Goal: Answer question/provide support: Share knowledge or assist other users

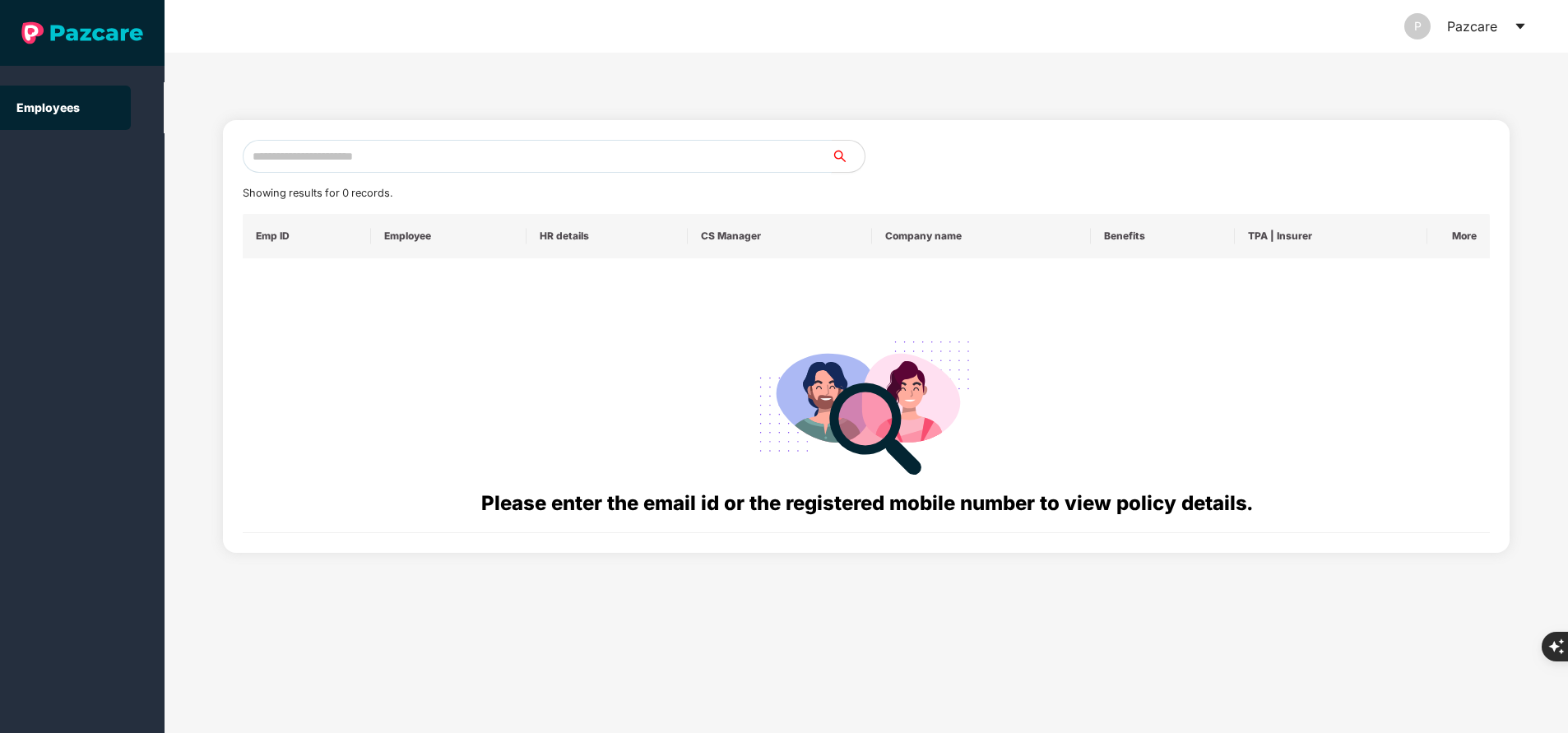
click at [441, 141] on input "text" at bounding box center [536, 156] width 589 height 33
paste input "**********"
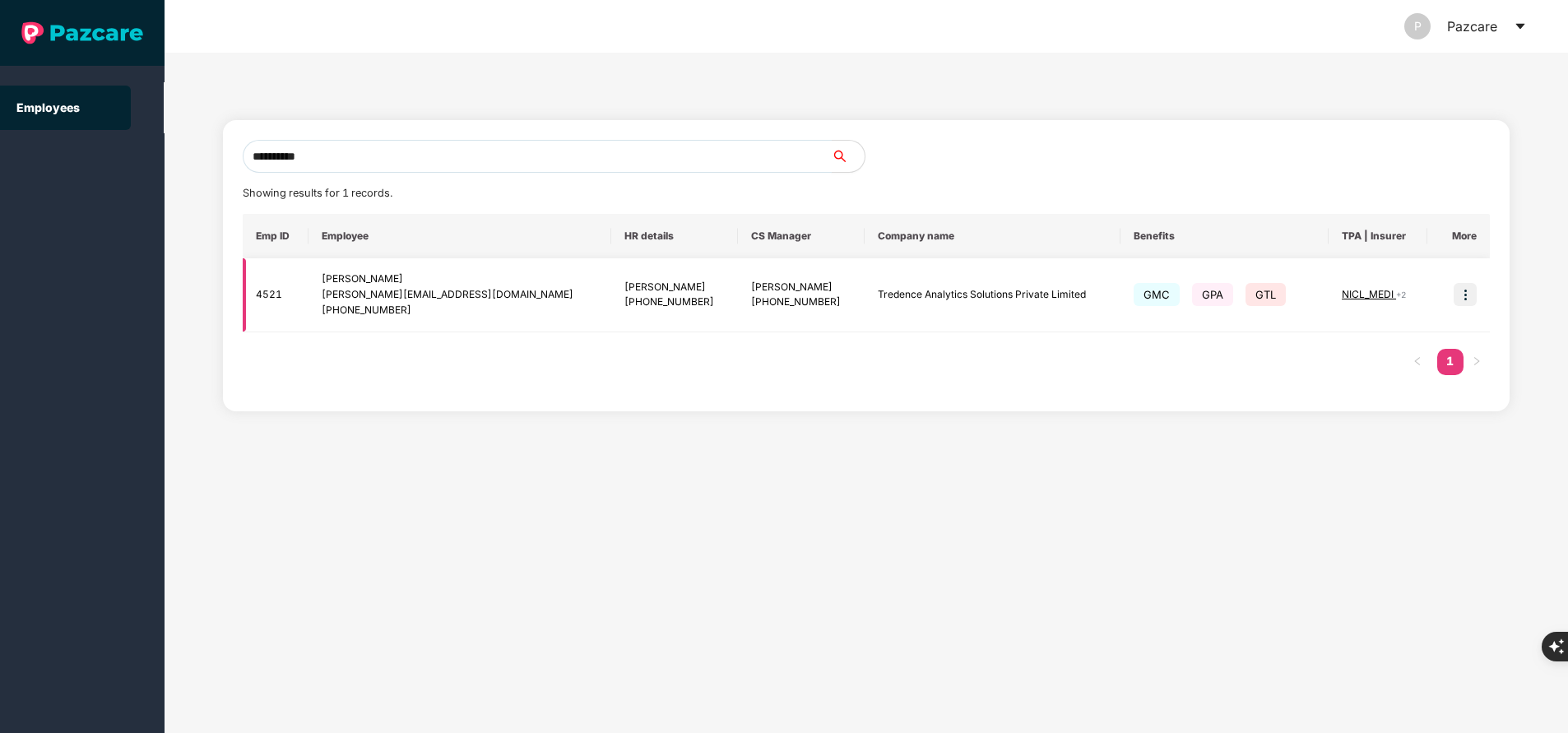
type input "**********"
click at [1471, 302] on img at bounding box center [1465, 295] width 23 height 23
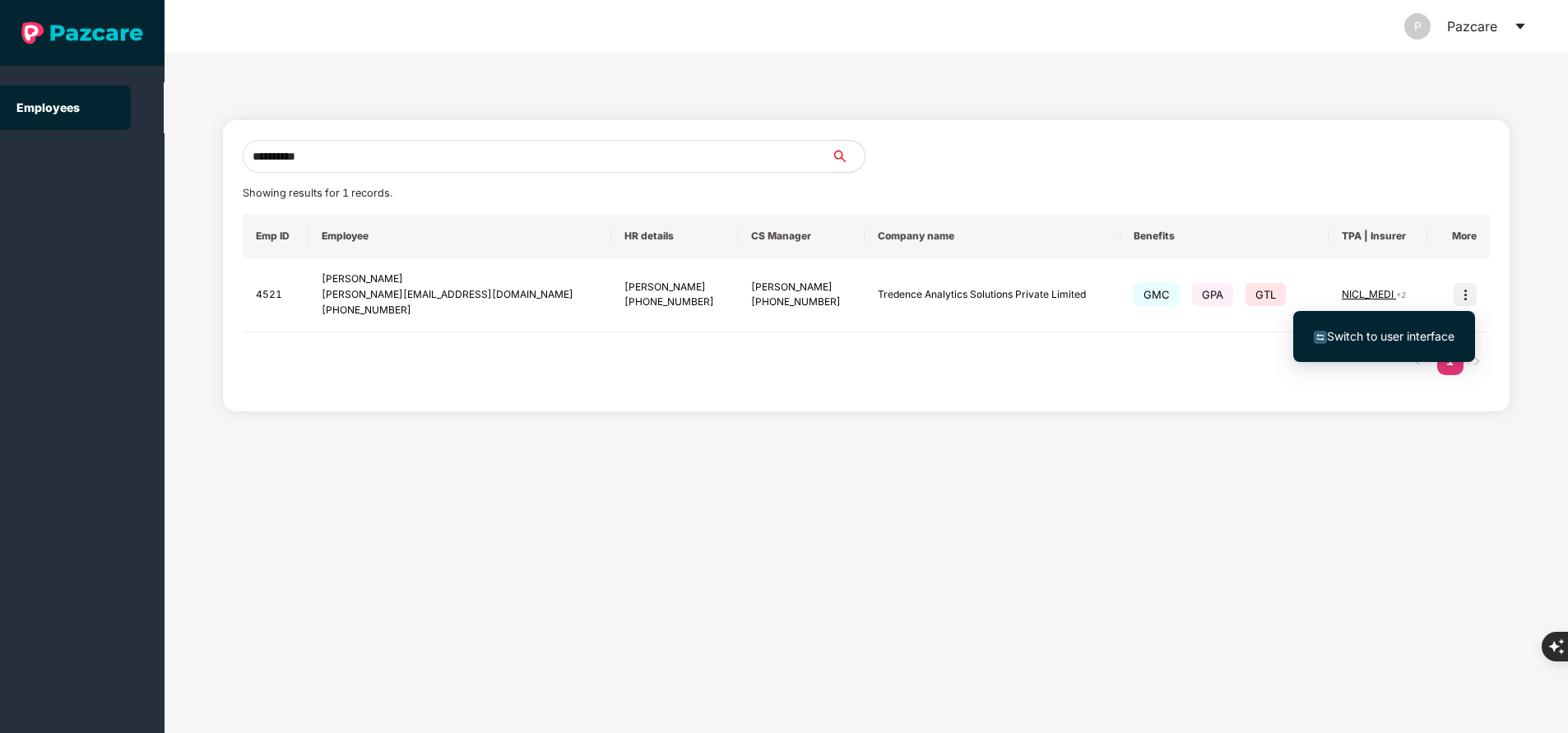
click at [1407, 334] on span "Switch to user interface" at bounding box center [1390, 336] width 128 height 14
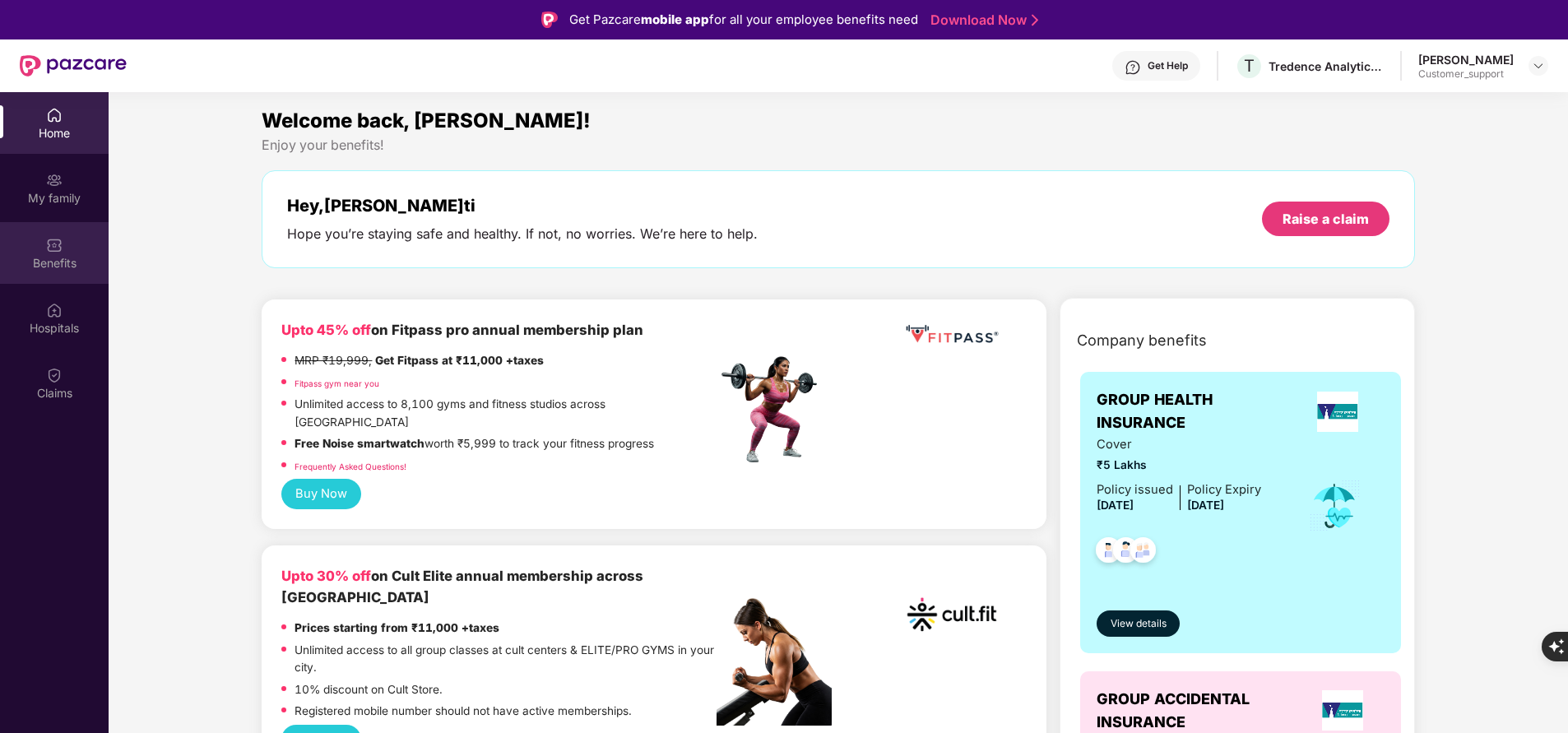
click at [54, 263] on div "Benefits" at bounding box center [54, 263] width 108 height 16
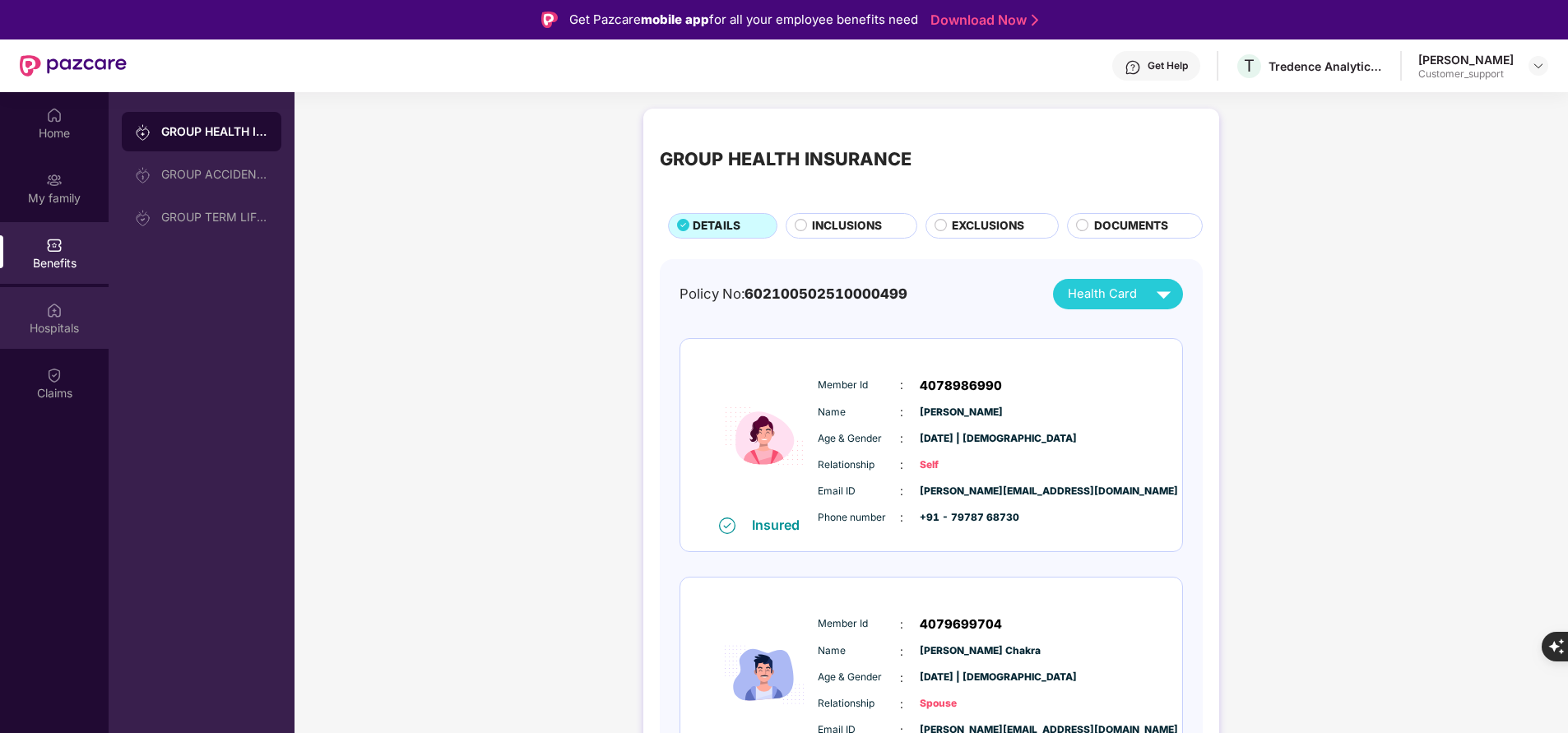
click at [55, 324] on div "Hospitals" at bounding box center [54, 328] width 108 height 16
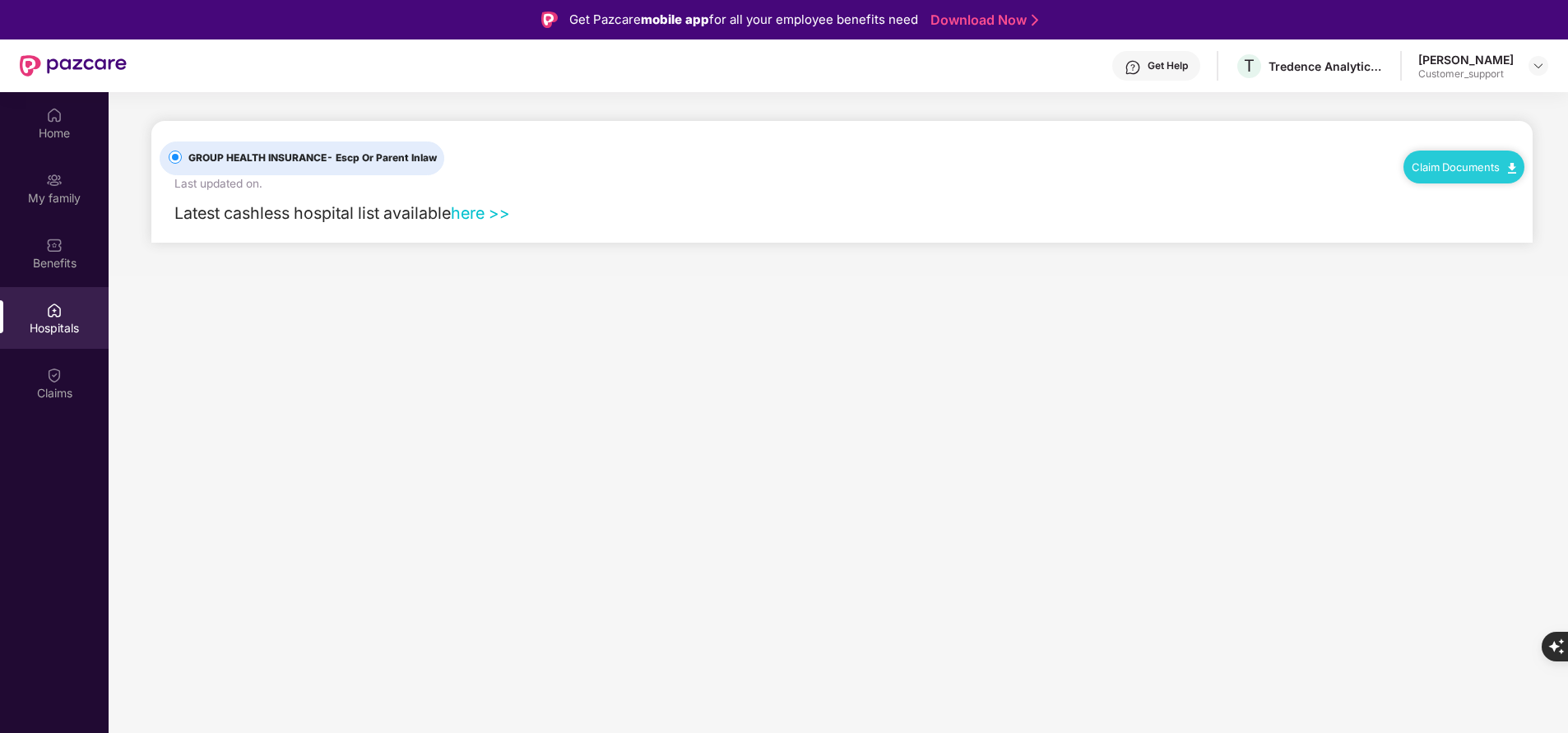
click at [486, 211] on link "here >>" at bounding box center [480, 213] width 59 height 20
click at [63, 270] on div "Benefits" at bounding box center [54, 263] width 108 height 16
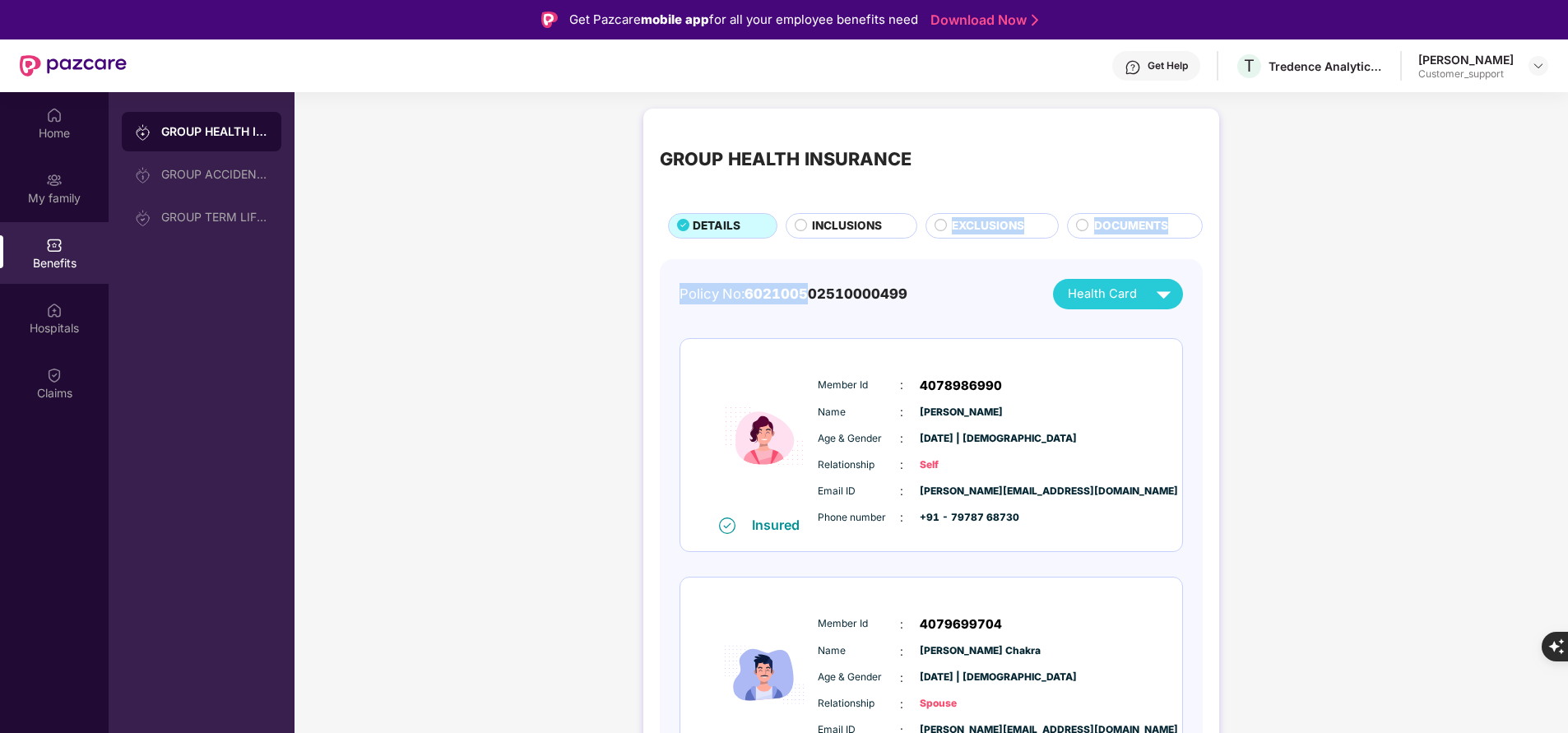
drag, startPoint x: 816, startPoint y: 246, endPoint x: 833, endPoint y: 238, distance: 18.8
click at [833, 238] on div "GROUP HEALTH INSURANCE DETAILS INCLUSIONS EXCLUSIONS DOCUMENTS Policy No: 60210…" at bounding box center [932, 727] width 576 height 1238
click at [833, 238] on div "INCLUSIONS" at bounding box center [851, 225] width 131 height 25
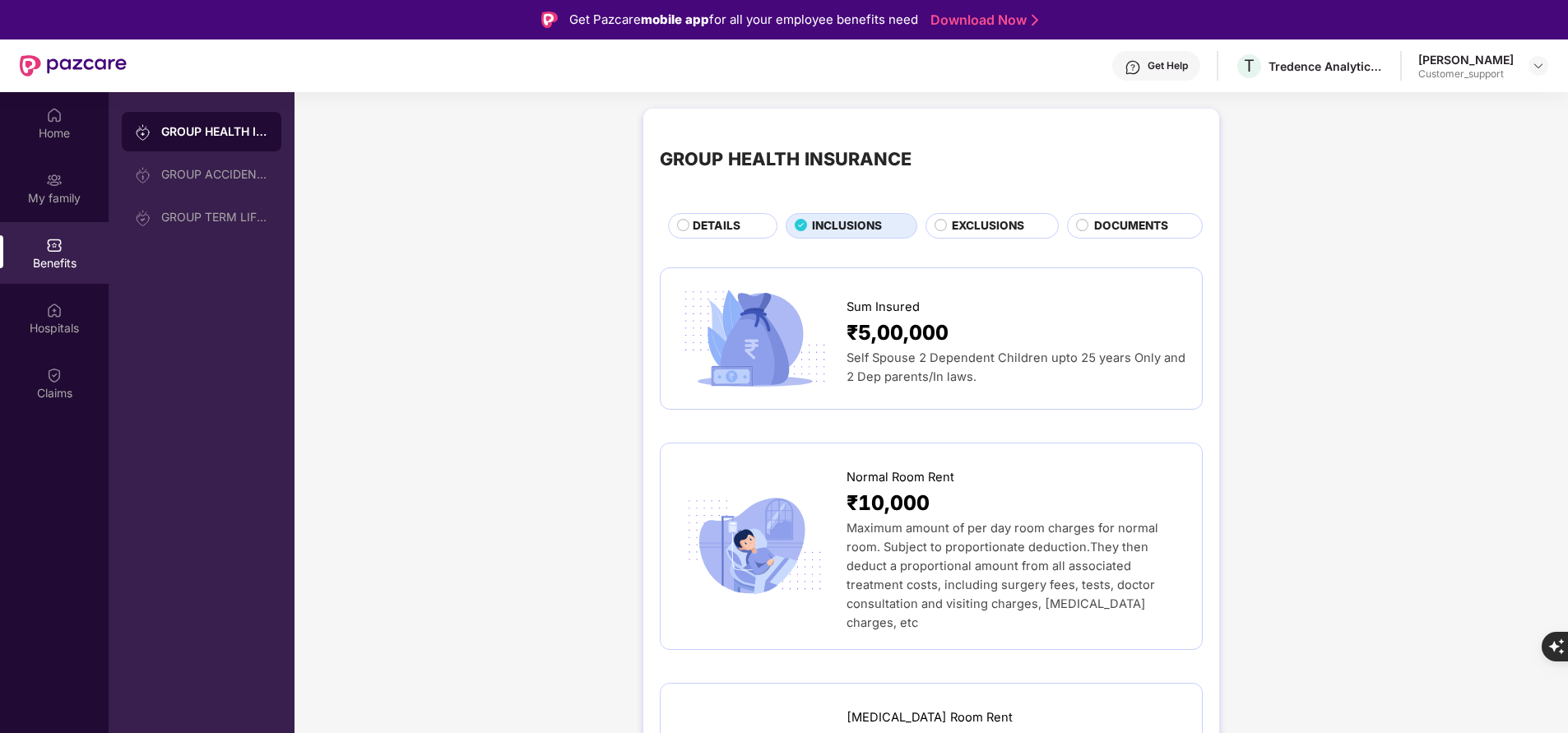
click at [989, 229] on span "EXCLUSIONS" at bounding box center [988, 225] width 72 height 17
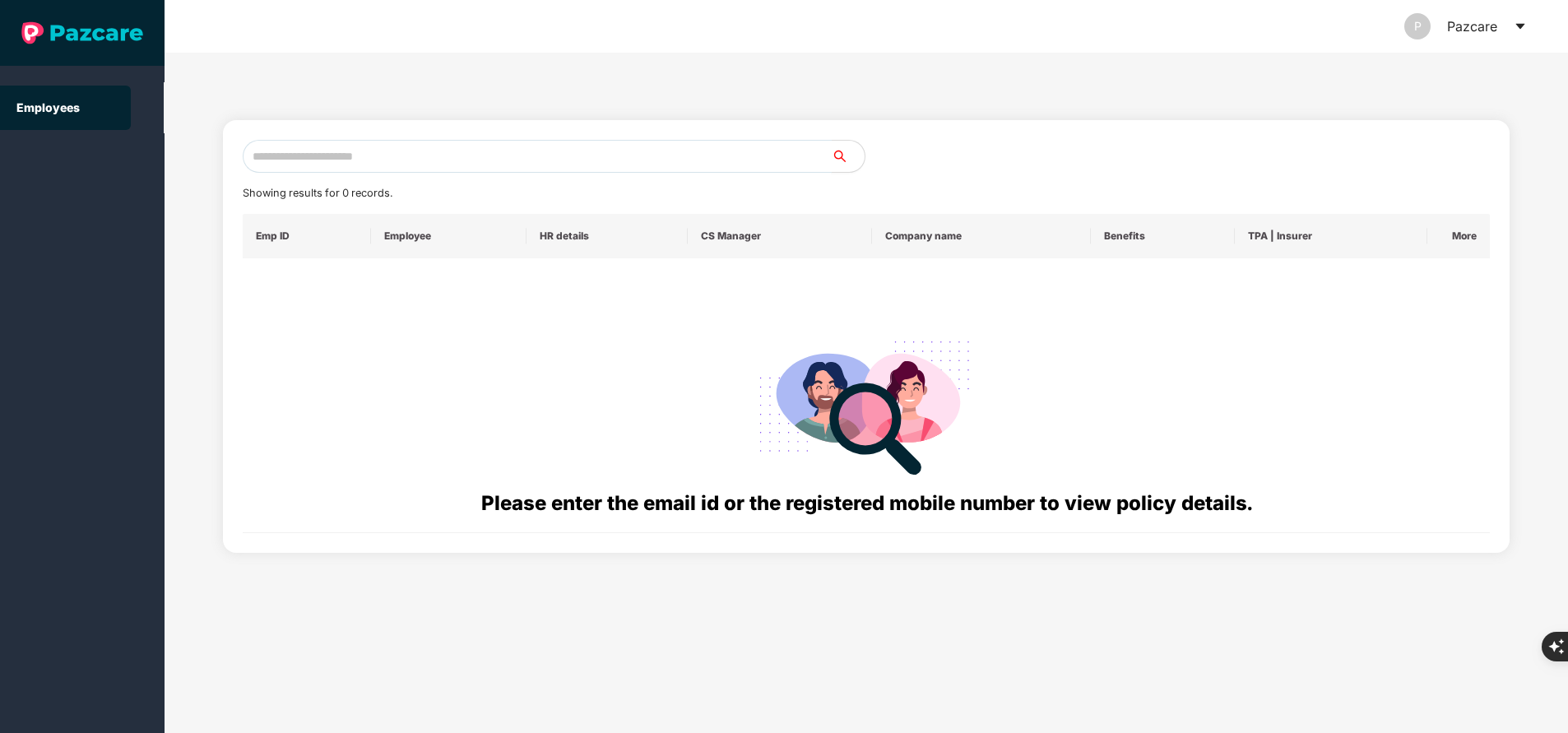
click at [519, 149] on input "text" at bounding box center [536, 156] width 589 height 33
paste input "**********"
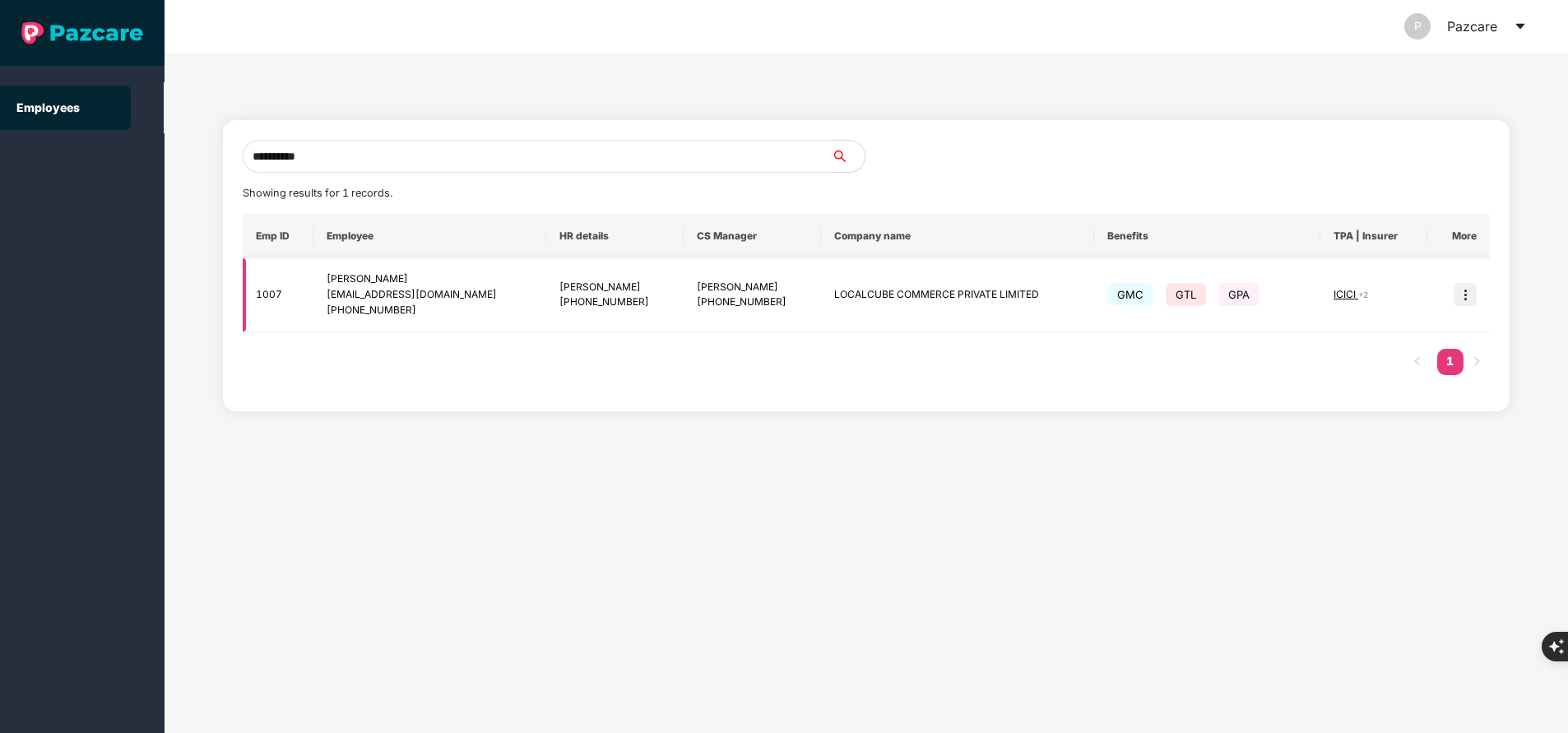
type input "**********"
click at [1463, 291] on img at bounding box center [1465, 295] width 23 height 23
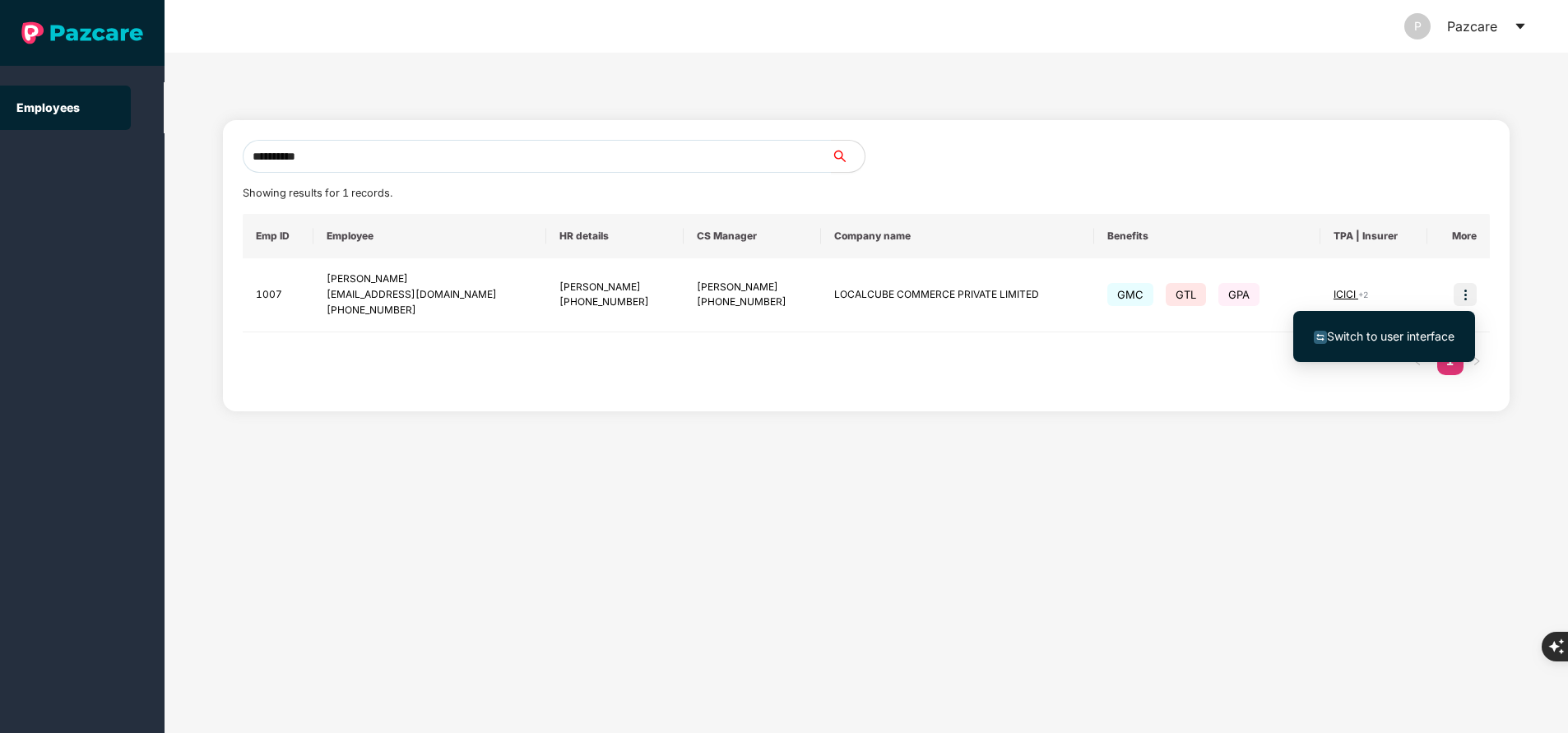
click at [1429, 324] on li "Switch to user interface" at bounding box center [1383, 336] width 181 height 35
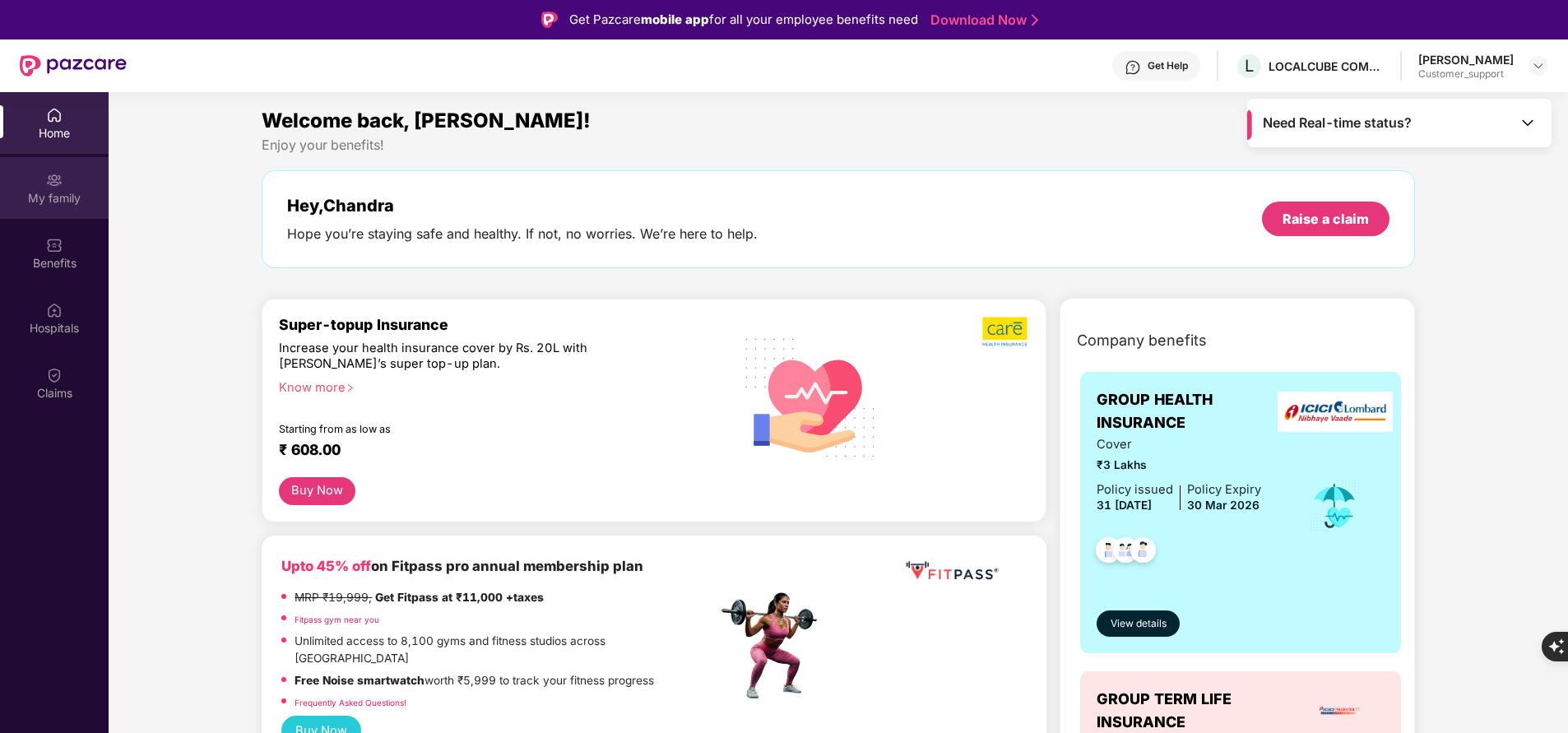
click at [66, 191] on div "My family" at bounding box center [54, 198] width 108 height 16
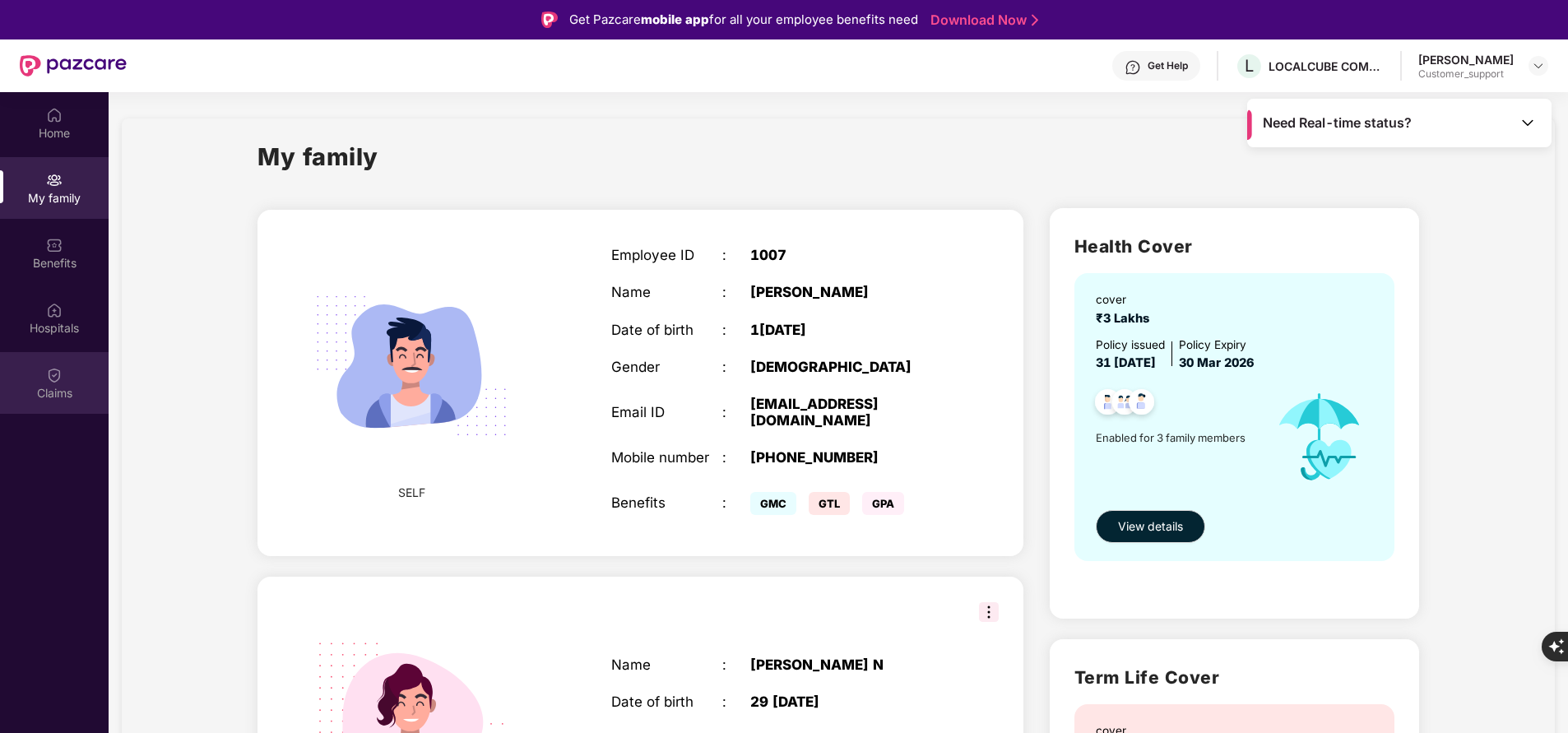
drag, startPoint x: 67, startPoint y: 392, endPoint x: 43, endPoint y: 387, distance: 24.5
click at [43, 387] on div "Claims" at bounding box center [54, 393] width 108 height 16
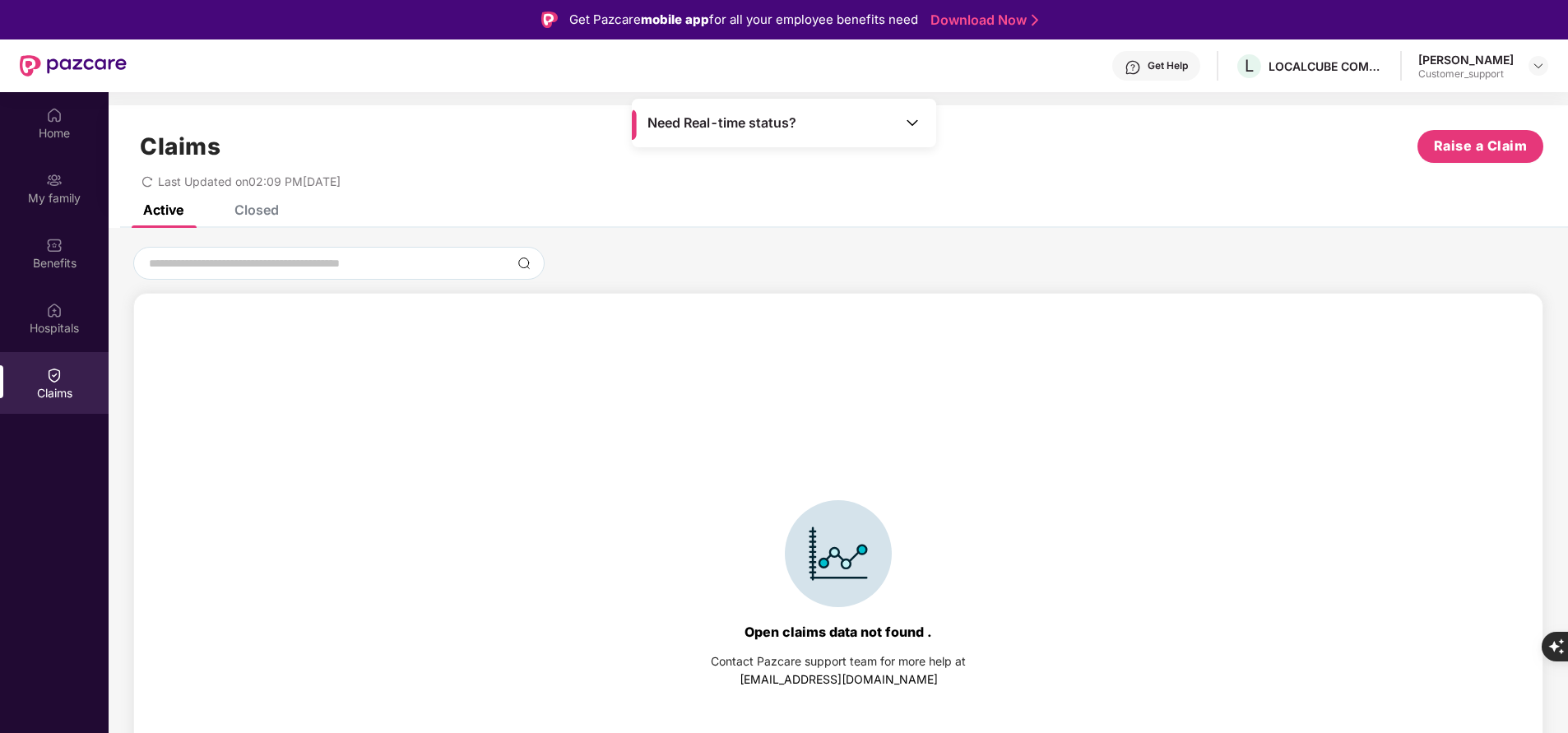
click at [261, 216] on div "Closed" at bounding box center [257, 209] width 45 height 16
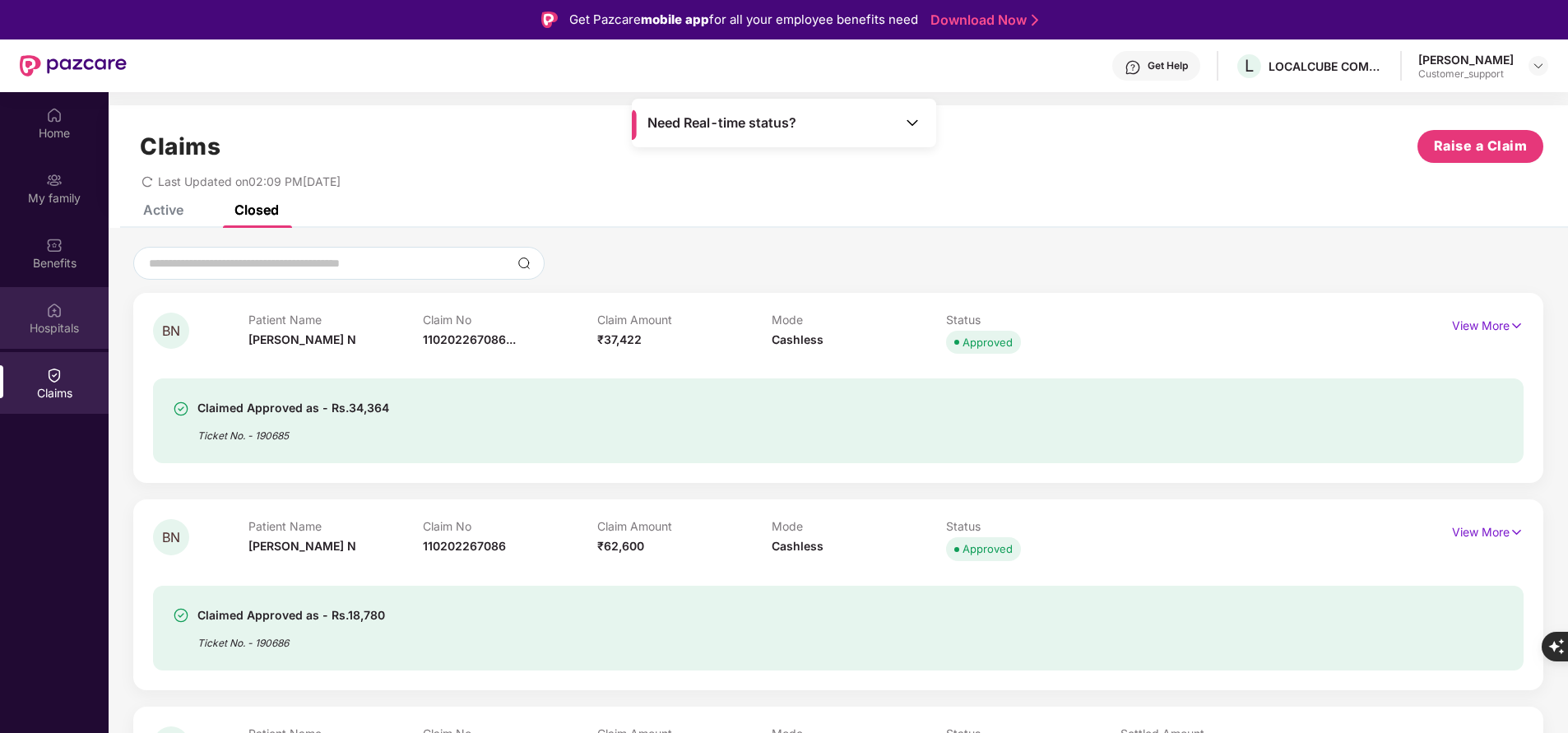
click at [45, 324] on div "Hospitals" at bounding box center [54, 328] width 108 height 16
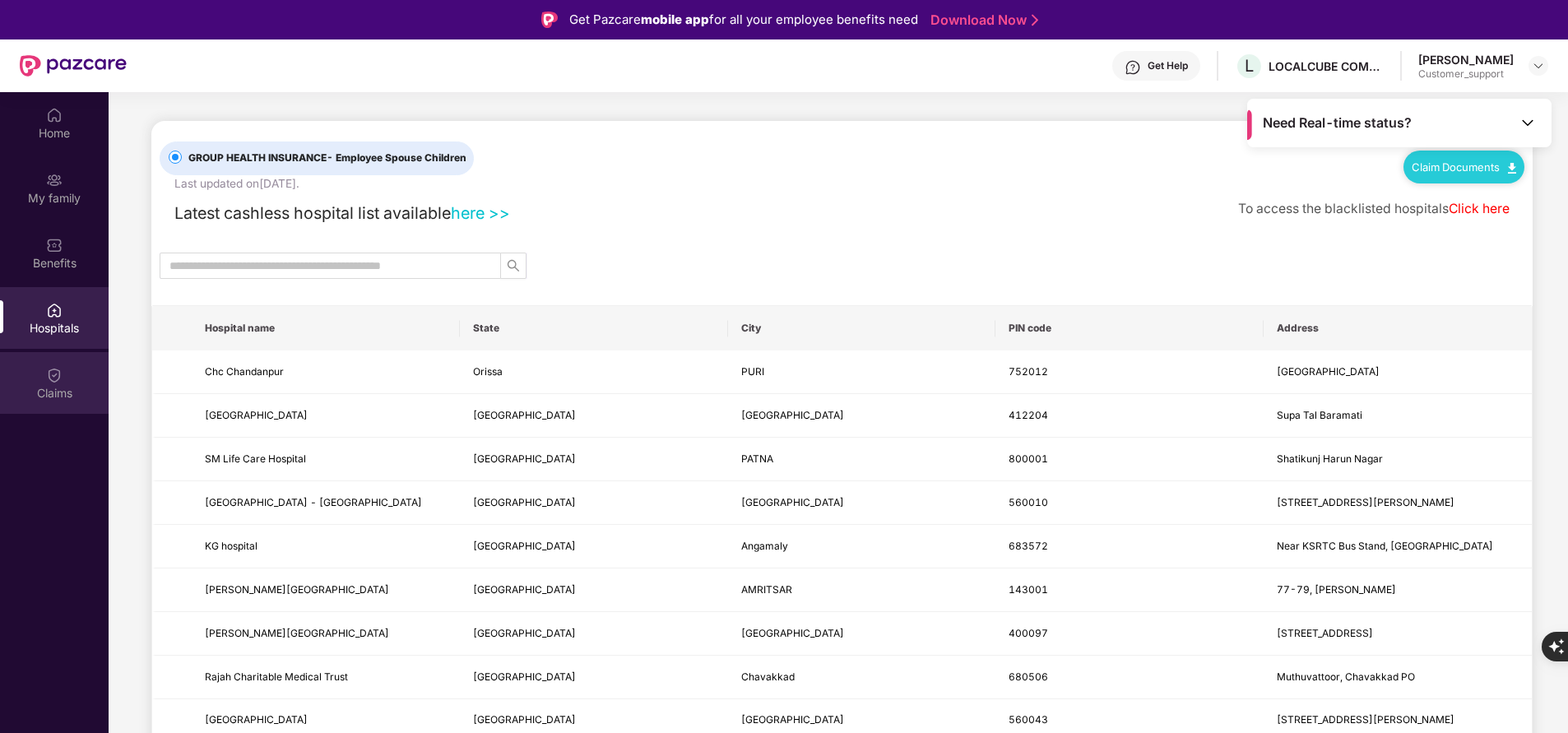
click at [48, 391] on div "Claims" at bounding box center [54, 393] width 108 height 16
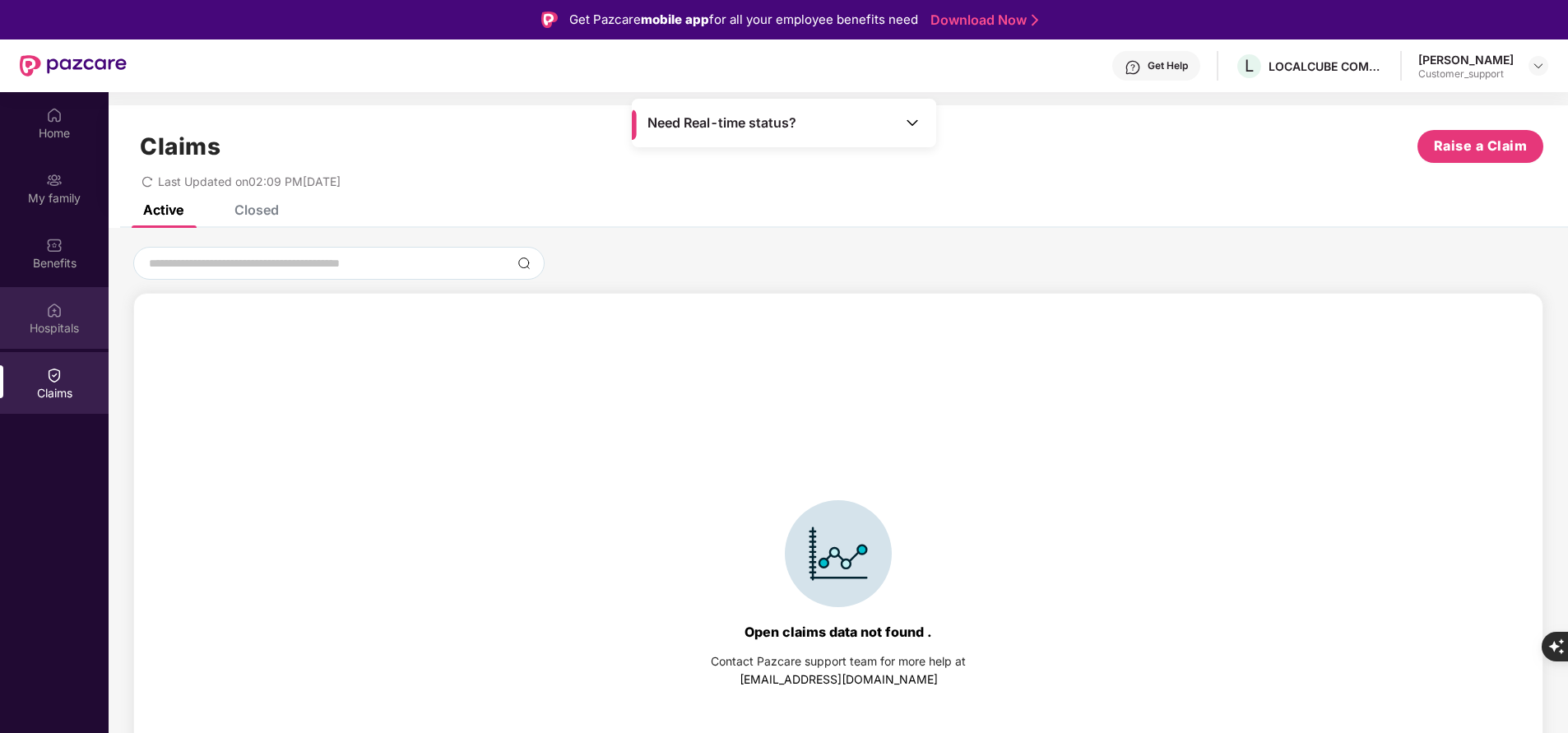
click at [57, 313] on img at bounding box center [55, 310] width 16 height 16
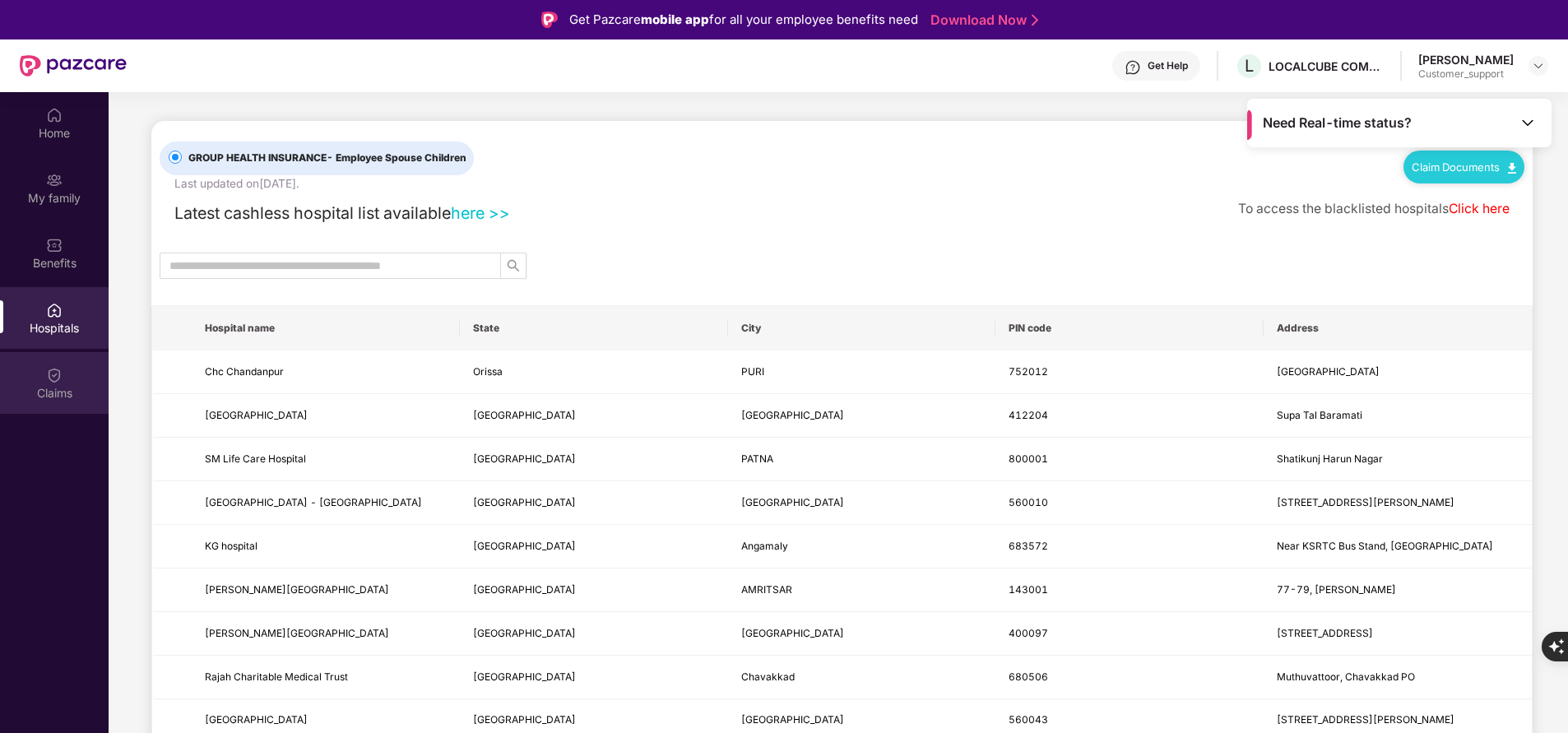
click at [54, 397] on div "Claims" at bounding box center [54, 393] width 108 height 16
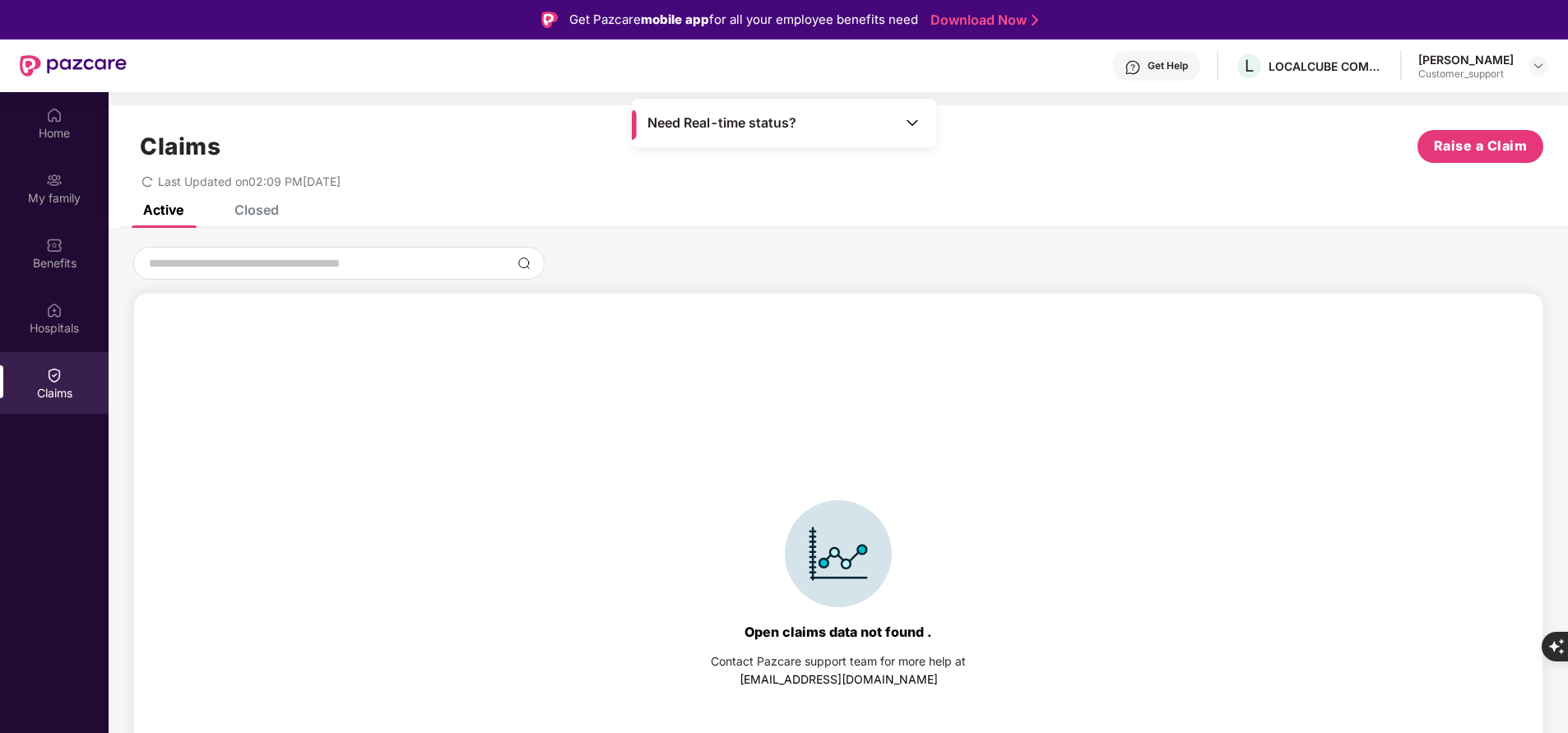
click at [262, 223] on div "Closed" at bounding box center [244, 209] width 69 height 36
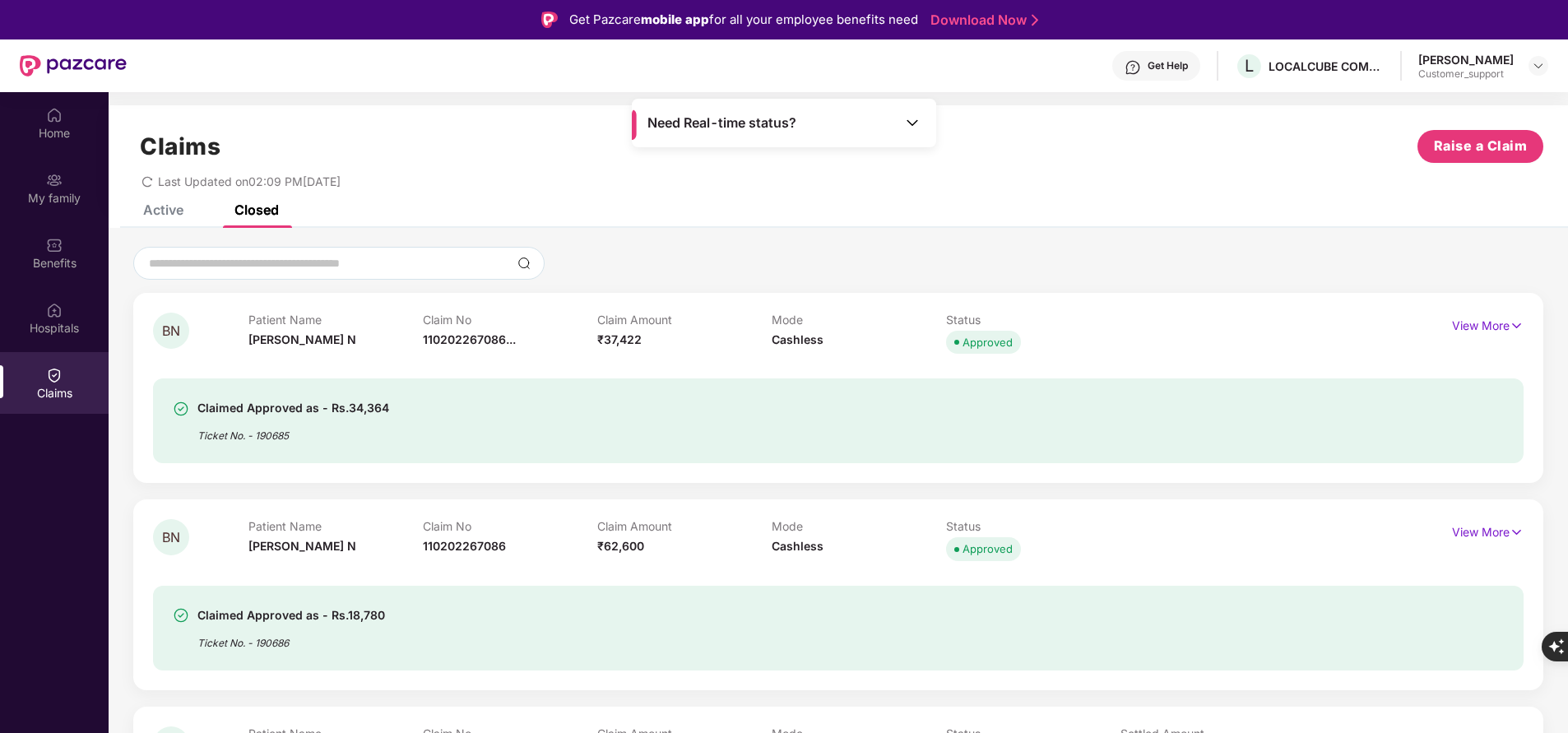
click at [171, 213] on div "Active" at bounding box center [163, 209] width 40 height 16
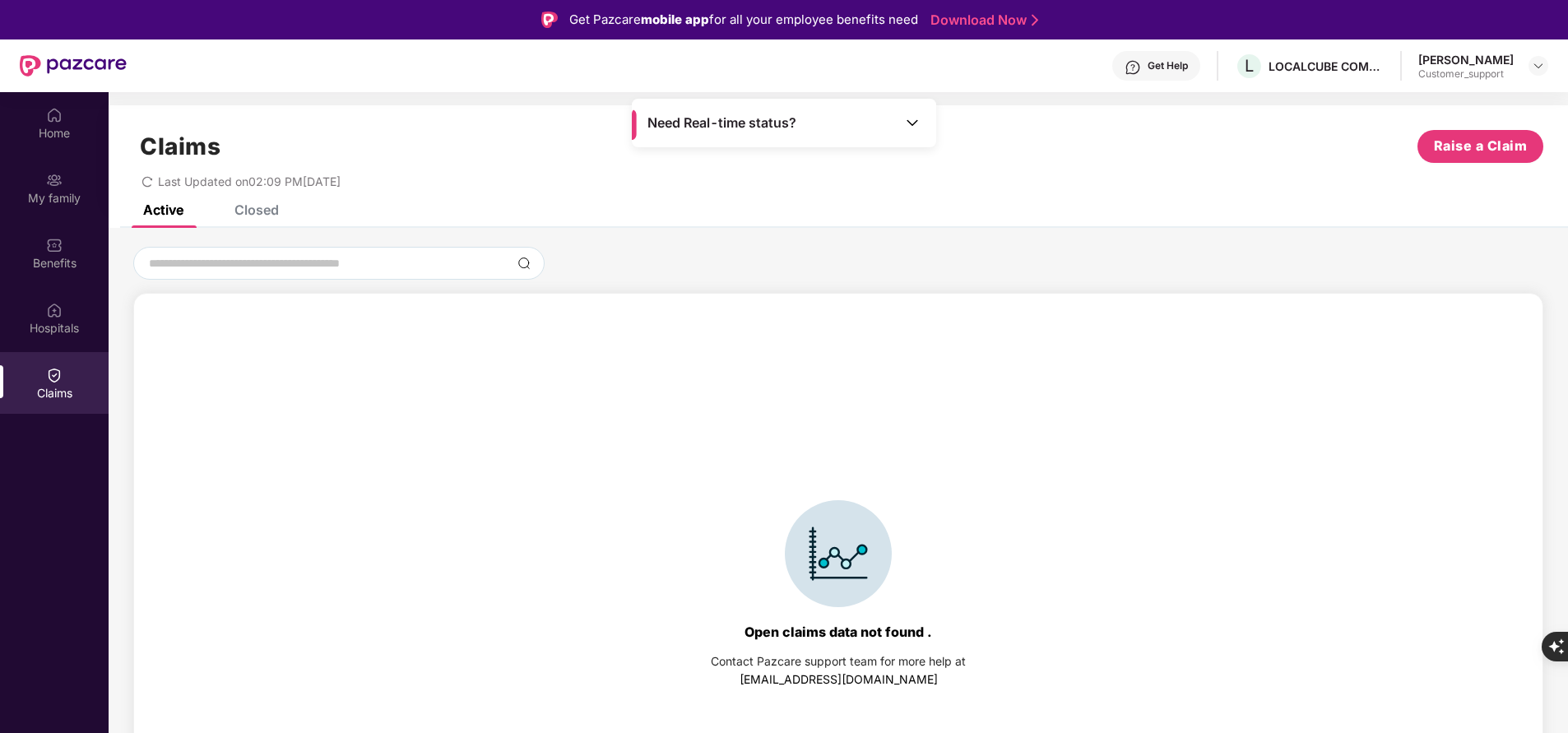
click at [260, 215] on div "Closed" at bounding box center [257, 209] width 45 height 16
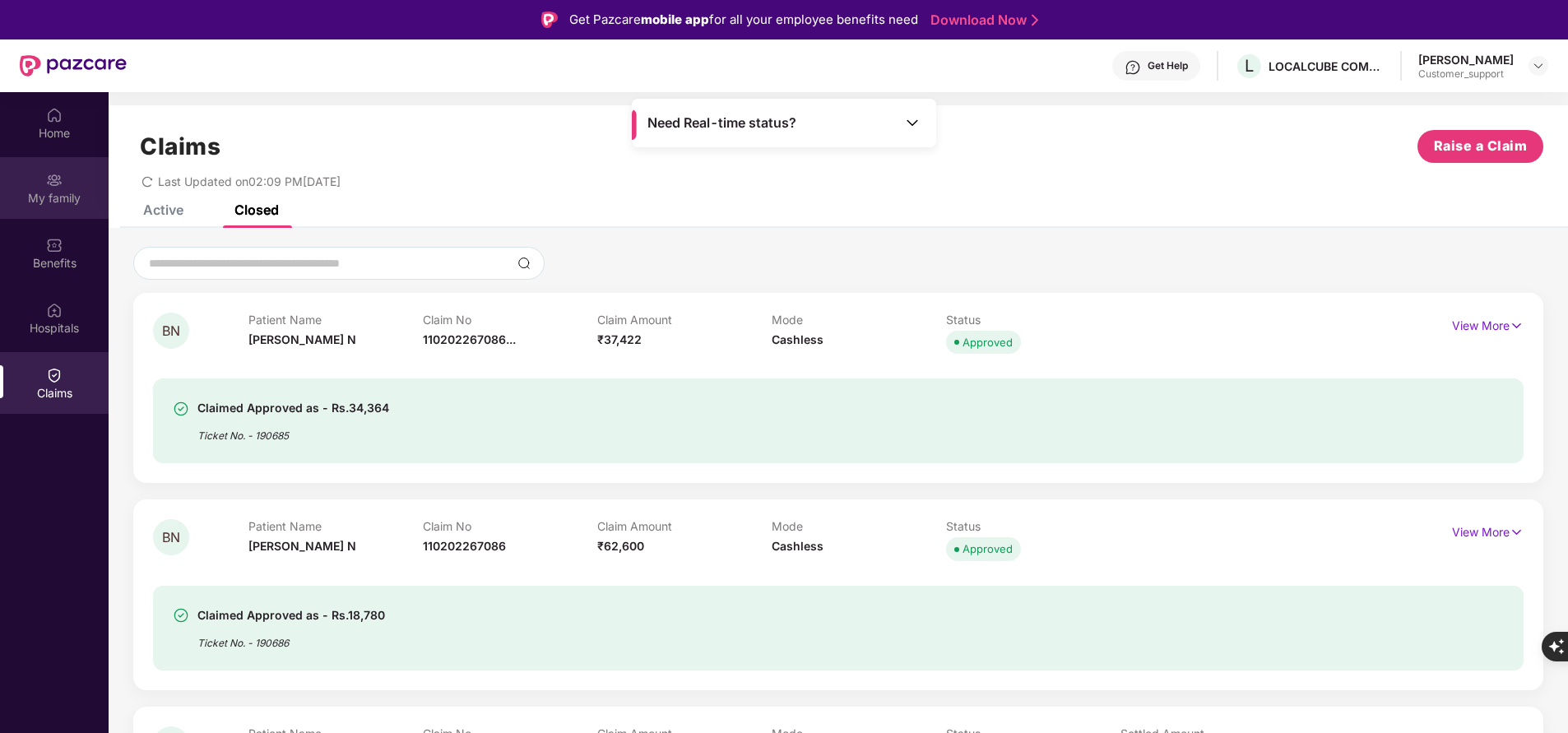
click at [72, 208] on div "My family" at bounding box center [54, 188] width 108 height 62
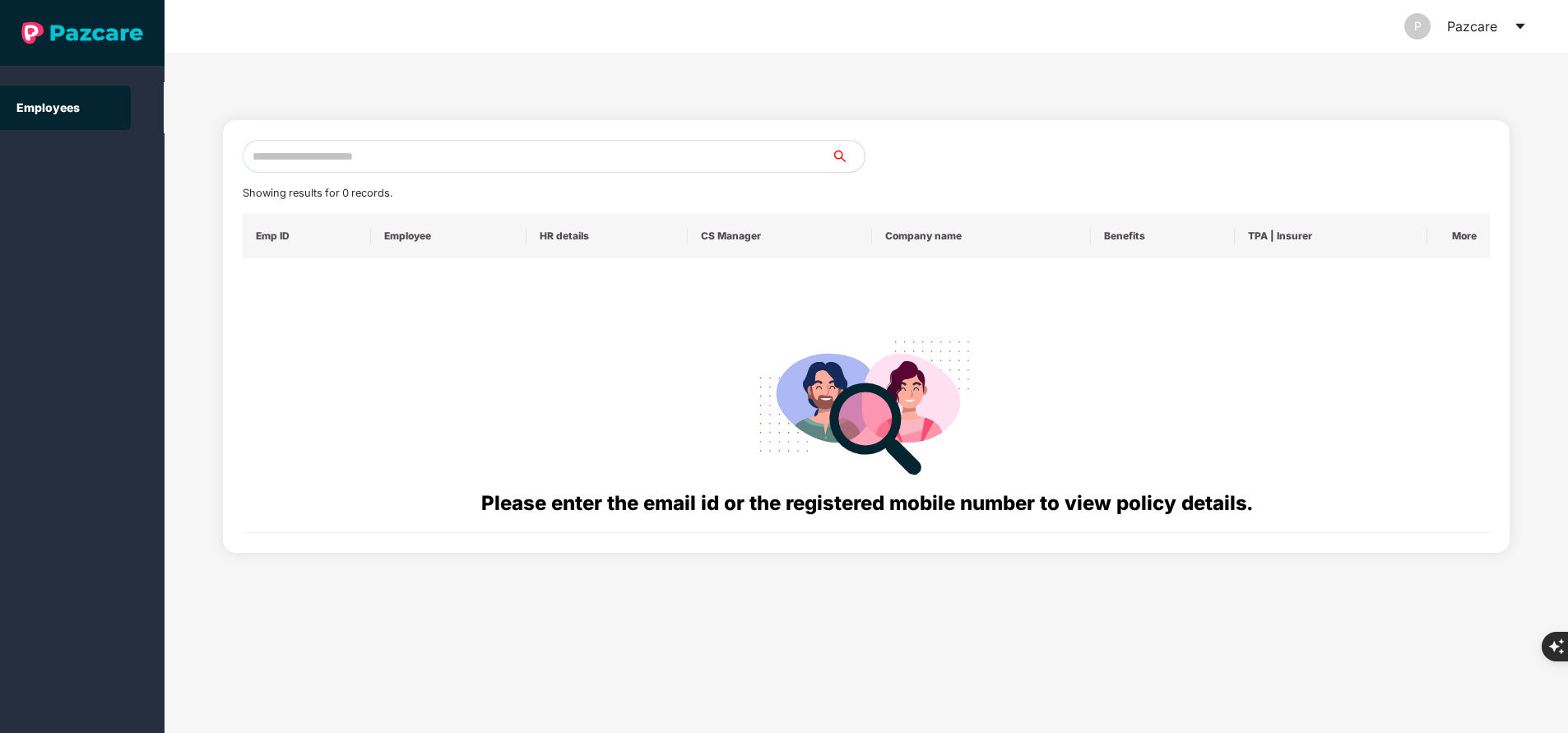
click at [385, 153] on input "text" at bounding box center [536, 156] width 589 height 33
paste input "**********"
type input "**********"
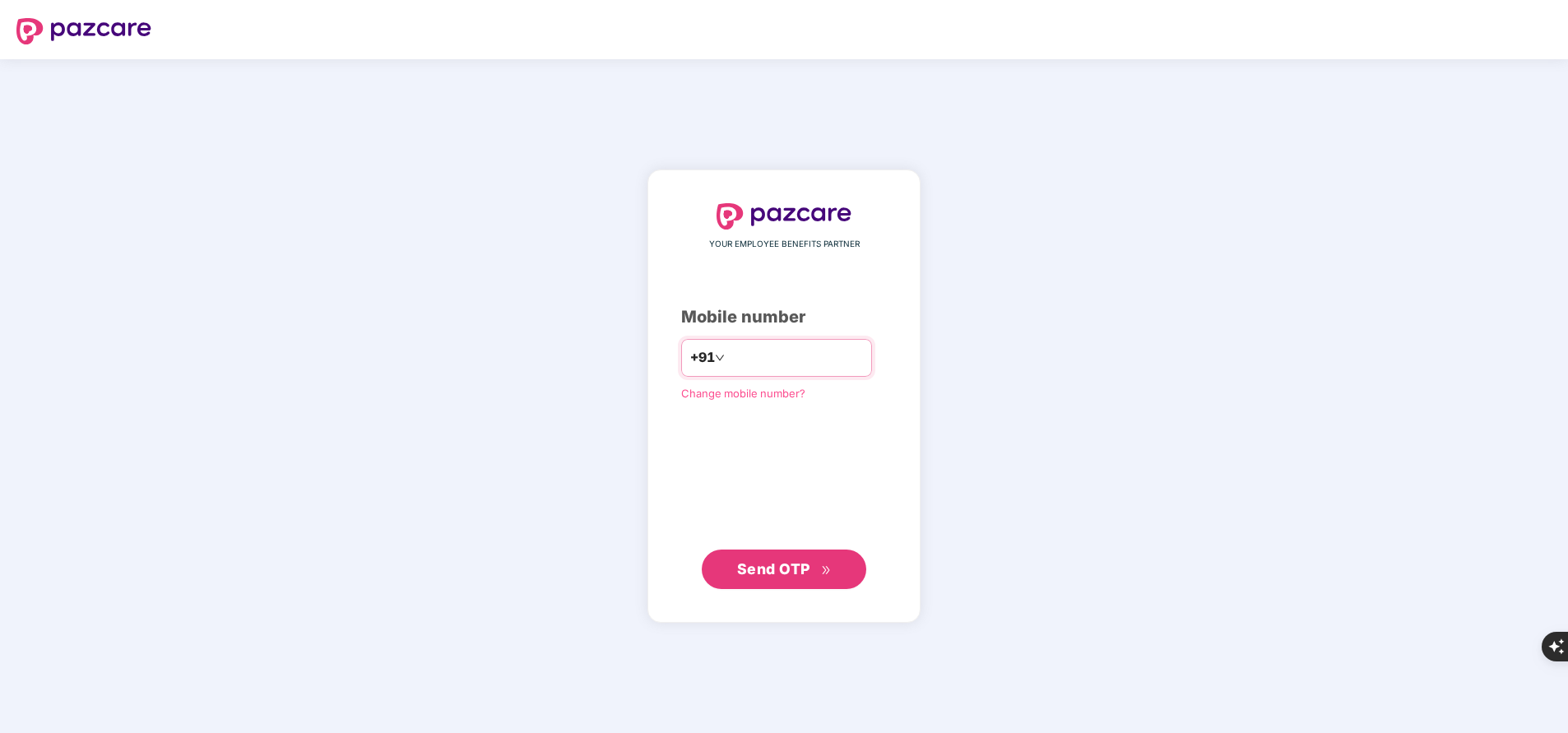
click at [752, 351] on input "number" at bounding box center [795, 358] width 135 height 26
type input "**********"
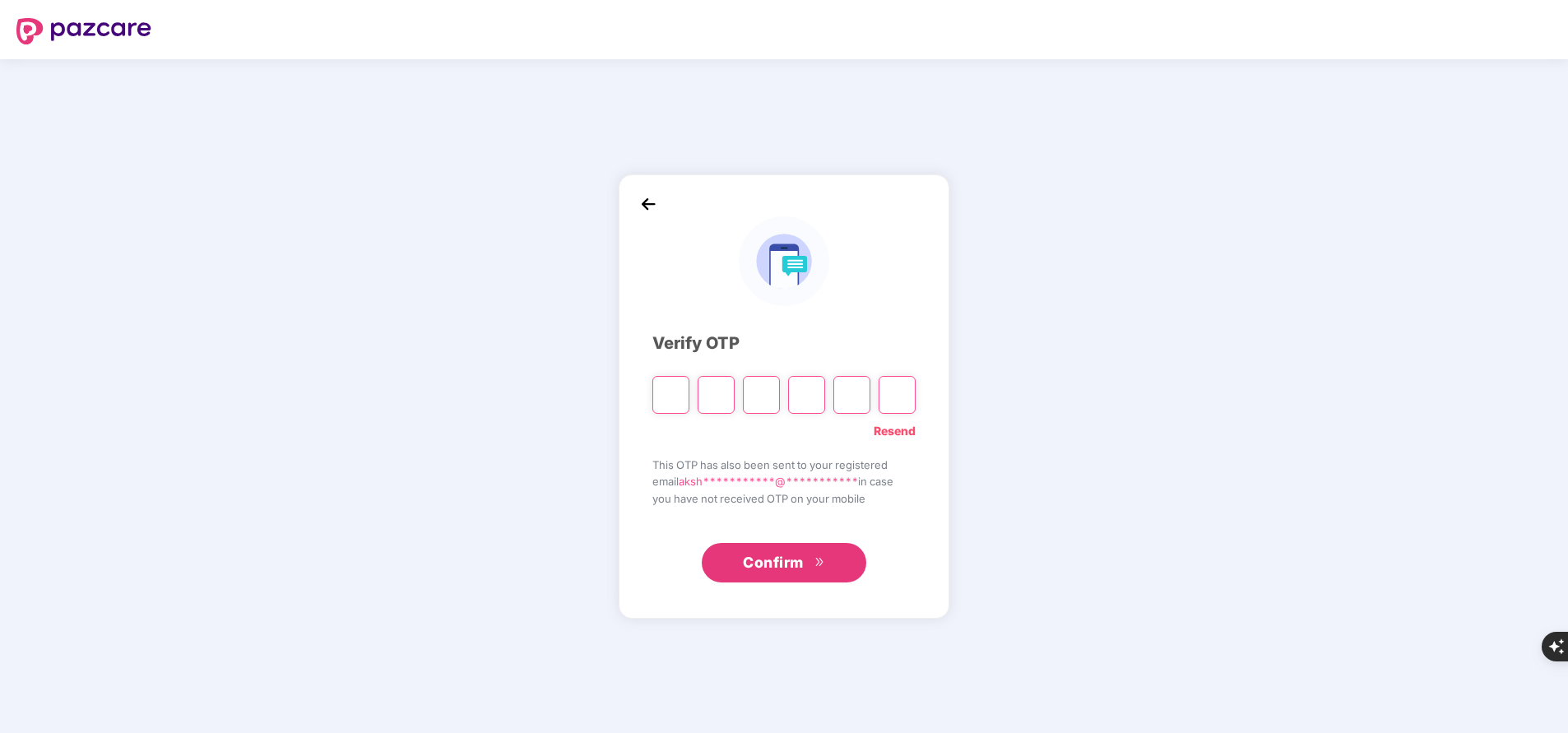
type input "*"
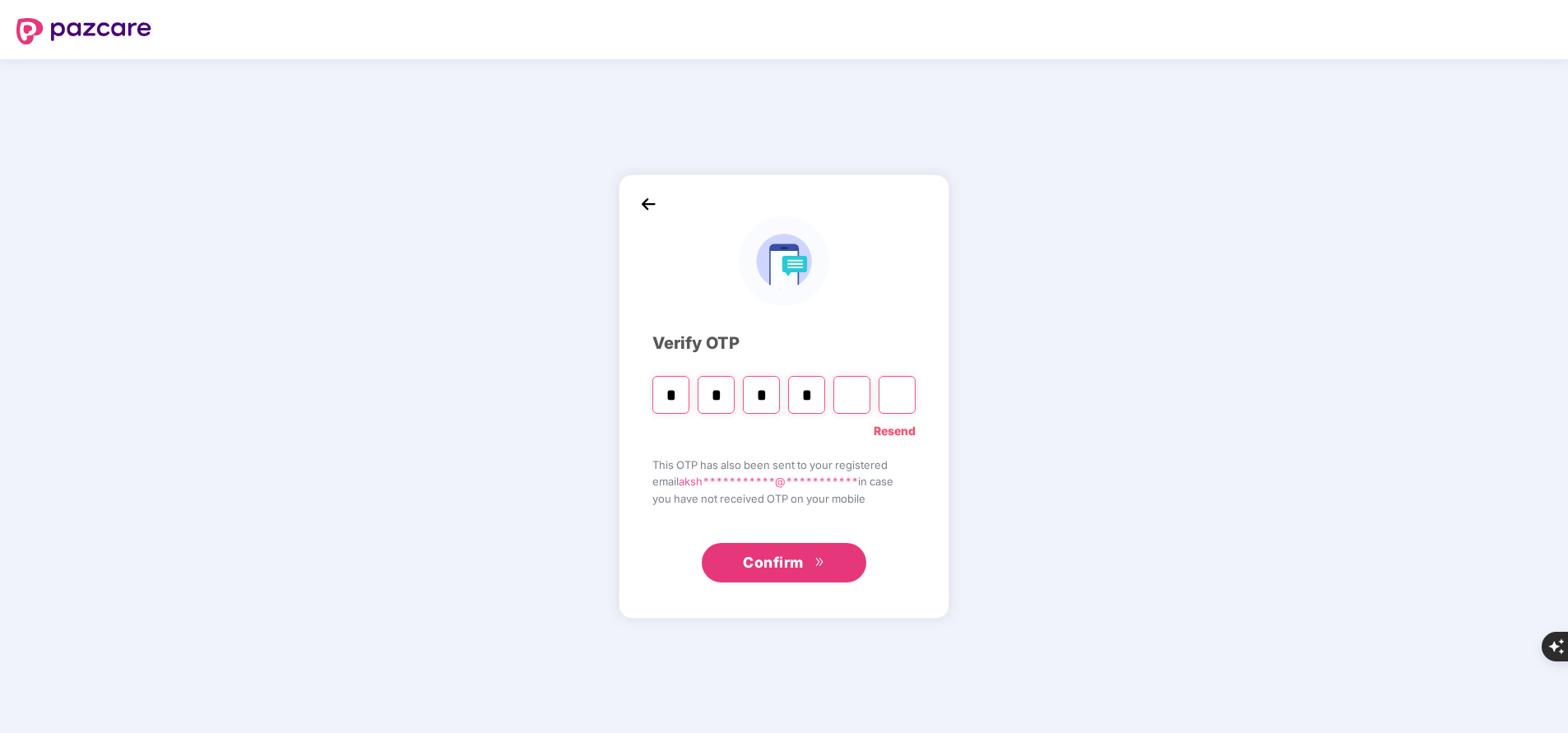
type input "*"
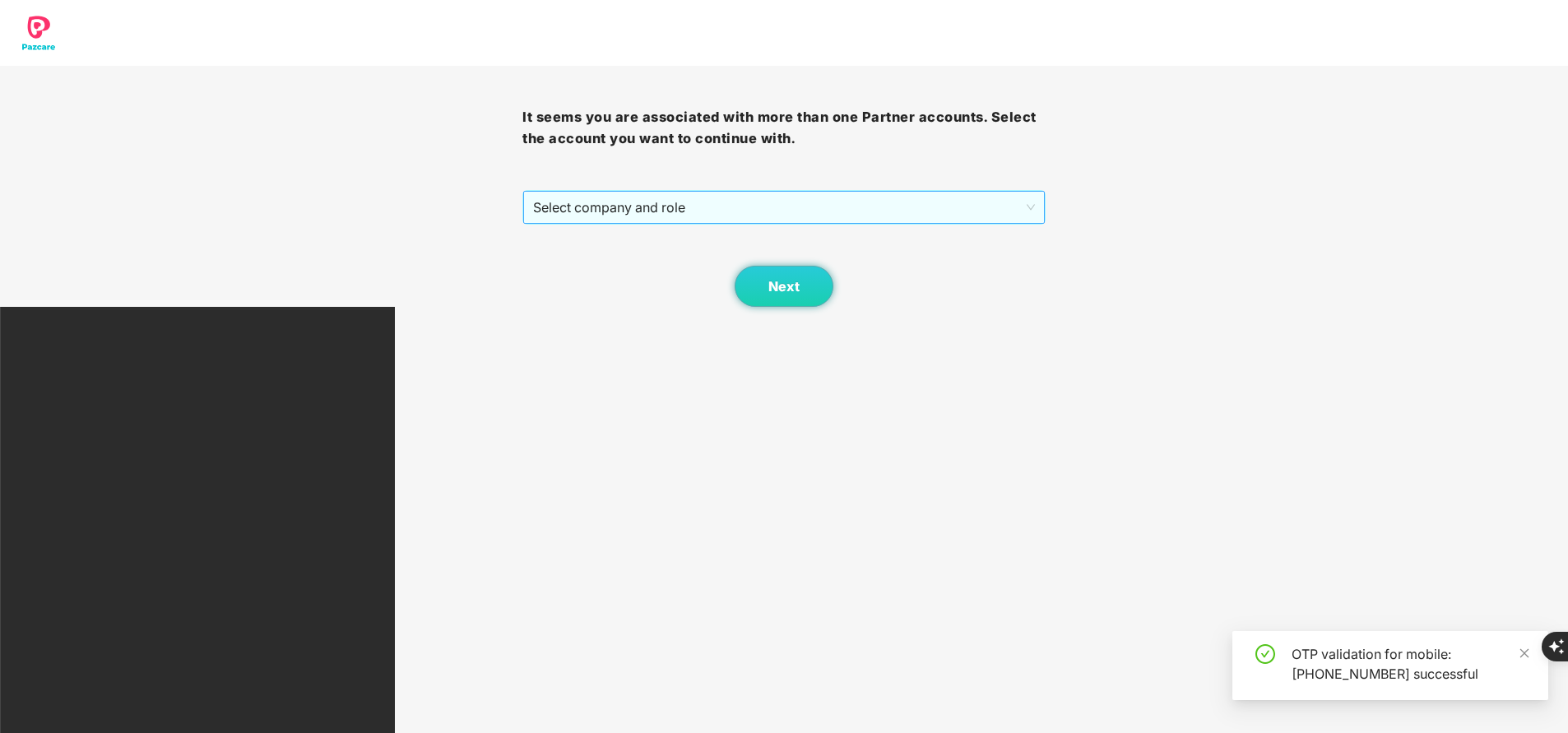
click at [818, 201] on span "Select company and role" at bounding box center [783, 206] width 501 height 31
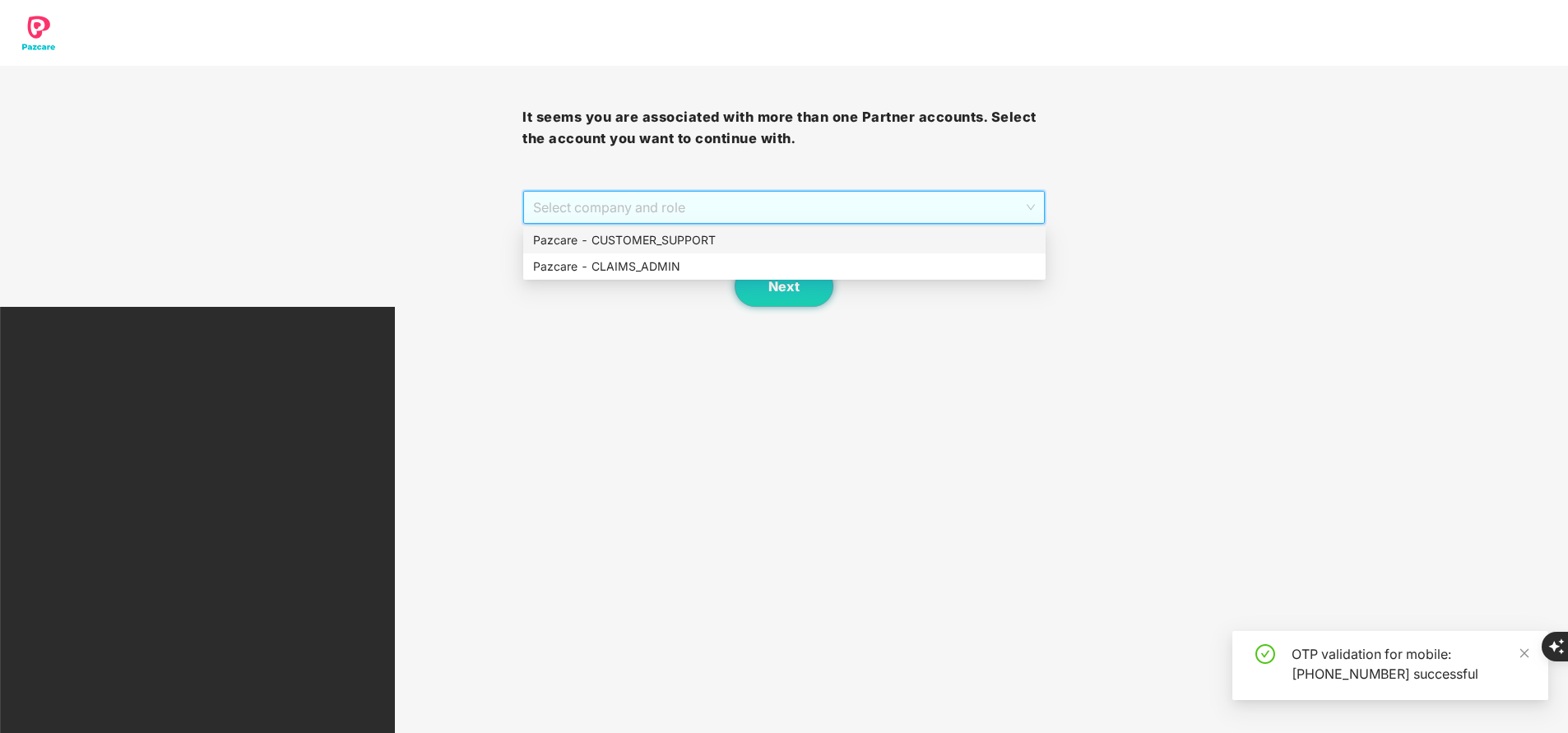
click at [805, 241] on div "Pazcare - CUSTOMER_SUPPORT" at bounding box center [784, 240] width 502 height 18
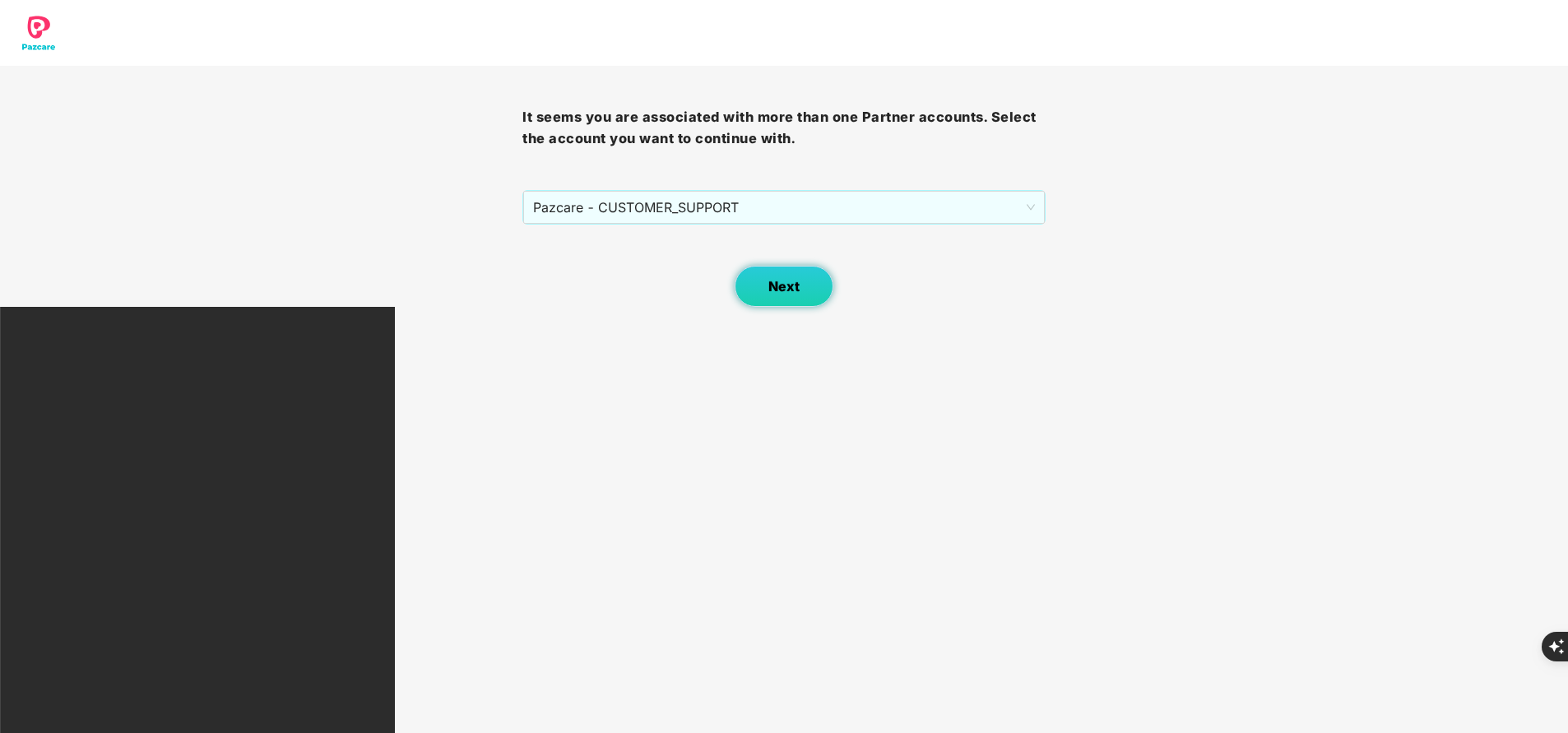
click at [761, 284] on button "Next" at bounding box center [784, 286] width 98 height 41
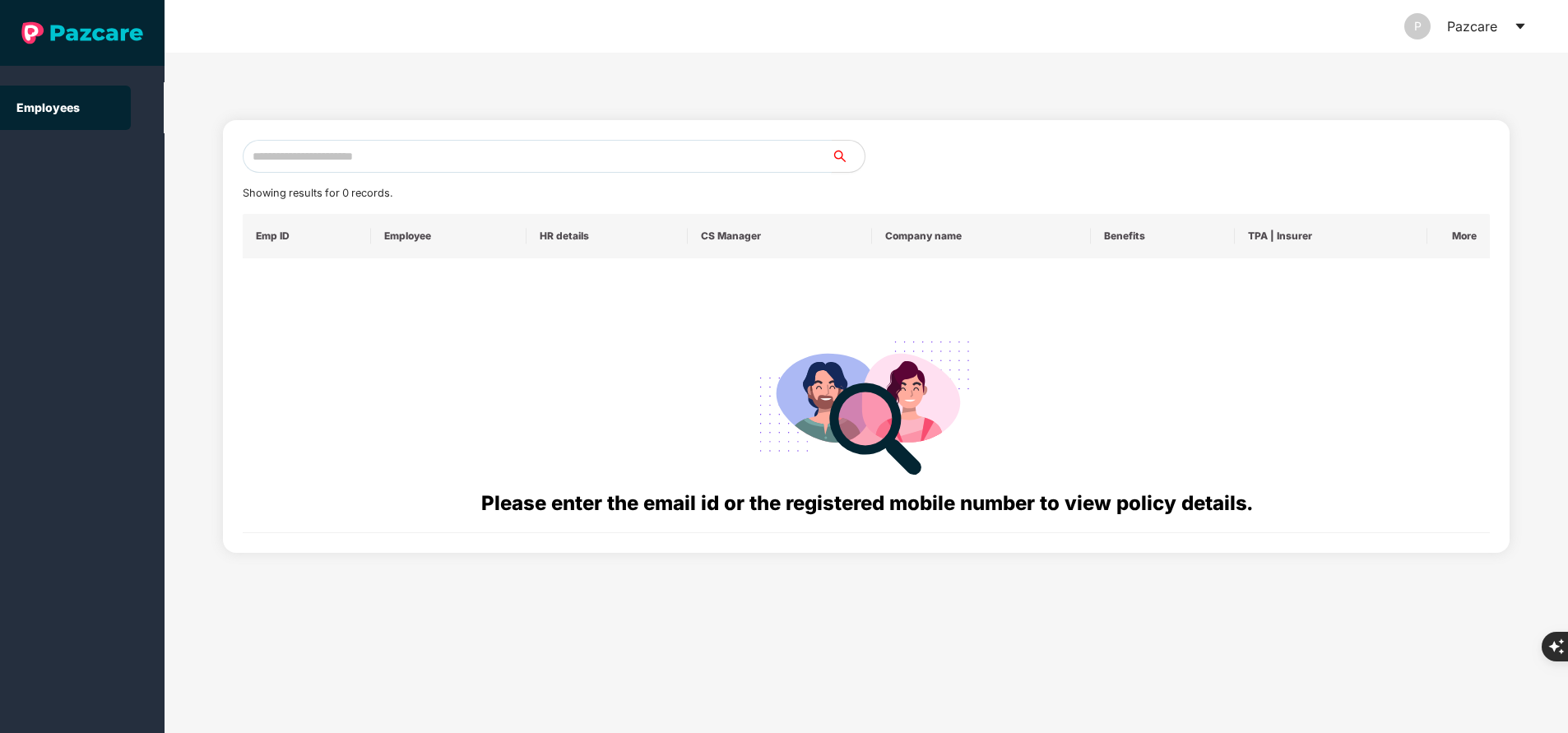
click at [437, 154] on input "text" at bounding box center [536, 156] width 589 height 33
paste input "**********"
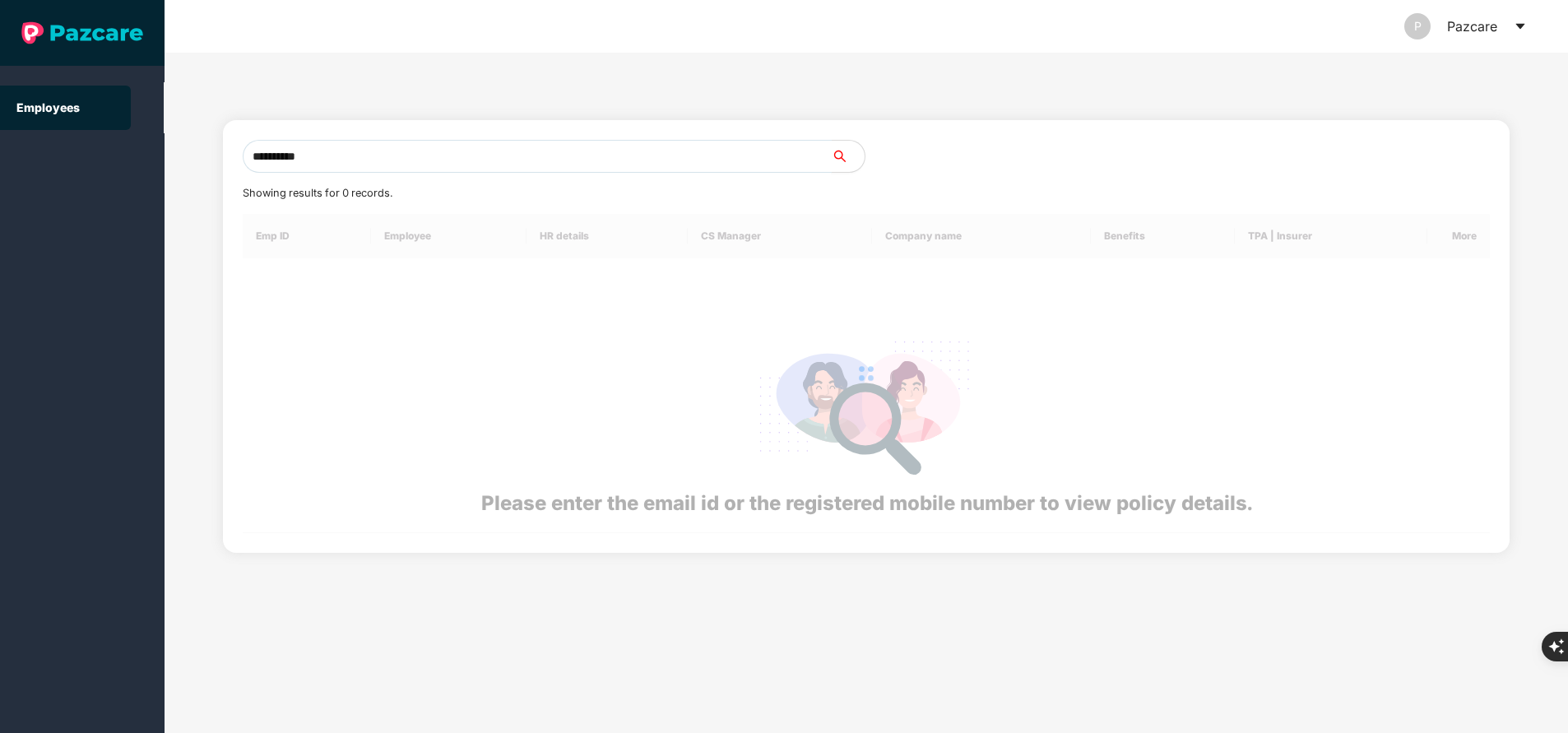
click at [437, 154] on input "**********" at bounding box center [536, 156] width 589 height 33
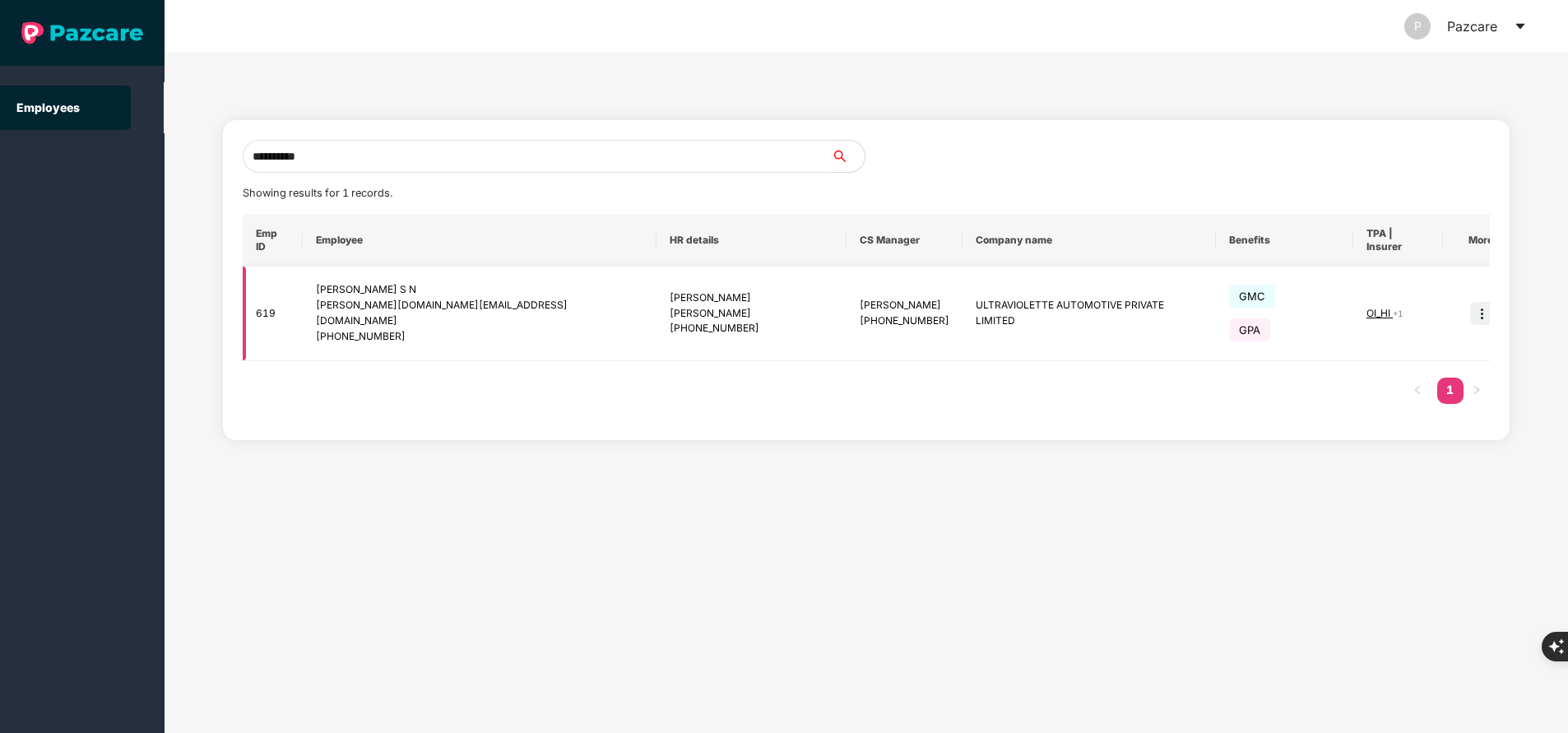
type input "**********"
click at [1470, 302] on img at bounding box center [1481, 314] width 23 height 23
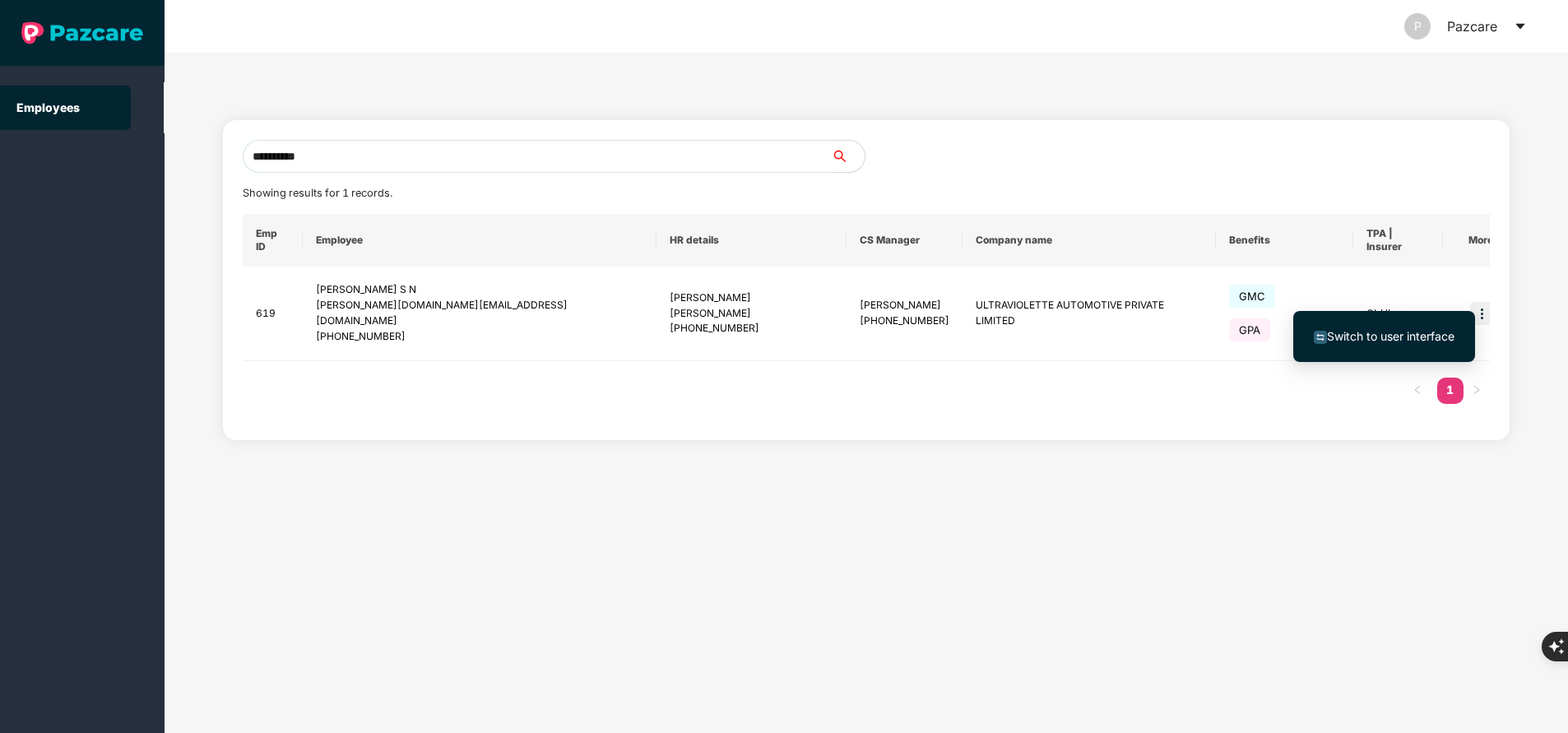
click at [1399, 333] on span "Switch to user interface" at bounding box center [1390, 336] width 128 height 14
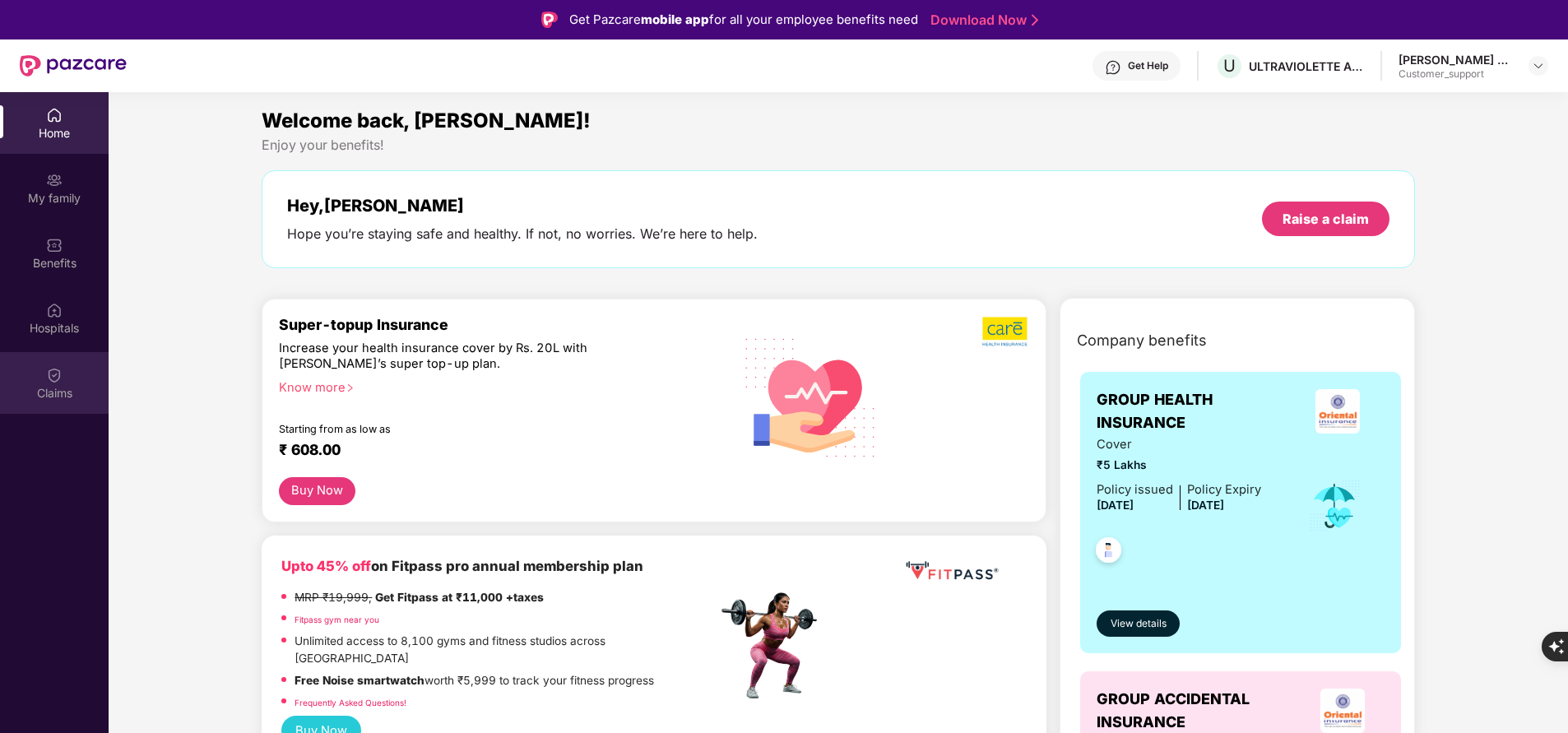
click at [68, 383] on div "Claims" at bounding box center [54, 383] width 108 height 62
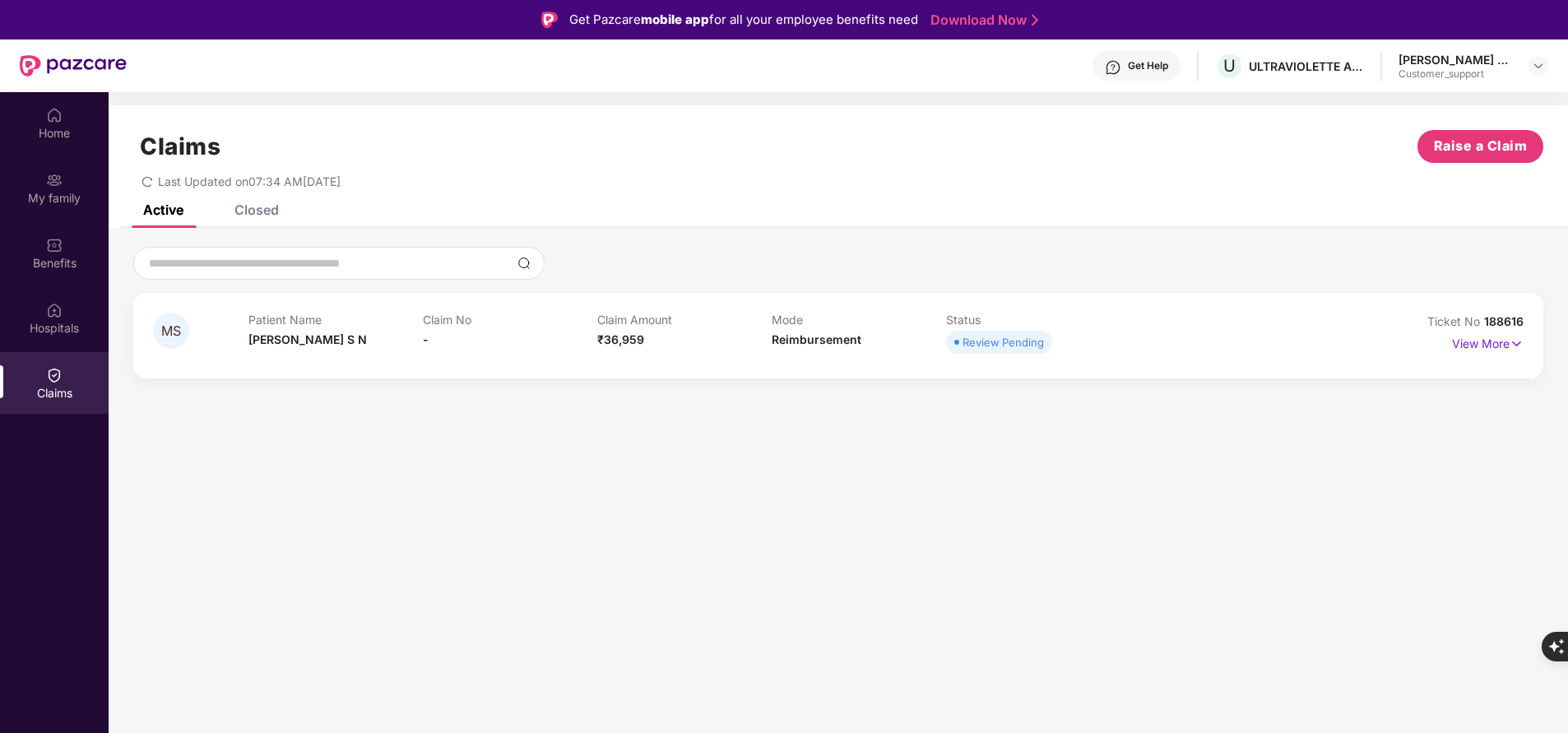
click at [1497, 325] on span "188616" at bounding box center [1504, 321] width 39 height 14
copy div "No 188616"
click at [1509, 334] on img at bounding box center [1516, 343] width 14 height 18
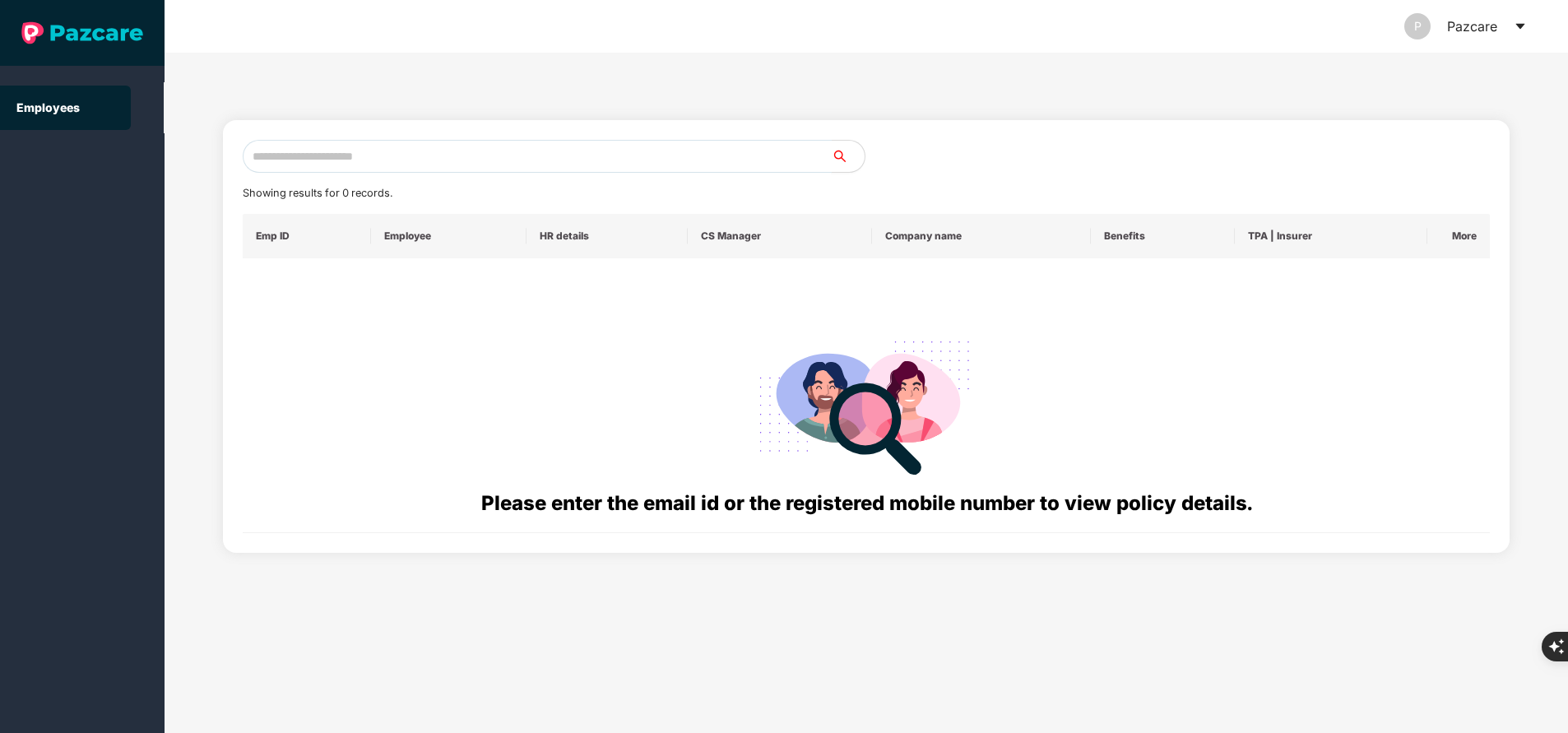
click at [540, 164] on input "text" at bounding box center [536, 156] width 589 height 33
paste input "**********"
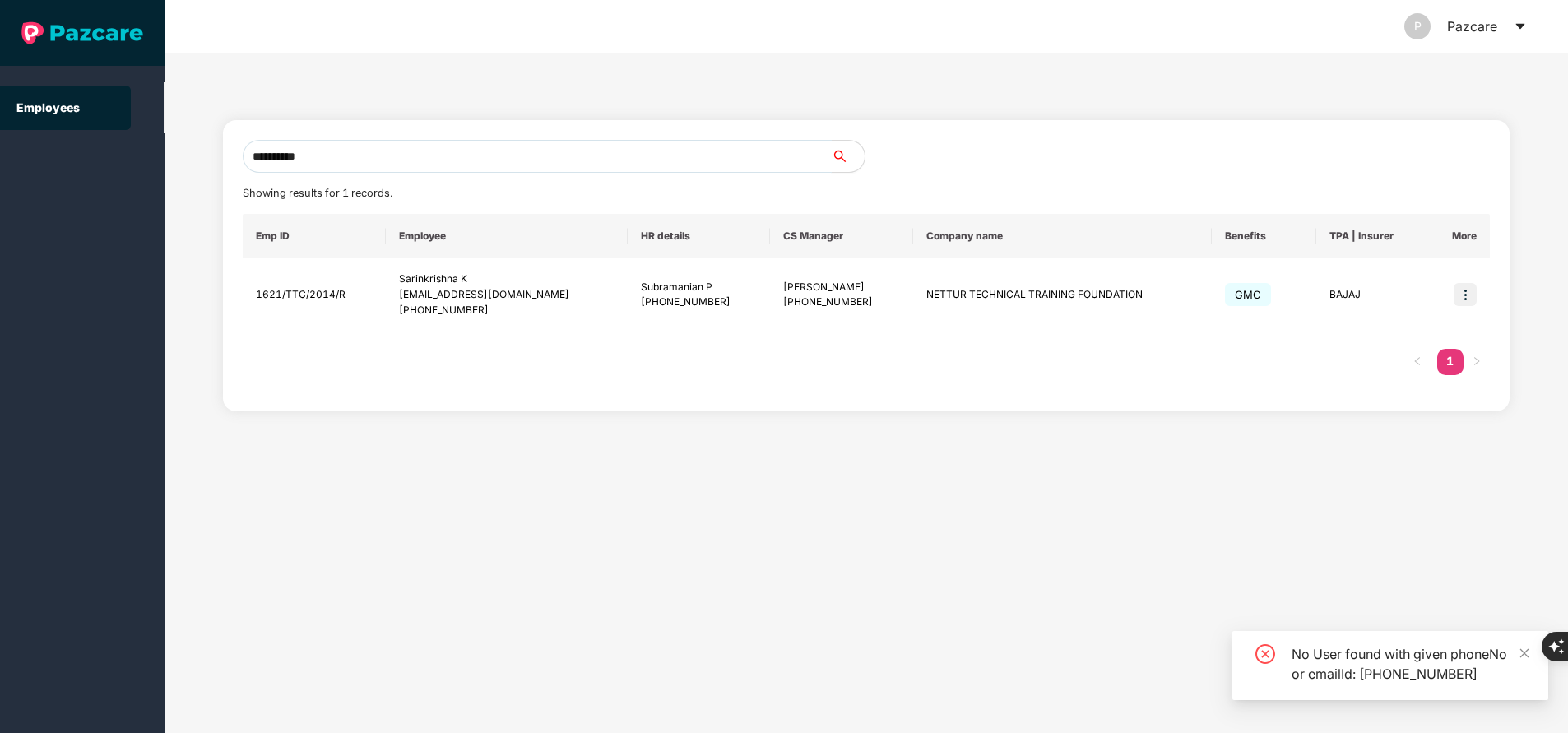
click at [540, 164] on input "**********" at bounding box center [536, 156] width 589 height 33
type input "**********"
click at [1467, 298] on img at bounding box center [1465, 295] width 23 height 23
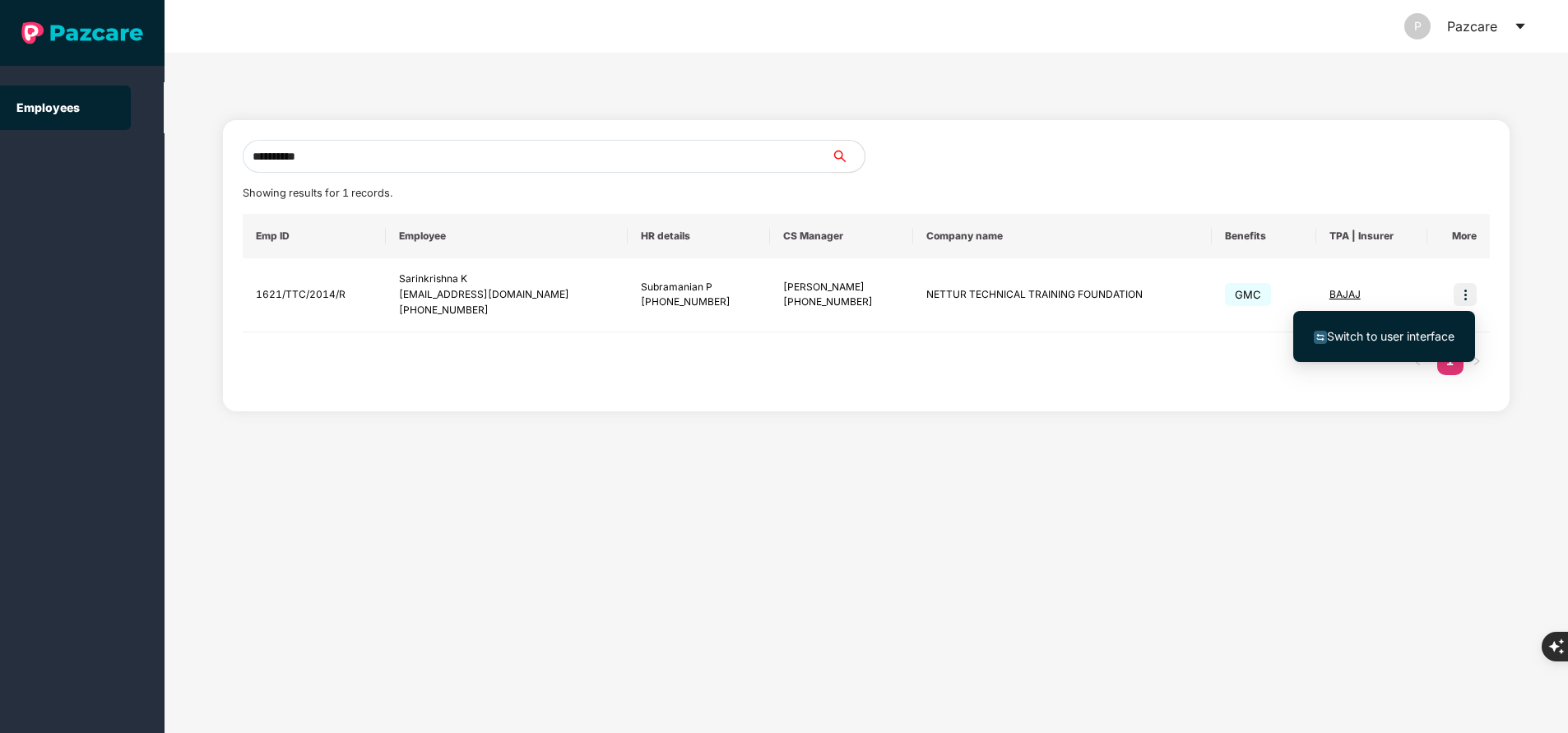
click at [1403, 326] on li "Switch to user interface" at bounding box center [1383, 336] width 181 height 35
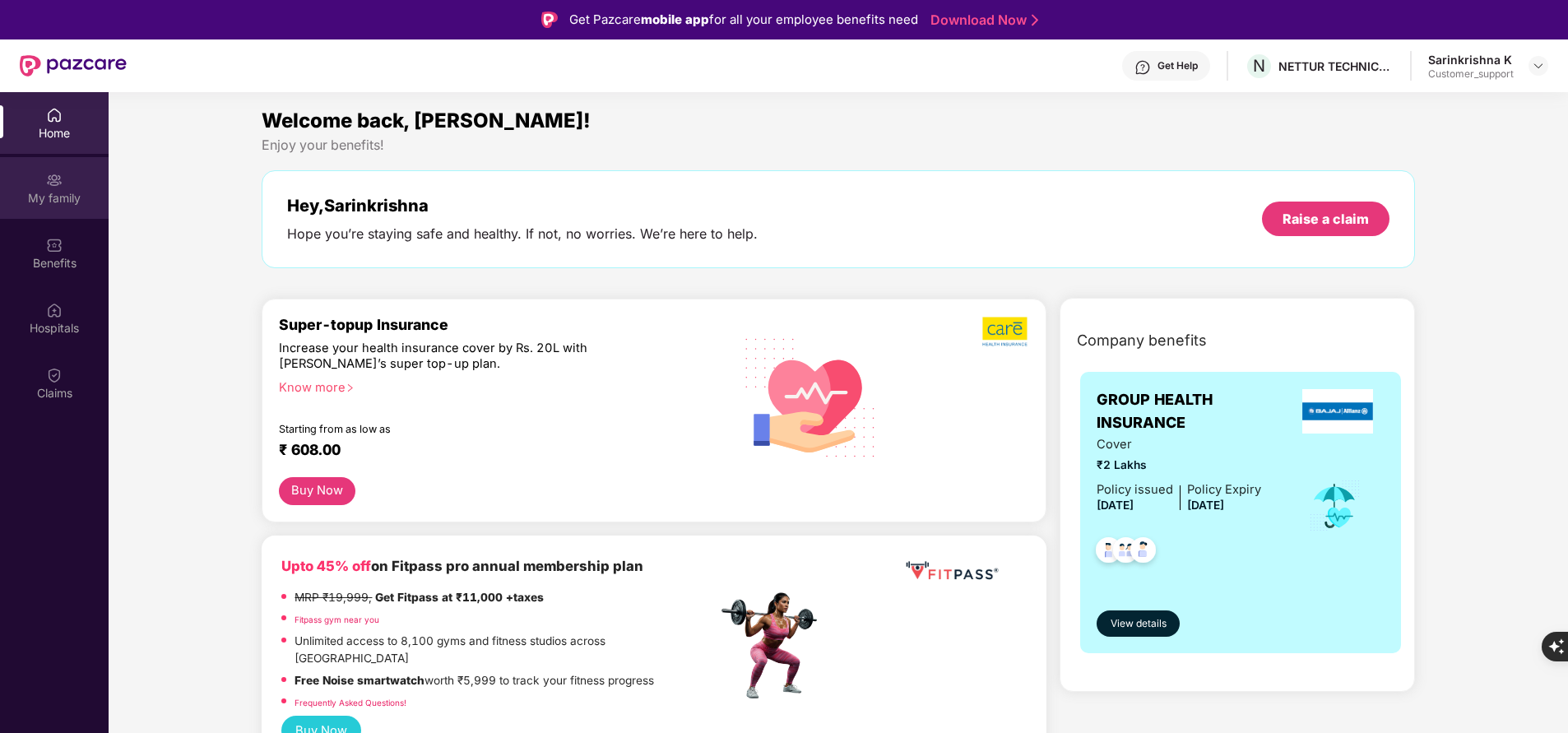
click at [56, 180] on img at bounding box center [55, 180] width 16 height 16
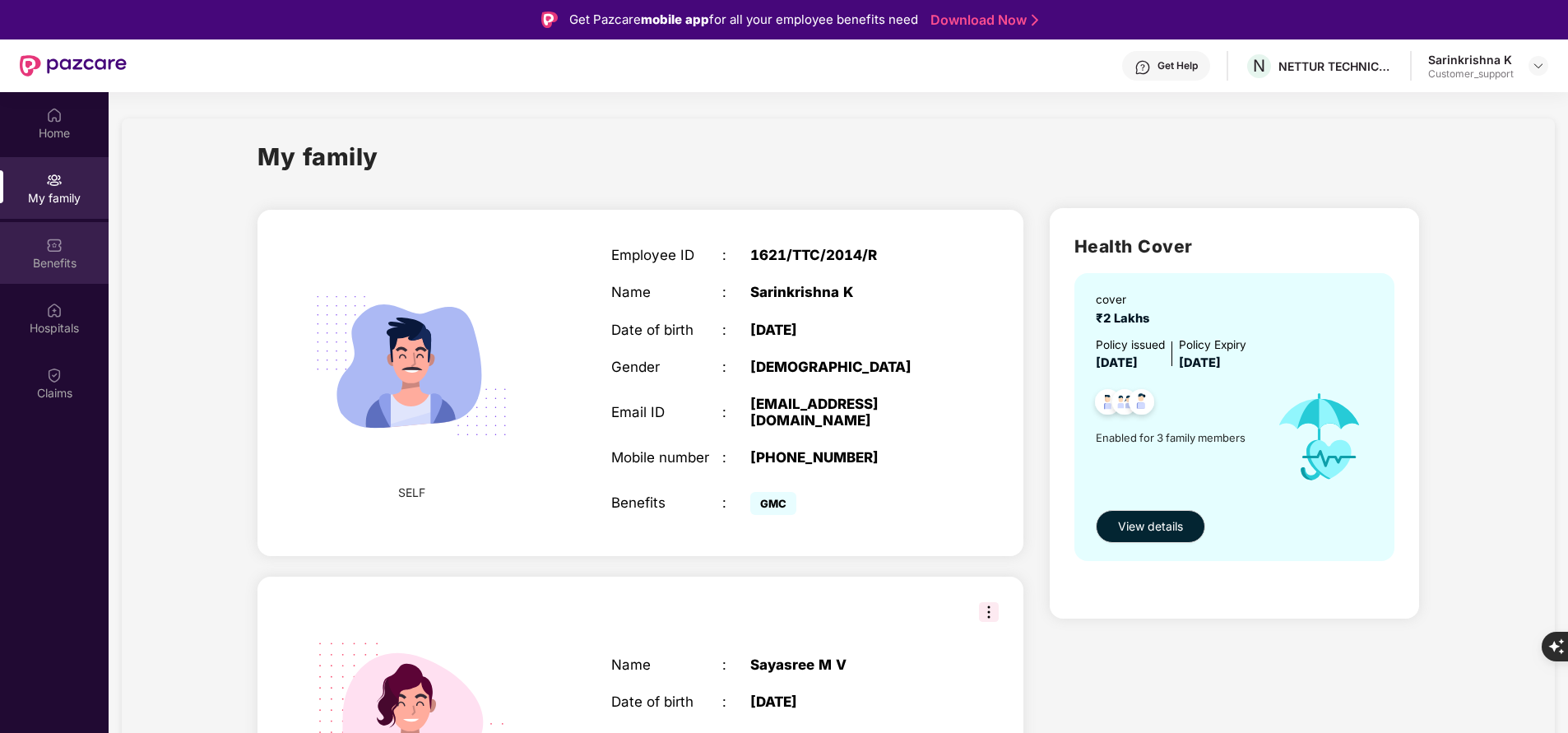
click at [46, 279] on div "Benefits" at bounding box center [54, 252] width 108 height 62
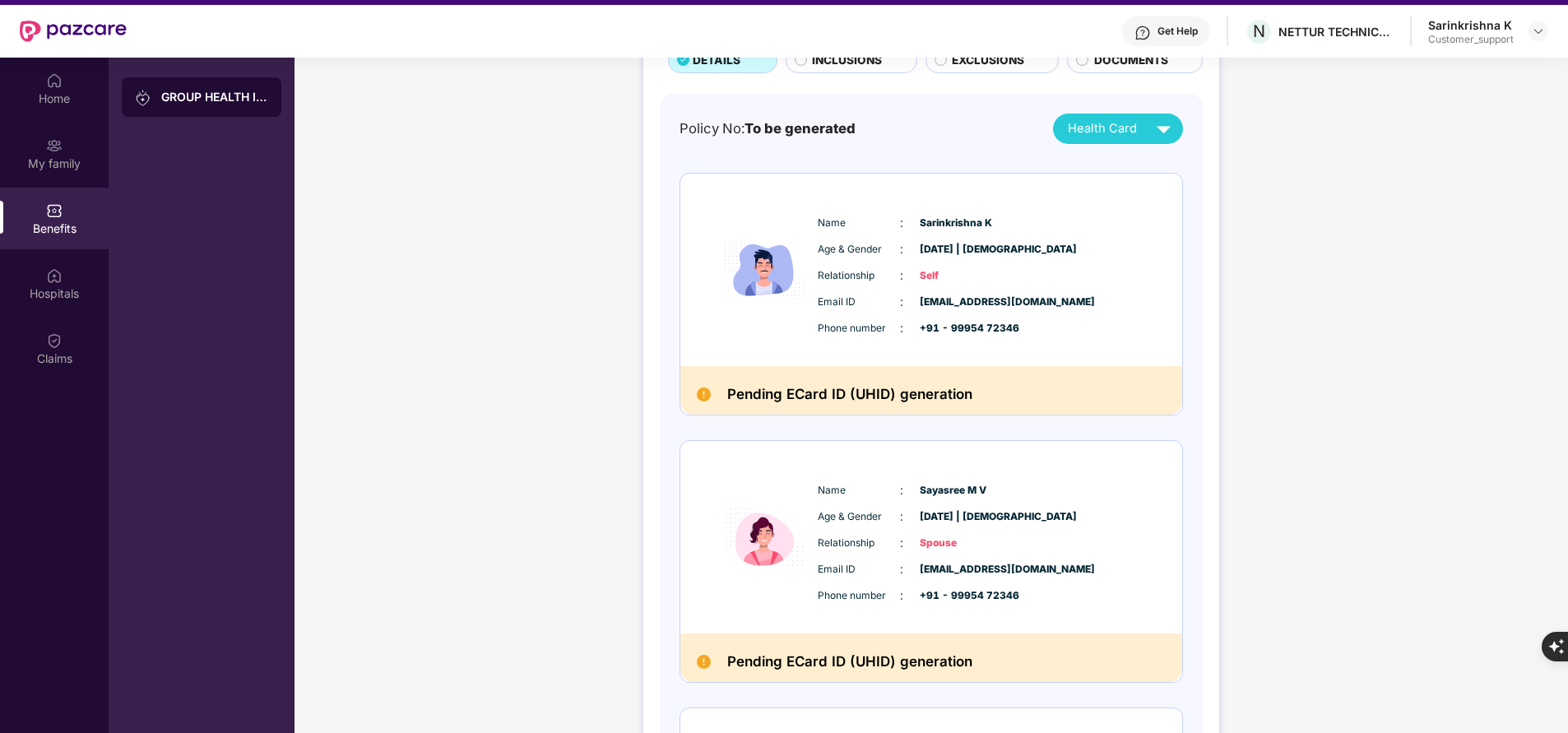
scroll to position [94, 0]
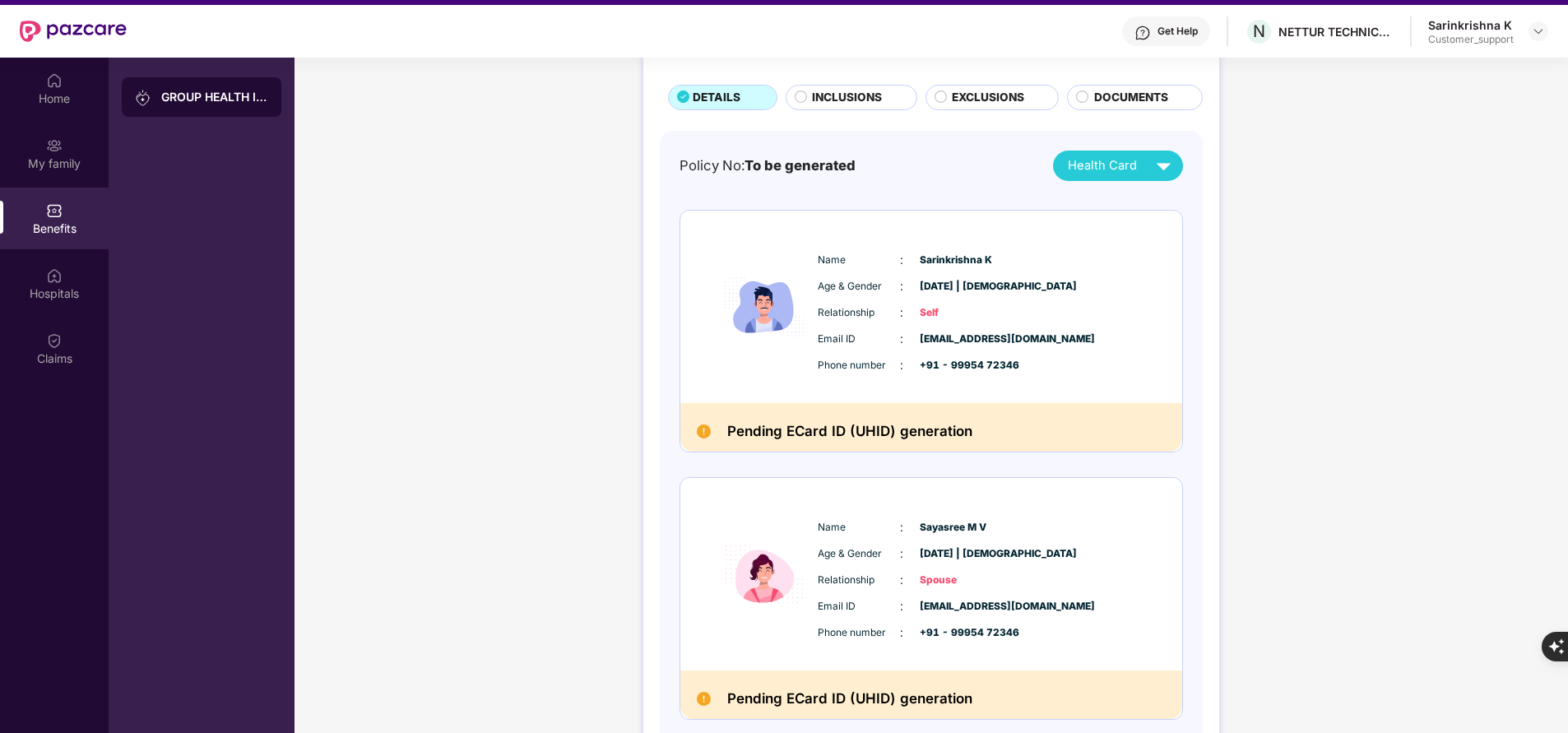
click at [829, 97] on span "INCLUSIONS" at bounding box center [847, 97] width 70 height 17
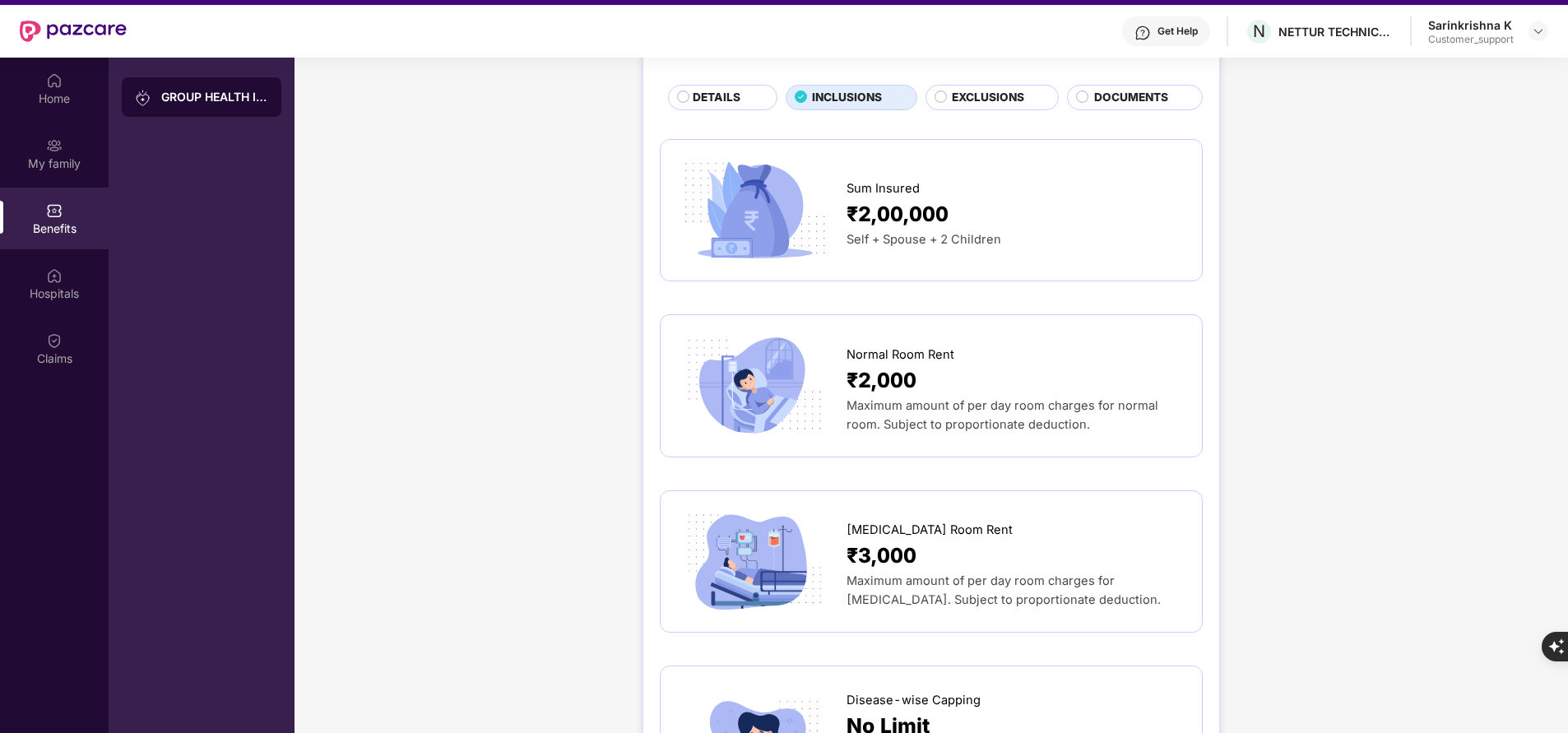
click at [717, 107] on div "DETAILS" at bounding box center [727, 98] width 84 height 20
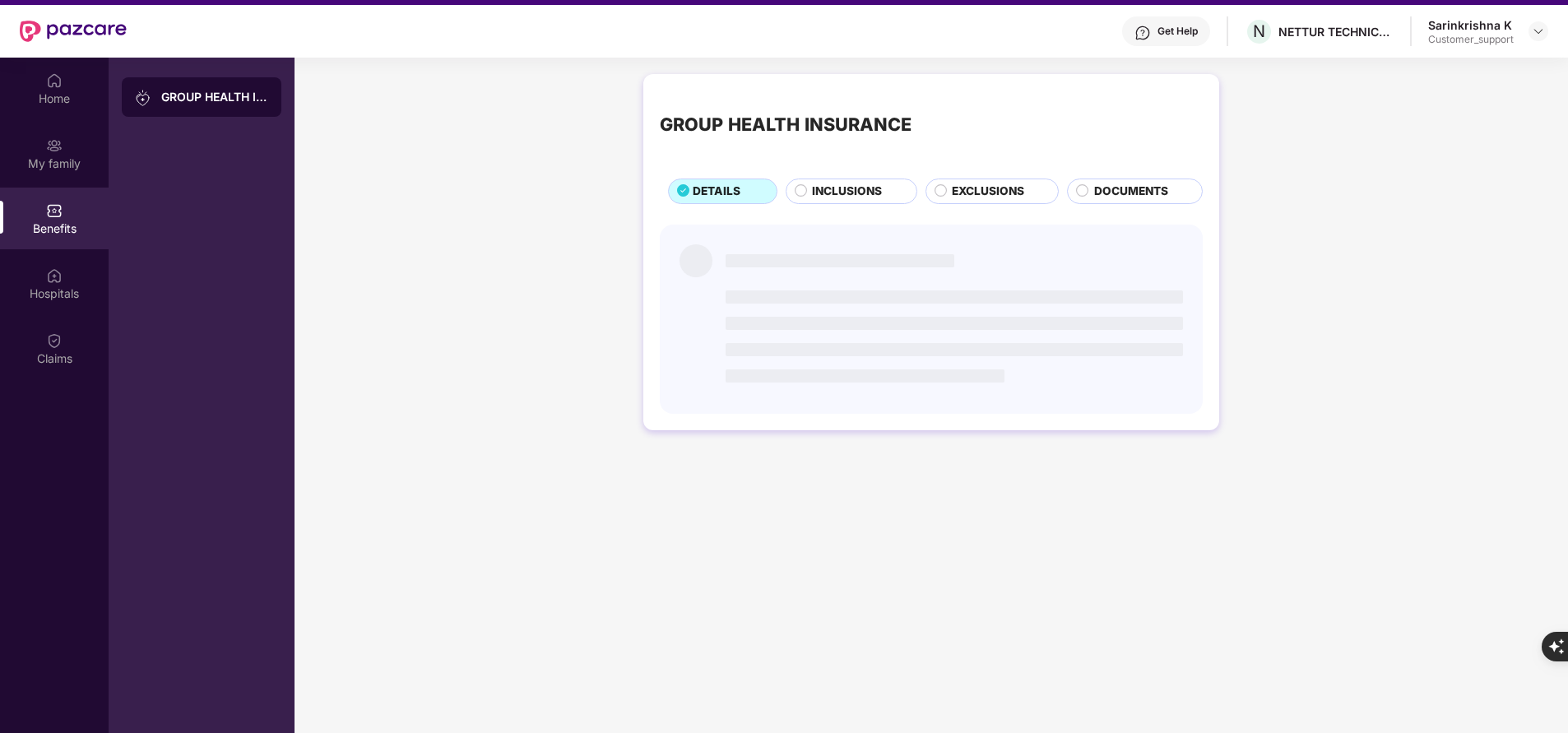
scroll to position [0, 0]
click at [717, 107] on div "GROUP HEALTH INSURANCE" at bounding box center [931, 124] width 543 height 68
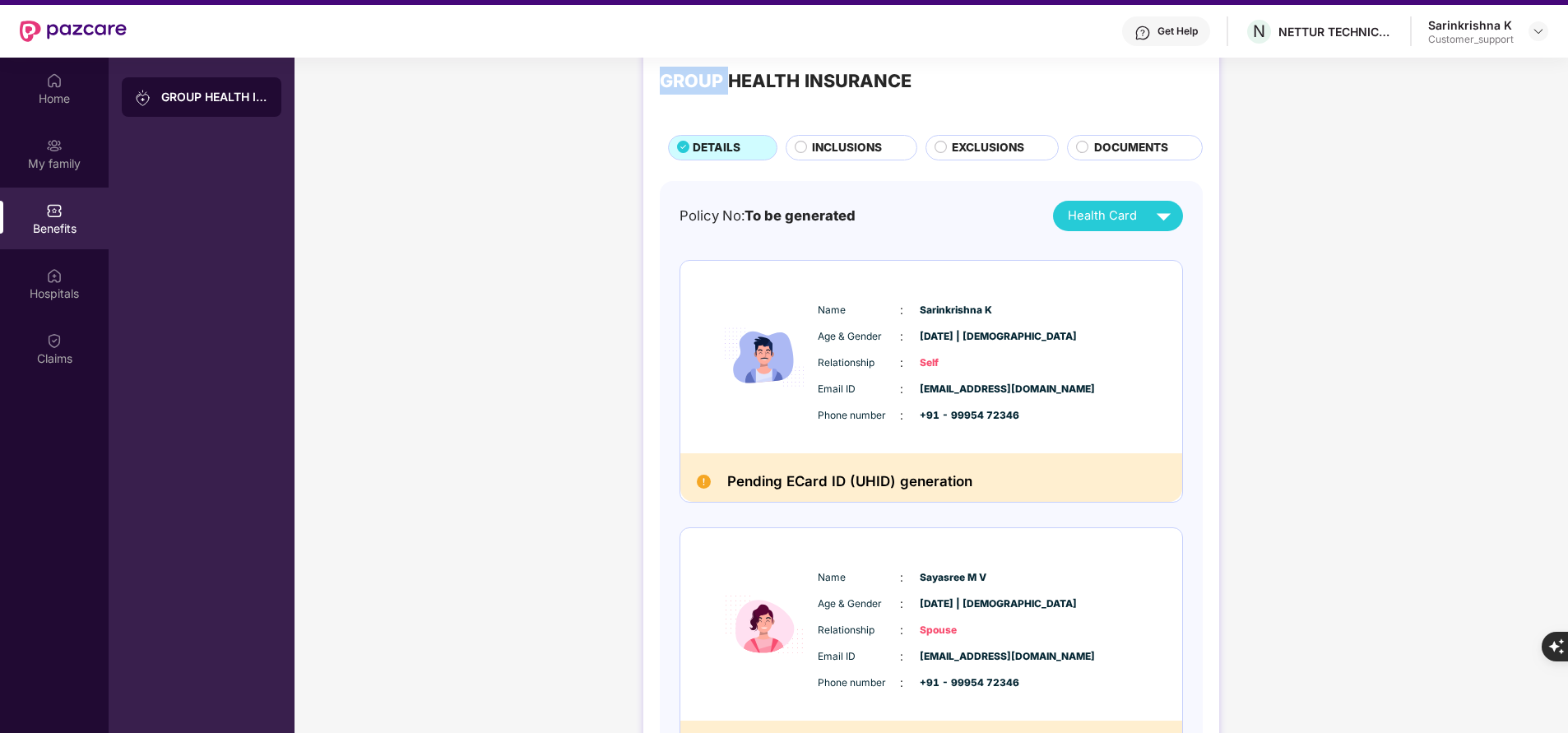
scroll to position [41, 0]
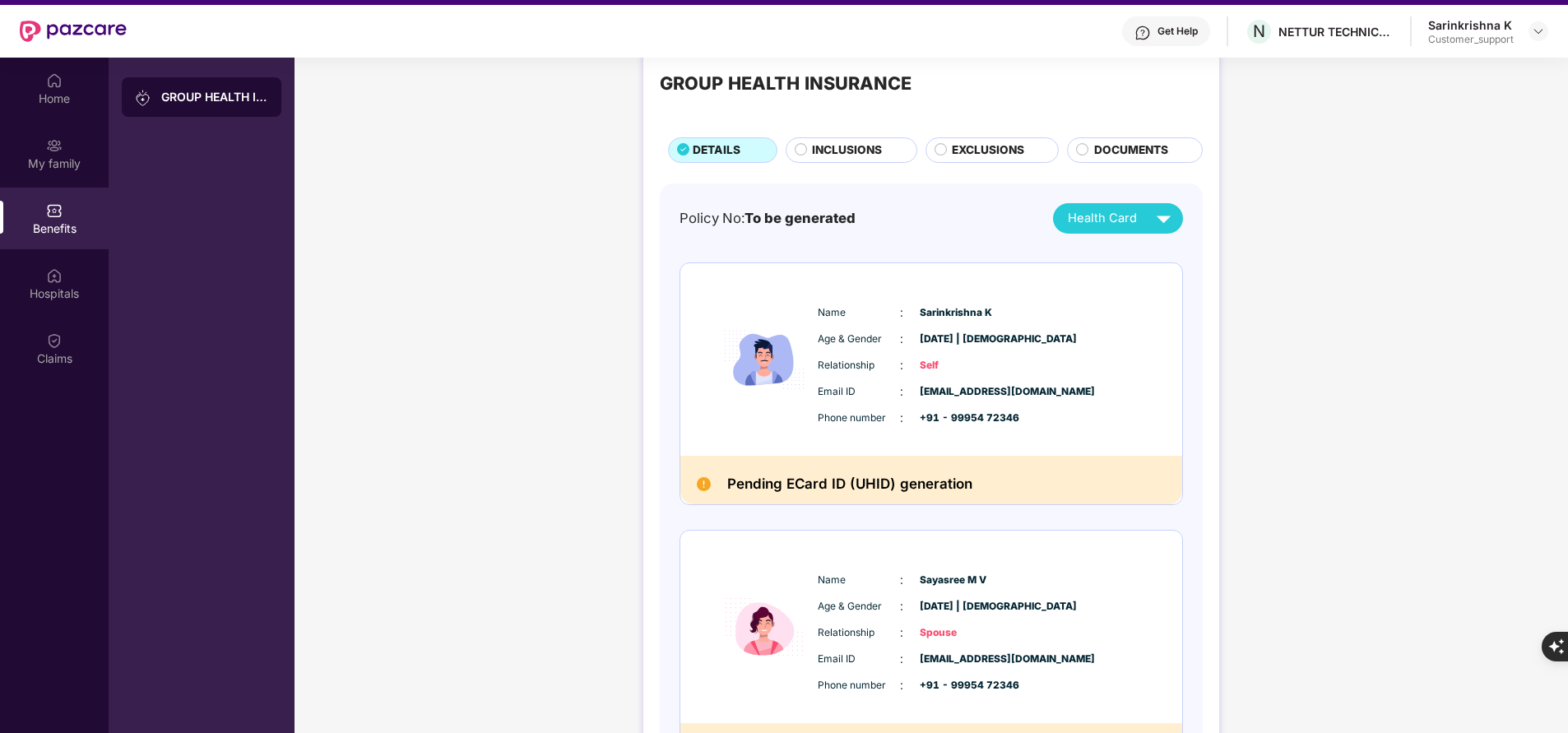
click at [1196, 375] on div "Policy No: To be generated Health Card Name : Sarinkrishna K Age & Gender : 18 …" at bounding box center [931, 642] width 543 height 917
click at [870, 146] on span "INCLUSIONS" at bounding box center [847, 149] width 70 height 17
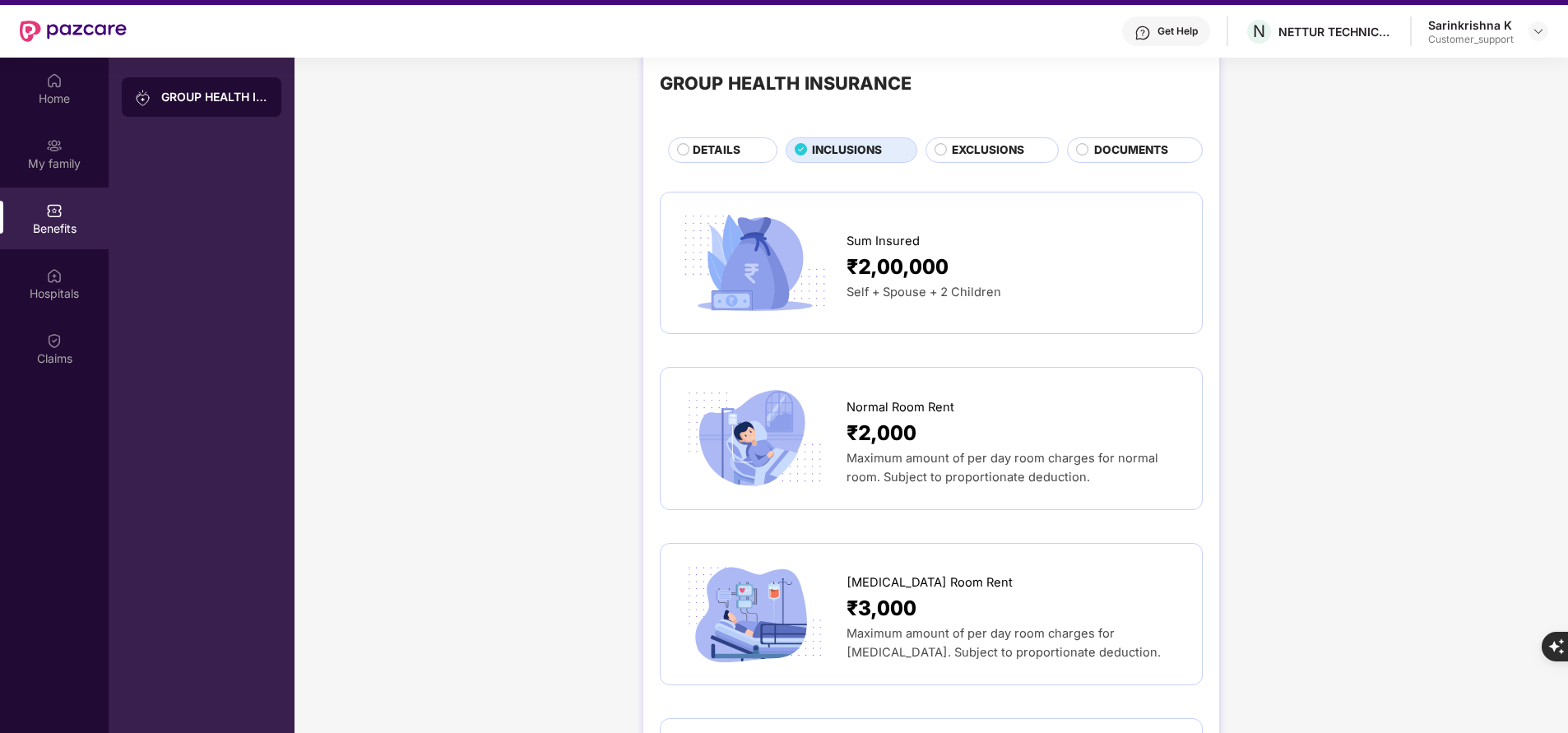
click at [728, 149] on span "DETAILS" at bounding box center [716, 149] width 47 height 17
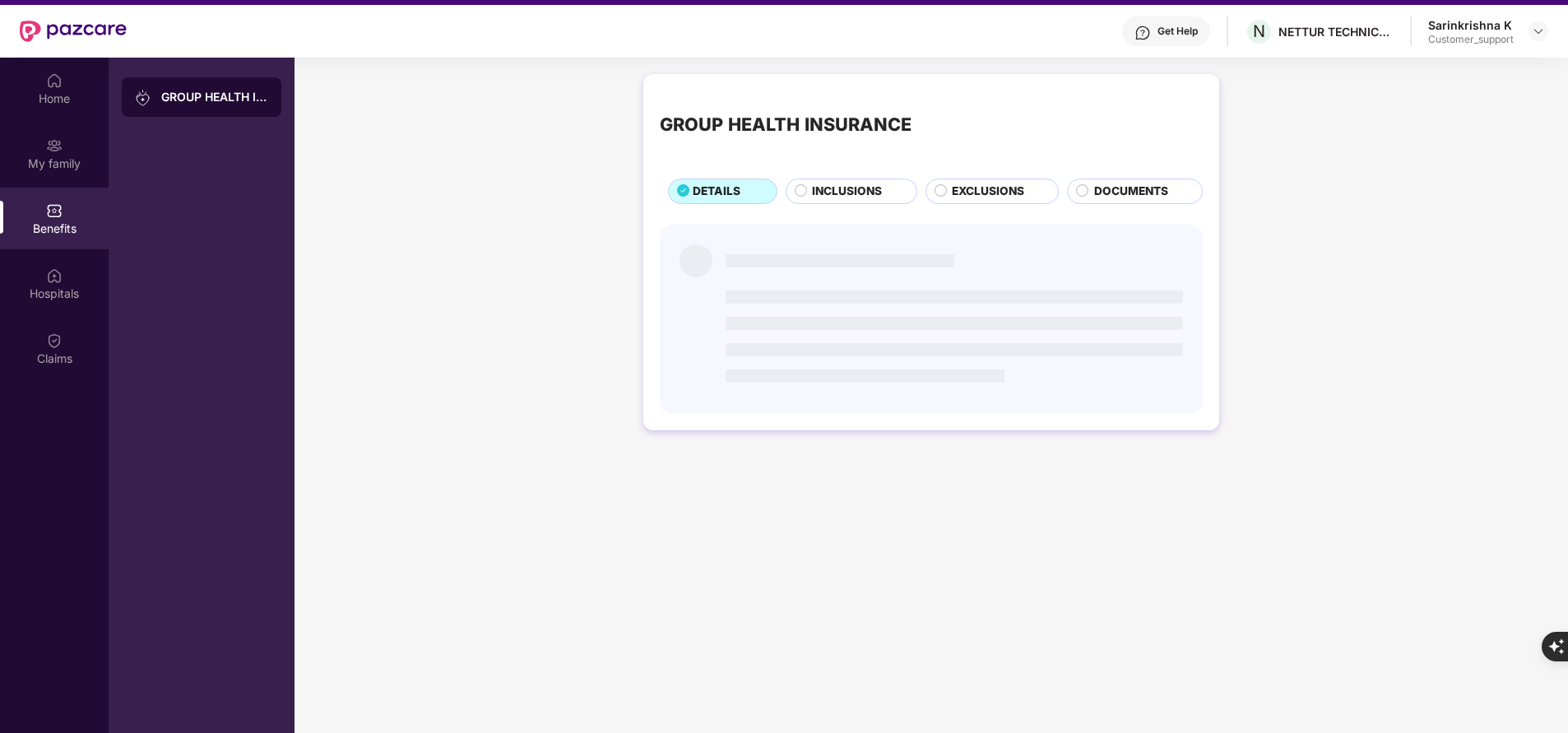
scroll to position [0, 0]
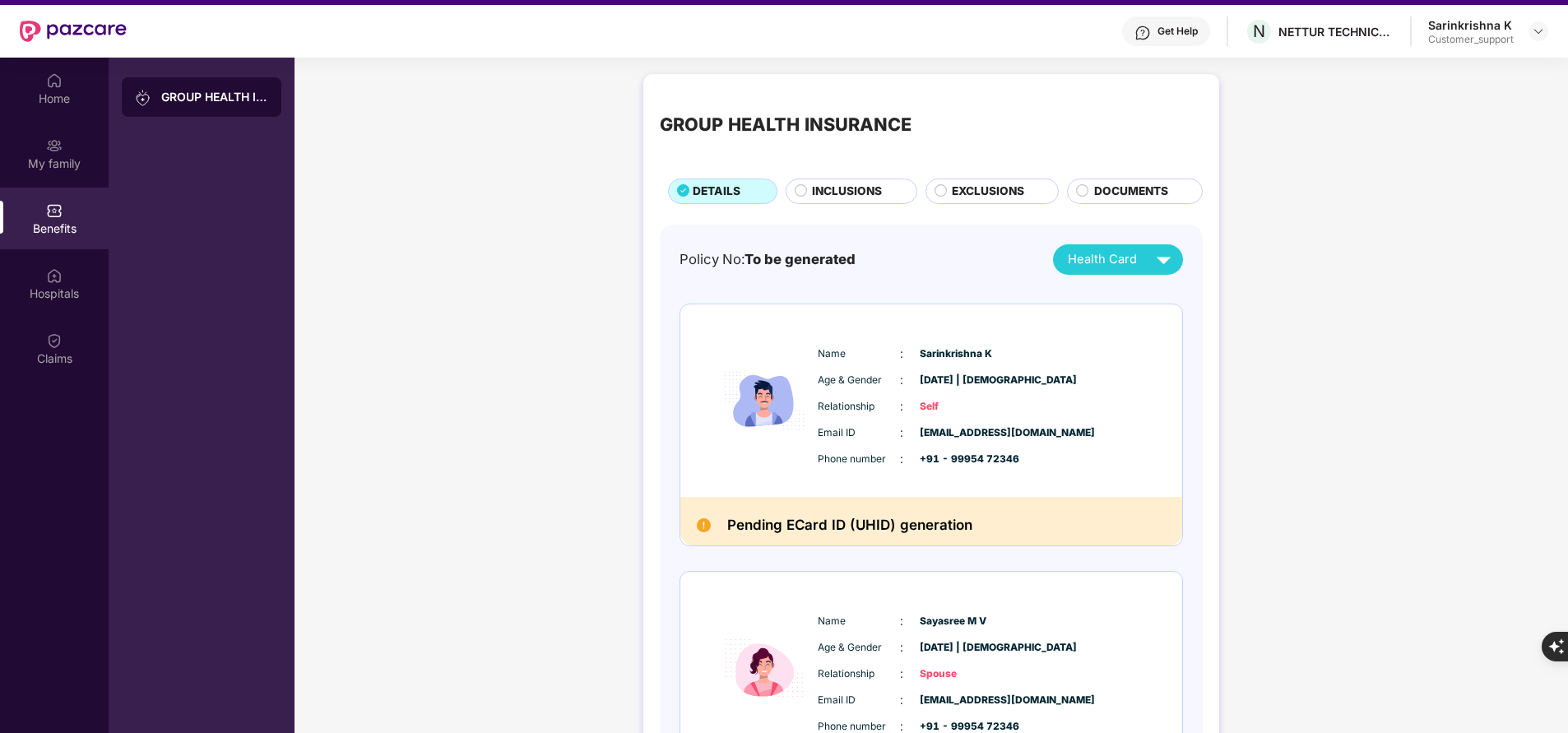
click at [824, 200] on span "INCLUSIONS" at bounding box center [847, 190] width 70 height 17
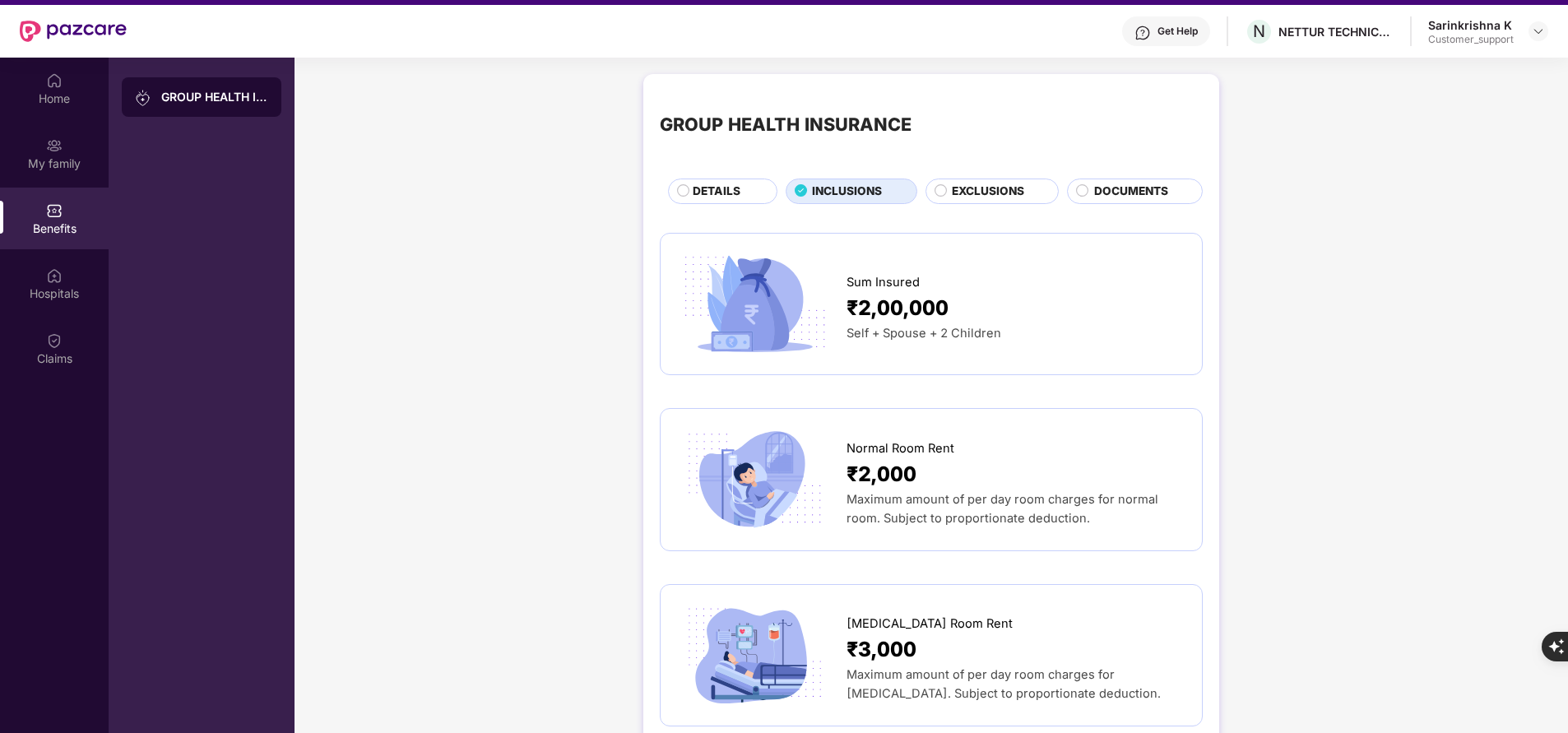
click at [730, 190] on span "DETAILS" at bounding box center [716, 190] width 47 height 17
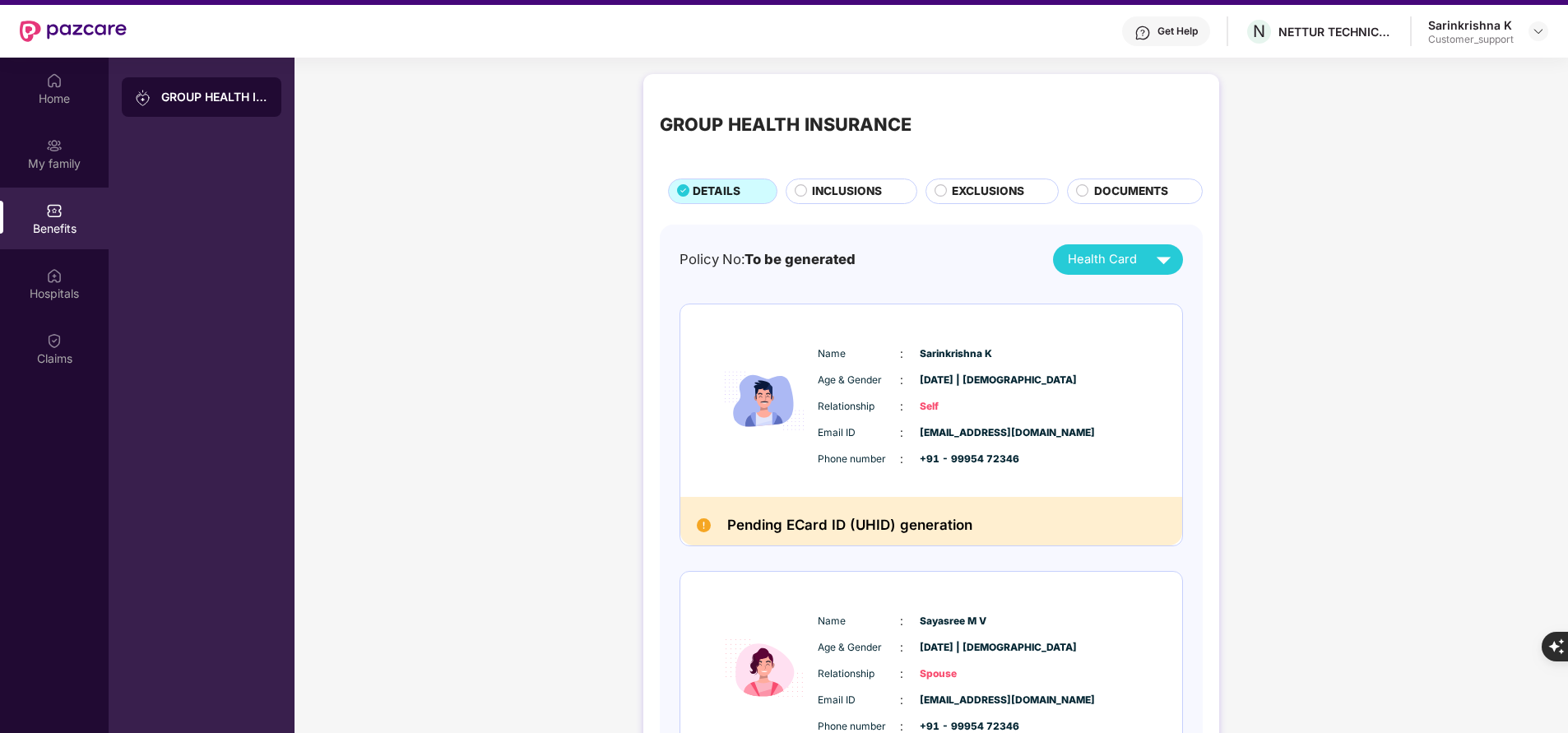
click at [817, 187] on span "INCLUSIONS" at bounding box center [847, 190] width 70 height 17
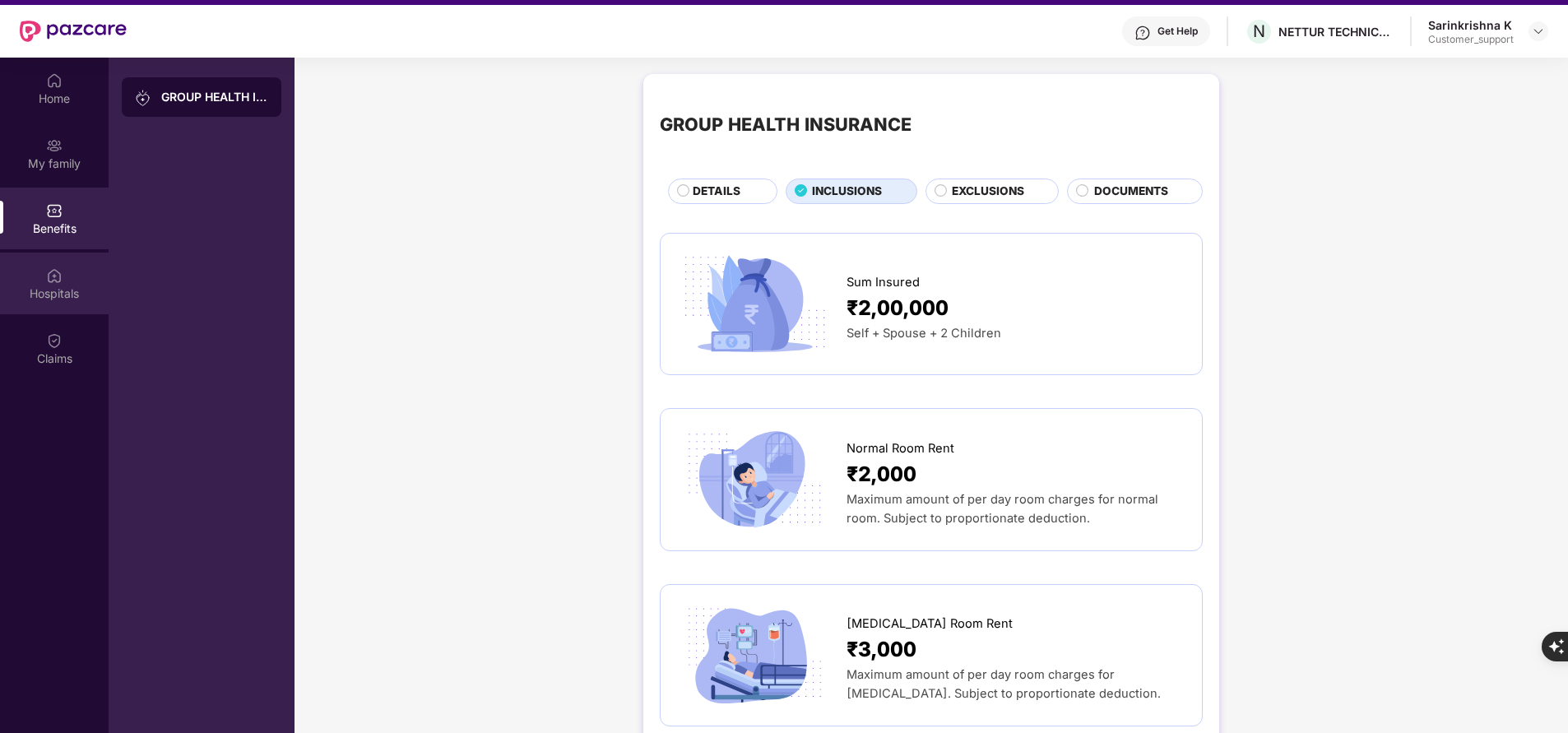
click at [45, 271] on div "Hospitals" at bounding box center [54, 282] width 108 height 62
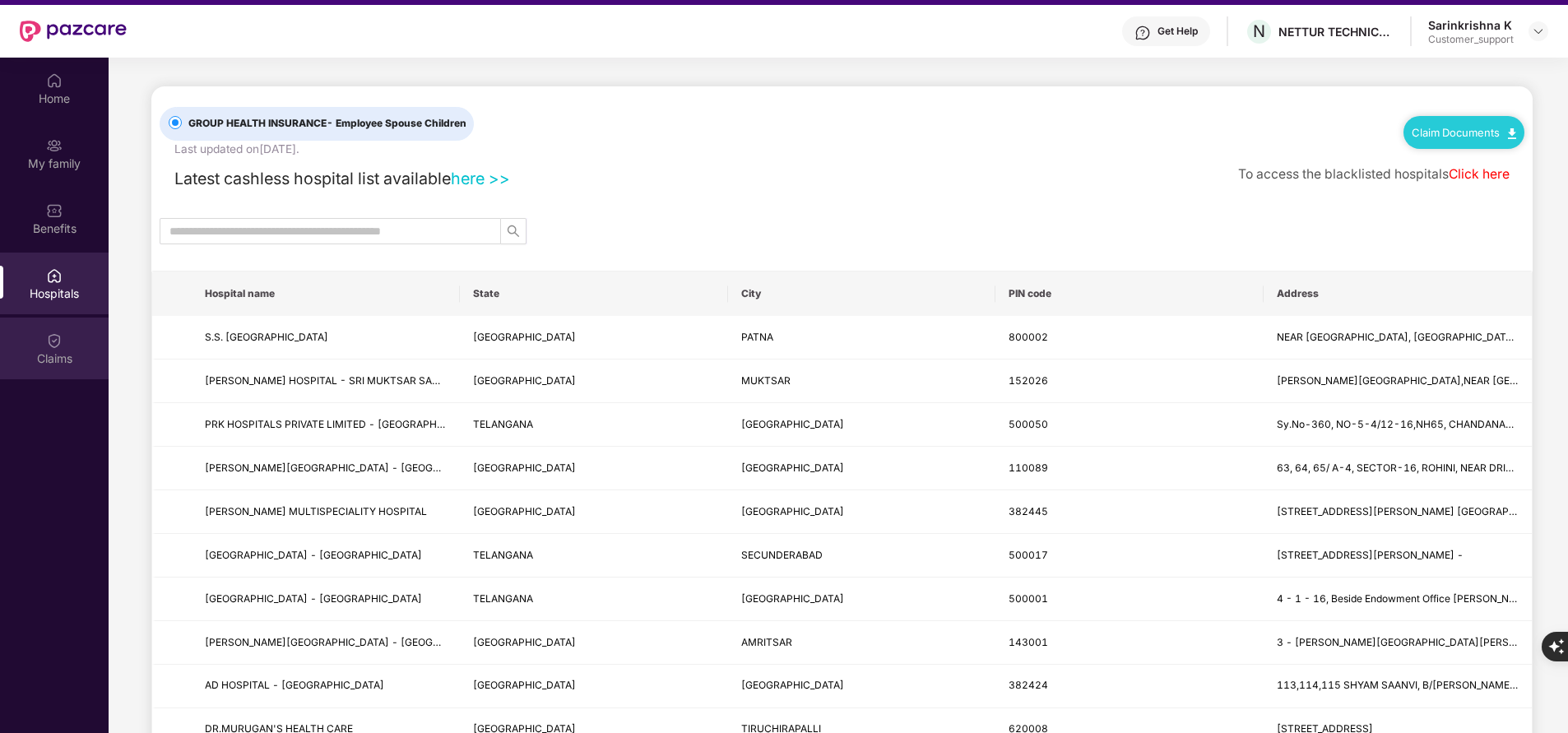
click at [61, 364] on div "Claims" at bounding box center [54, 358] width 108 height 16
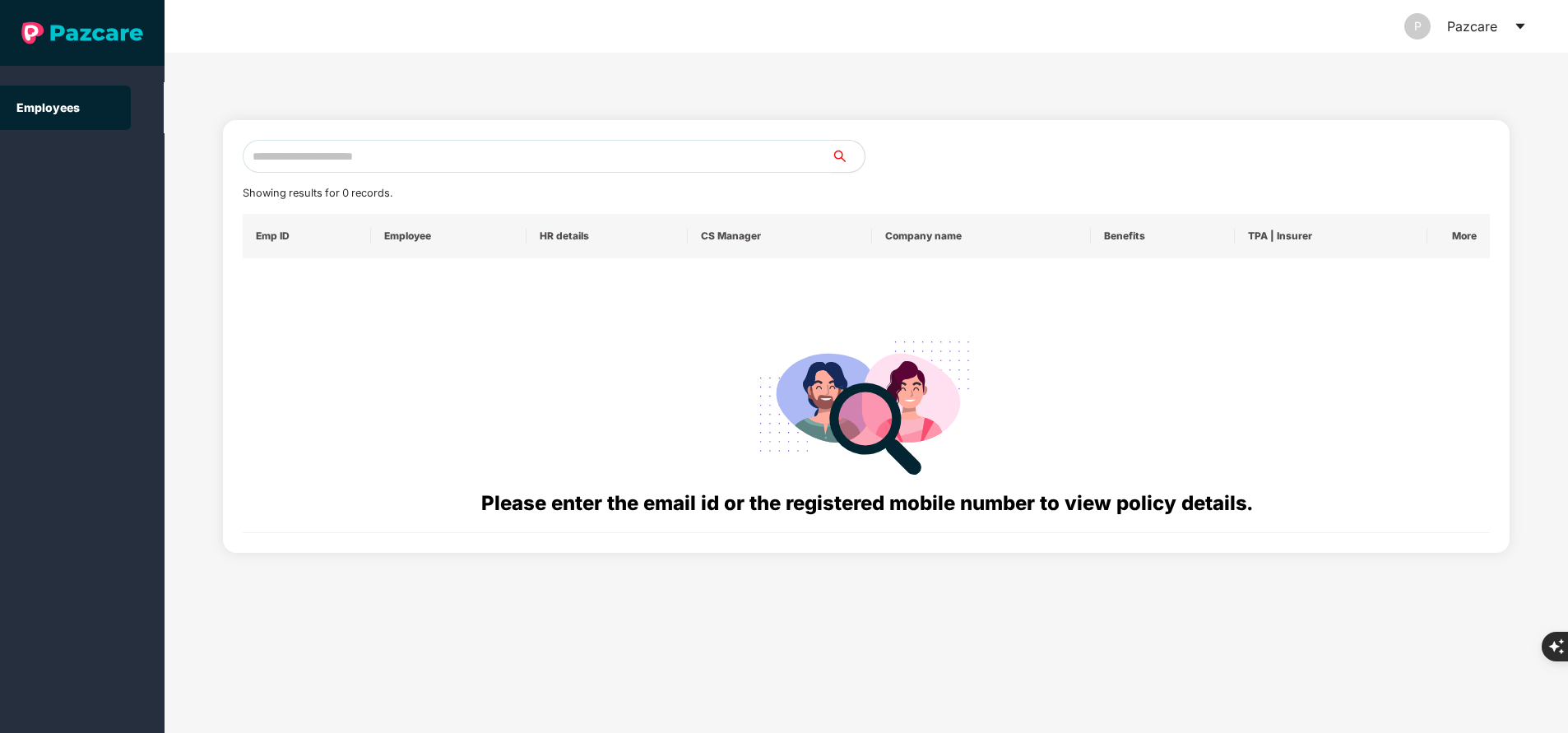
paste input "**********"
click at [388, 153] on input "text" at bounding box center [536, 156] width 589 height 33
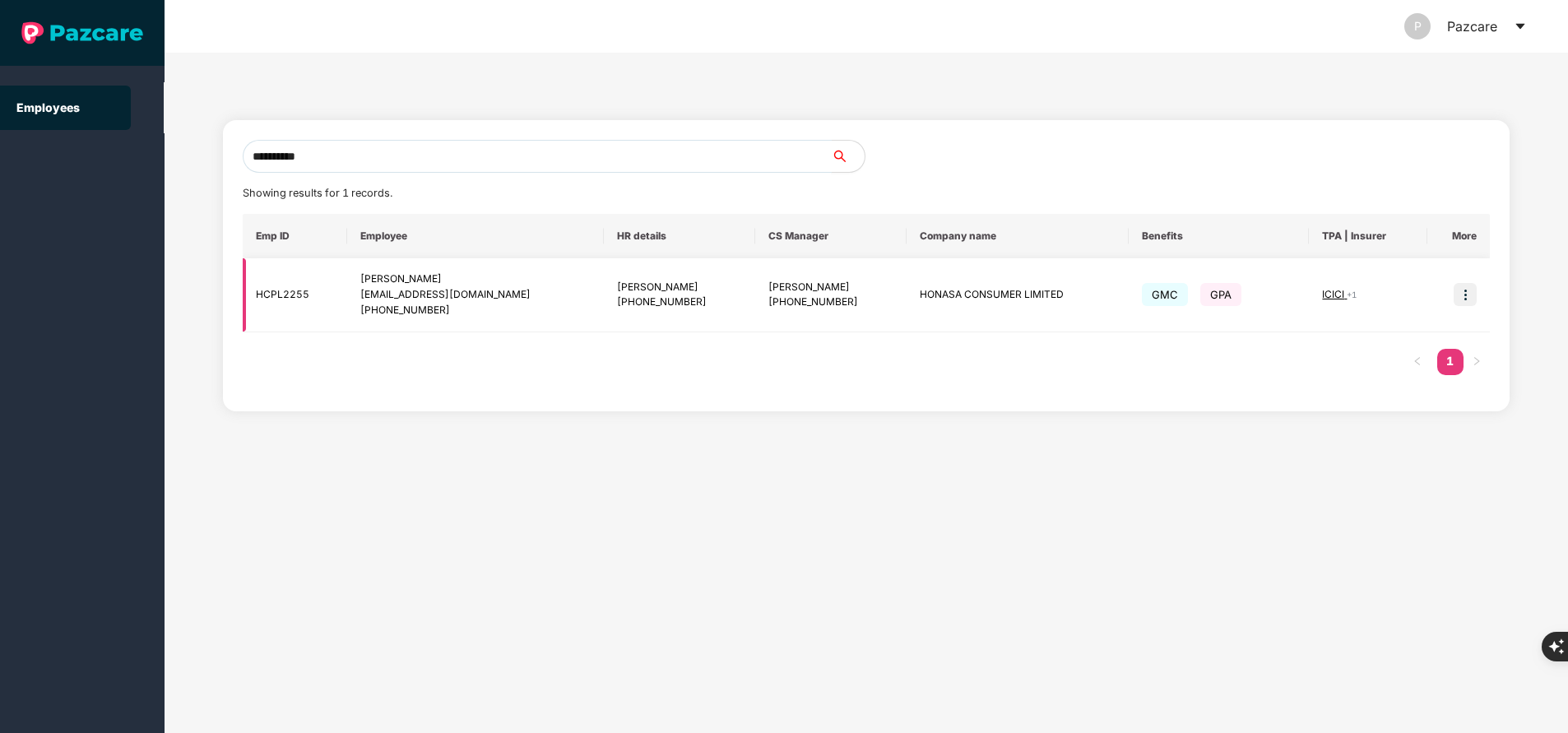
type input "**********"
click at [1469, 296] on img at bounding box center [1465, 295] width 23 height 23
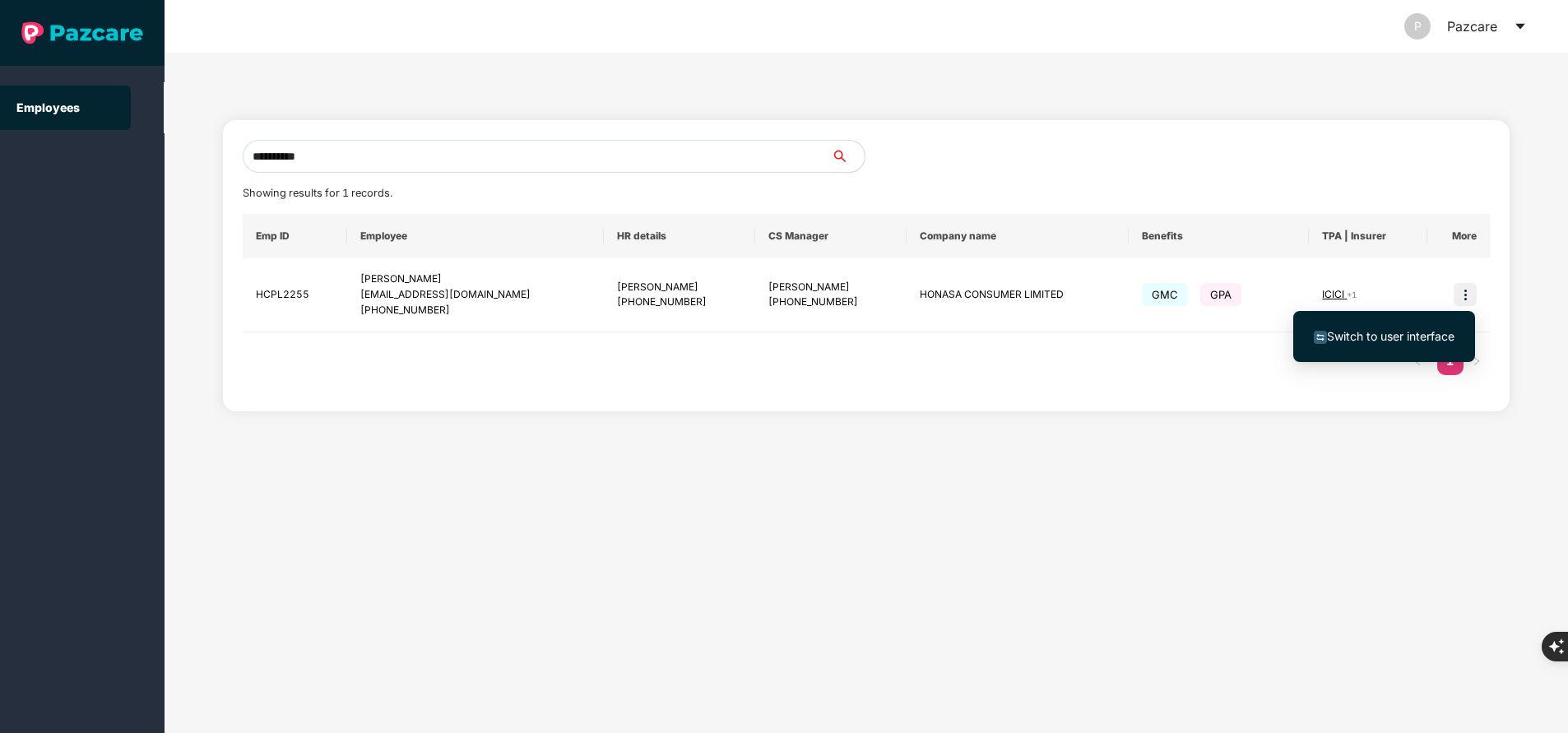
click at [1422, 334] on span "Switch to user interface" at bounding box center [1390, 336] width 128 height 14
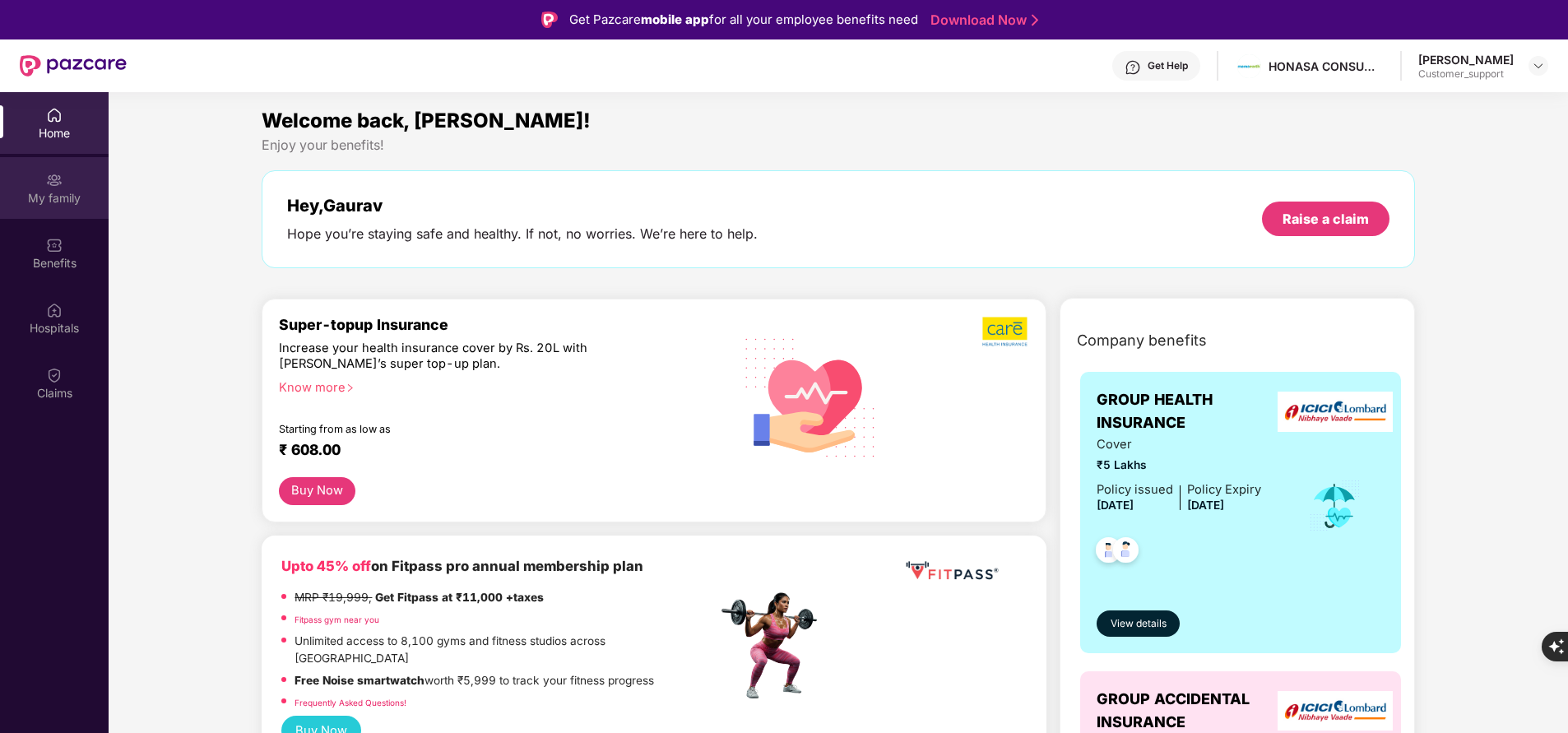
click at [63, 208] on div "My family" at bounding box center [54, 188] width 108 height 62
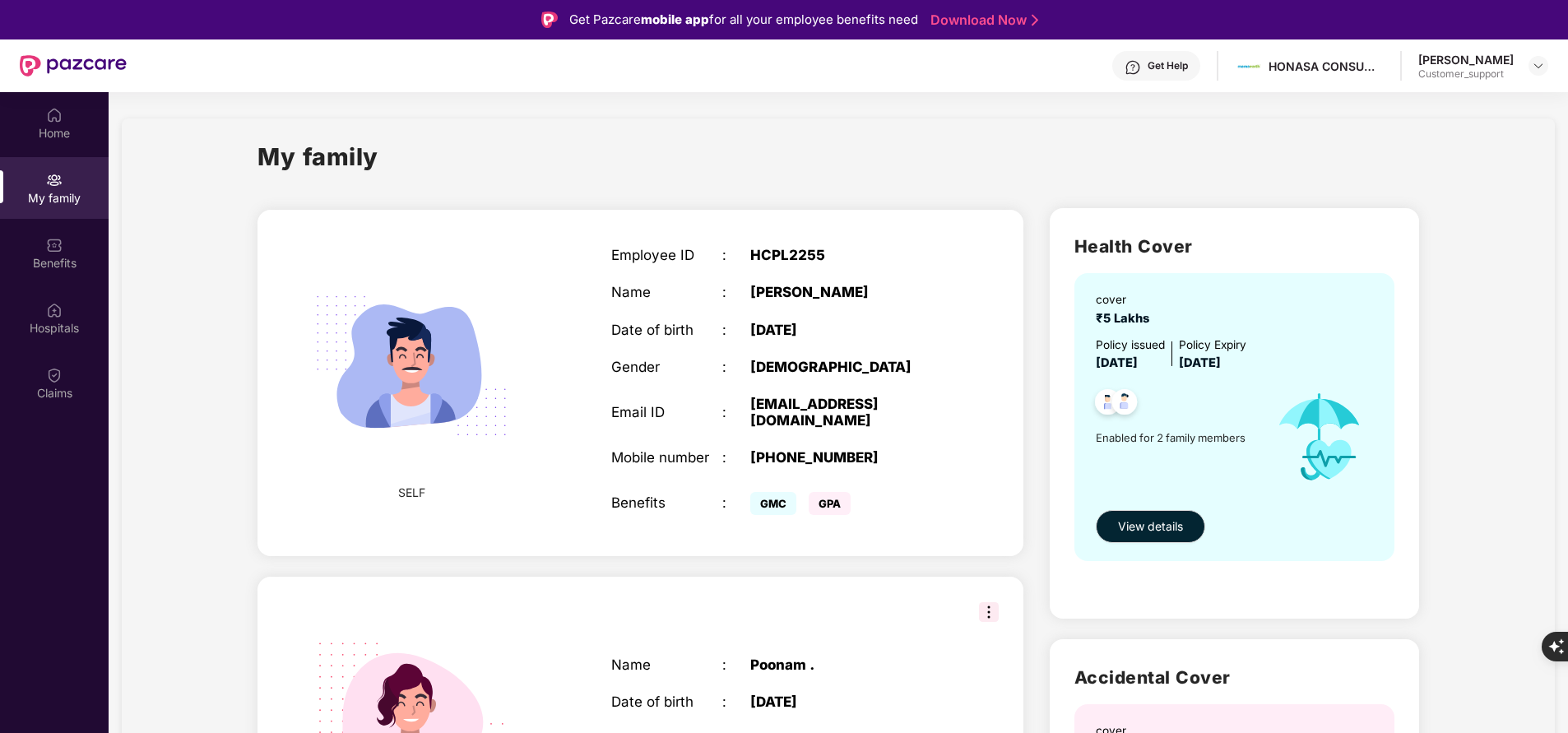
click at [959, 94] on section "My family SELF Employee ID : HCPL2255 Name : Gaurav Pandit Date of birth : 21 F…" at bounding box center [838, 603] width 1459 height 1024
click at [92, 257] on div "Benefits" at bounding box center [54, 263] width 108 height 16
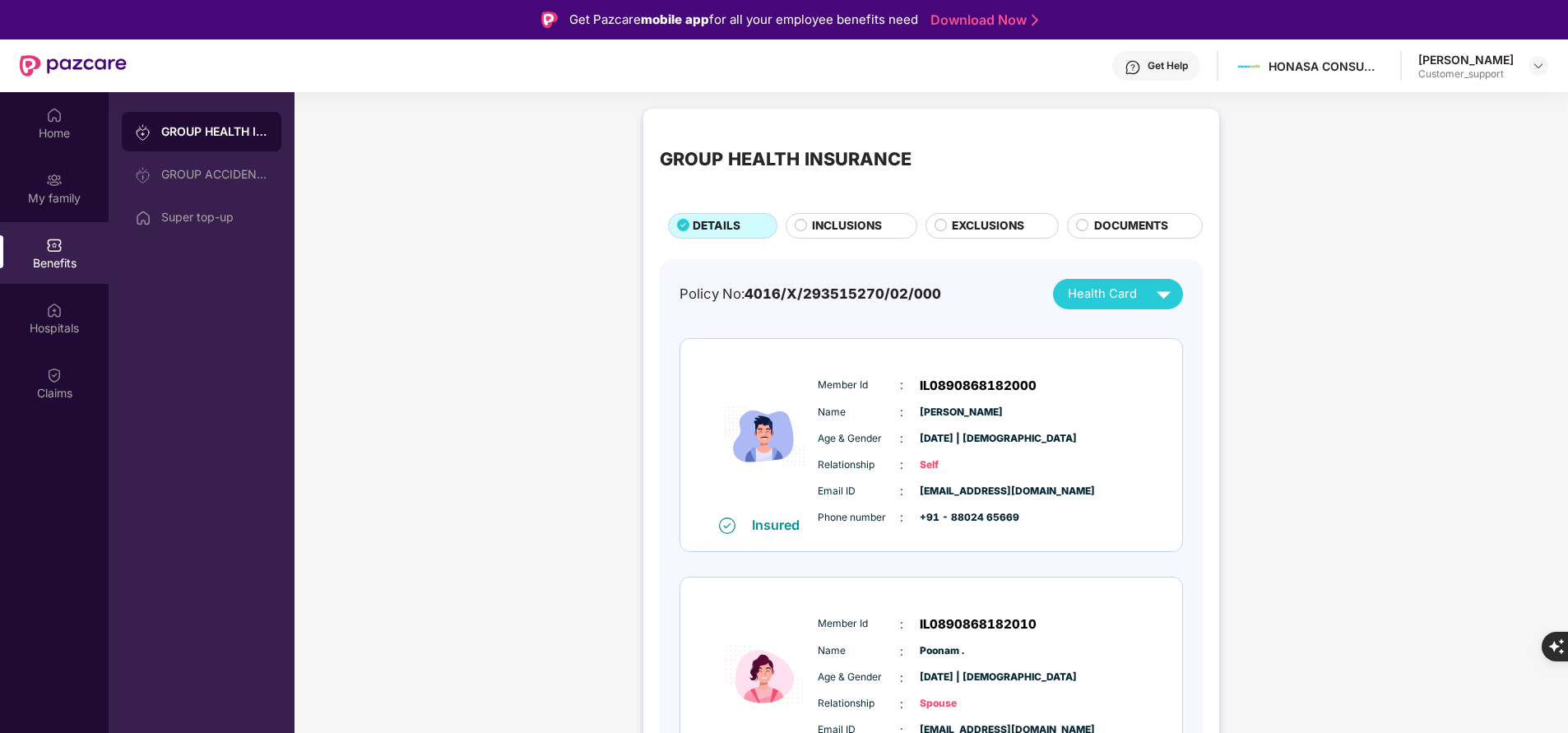
click at [851, 227] on span "INCLUSIONS" at bounding box center [847, 225] width 70 height 17
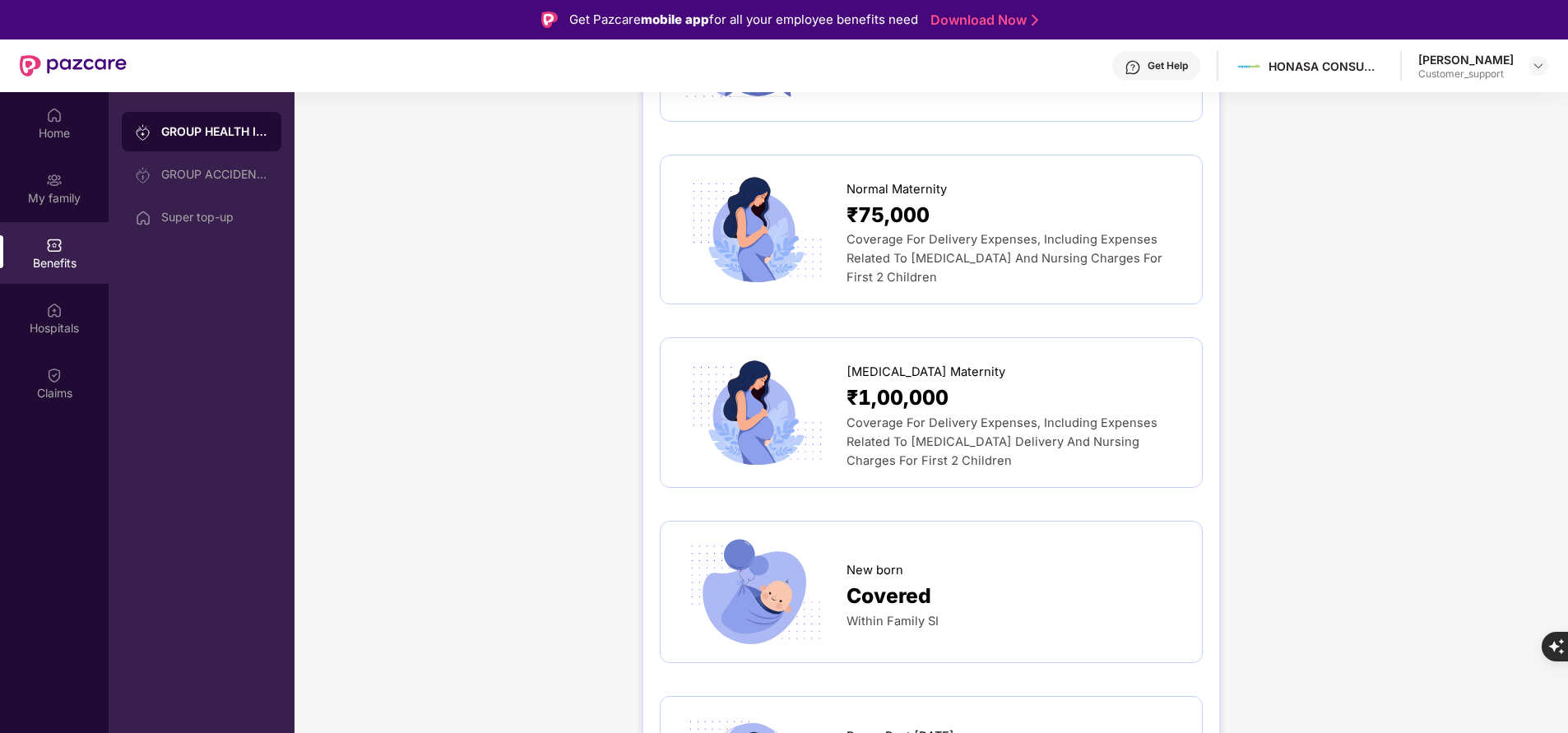
scroll to position [1547, 0]
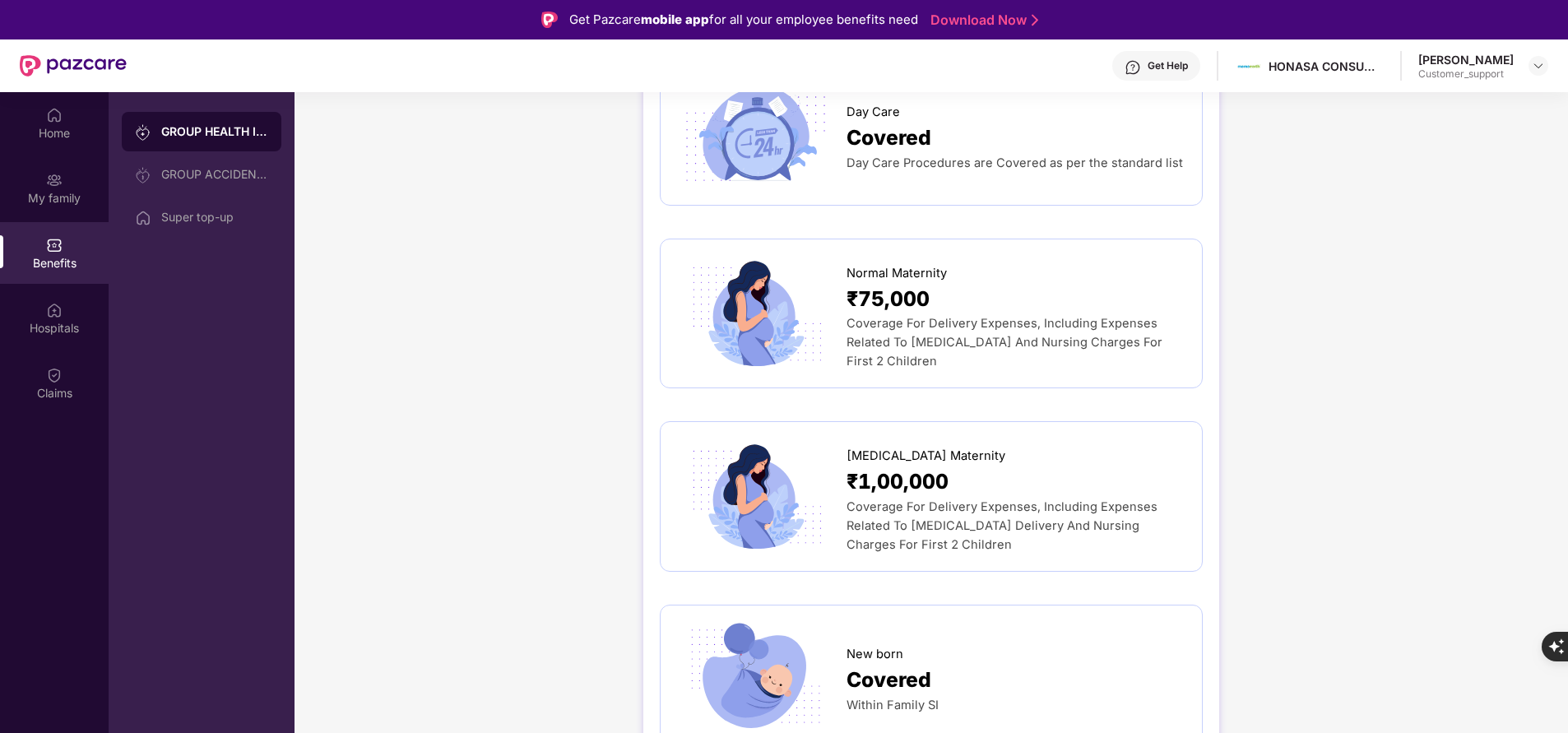
click at [906, 636] on div "New born" at bounding box center [1016, 650] width 339 height 27
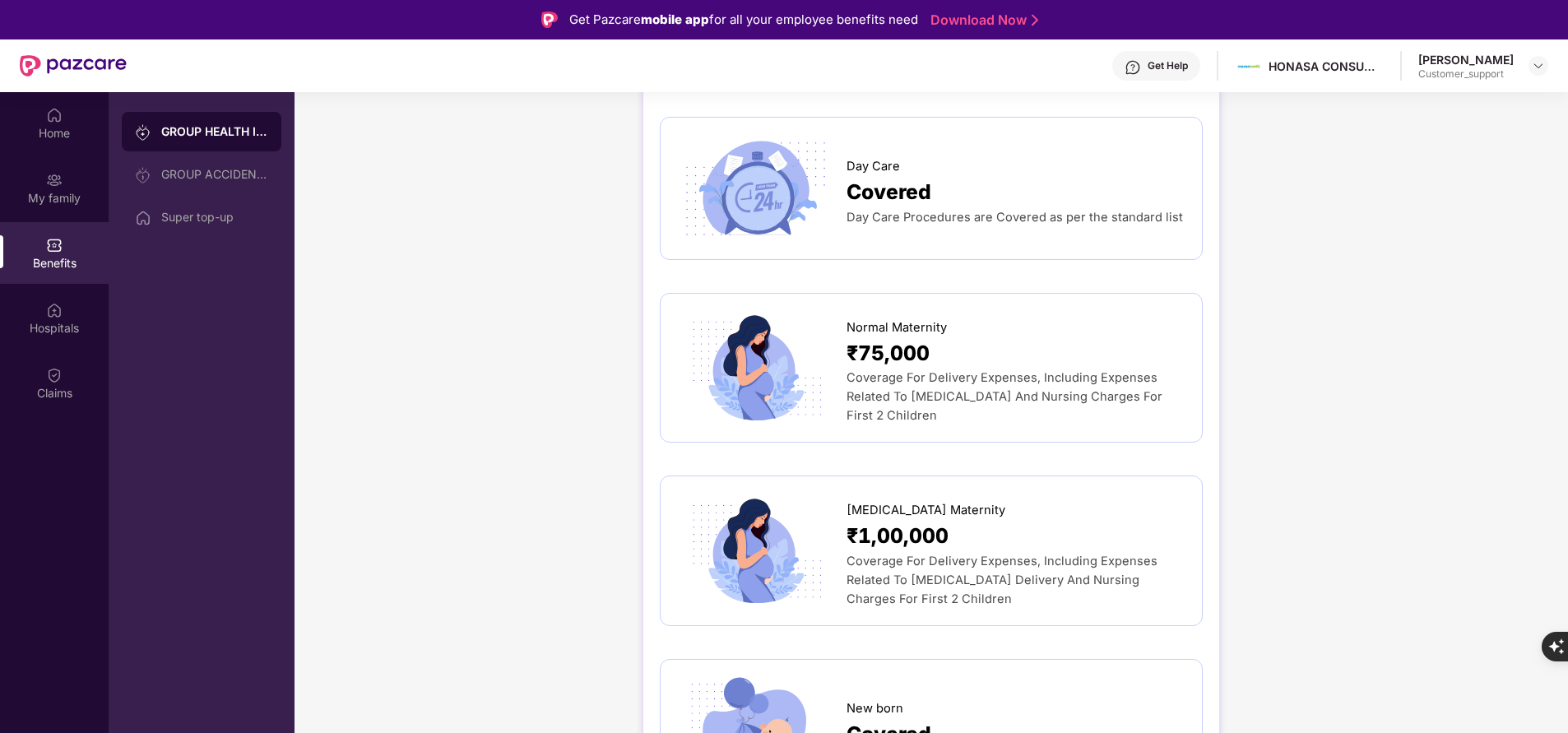
scroll to position [1475, 0]
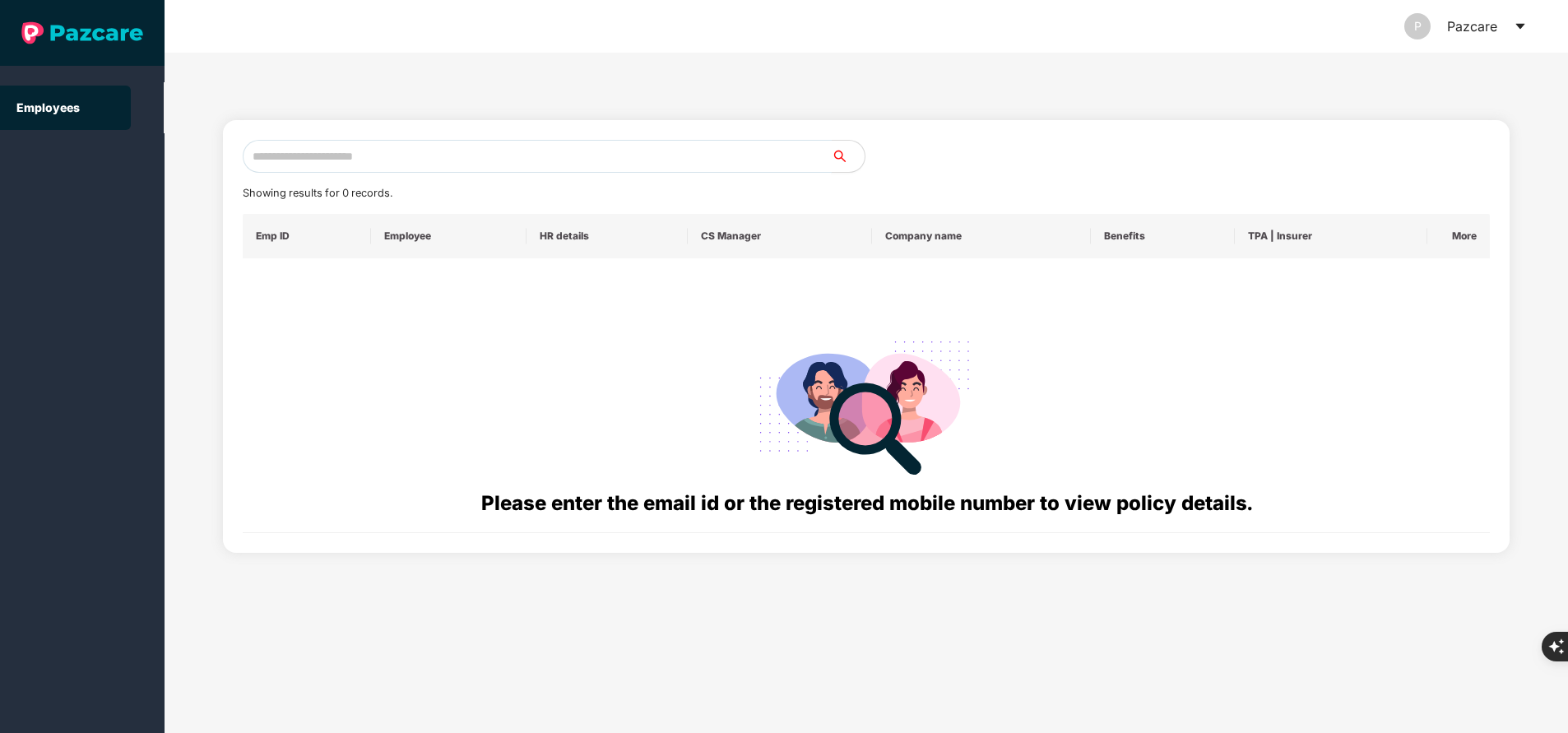
click at [478, 161] on input "text" at bounding box center [536, 156] width 589 height 33
paste input "**********"
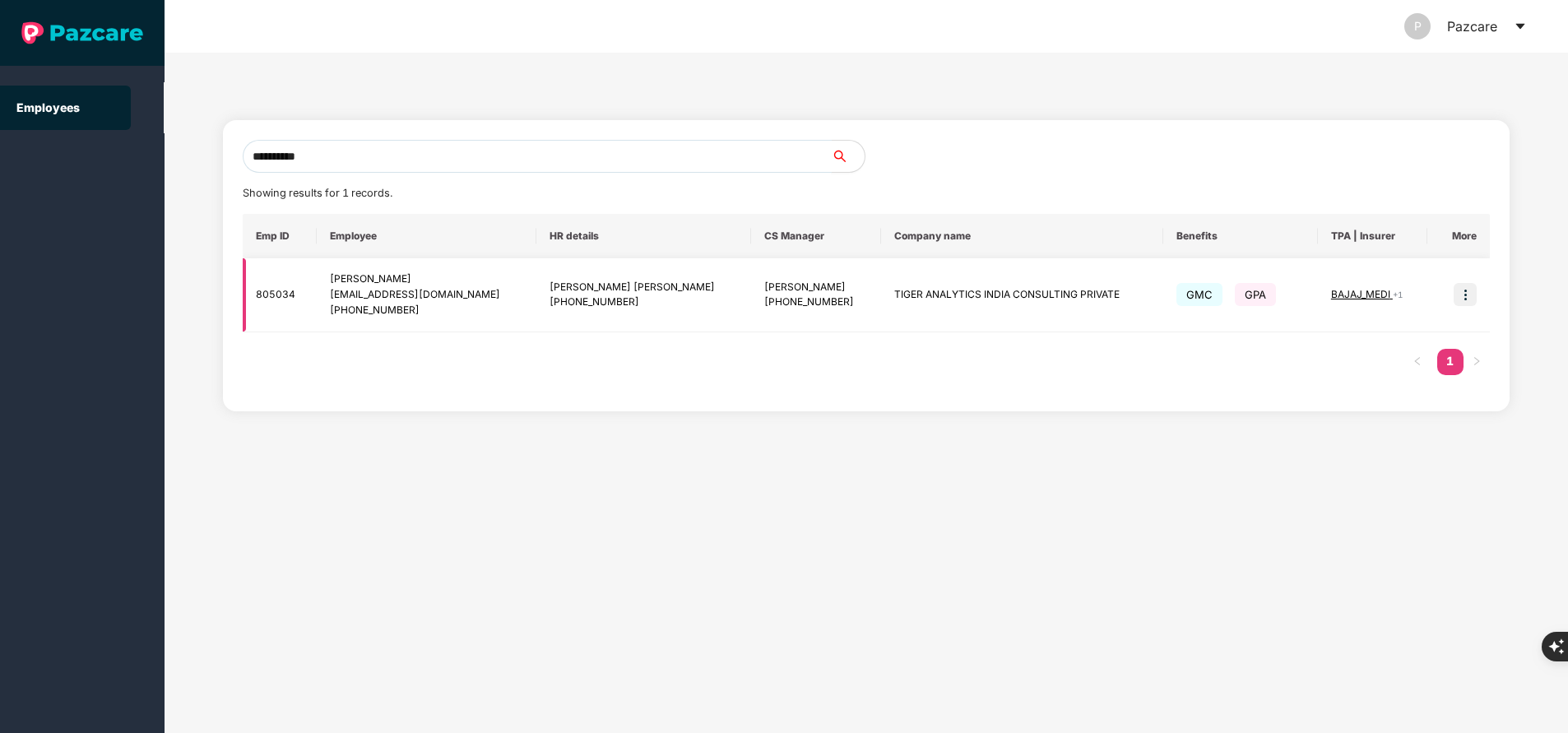
type input "**********"
click at [1468, 297] on img at bounding box center [1465, 295] width 23 height 23
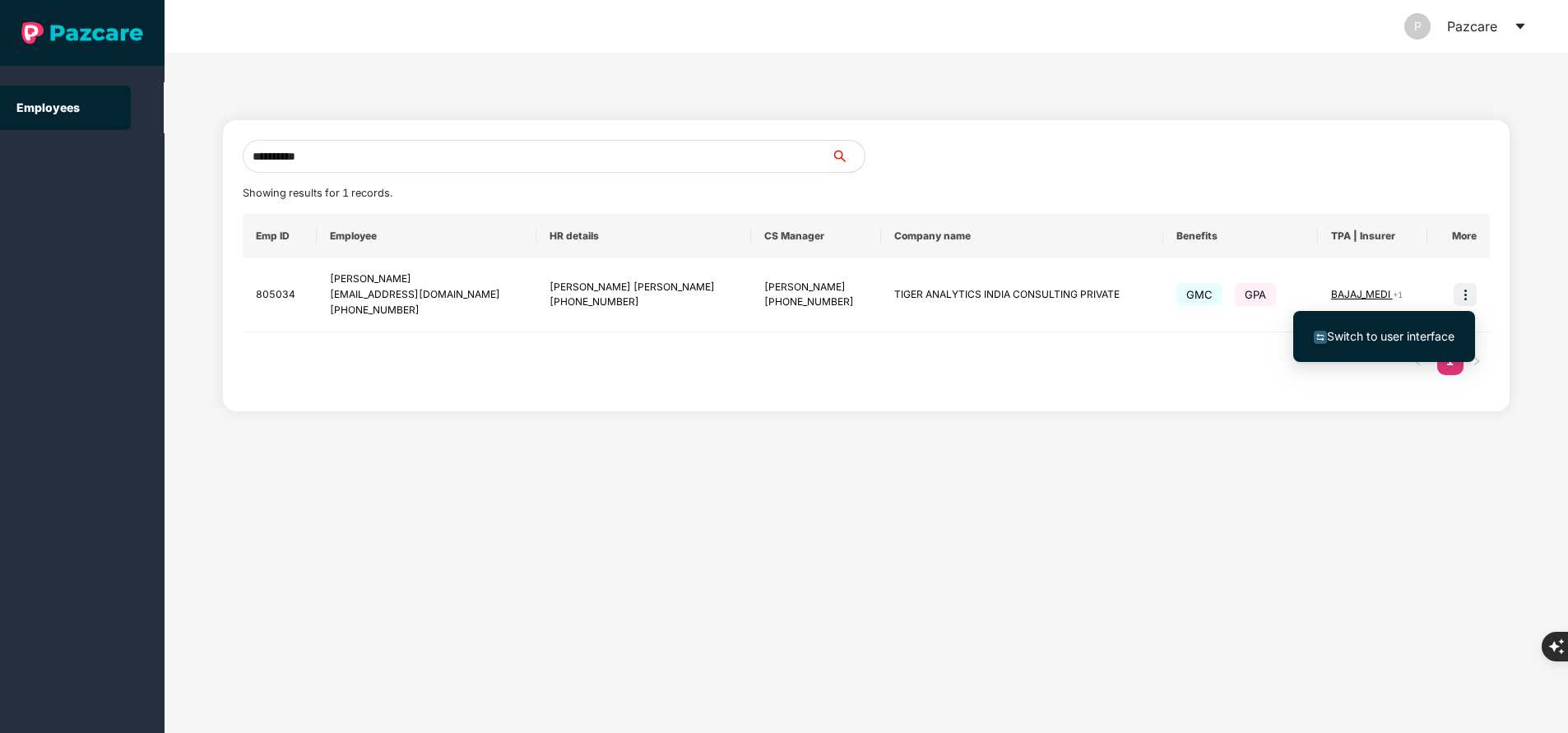
click at [1440, 326] on li "Switch to user interface" at bounding box center [1383, 336] width 181 height 35
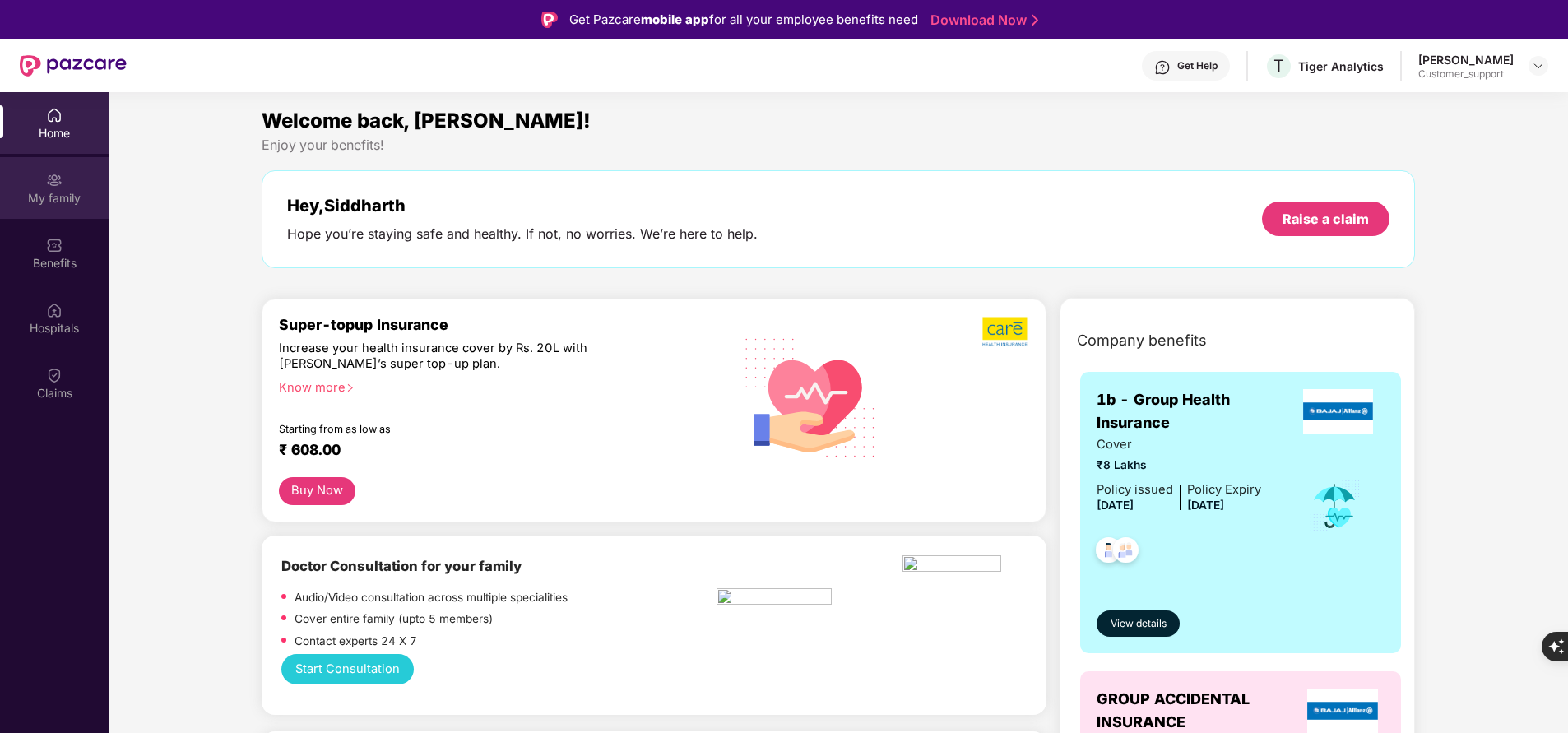
click at [46, 197] on div "My family" at bounding box center [54, 198] width 108 height 16
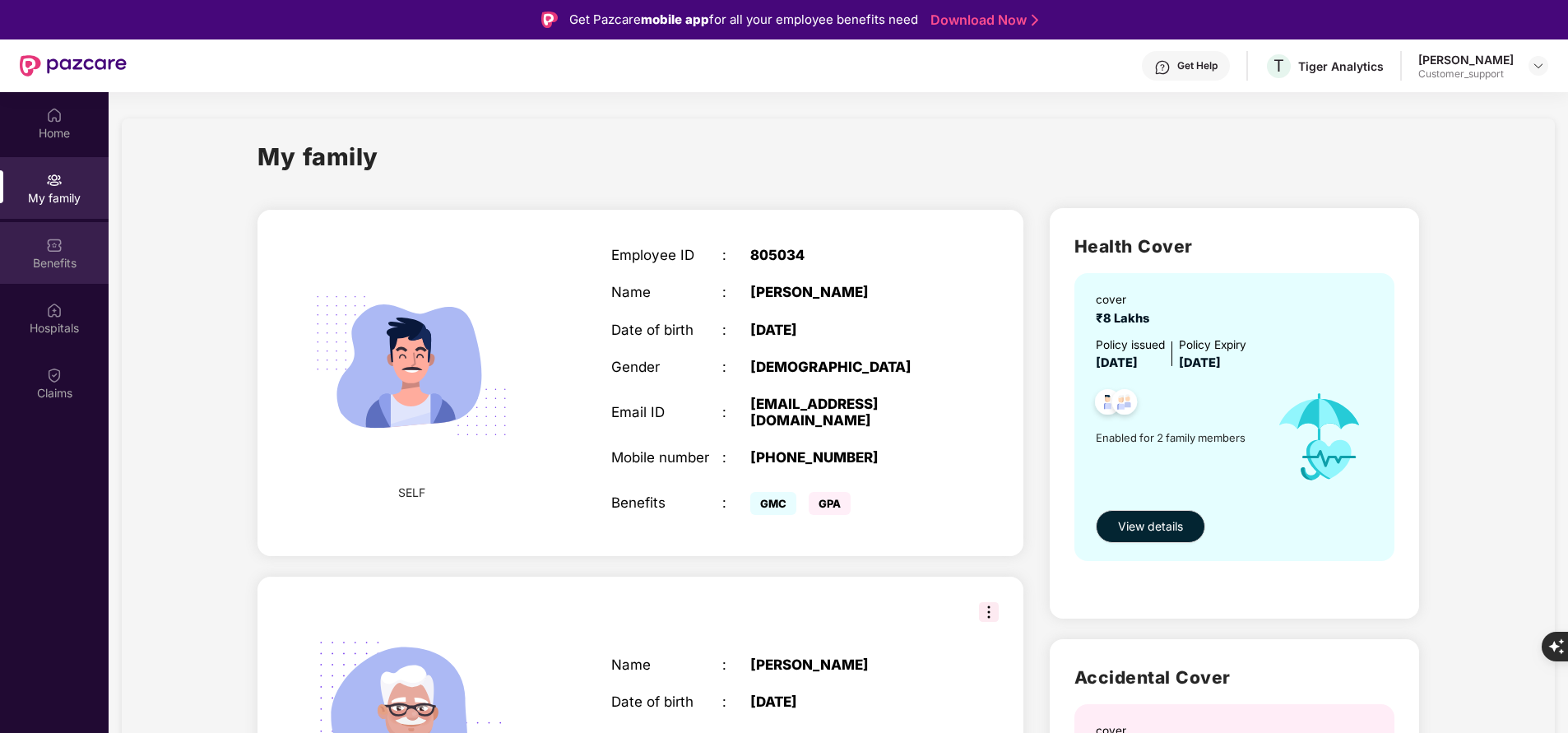
click at [53, 263] on div "Benefits" at bounding box center [54, 263] width 108 height 16
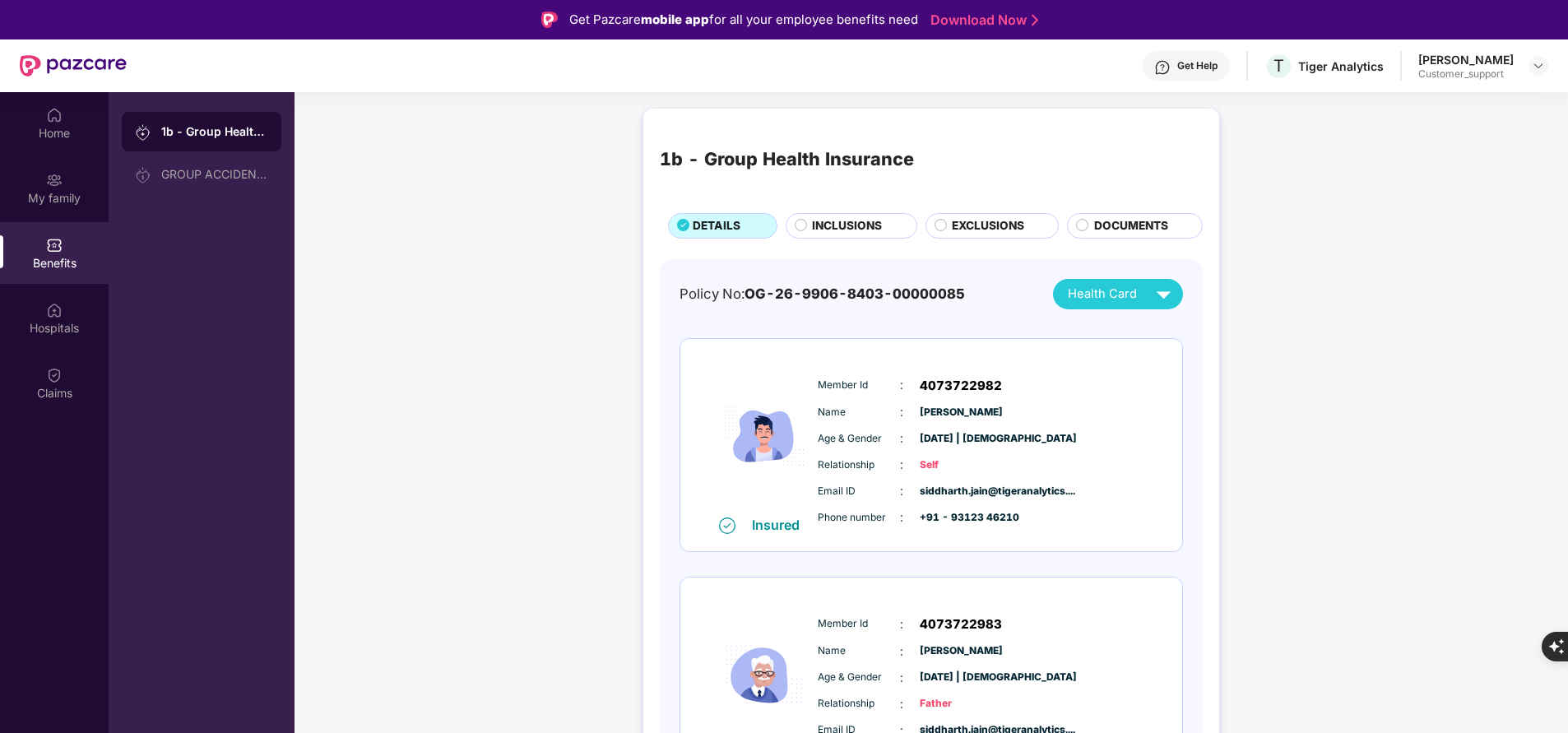
click at [454, 524] on div "1b - Group Health Insurance DETAILS INCLUSIONS EXCLUSIONS DOCUMENTS Policy No: …" at bounding box center [931, 496] width 1273 height 793
click at [1101, 231] on span "DOCUMENTS" at bounding box center [1131, 225] width 74 height 17
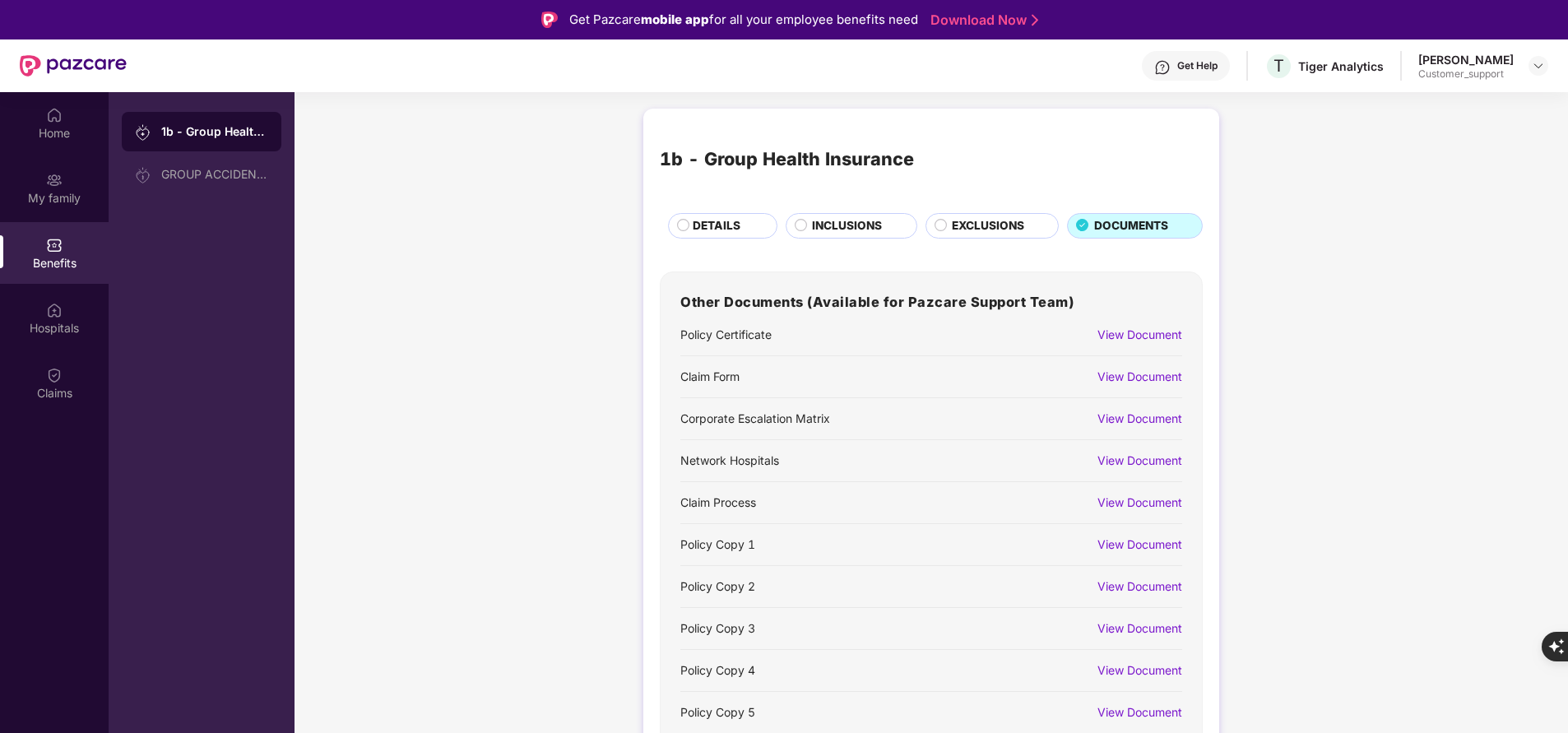
click at [554, 320] on div "1b - Group Health Insurance DETAILS INCLUSIONS EXCLUSIONS DOCUMENTS Other Docum…" at bounding box center [931, 472] width 1273 height 744
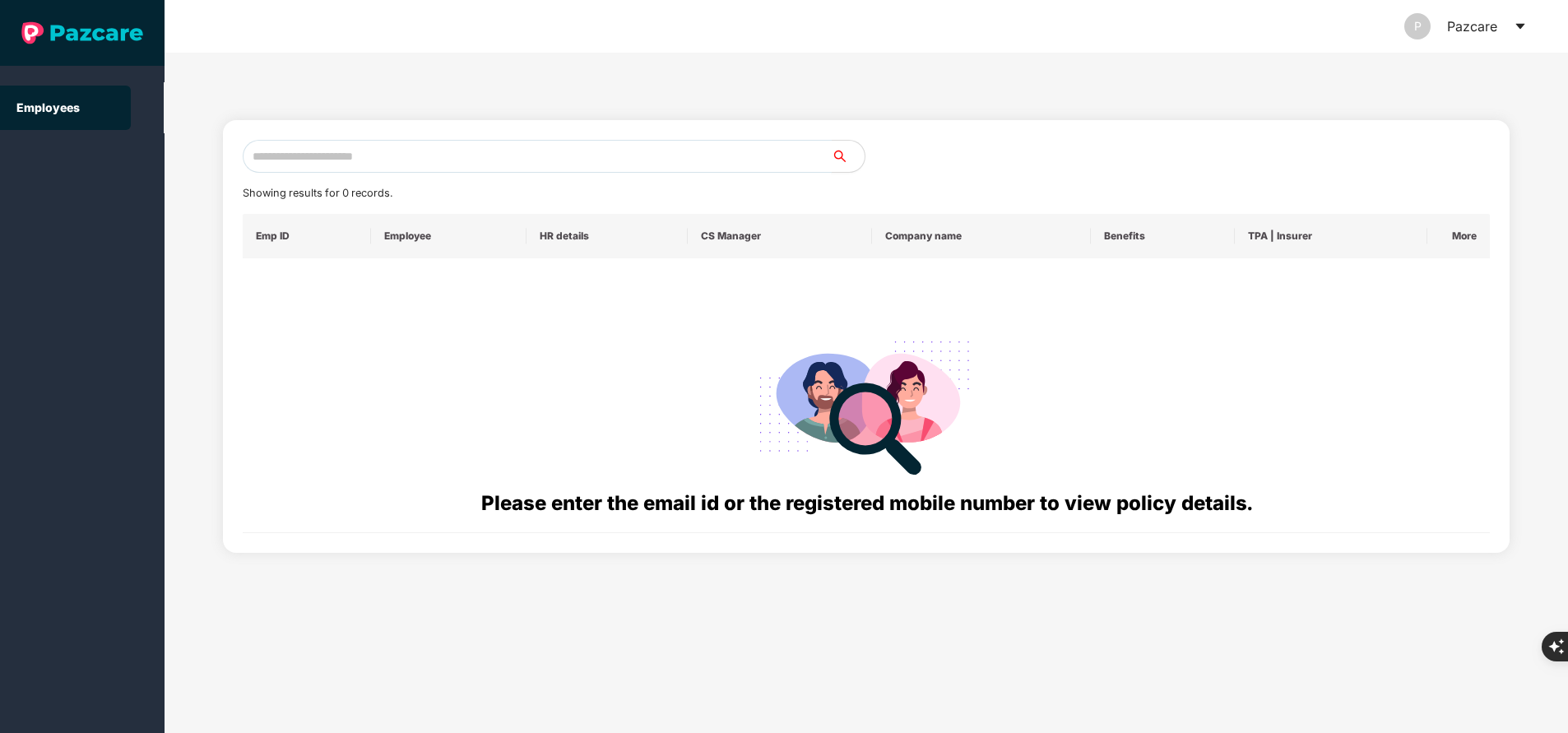
click at [485, 164] on input "text" at bounding box center [536, 156] width 589 height 33
paste input "**********"
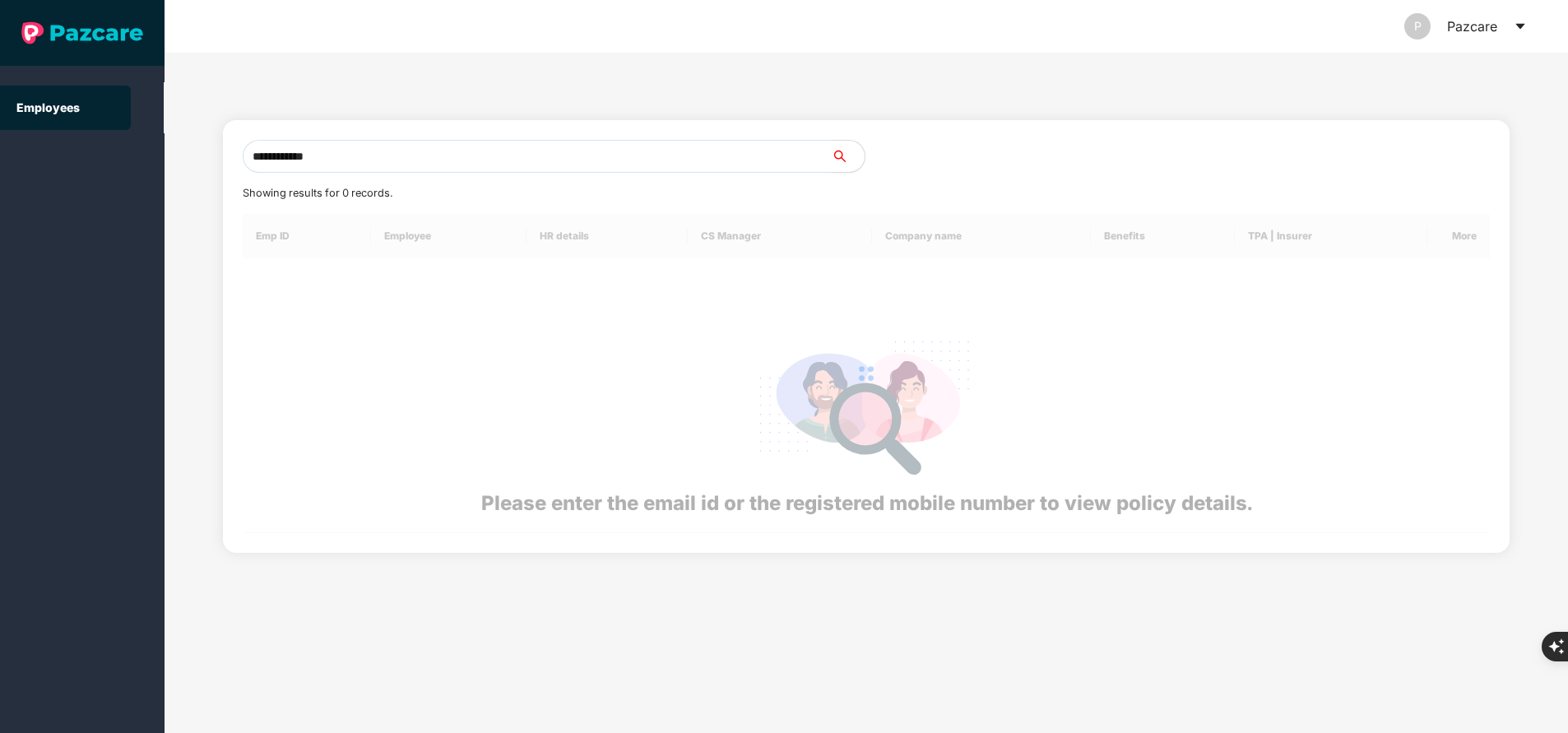
click at [485, 164] on input "**********" at bounding box center [536, 156] width 589 height 33
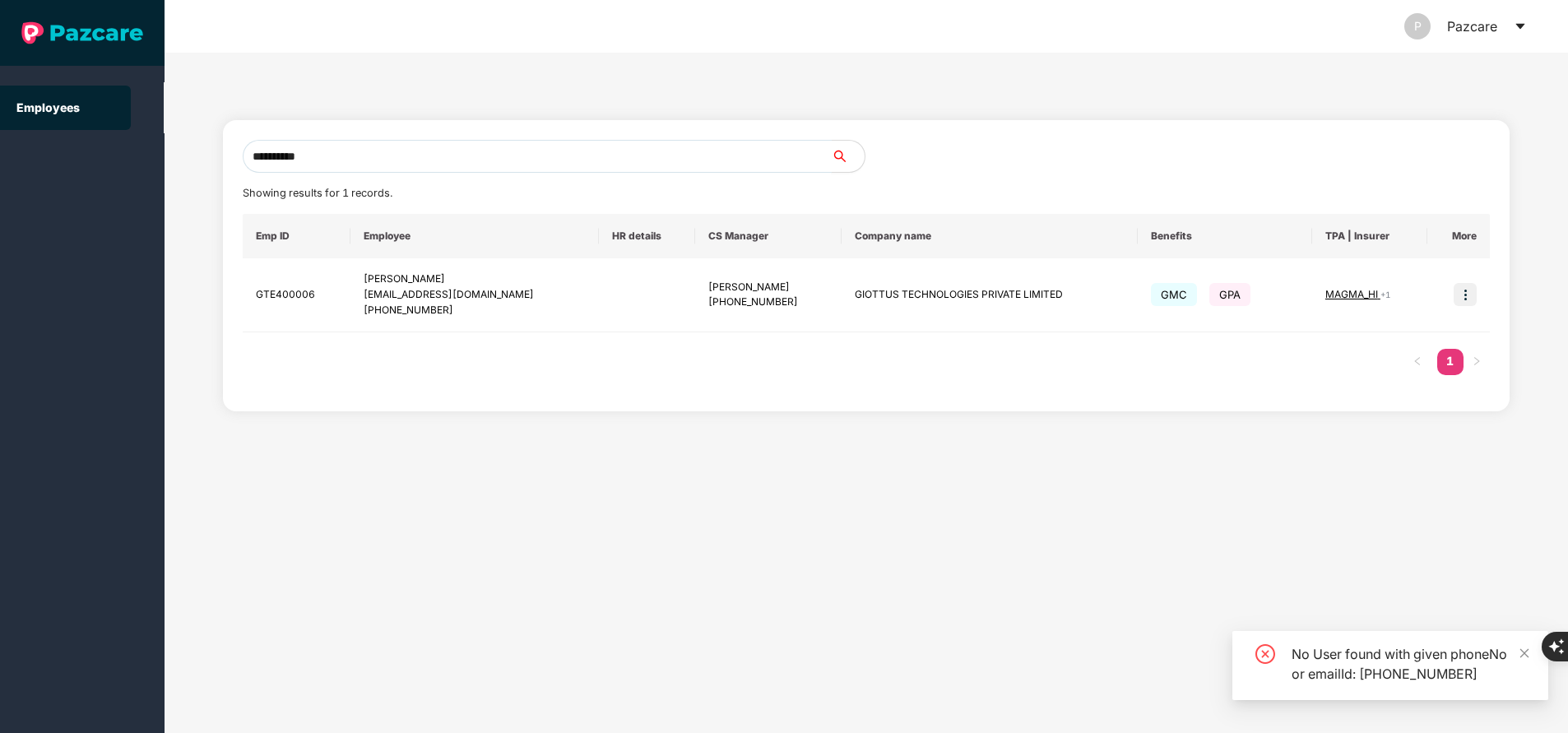
type input "**********"
click at [21, 427] on div "Employees" at bounding box center [82, 366] width 164 height 733
click at [1466, 295] on img at bounding box center [1465, 295] width 23 height 23
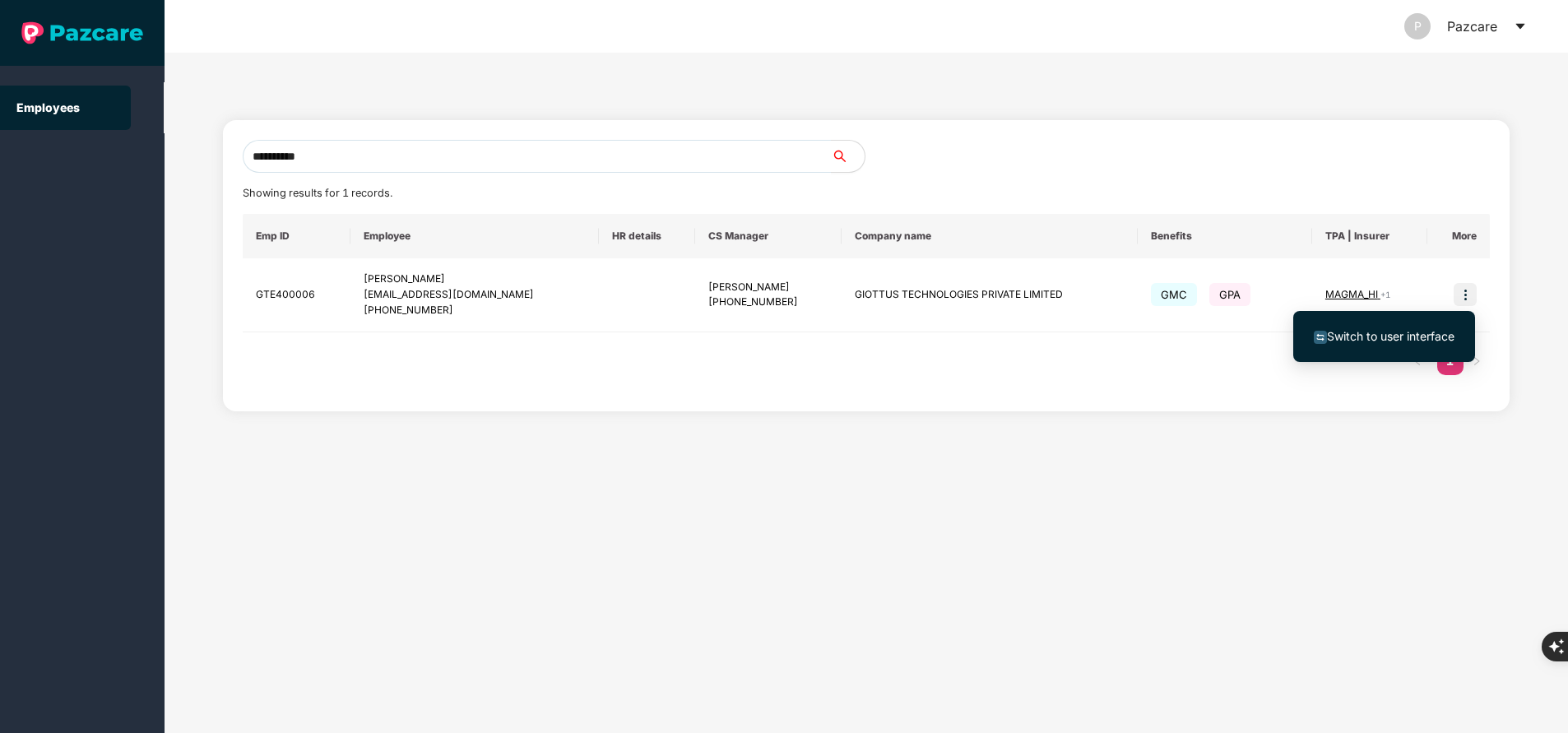
click at [1439, 335] on span "Switch to user interface" at bounding box center [1390, 336] width 128 height 14
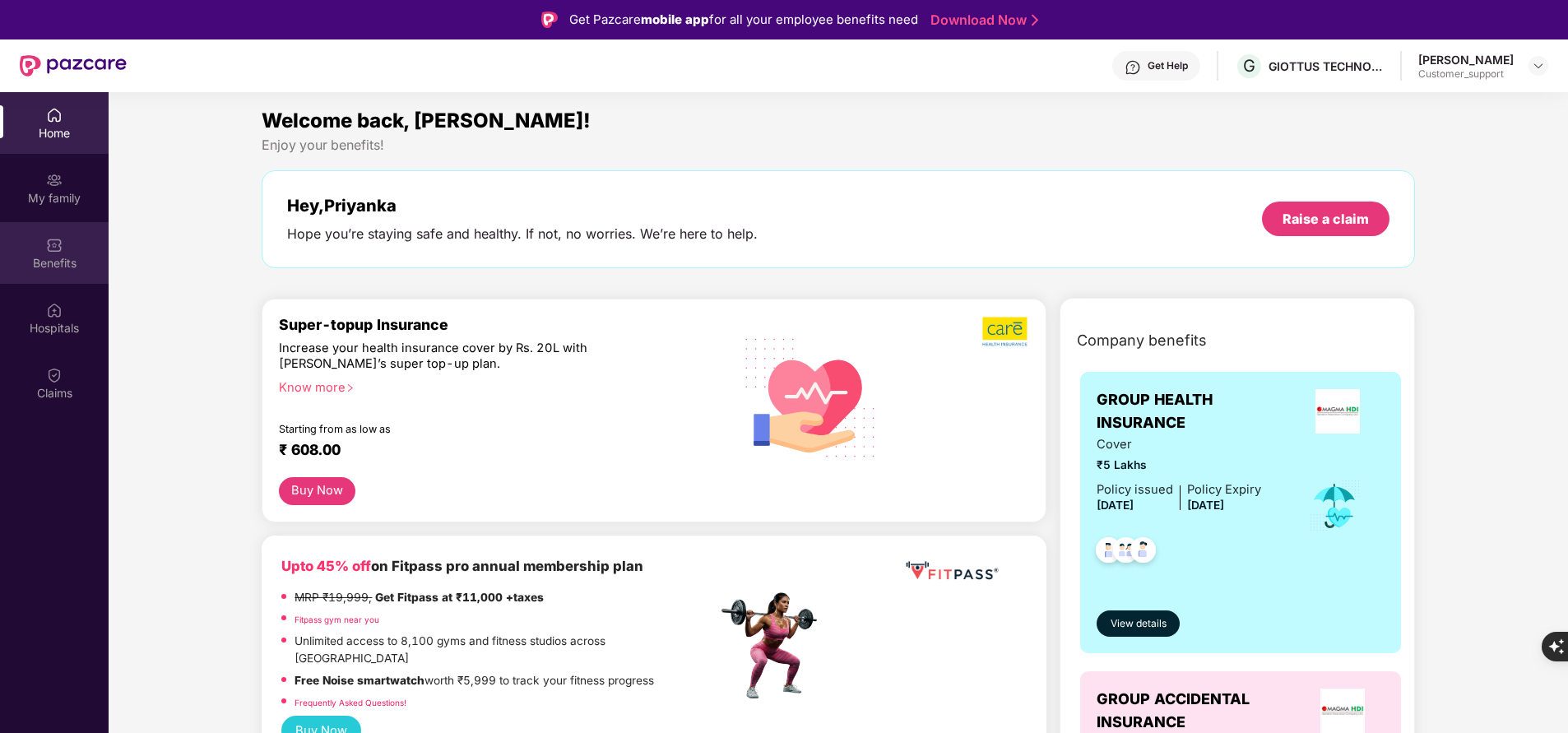
click at [56, 279] on div "Benefits" at bounding box center [54, 252] width 108 height 62
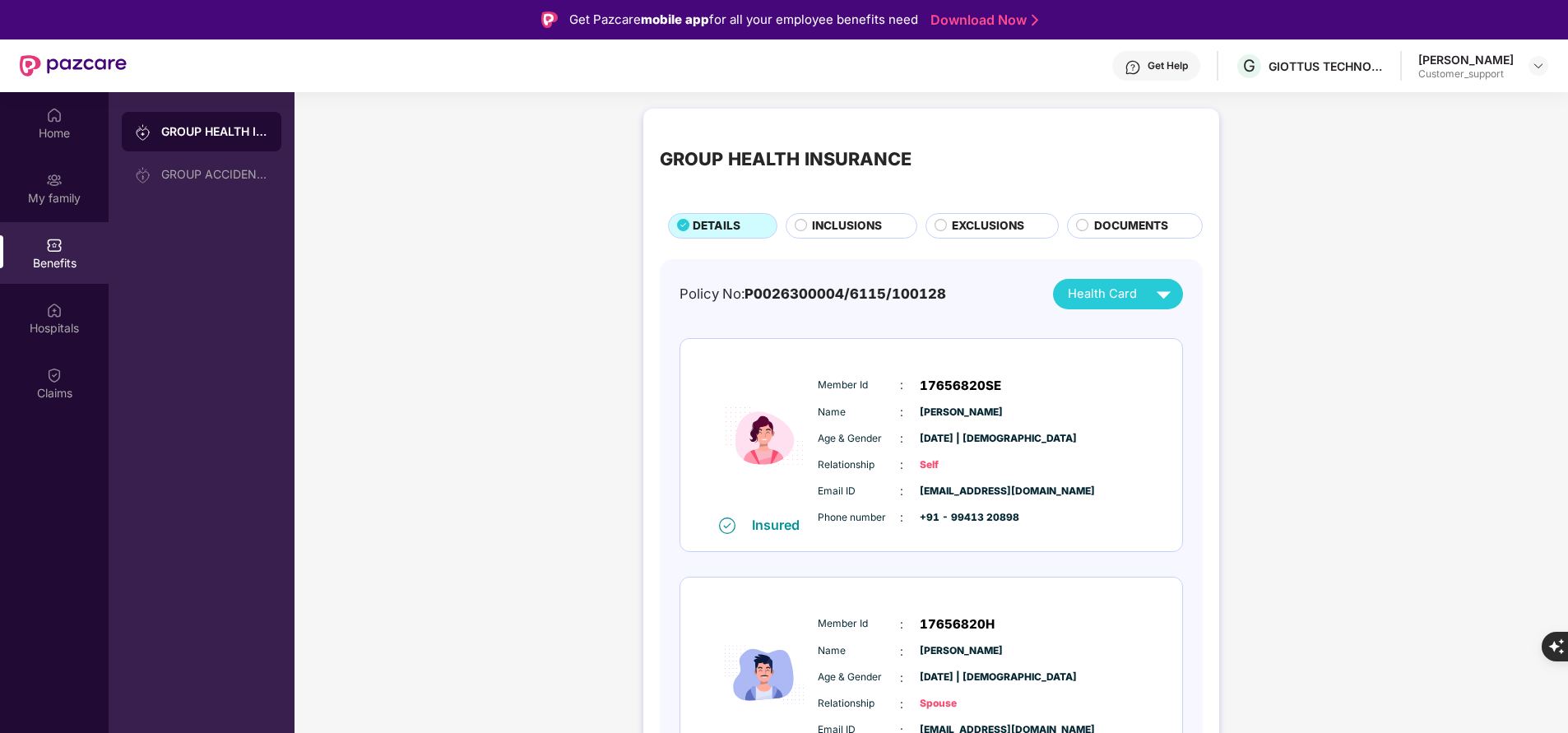
click at [816, 222] on span "INCLUSIONS" at bounding box center [847, 225] width 70 height 17
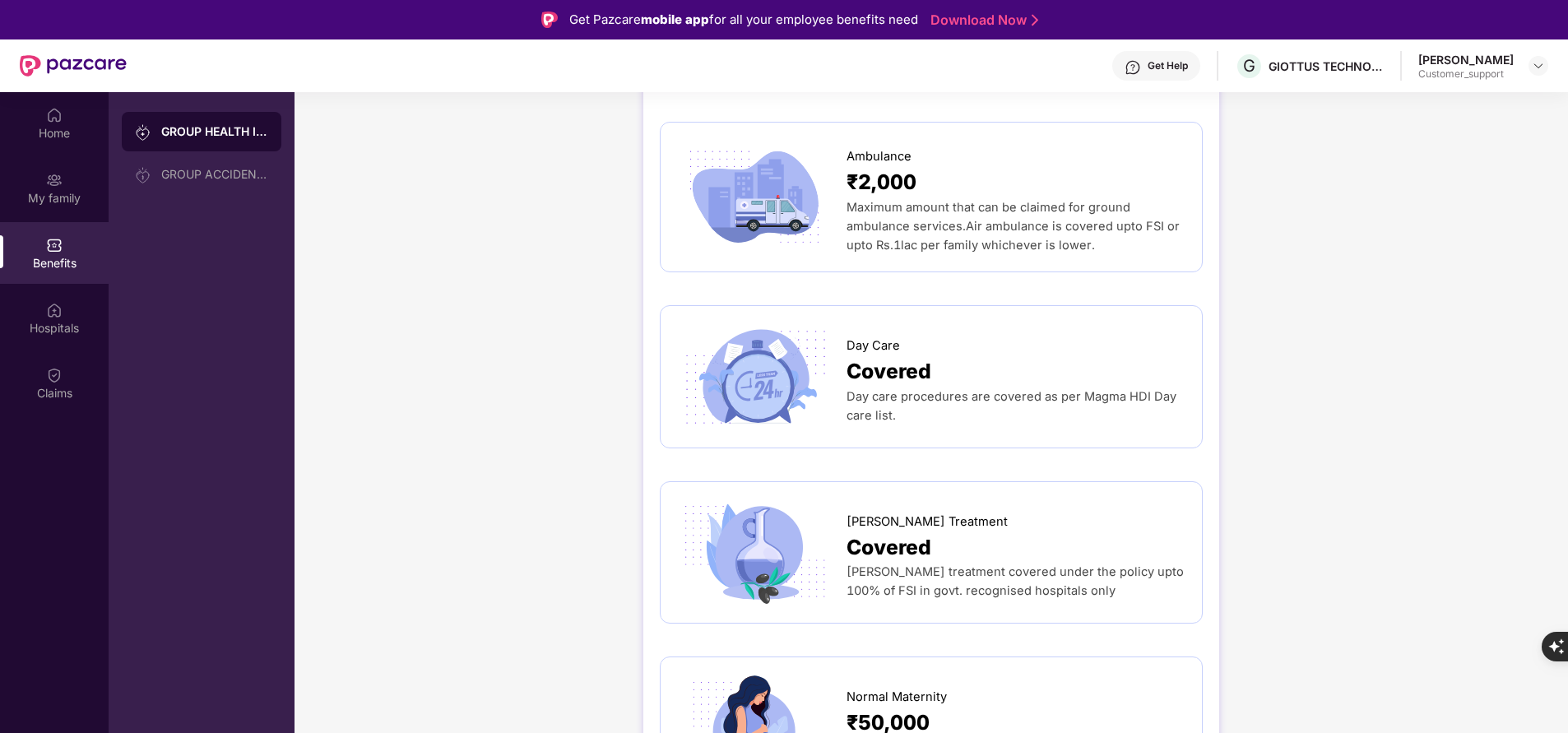
scroll to position [1367, 0]
click at [47, 327] on div "Hospitals" at bounding box center [54, 328] width 108 height 16
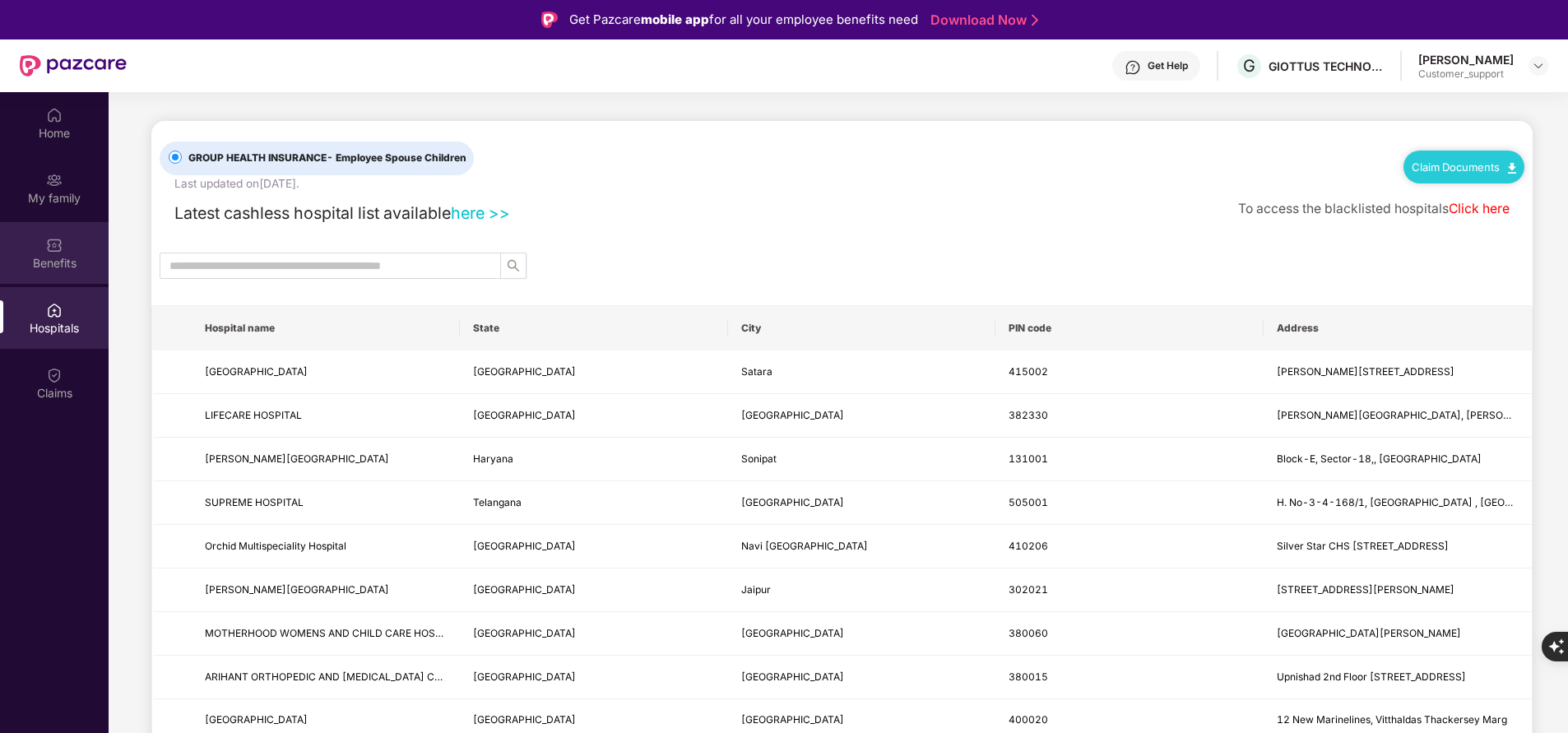
click at [67, 242] on div "Benefits" at bounding box center [54, 252] width 108 height 62
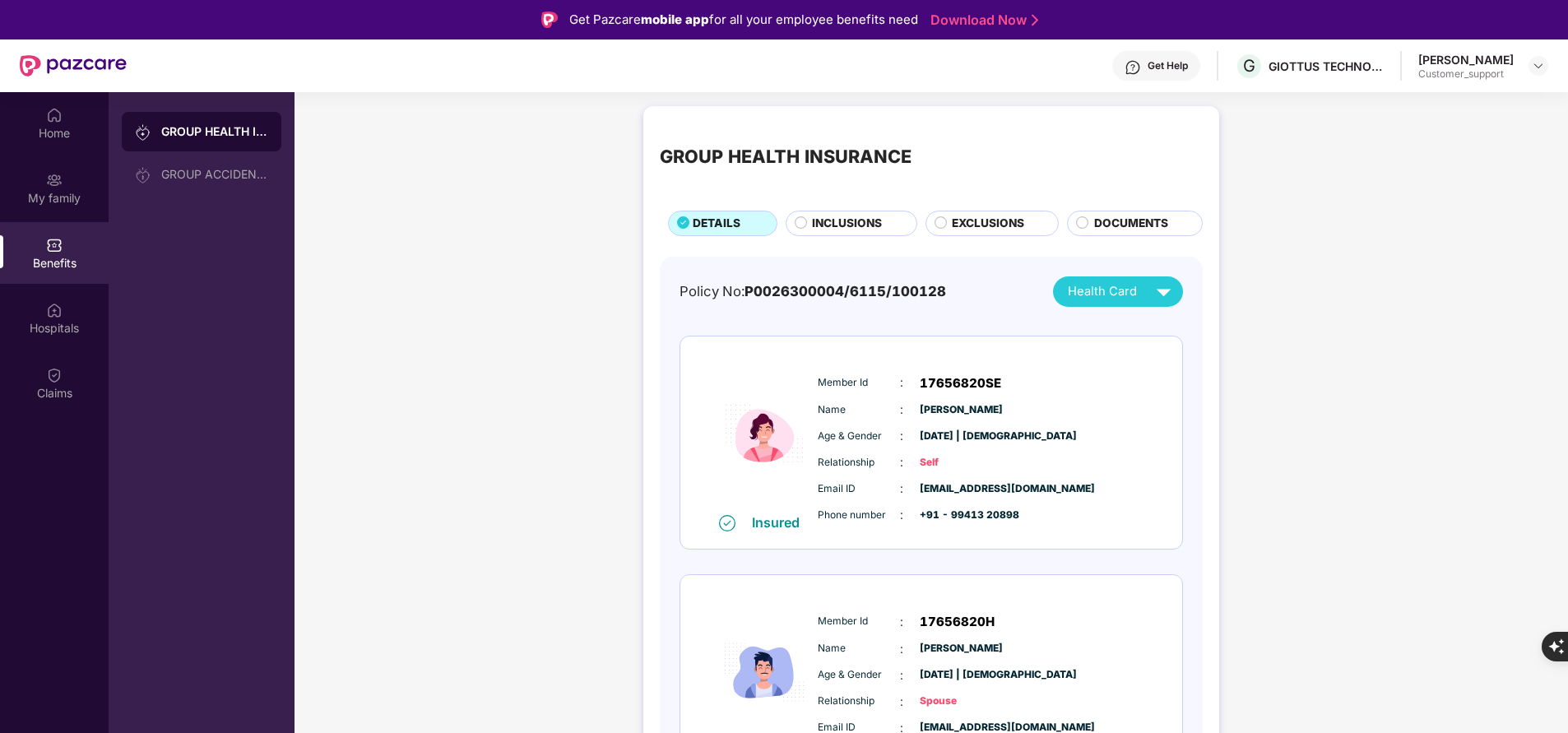
scroll to position [1, 0]
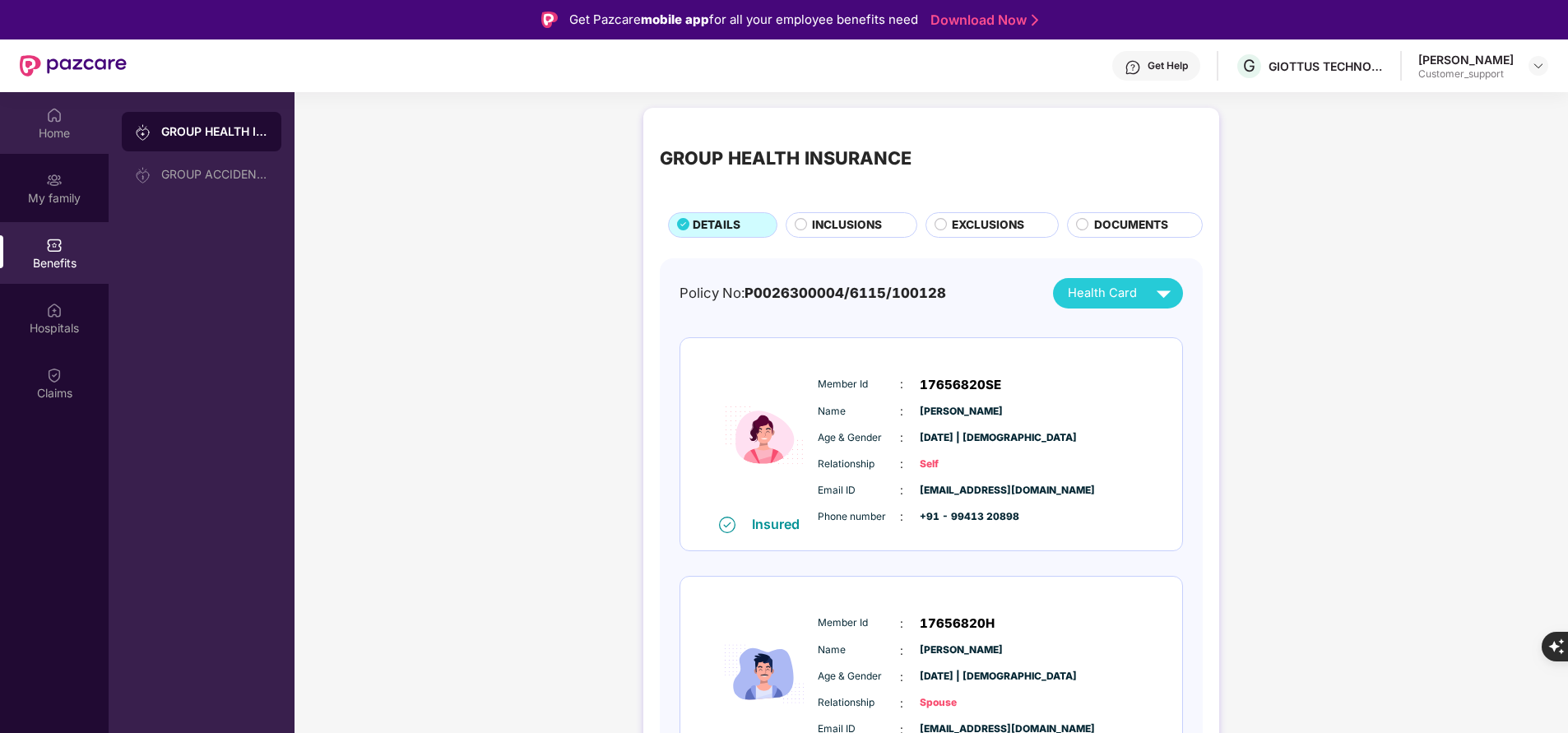
click at [61, 118] on img at bounding box center [55, 115] width 16 height 16
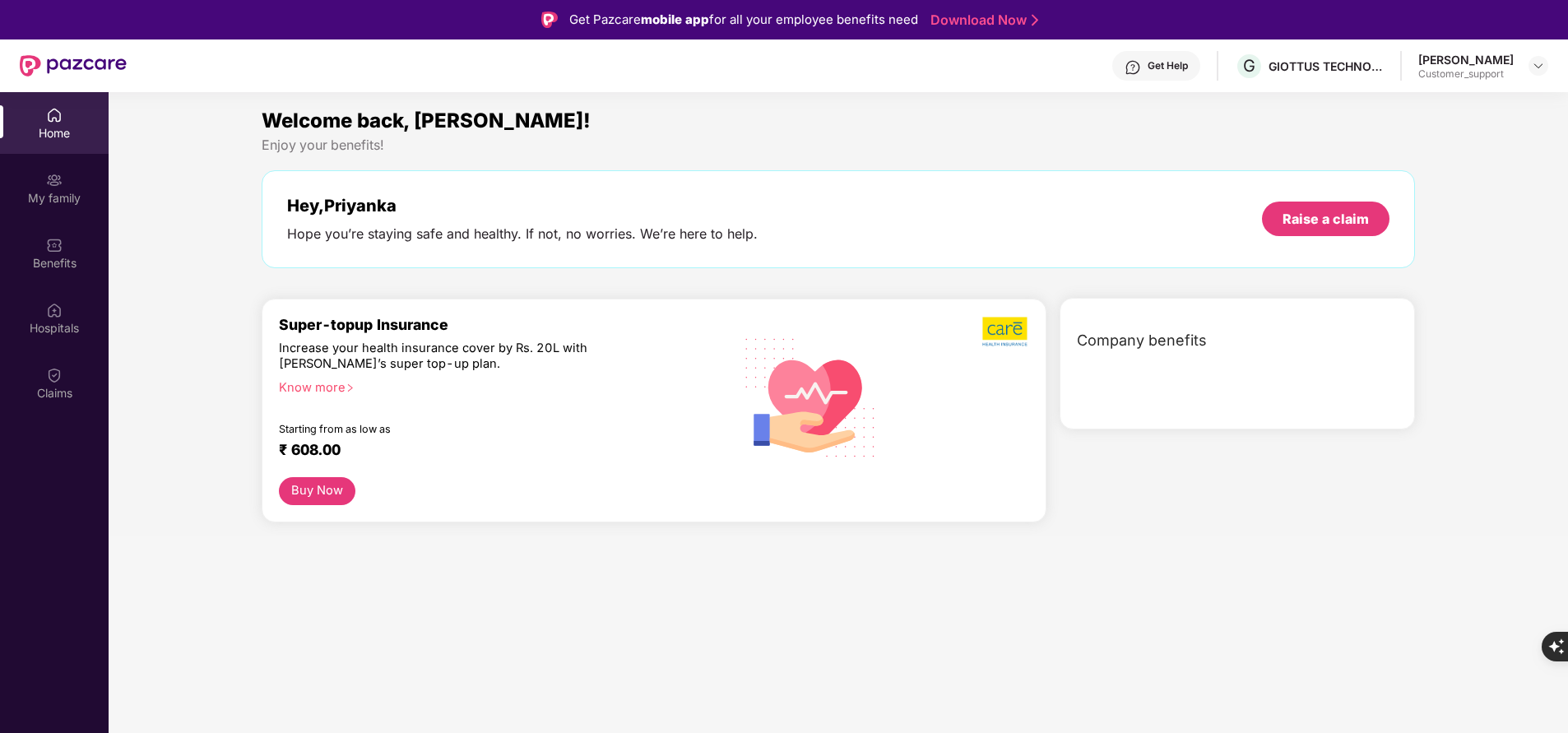
scroll to position [0, 0]
click at [77, 210] on div "My family" at bounding box center [54, 188] width 108 height 62
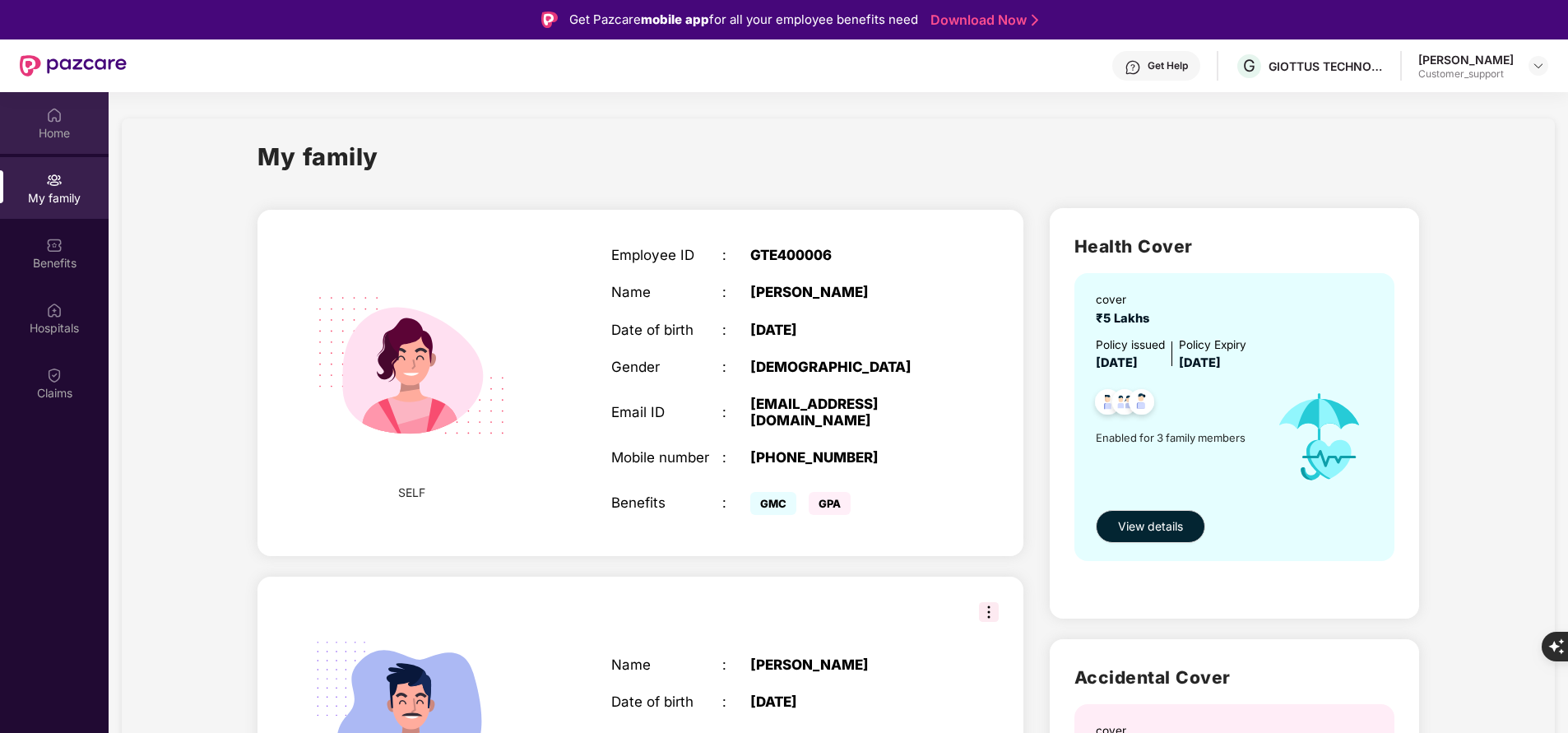
click at [61, 125] on div "Home" at bounding box center [54, 133] width 108 height 16
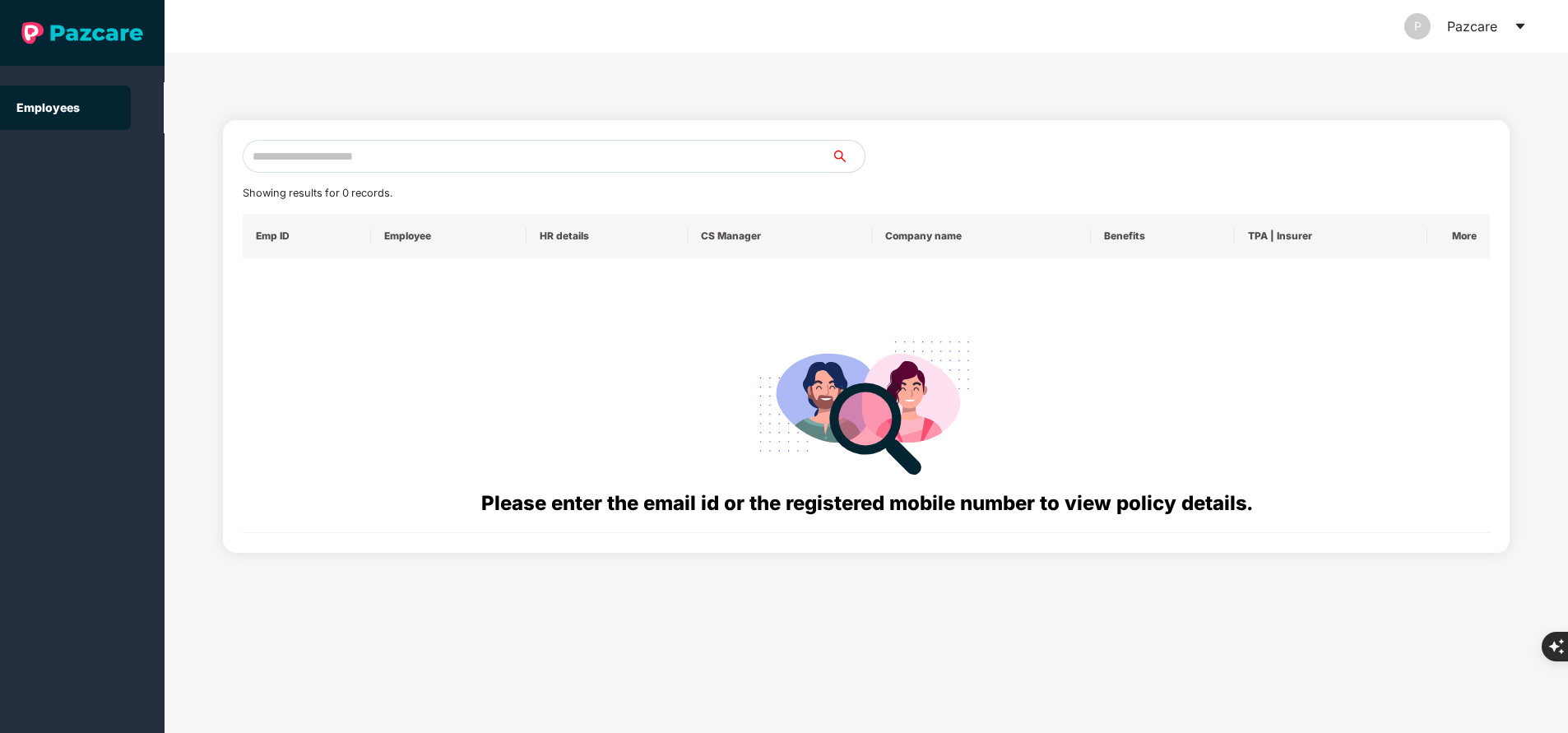
paste input "**********"
click at [413, 156] on input "**********" at bounding box center [536, 156] width 589 height 33
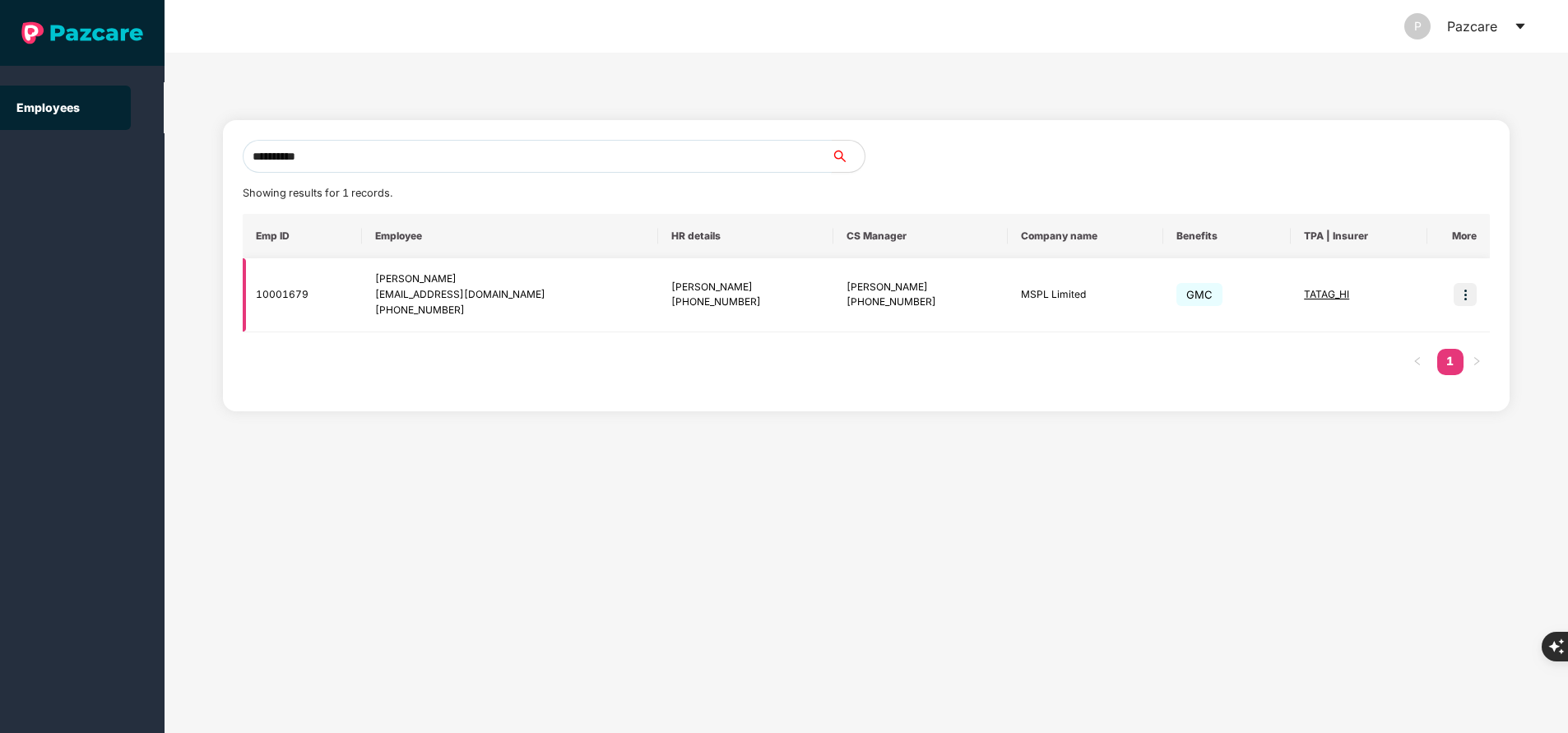
type input "**********"
click at [1467, 300] on img at bounding box center [1465, 295] width 23 height 23
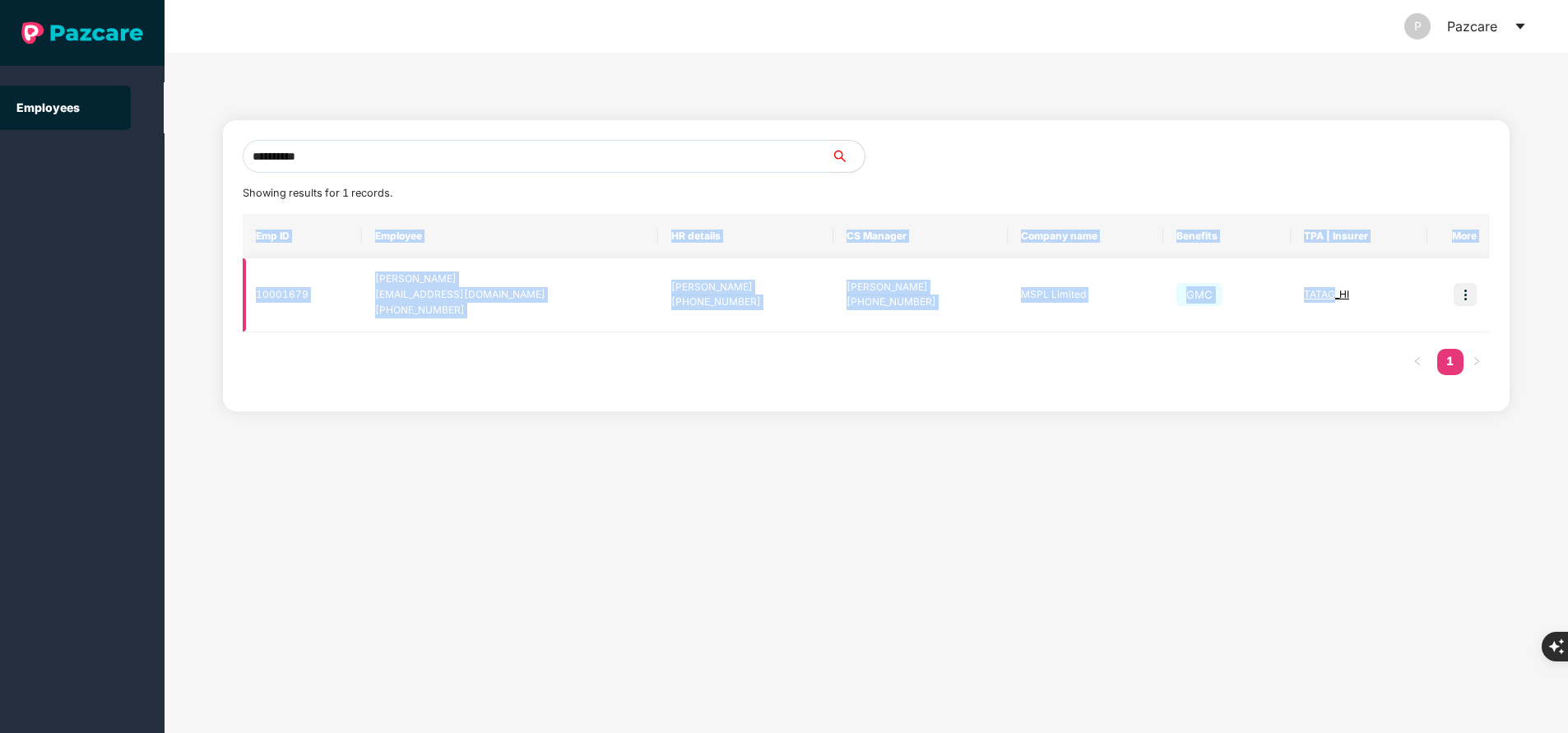
drag, startPoint x: 1112, startPoint y: 478, endPoint x: 1337, endPoint y: 296, distance: 289.4
click at [1337, 296] on div "**********" at bounding box center [866, 392] width 1404 height 680
click at [1337, 296] on span "TATAG_HI" at bounding box center [1326, 294] width 46 height 13
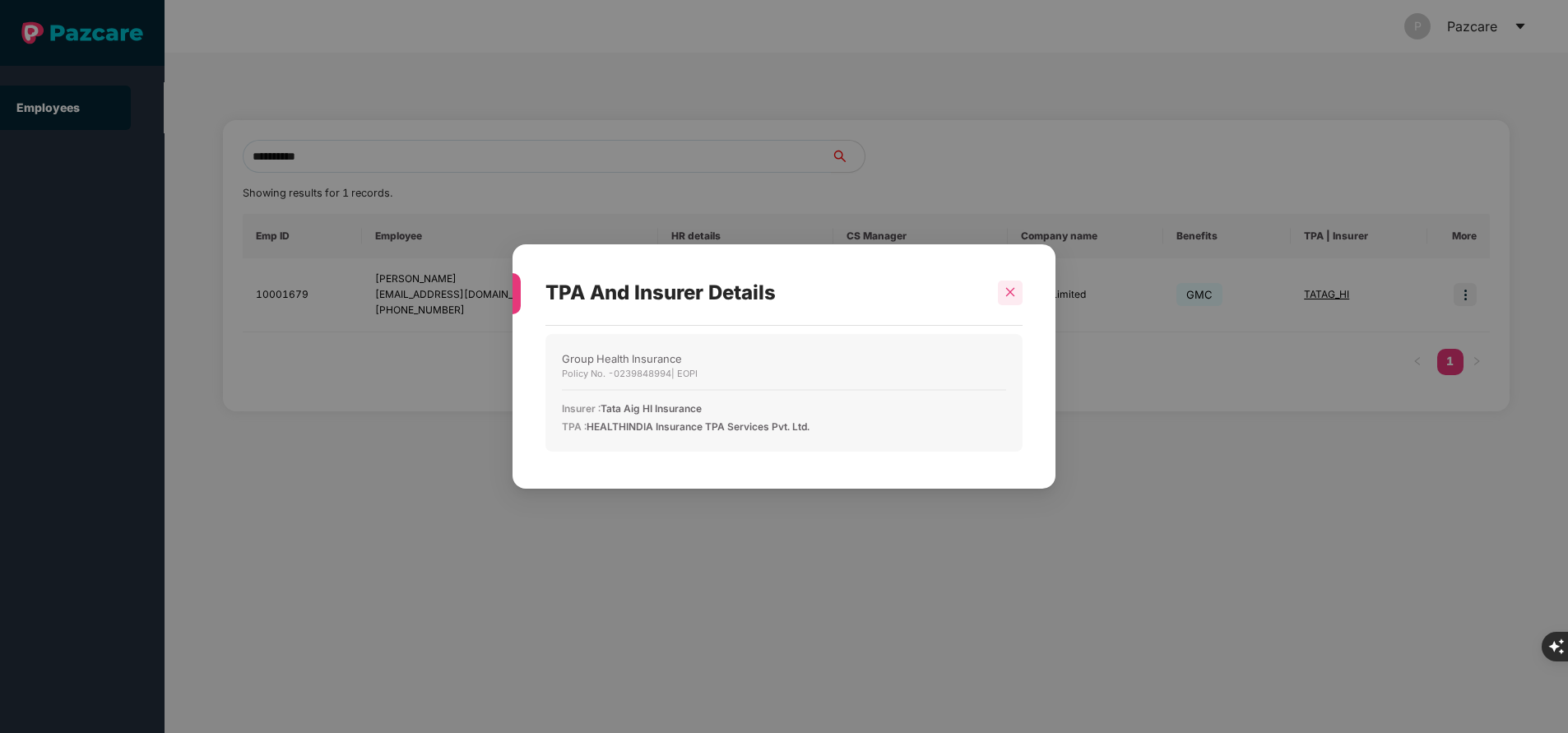
click at [1017, 296] on div at bounding box center [1010, 293] width 25 height 25
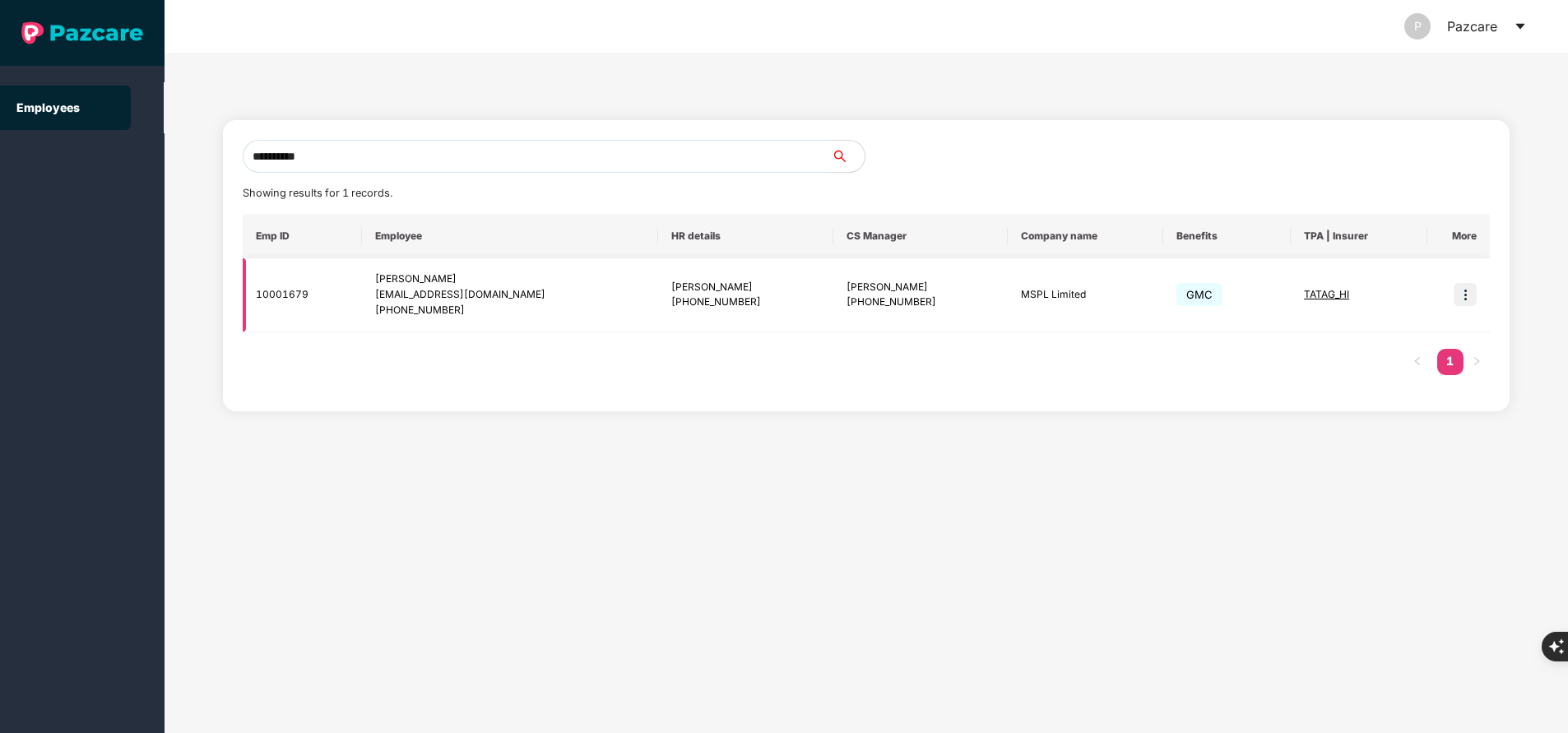
click at [1467, 294] on img at bounding box center [1465, 295] width 23 height 23
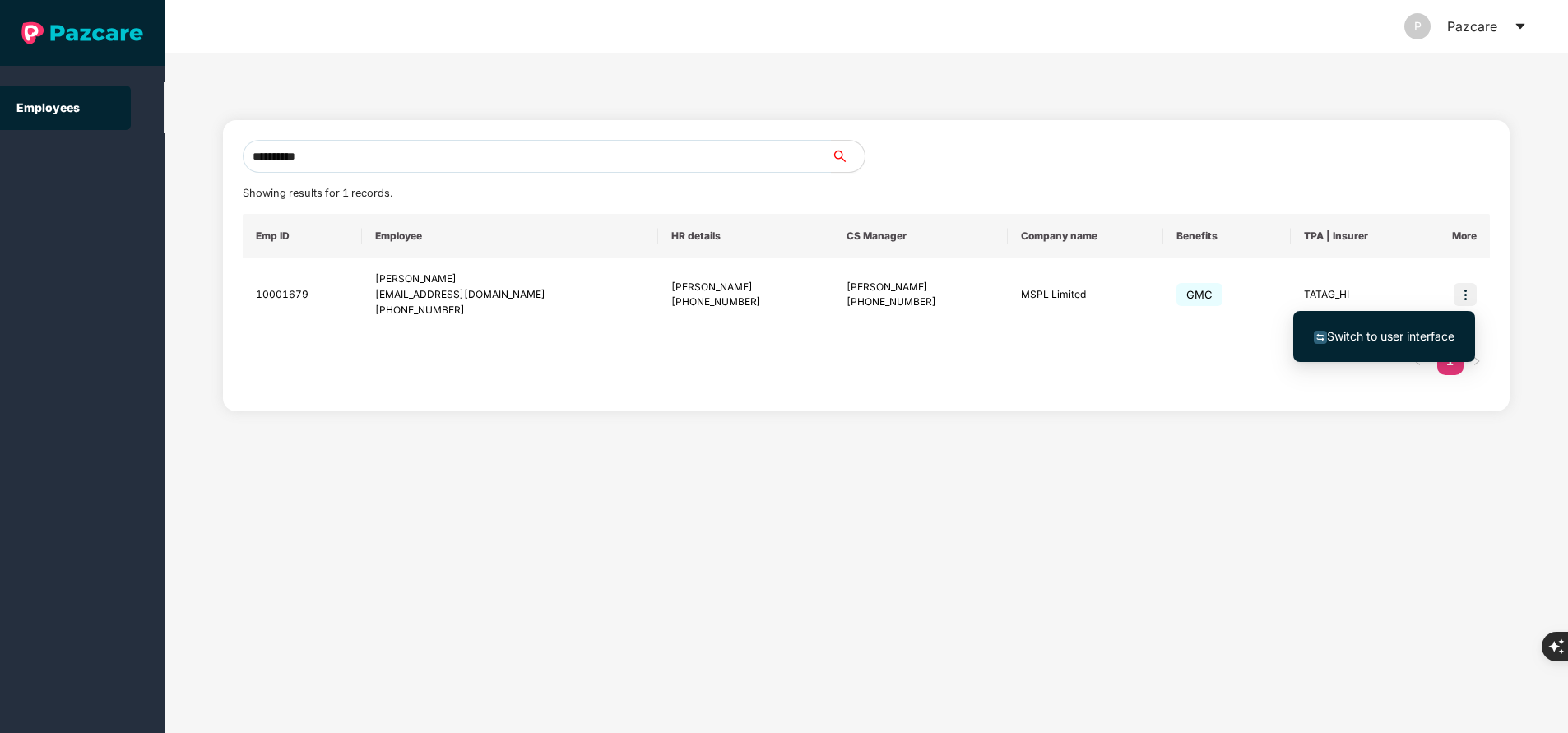
click at [1424, 331] on span "Switch to user interface" at bounding box center [1390, 336] width 128 height 14
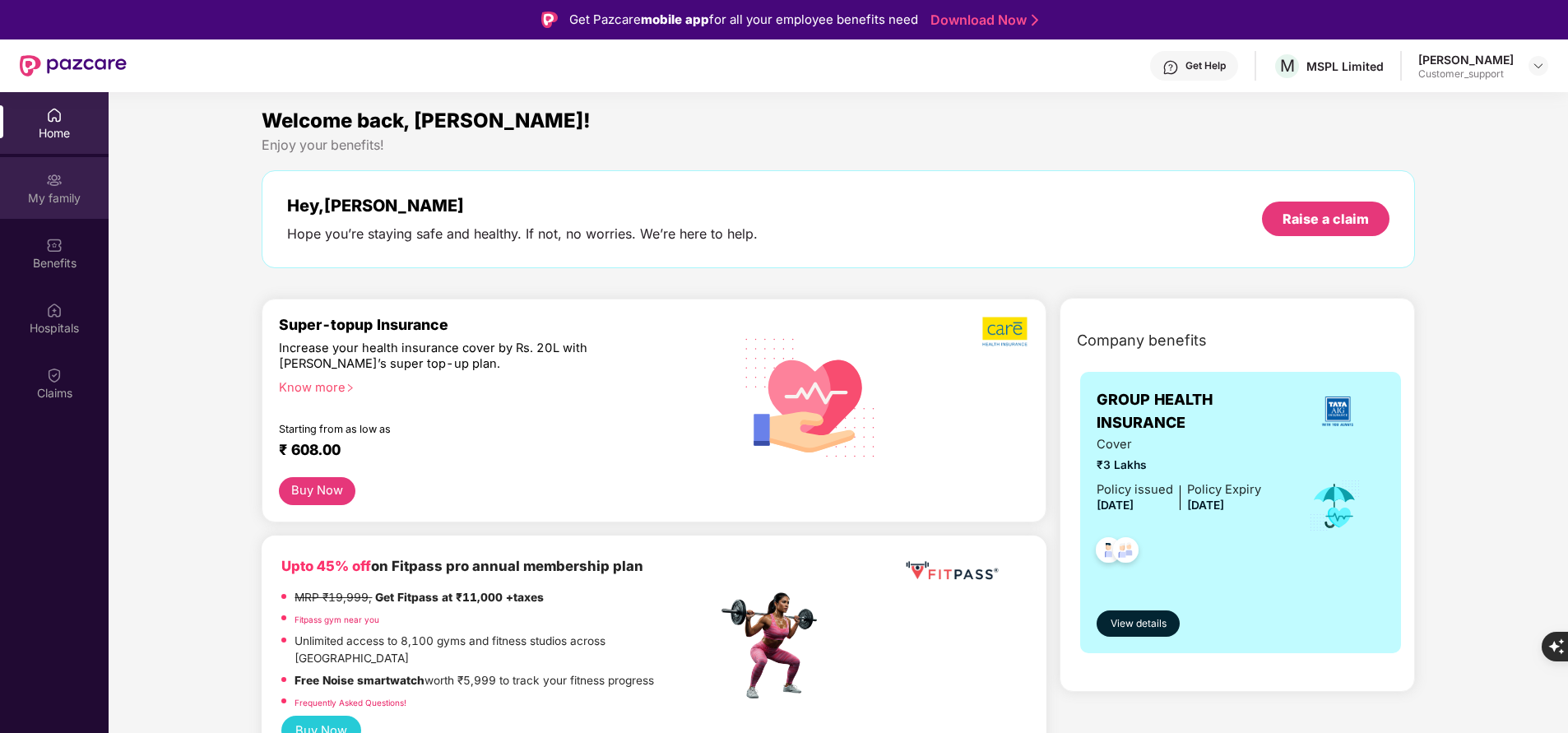
click at [36, 200] on div "My family" at bounding box center [54, 198] width 108 height 16
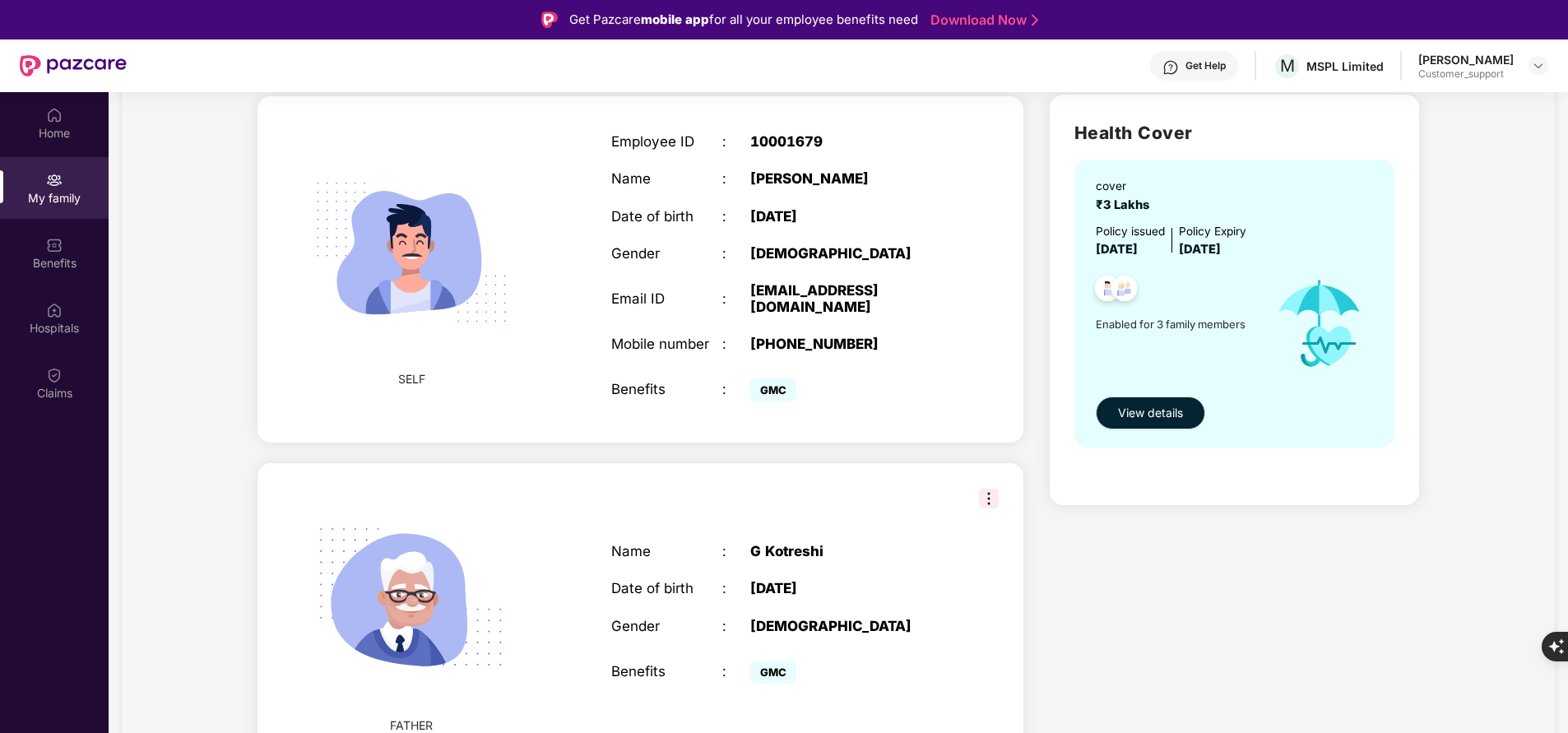
scroll to position [111, 0]
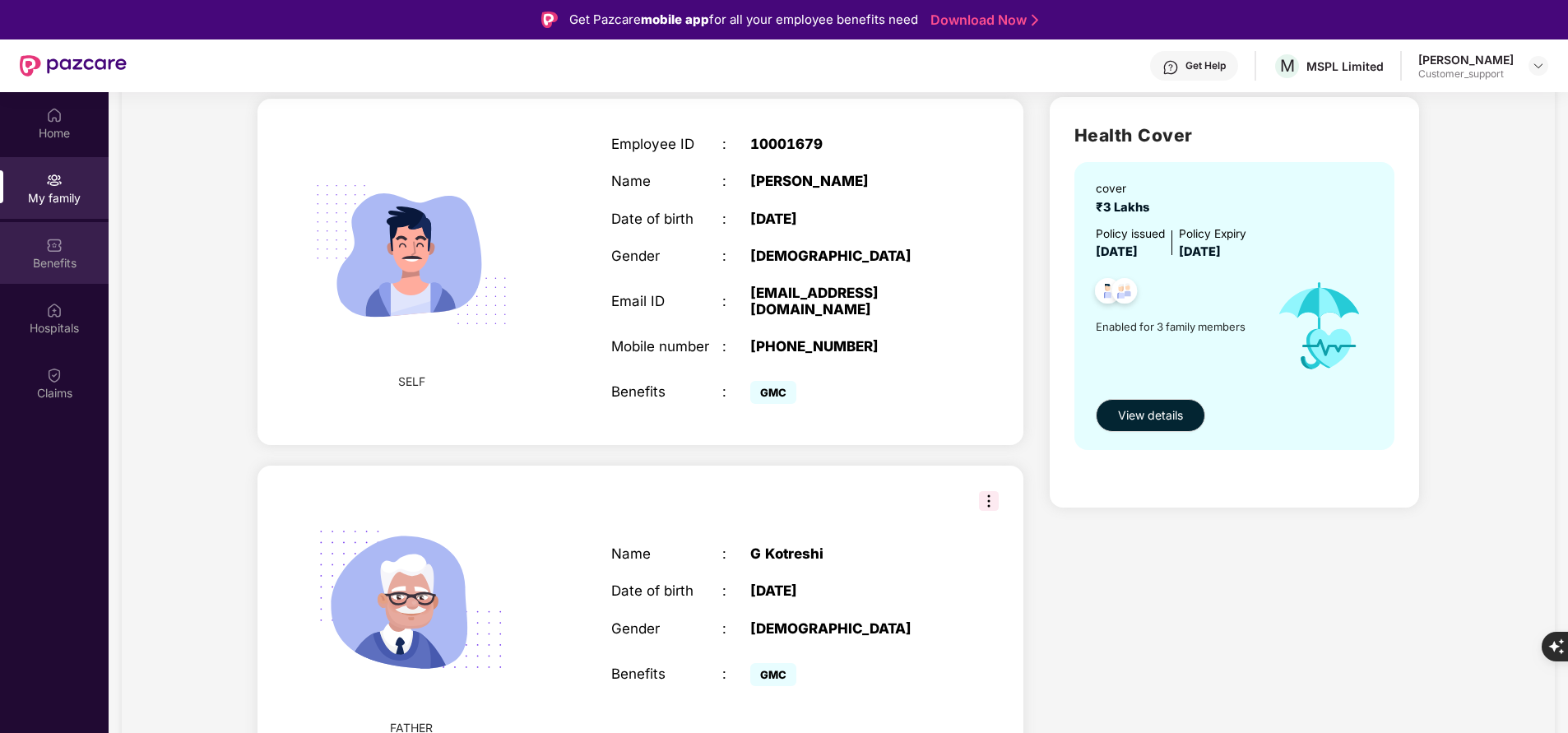
click at [50, 252] on img at bounding box center [55, 245] width 16 height 16
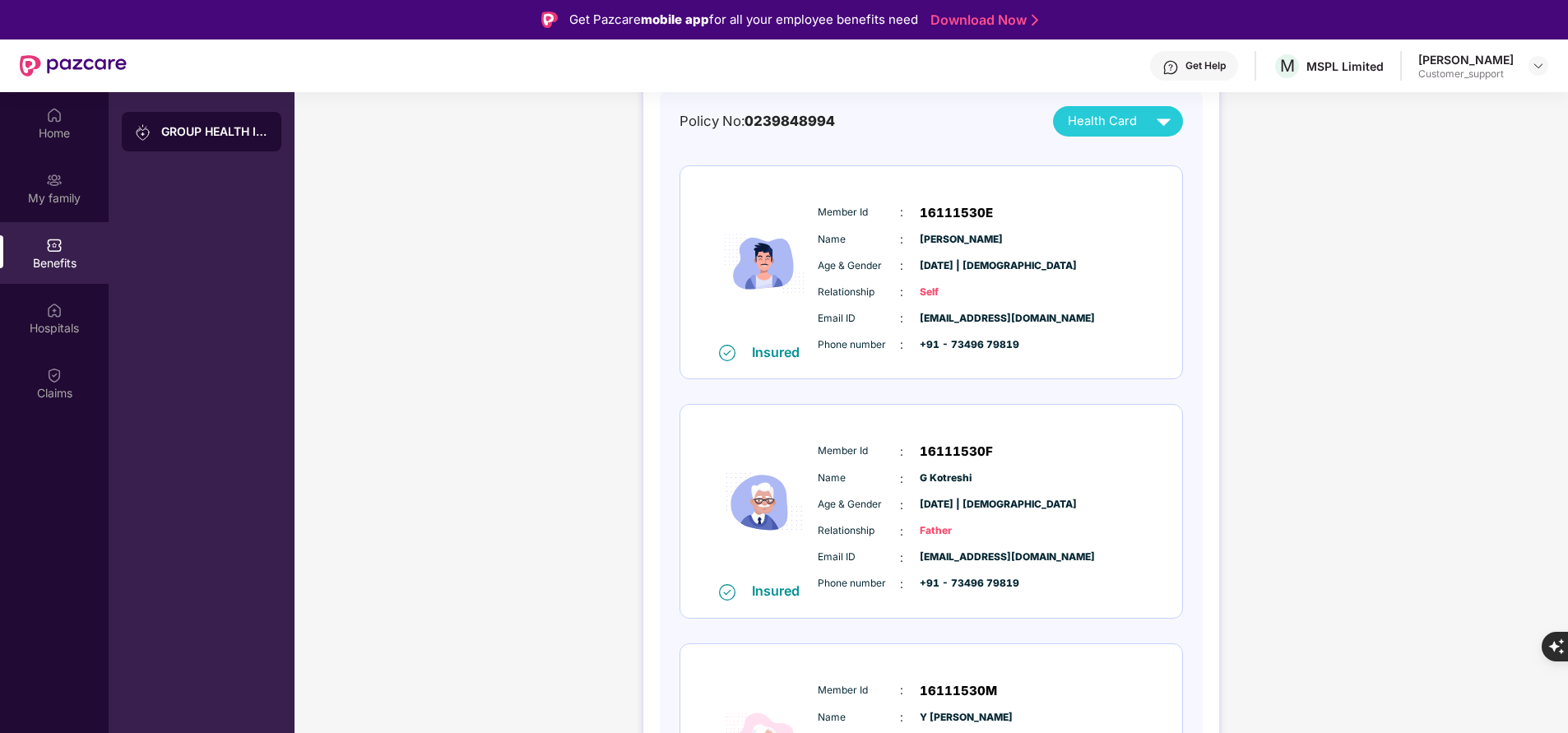
scroll to position [174, 0]
click at [829, 451] on span "Member Id" at bounding box center [859, 449] width 82 height 15
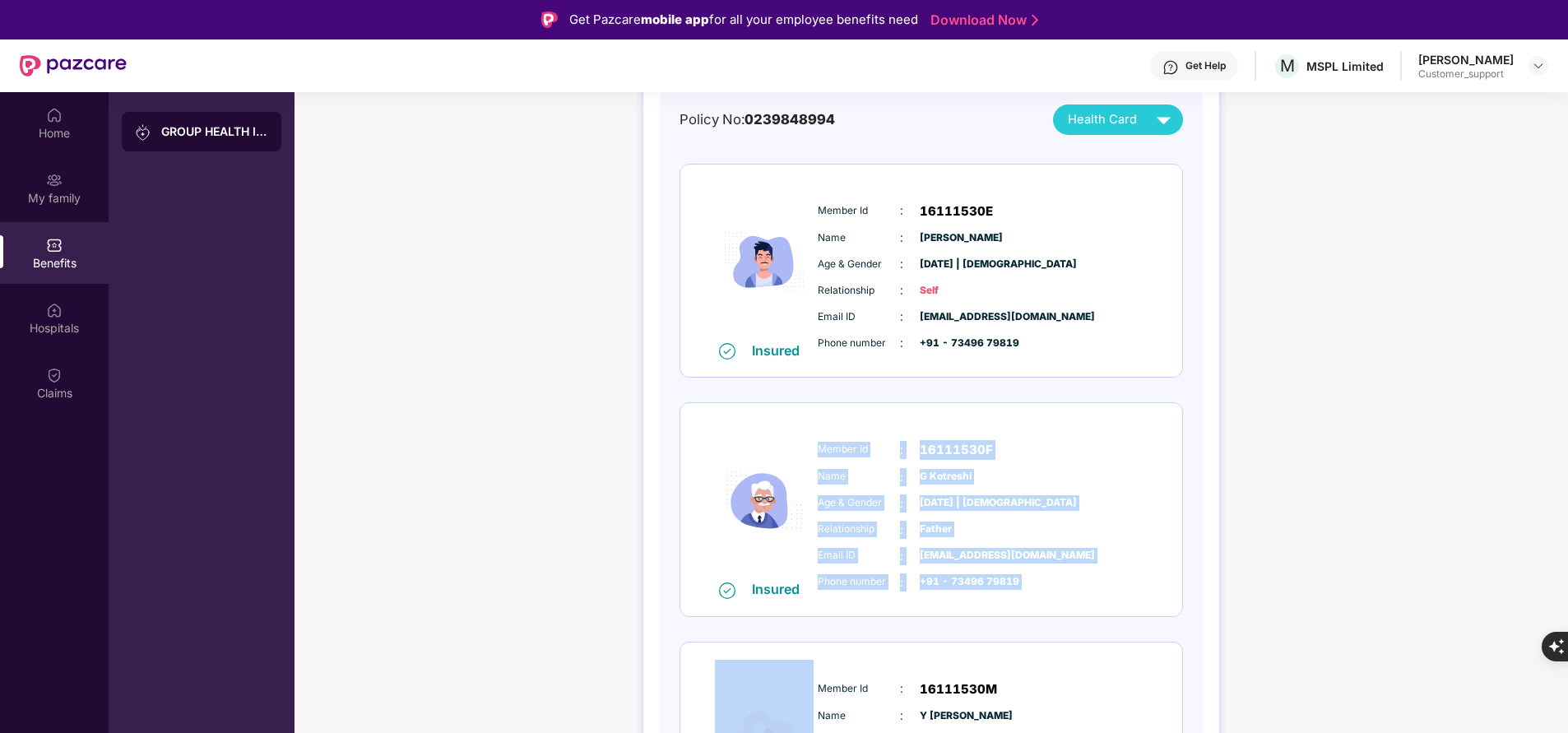
scroll to position [87, 0]
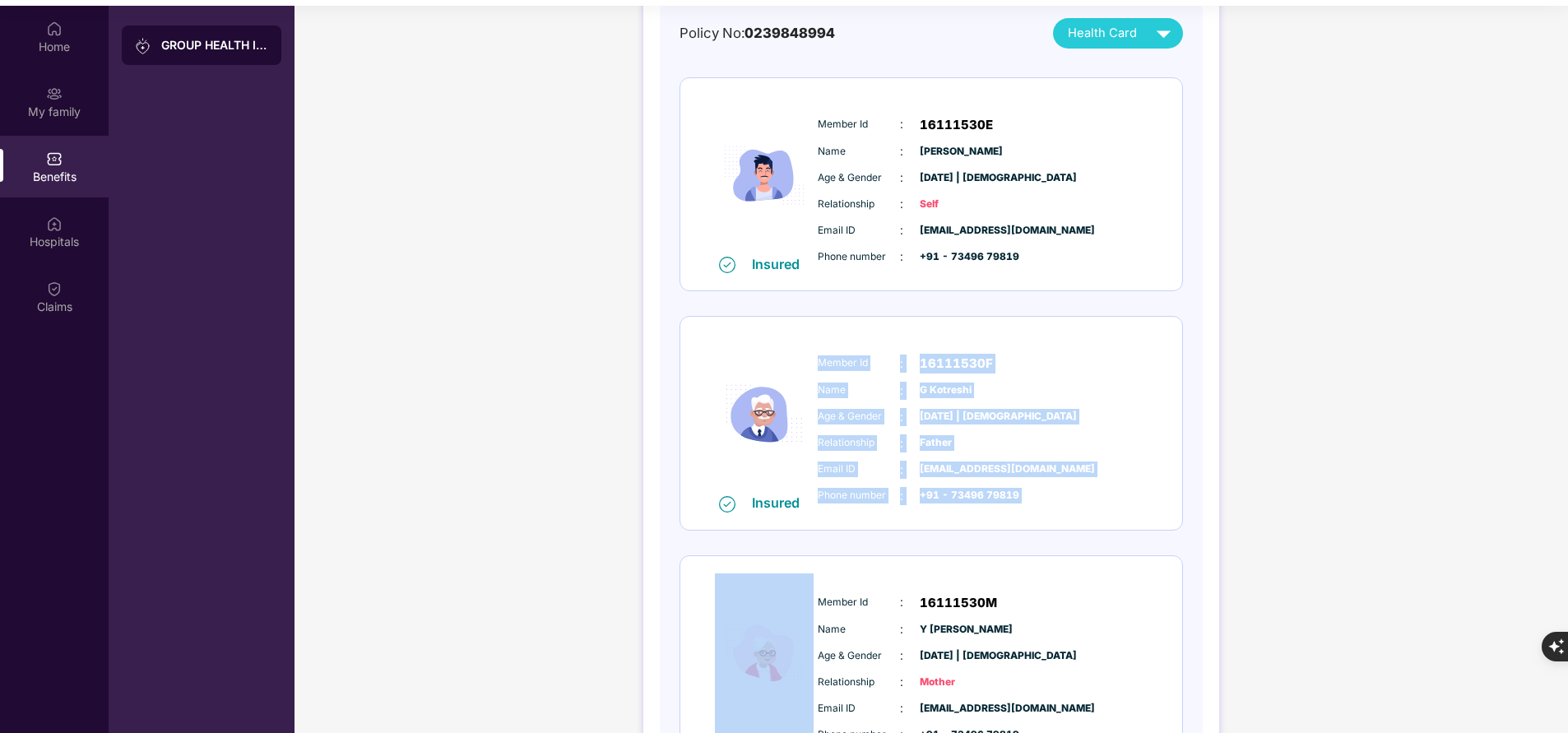
copy div "Member Id : 16111530F Name : G Kotreshi Age & Gender : 01 Aug 1962 | Male Relat…"
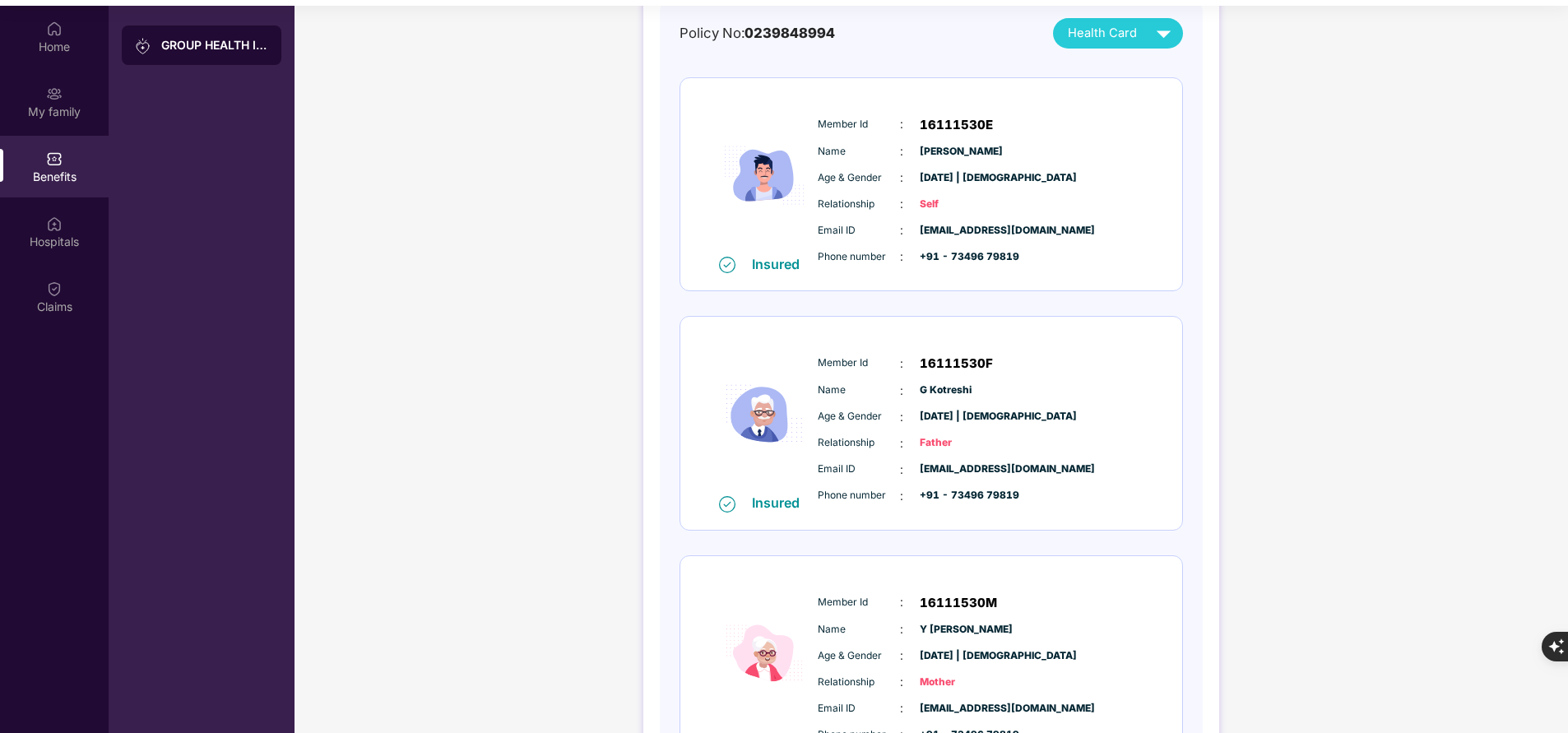
click at [5, 497] on div "Home My family Benefits Hospitals Claims" at bounding box center [54, 372] width 108 height 733
click at [447, 129] on div "GROUP HEALTH INSURANCE DETAILS INCLUSIONS EXCLUSIONS DOCUMENTS Policy No: 02398…" at bounding box center [931, 356] width 1273 height 1032
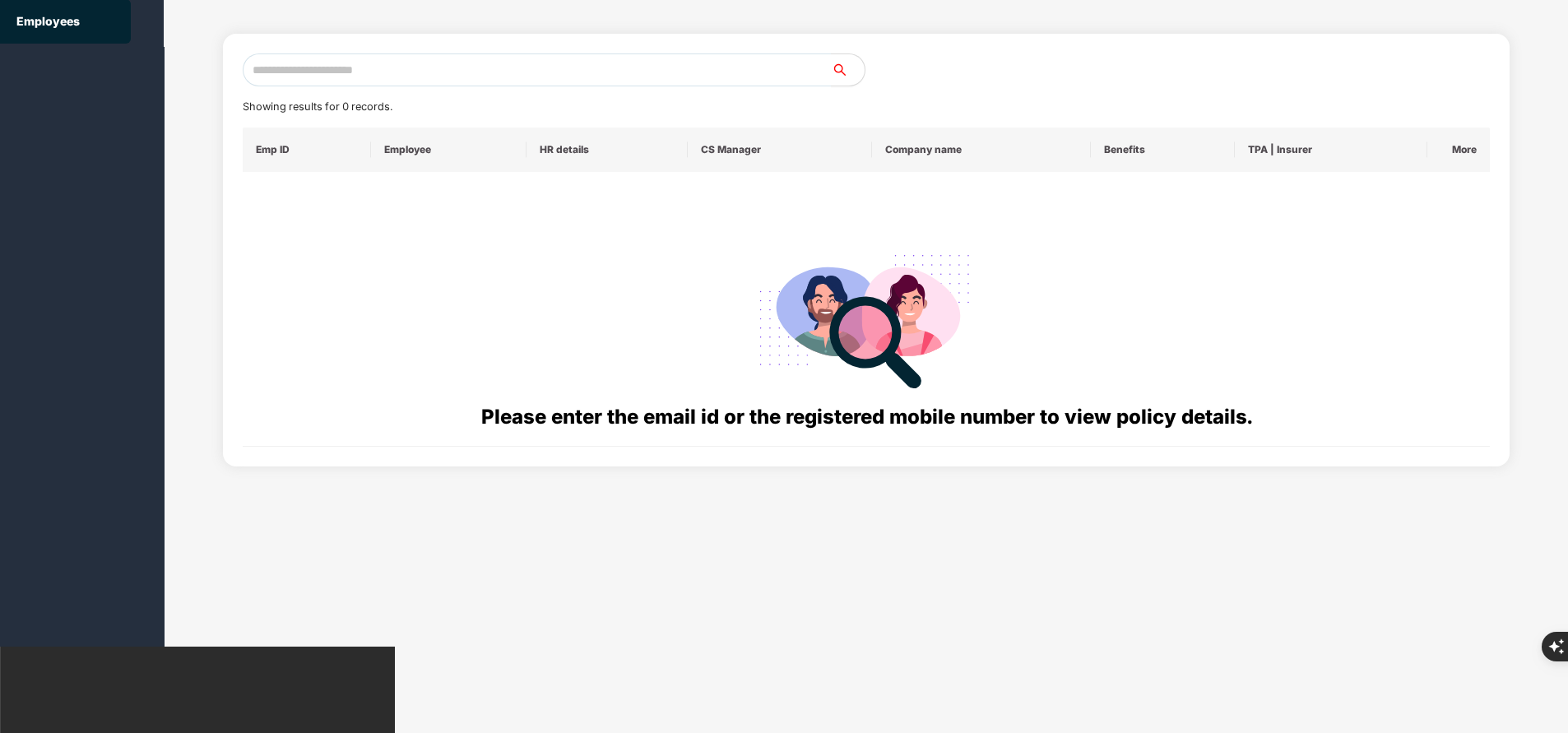
scroll to position [0, 0]
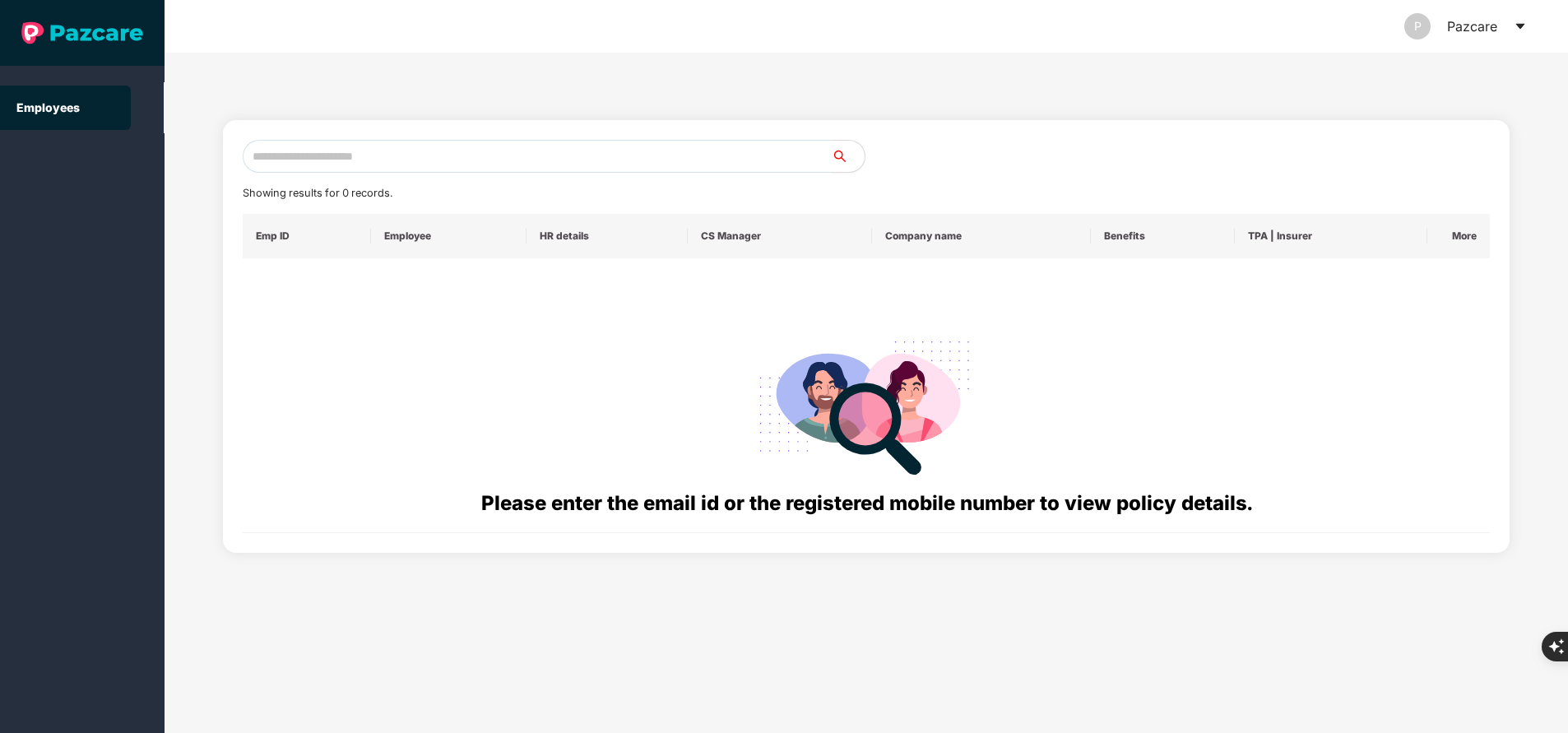
click at [460, 160] on input "text" at bounding box center [536, 156] width 589 height 33
paste input "**********"
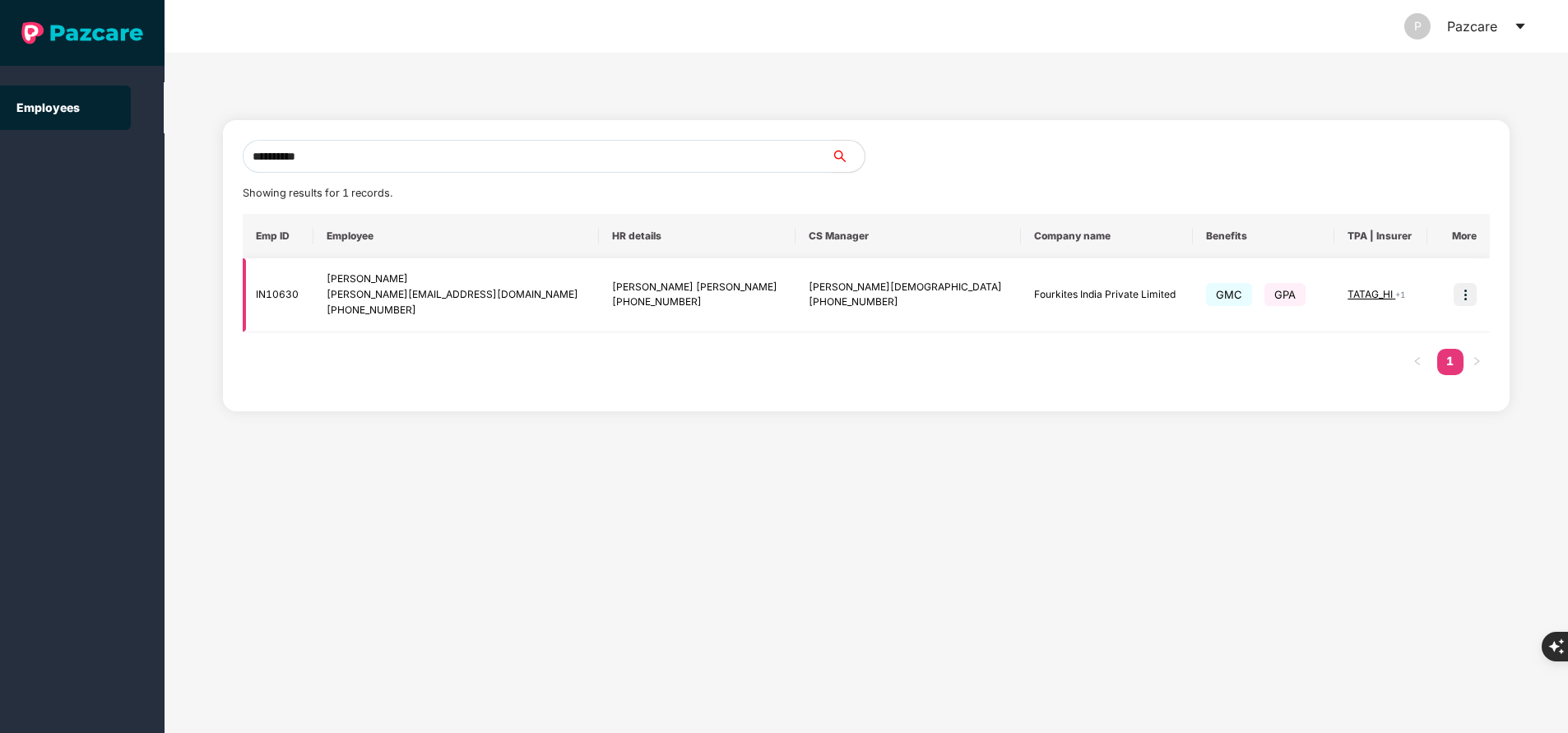
type input "**********"
click at [1347, 291] on span "TATAG_HI" at bounding box center [1370, 294] width 47 height 13
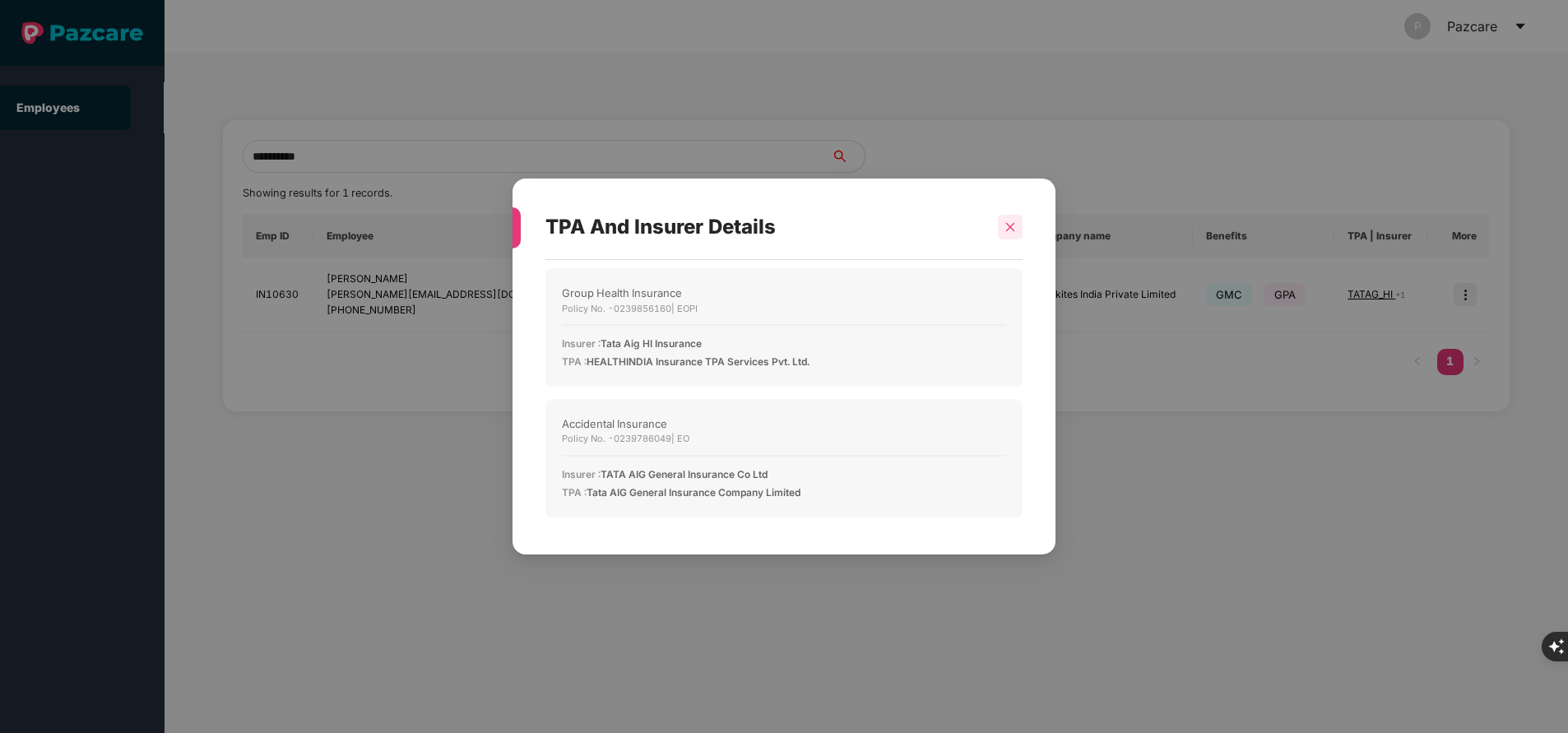
click at [1014, 227] on icon "close" at bounding box center [1009, 227] width 12 height 12
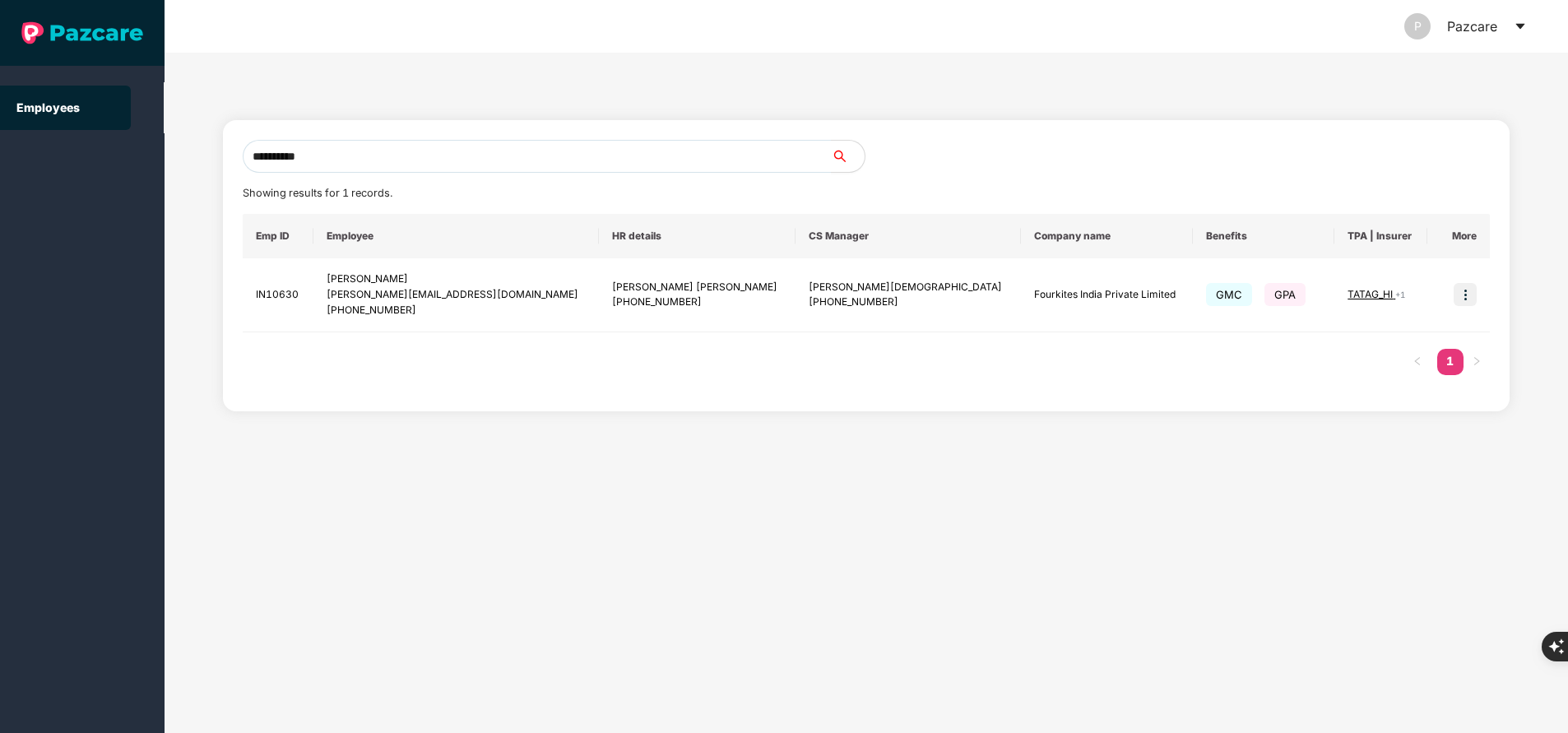
click at [1021, 227] on th "Company name" at bounding box center [1107, 236] width 172 height 45
click at [1464, 293] on img at bounding box center [1465, 295] width 23 height 23
click at [1366, 340] on span "Switch to user interface" at bounding box center [1390, 336] width 128 height 14
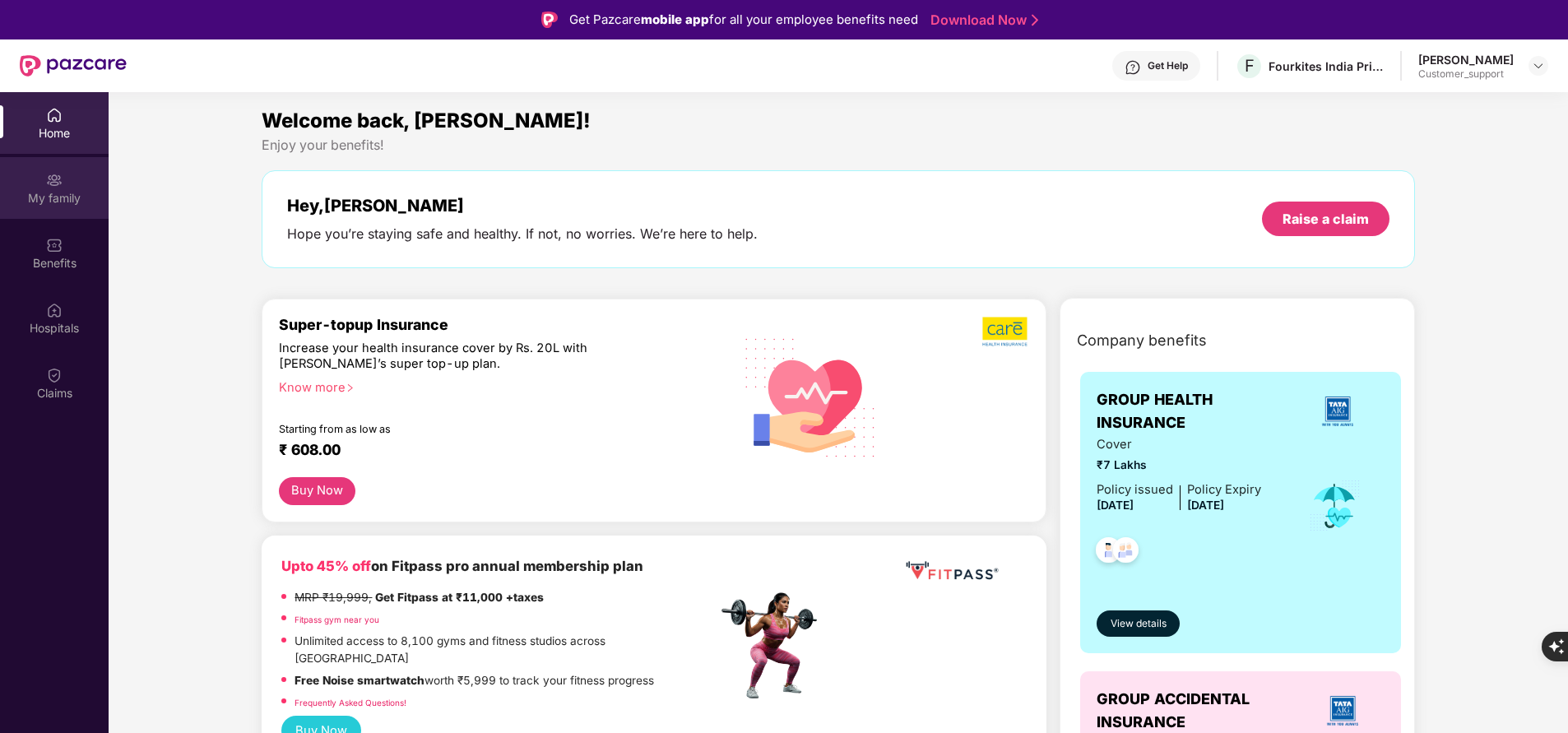
click at [36, 202] on div "My family" at bounding box center [54, 198] width 108 height 16
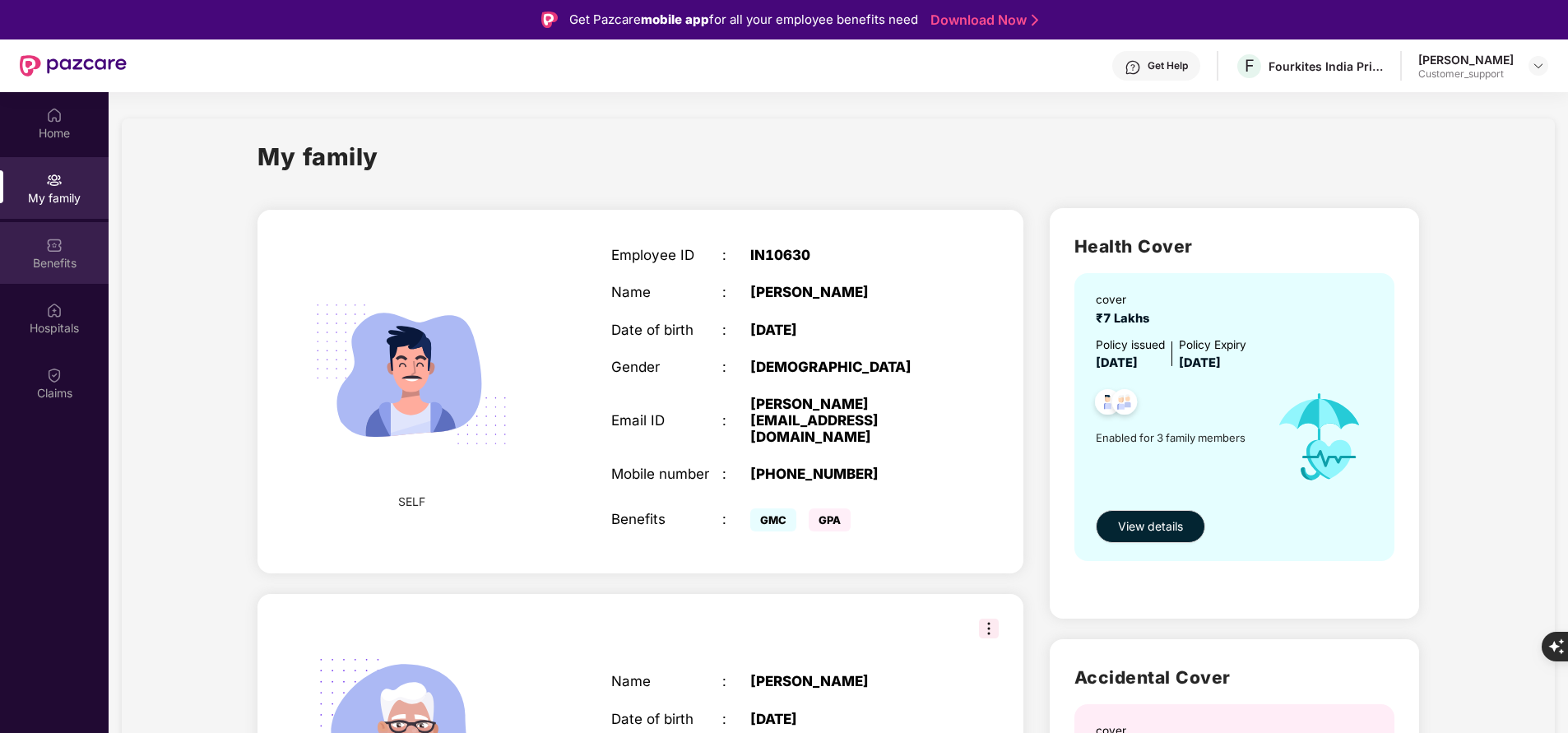
click at [47, 256] on div "Benefits" at bounding box center [54, 263] width 108 height 16
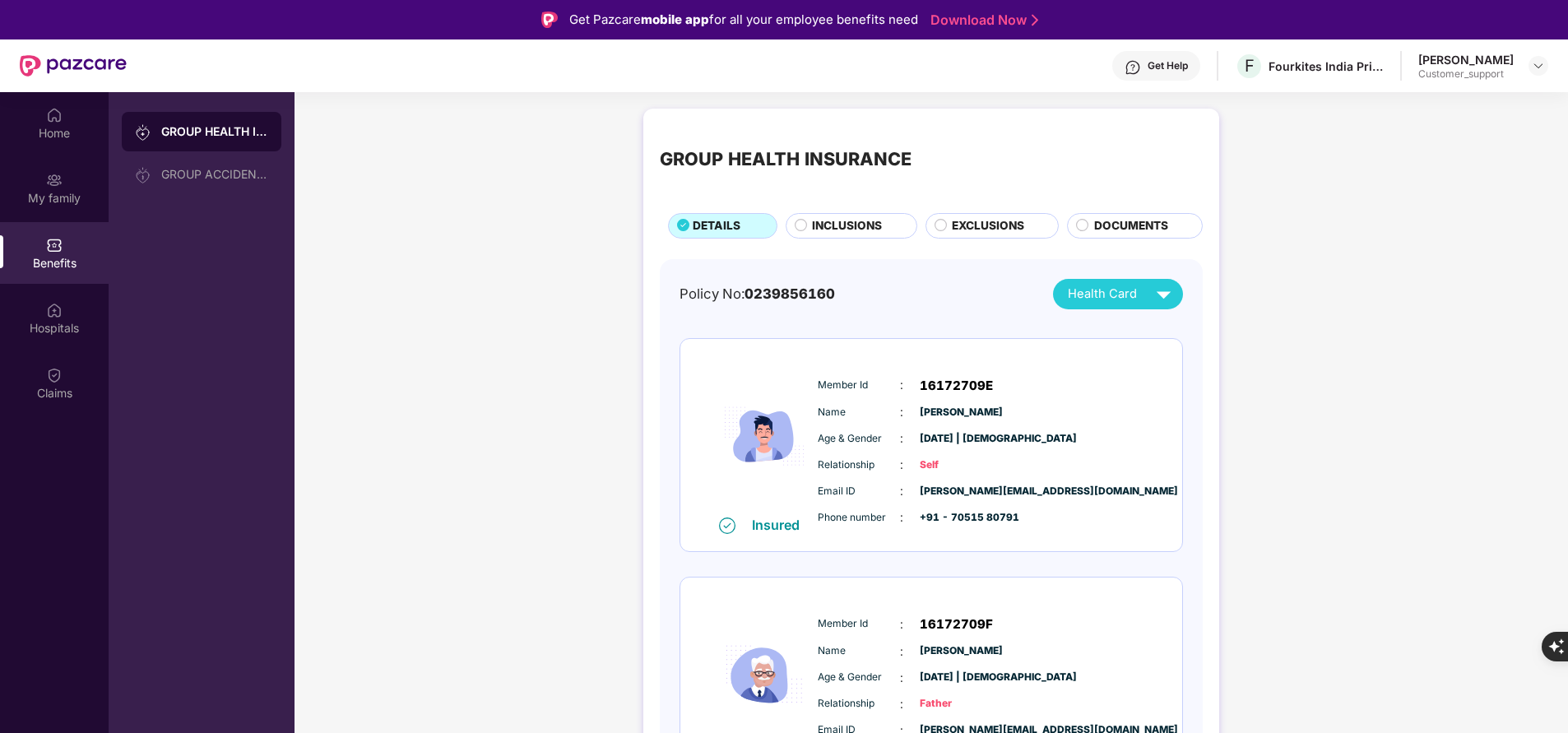
click at [857, 384] on span "Member Id" at bounding box center [859, 384] width 82 height 15
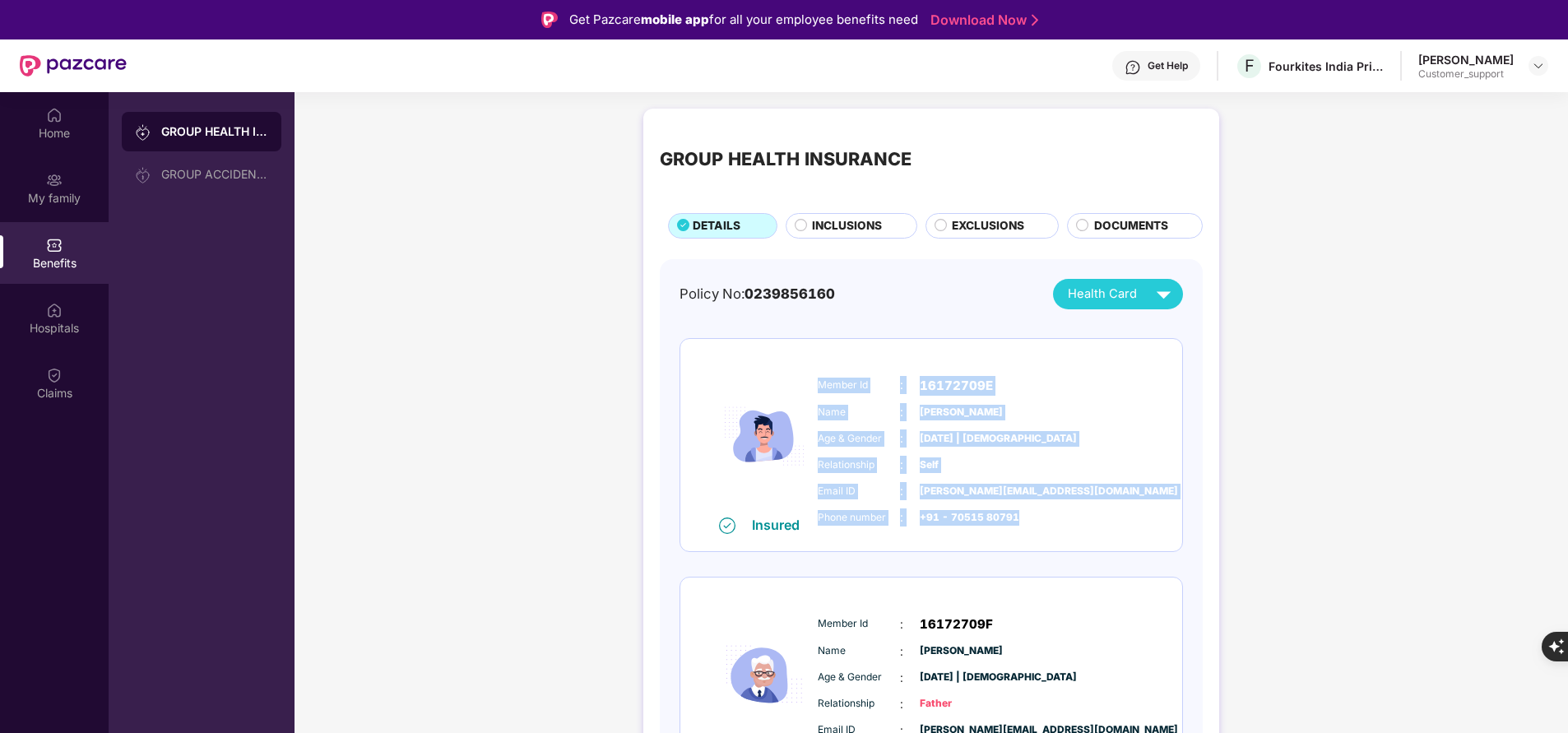
copy div "Member Id : 16172709E Name : Abhijeet Kumar Age & Gender : 28 Mar 2003 | Male R…"
click at [952, 514] on span "+91 - 70515 80791" at bounding box center [961, 517] width 82 height 15
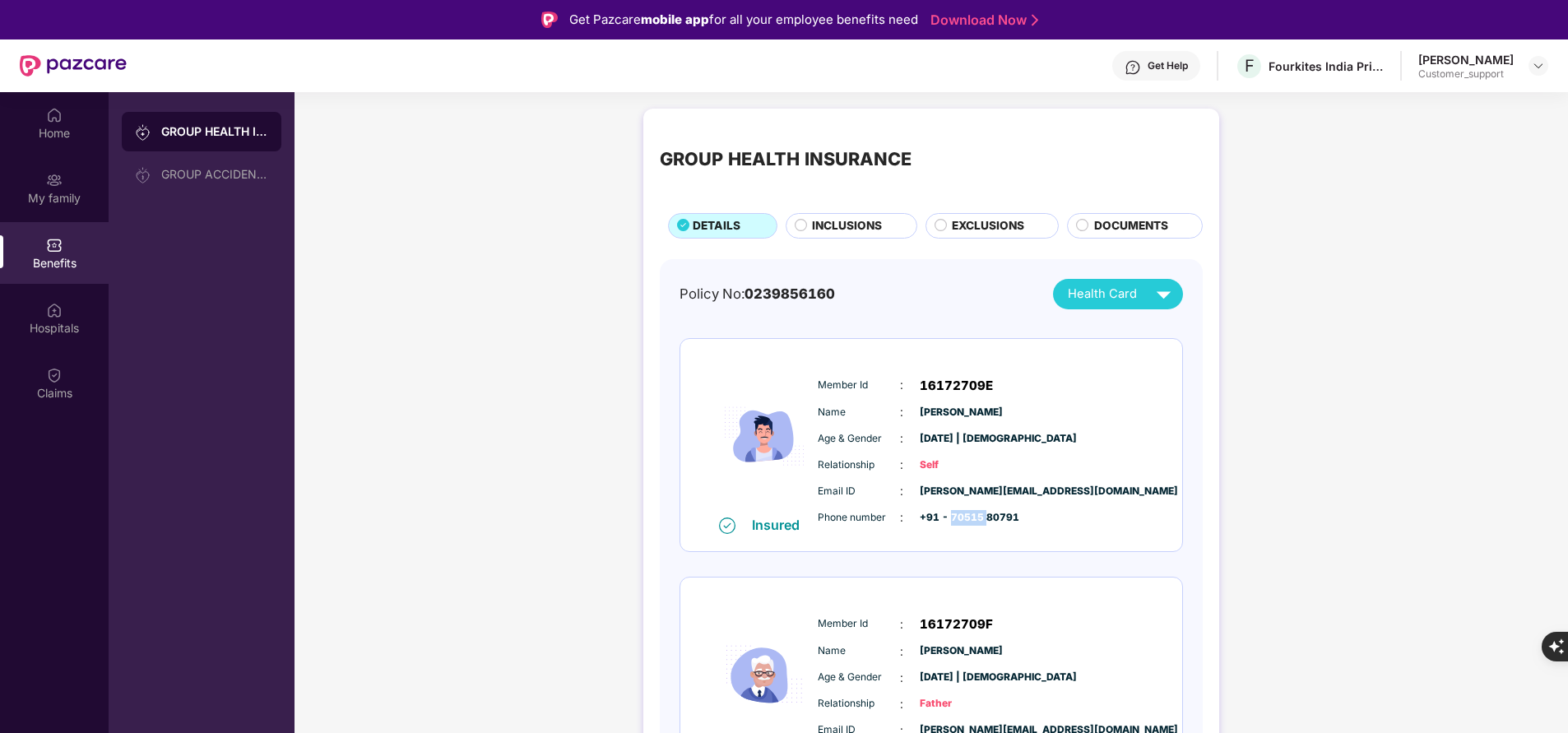
click at [952, 514] on span "+91 - 70515 80791" at bounding box center [961, 517] width 82 height 15
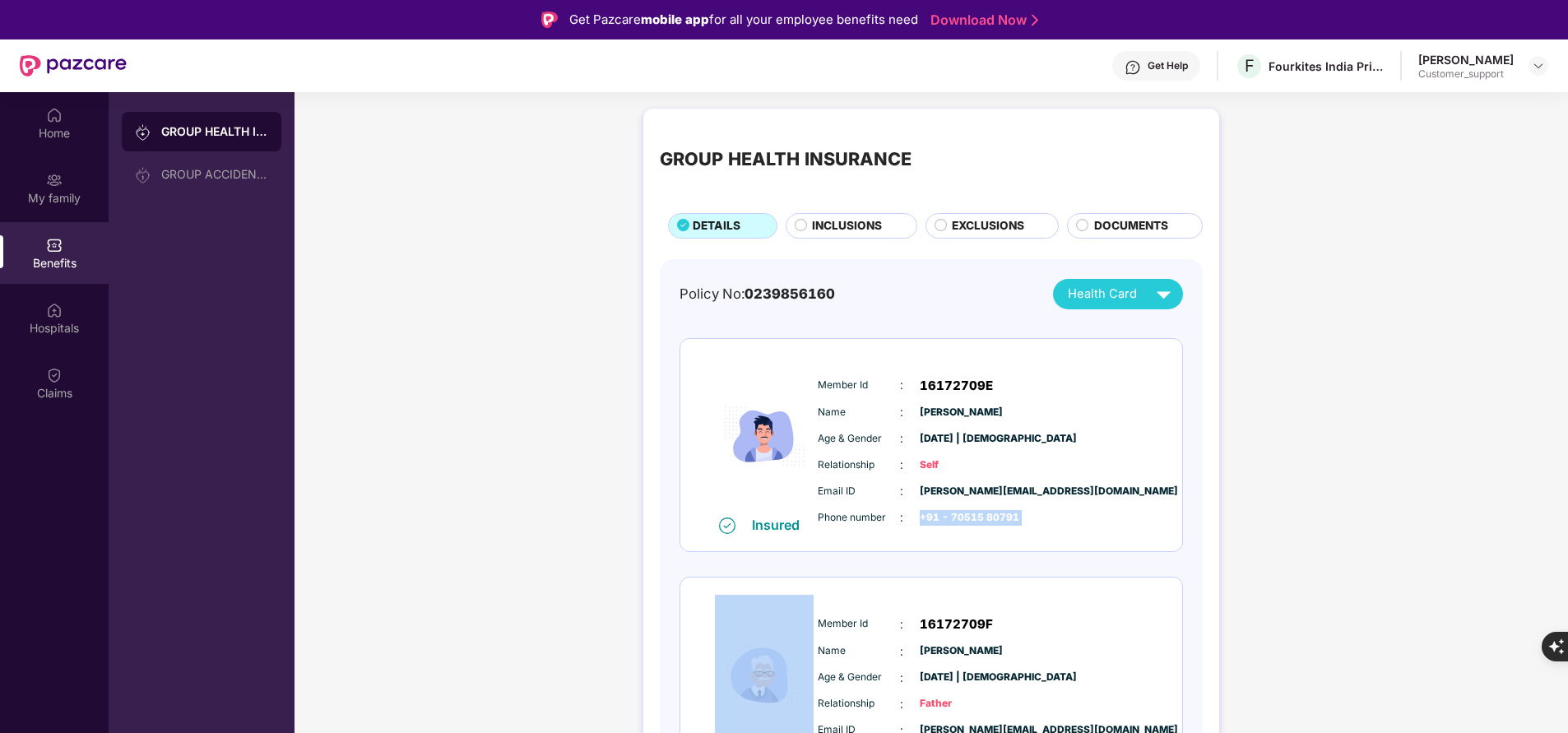
click at [952, 514] on span "+91 - 70515 80791" at bounding box center [961, 517] width 82 height 15
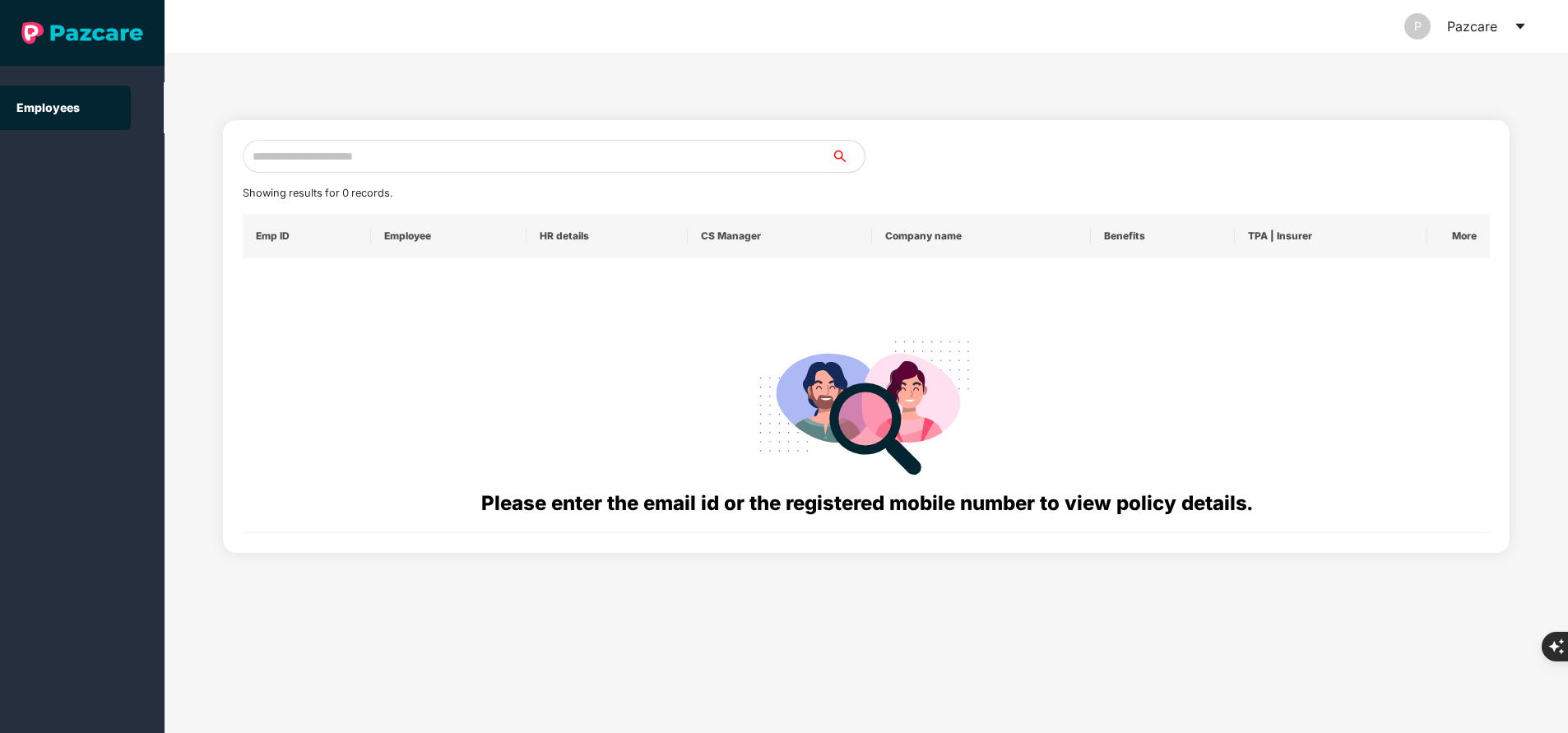
paste input "**********"
click at [591, 142] on input "**********" at bounding box center [536, 156] width 589 height 33
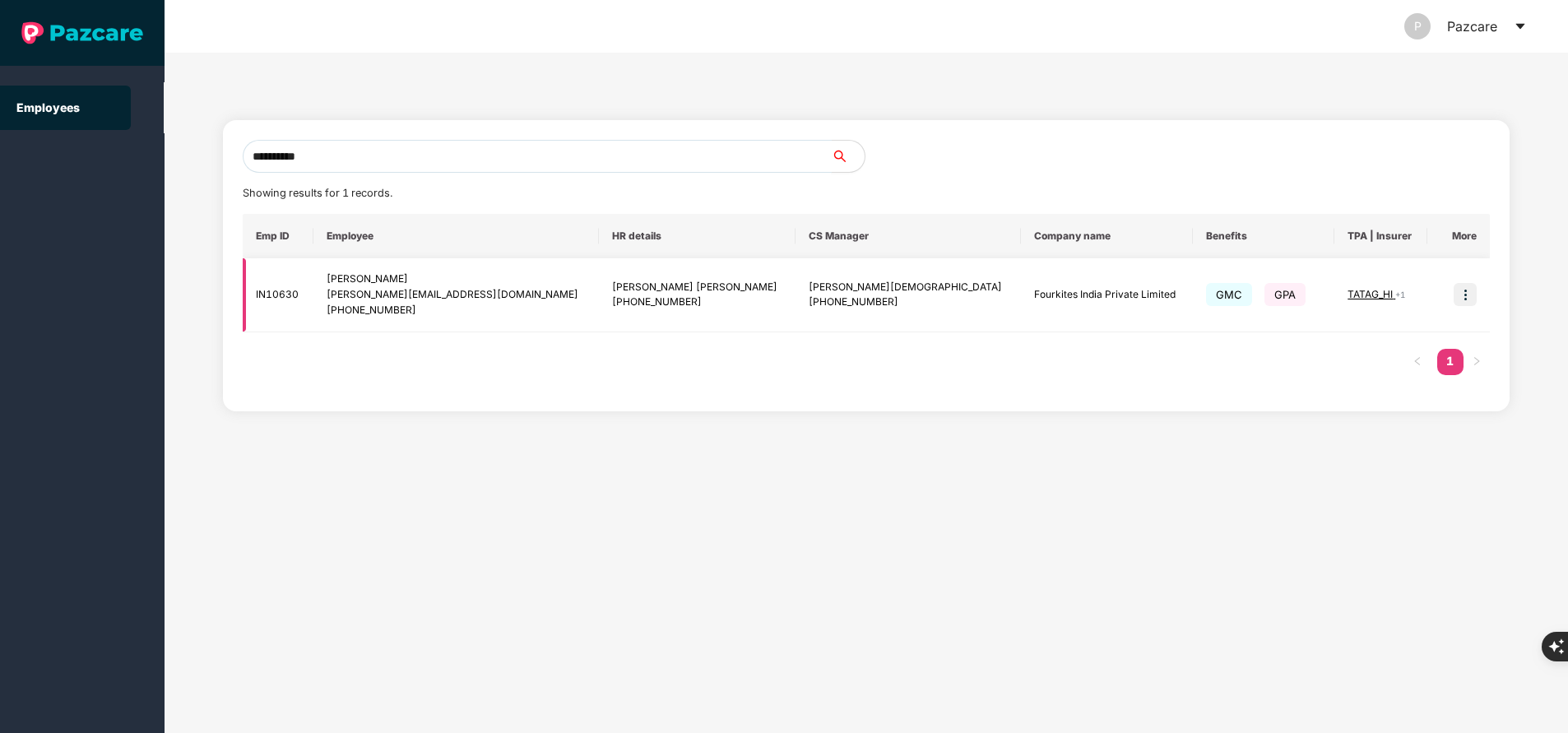
type input "**********"
click at [1464, 296] on img at bounding box center [1465, 295] width 23 height 23
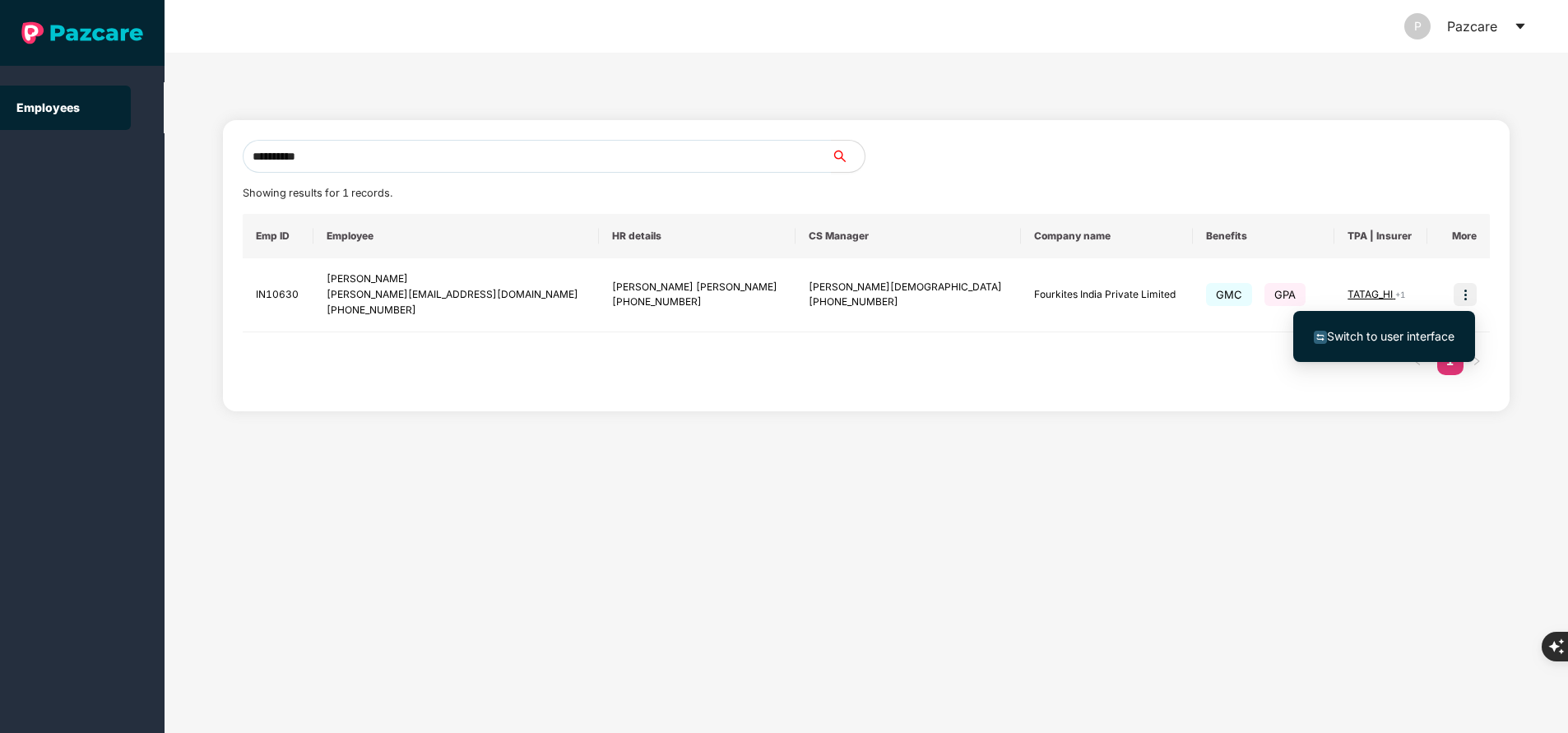
click at [1376, 330] on span "Switch to user interface" at bounding box center [1390, 336] width 128 height 14
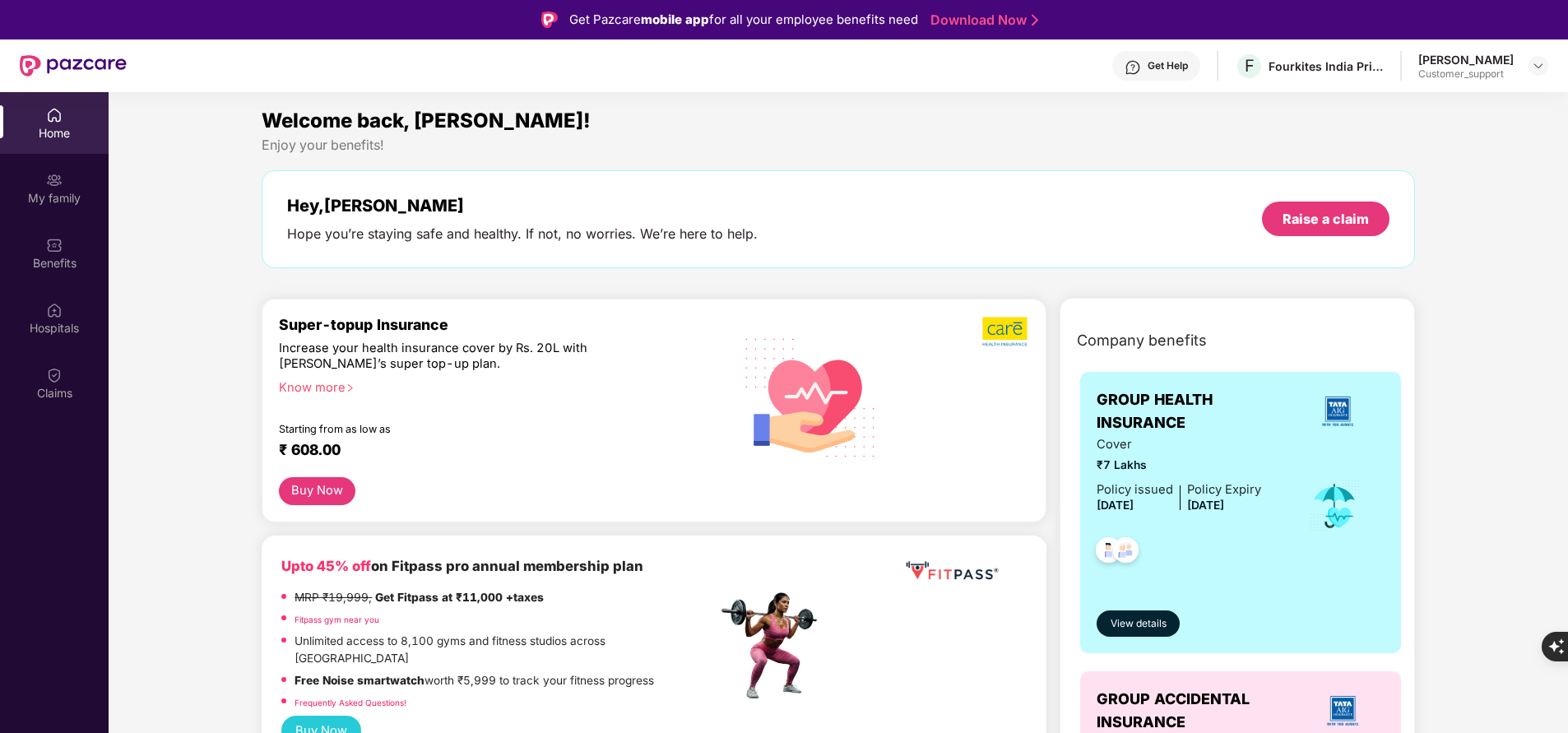
click at [54, 186] on img at bounding box center [55, 180] width 16 height 16
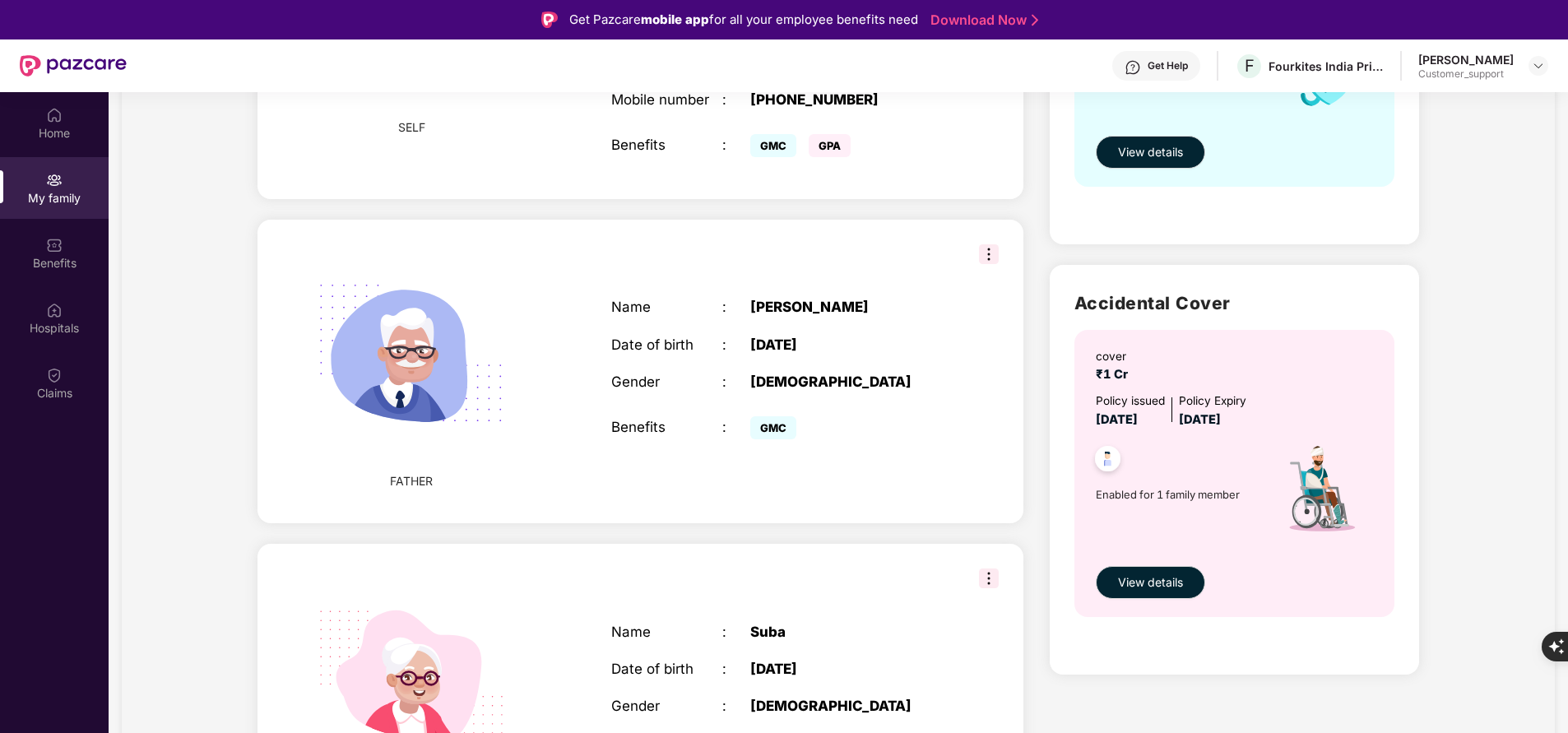
scroll to position [387, 0]
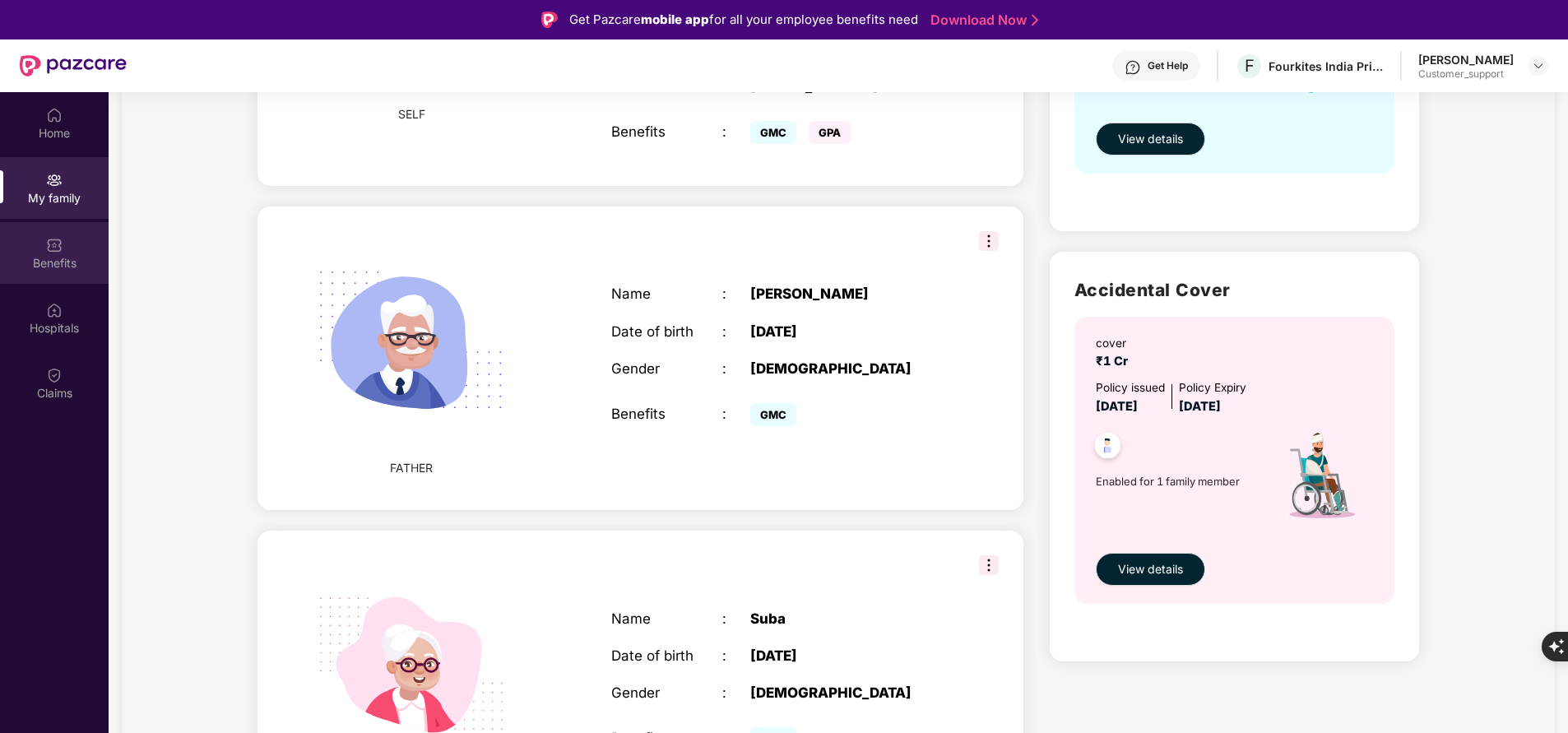
click at [51, 259] on div "Benefits" at bounding box center [54, 263] width 108 height 16
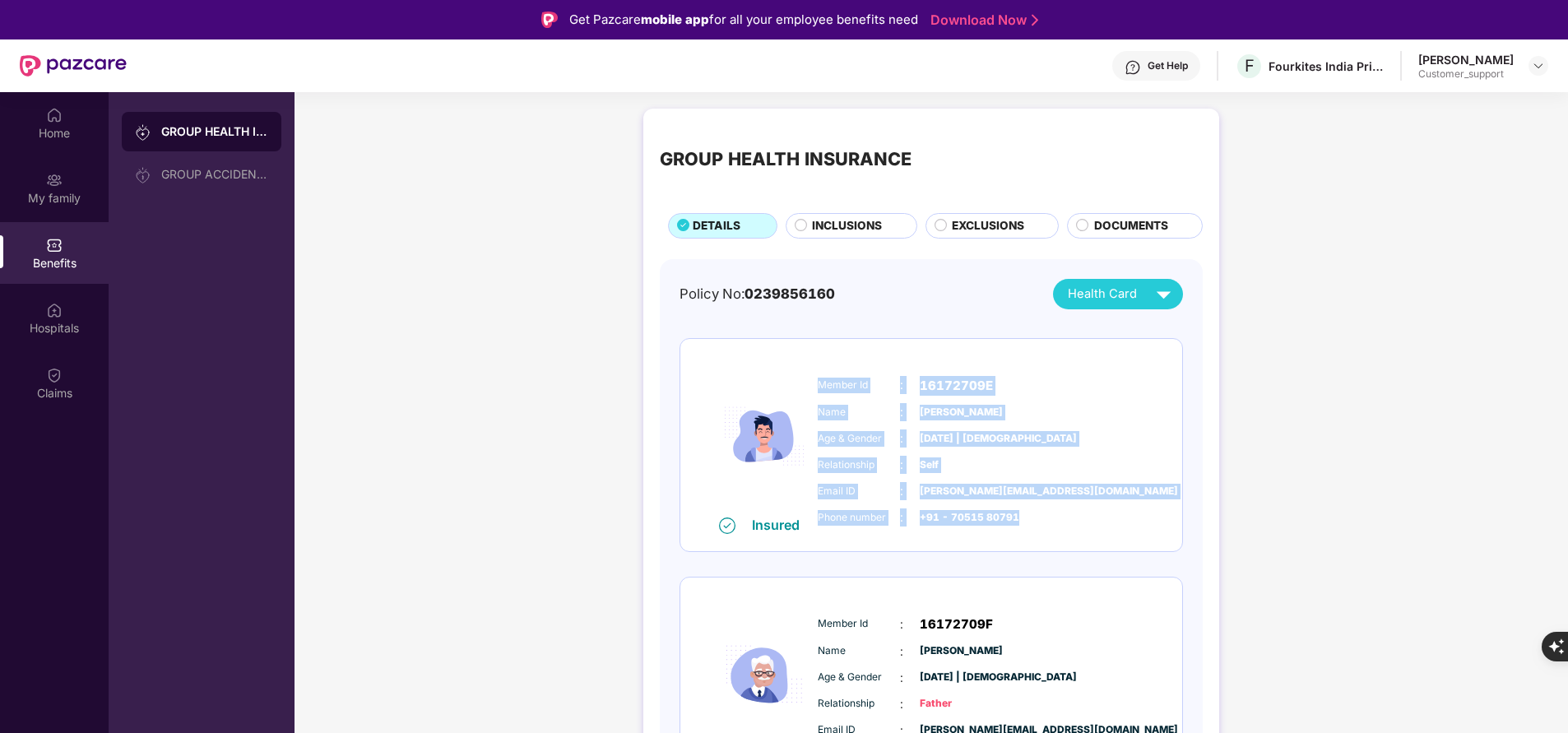
drag, startPoint x: 817, startPoint y: 375, endPoint x: 1058, endPoint y: 519, distance: 280.7
click at [1058, 519] on div "Member Id : 16172709E Name : Abhijeet Kumar Age & Gender : 28 Mar 2003 | Male R…" at bounding box center [981, 451] width 334 height 168
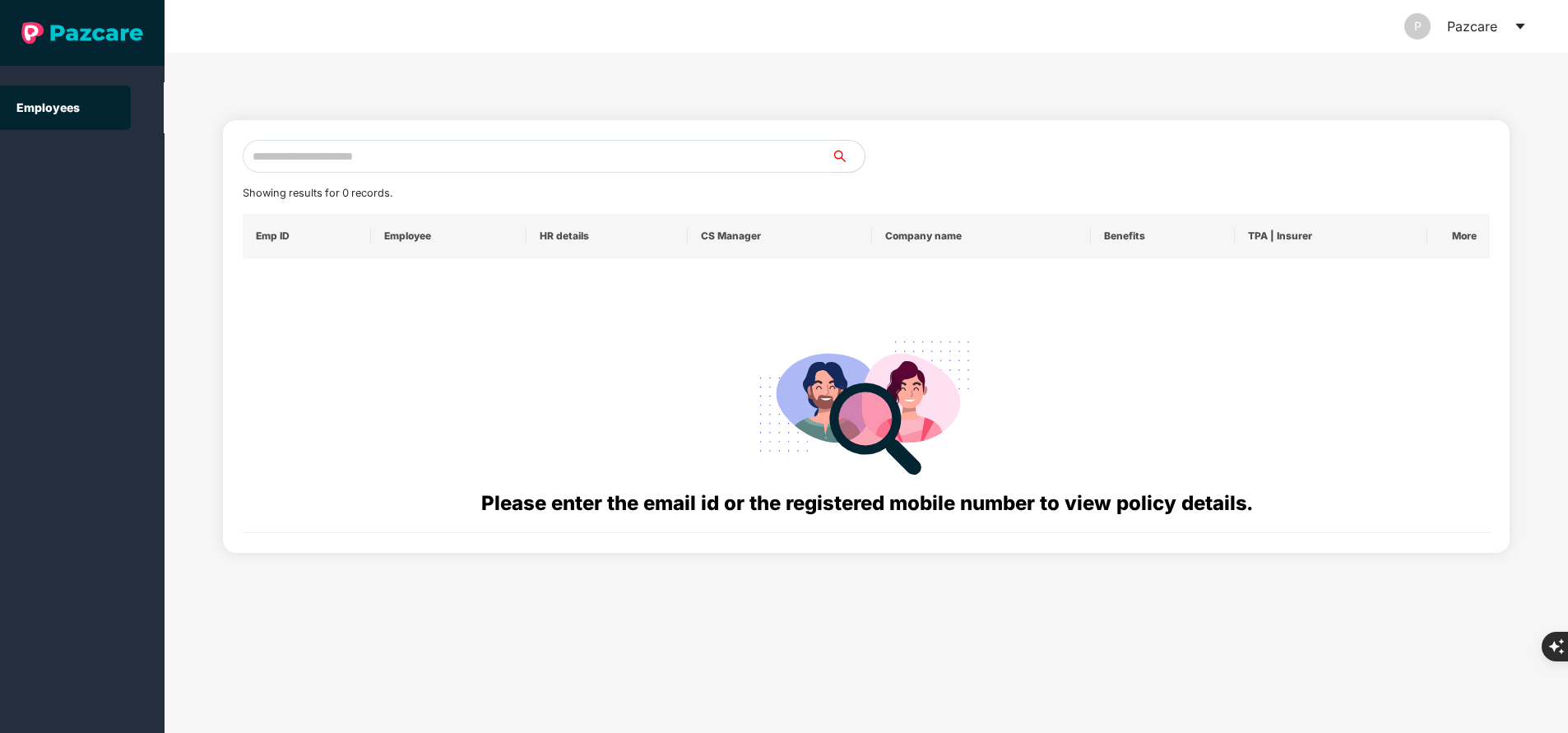
paste input "**********"
click at [379, 156] on input "text" at bounding box center [536, 156] width 589 height 33
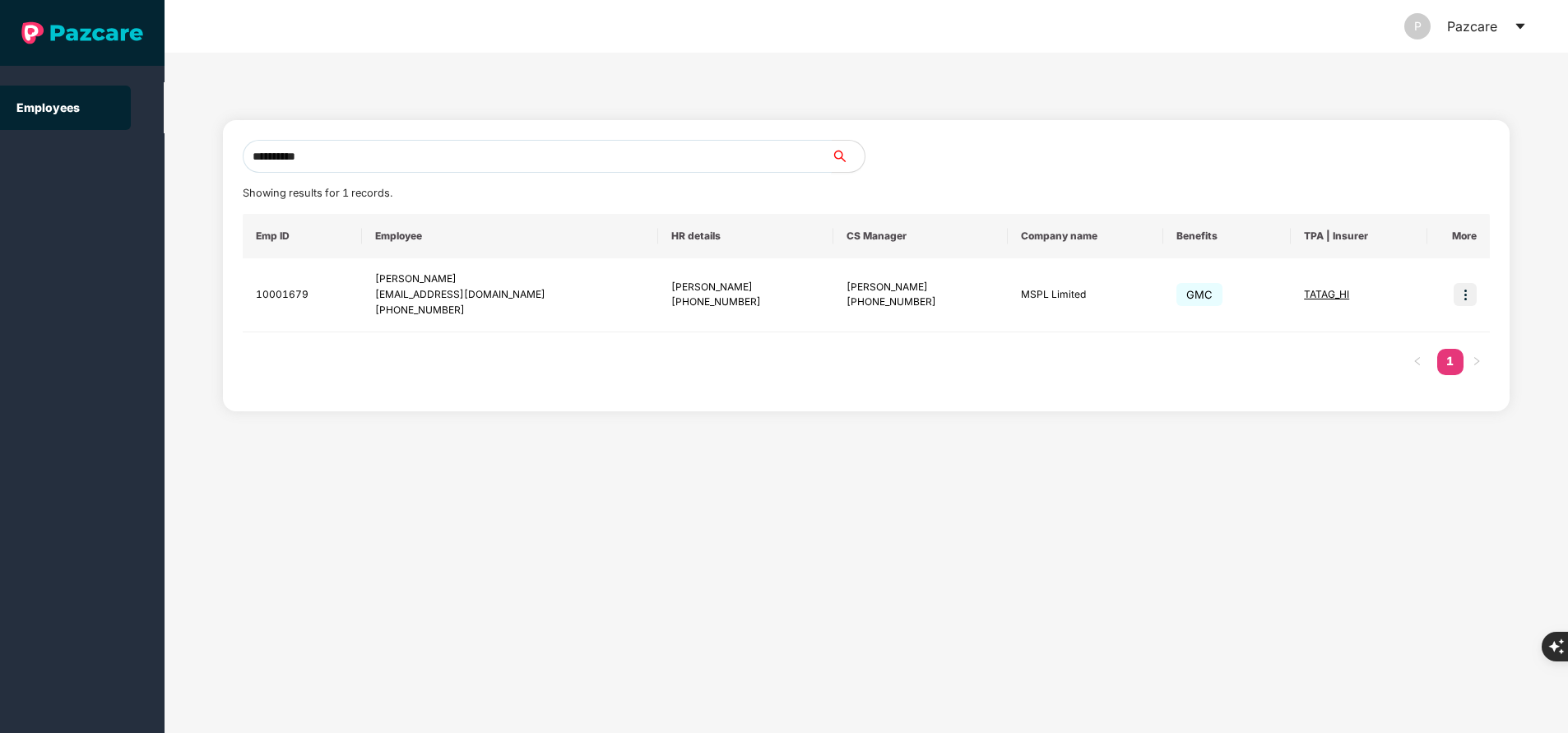
type input "**********"
click at [21, 388] on div "Employees" at bounding box center [82, 366] width 164 height 733
click at [376, 164] on input "**********" at bounding box center [536, 156] width 589 height 33
paste input "**********"
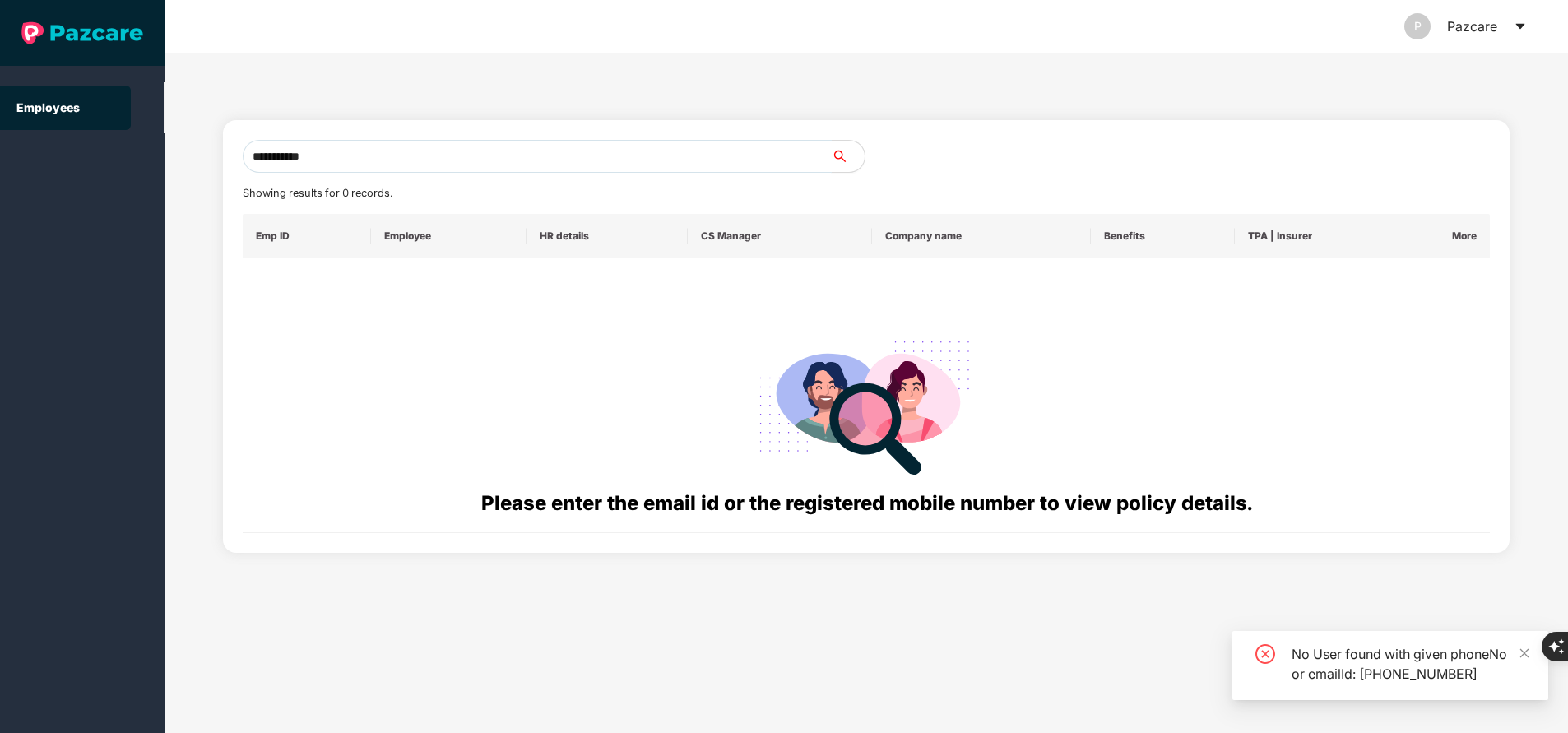
type input "**********"
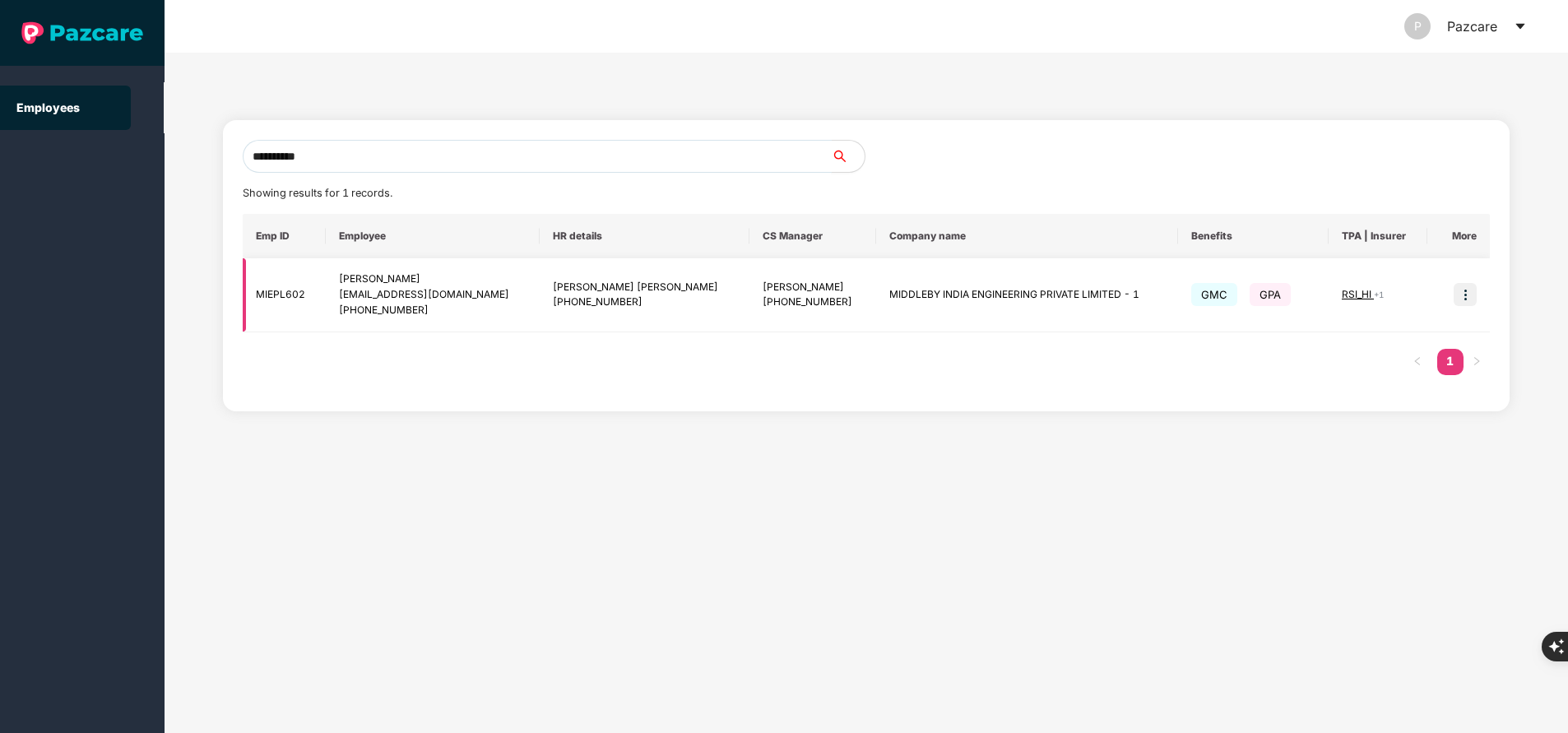
type input "**********"
click at [1463, 299] on img at bounding box center [1465, 295] width 23 height 23
click at [1356, 293] on span "RSI_HI" at bounding box center [1358, 294] width 32 height 13
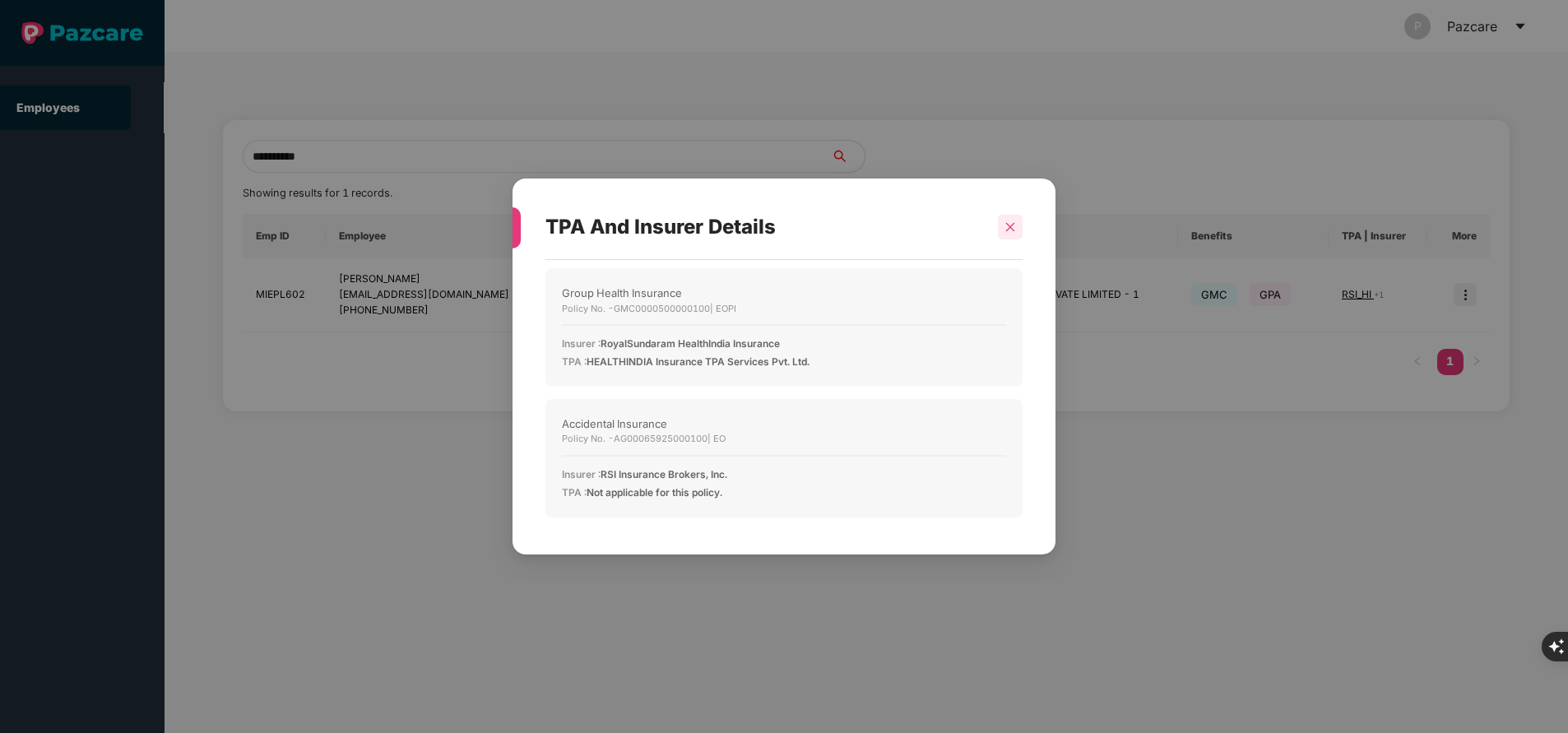
click at [1015, 232] on icon "close" at bounding box center [1009, 227] width 12 height 12
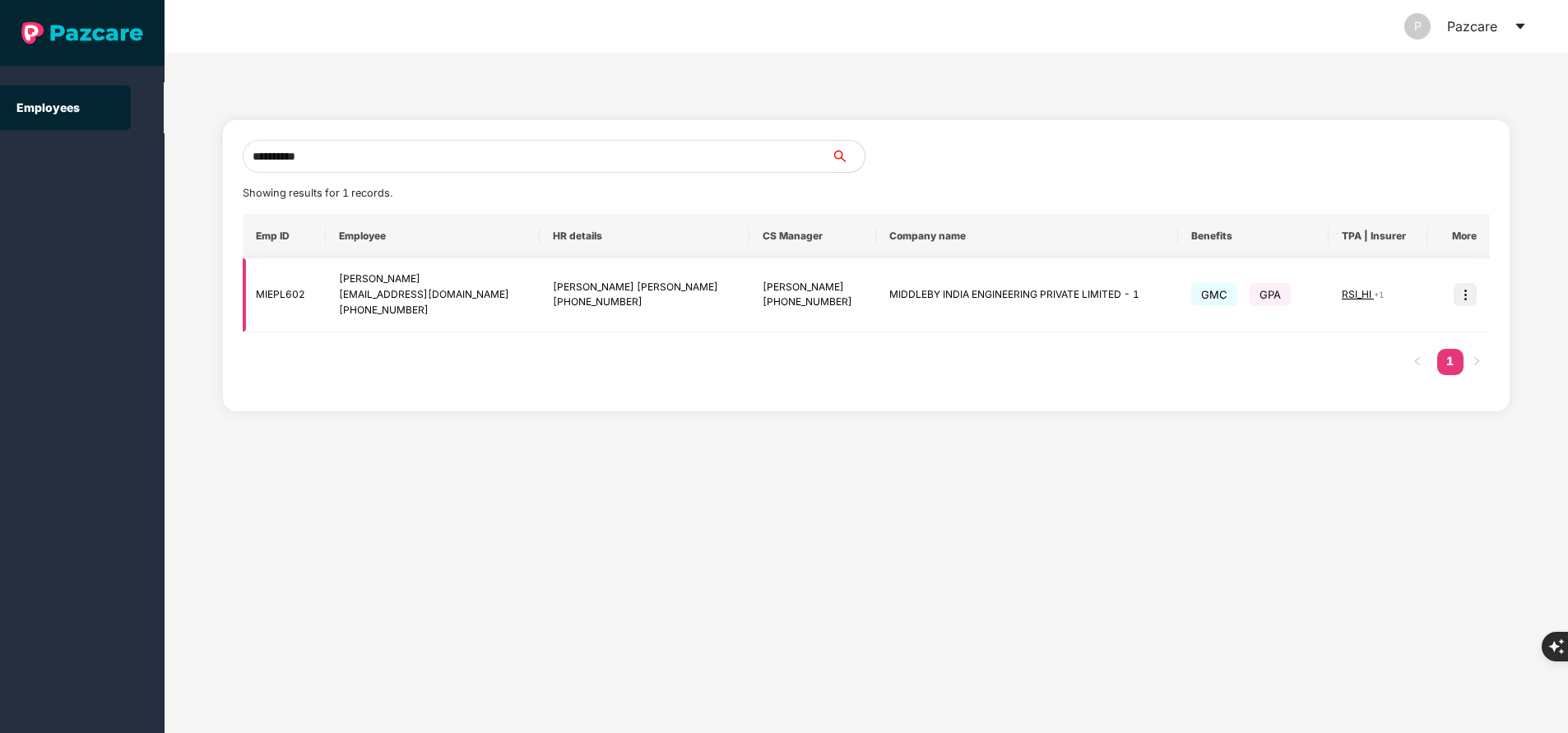
click at [1458, 292] on img at bounding box center [1465, 295] width 23 height 23
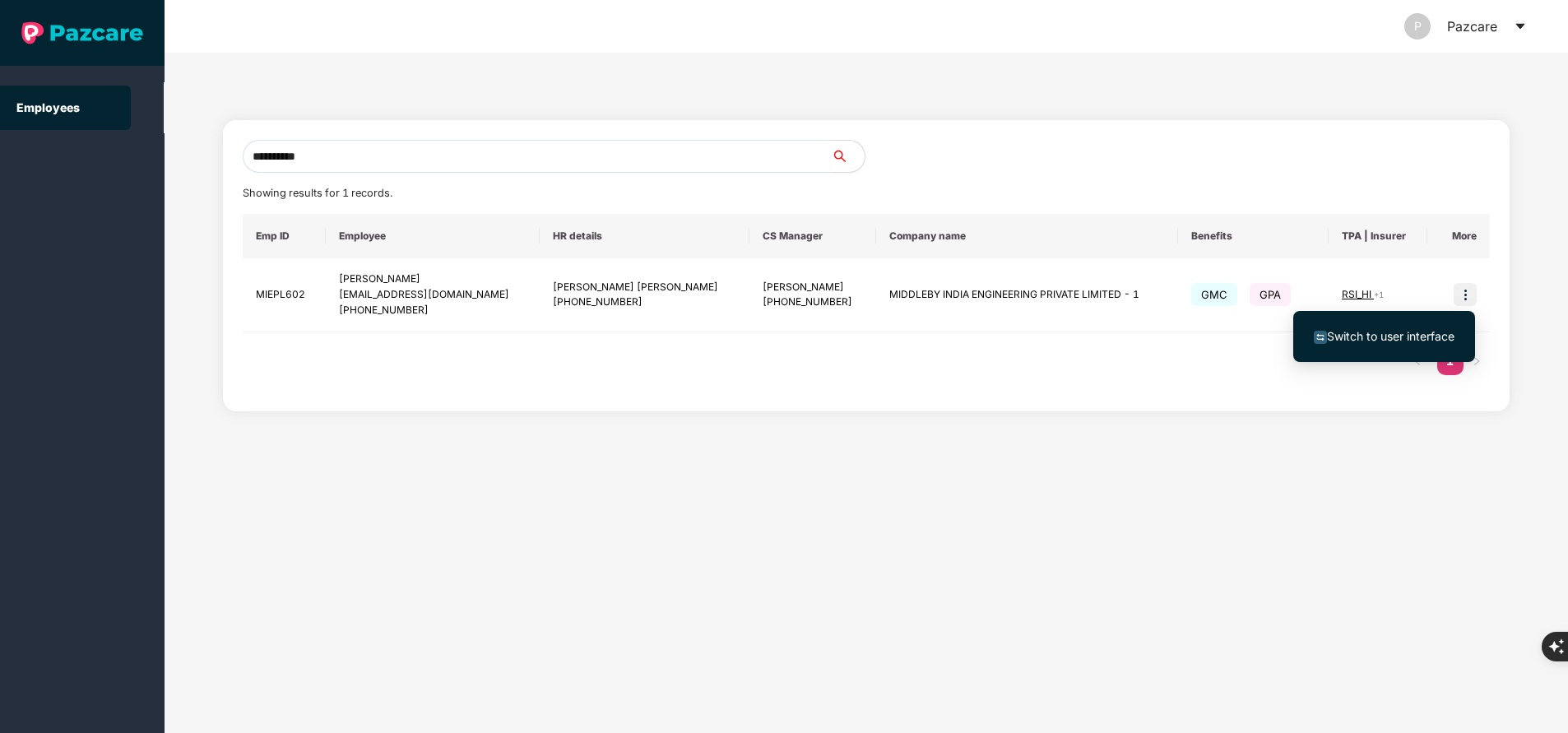
click at [1411, 331] on span "Switch to user interface" at bounding box center [1390, 336] width 128 height 14
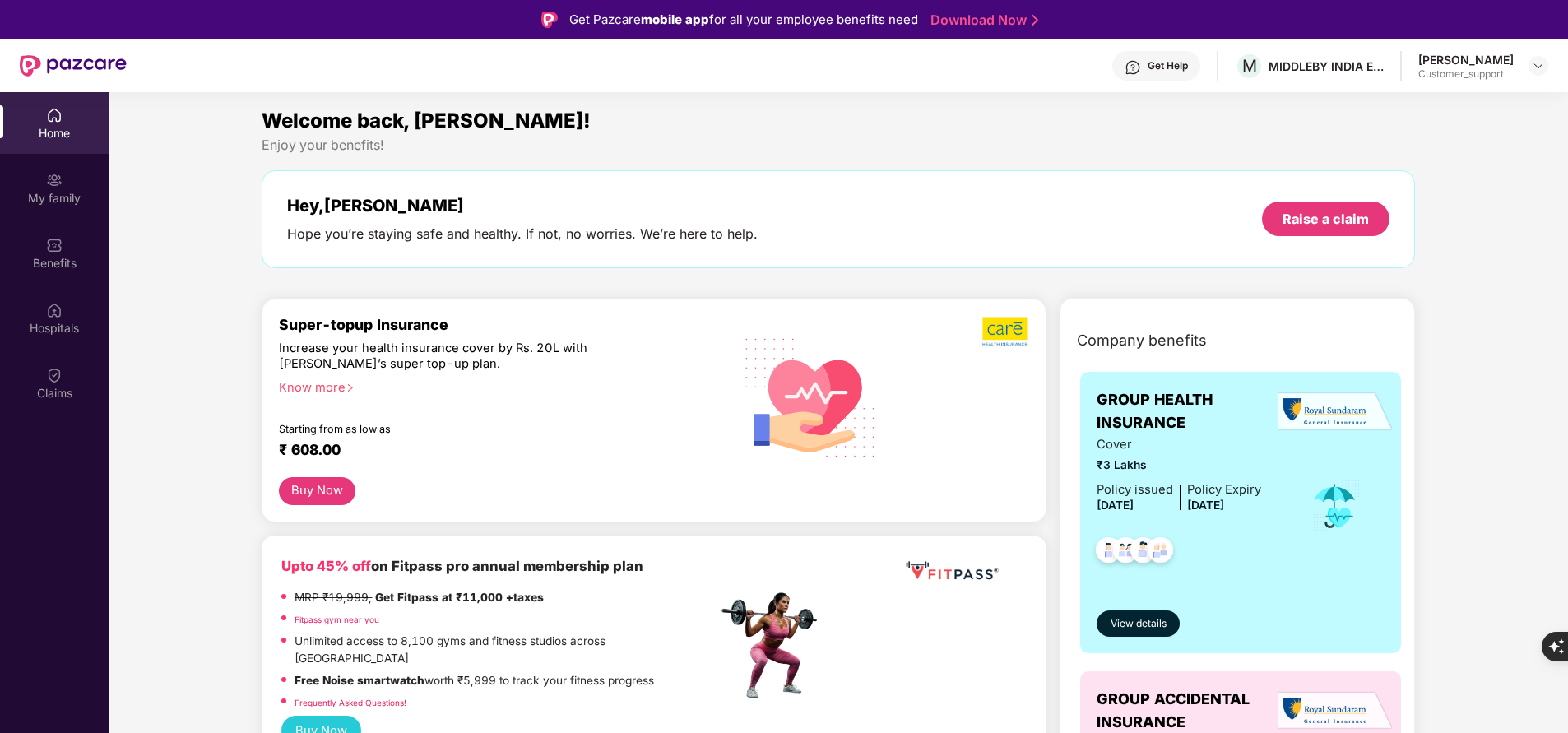
click at [31, 197] on div "My family" at bounding box center [54, 198] width 108 height 16
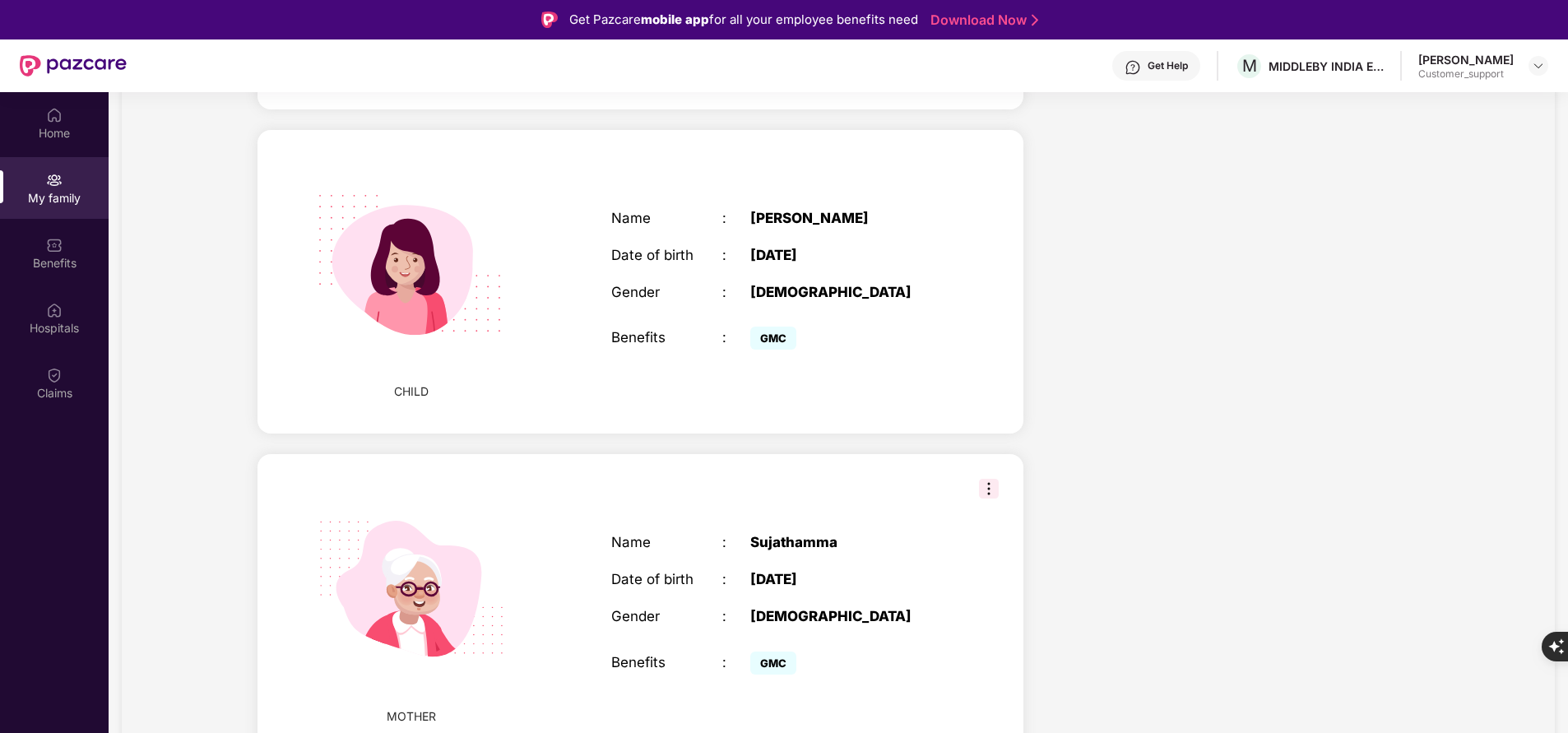
scroll to position [990, 0]
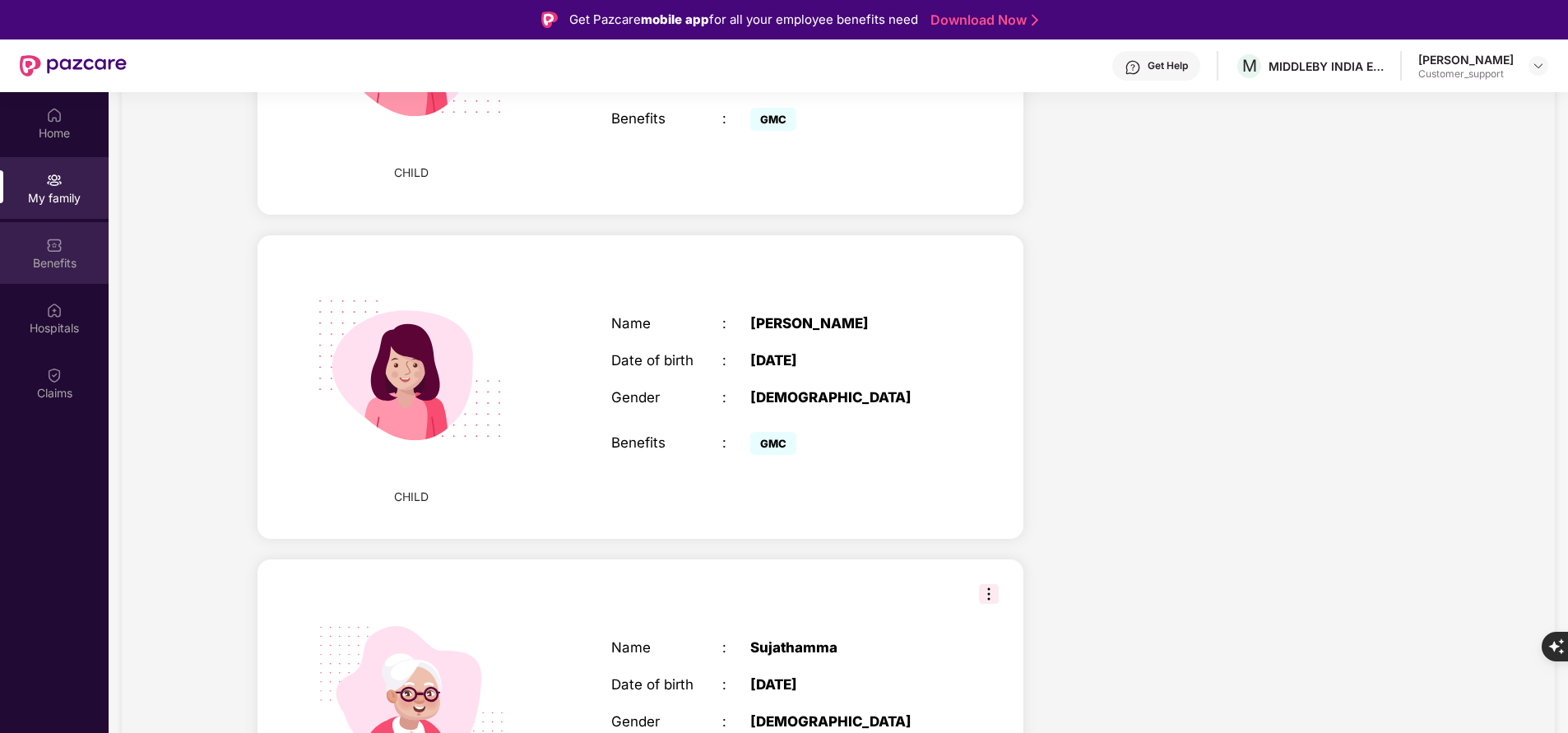
click at [46, 243] on img at bounding box center [55, 245] width 16 height 16
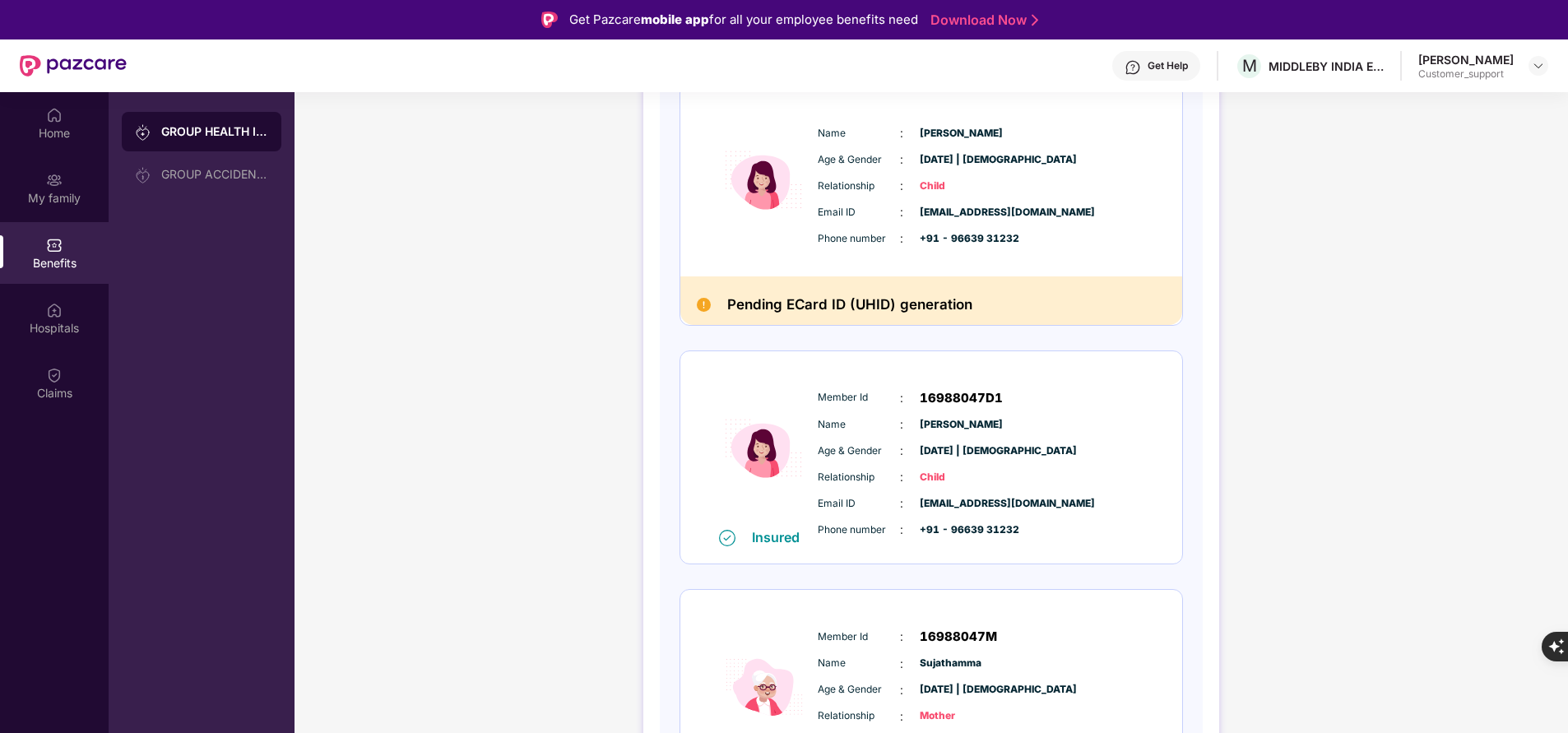
scroll to position [735, 0]
click at [829, 398] on span "Member Id" at bounding box center [859, 395] width 82 height 15
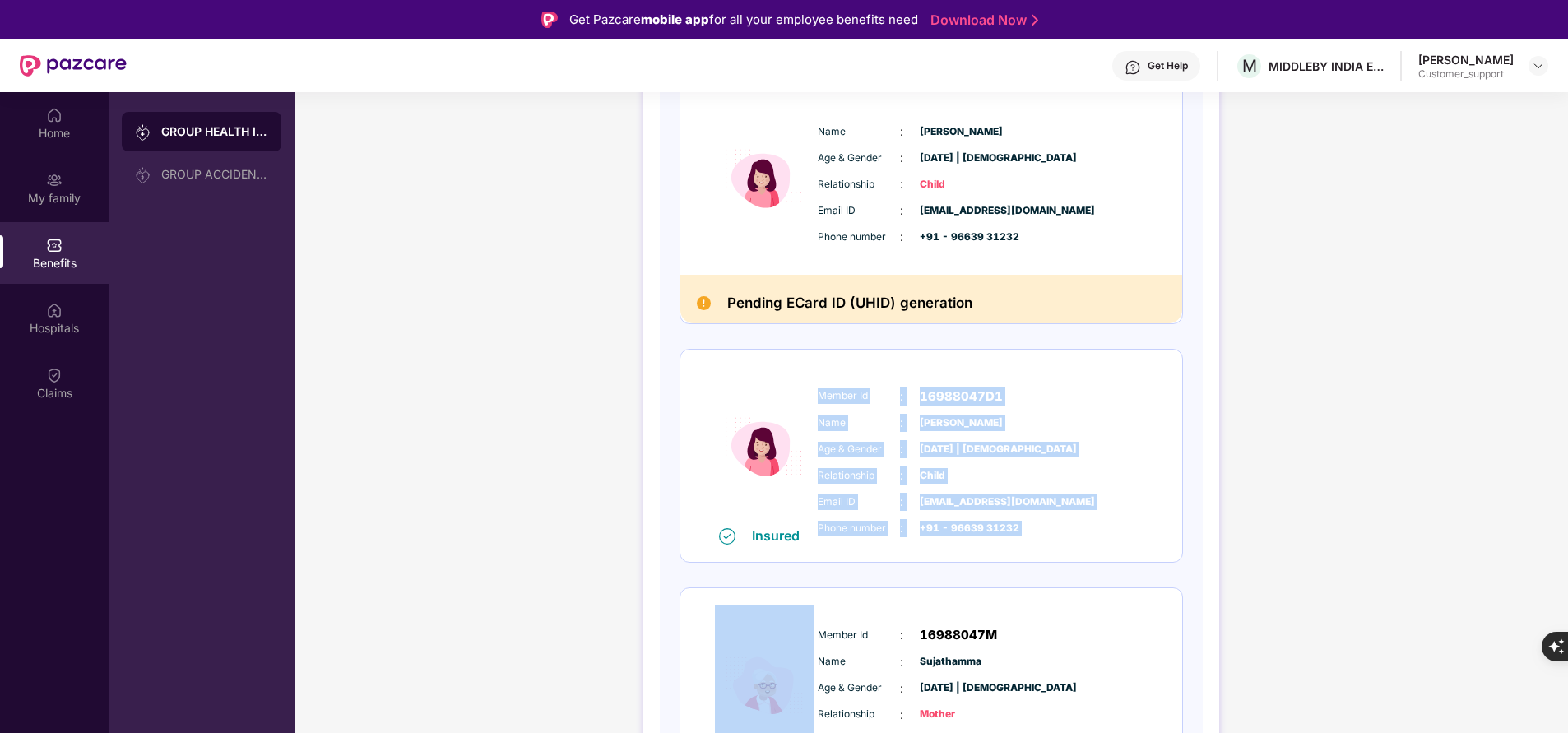
scroll to position [33, 0]
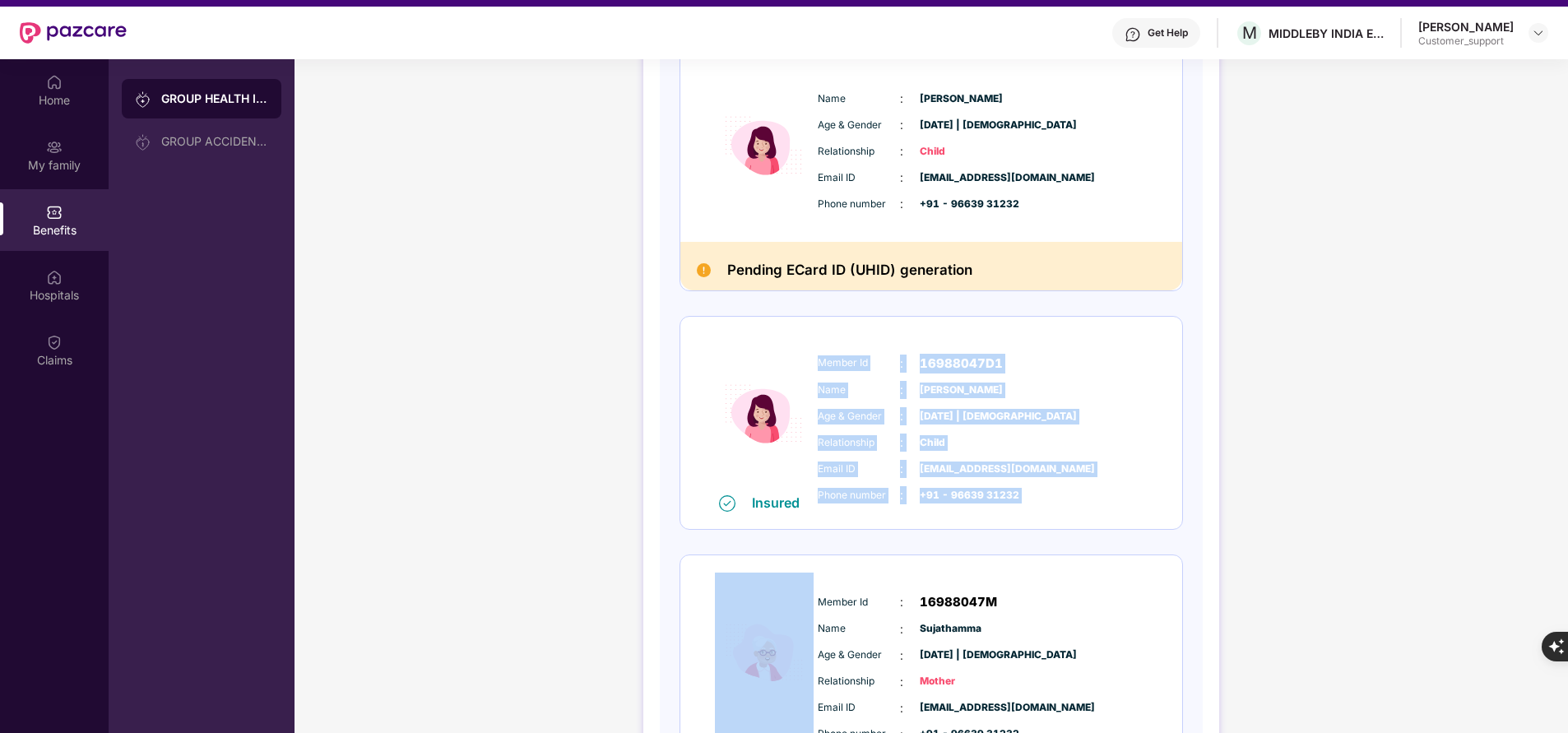
copy div "Member Id : 16988047D1 Name : Yeshvika Harsha Age & Gender : 18 May 2022 | Fema…"
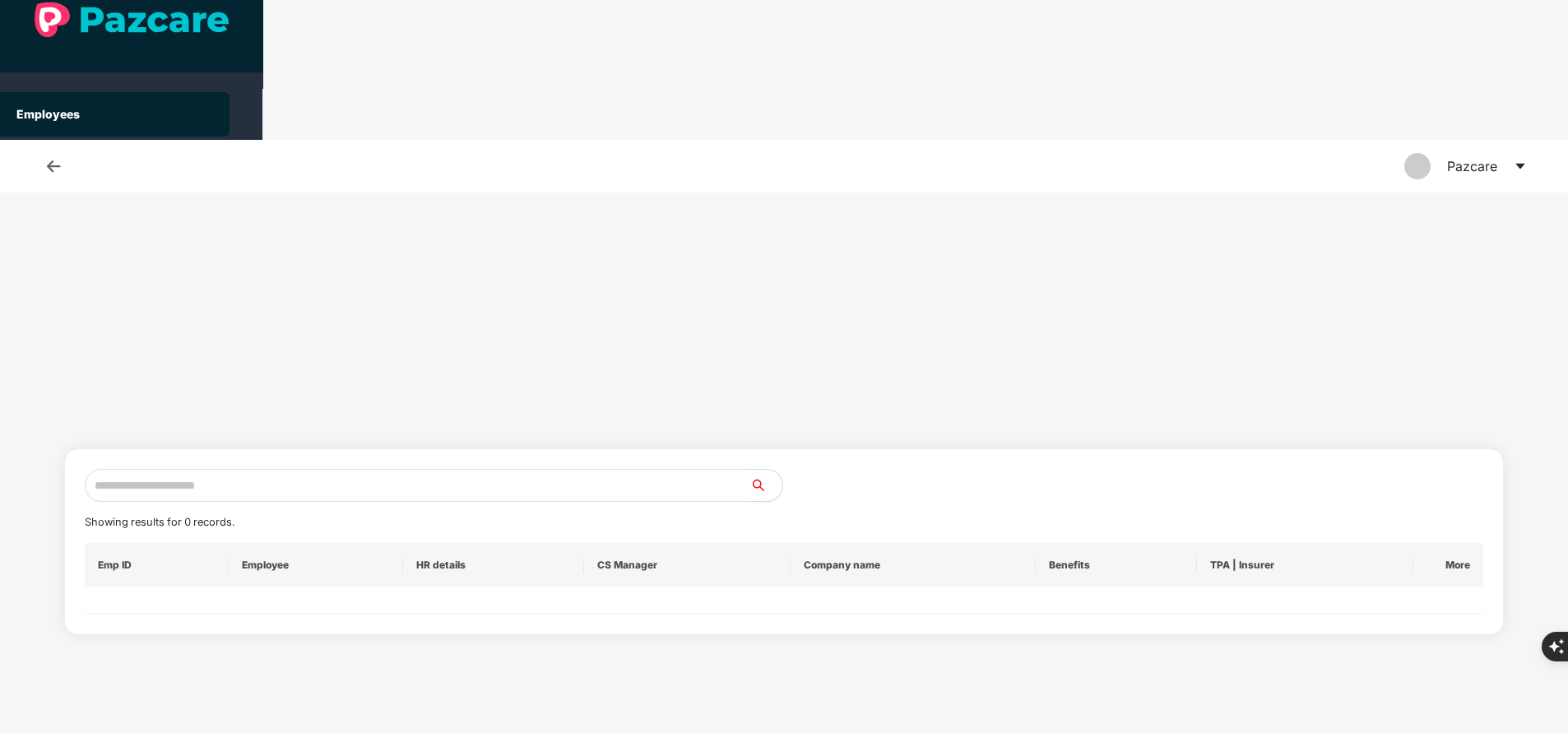
scroll to position [0, 0]
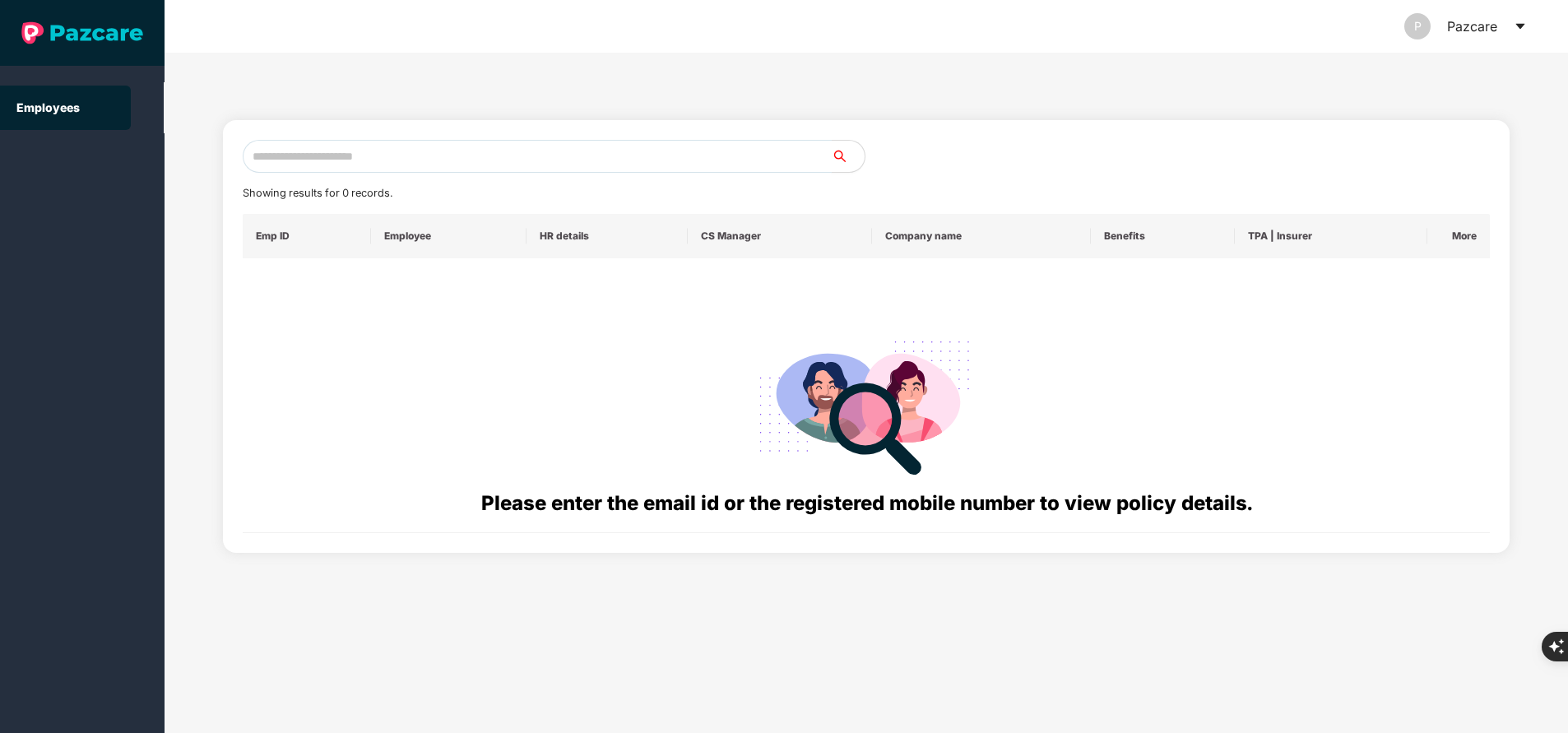
click at [404, 161] on input "text" at bounding box center [536, 156] width 589 height 33
paste input "**********"
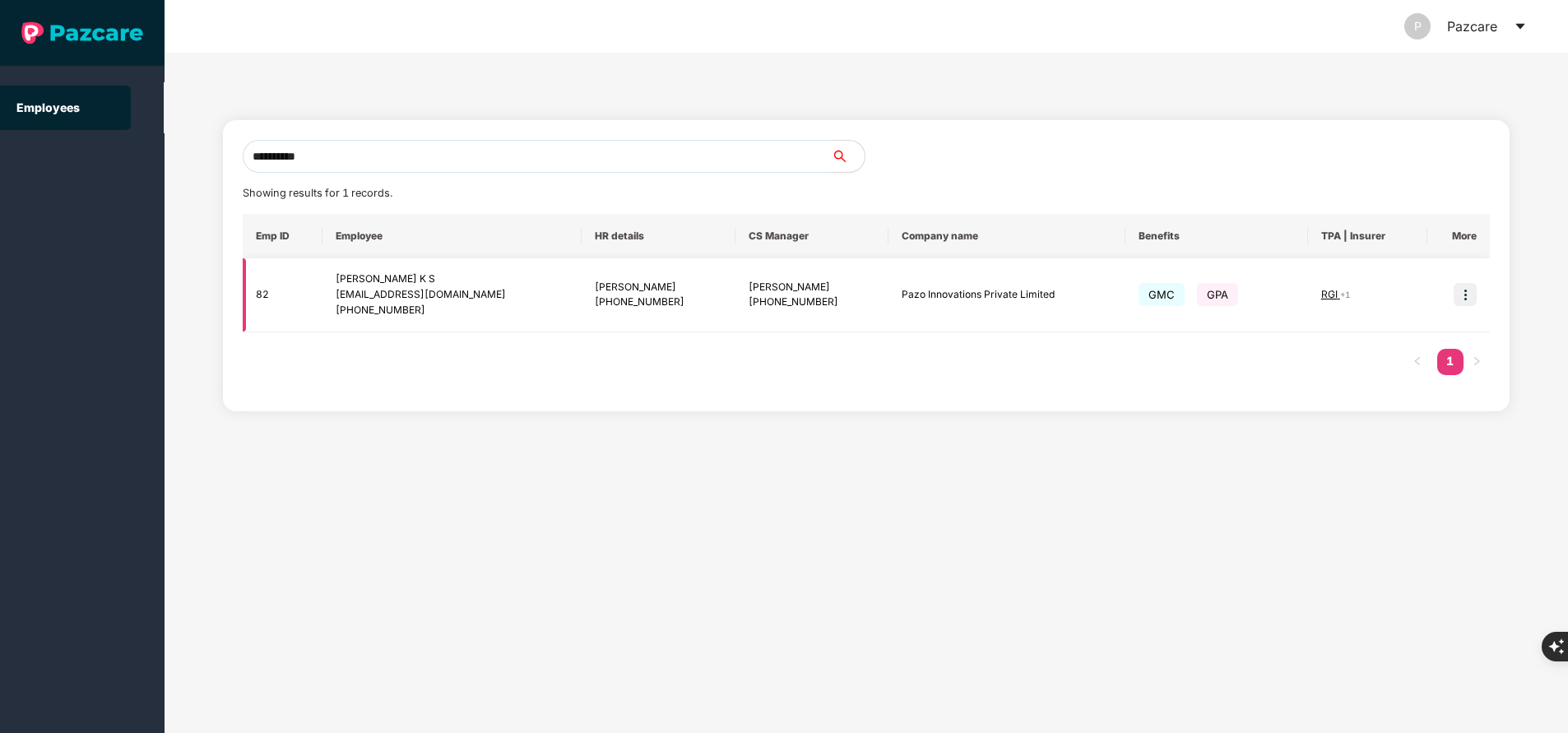
type input "**********"
click at [1320, 283] on td "RGI + 1" at bounding box center [1367, 295] width 119 height 74
click at [1321, 299] on span "RGI" at bounding box center [1330, 294] width 19 height 13
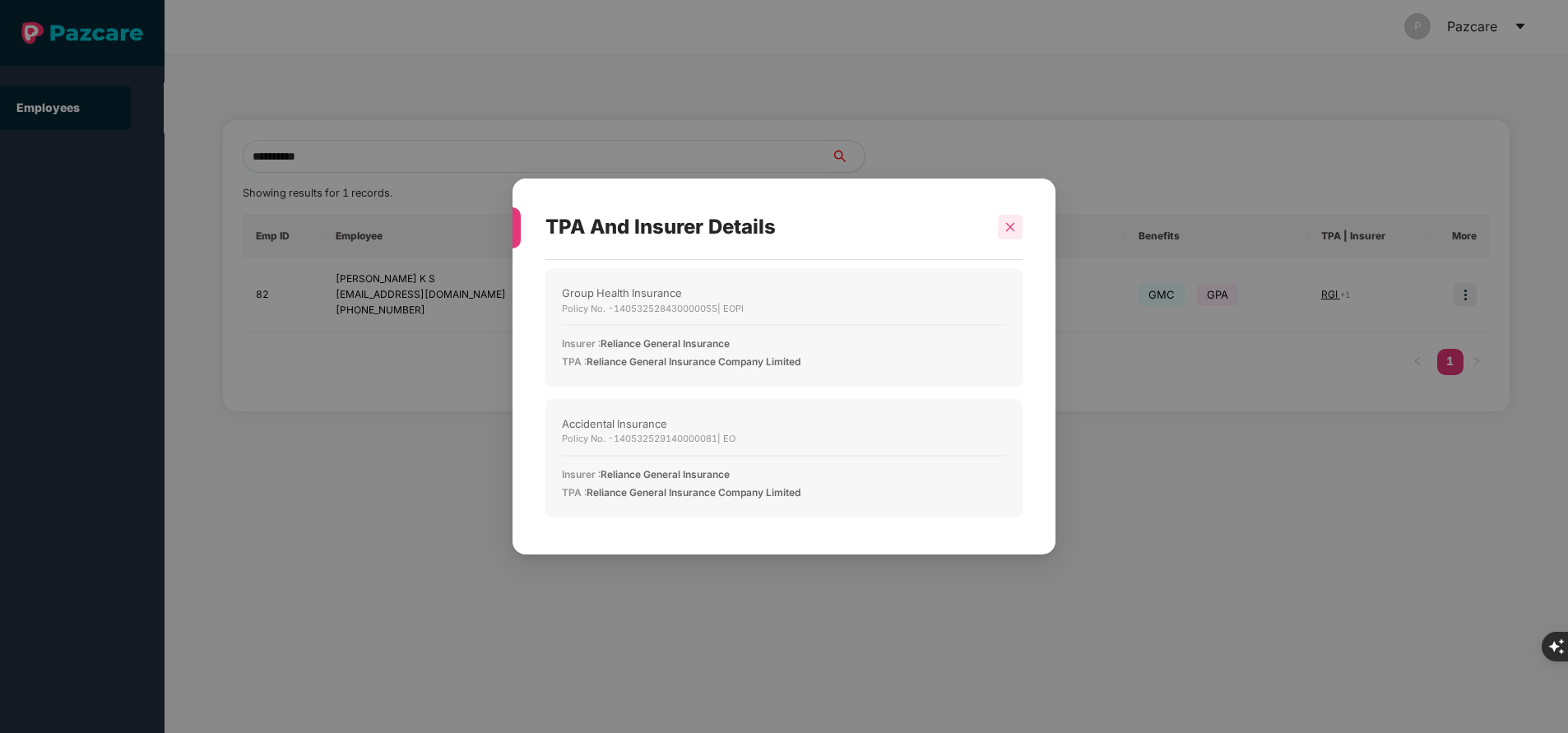
click at [1014, 227] on icon "close" at bounding box center [1009, 227] width 12 height 12
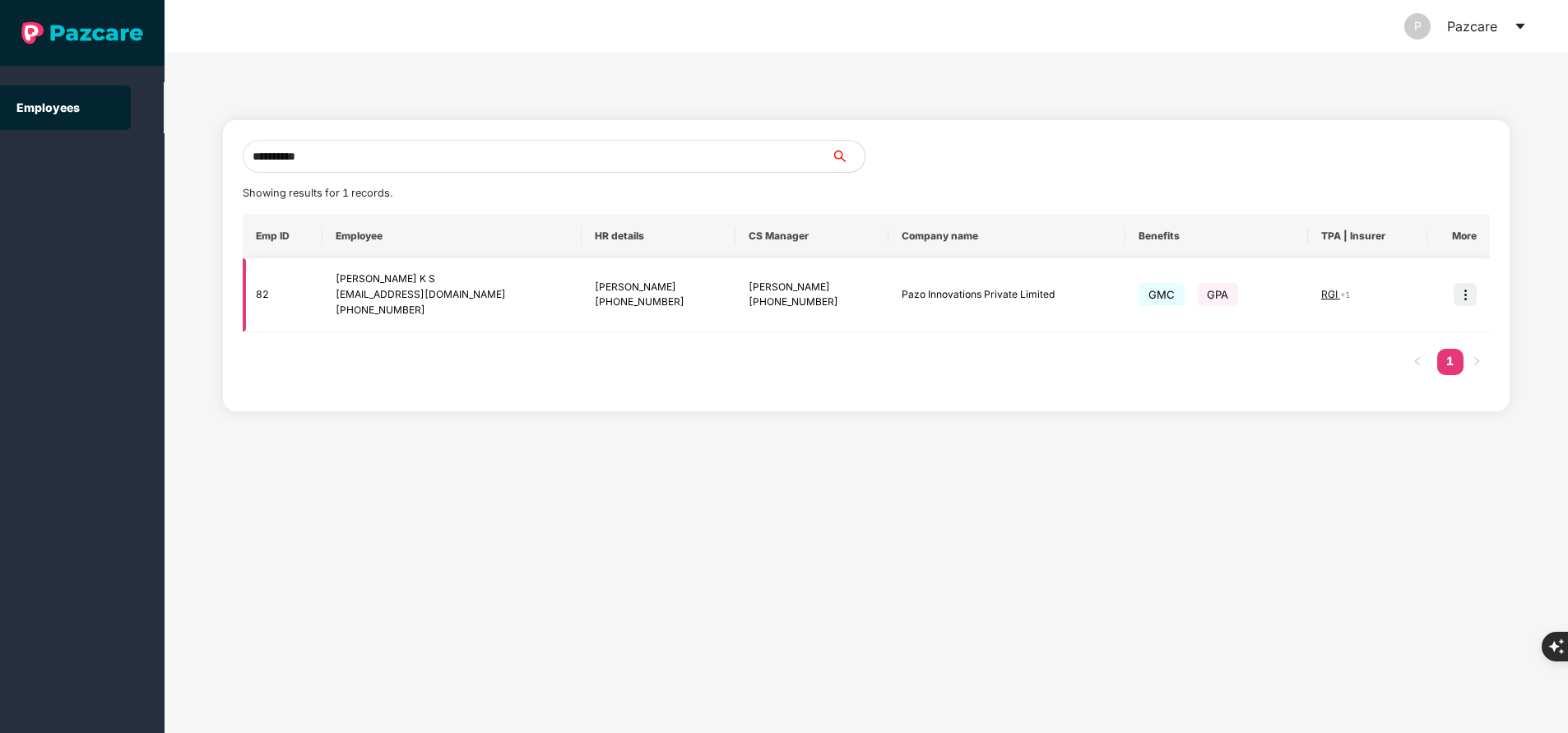
click at [1465, 299] on img at bounding box center [1465, 295] width 23 height 23
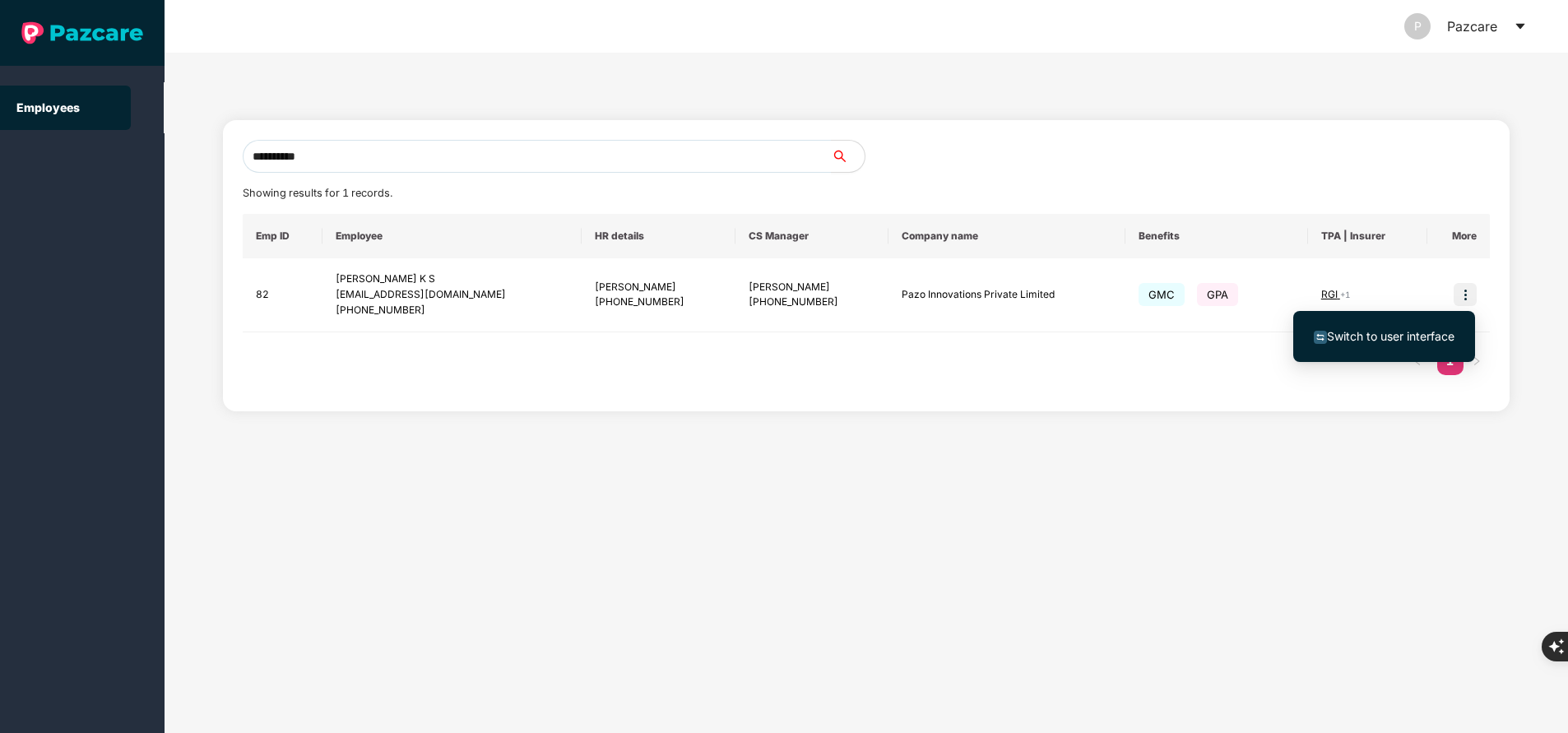
click at [1350, 338] on span "Switch to user interface" at bounding box center [1390, 336] width 128 height 14
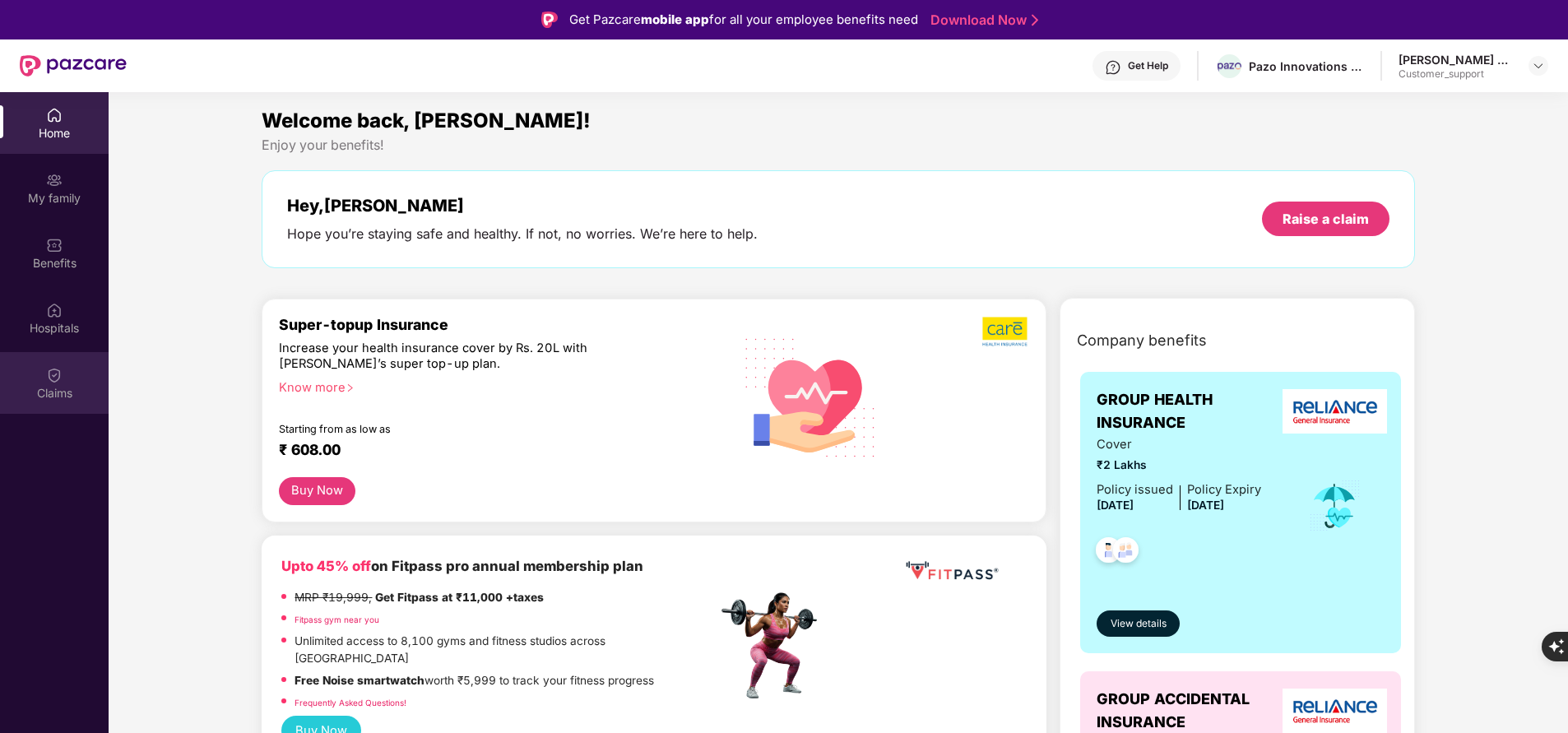
click at [46, 385] on div "Claims" at bounding box center [54, 393] width 108 height 16
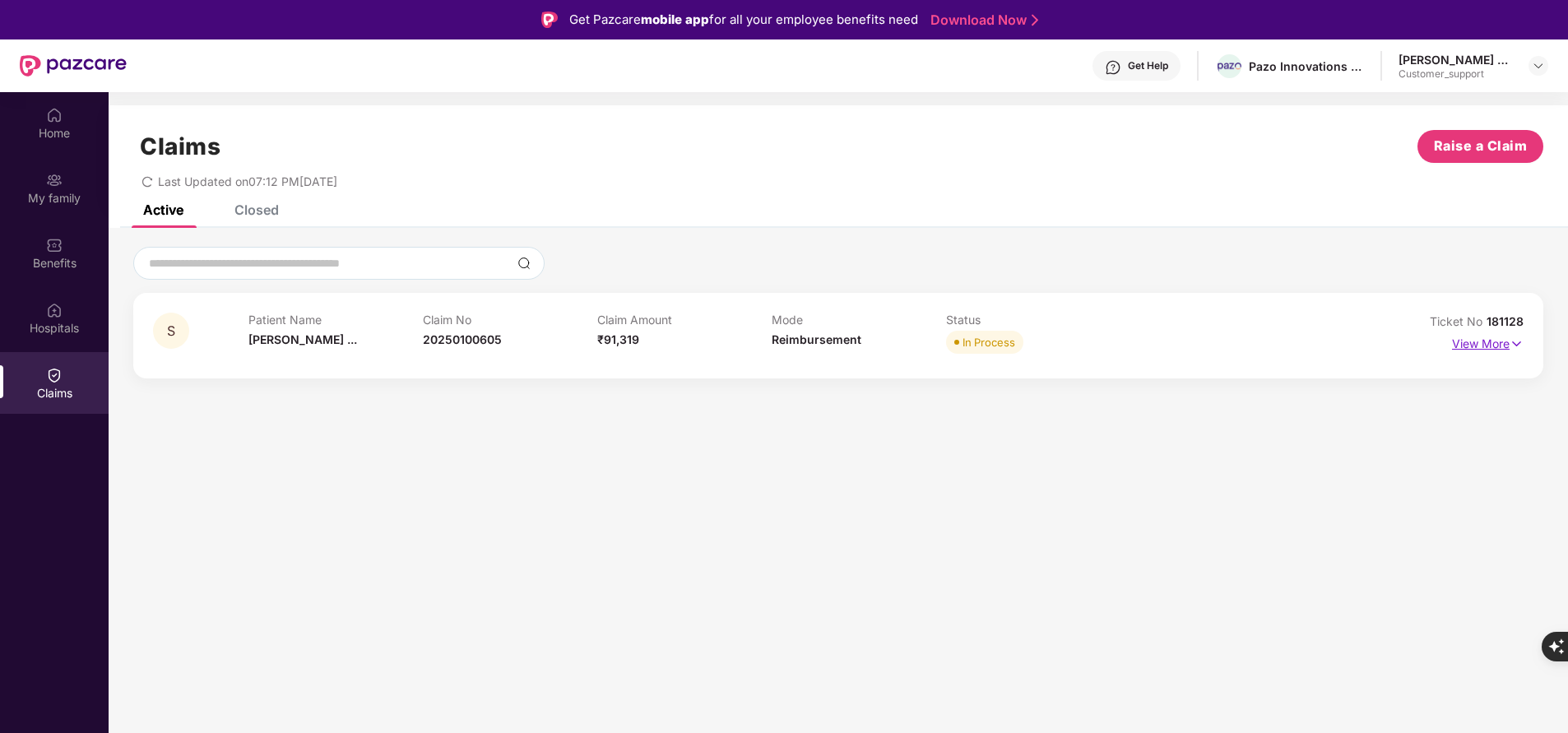
click at [1500, 349] on p "View More" at bounding box center [1488, 341] width 72 height 22
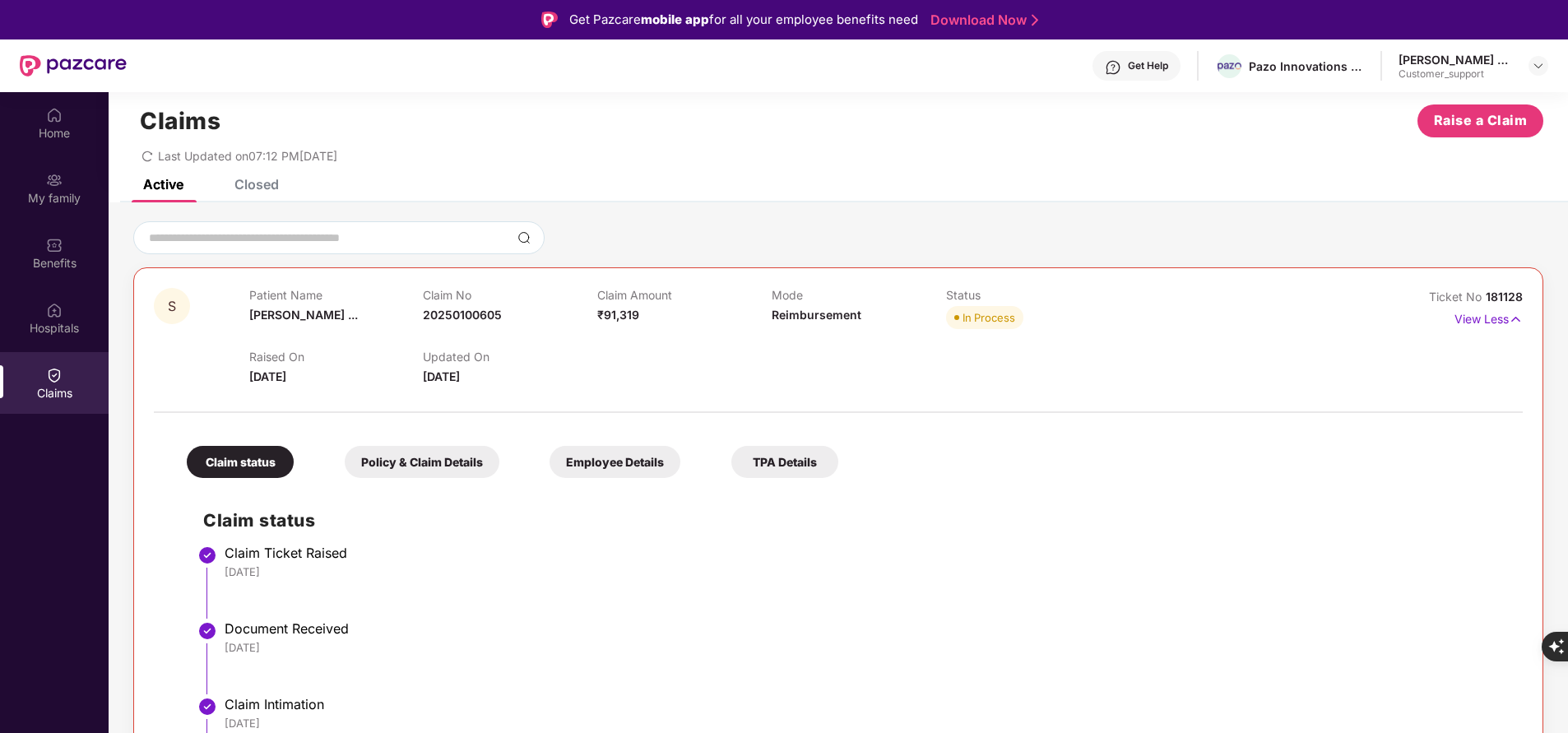
scroll to position [22, 0]
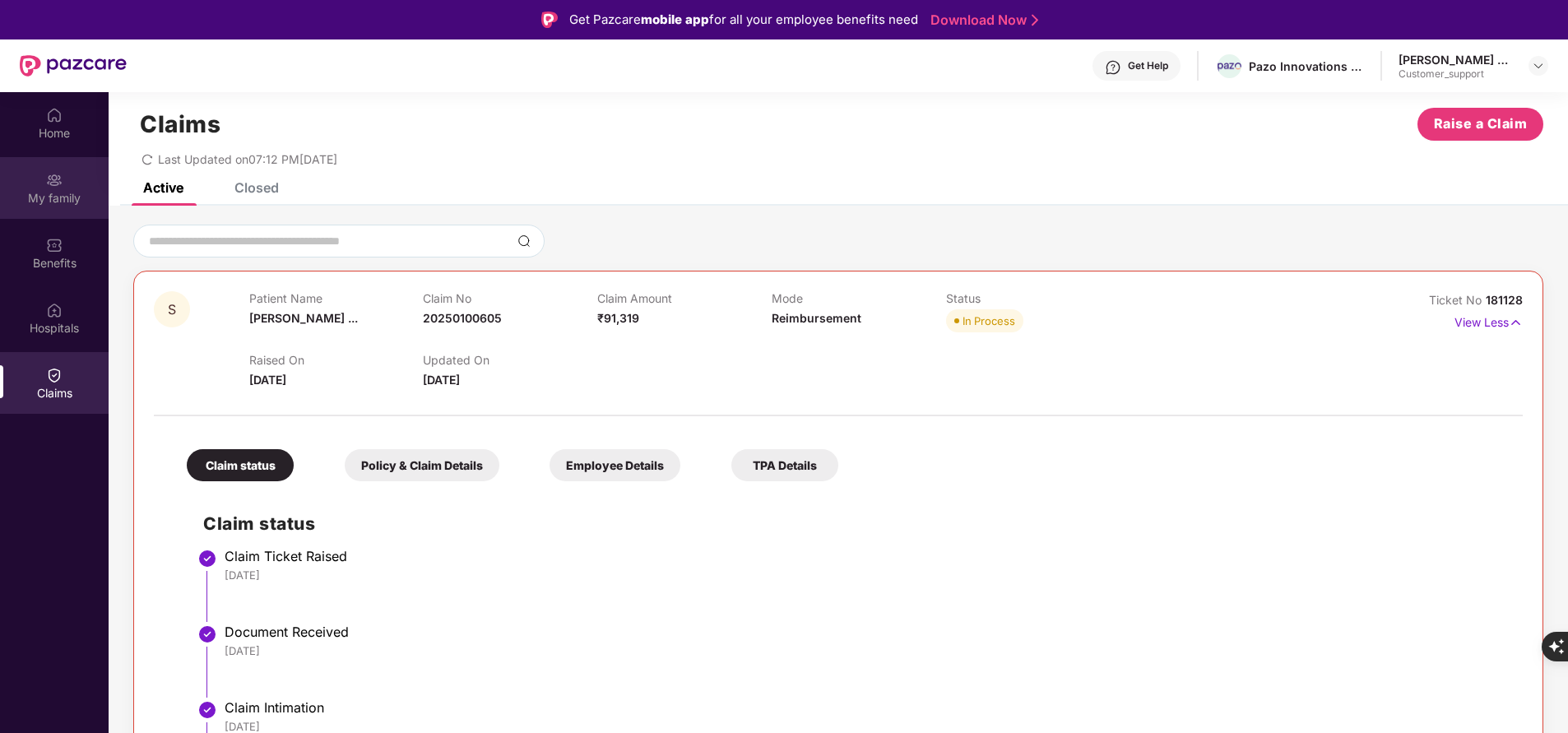
click at [64, 180] on div "My family" at bounding box center [54, 188] width 108 height 62
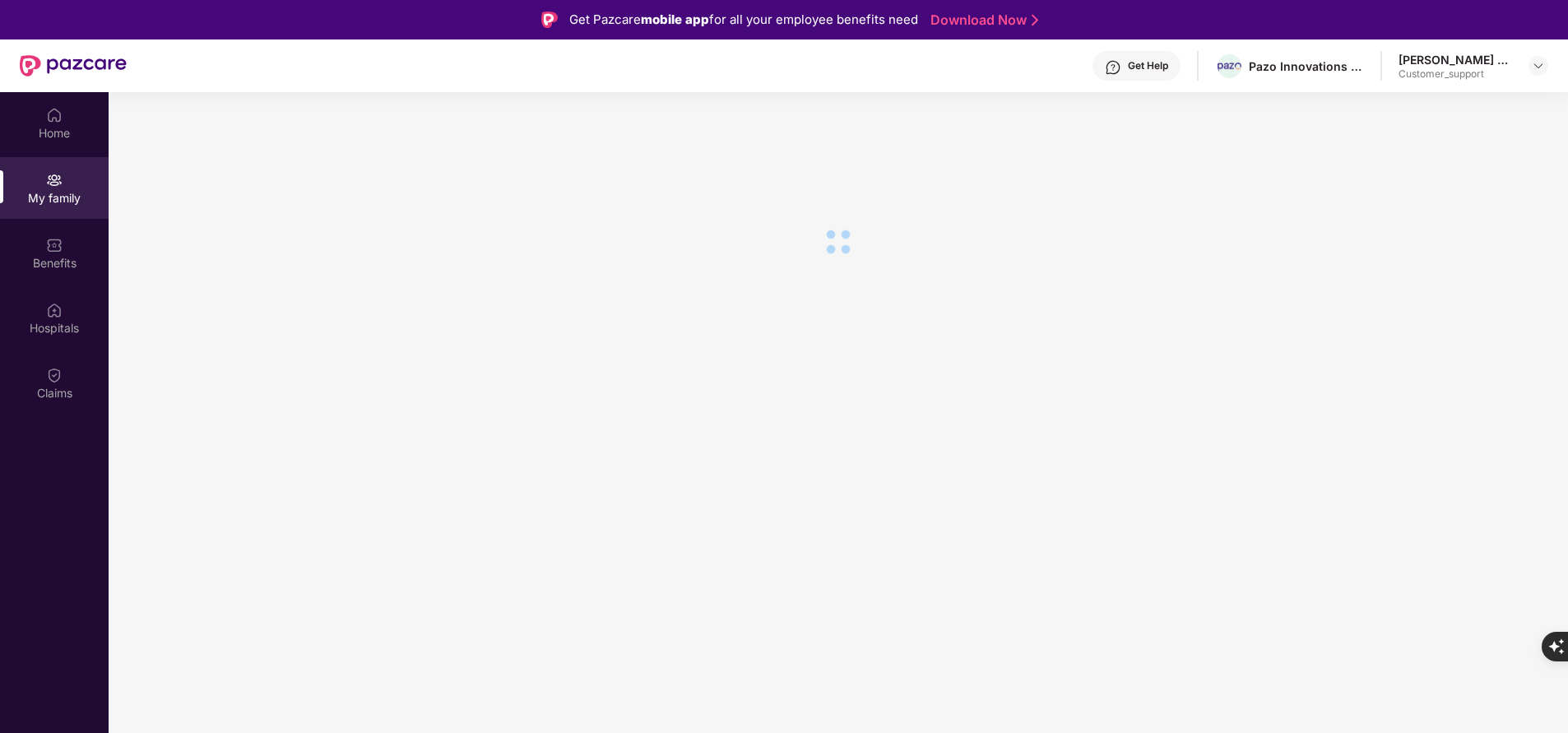
scroll to position [0, 0]
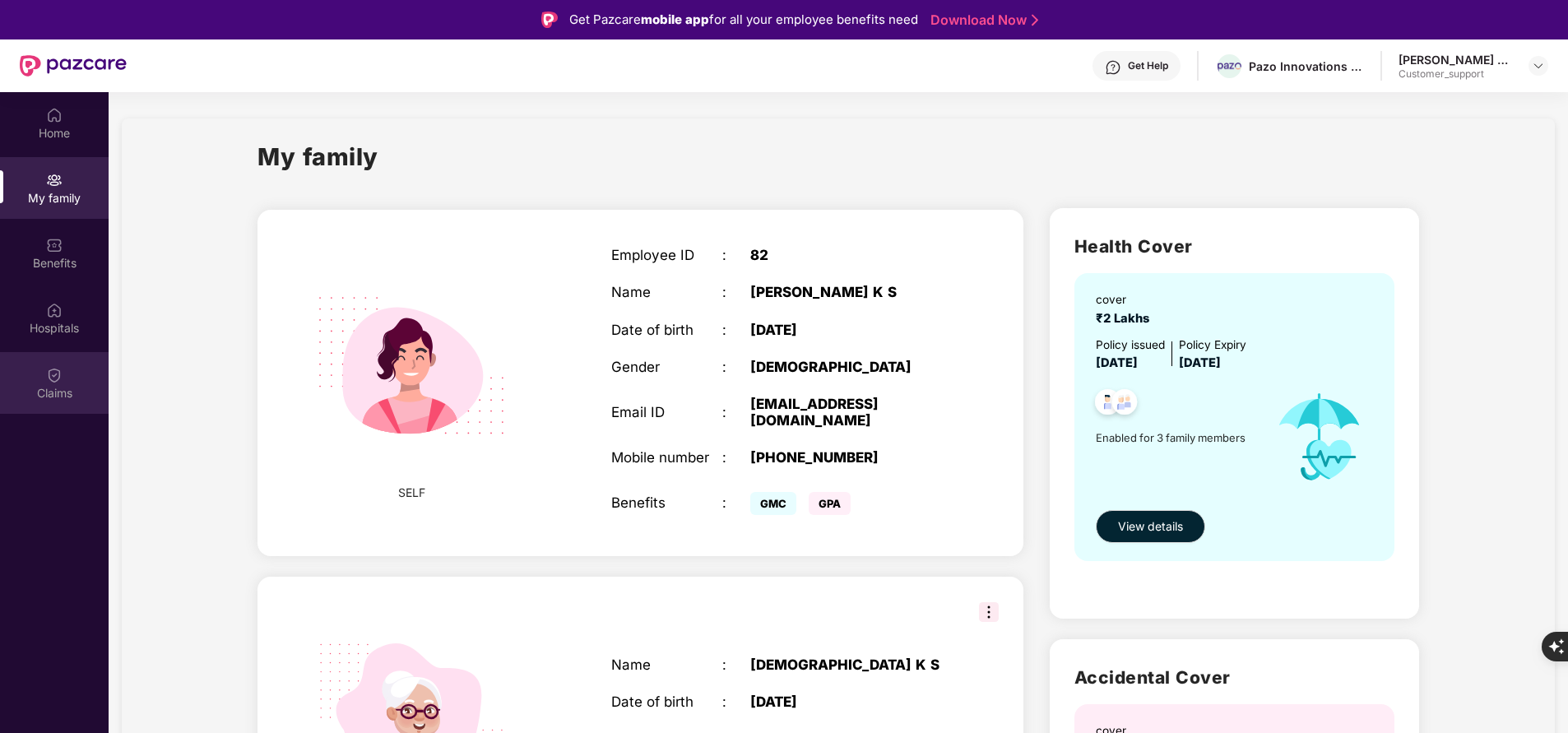
click at [51, 386] on div "Claims" at bounding box center [54, 393] width 108 height 16
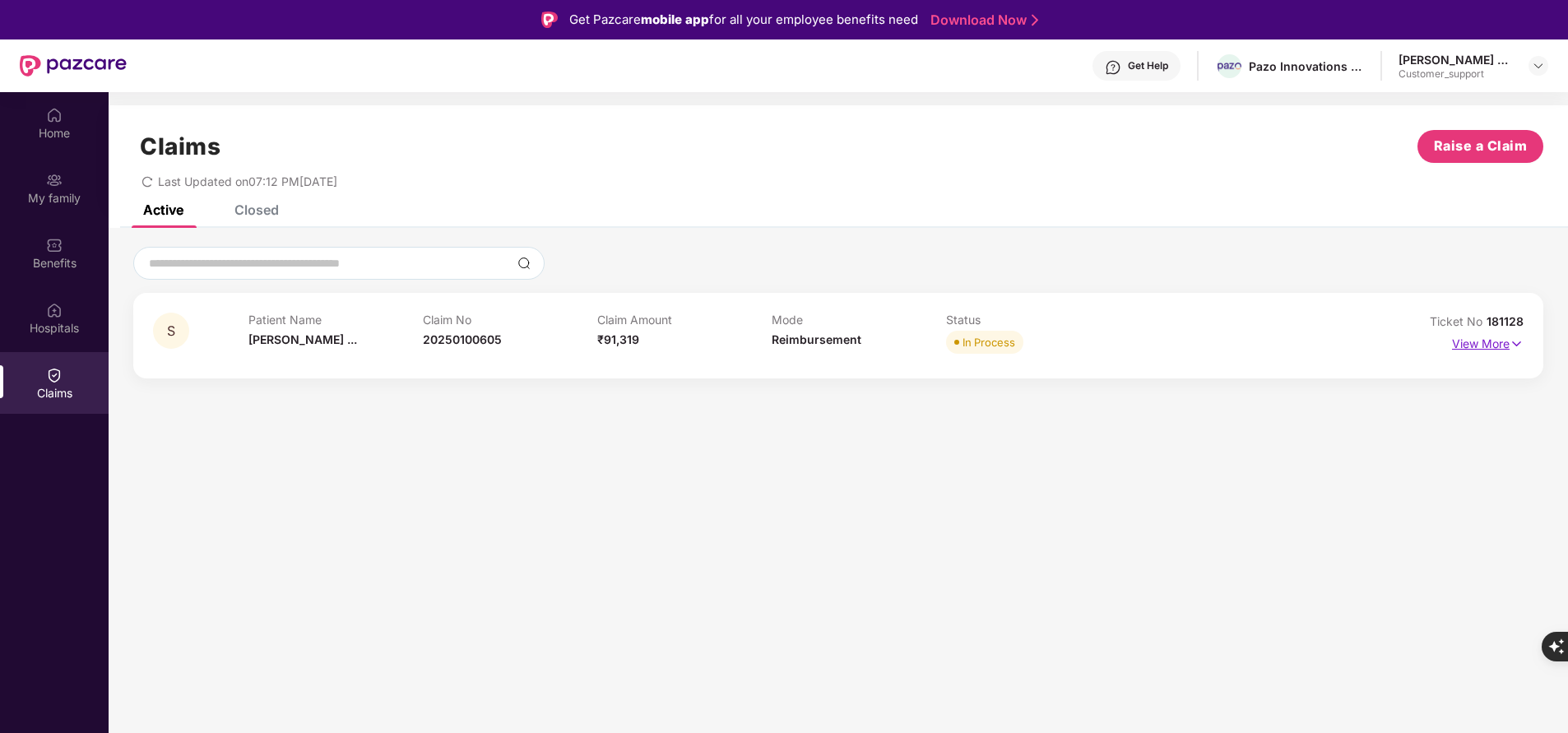
click at [1473, 341] on p "View More" at bounding box center [1488, 341] width 72 height 22
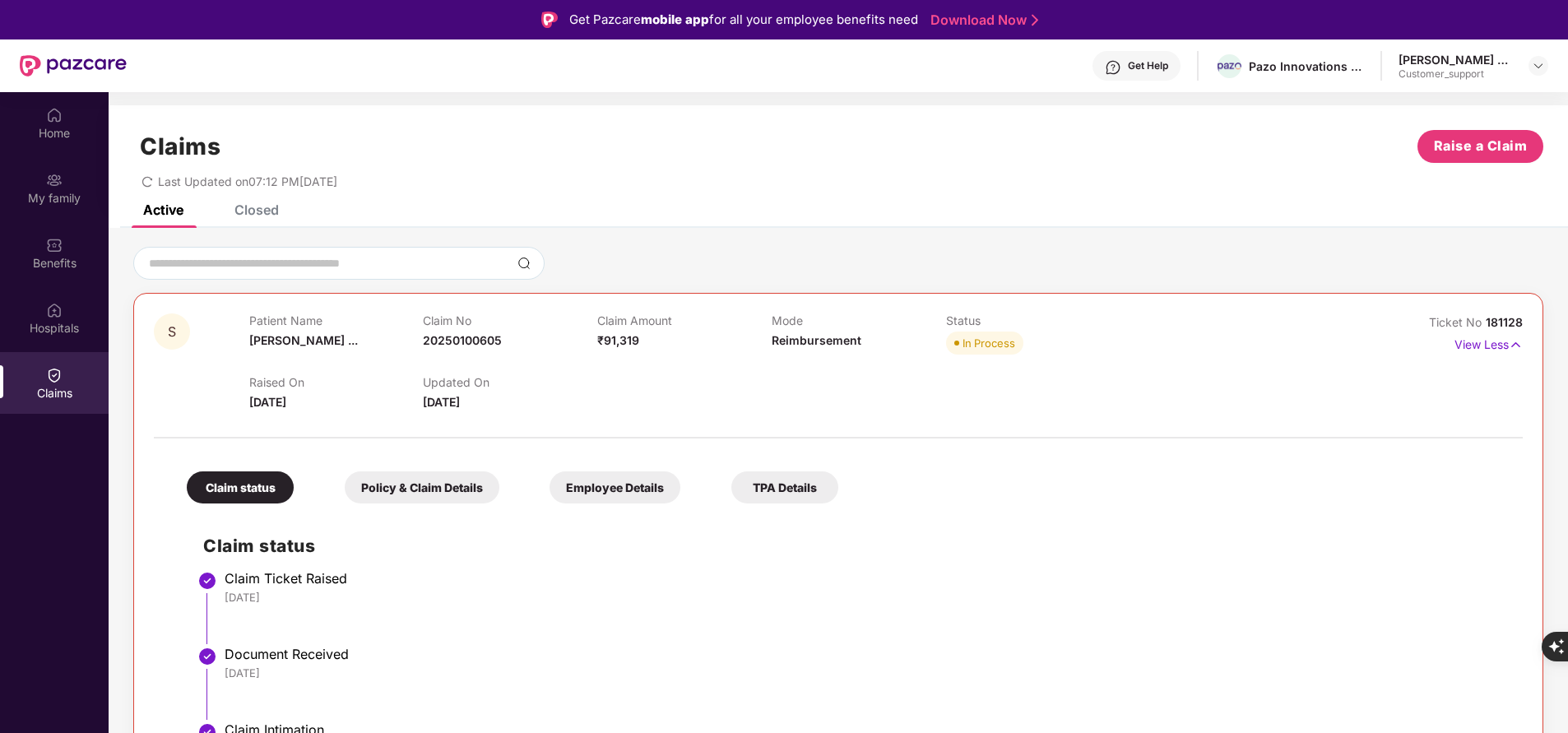
scroll to position [190, 0]
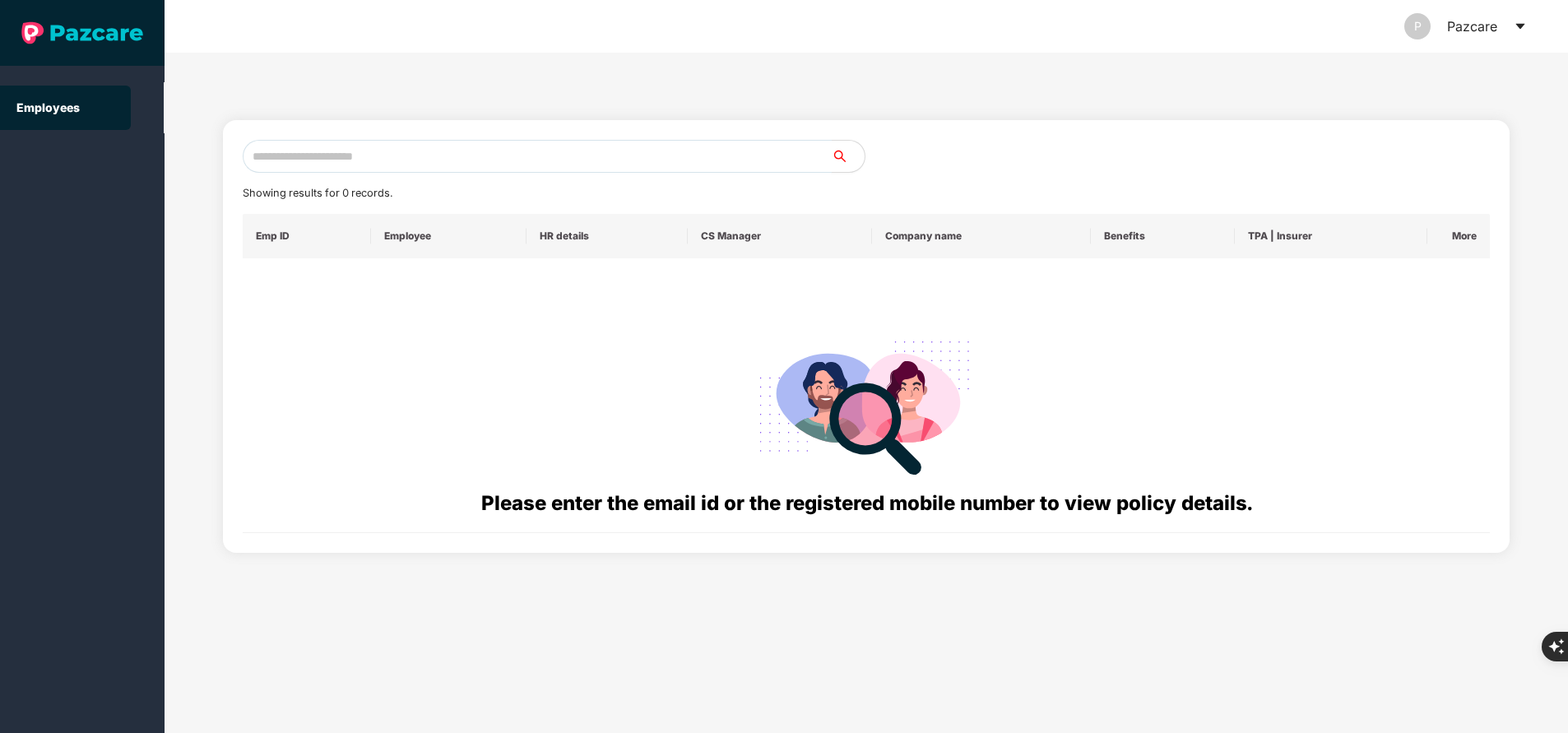
click at [351, 158] on input "text" at bounding box center [536, 156] width 589 height 33
paste input "**********"
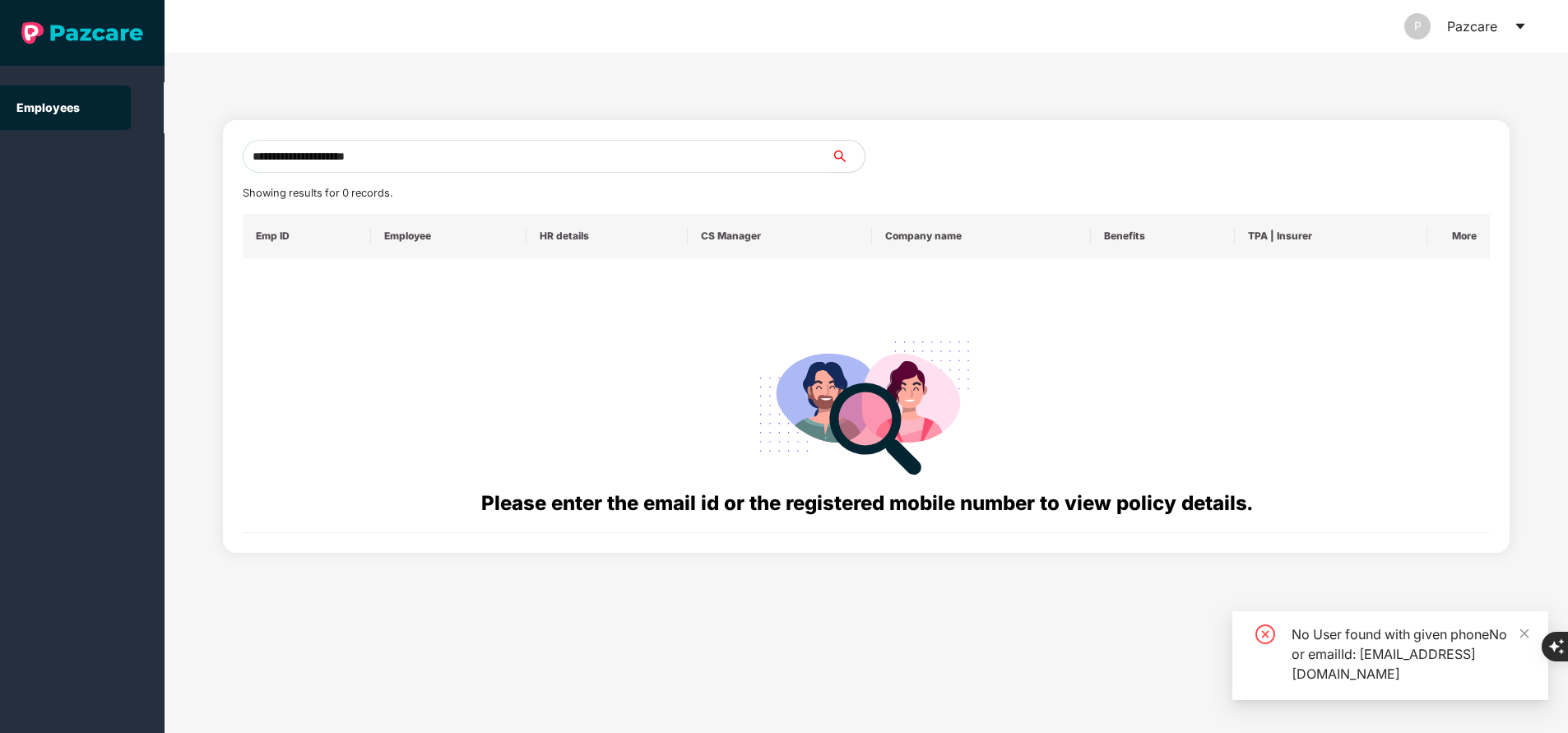
type input "**********"
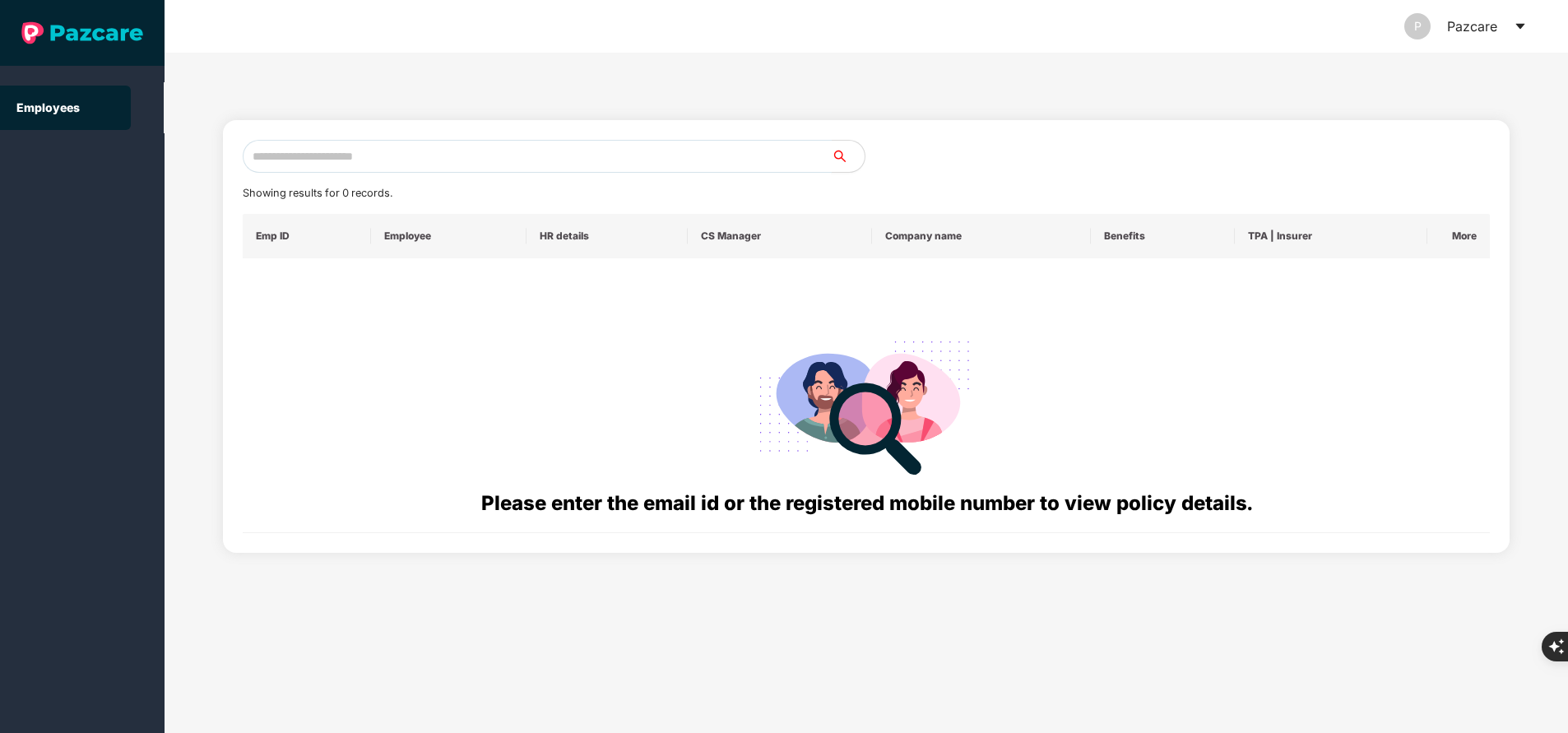
paste input "**********"
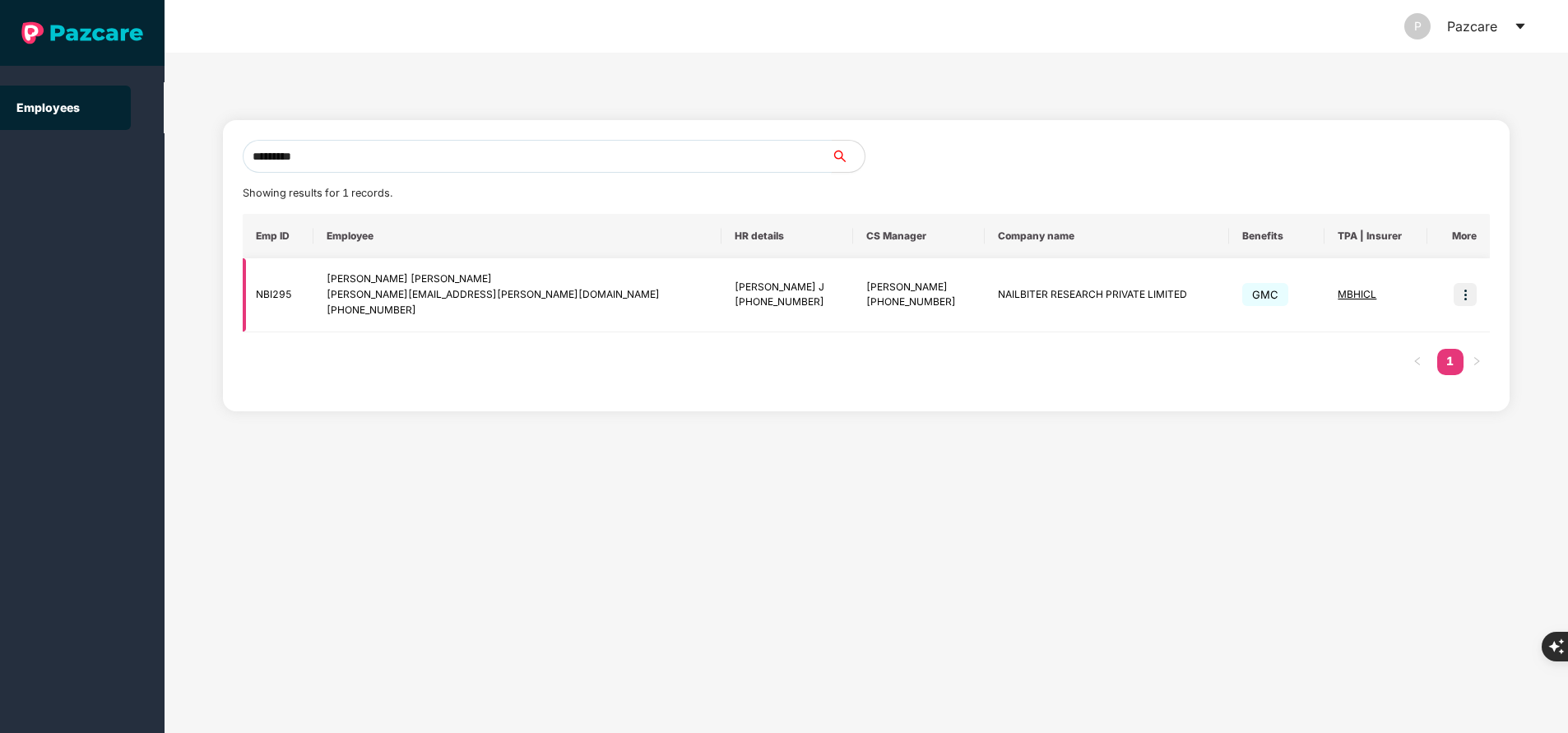
type input "*********"
click at [1462, 299] on img at bounding box center [1465, 295] width 23 height 23
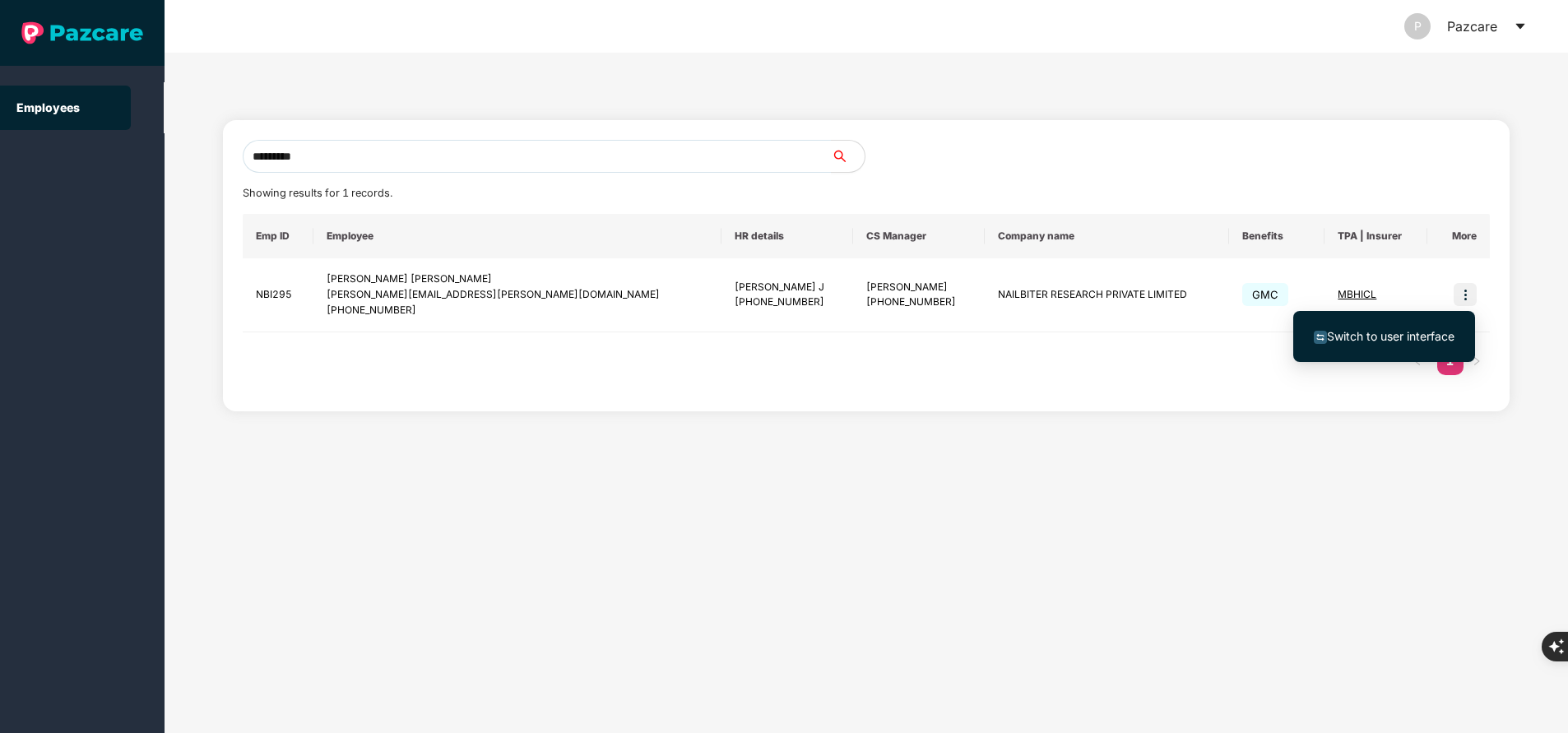
click at [1426, 327] on span "Switch to user interface" at bounding box center [1383, 336] width 140 height 18
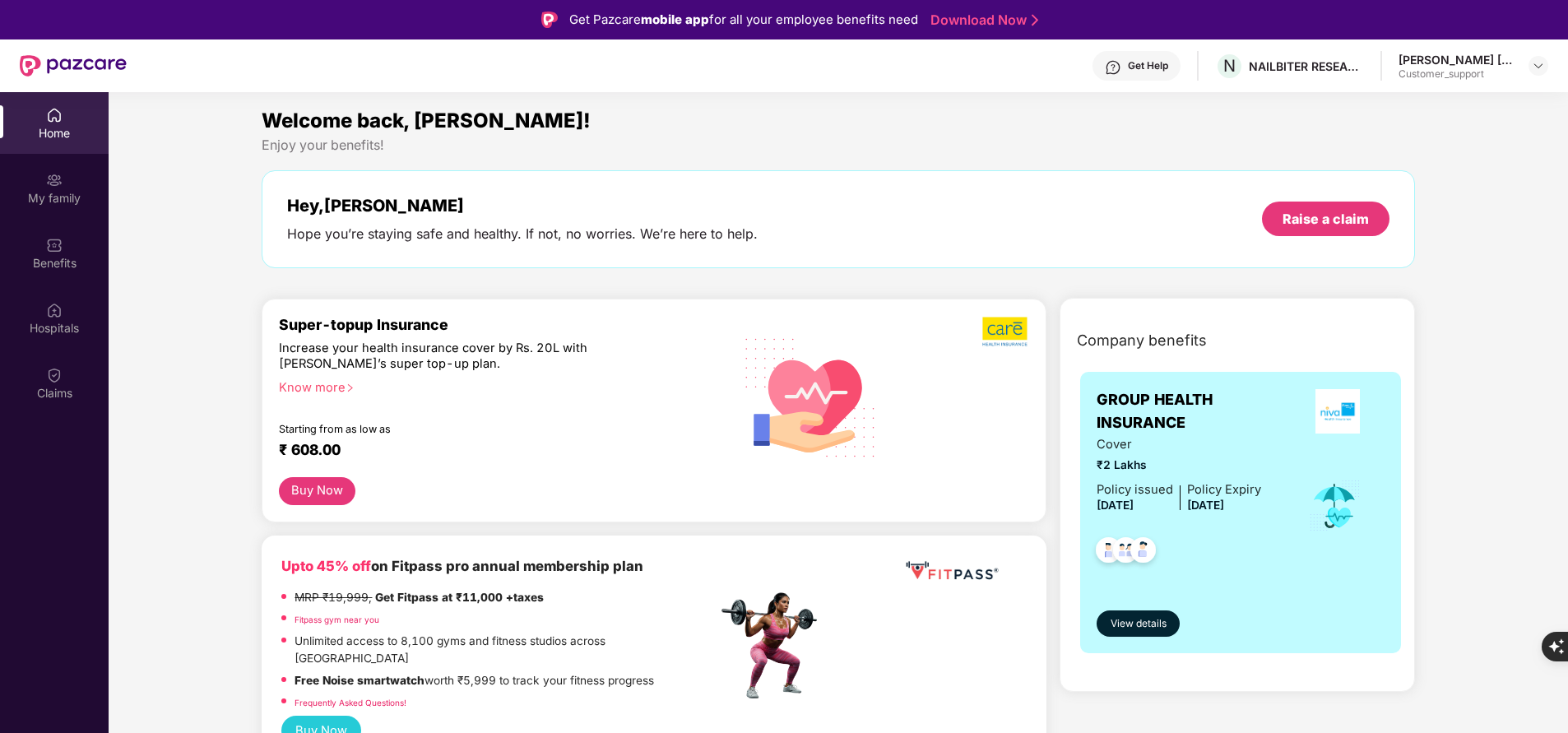
click at [60, 421] on div "Home My family Benefits Hospitals Claims" at bounding box center [54, 459] width 108 height 733
click at [76, 370] on div "Claims" at bounding box center [54, 383] width 108 height 62
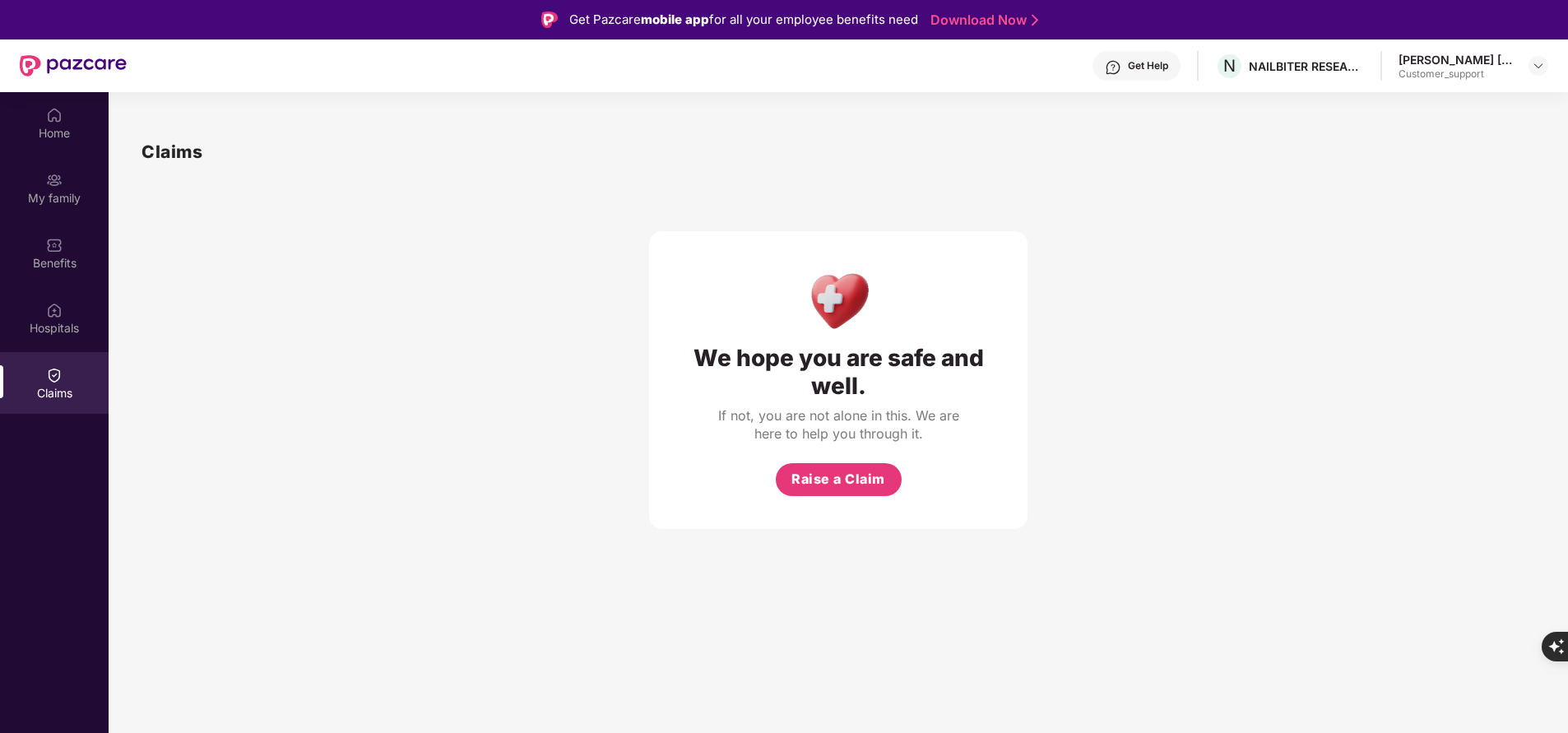
click at [76, 370] on div "Claims" at bounding box center [54, 383] width 108 height 62
click at [67, 118] on div "Home" at bounding box center [54, 122] width 108 height 62
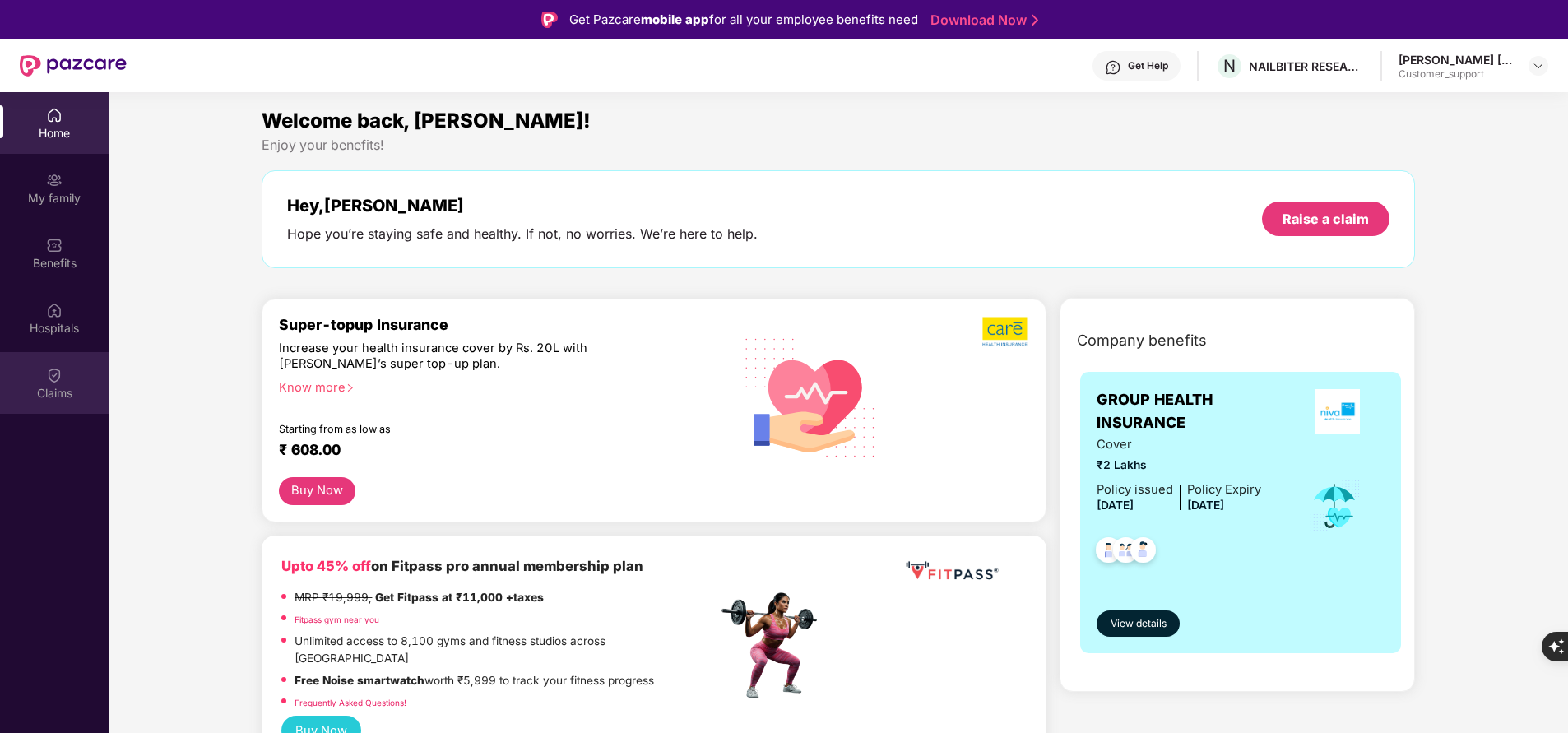
click at [69, 374] on div "Claims" at bounding box center [54, 383] width 108 height 62
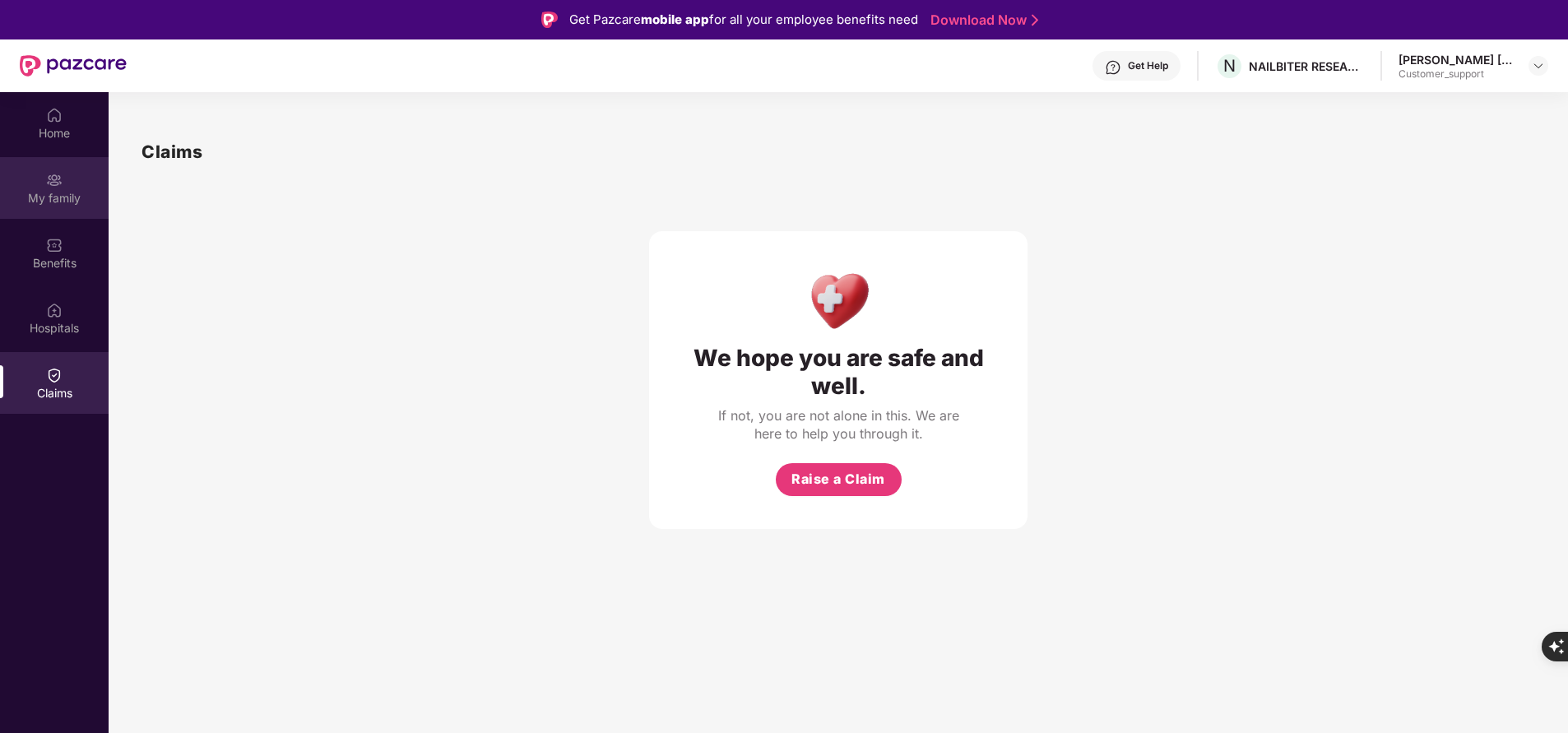
click at [26, 162] on div "My family" at bounding box center [54, 188] width 108 height 62
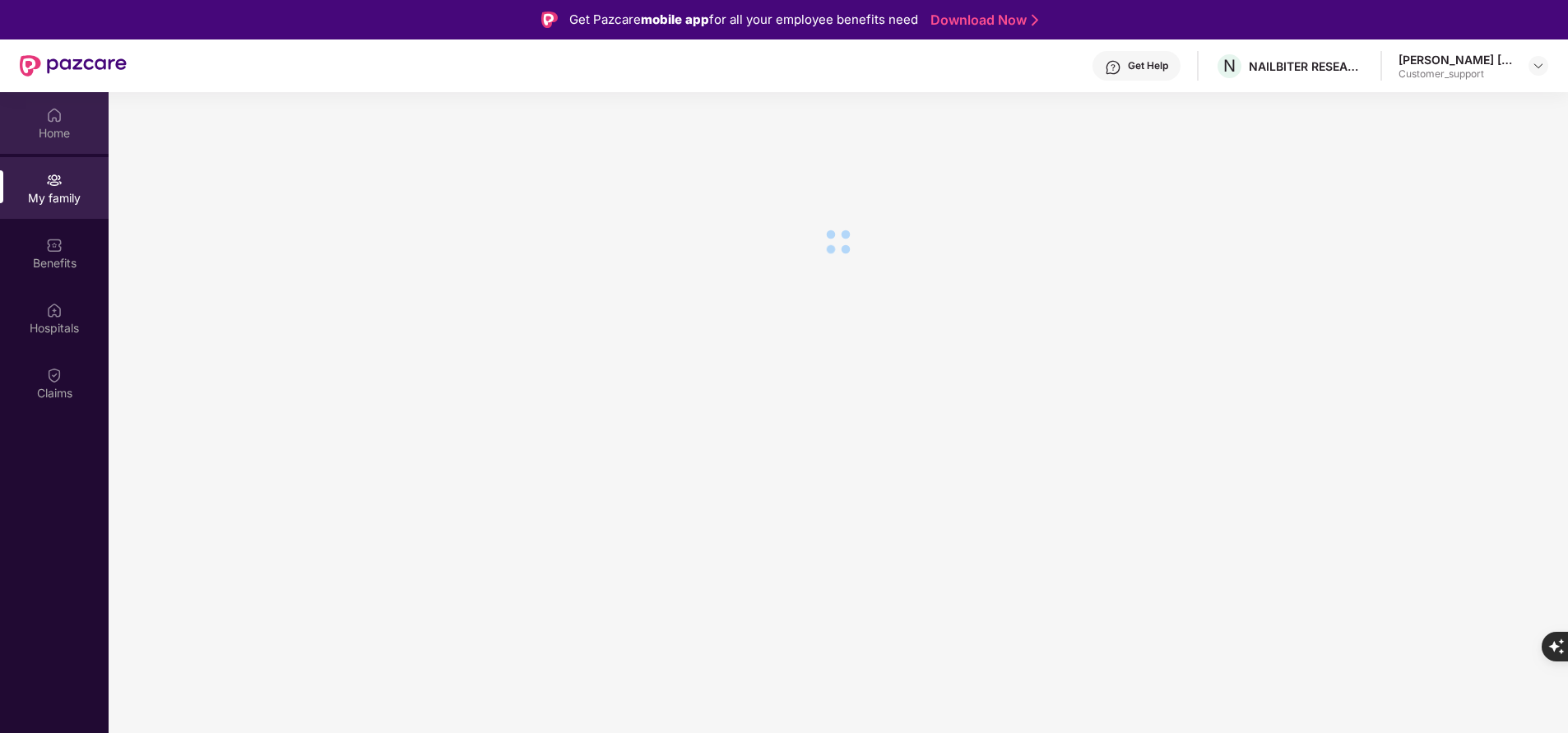
click at [66, 118] on div "Home" at bounding box center [54, 122] width 108 height 62
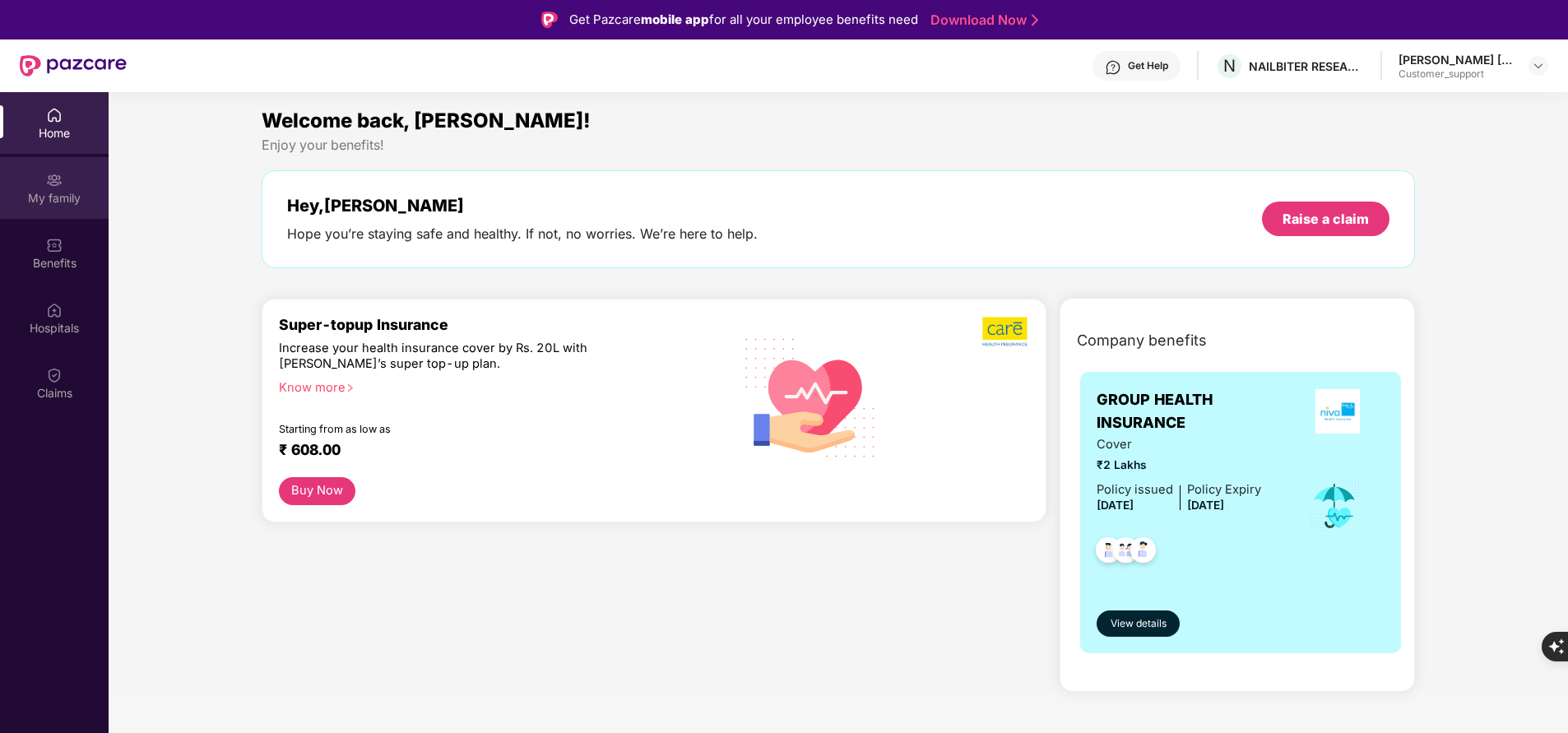
click at [58, 195] on div "My family" at bounding box center [54, 198] width 108 height 16
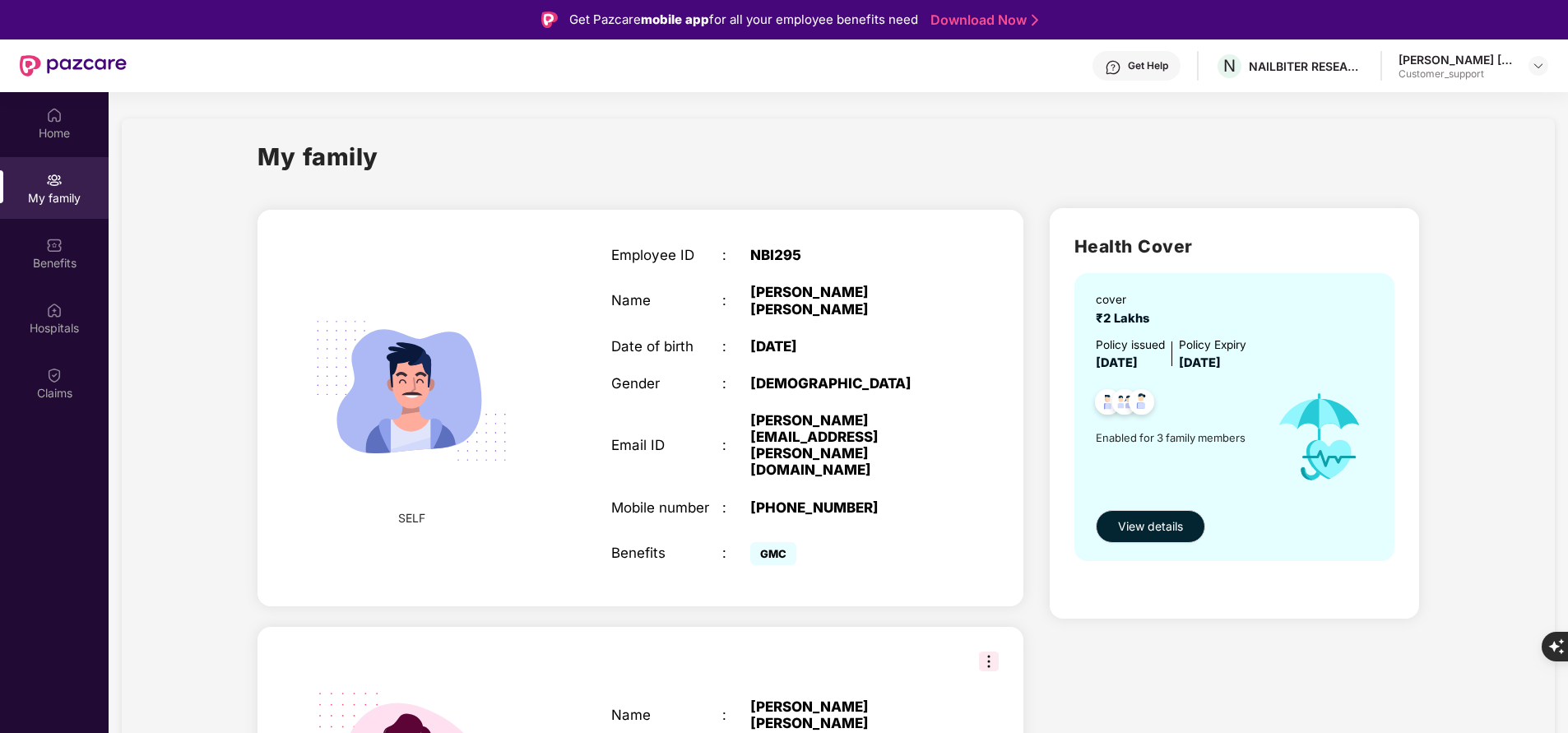
click at [784, 499] on div "+919016405952" at bounding box center [847, 507] width 194 height 16
copy div "919016405952"
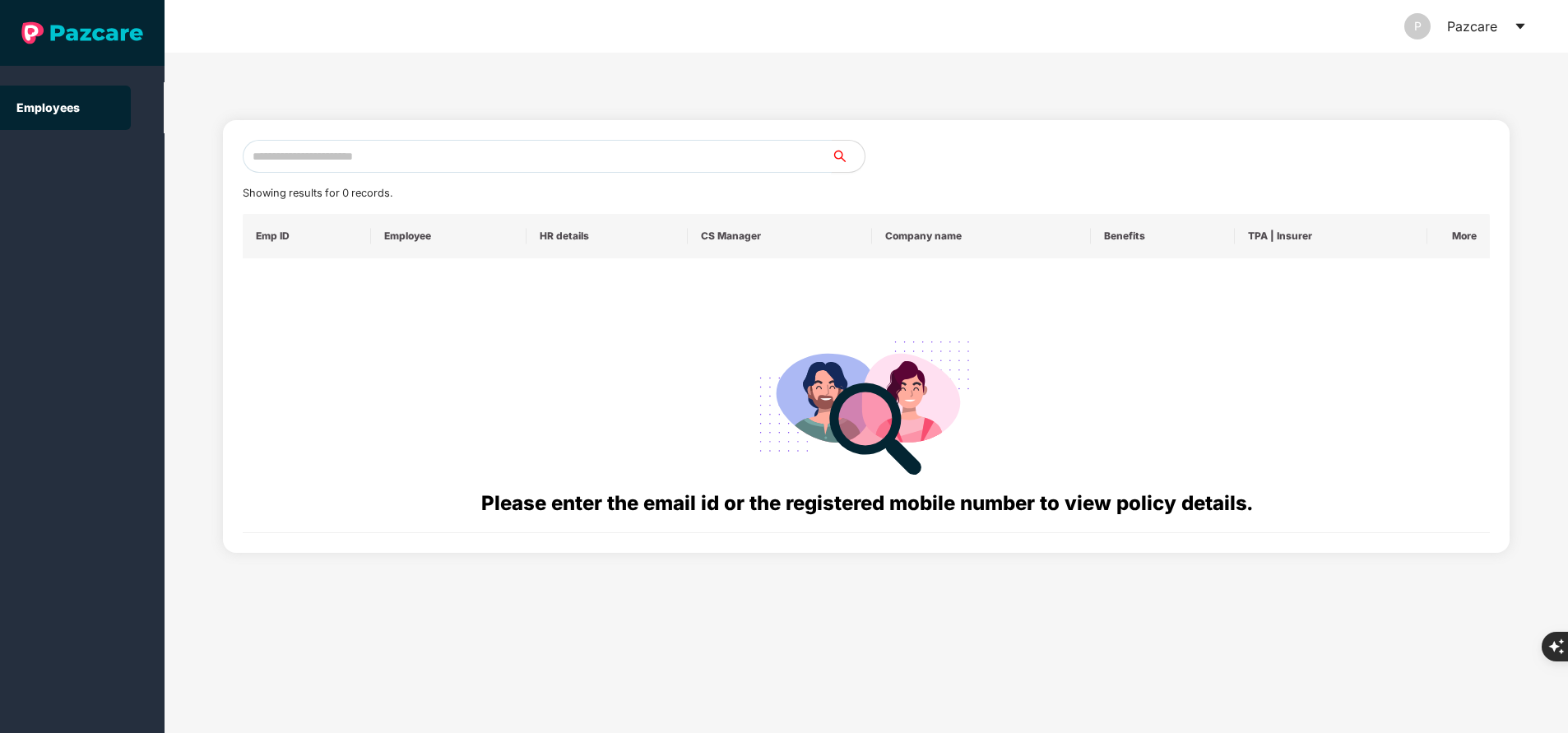
paste input "**********"
click at [503, 150] on input "text" at bounding box center [536, 156] width 589 height 33
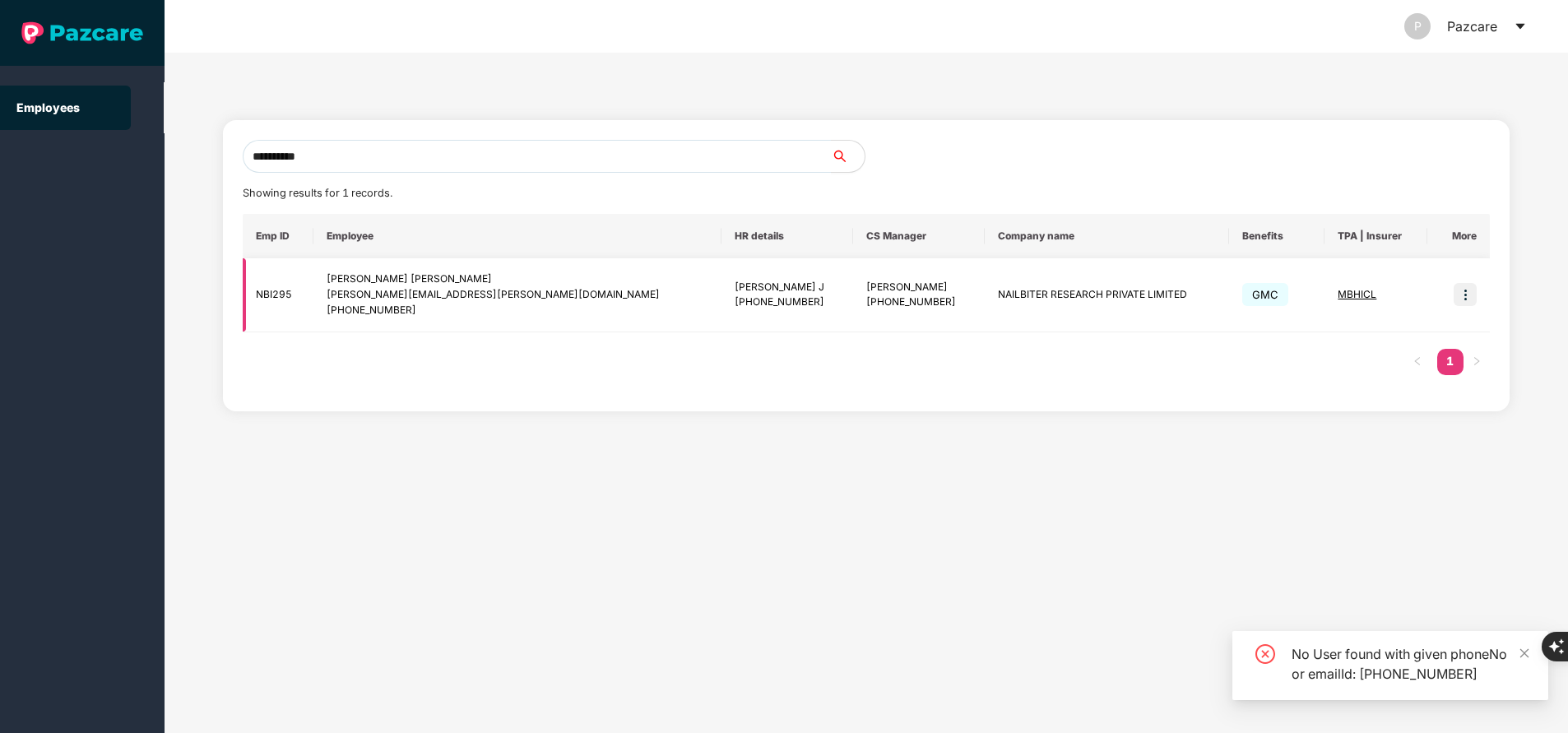
click at [1337, 293] on span "MBHICL" at bounding box center [1356, 294] width 38 height 13
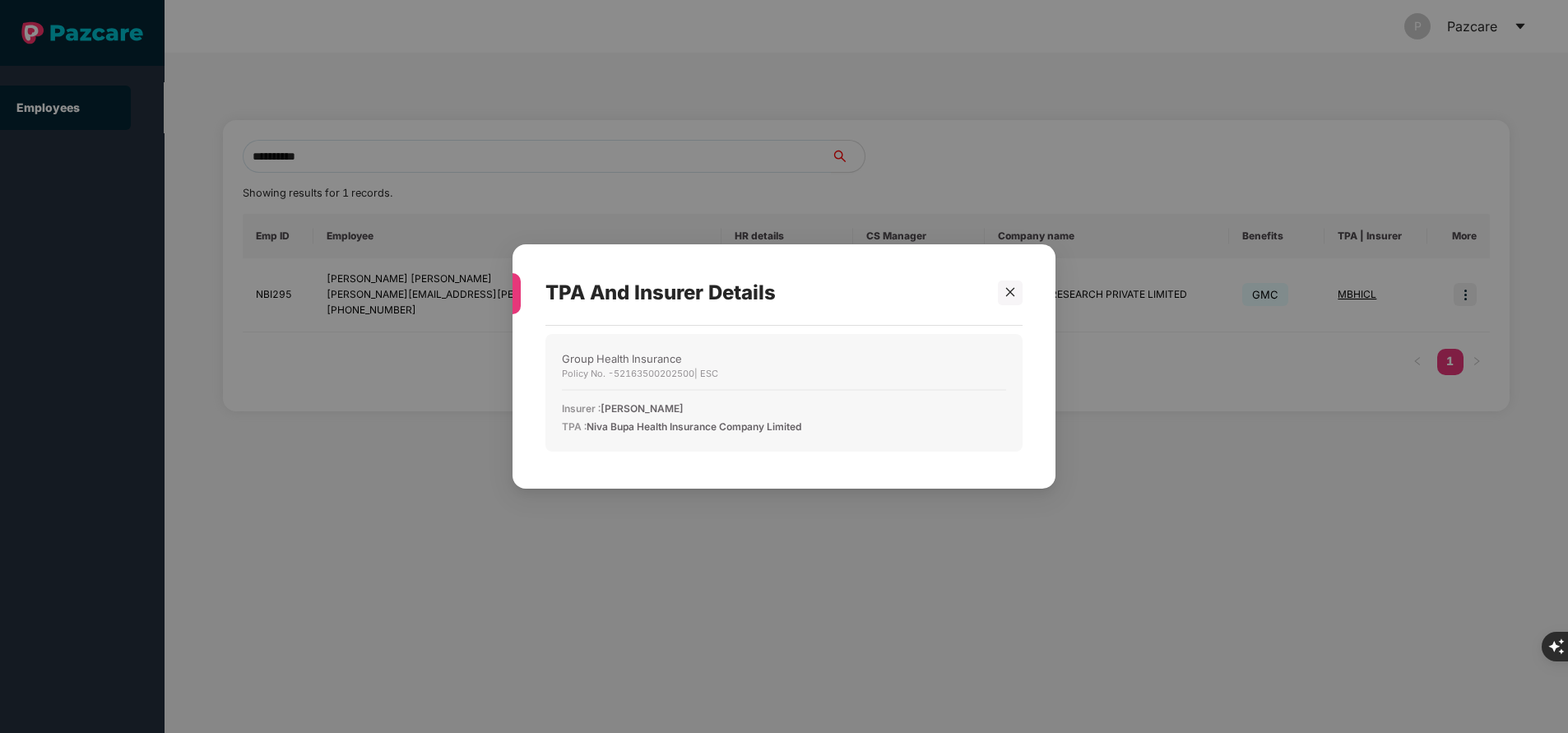
click at [0, 382] on div "TPA And Insurer Details Group Health Insurance Policy No. - 52163500202500 | ES…" at bounding box center [784, 366] width 1568 height 733
click at [1004, 298] on icon "close" at bounding box center [1009, 291] width 12 height 12
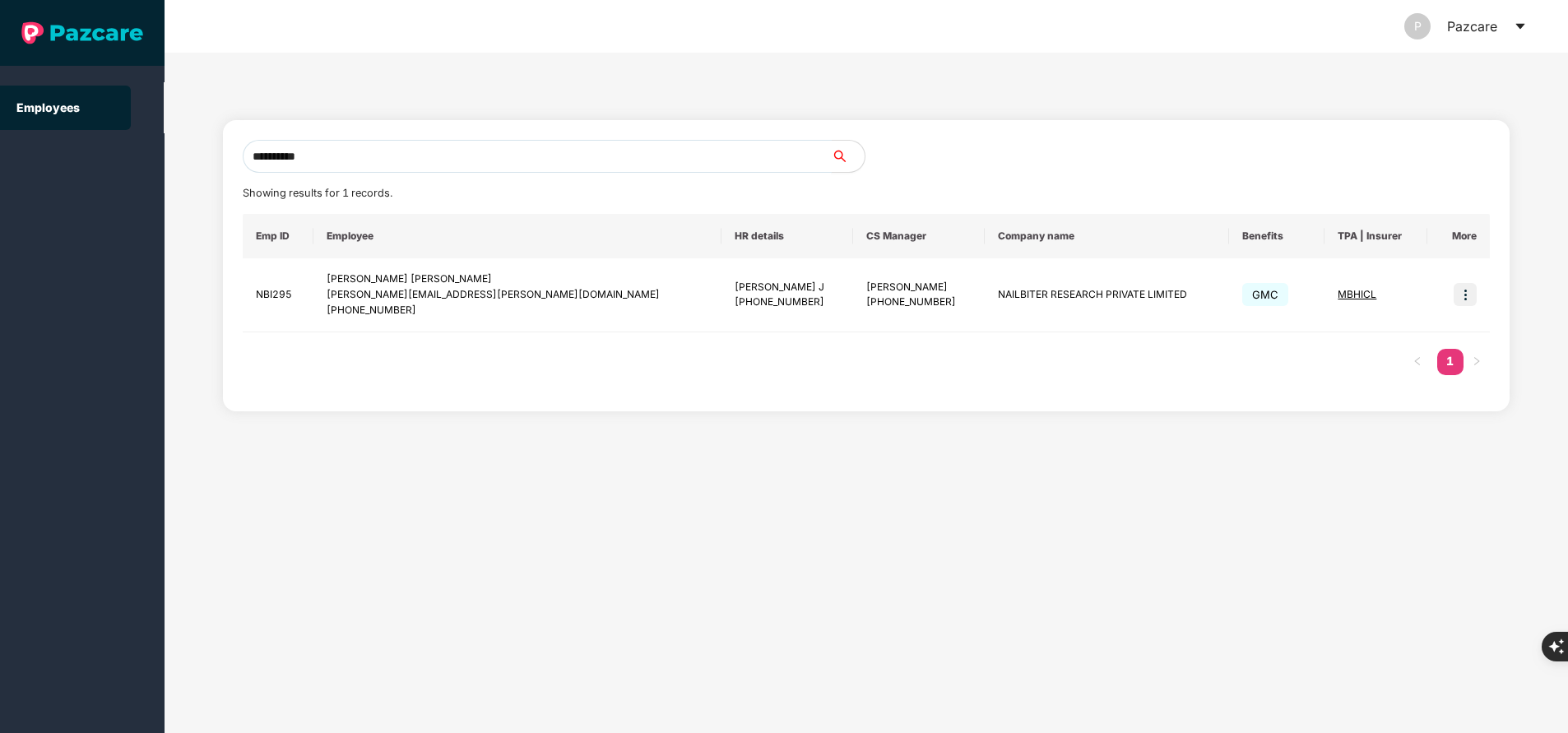
click at [470, 144] on input "**********" at bounding box center [536, 156] width 589 height 33
paste input "**"
type input "**********"
click at [1467, 296] on img at bounding box center [1465, 295] width 23 height 23
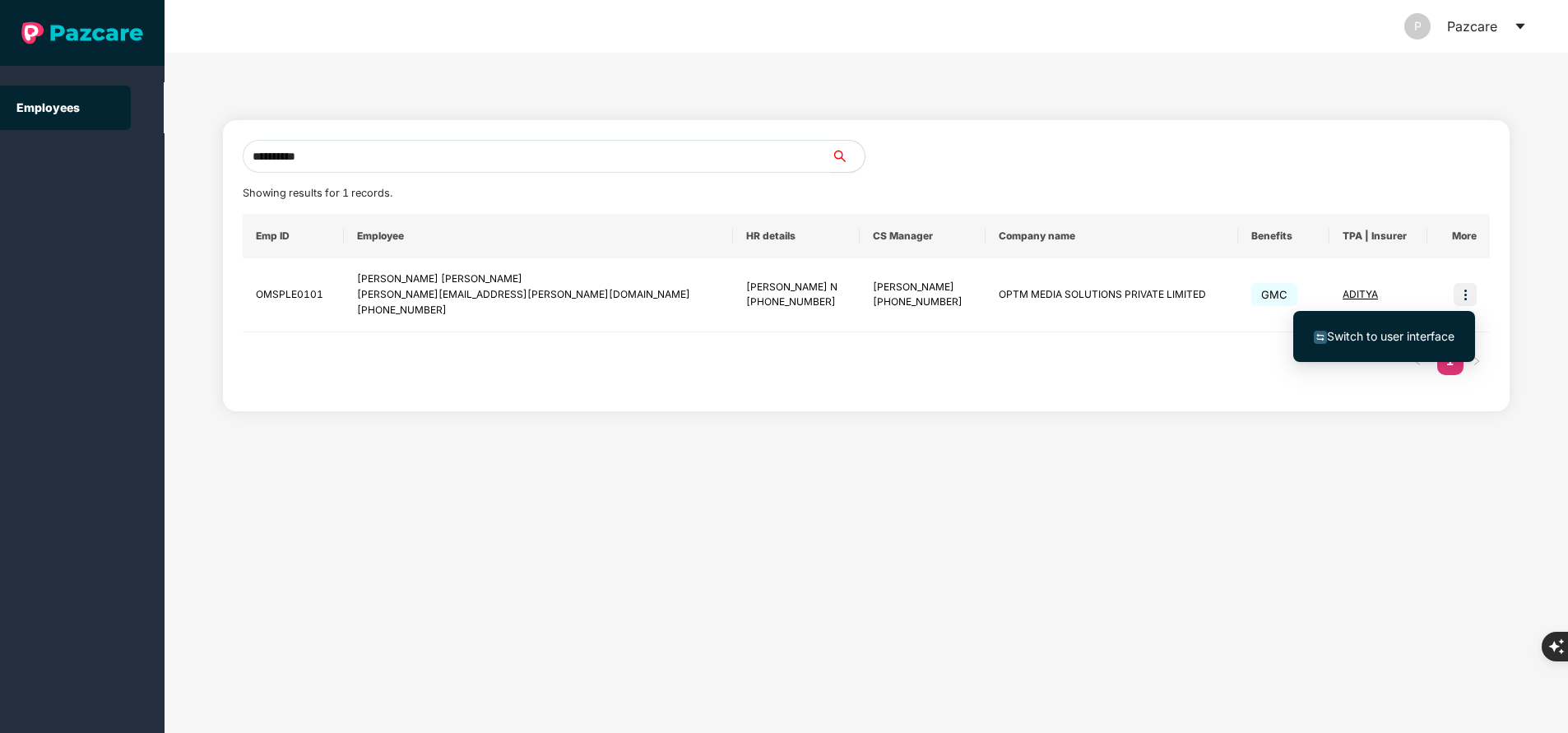
click at [1397, 338] on span "Switch to user interface" at bounding box center [1390, 336] width 128 height 14
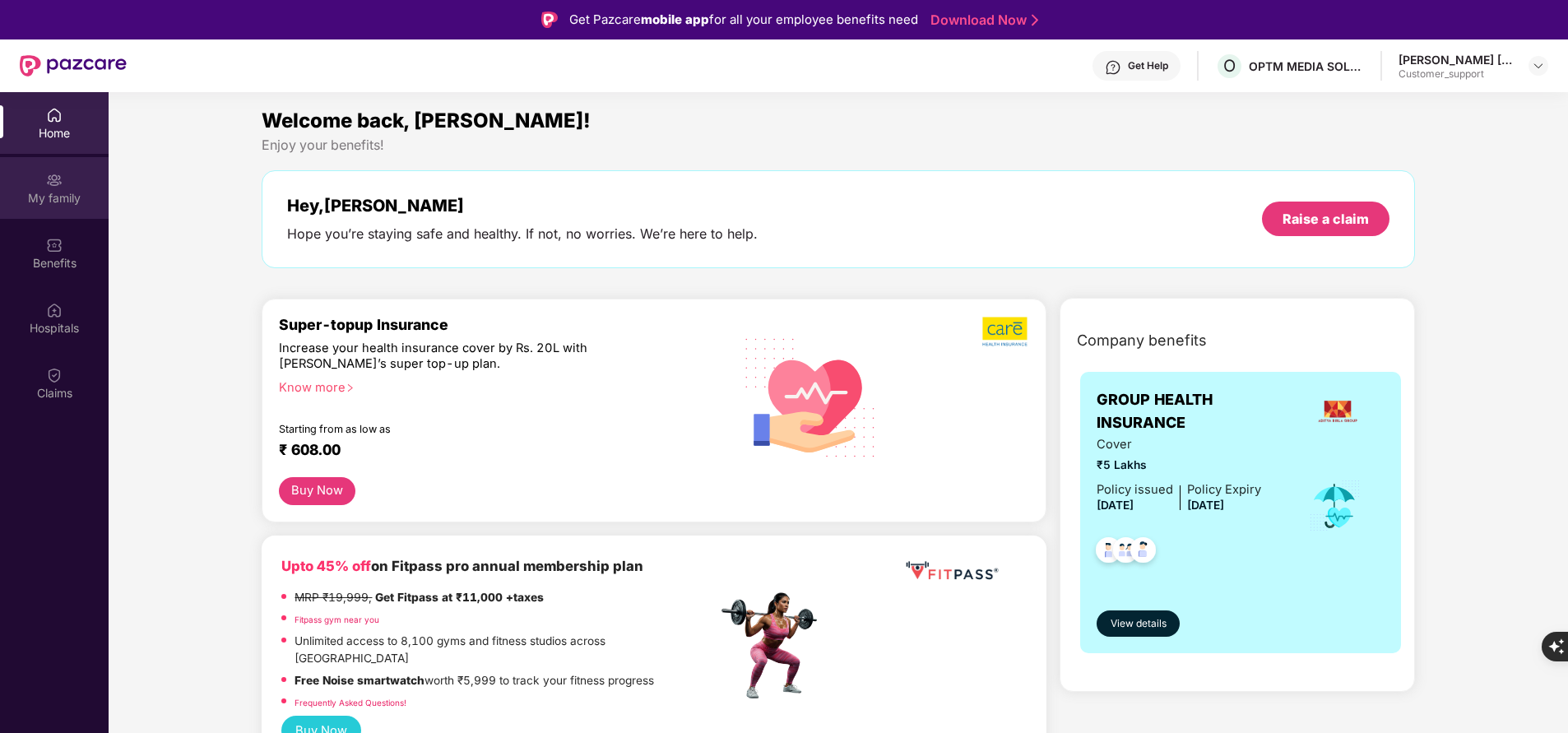
click at [50, 178] on img at bounding box center [55, 180] width 16 height 16
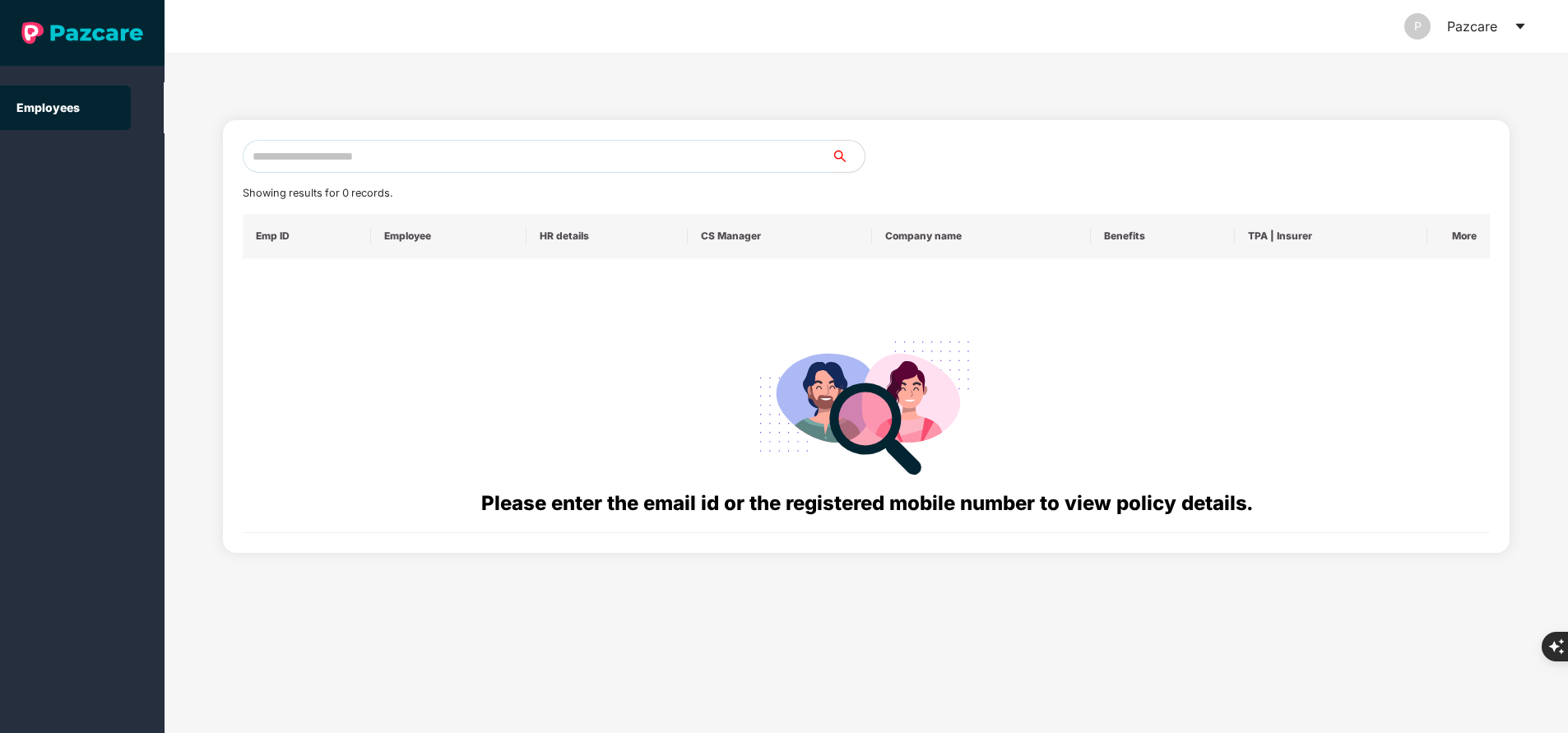
paste input "**********"
click at [499, 161] on input "text" at bounding box center [536, 156] width 589 height 33
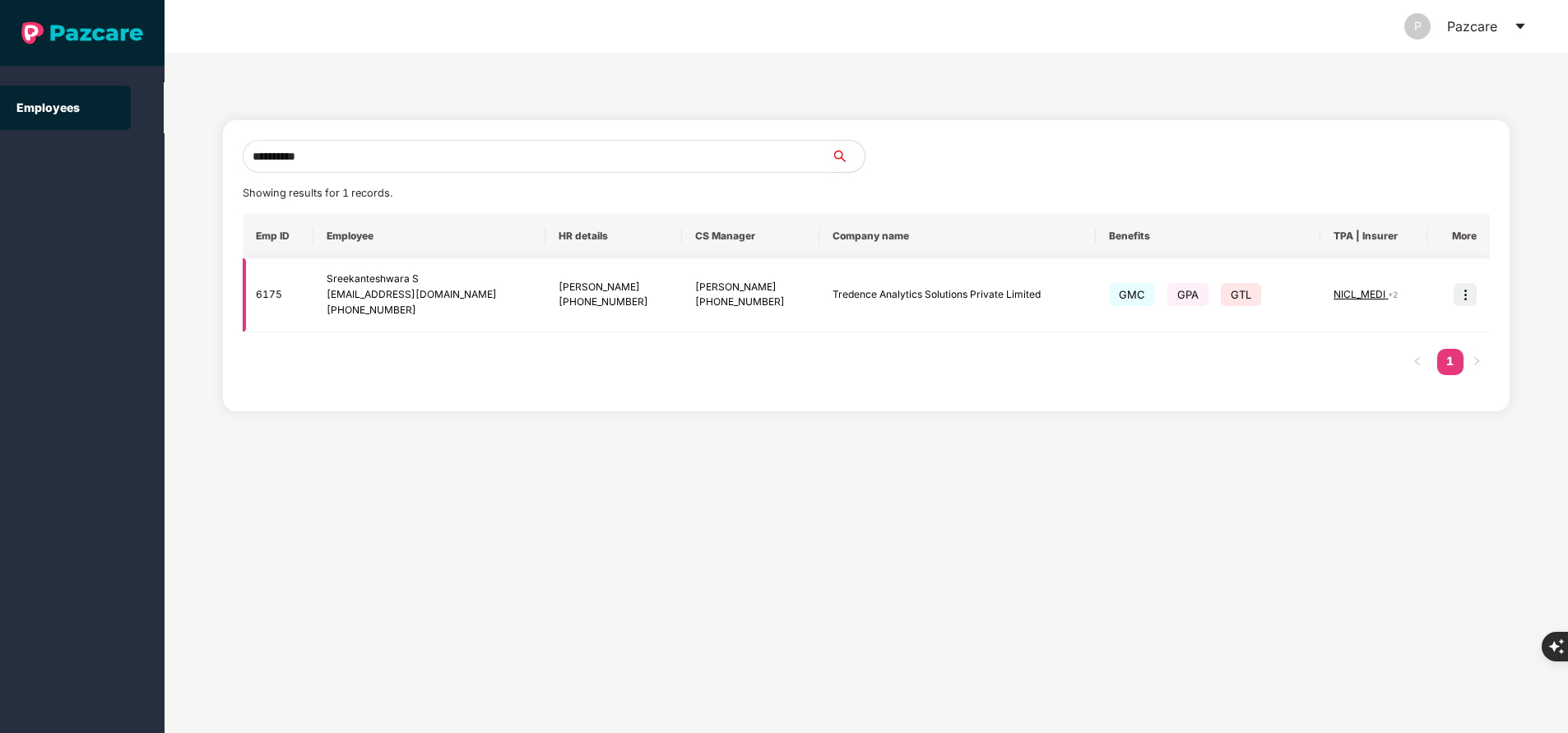
type input "**********"
click at [1459, 294] on img at bounding box center [1465, 295] width 23 height 23
click at [1115, 579] on div "**********" at bounding box center [866, 392] width 1404 height 680
click at [1463, 299] on img at bounding box center [1465, 295] width 23 height 23
click at [1466, 290] on img at bounding box center [1465, 295] width 23 height 23
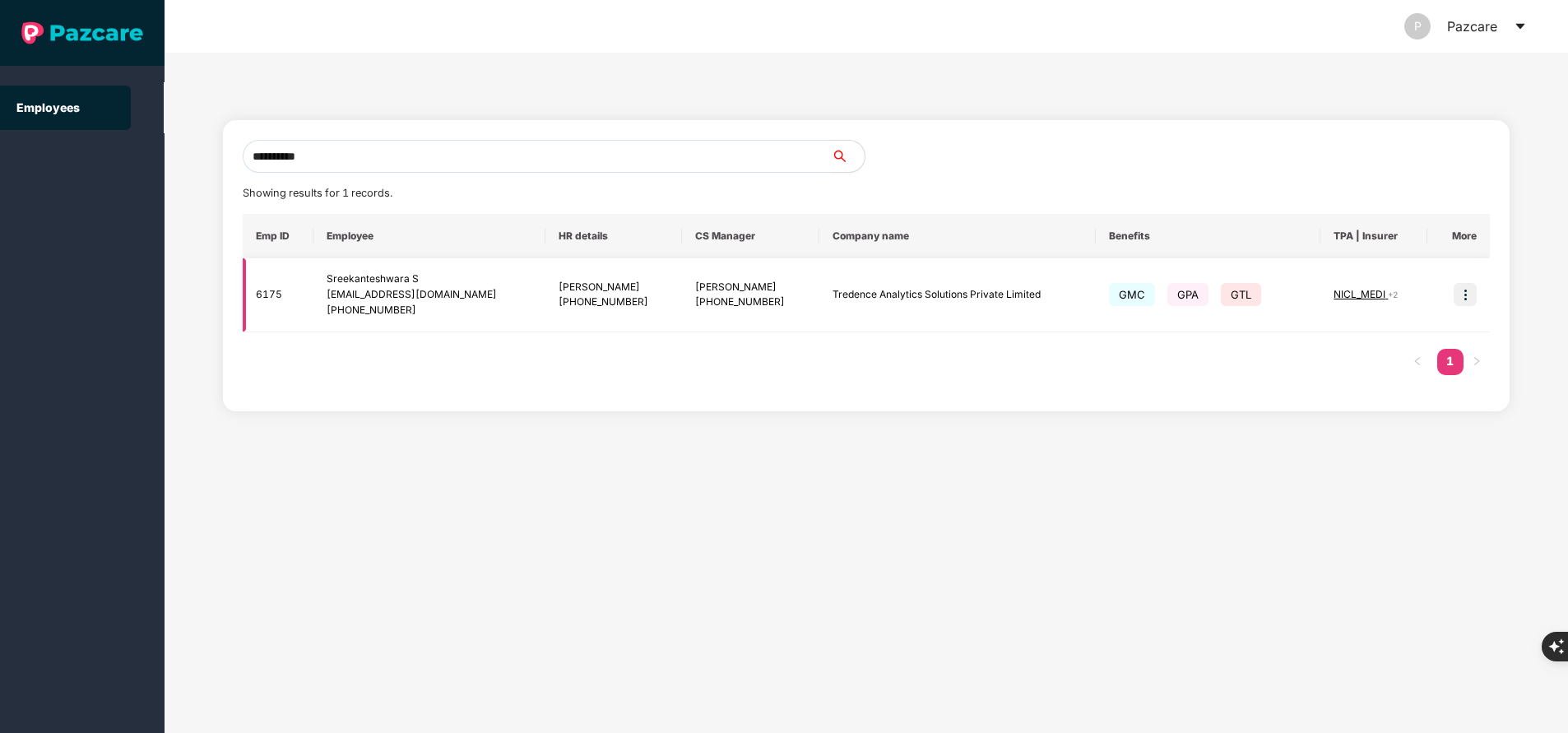
click at [1467, 299] on img at bounding box center [1465, 295] width 23 height 23
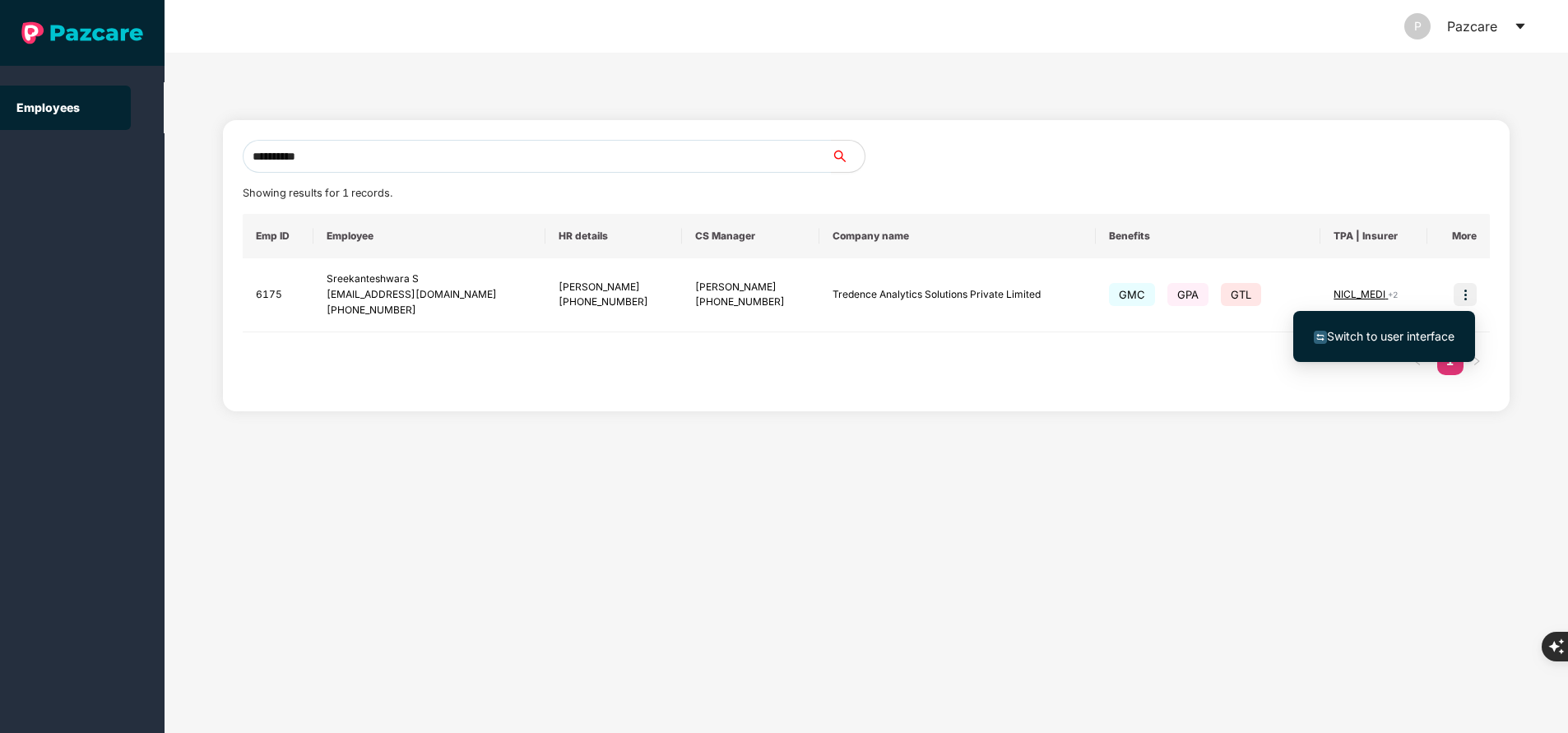
click at [1385, 328] on span "Switch to user interface" at bounding box center [1383, 336] width 140 height 18
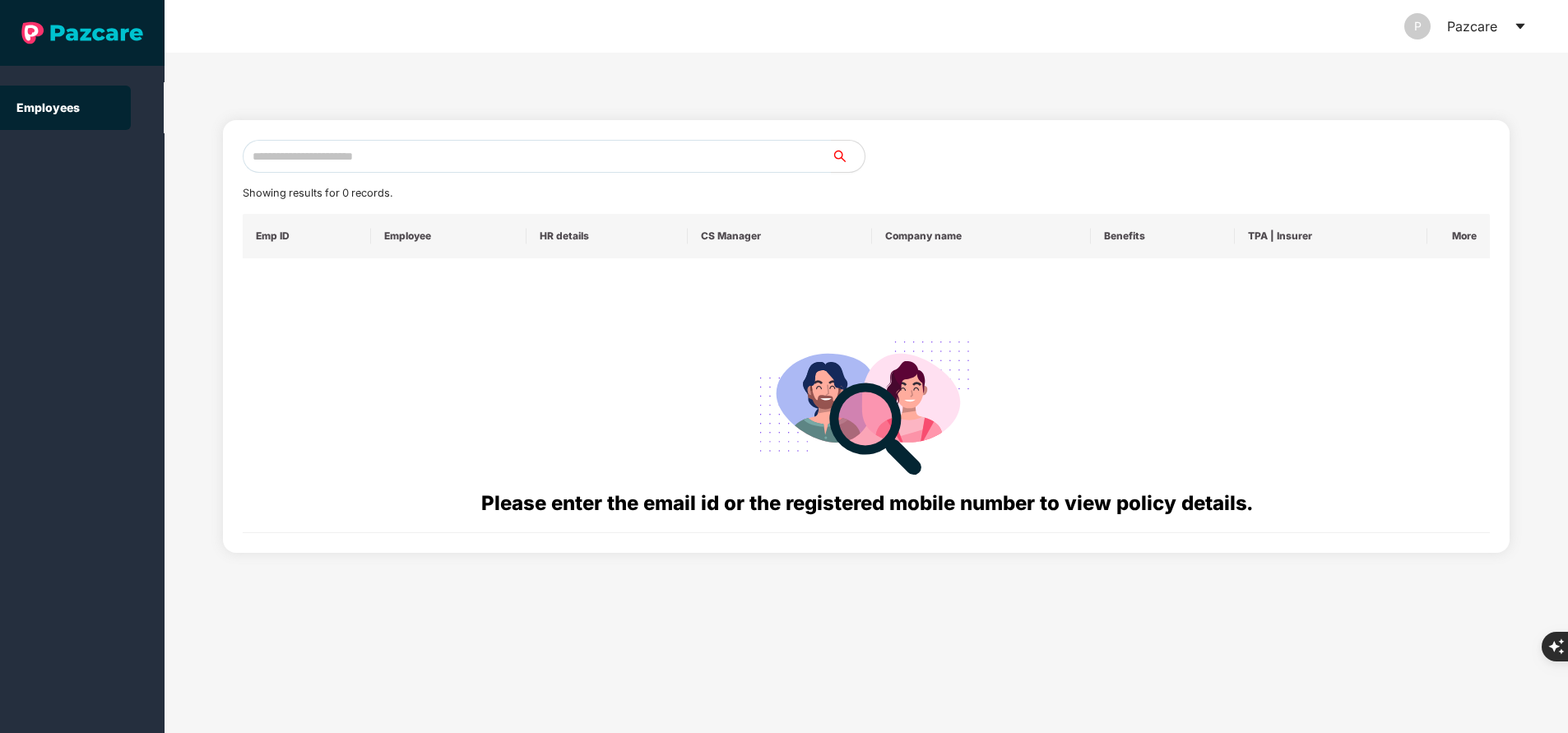
click at [386, 178] on div "Showing results for 0 records. Emp ID Employee HR details CS Manager Company na…" at bounding box center [865, 336] width 1247 height 393
drag, startPoint x: 386, startPoint y: 178, endPoint x: 517, endPoint y: 143, distance: 135.6
click at [517, 143] on div "Showing results for 0 records. Emp ID Employee HR details CS Manager Company na…" at bounding box center [865, 336] width 1247 height 393
click at [517, 143] on input "text" at bounding box center [536, 156] width 589 height 33
paste input "**********"
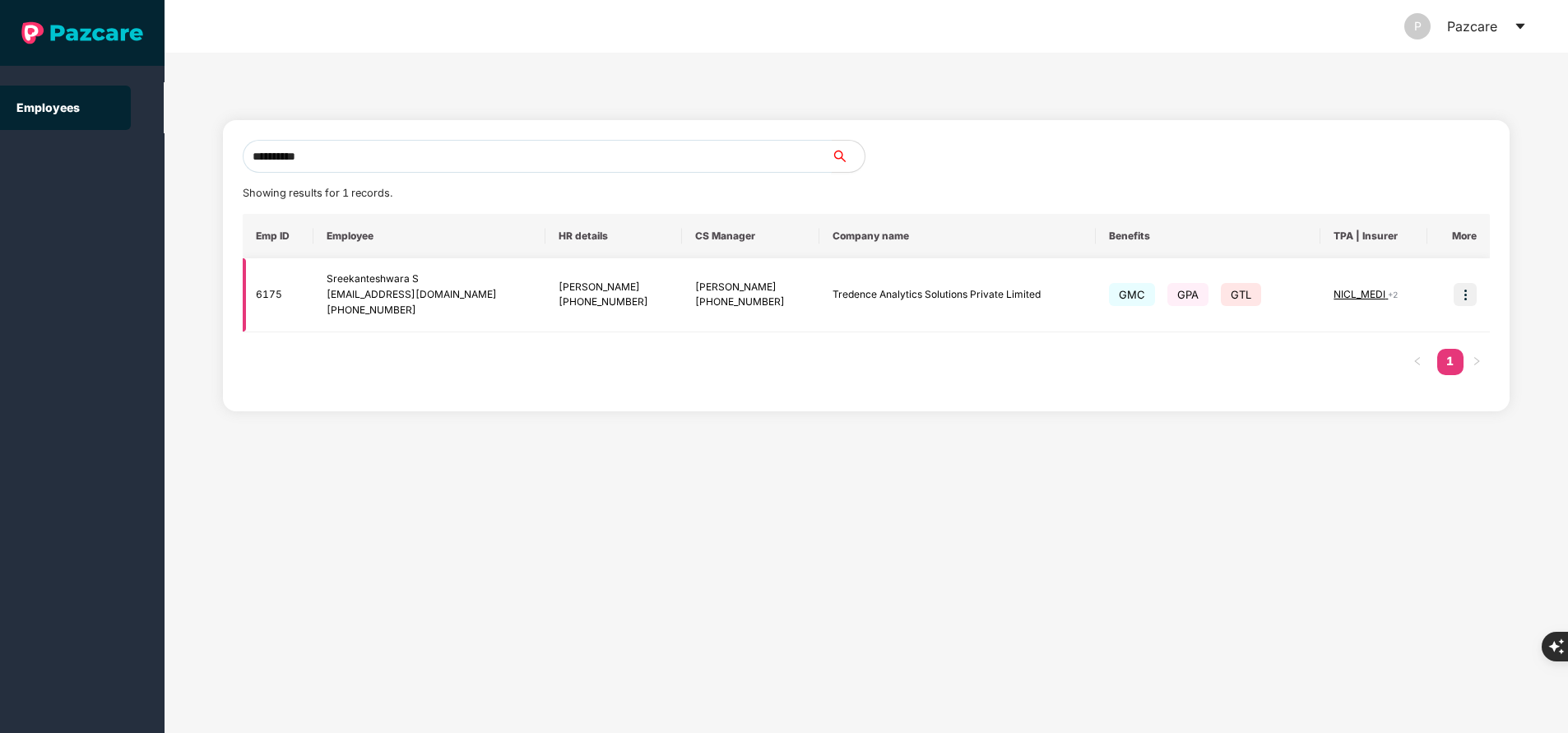
type input "**********"
click at [1370, 290] on span "NICL_MEDI" at bounding box center [1360, 294] width 55 height 13
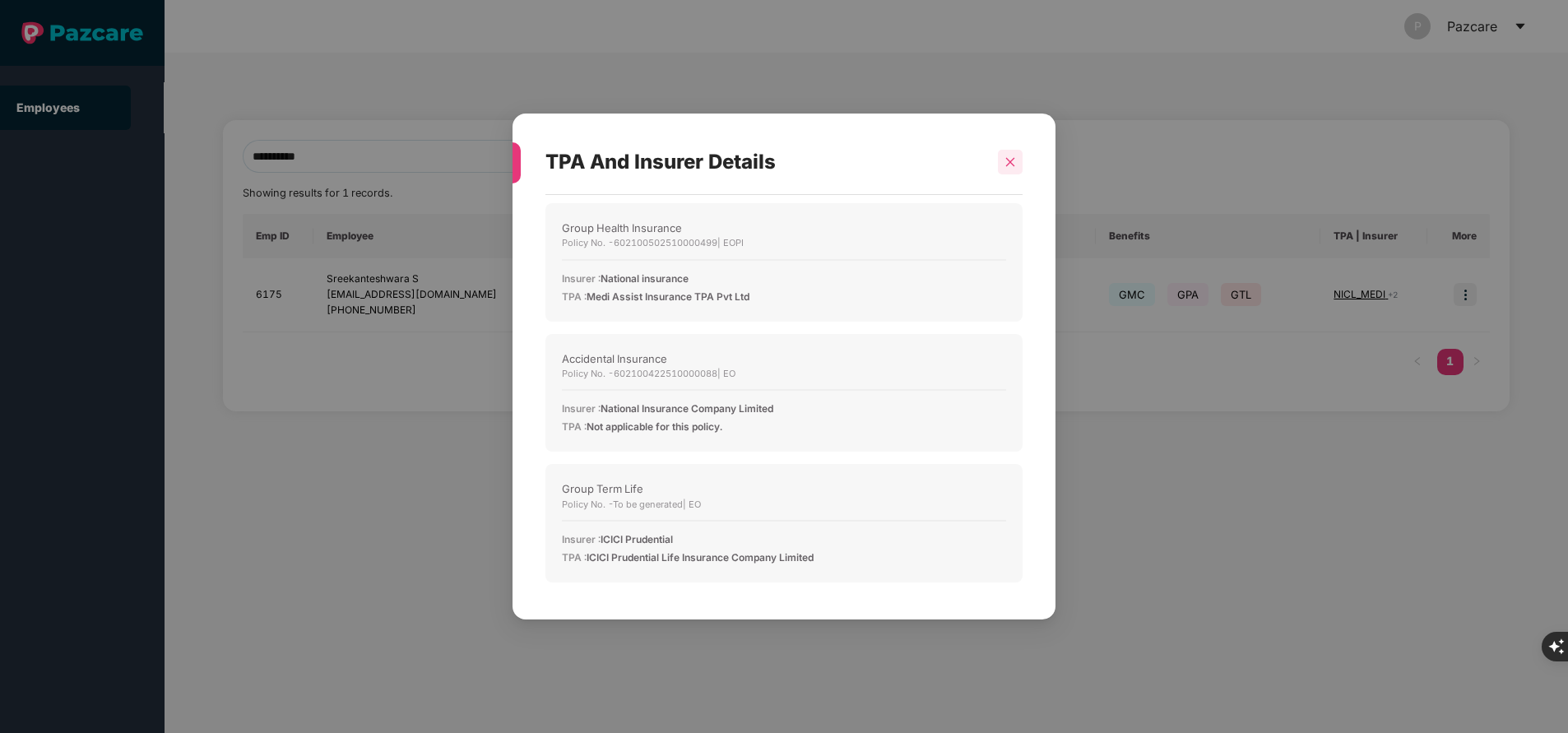
click at [1010, 164] on icon "close" at bounding box center [1009, 162] width 12 height 12
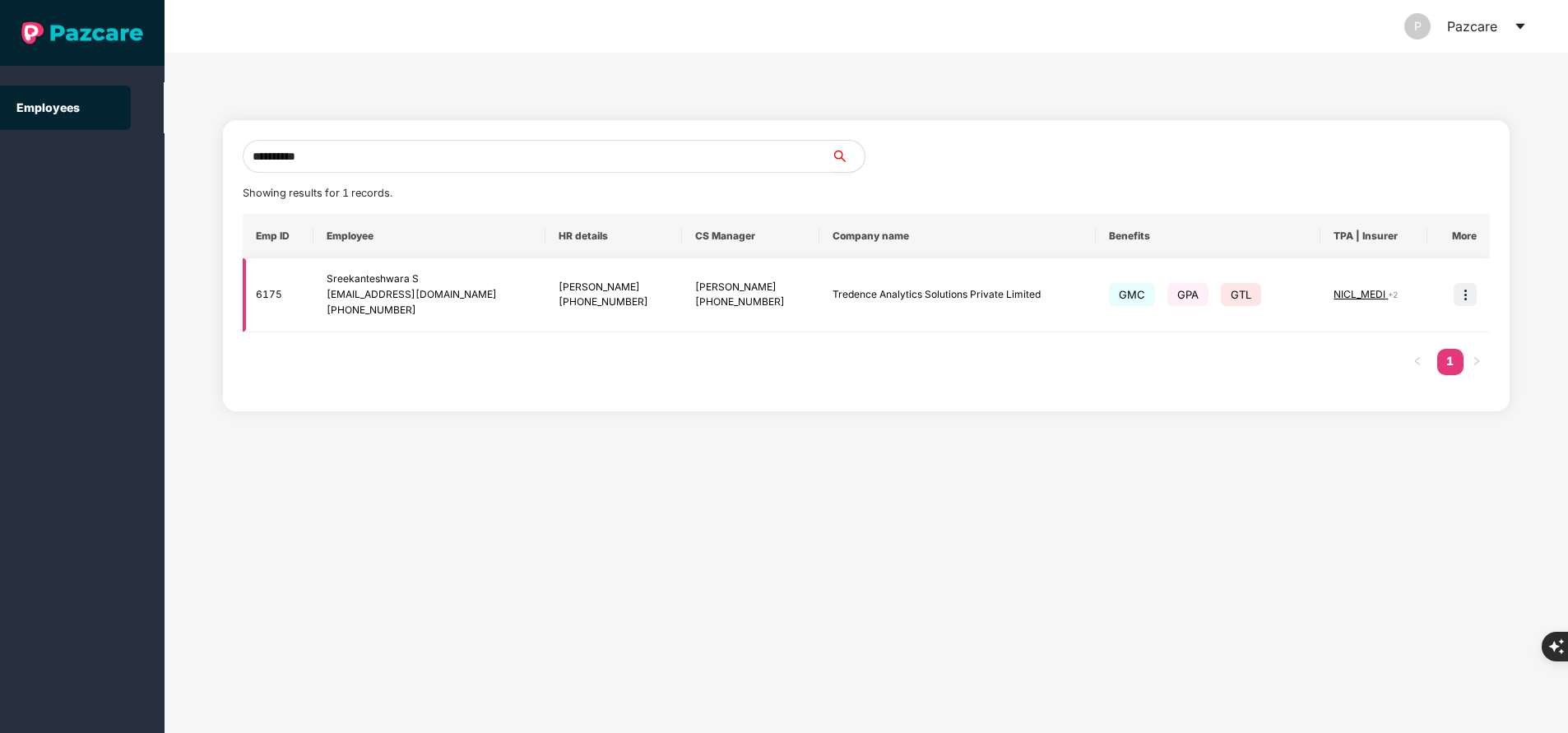
click at [1464, 294] on img at bounding box center [1465, 295] width 23 height 23
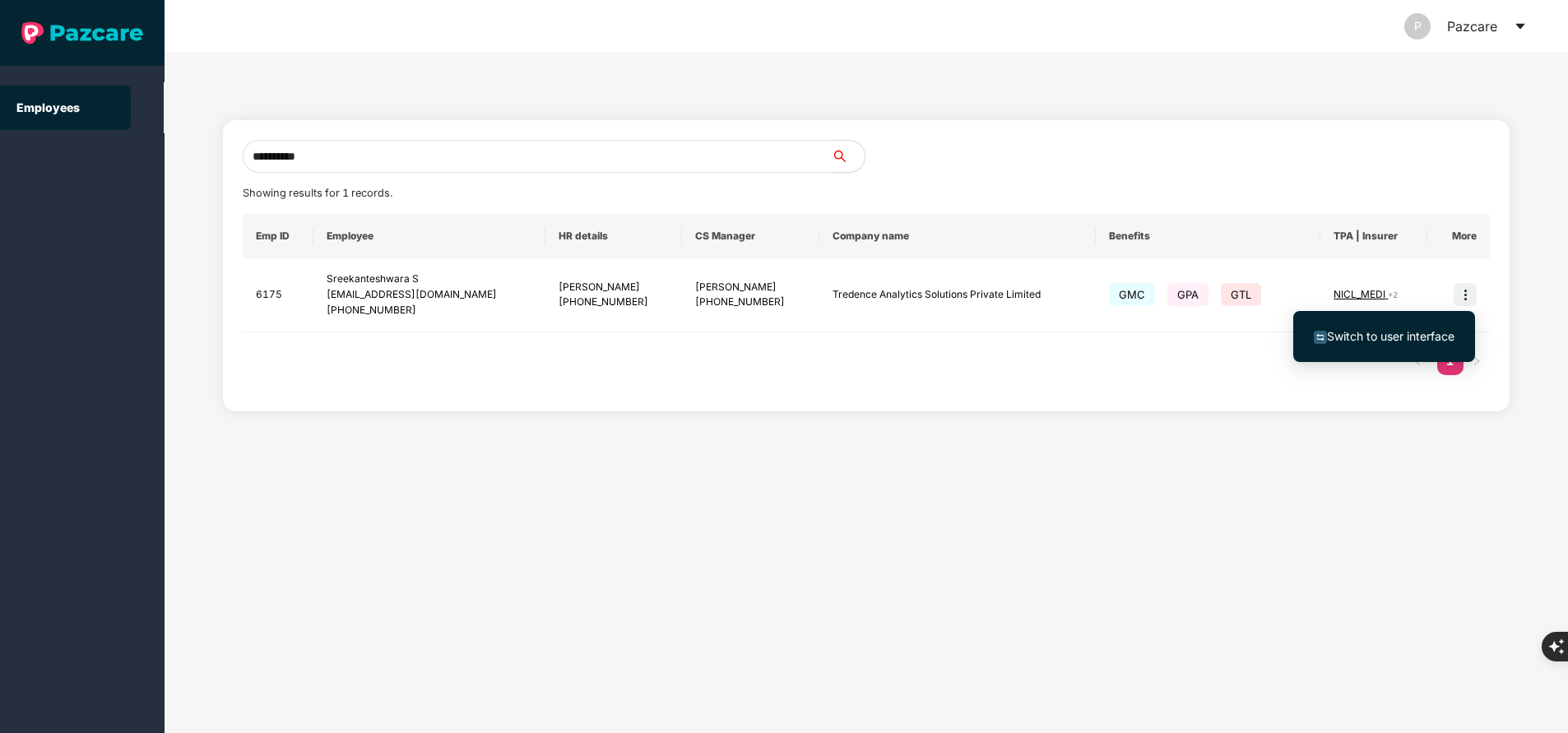
click at [1416, 324] on li "Switch to user interface" at bounding box center [1383, 336] width 181 height 35
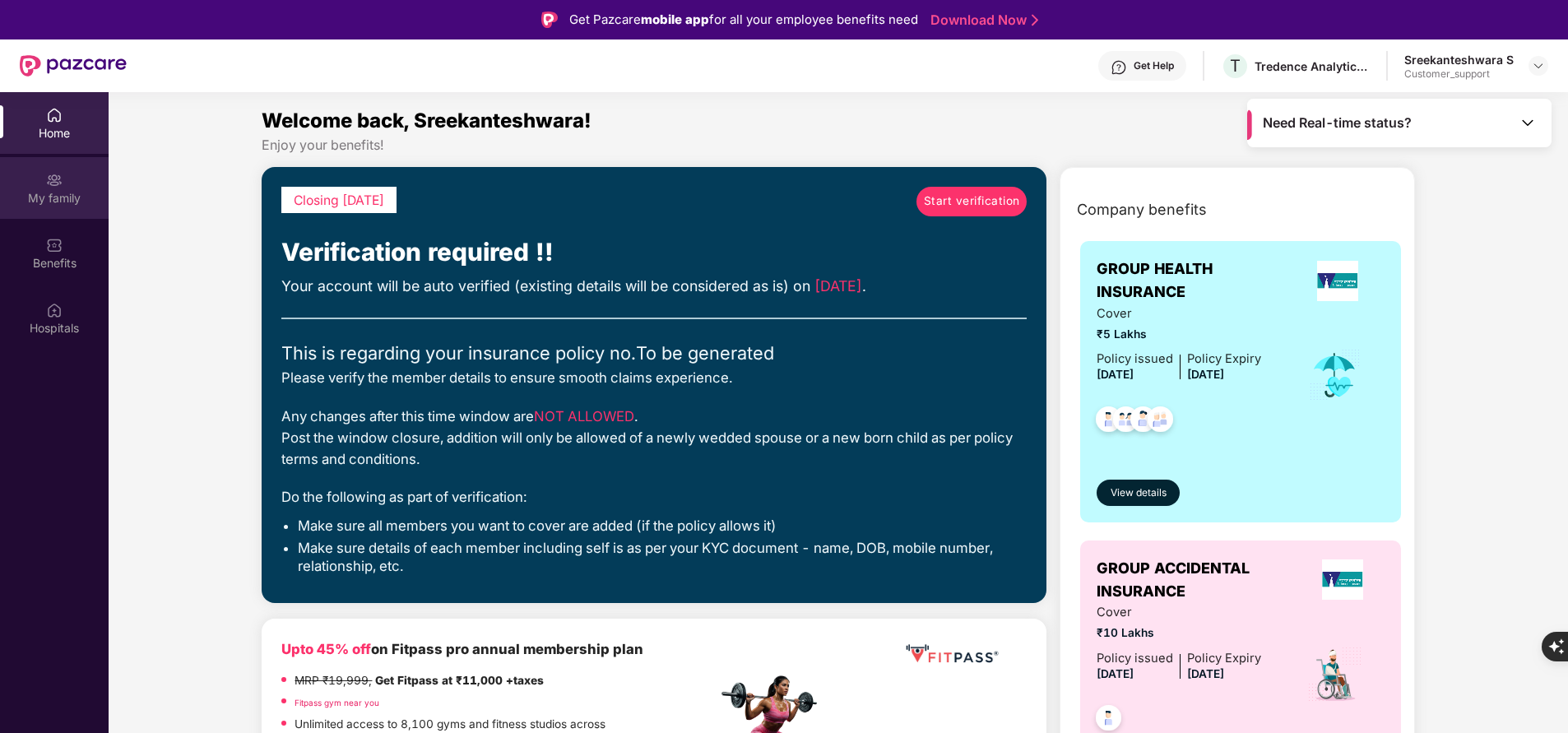
click at [63, 200] on div "My family" at bounding box center [54, 198] width 108 height 16
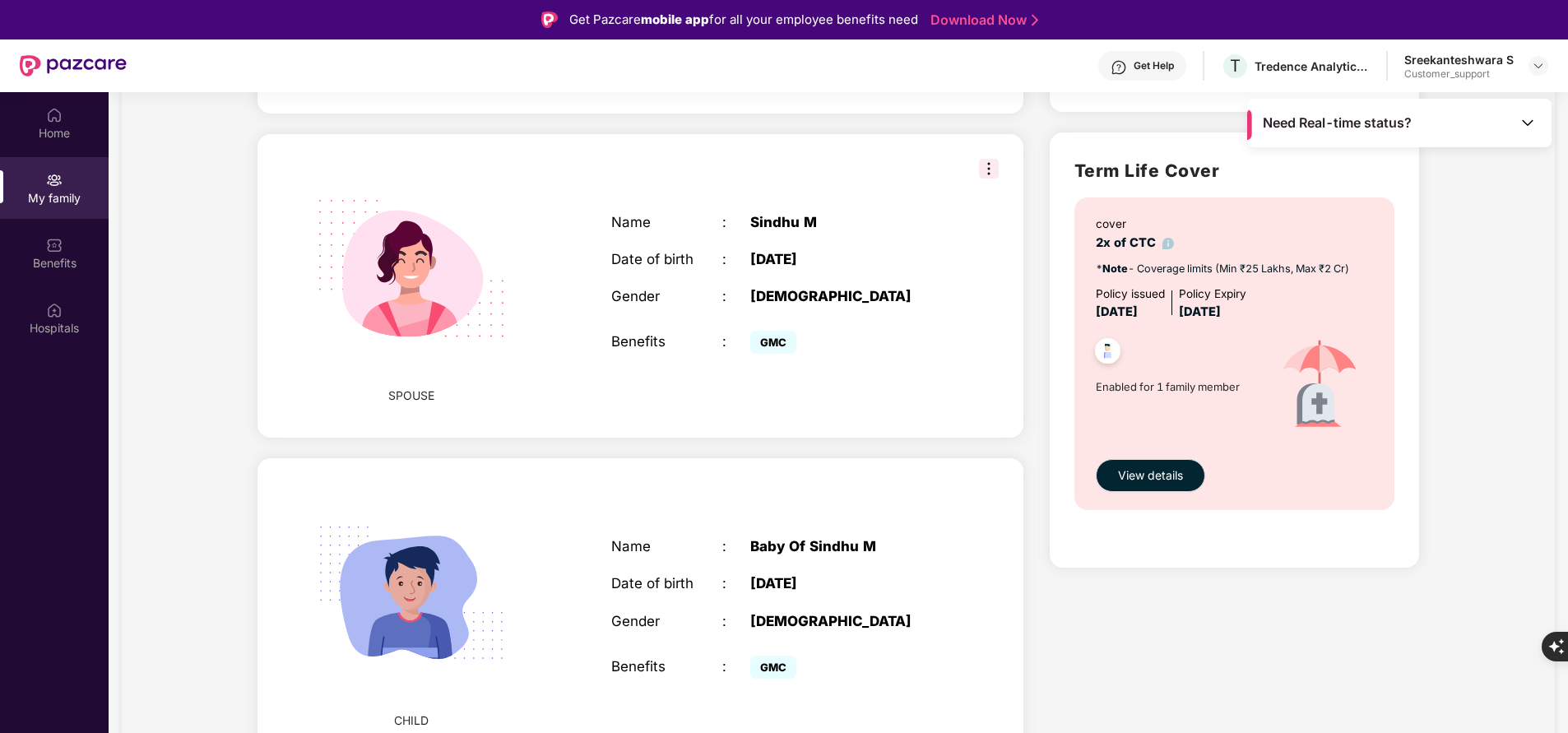
scroll to position [976, 0]
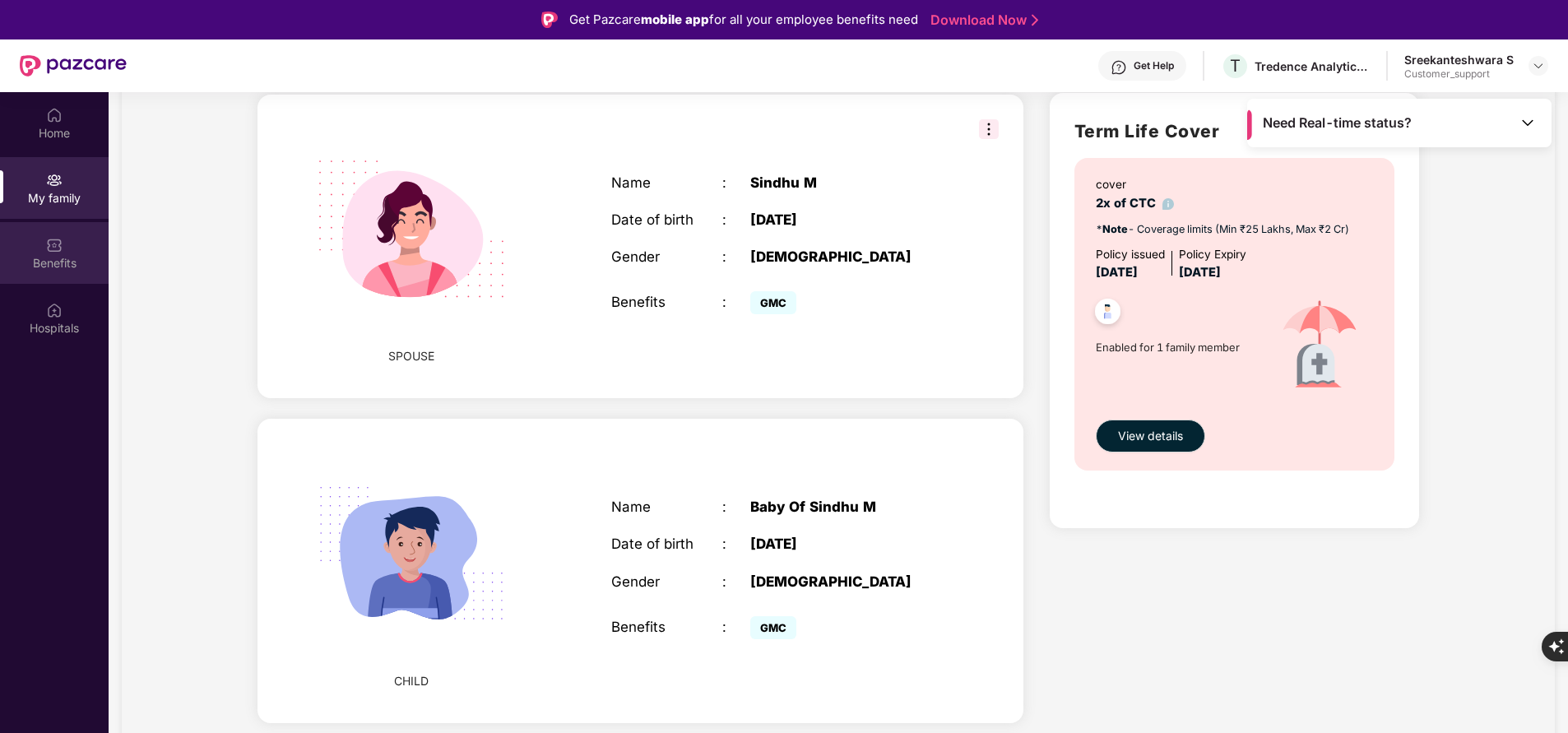
click at [56, 248] on img at bounding box center [55, 245] width 16 height 16
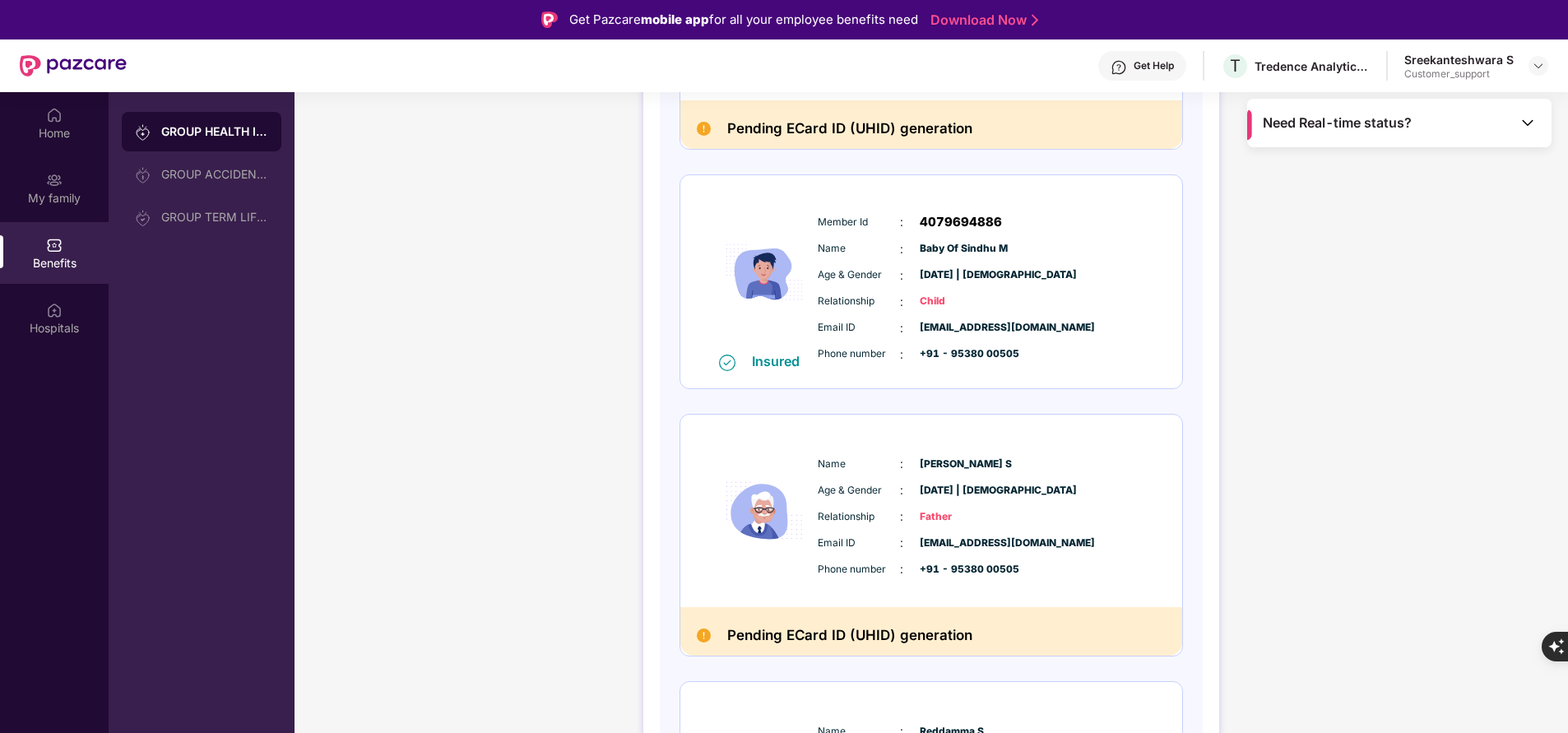
scroll to position [648, 0]
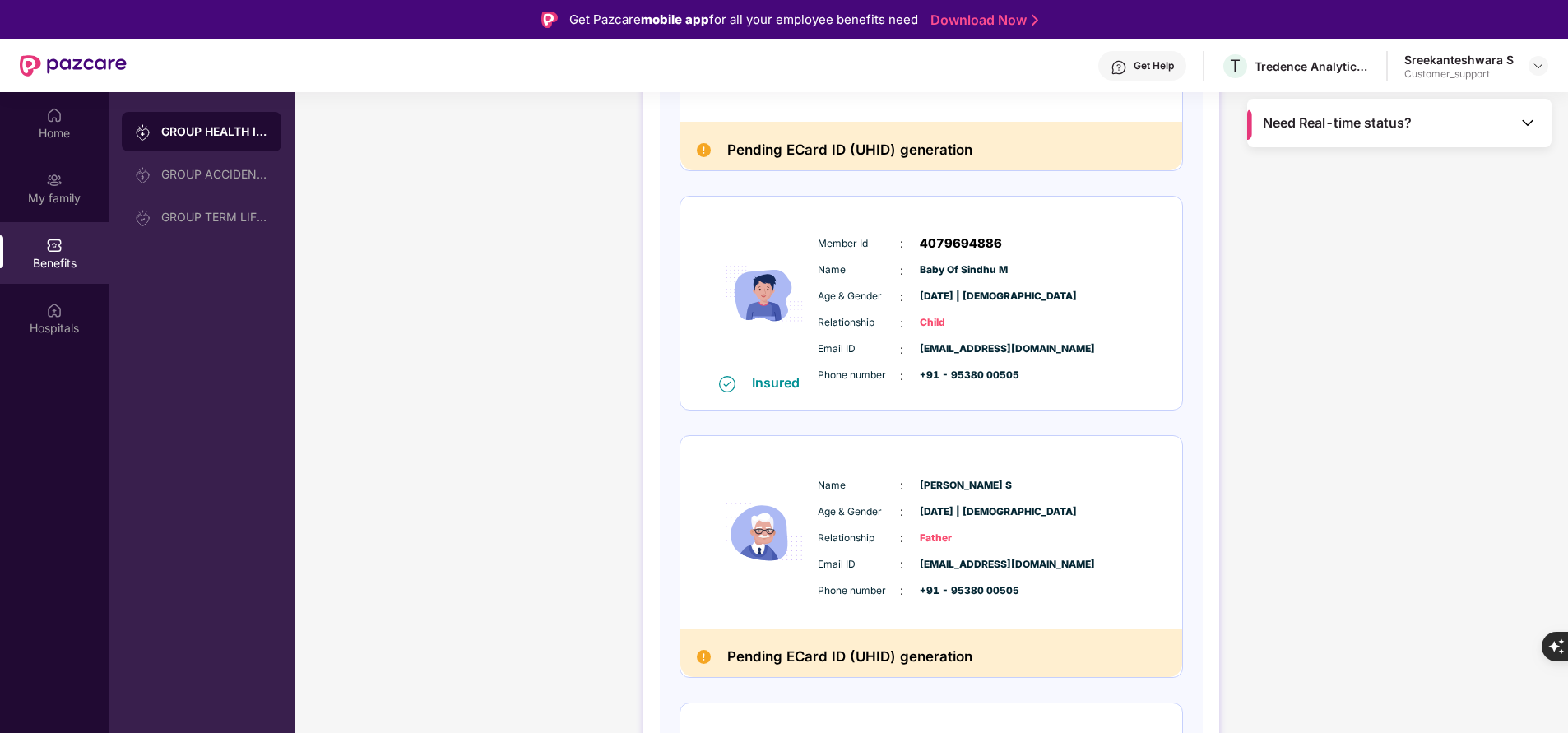
drag, startPoint x: 822, startPoint y: 247, endPoint x: 906, endPoint y: 304, distance: 101.5
drag, startPoint x: 906, startPoint y: 304, endPoint x: 825, endPoint y: 244, distance: 100.8
click at [825, 244] on span "Member Id" at bounding box center [859, 243] width 82 height 15
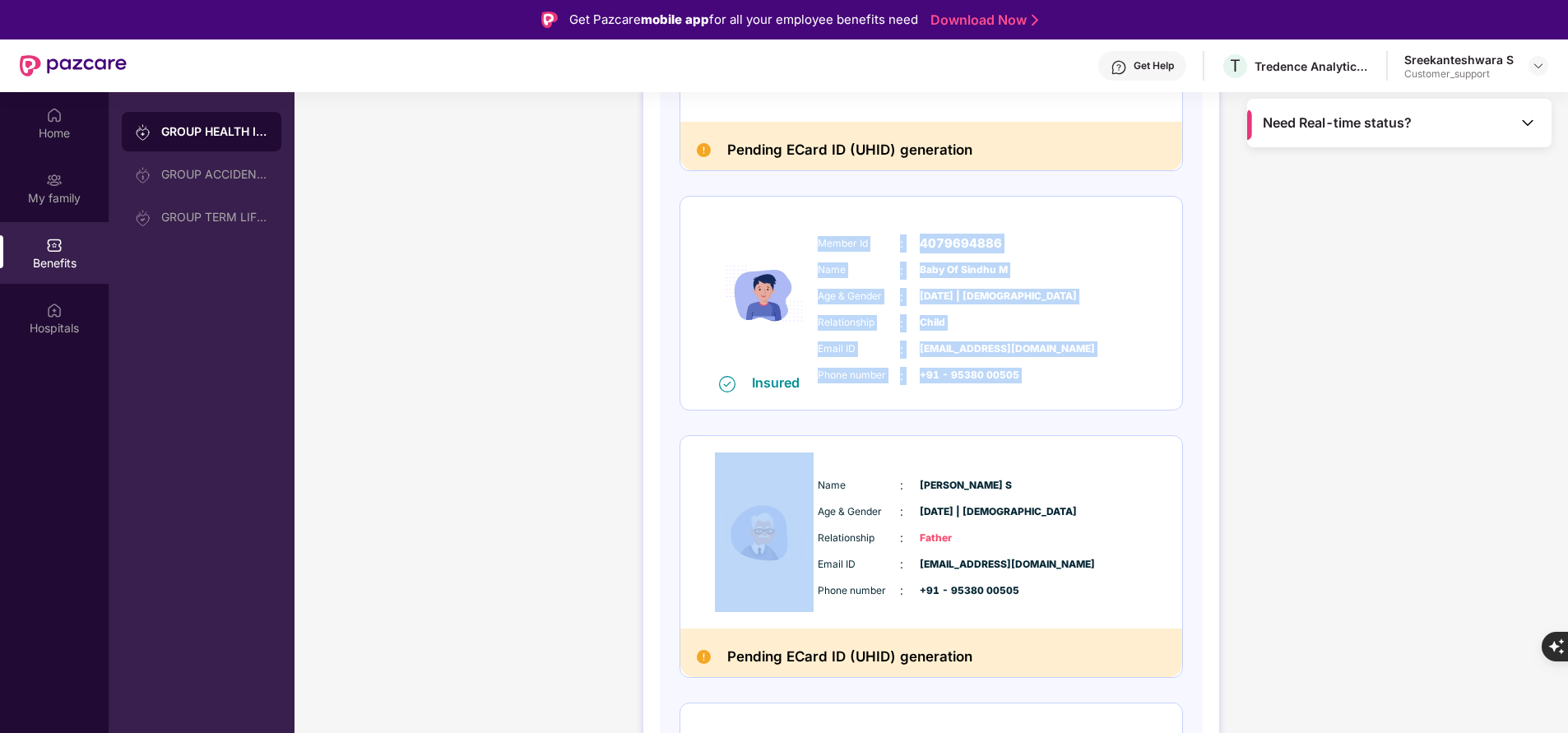
copy div "Member Id : 4079694886 Name : Baby Of Sindhu M Age & Gender : 20 Feb 2025 | Mal…"
click at [825, 244] on span "Member Id" at bounding box center [859, 243] width 82 height 15
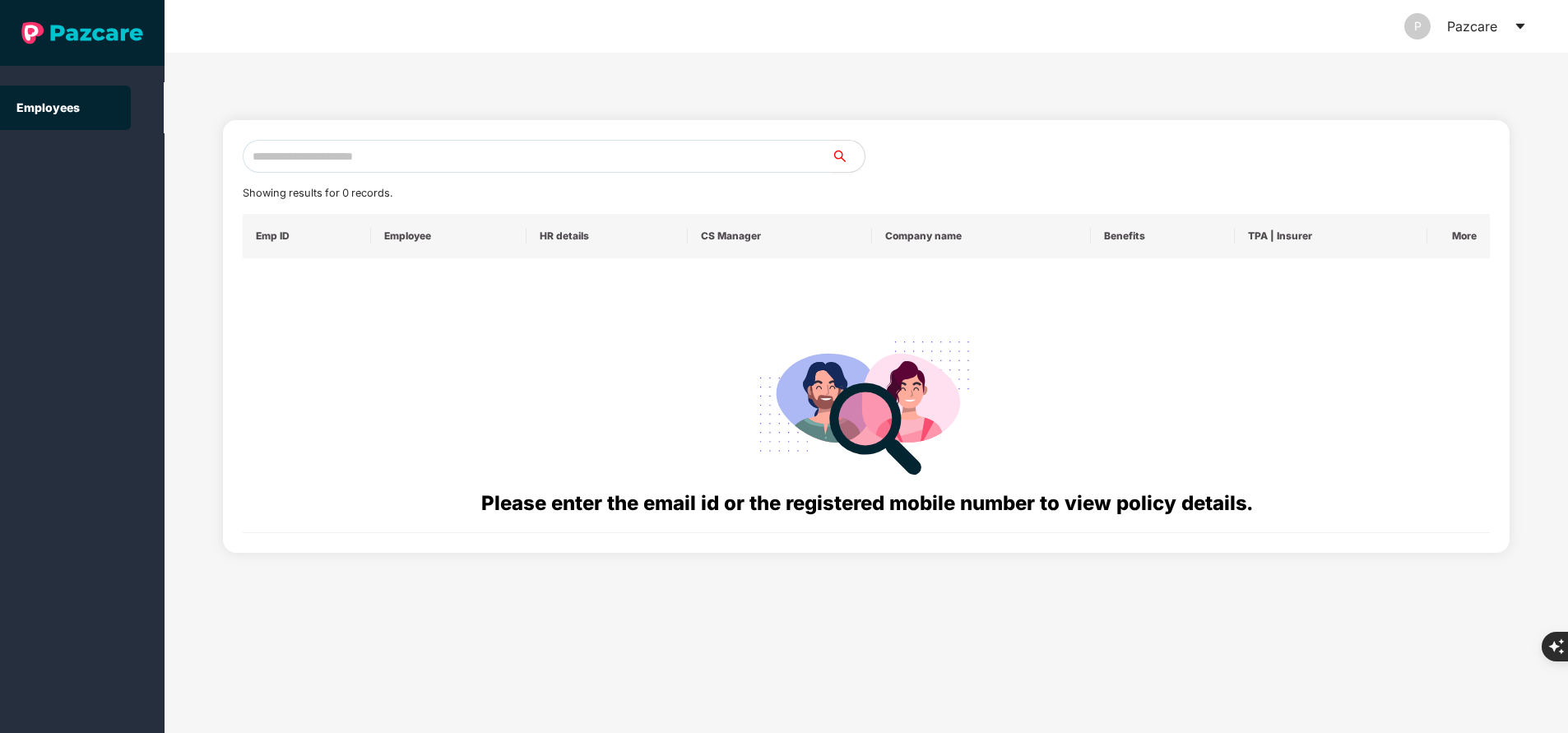
click at [504, 141] on input "text" at bounding box center [536, 156] width 589 height 33
paste input "**********"
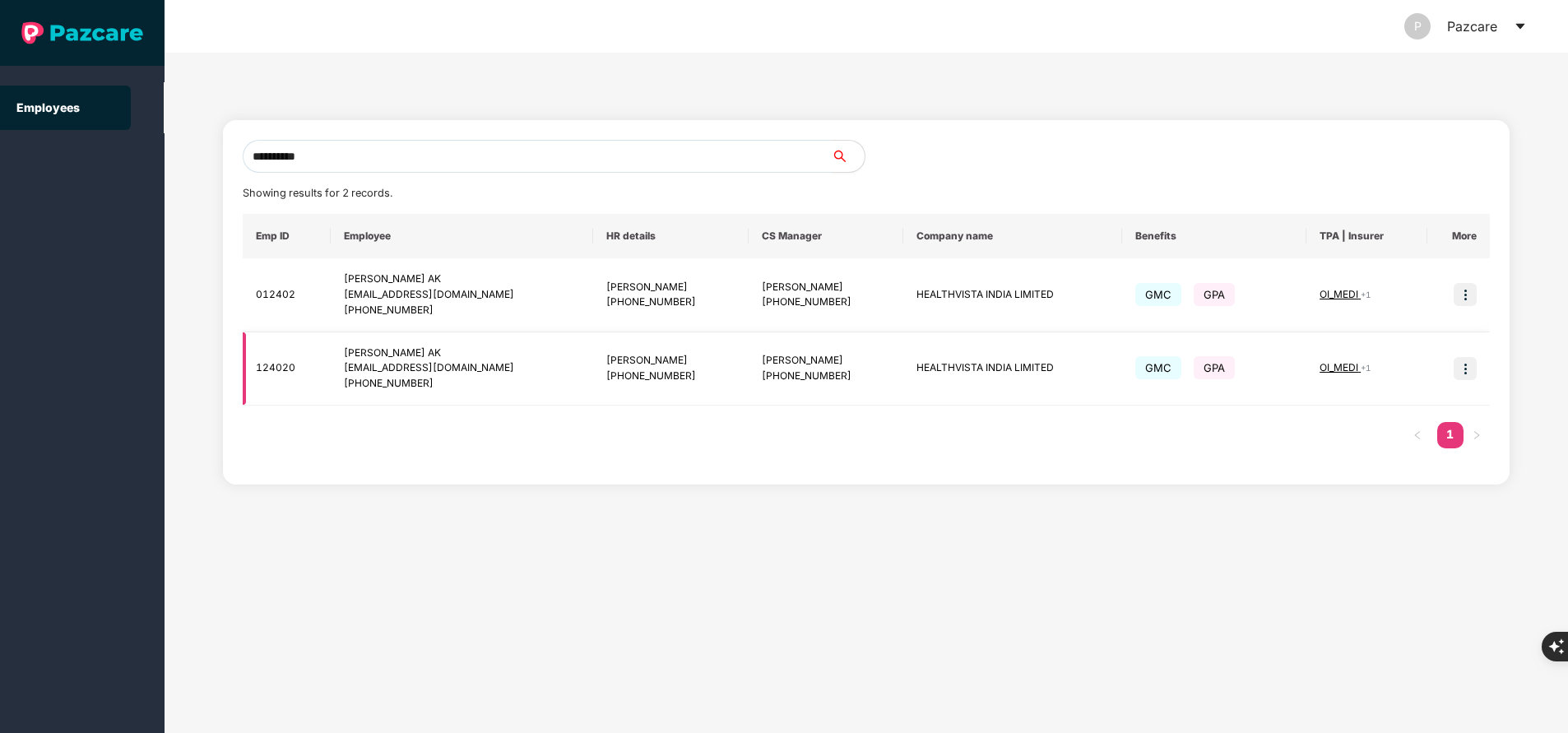
type input "**********"
click at [1328, 365] on span "OI_MEDI" at bounding box center [1340, 367] width 41 height 13
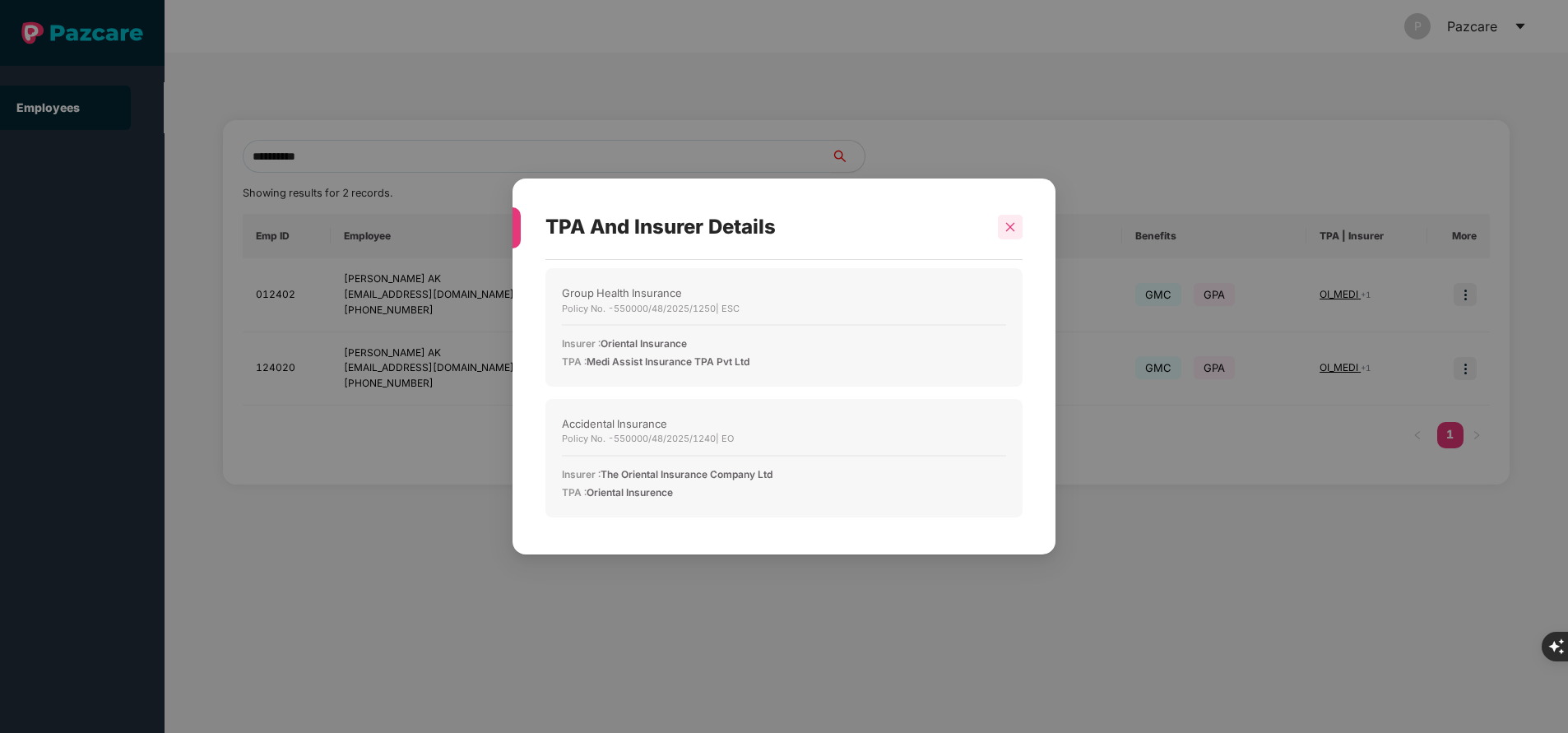
click at [1014, 229] on icon "close" at bounding box center [1009, 227] width 12 height 12
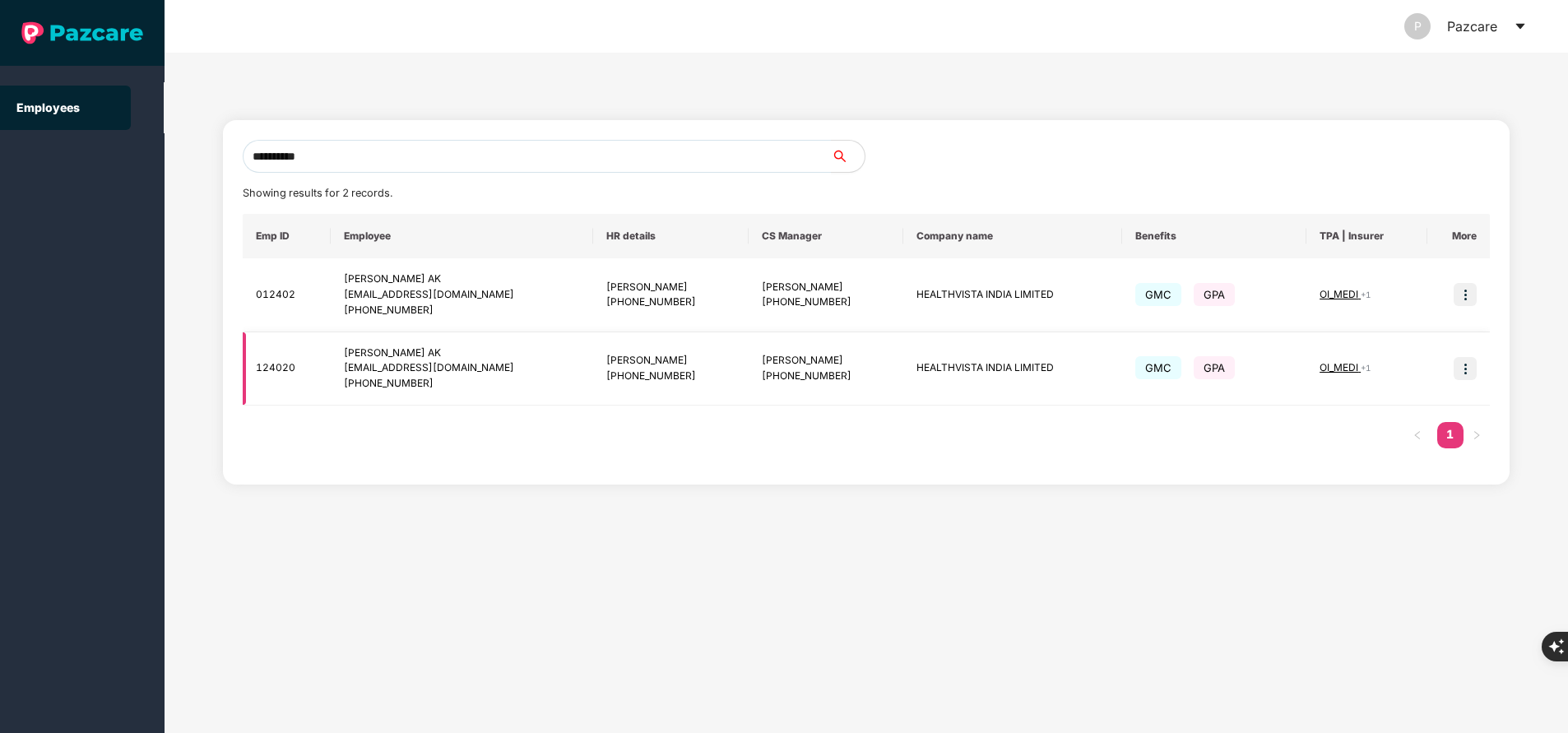
click at [1462, 373] on img at bounding box center [1465, 368] width 23 height 23
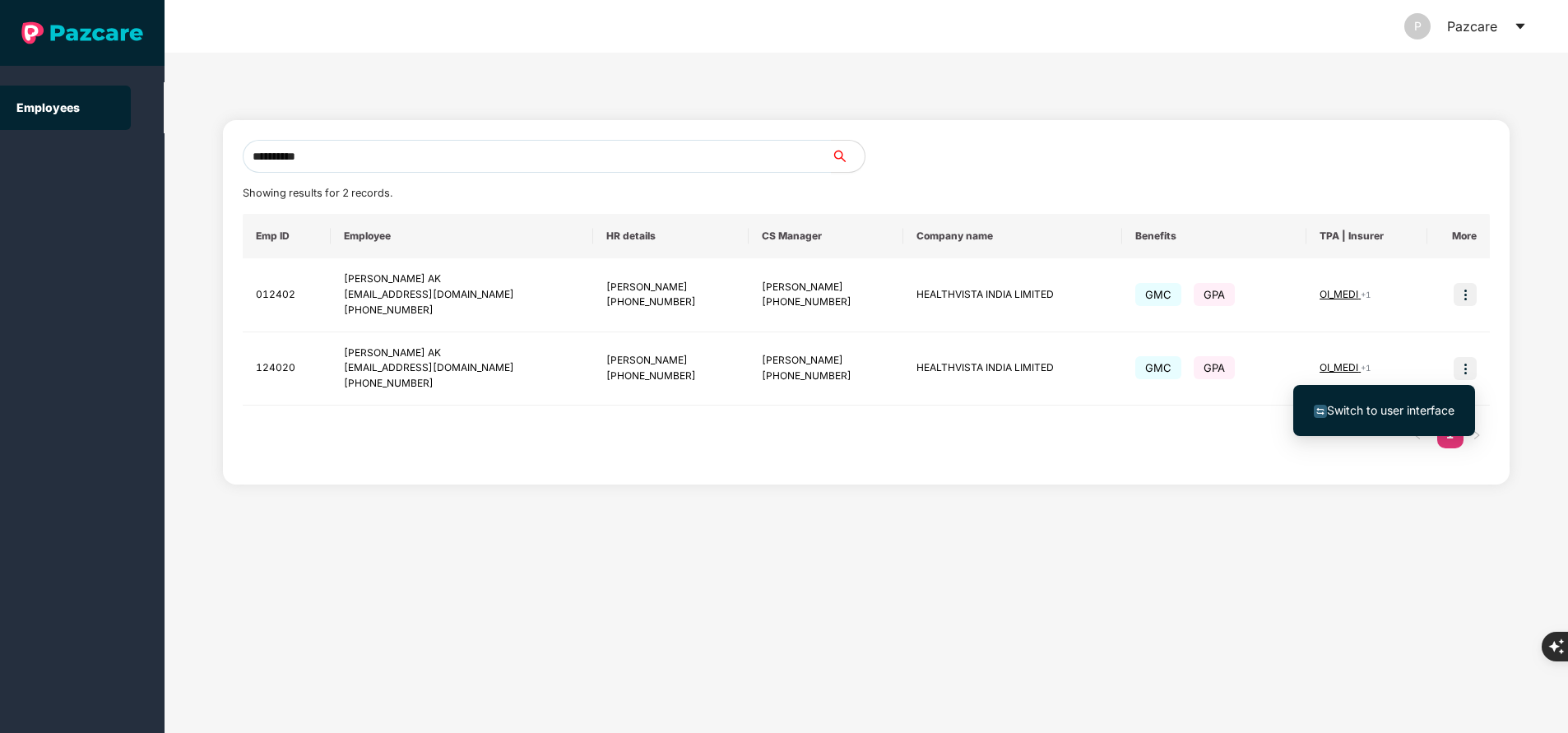
click at [1381, 417] on span "Switch to user interface" at bounding box center [1390, 410] width 128 height 14
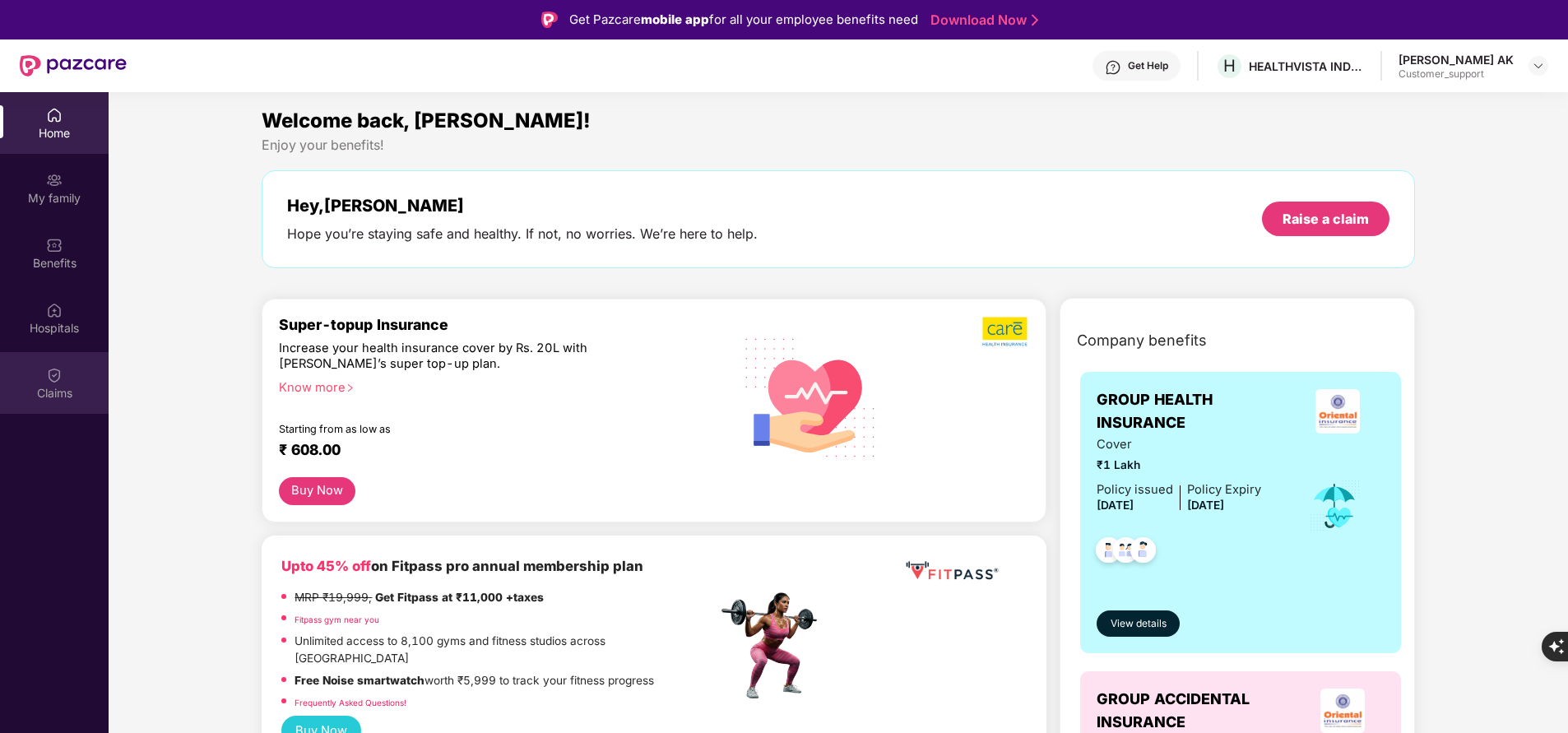
click at [58, 395] on div "Claims" at bounding box center [54, 393] width 108 height 16
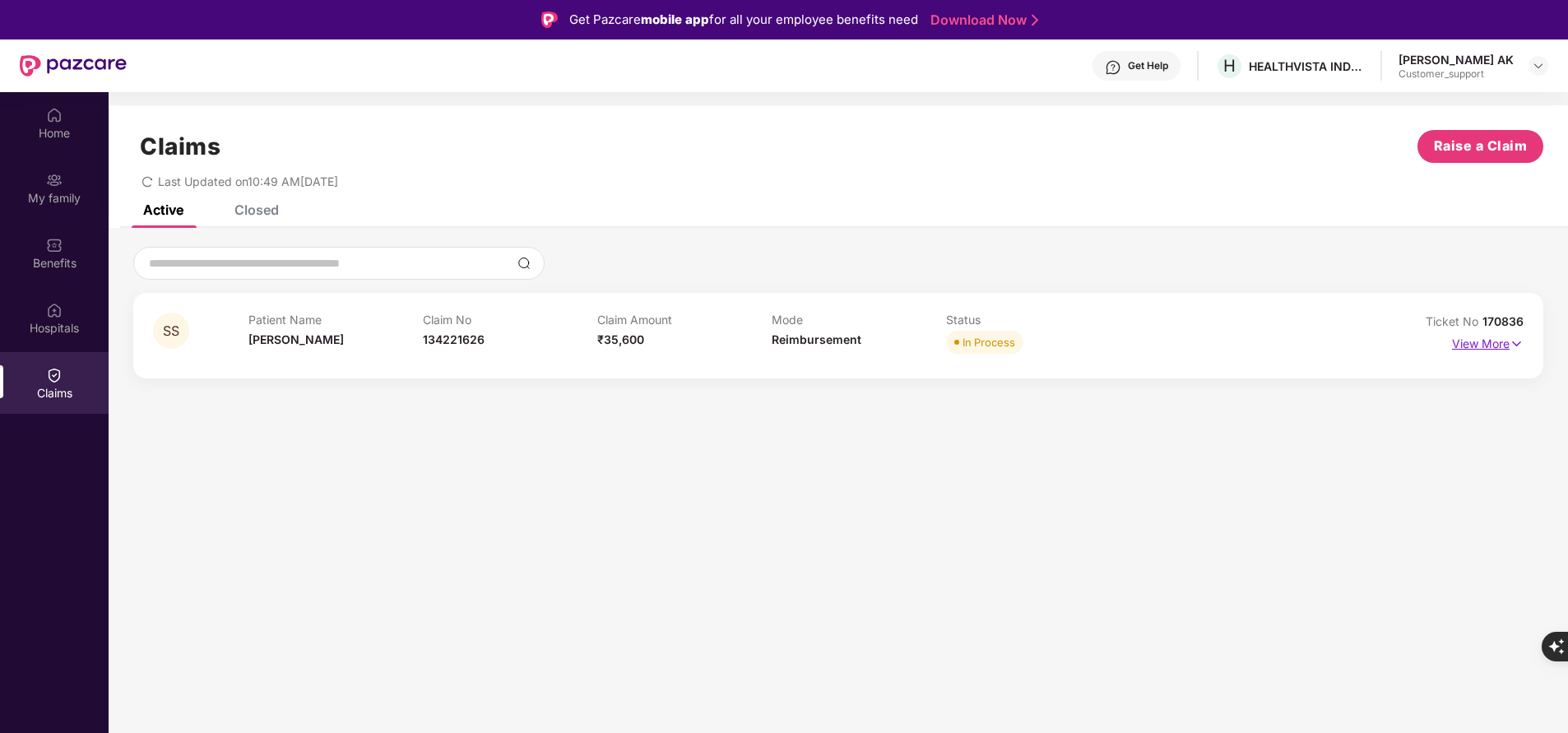
click at [1487, 337] on p "View More" at bounding box center [1488, 341] width 72 height 22
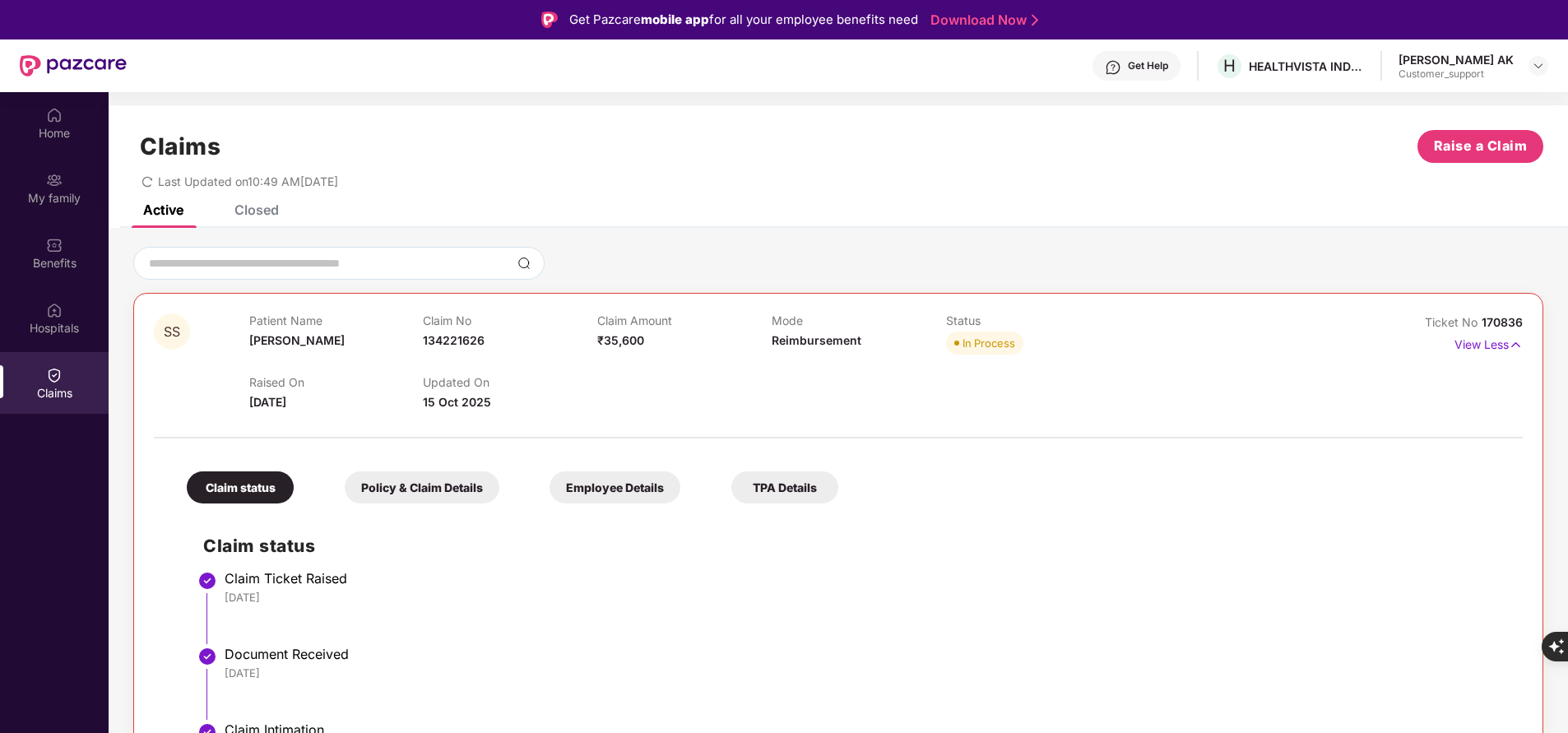
click at [1505, 324] on span "170836" at bounding box center [1502, 322] width 41 height 14
copy div "No 170836"
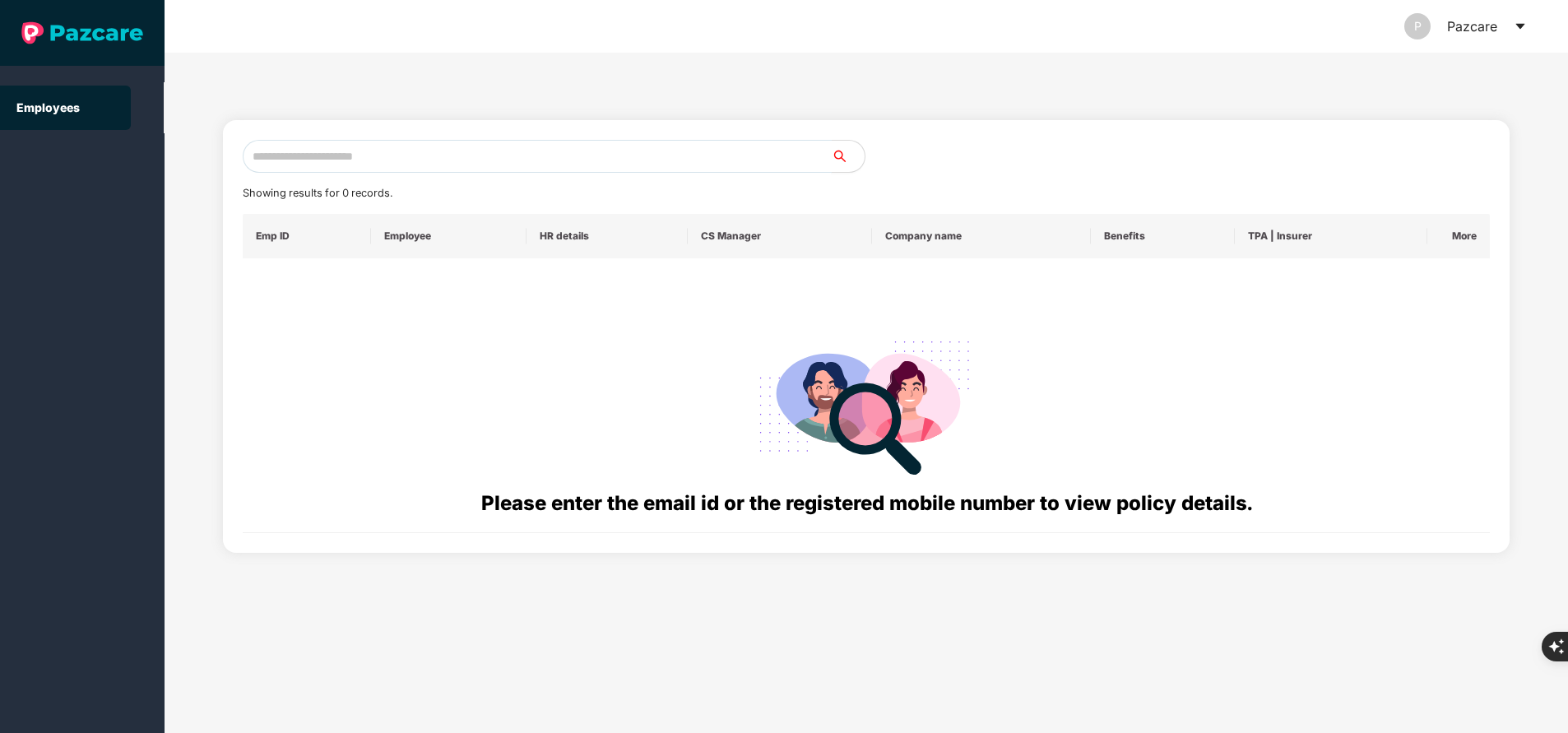
click at [441, 162] on input "text" at bounding box center [536, 156] width 589 height 33
paste input "**********"
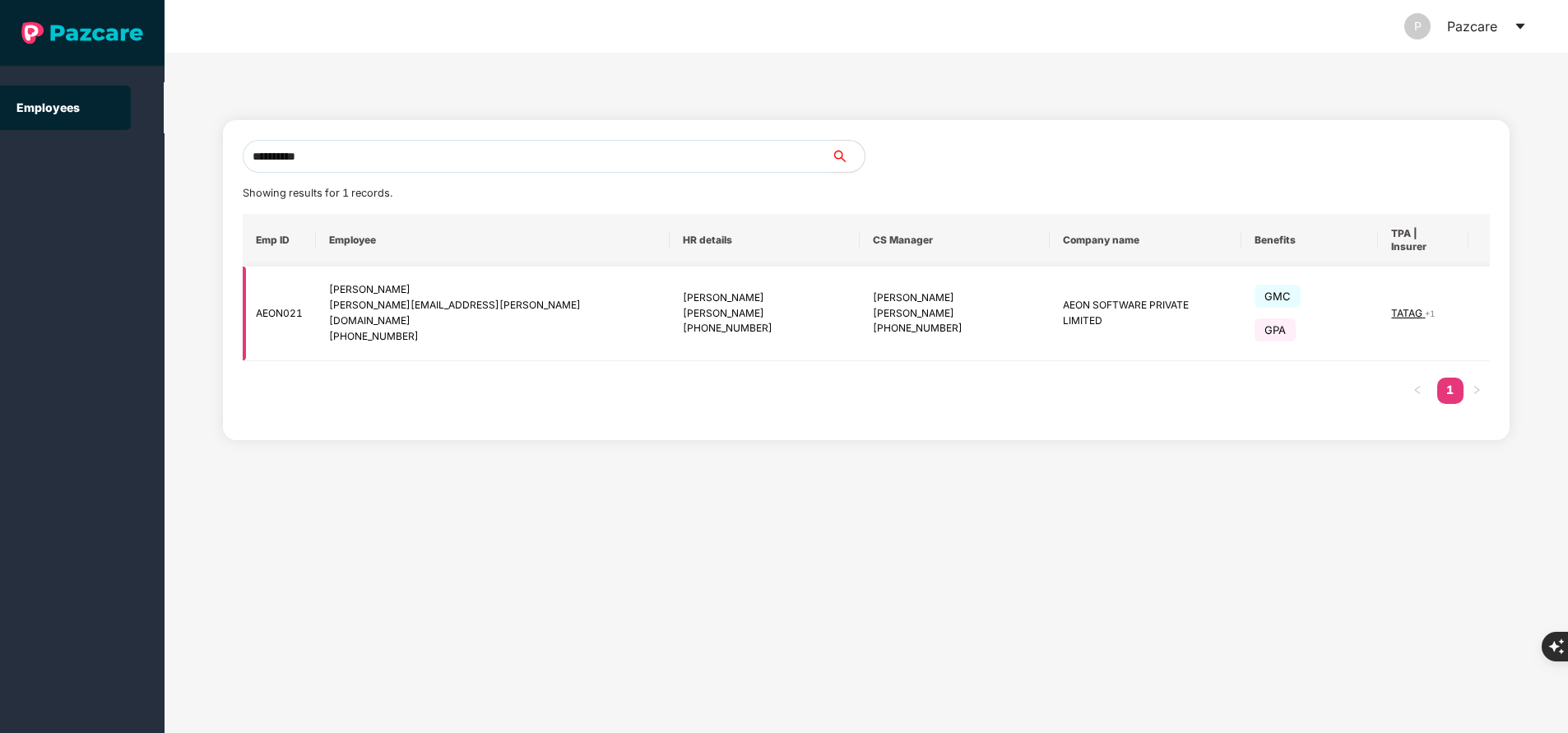
type input "**********"
click at [1391, 307] on span "TATAG" at bounding box center [1408, 313] width 34 height 13
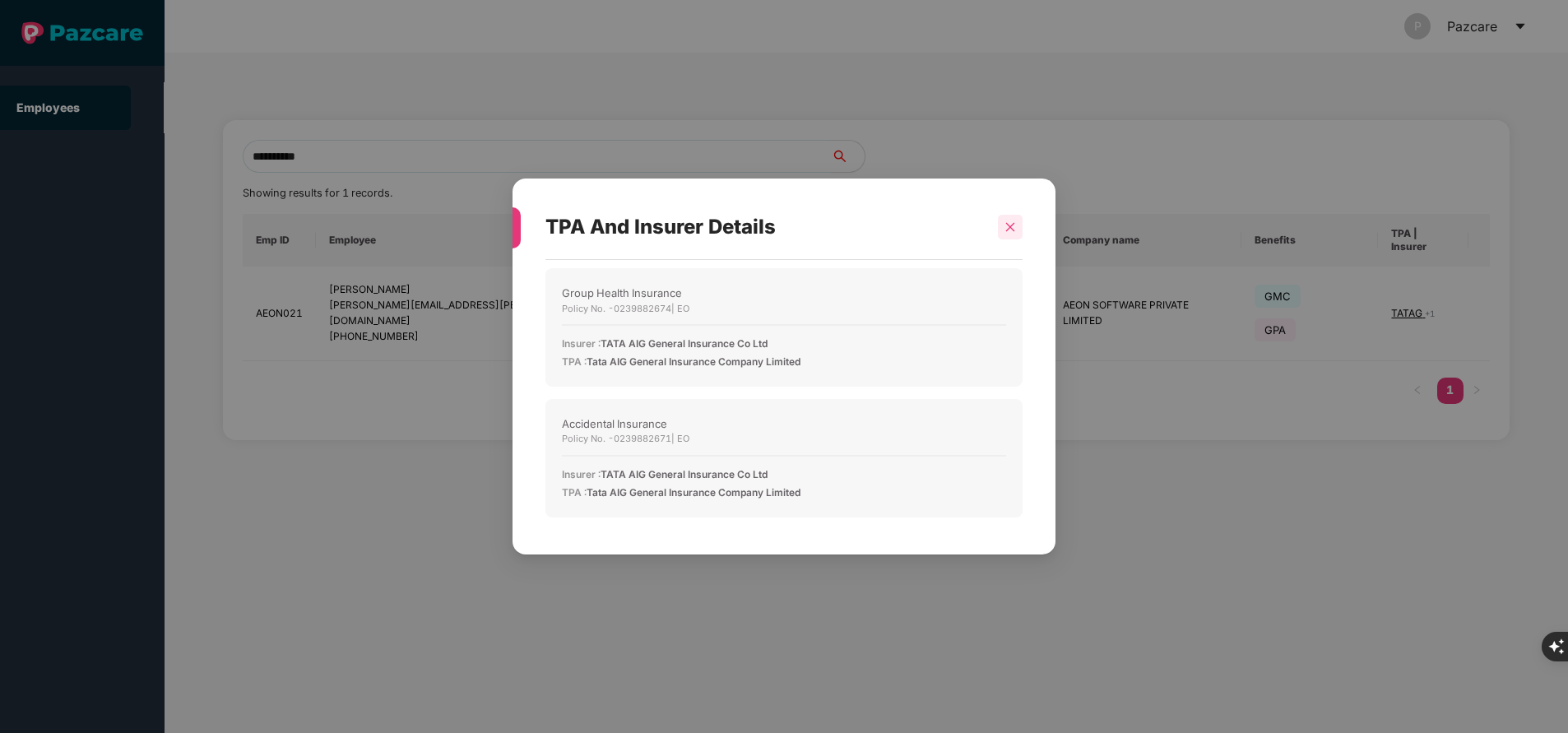
click at [1011, 225] on icon "close" at bounding box center [1009, 227] width 12 height 12
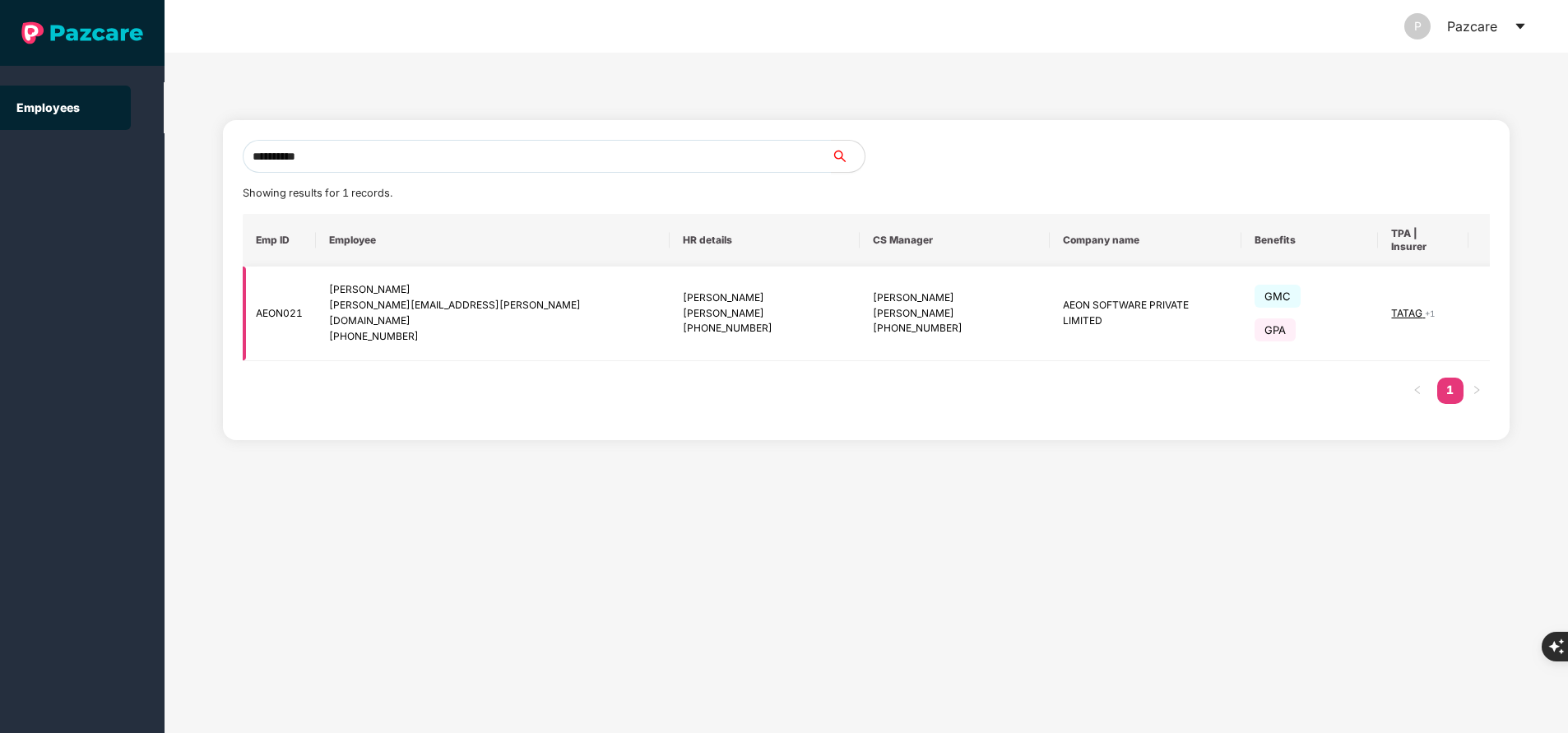
click at [1496, 302] on img at bounding box center [1508, 314] width 23 height 23
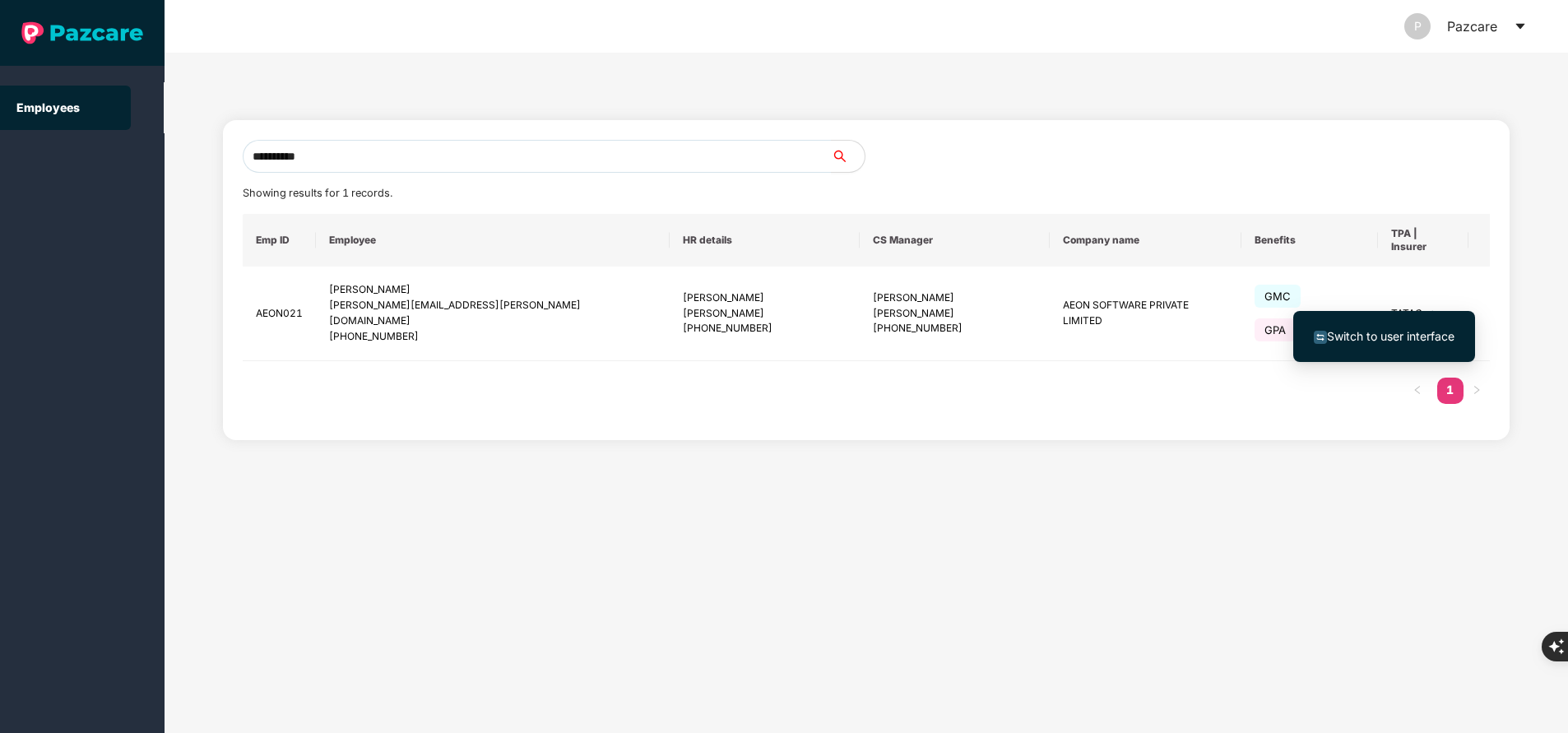
click at [1468, 304] on div "Switch to user interface" at bounding box center [1383, 336] width 181 height 67
click at [1428, 335] on span "Switch to user interface" at bounding box center [1390, 336] width 128 height 14
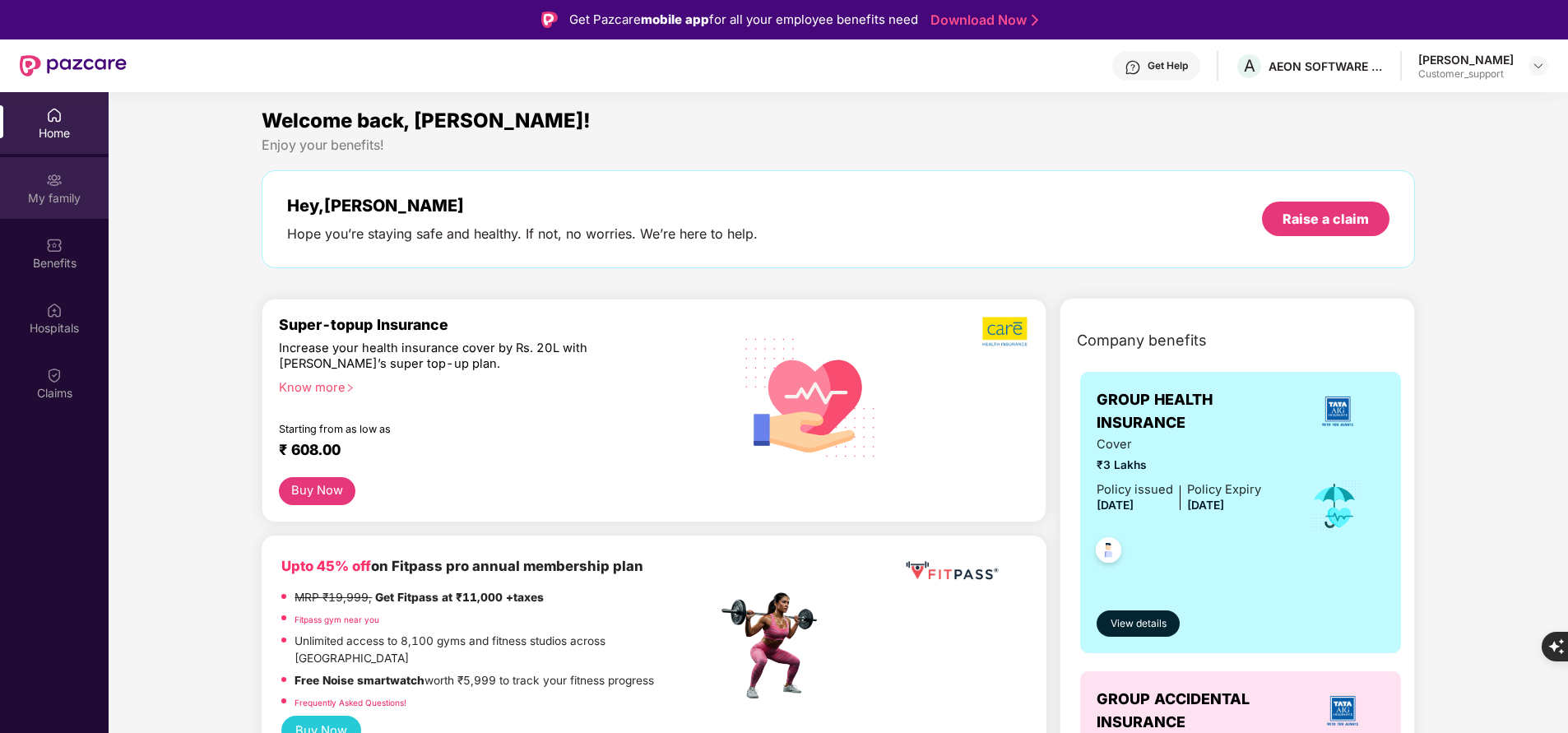
click at [77, 202] on div "My family" at bounding box center [54, 198] width 108 height 16
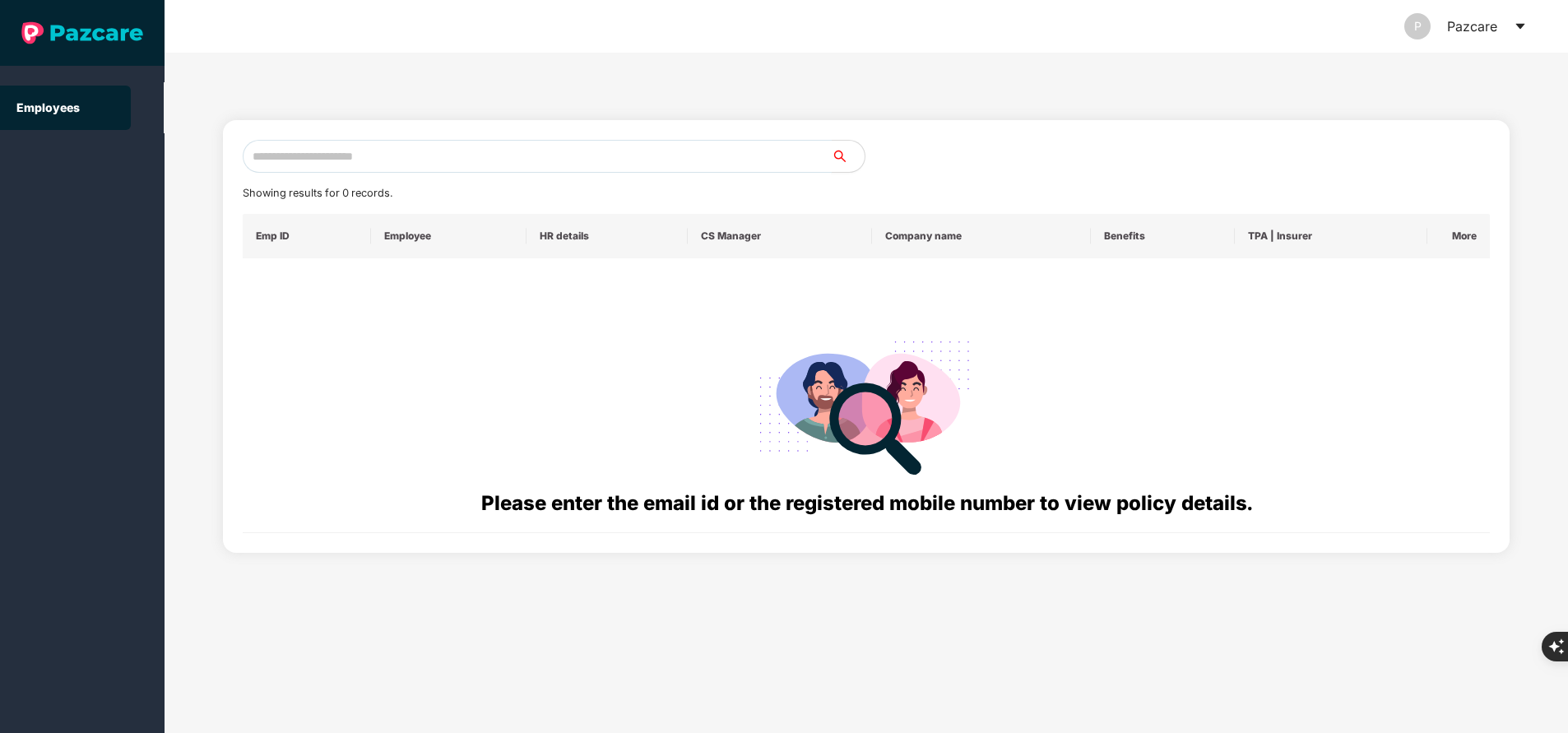
paste input "**********"
click at [367, 147] on input "text" at bounding box center [536, 156] width 589 height 33
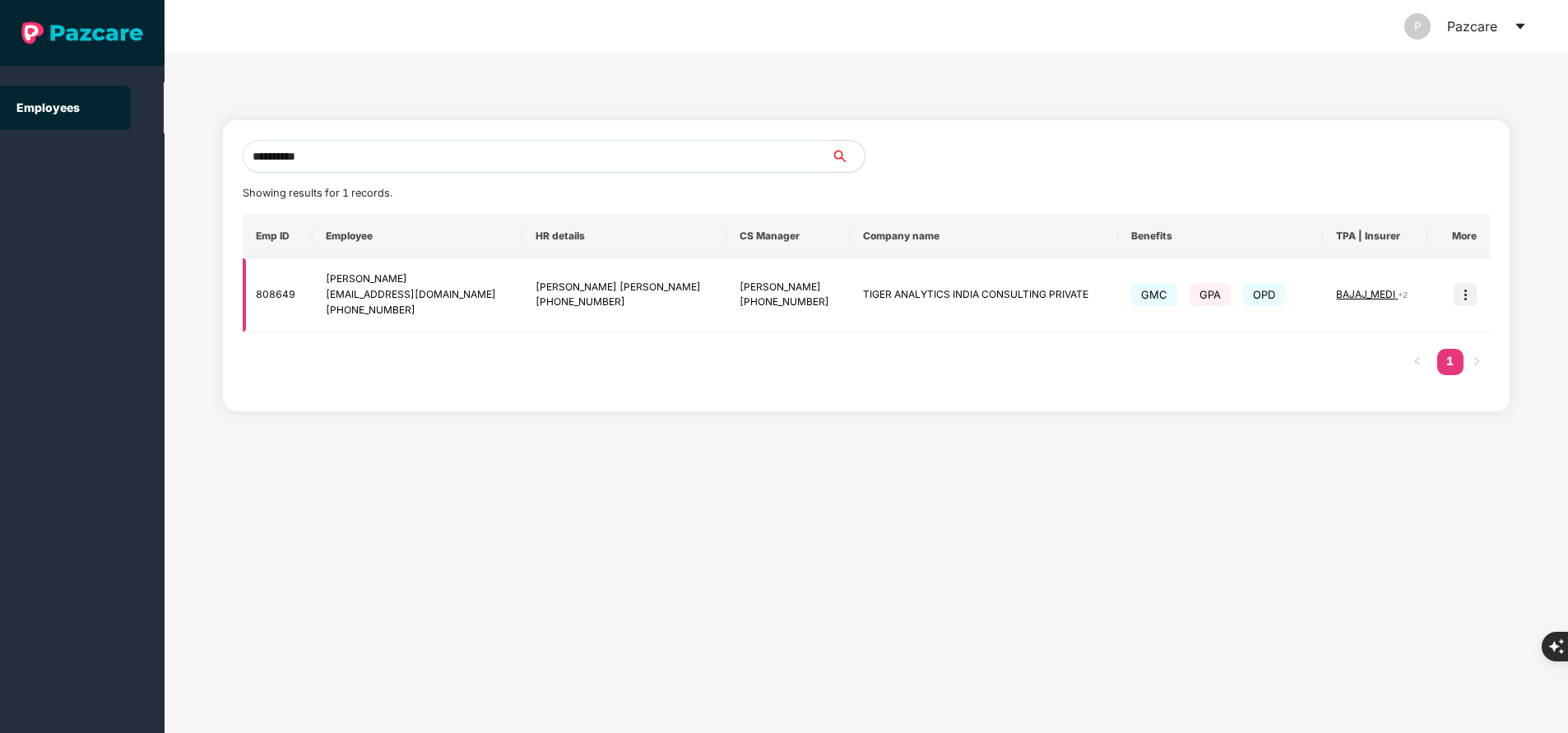
type input "**********"
click at [1468, 300] on img at bounding box center [1465, 295] width 23 height 23
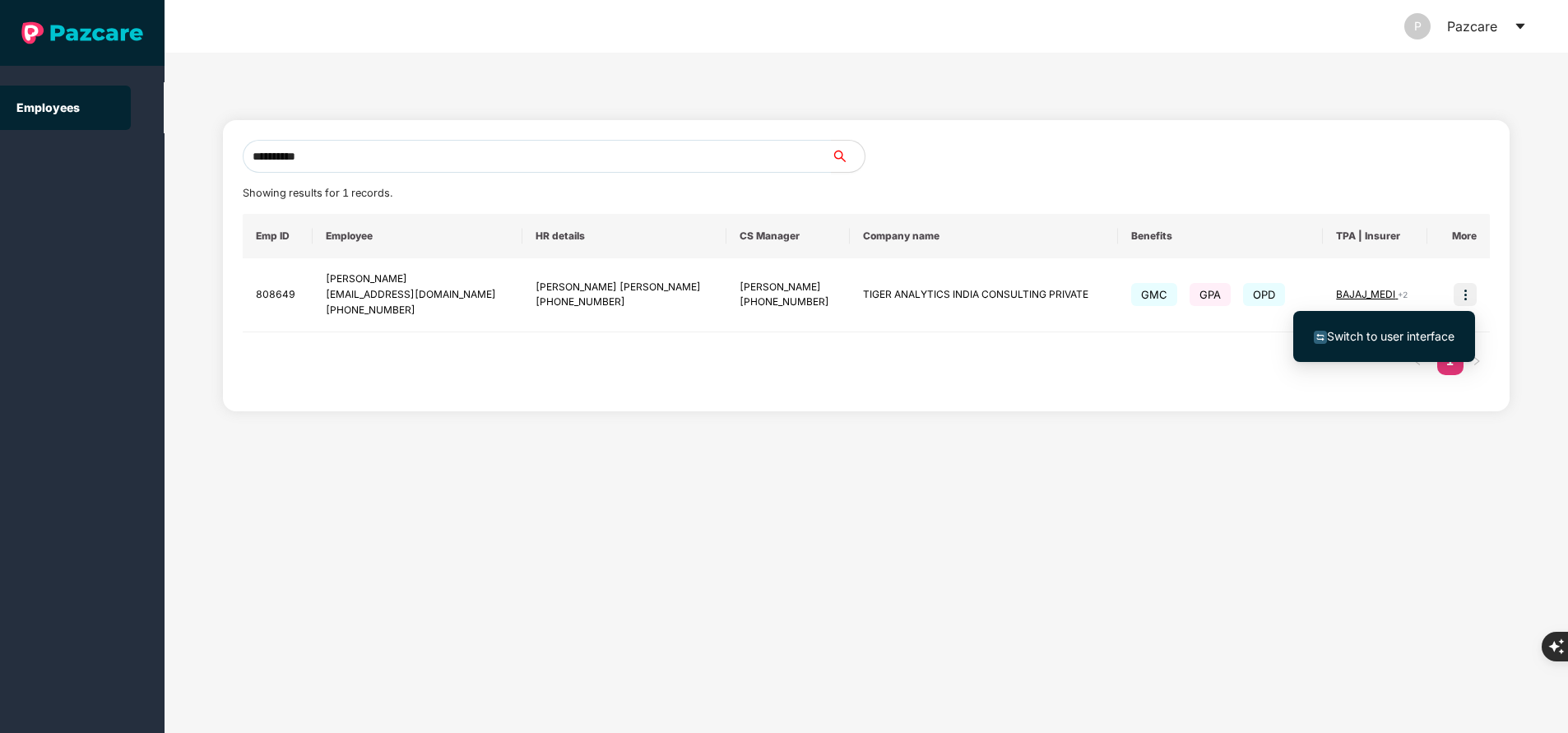
click at [1412, 345] on li "Switch to user interface" at bounding box center [1383, 336] width 181 height 35
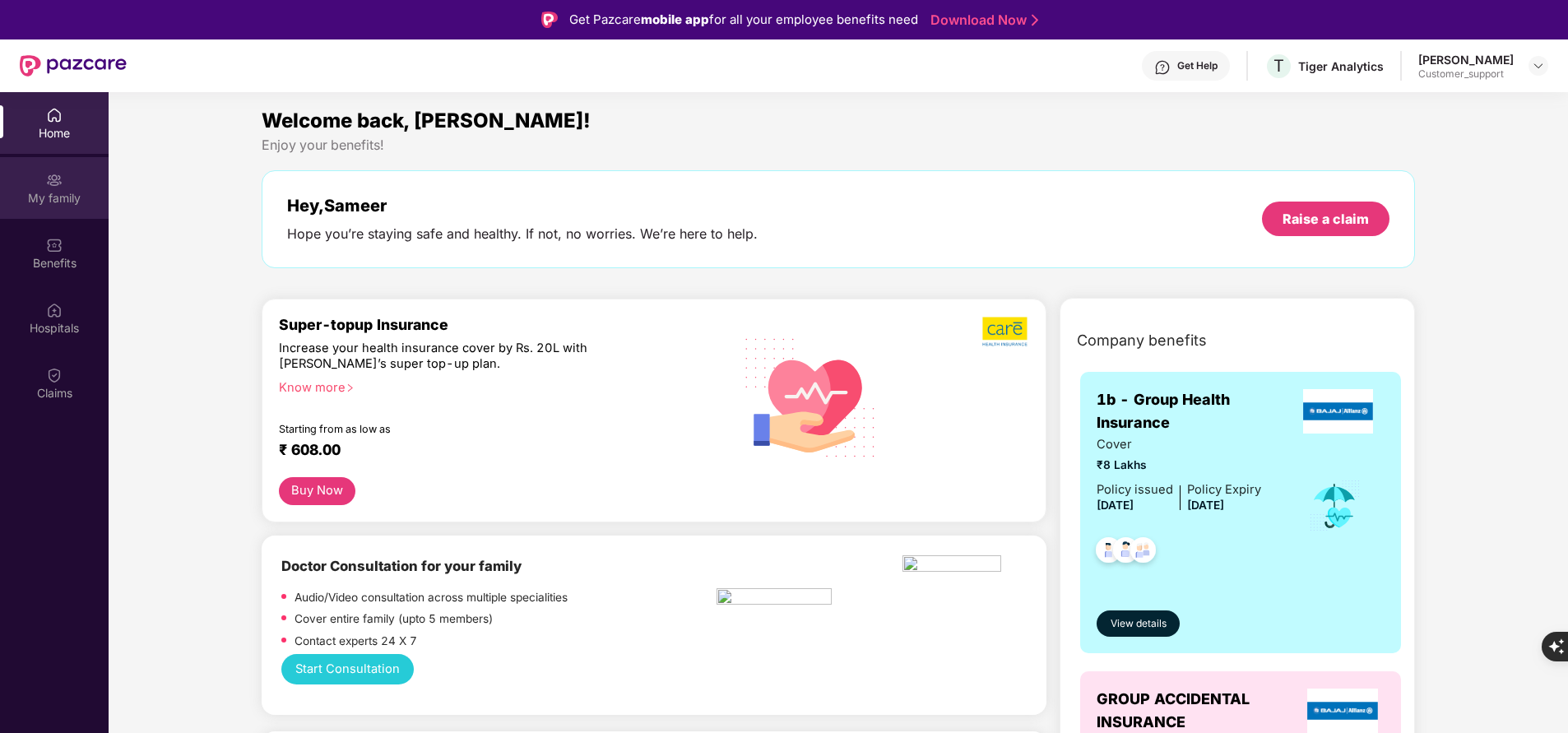
click at [73, 206] on div "My family" at bounding box center [54, 188] width 108 height 62
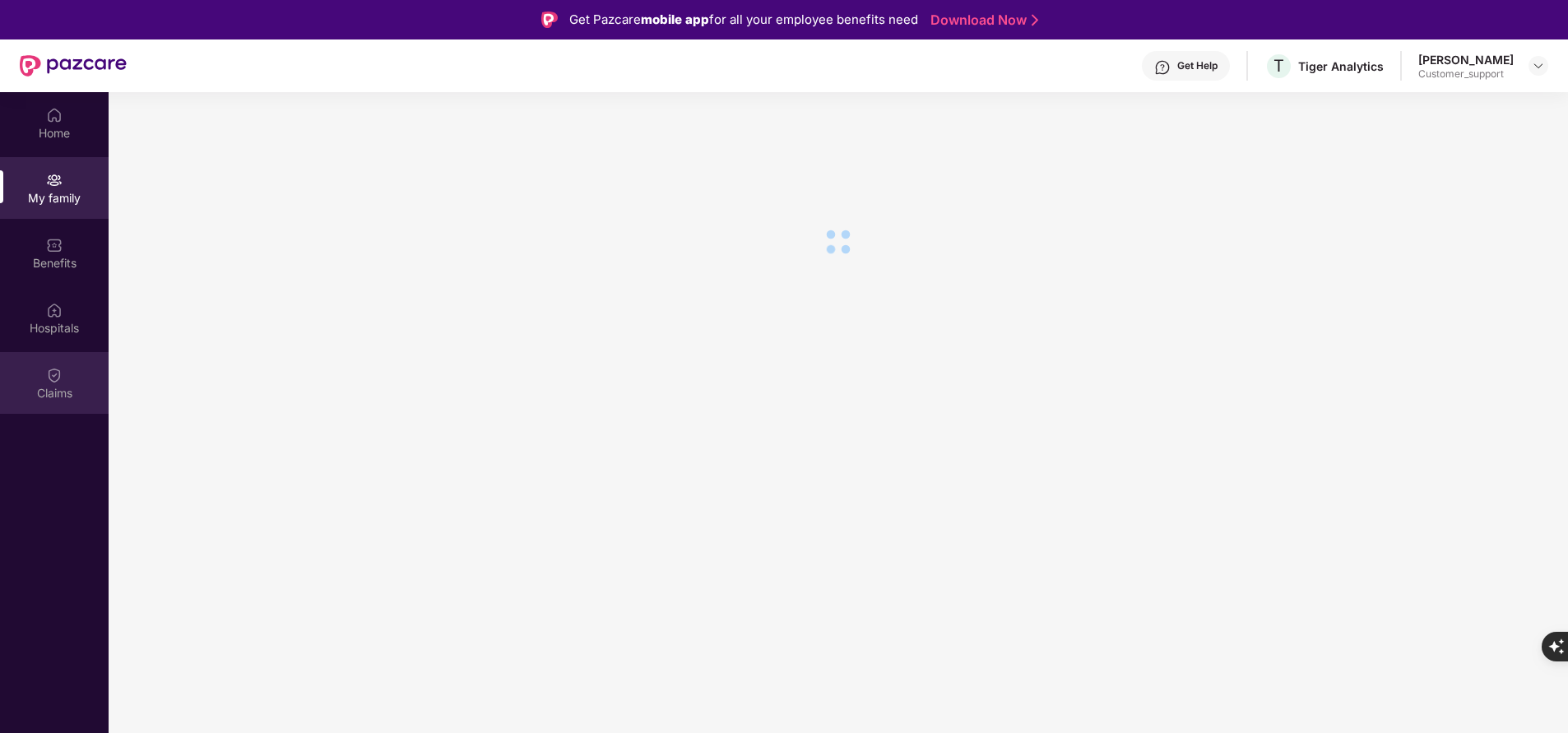
click at [63, 389] on div "Claims" at bounding box center [54, 393] width 108 height 16
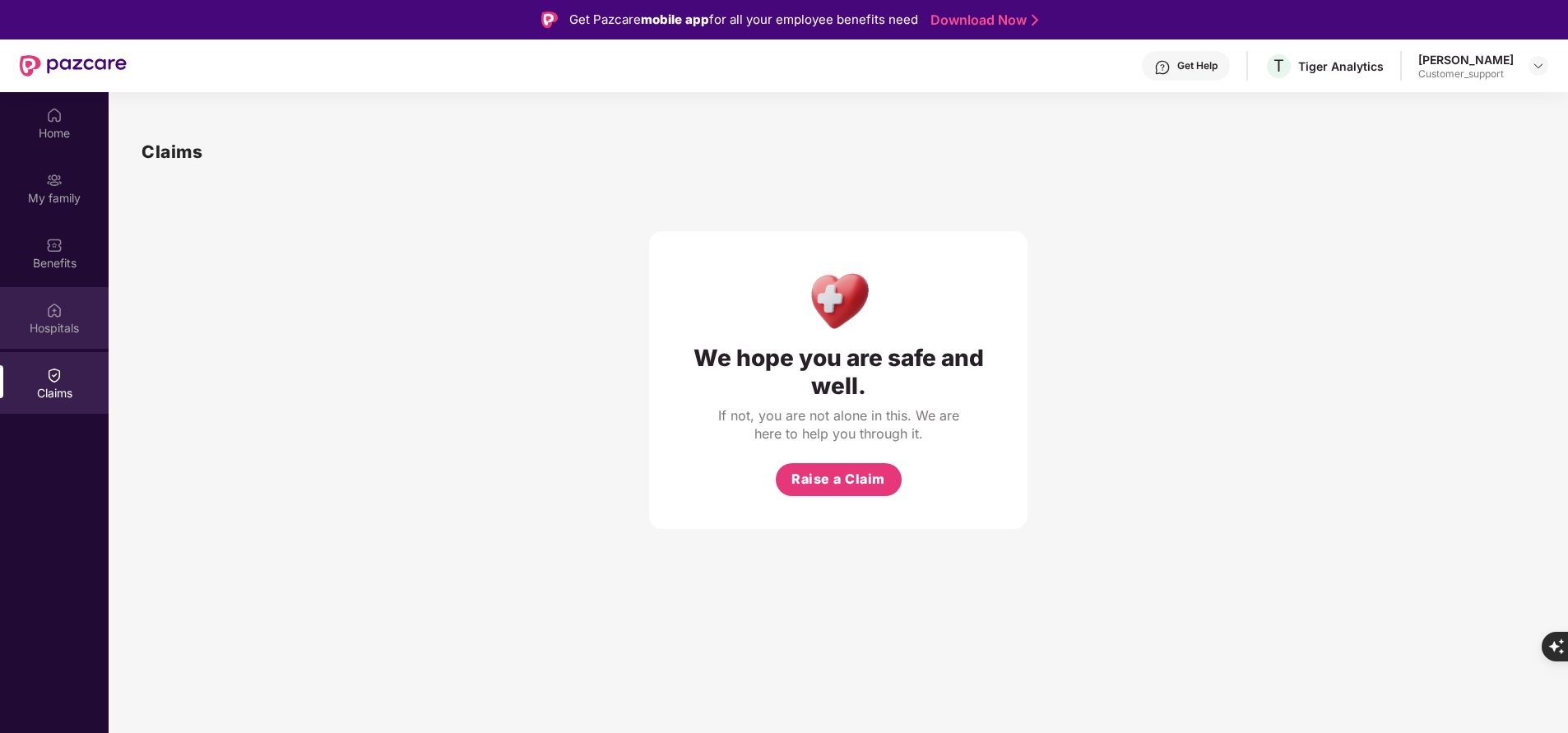
click at [73, 321] on div "Hospitals" at bounding box center [54, 328] width 108 height 16
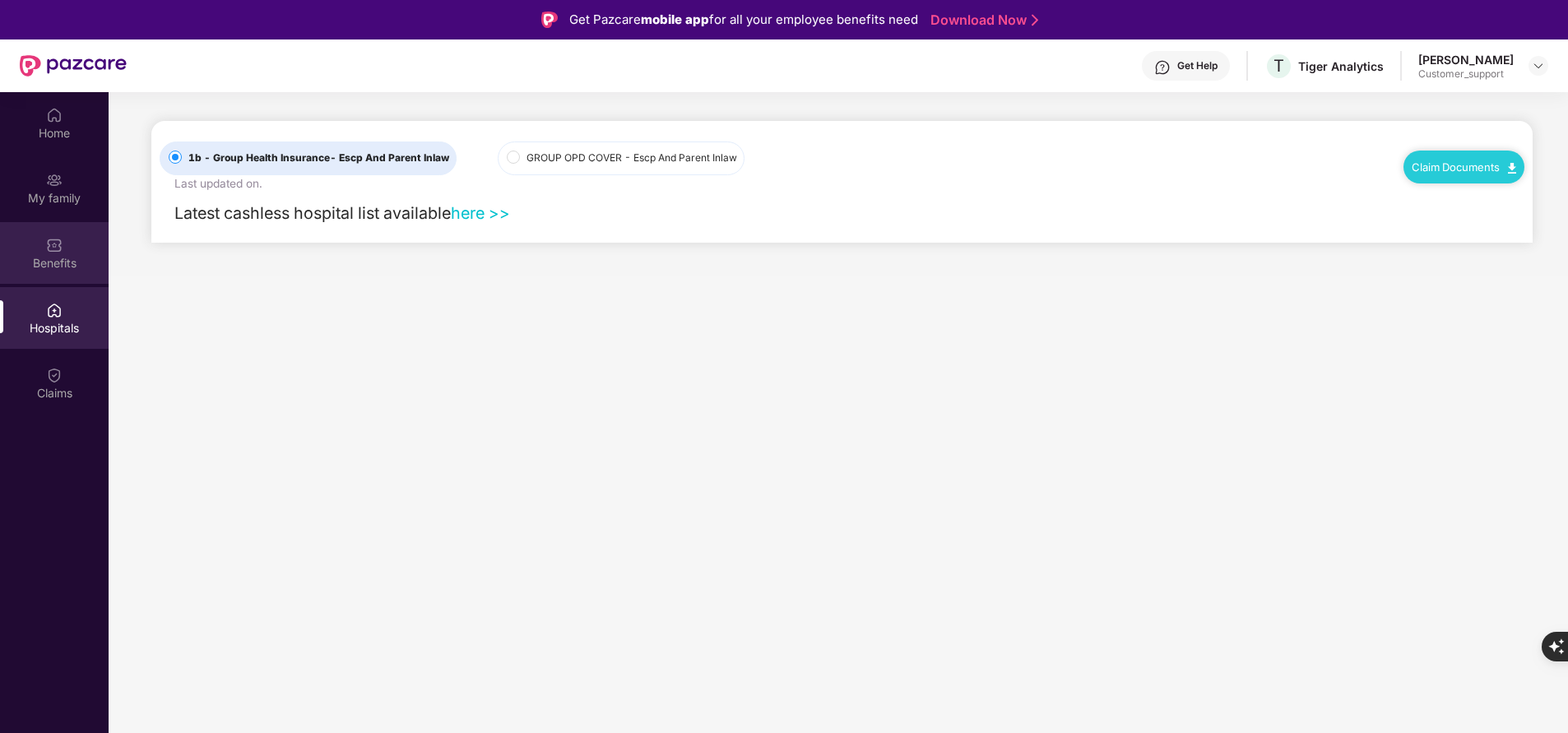
click at [55, 268] on div "Benefits" at bounding box center [54, 263] width 108 height 16
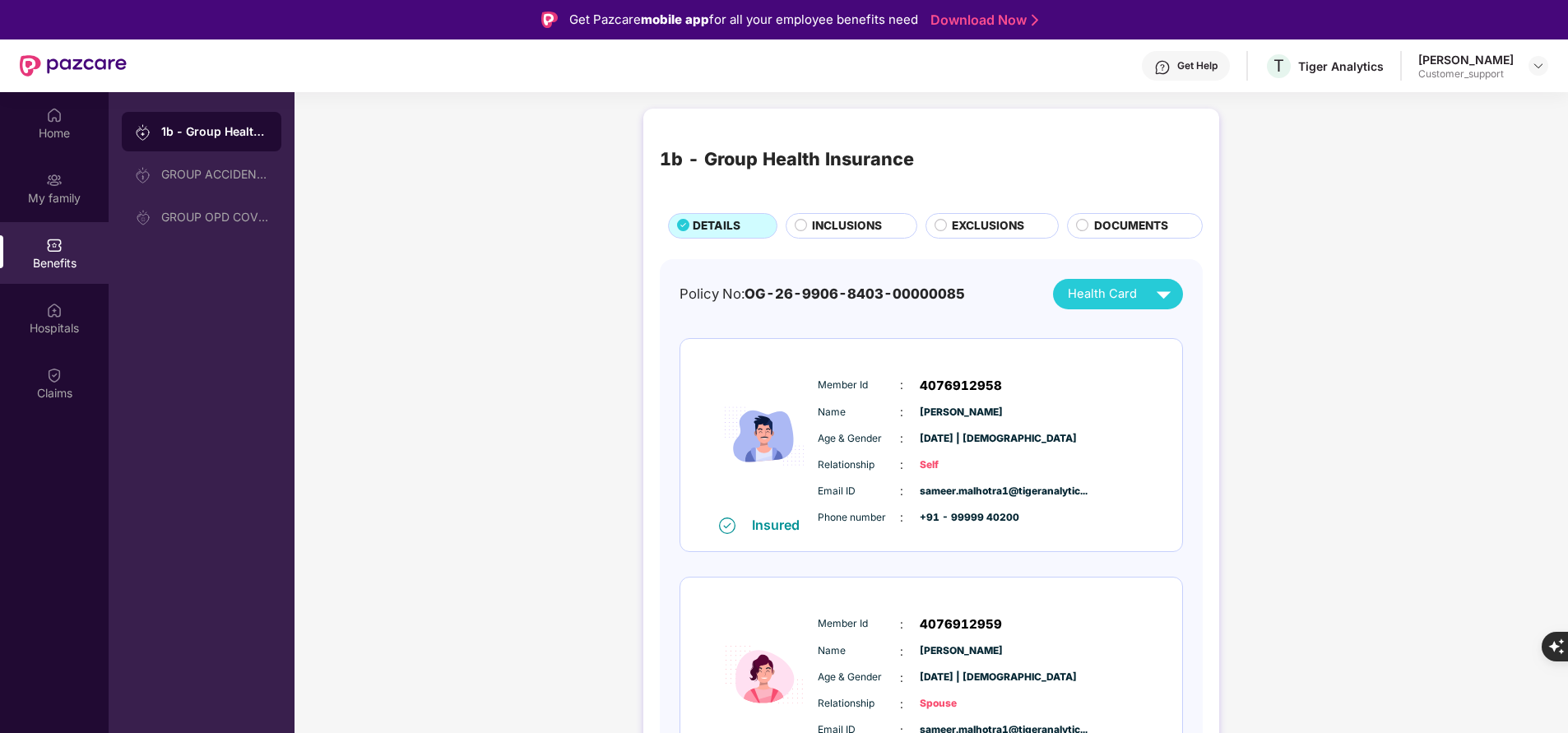
click at [855, 230] on span "INCLUSIONS" at bounding box center [847, 225] width 70 height 17
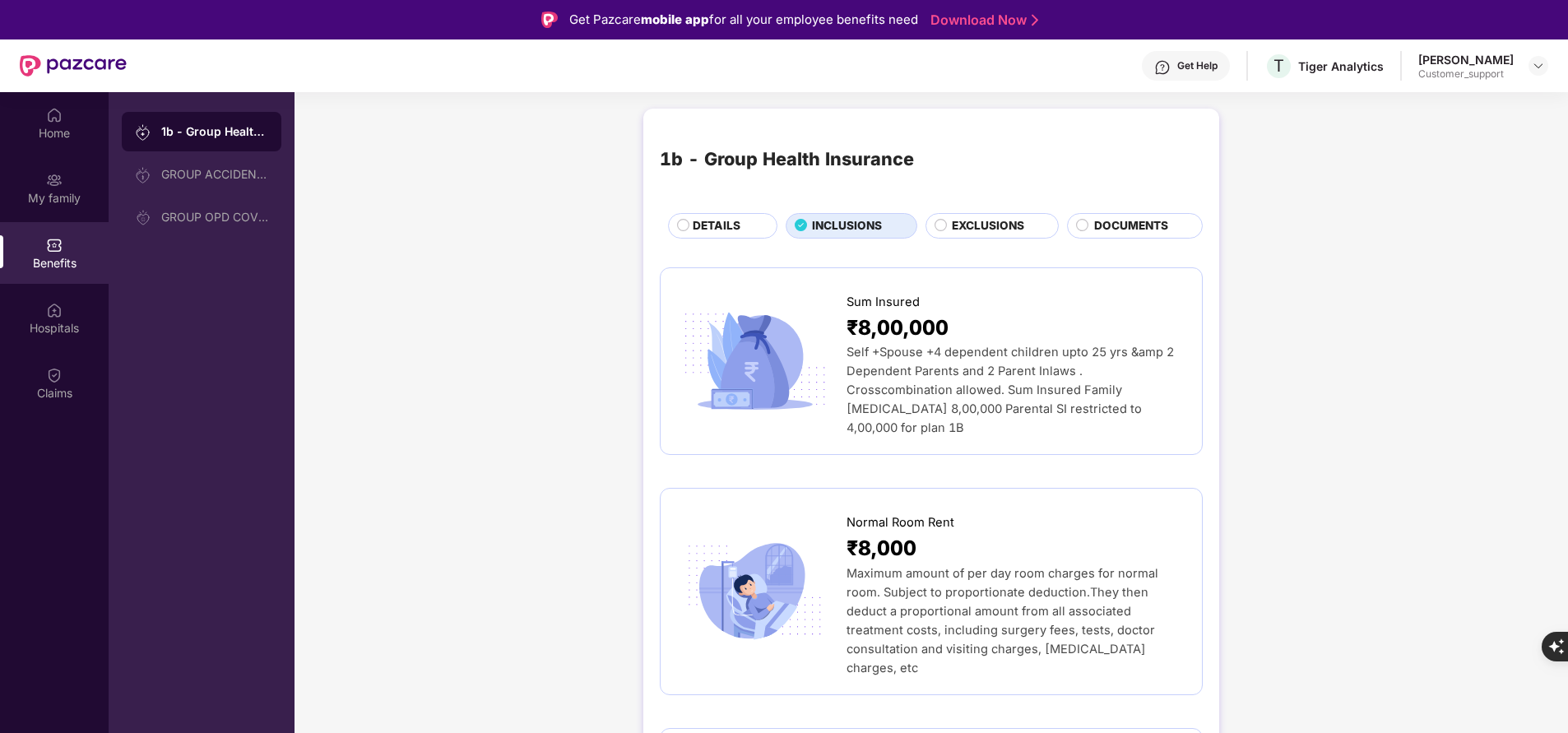
click at [973, 220] on span "EXCLUSIONS" at bounding box center [988, 225] width 72 height 17
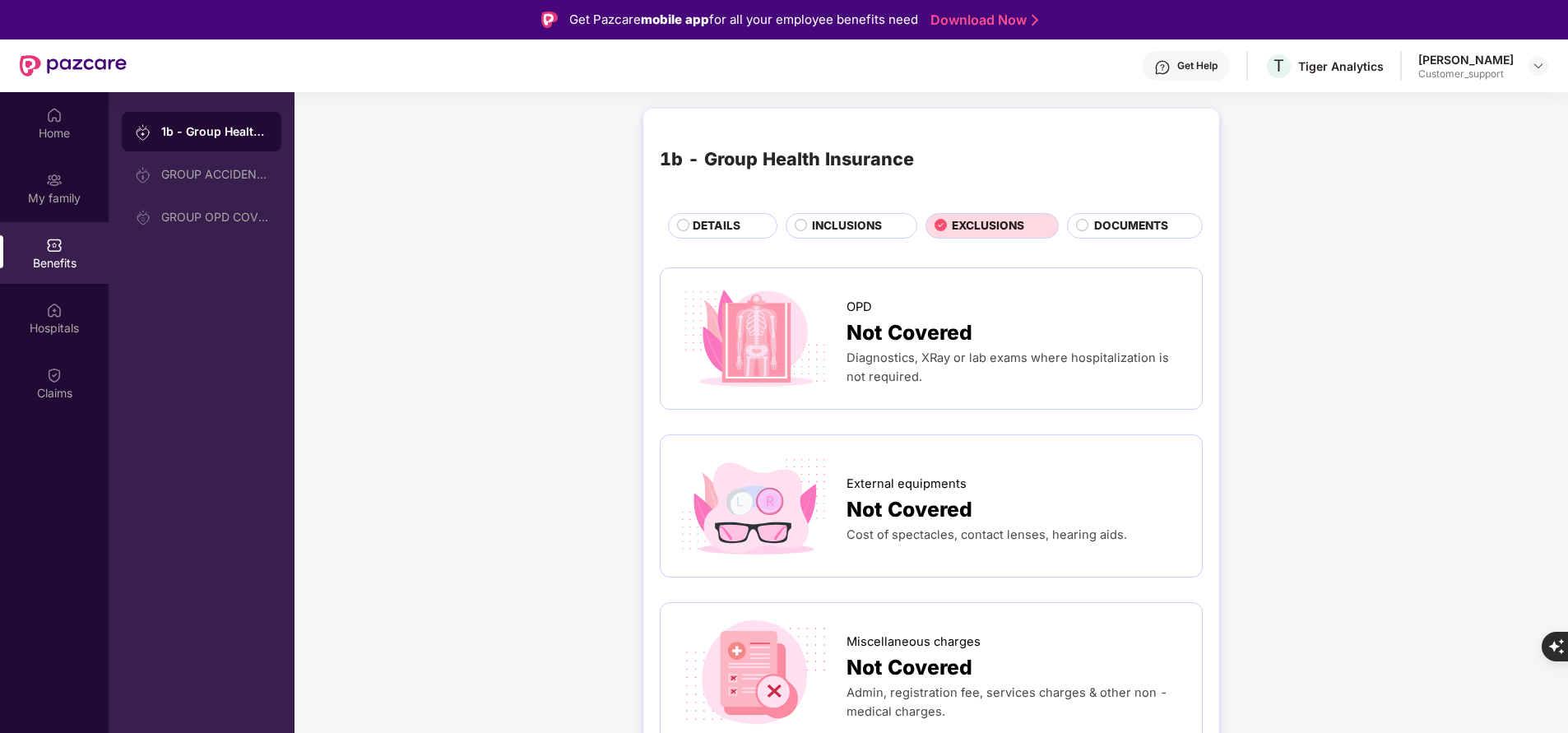
click at [1131, 232] on span "DOCUMENTS" at bounding box center [1131, 225] width 74 height 17
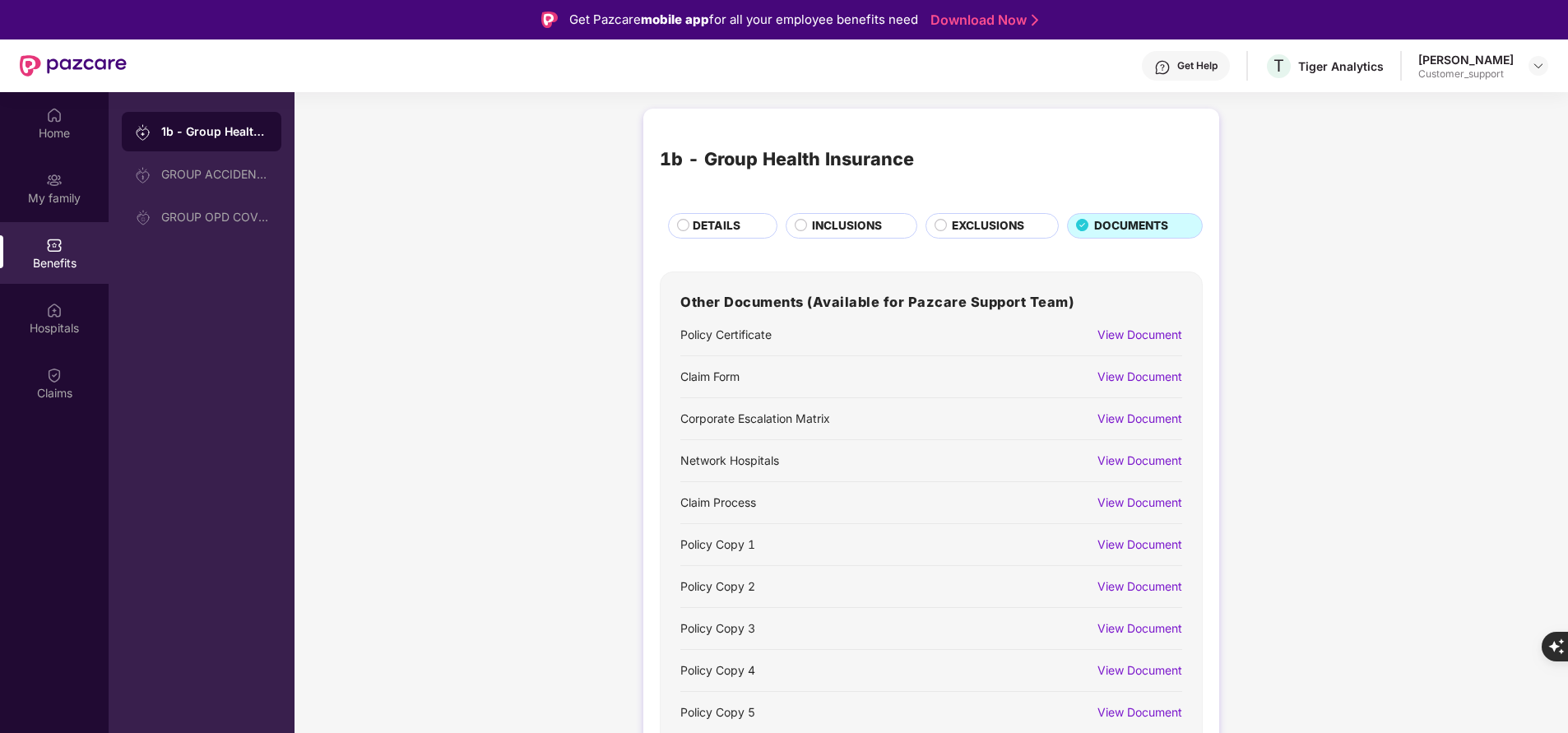
click at [1003, 229] on span "EXCLUSIONS" at bounding box center [988, 225] width 72 height 17
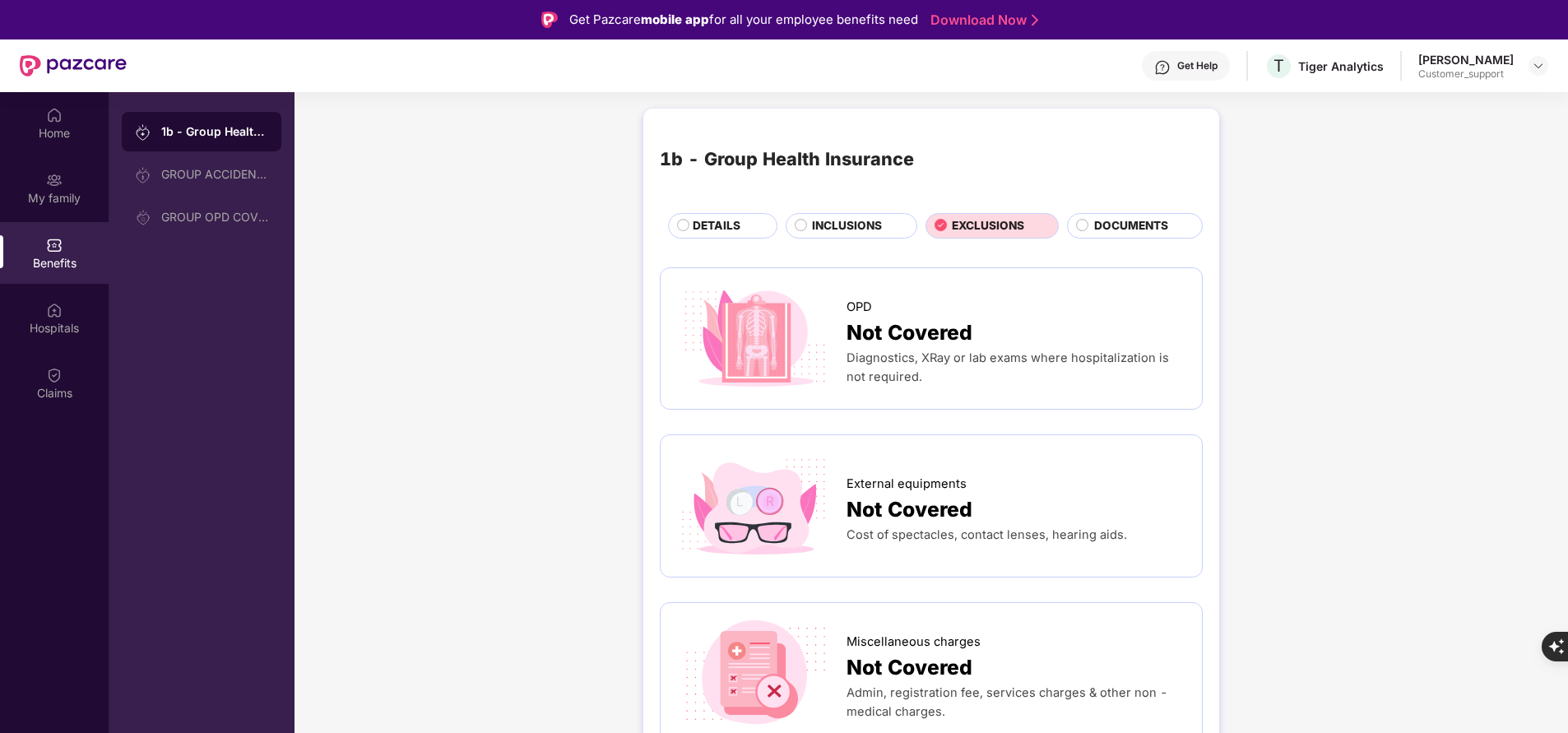
click at [852, 223] on span "INCLUSIONS" at bounding box center [847, 225] width 70 height 17
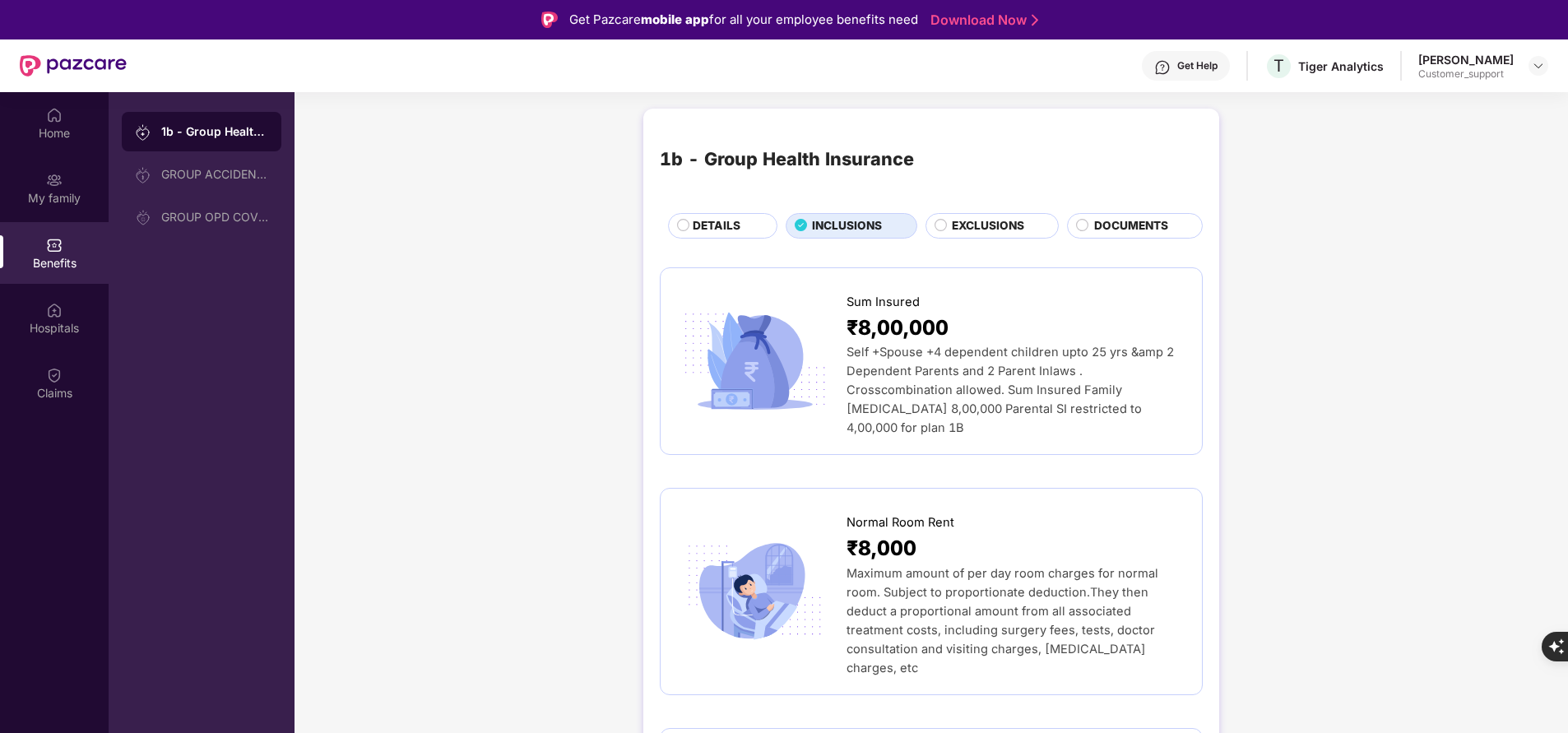
click at [693, 234] on span "DETAILS" at bounding box center [716, 225] width 47 height 17
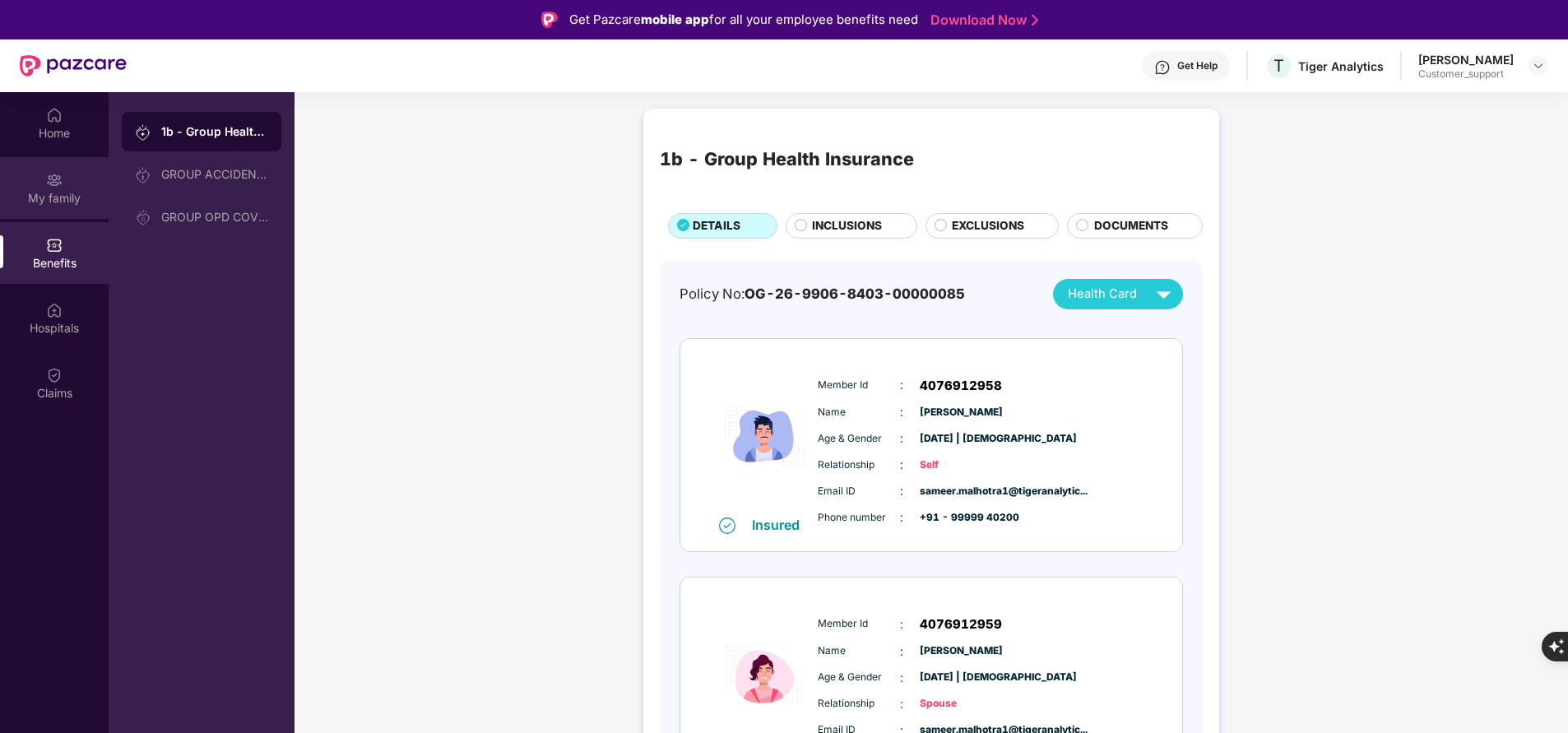
click at [71, 192] on div "My family" at bounding box center [54, 198] width 108 height 16
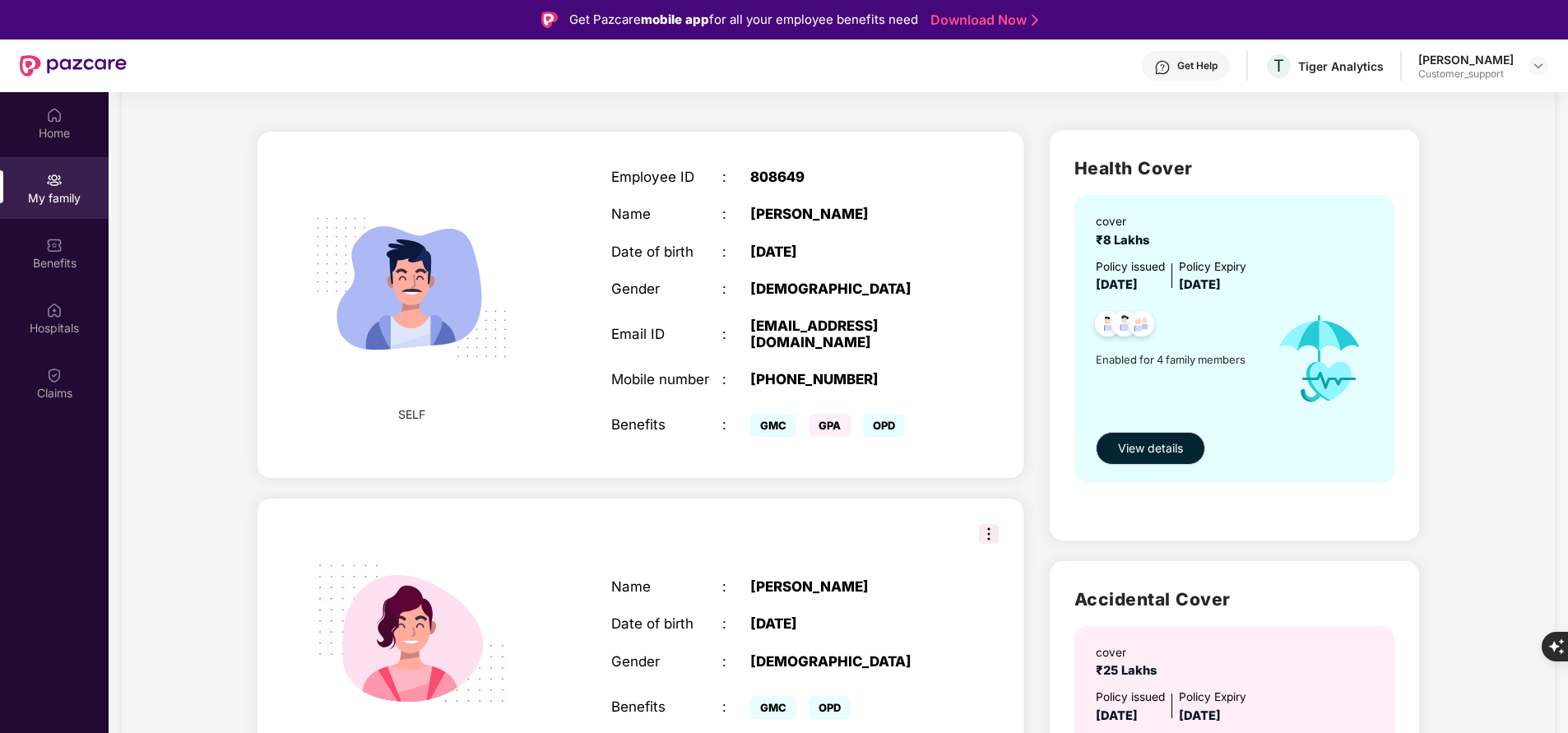
scroll to position [0, 0]
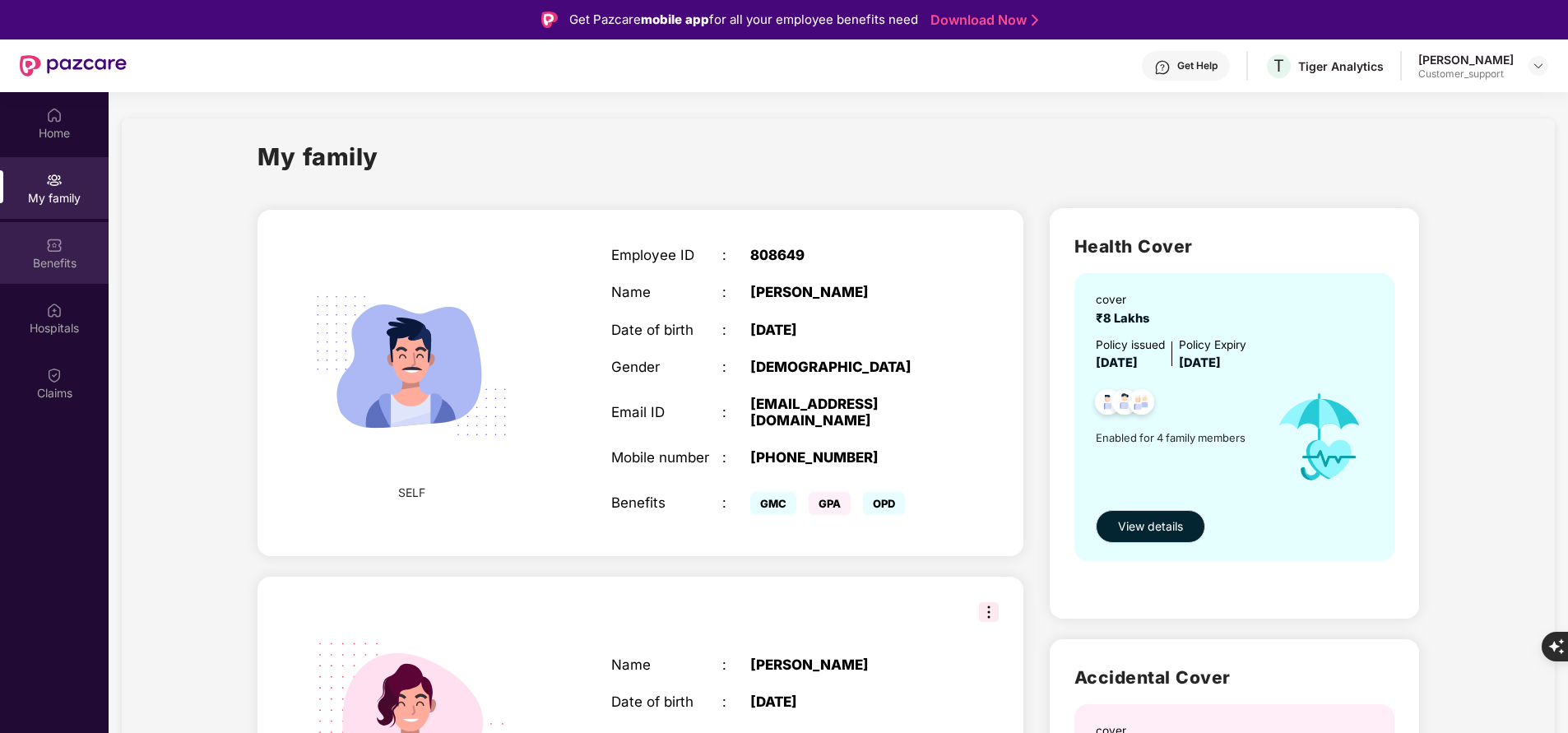
click at [73, 257] on div "Benefits" at bounding box center [54, 263] width 108 height 16
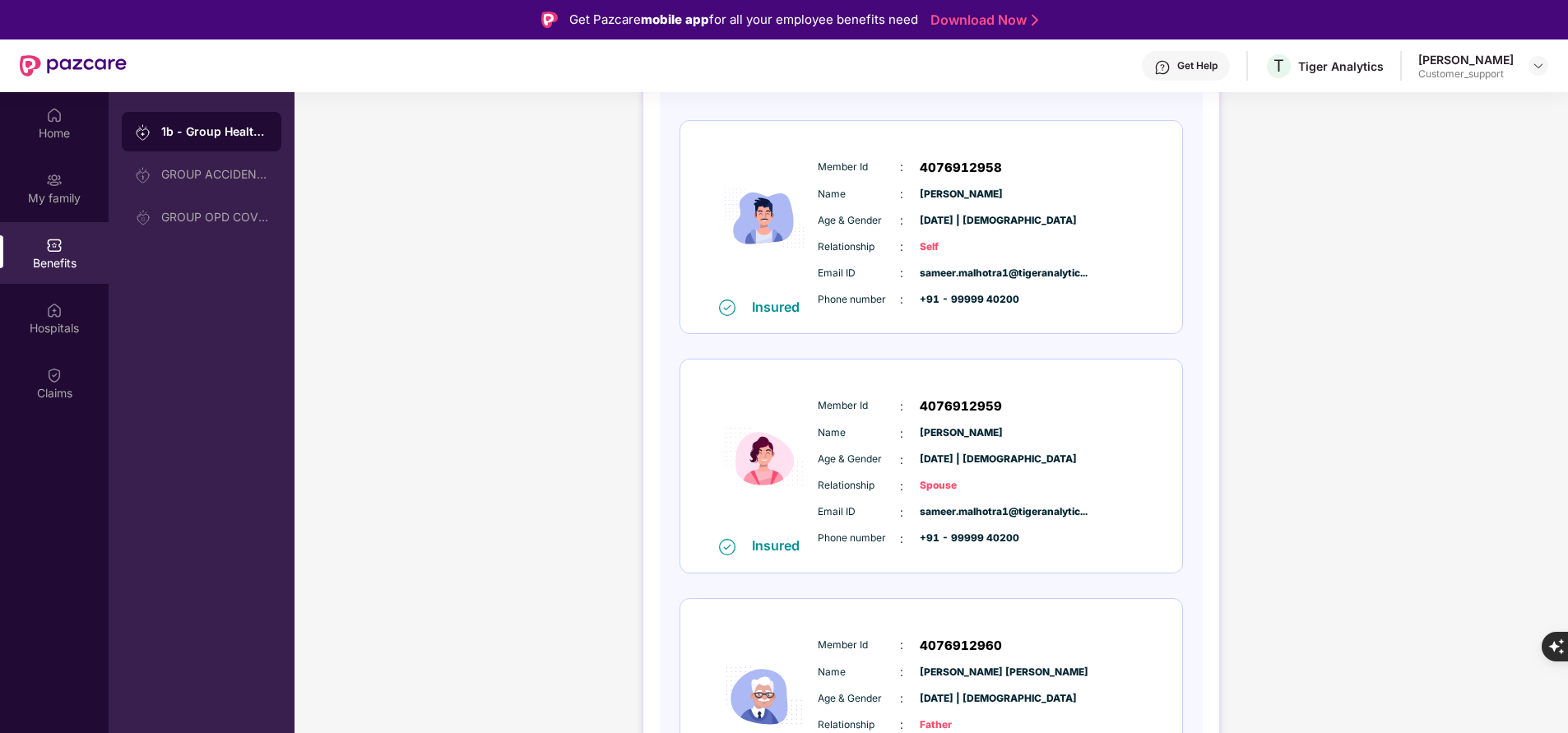
scroll to position [217, 0]
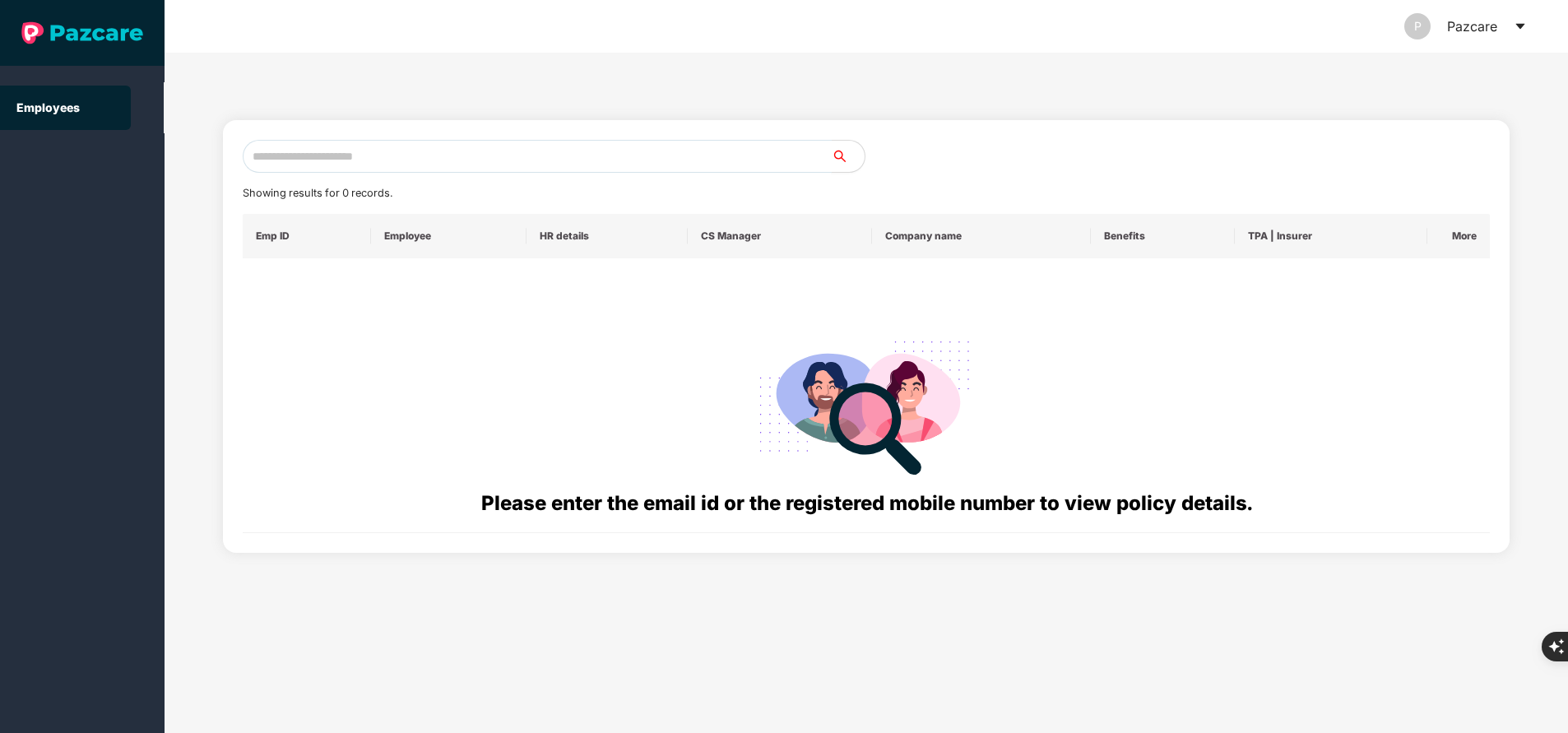
click at [429, 149] on input "text" at bounding box center [536, 156] width 589 height 33
paste input "**********"
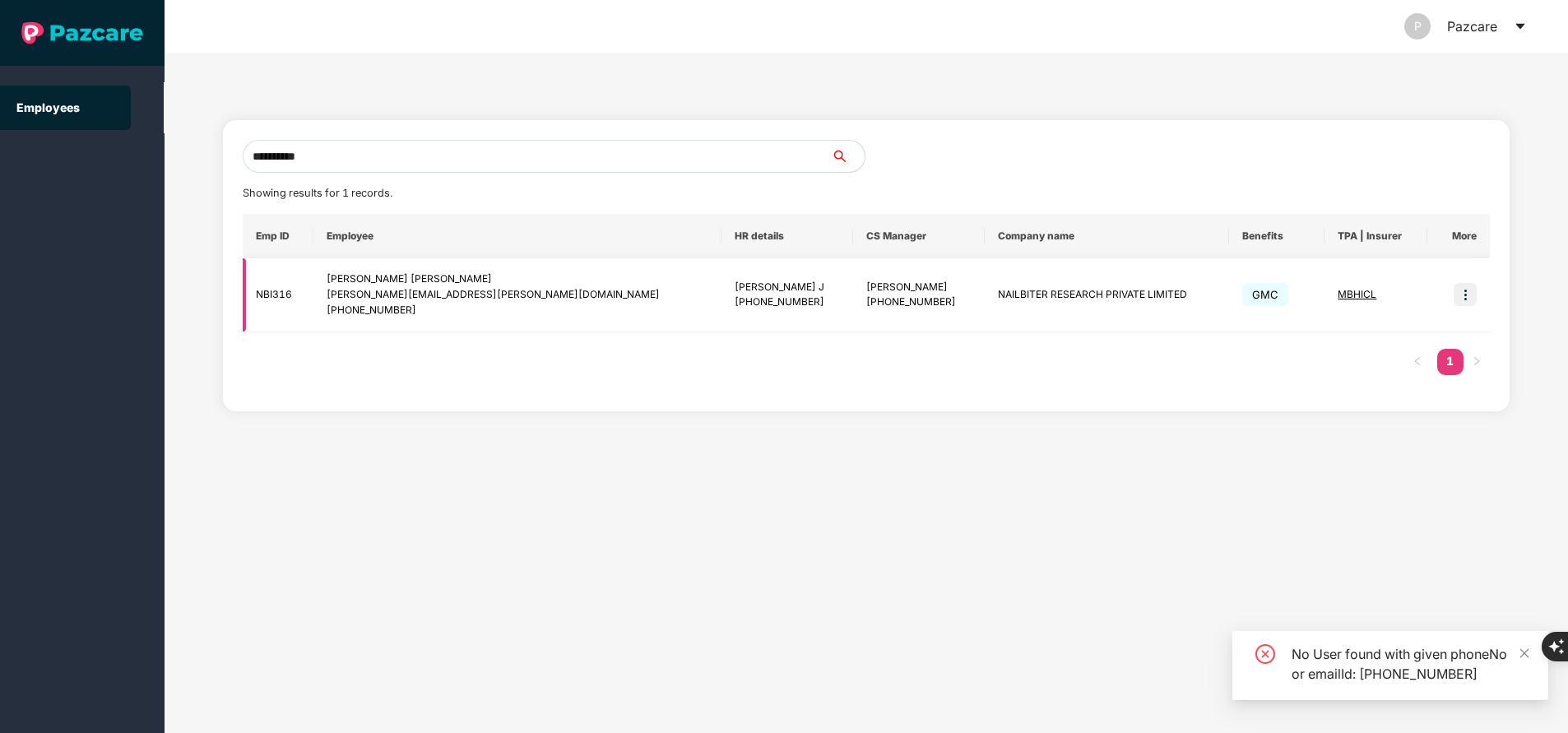
type input "**********"
click at [1464, 297] on img at bounding box center [1465, 295] width 23 height 23
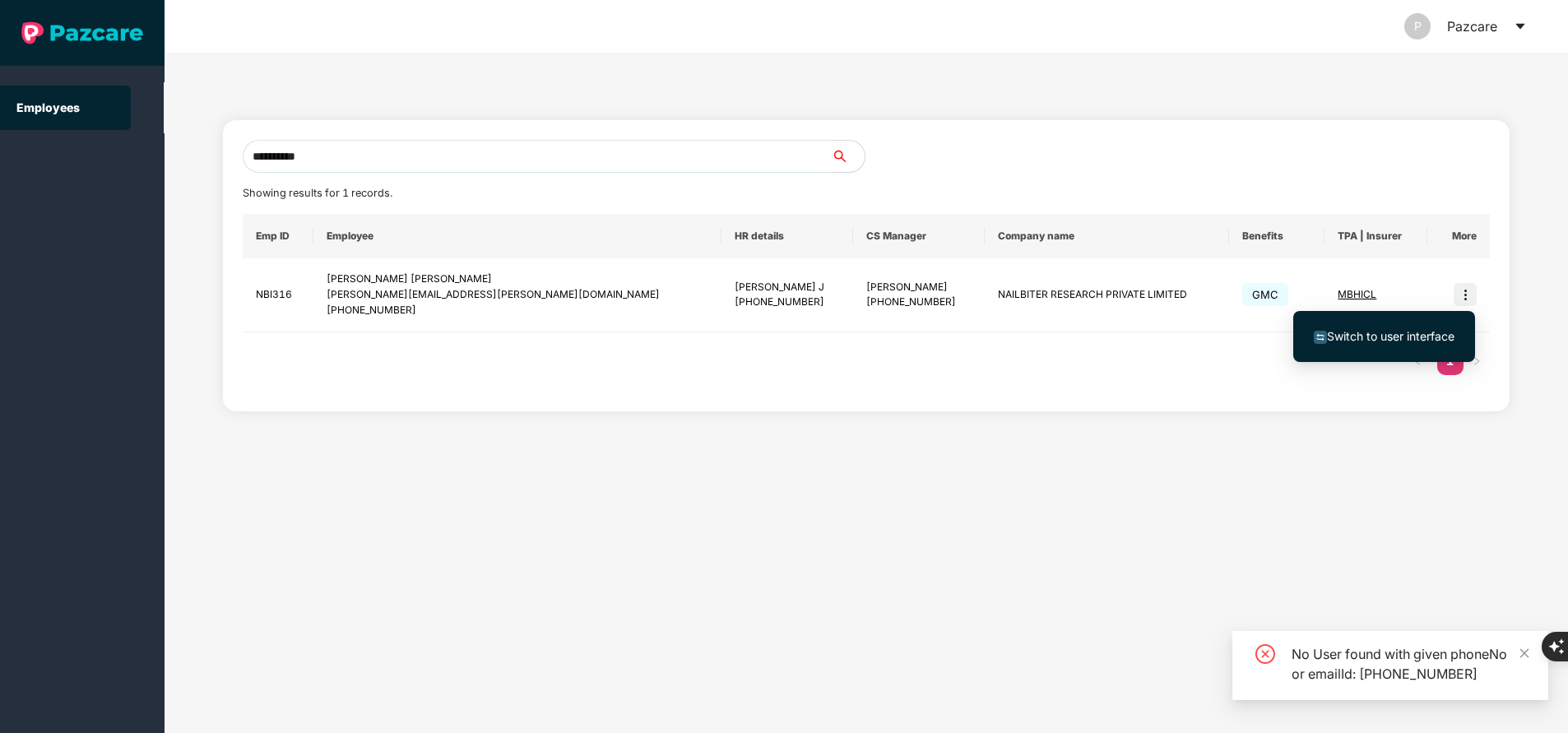
click at [1406, 337] on span "Switch to user interface" at bounding box center [1390, 336] width 128 height 14
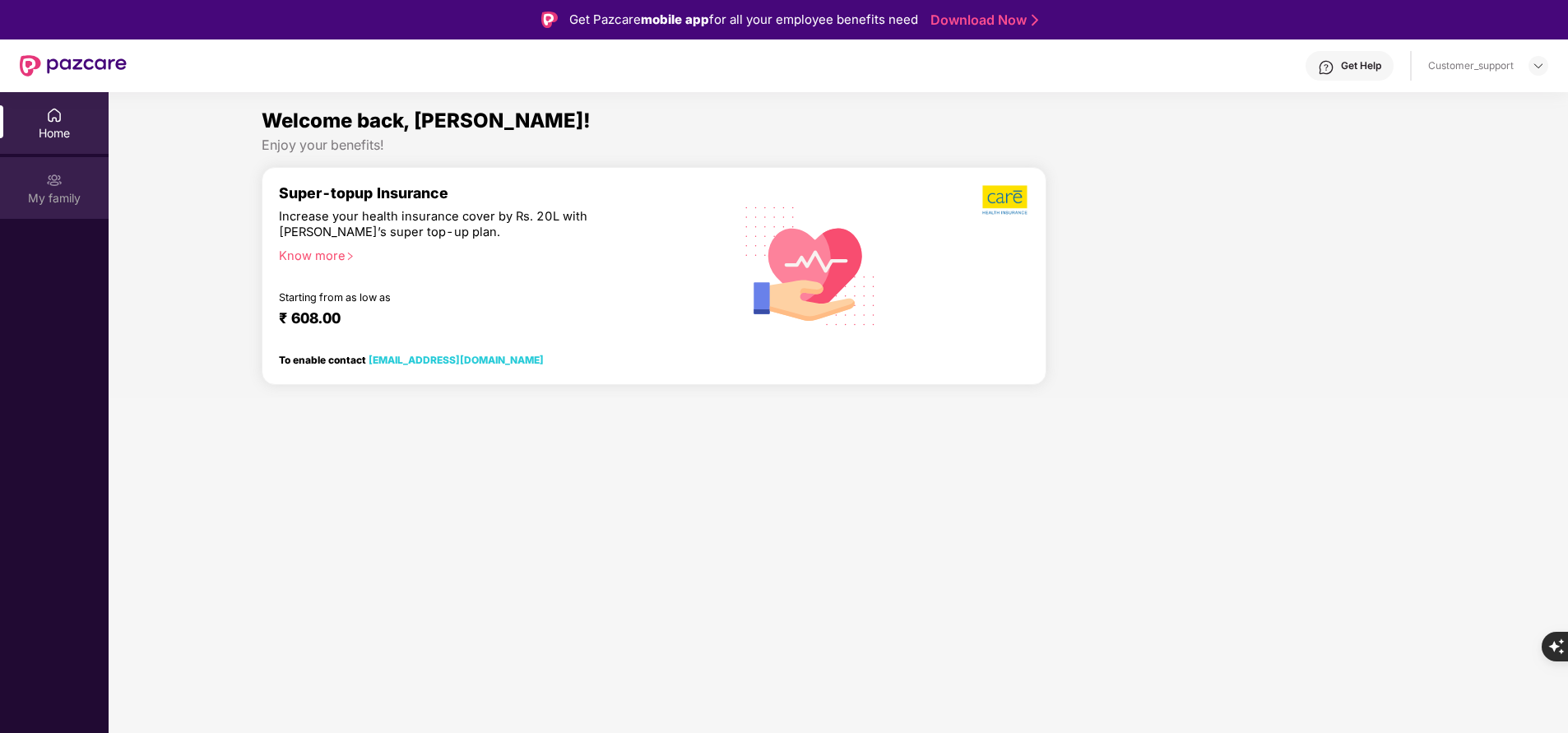
click at [63, 199] on div "My family" at bounding box center [54, 198] width 108 height 16
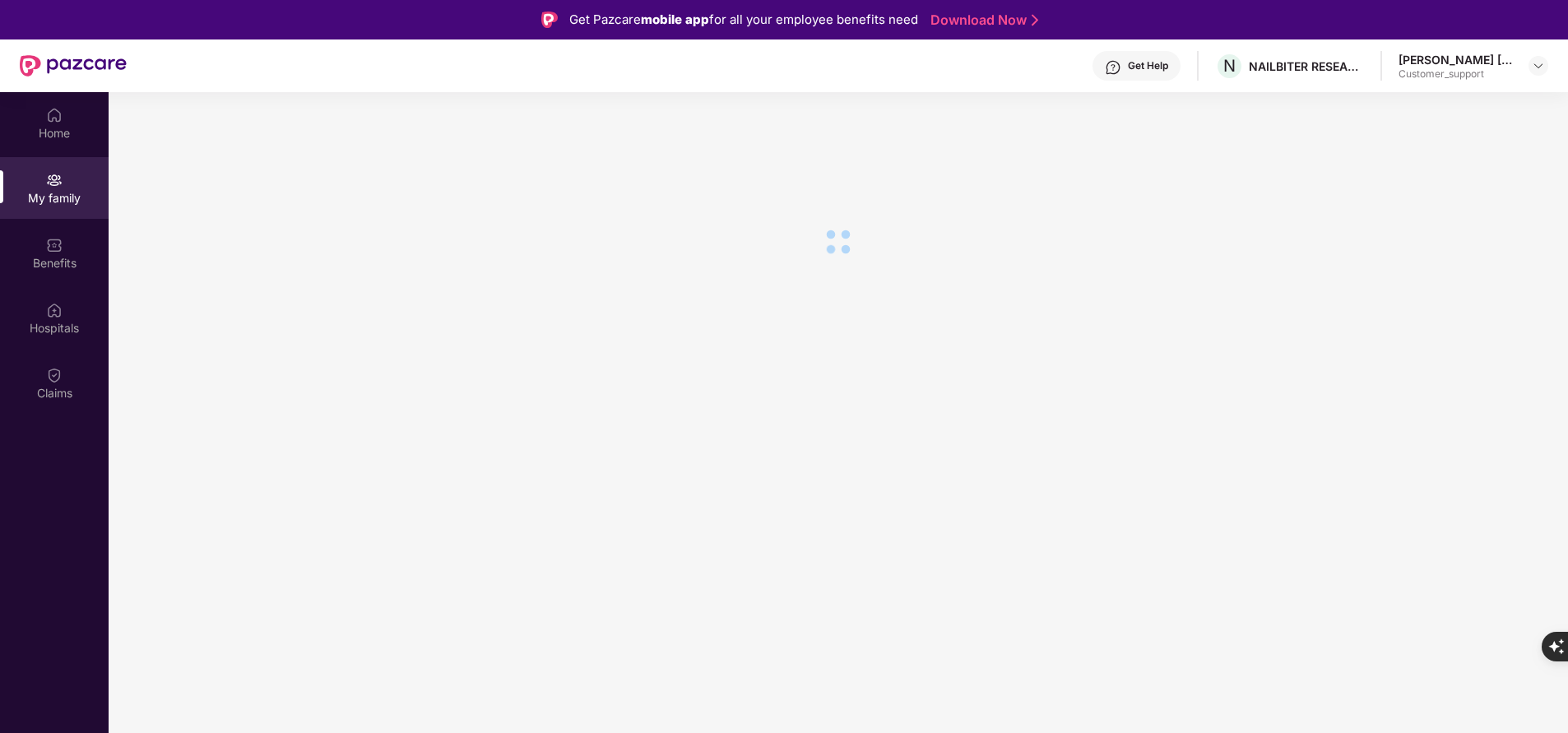
click at [71, 129] on div "Home" at bounding box center [54, 133] width 108 height 16
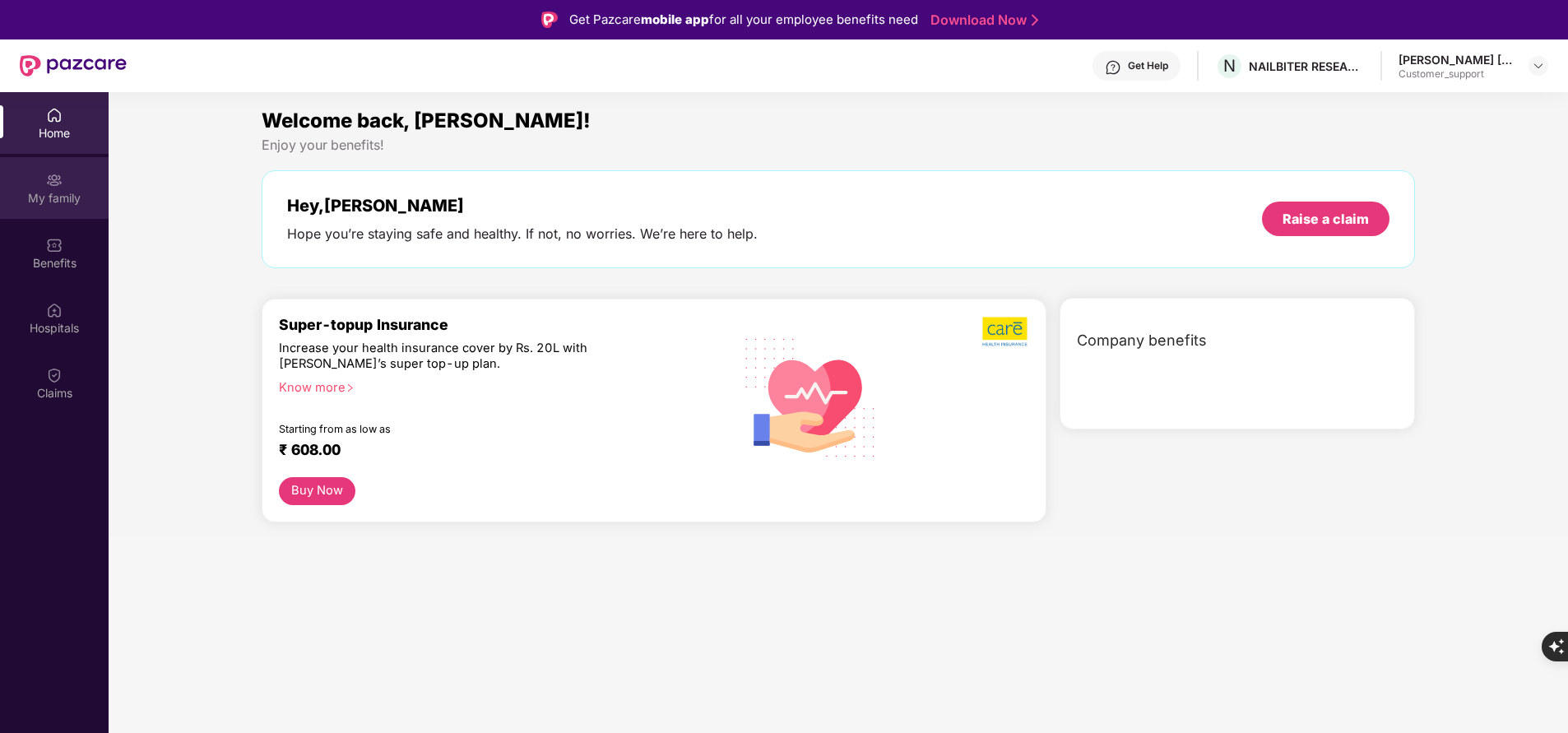
click at [67, 202] on div "My family" at bounding box center [54, 198] width 108 height 16
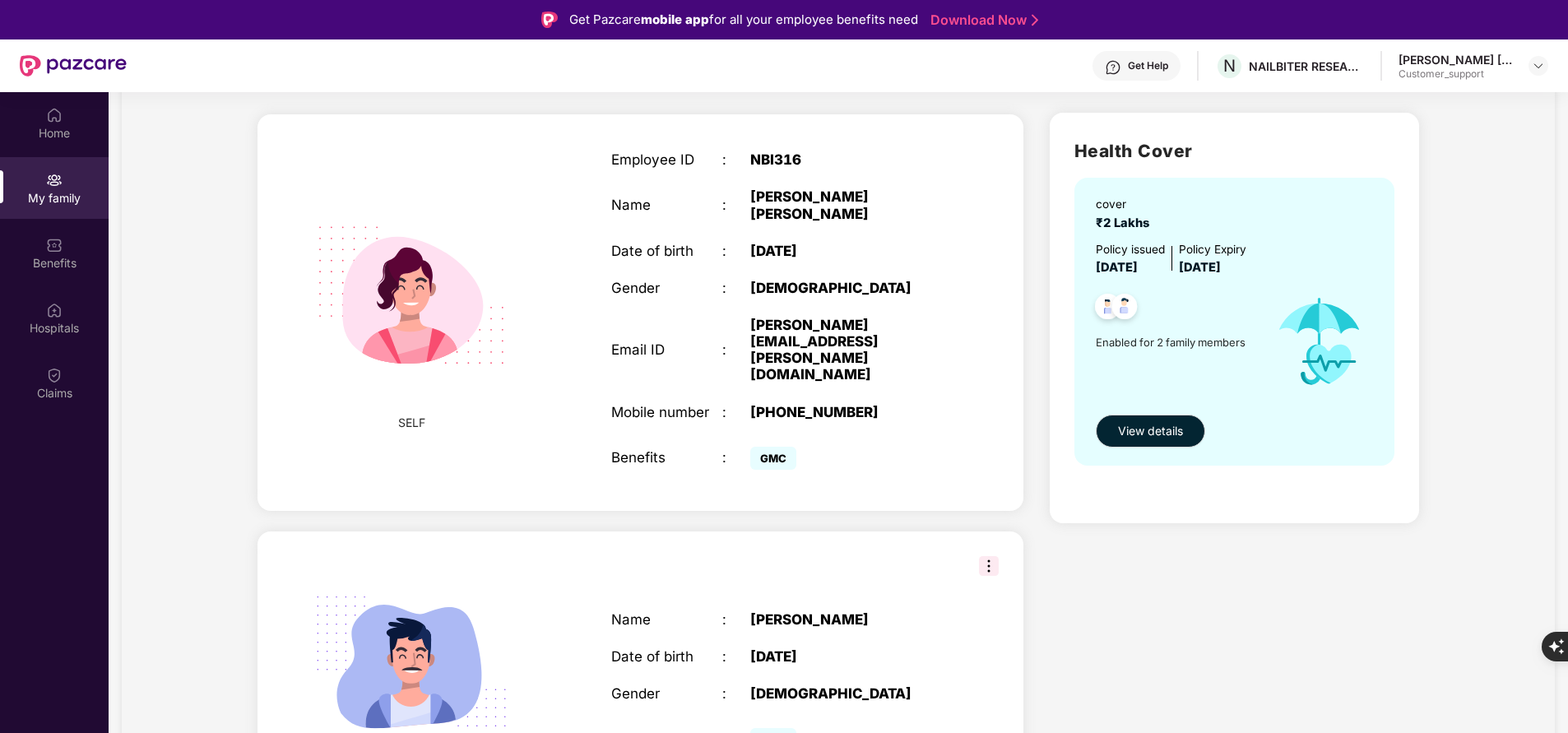
scroll to position [94, 0]
click at [912, 98] on div "My family" at bounding box center [838, 72] width 1161 height 56
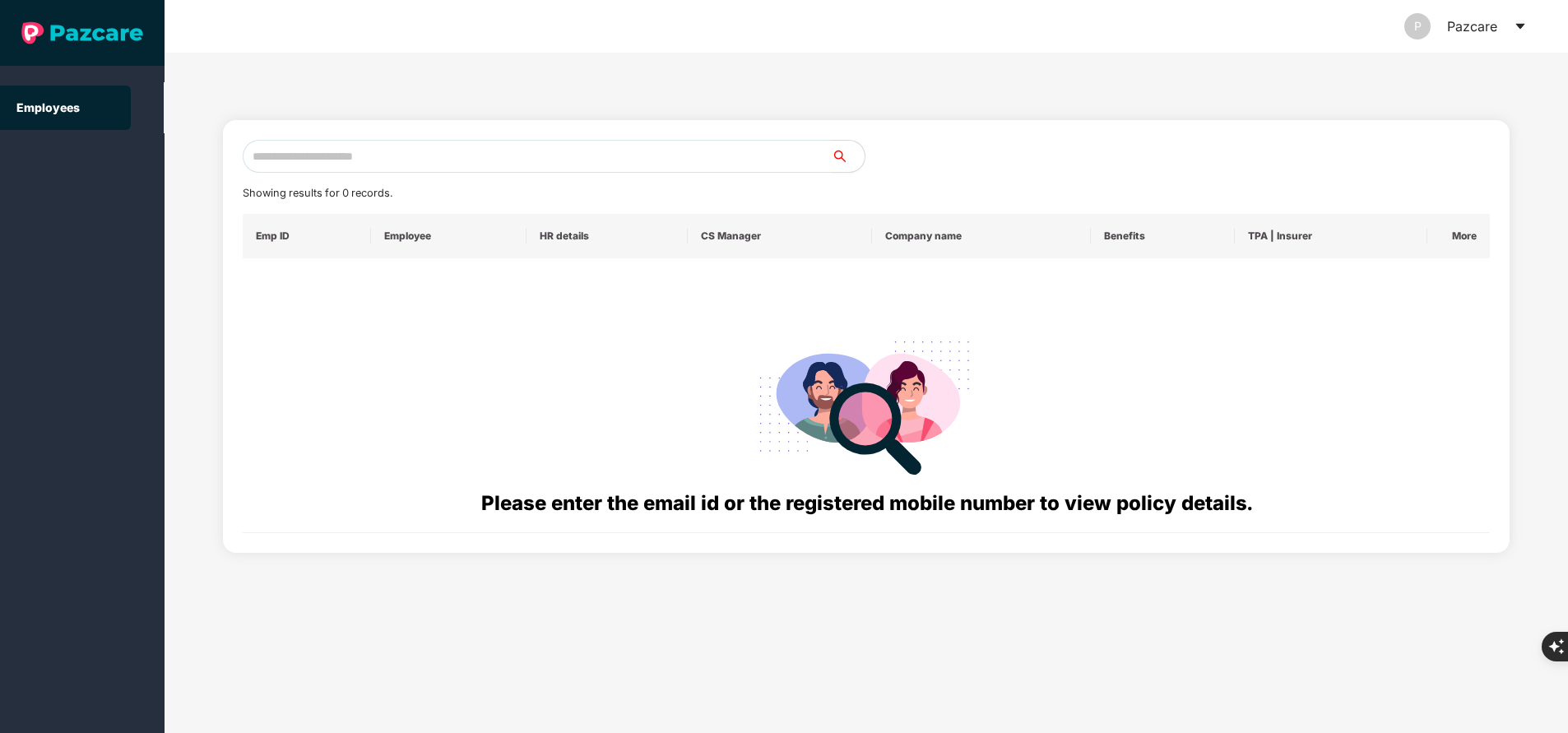
click at [512, 156] on input "text" at bounding box center [536, 156] width 589 height 33
paste input "**********"
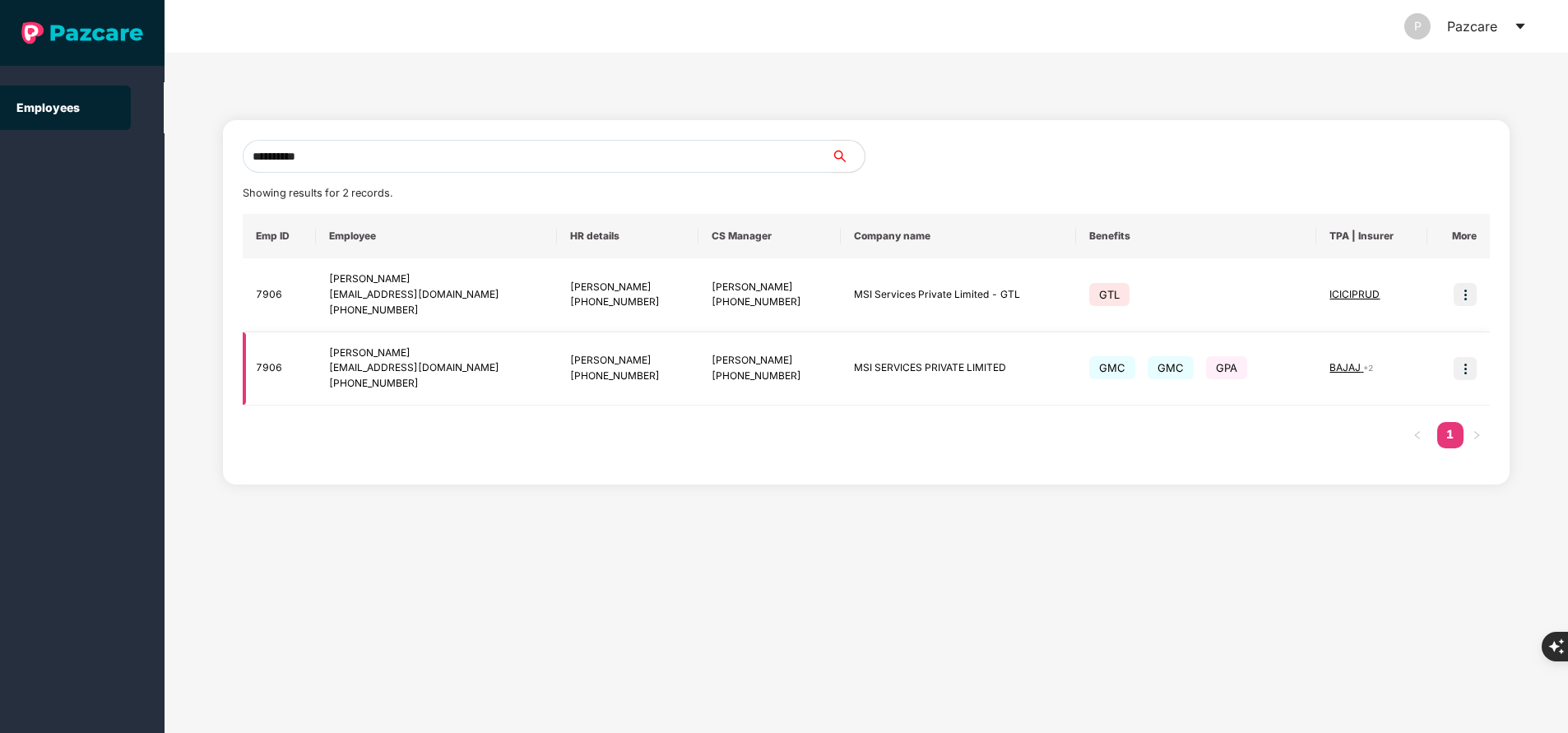
type input "**********"
click at [1464, 371] on img at bounding box center [1465, 368] width 23 height 23
click at [1127, 523] on div "**********" at bounding box center [866, 392] width 1404 height 680
click at [1463, 371] on img at bounding box center [1465, 368] width 23 height 23
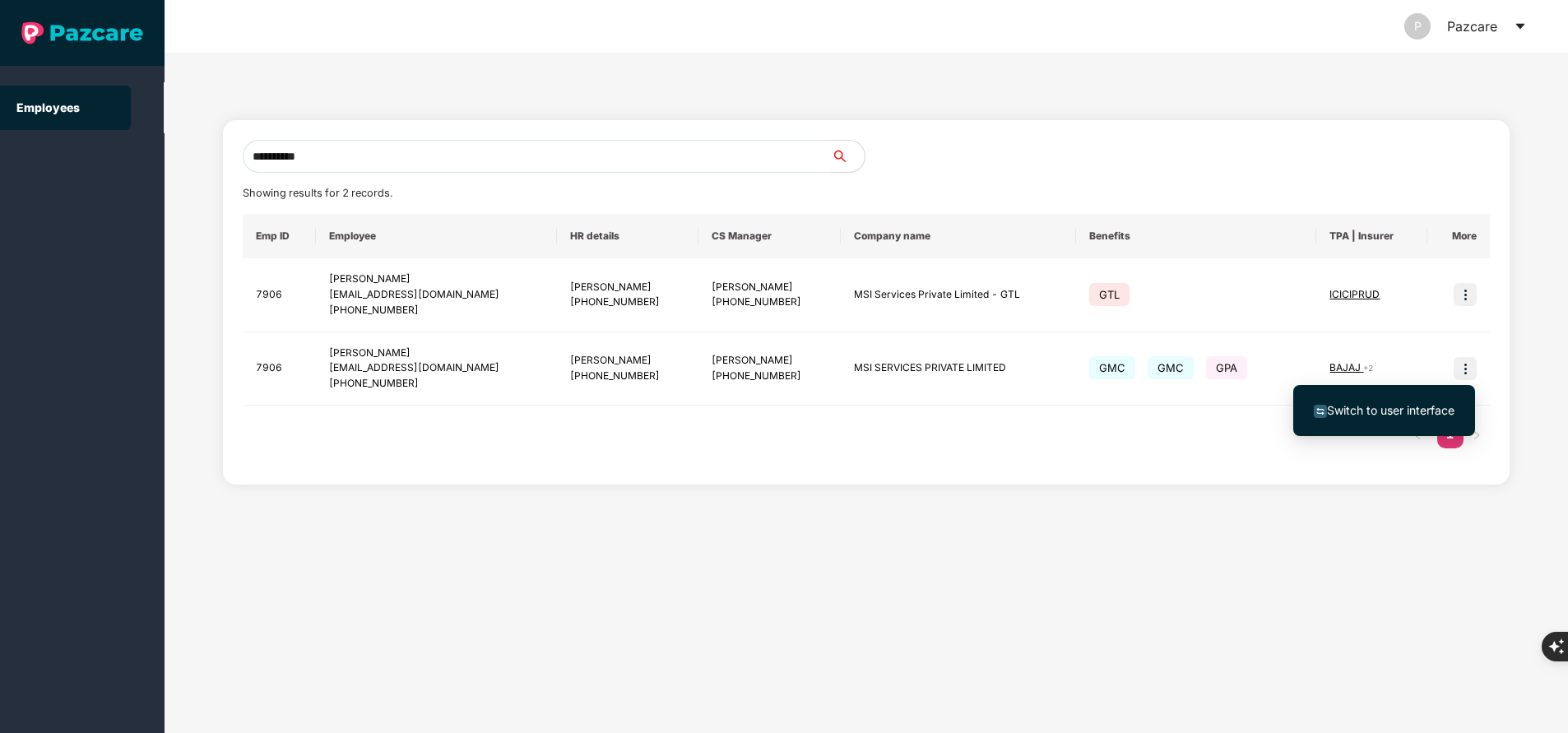
click at [1400, 408] on span "Switch to user interface" at bounding box center [1390, 410] width 128 height 14
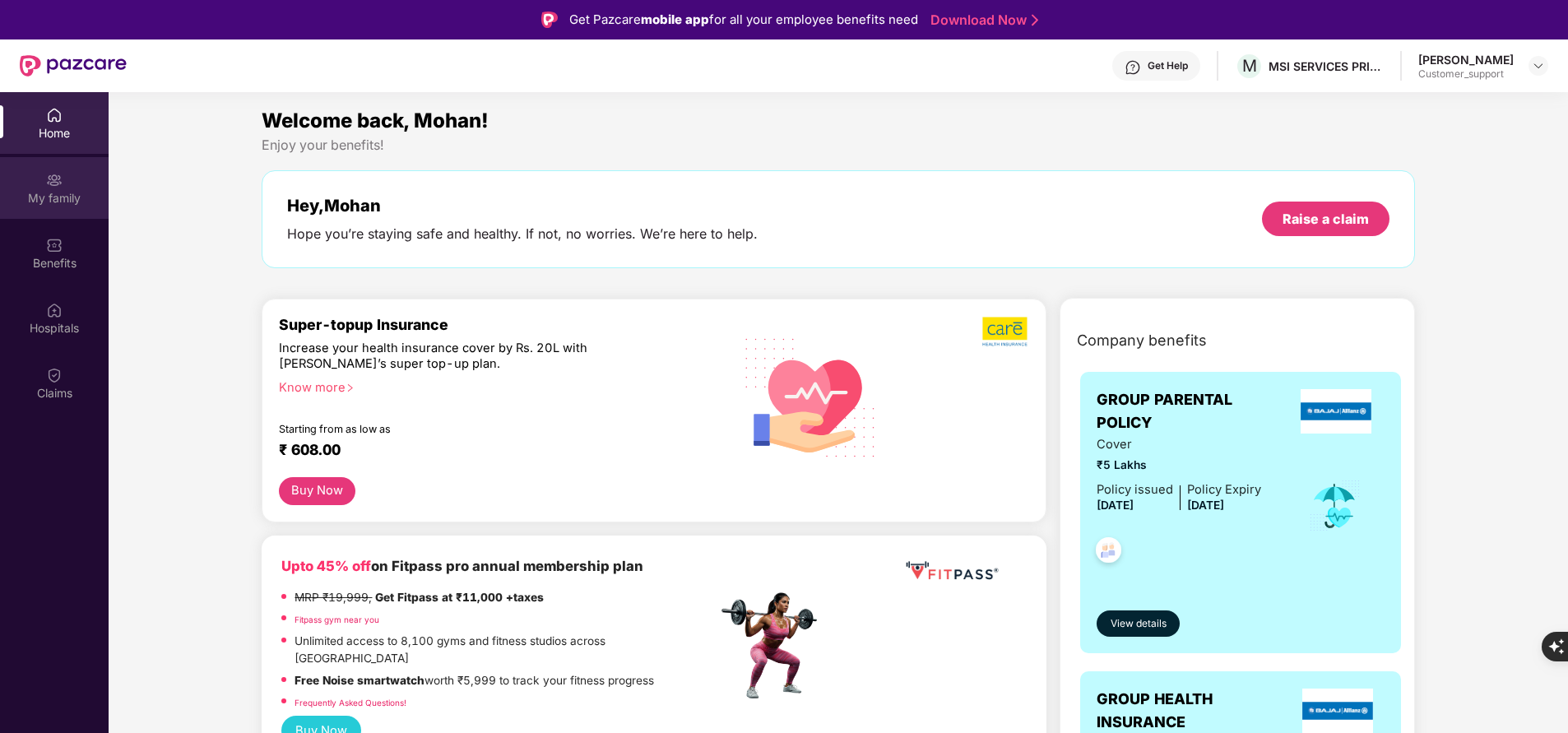
click at [68, 190] on div "My family" at bounding box center [54, 198] width 108 height 16
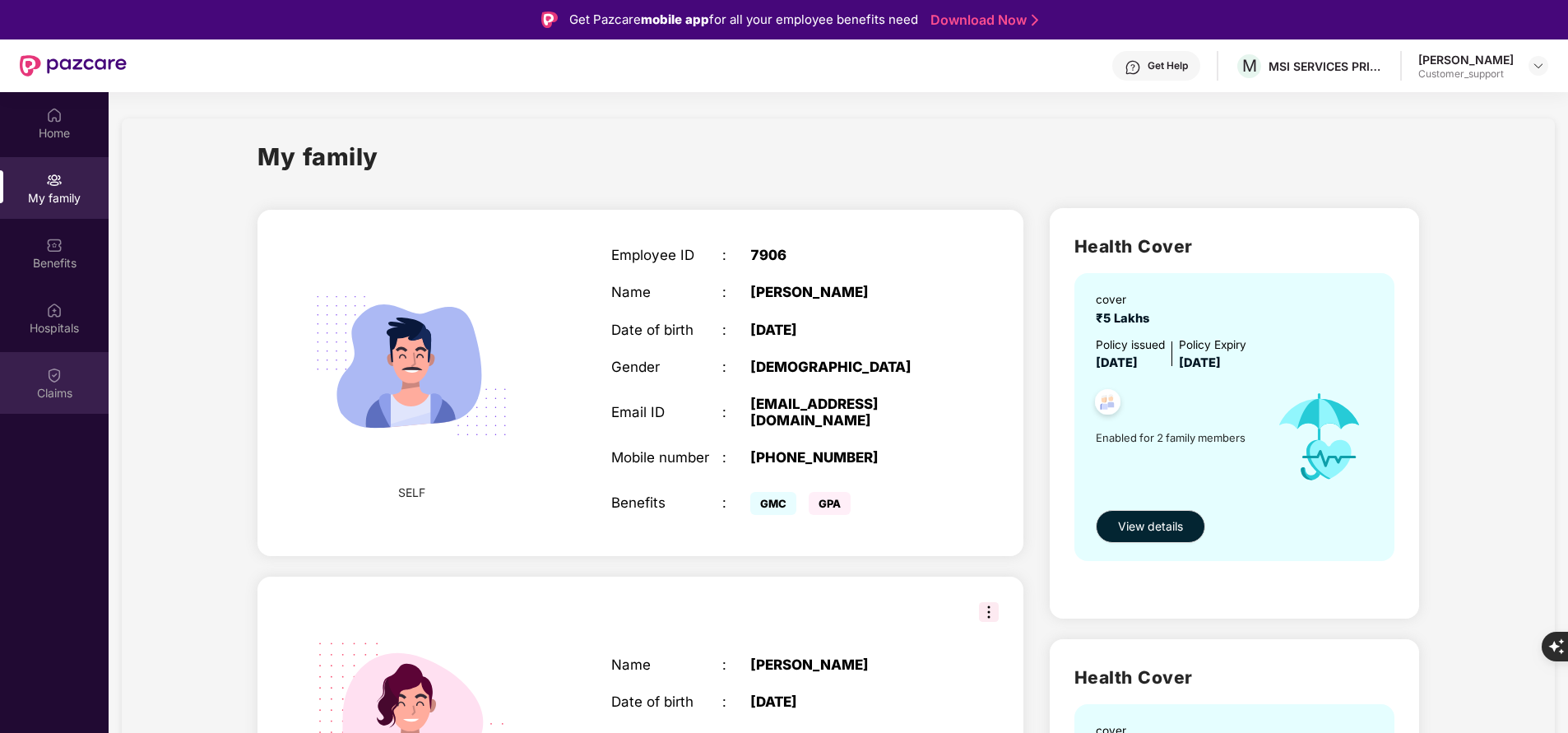
click at [62, 386] on div "Claims" at bounding box center [54, 393] width 108 height 16
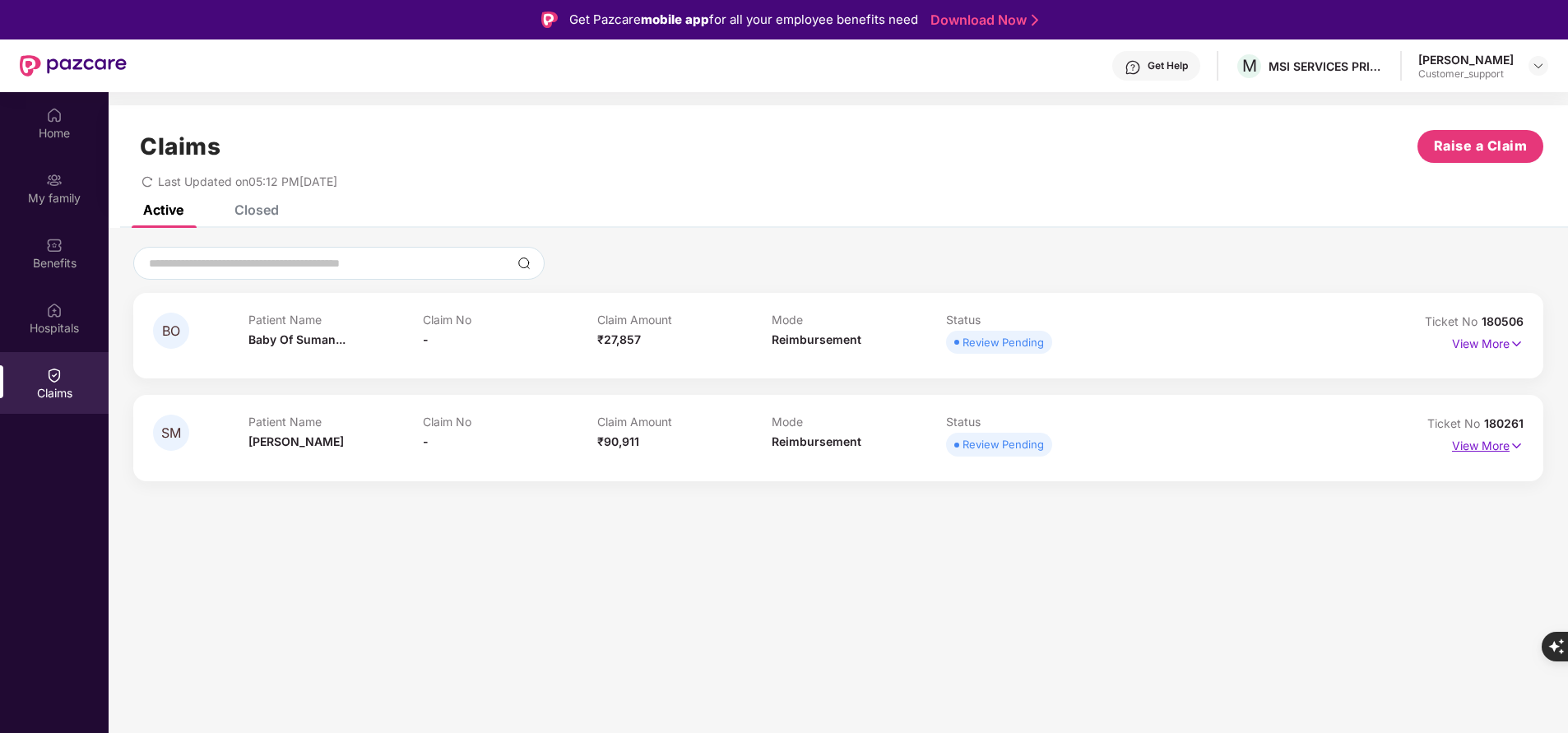
click at [1496, 439] on p "View More" at bounding box center [1488, 443] width 72 height 22
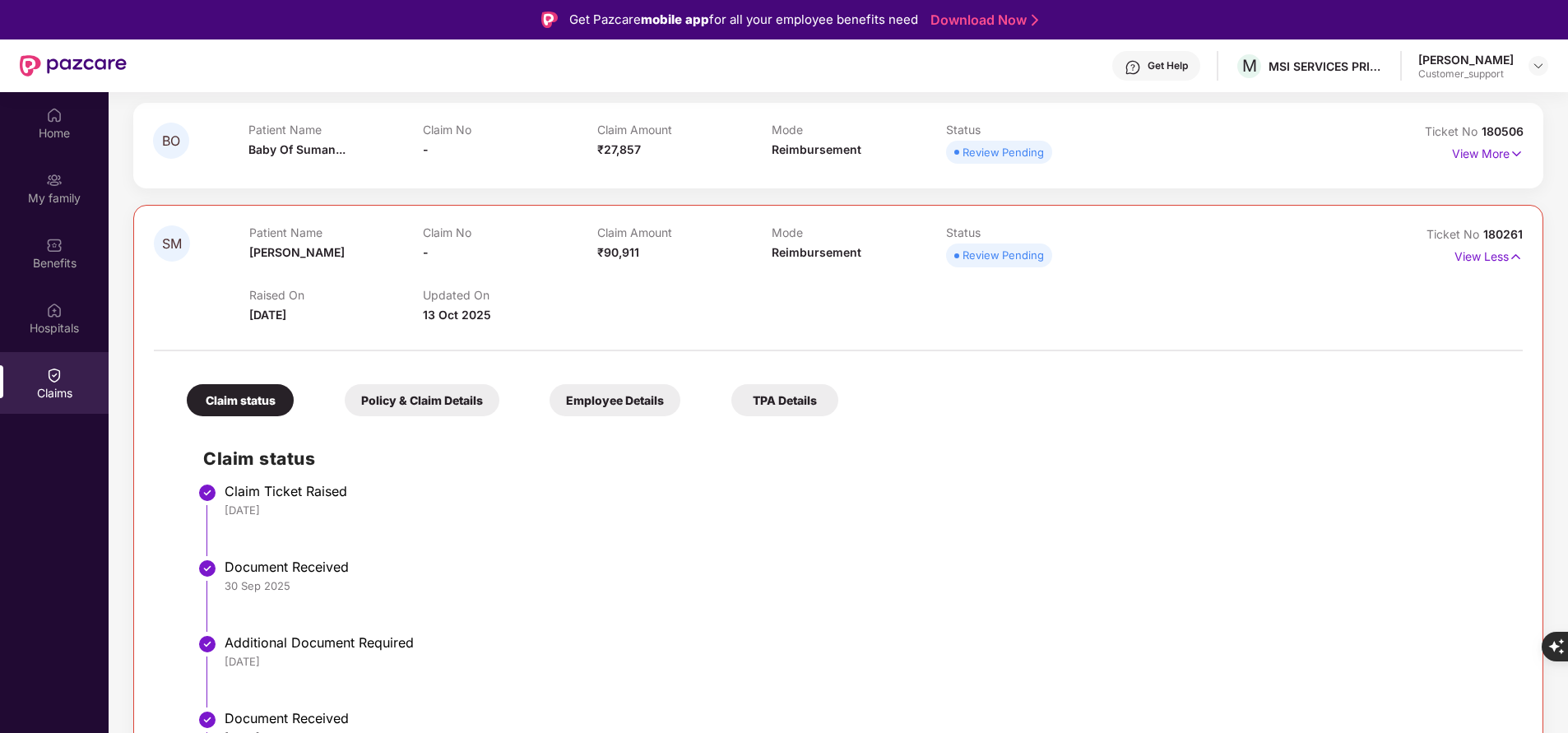
scroll to position [184, 0]
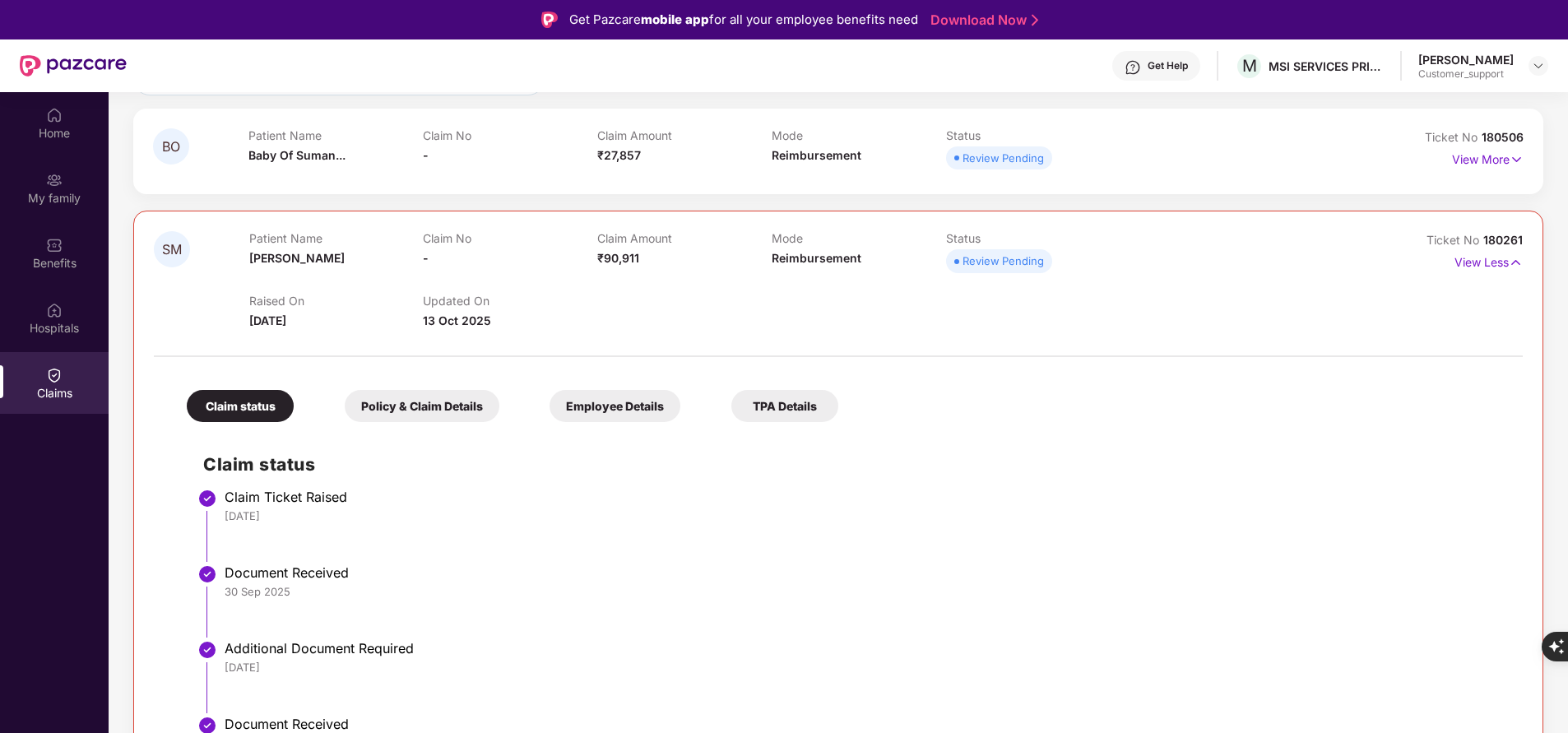
click at [1505, 229] on div "SM Patient Name Suman Mallesh Claim No - Claim Amount ₹90,911 Mode Reimbursemen…" at bounding box center [838, 685] width 1410 height 948
copy div "No 180261"
click at [1189, 247] on div "Patient Name Suman Mallesh Claim No - Claim Amount ₹90,911 Mode Reimbursement S…" at bounding box center [771, 254] width 1045 height 46
drag, startPoint x: 1481, startPoint y: 238, endPoint x: 1538, endPoint y: 240, distance: 57.0
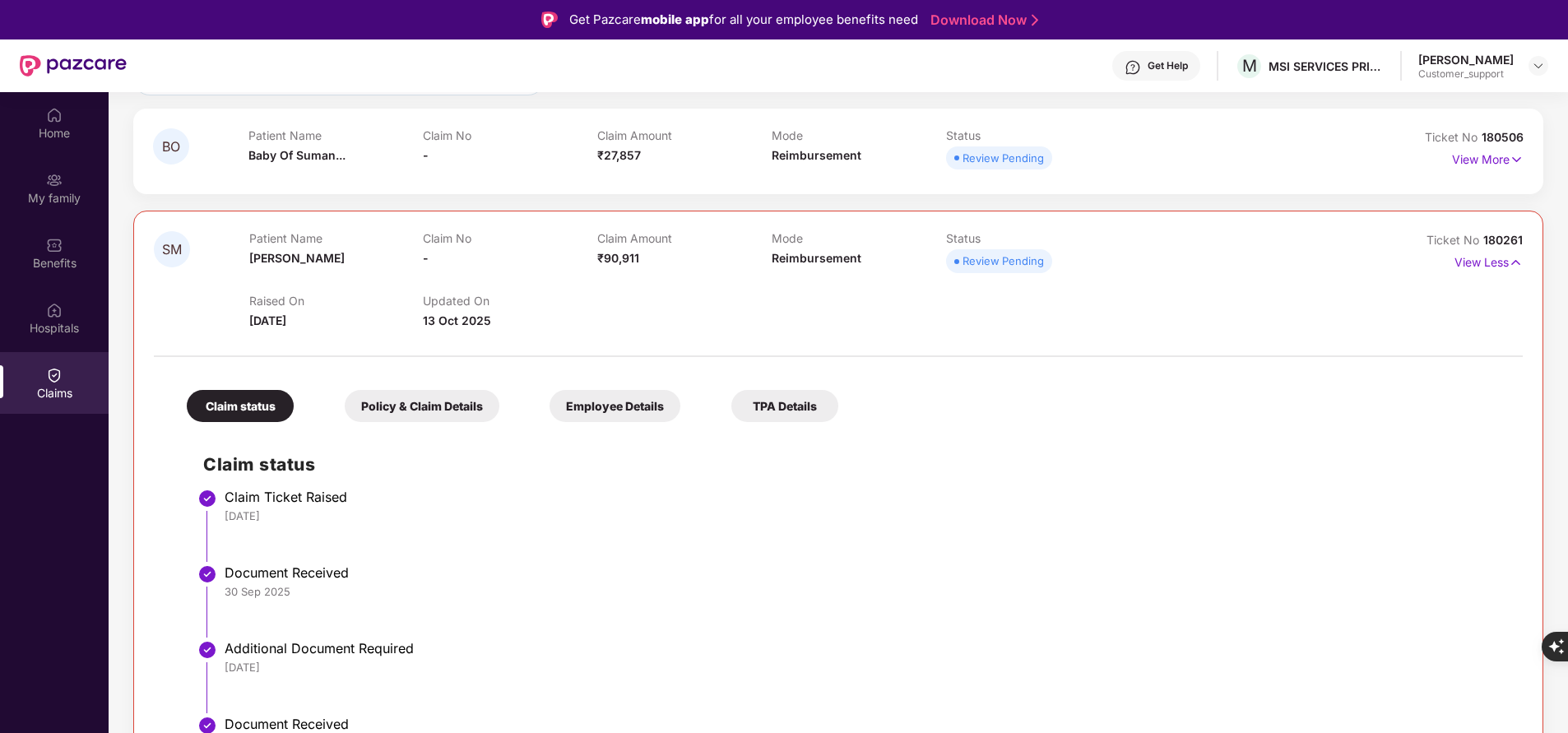
drag, startPoint x: 1538, startPoint y: 240, endPoint x: 1059, endPoint y: 188, distance: 481.8
click at [1059, 188] on div "BO Patient Name Baby Of Suman... Claim No - Claim Amount ₹27,857 Mode Reimburse…" at bounding box center [838, 151] width 1410 height 86
click at [1501, 237] on span "180261" at bounding box center [1503, 240] width 39 height 14
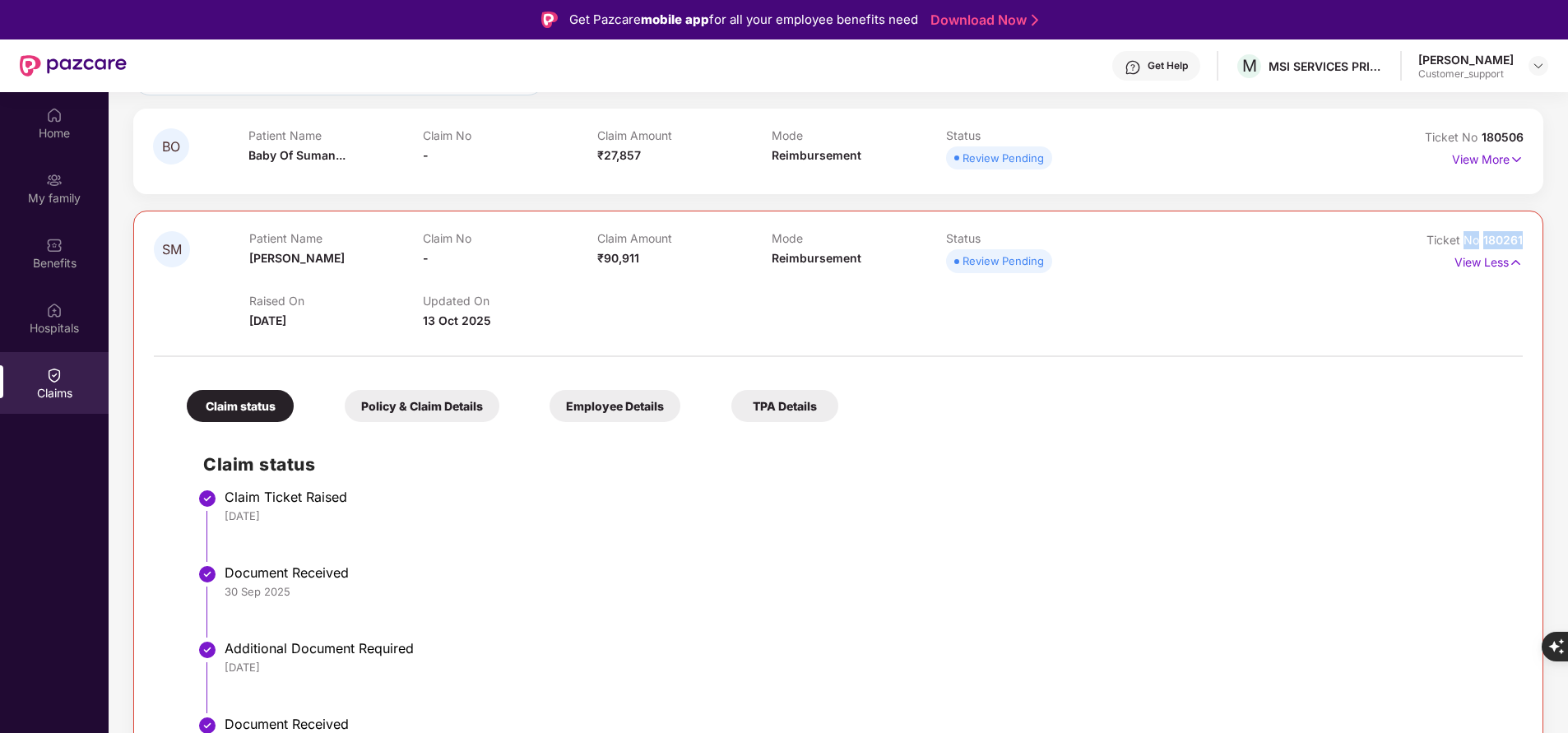
click at [1501, 237] on span "180261" at bounding box center [1503, 240] width 39 height 14
click at [1505, 196] on div "BO Patient Name Baby Of Suman... Claim No - Claim Amount ₹27,857 Mode Reimburse…" at bounding box center [838, 634] width 1410 height 1051
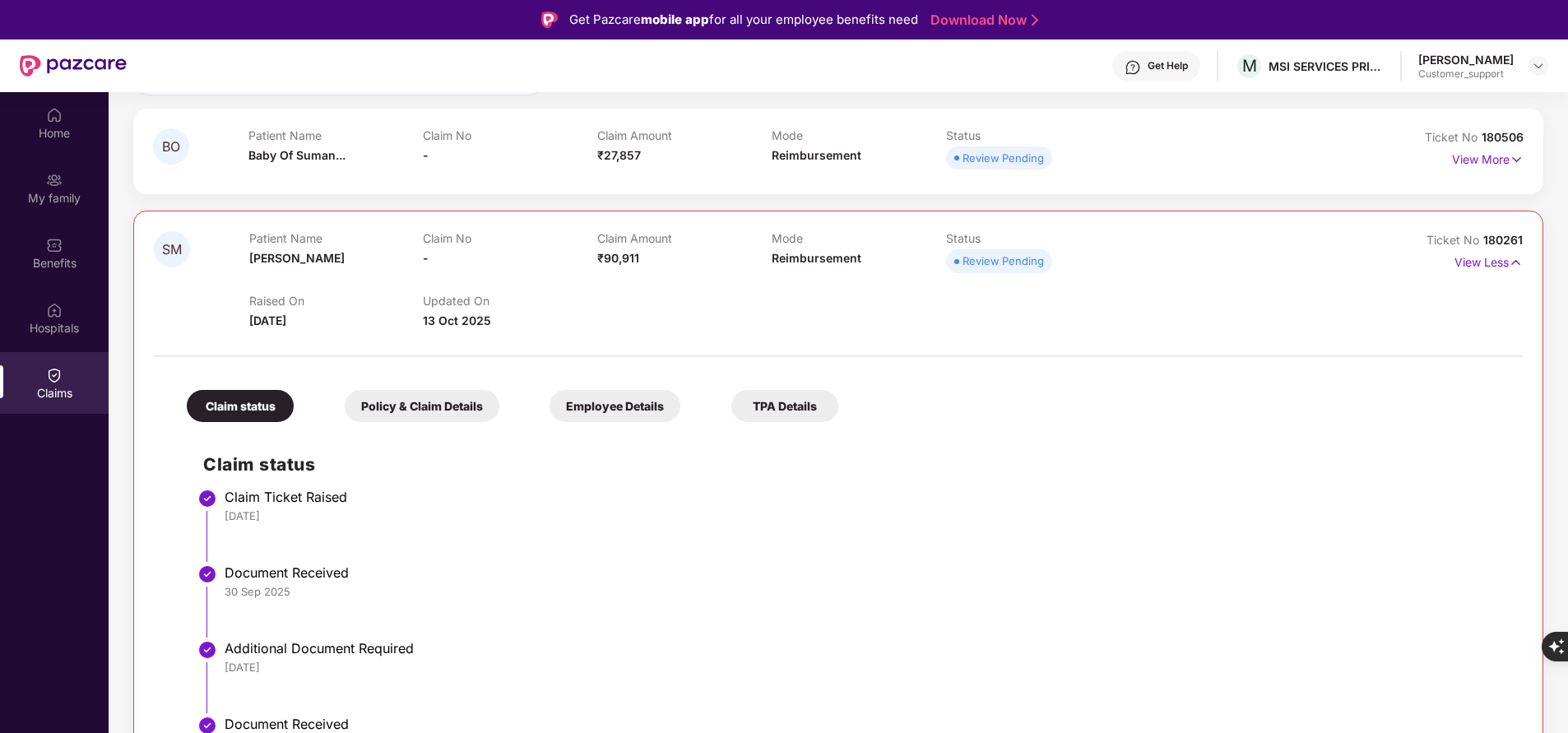
drag, startPoint x: 1477, startPoint y: 240, endPoint x: 1518, endPoint y: 242, distance: 41.0
drag, startPoint x: 1518, startPoint y: 242, endPoint x: 1058, endPoint y: 198, distance: 462.1
click at [1058, 198] on div "BO Patient Name Baby Of Suman... Claim No - Claim Amount ₹27,857 Mode Reimburse…" at bounding box center [838, 634] width 1410 height 1051
click at [1494, 240] on span "180261" at bounding box center [1503, 240] width 39 height 14
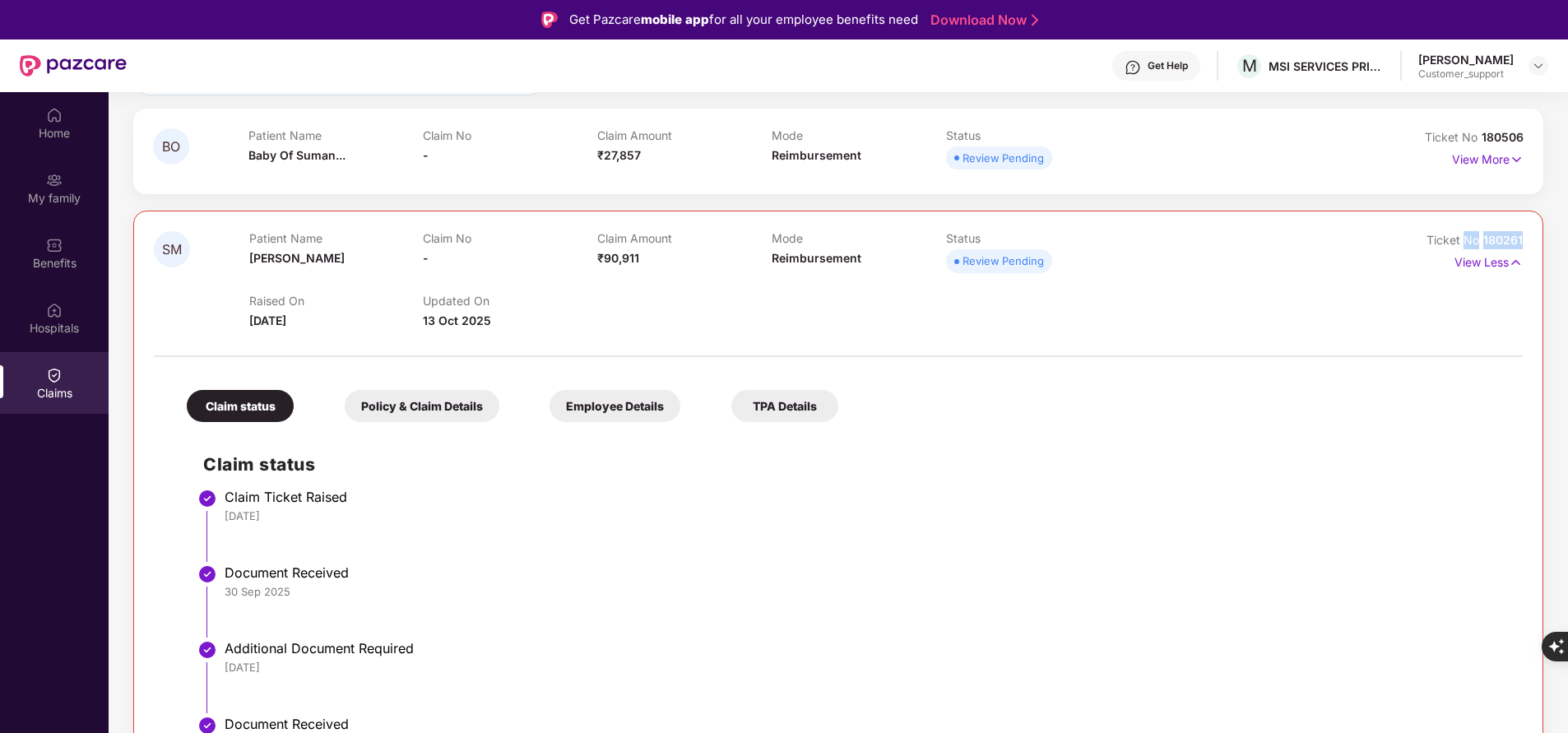
copy div "No 180261"
click at [1378, 164] on div "View More" at bounding box center [1437, 159] width 171 height 26
drag, startPoint x: 1477, startPoint y: 136, endPoint x: 1572, endPoint y: 134, distance: 95.0
click at [1567, 134] on html "Get Pazcare mobile app for all your employee benefits need Download Now Get Hel…" at bounding box center [784, 366] width 1568 height 733
copy span "180506"
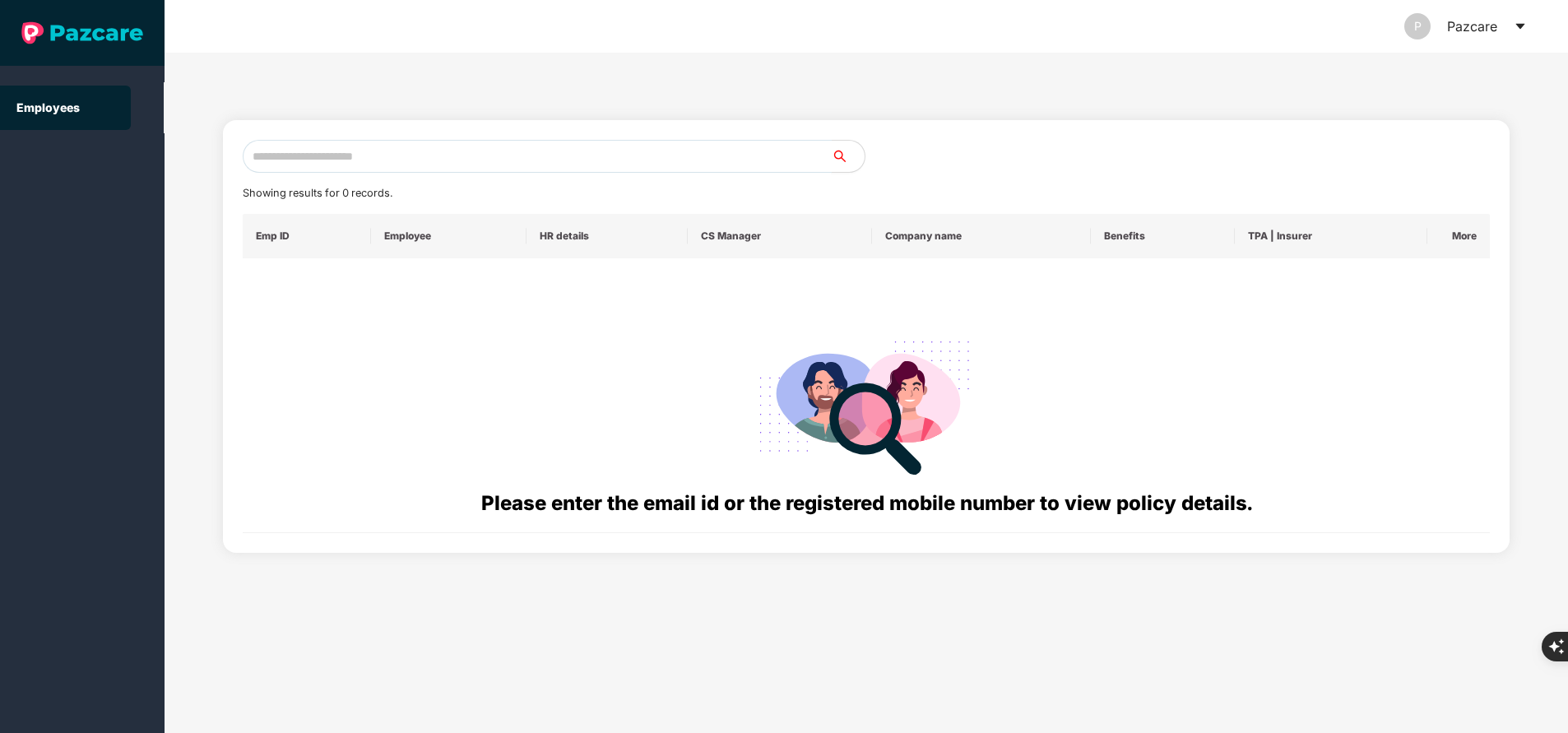
click at [358, 154] on input "text" at bounding box center [536, 156] width 589 height 33
paste input "**********"
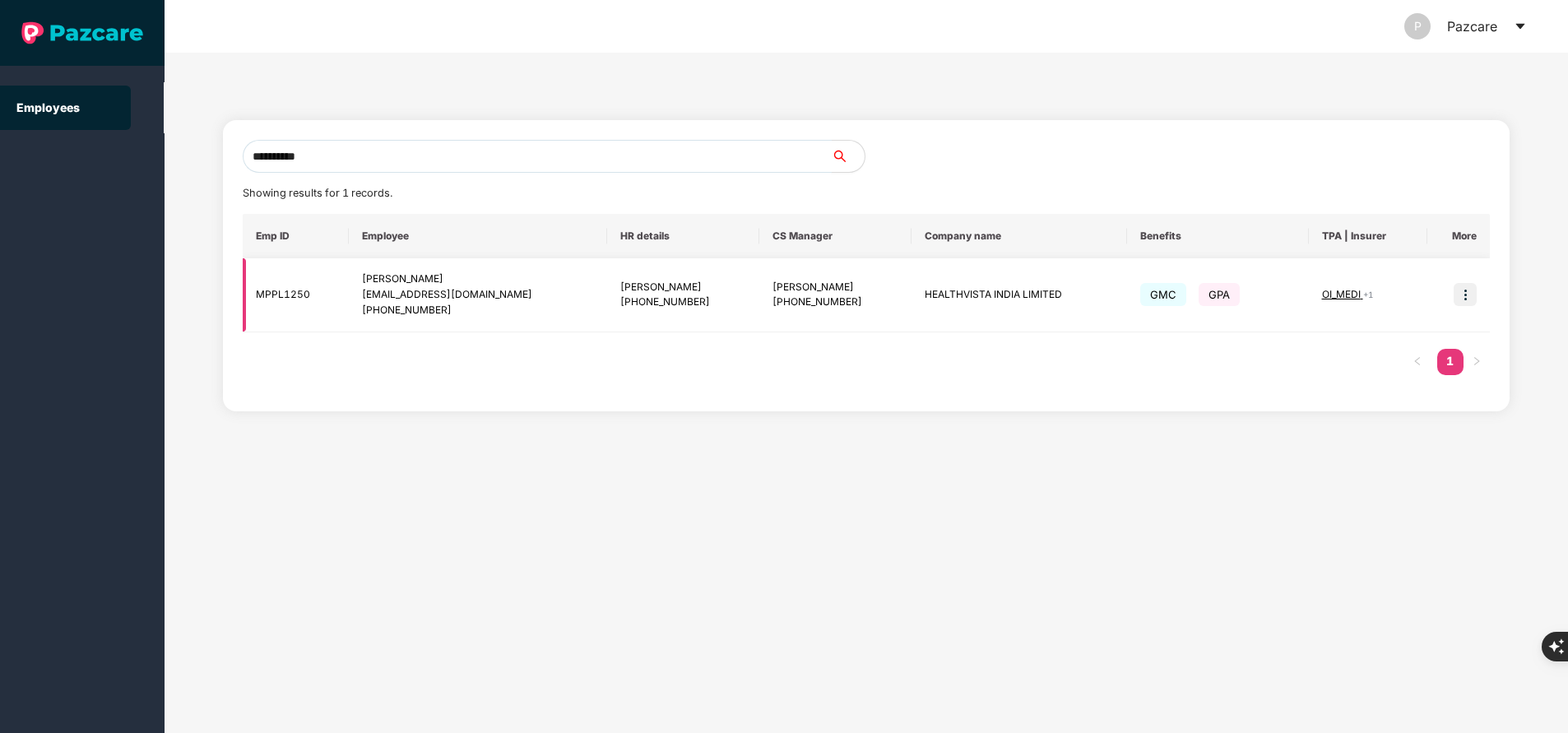
type input "**********"
click at [1467, 290] on img at bounding box center [1465, 295] width 23 height 23
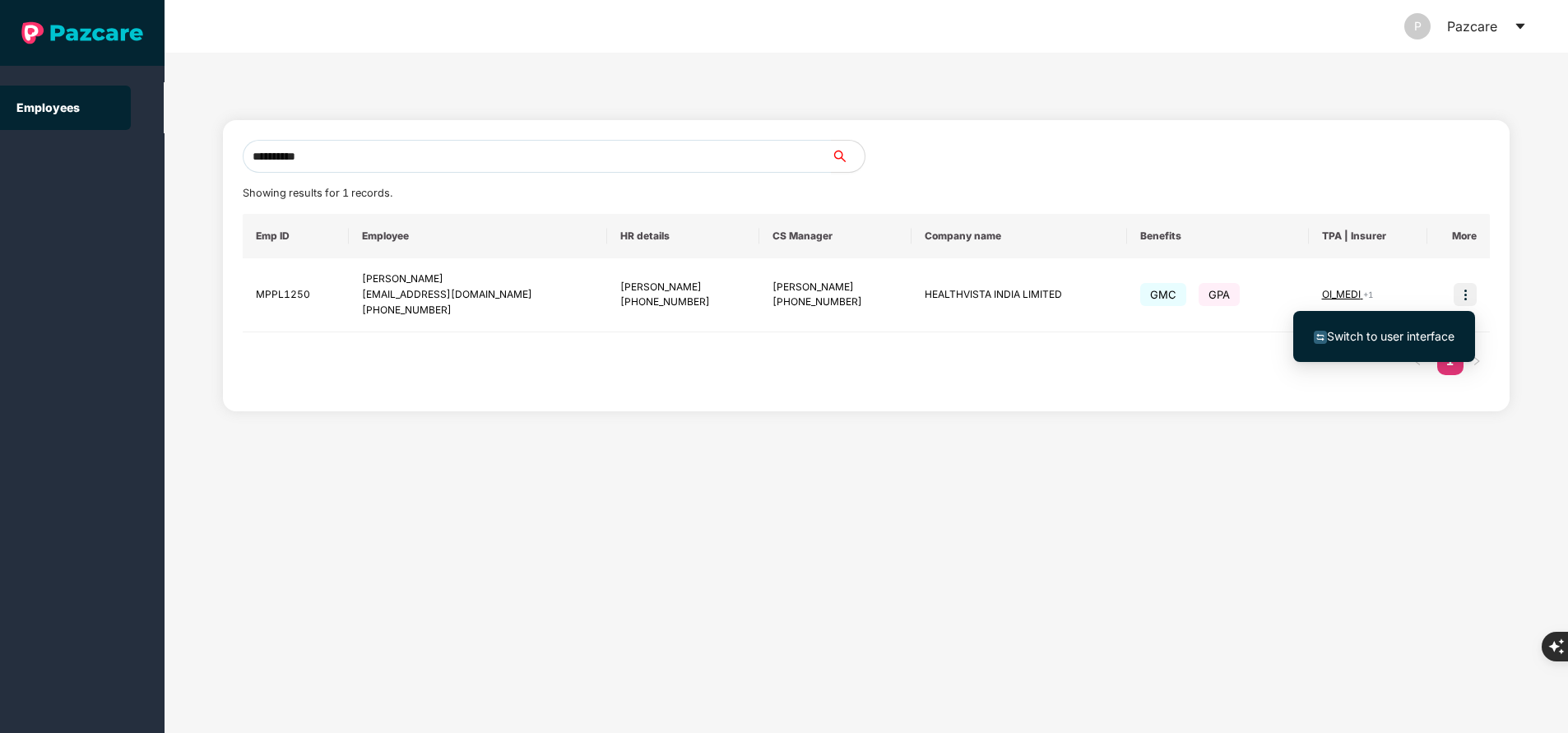
click at [1394, 336] on span "Switch to user interface" at bounding box center [1390, 336] width 128 height 14
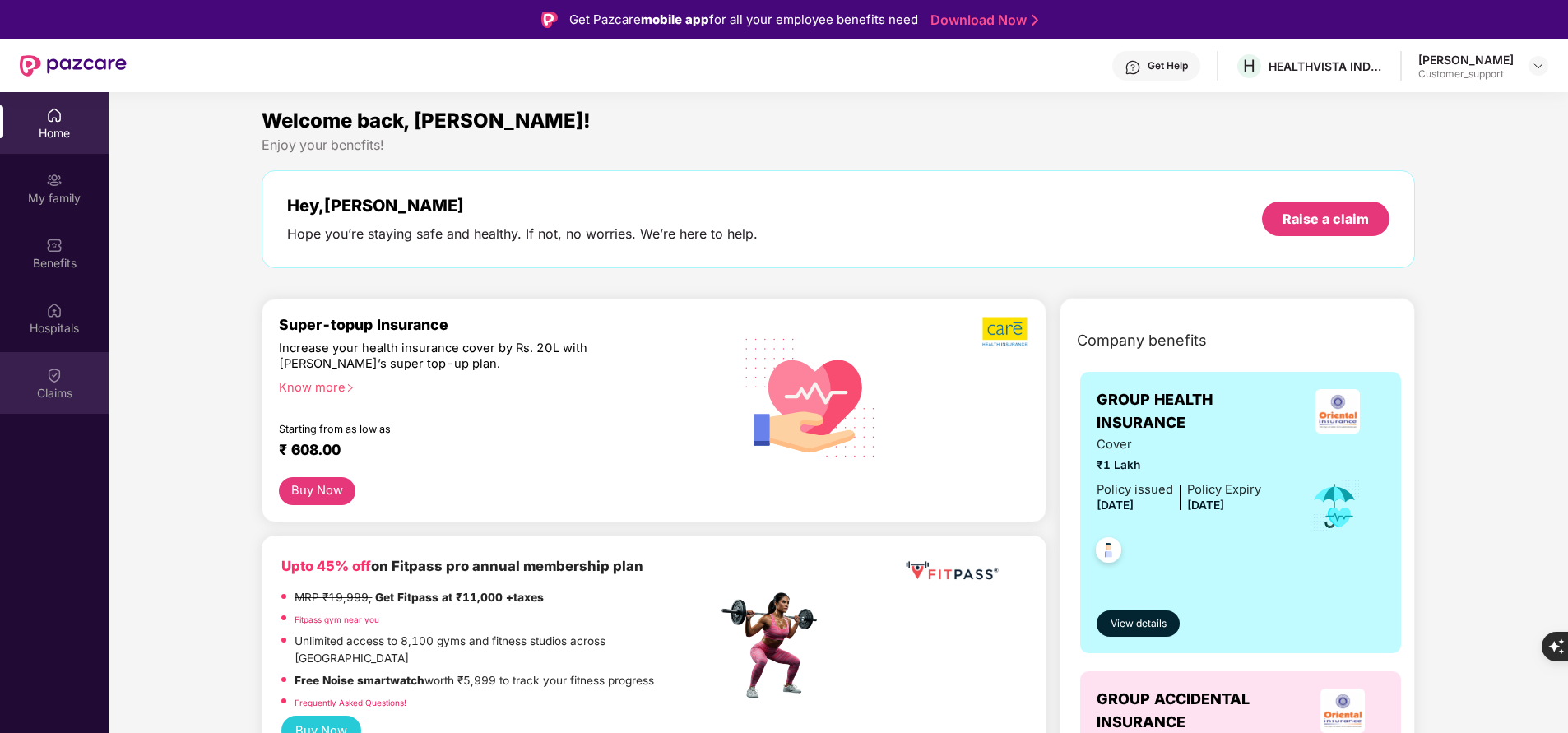
click at [49, 395] on div "Claims" at bounding box center [54, 393] width 108 height 16
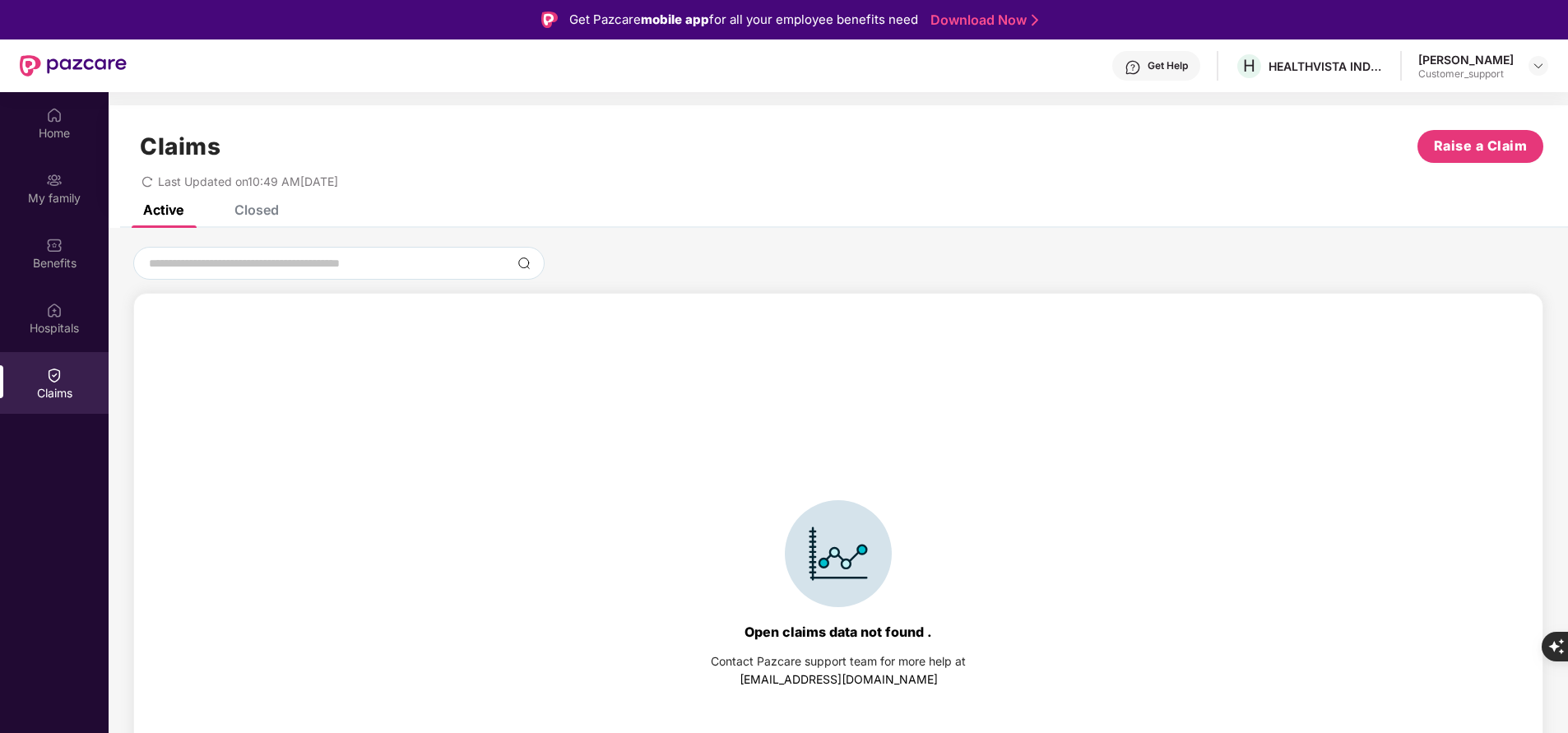
click at [262, 212] on div "Closed" at bounding box center [257, 209] width 45 height 16
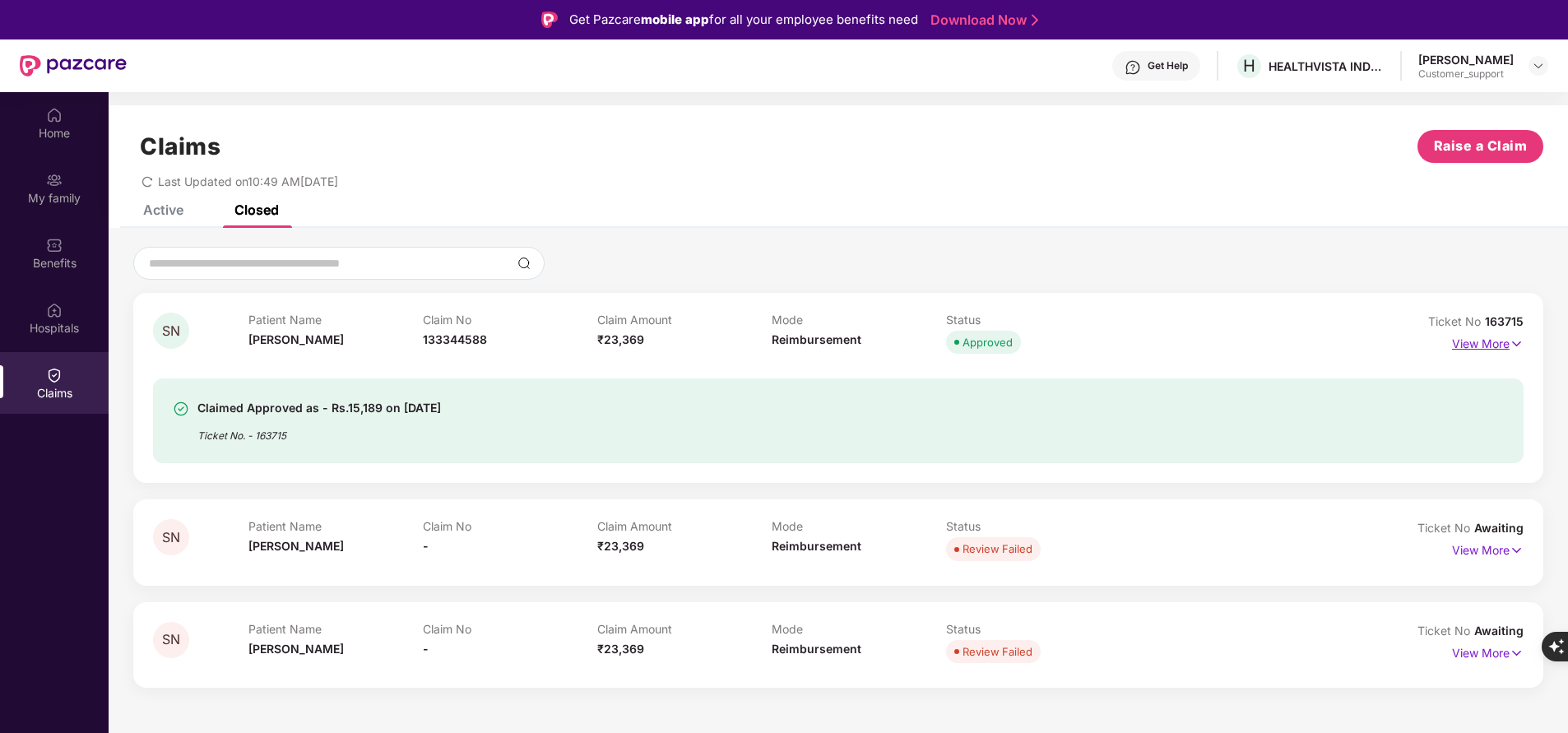
click at [1507, 346] on p "View More" at bounding box center [1488, 341] width 72 height 22
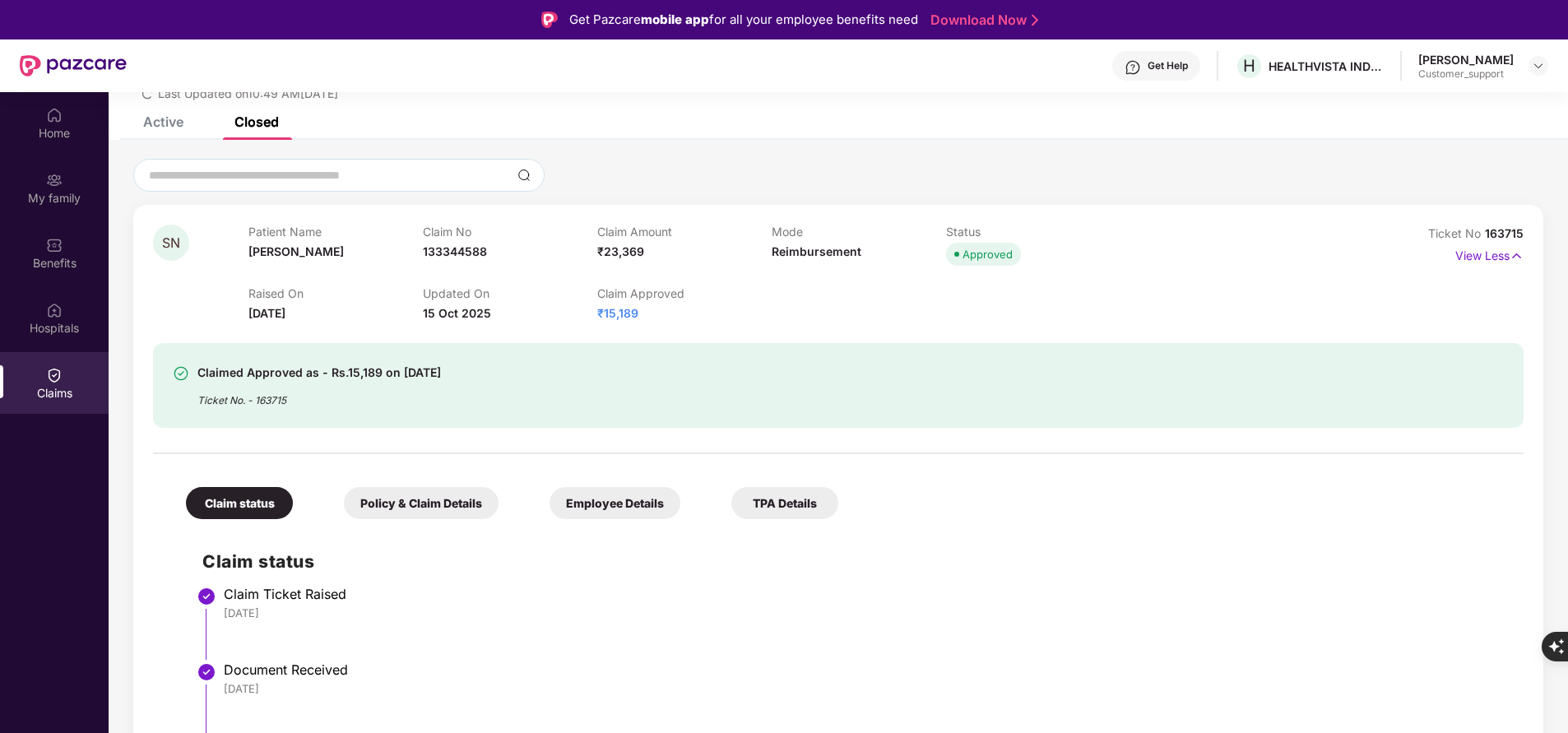
scroll to position [0, 0]
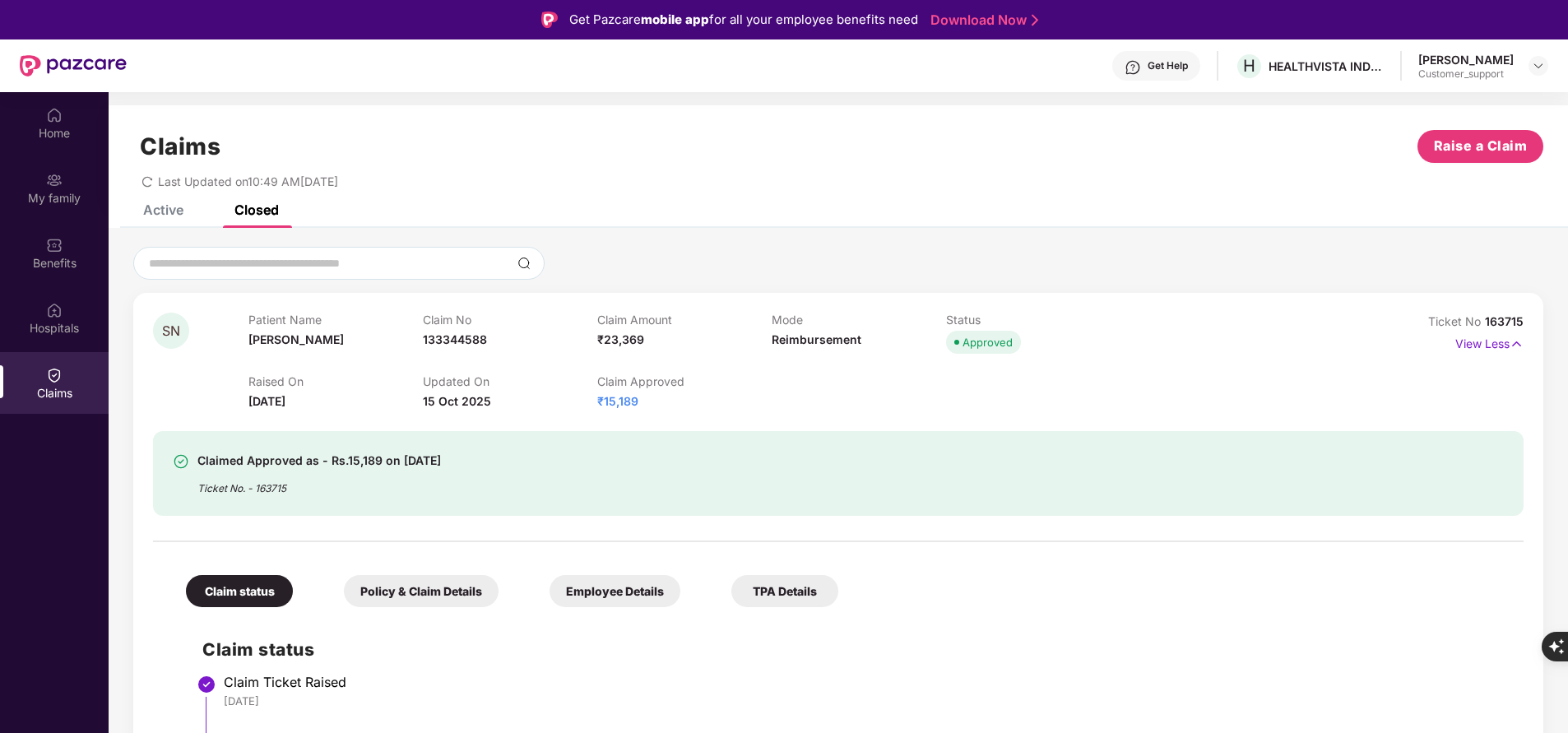
click at [1501, 323] on span "163715" at bounding box center [1504, 321] width 38 height 14
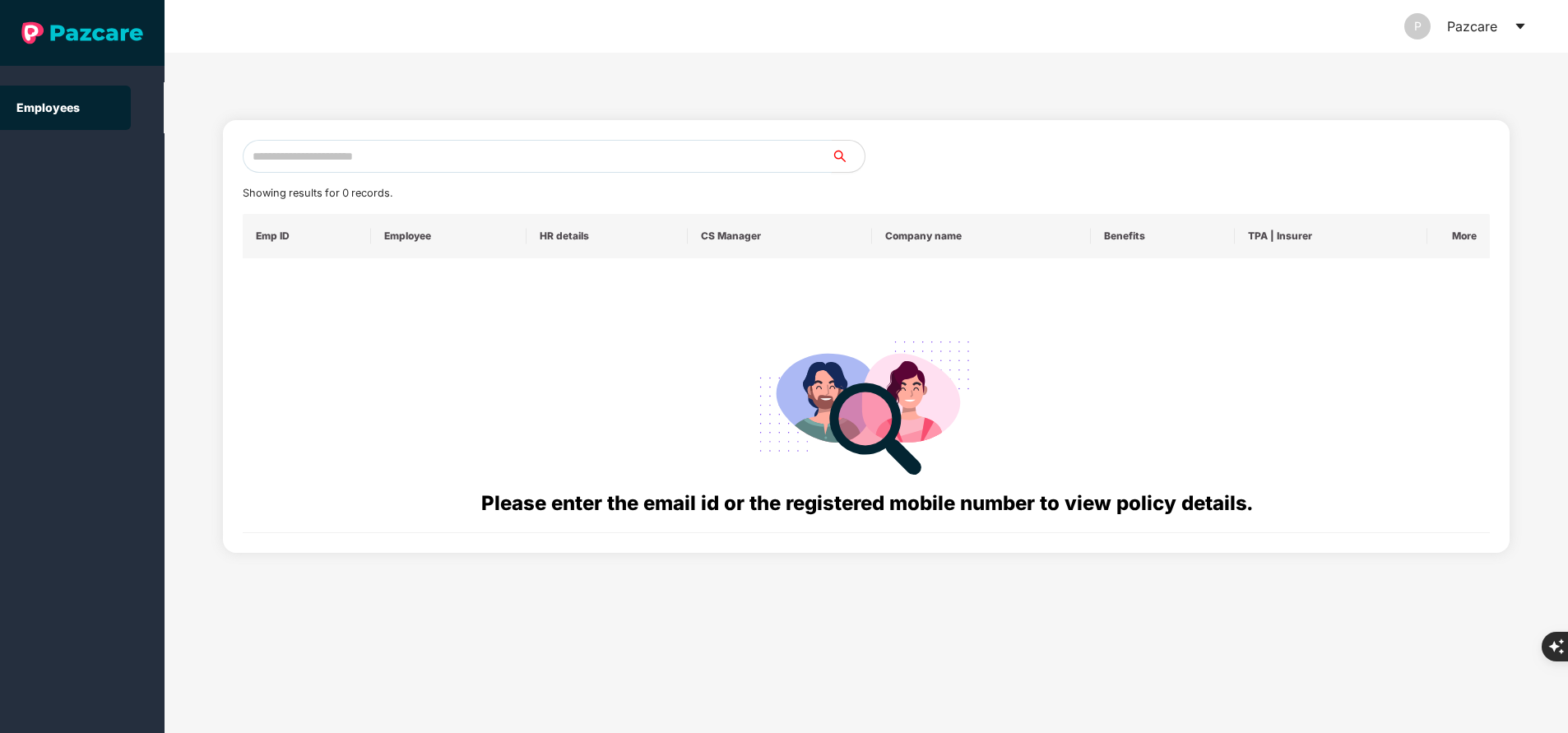
click at [455, 154] on input "text" at bounding box center [536, 156] width 589 height 33
paste input "**********"
paste input "text"
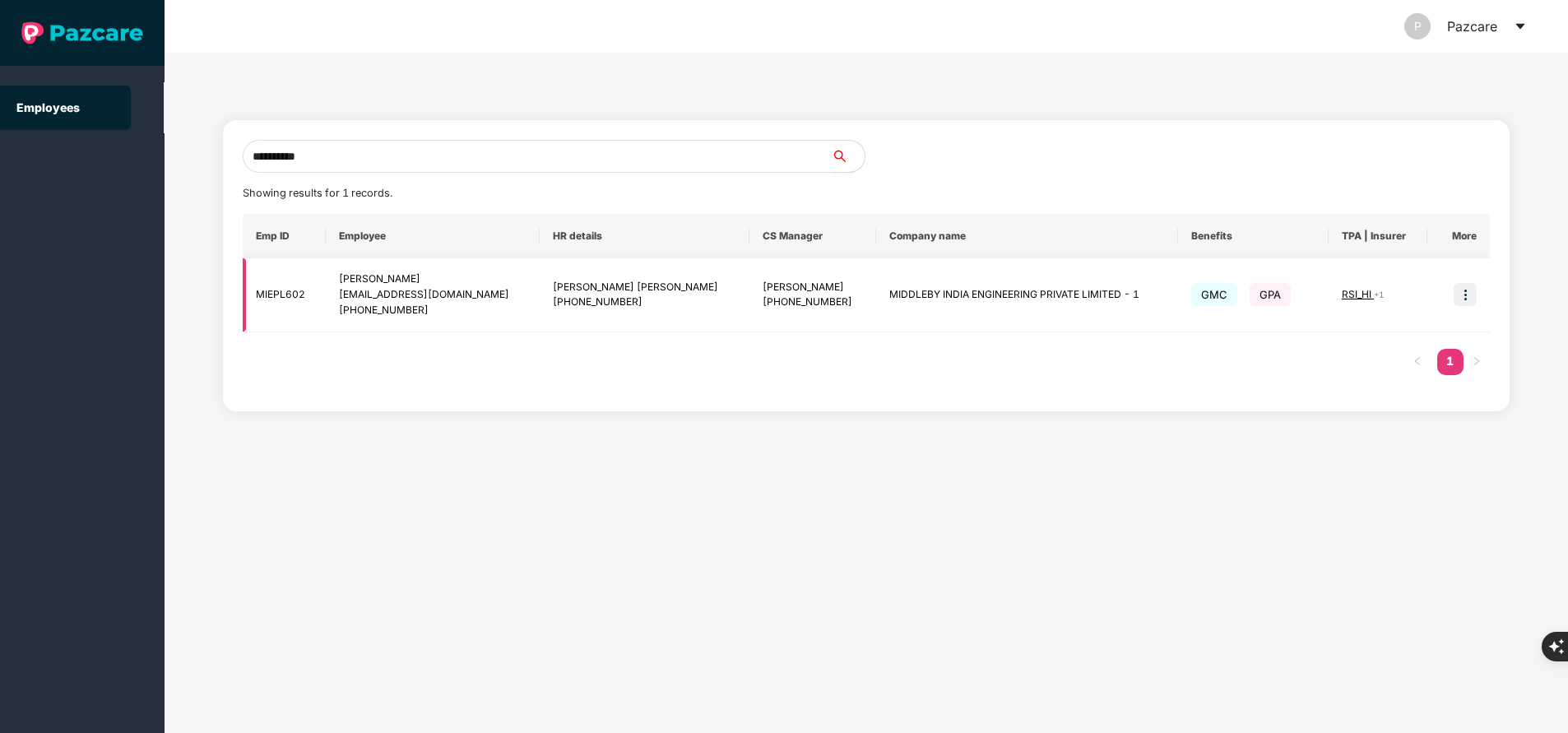
type input "**********"
click at [1353, 291] on span "RSI_HI" at bounding box center [1358, 294] width 32 height 13
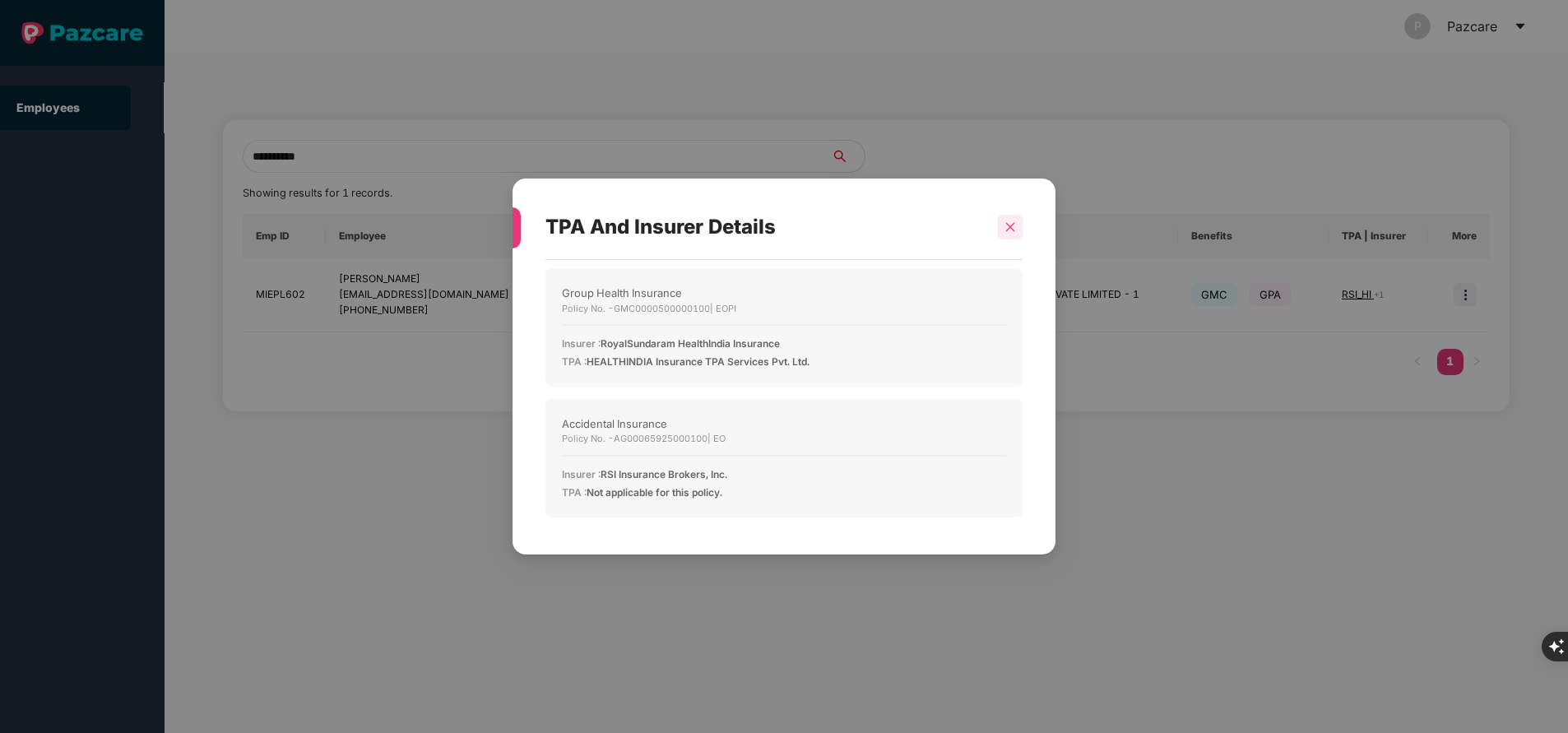
click at [1013, 231] on icon "close" at bounding box center [1009, 227] width 12 height 12
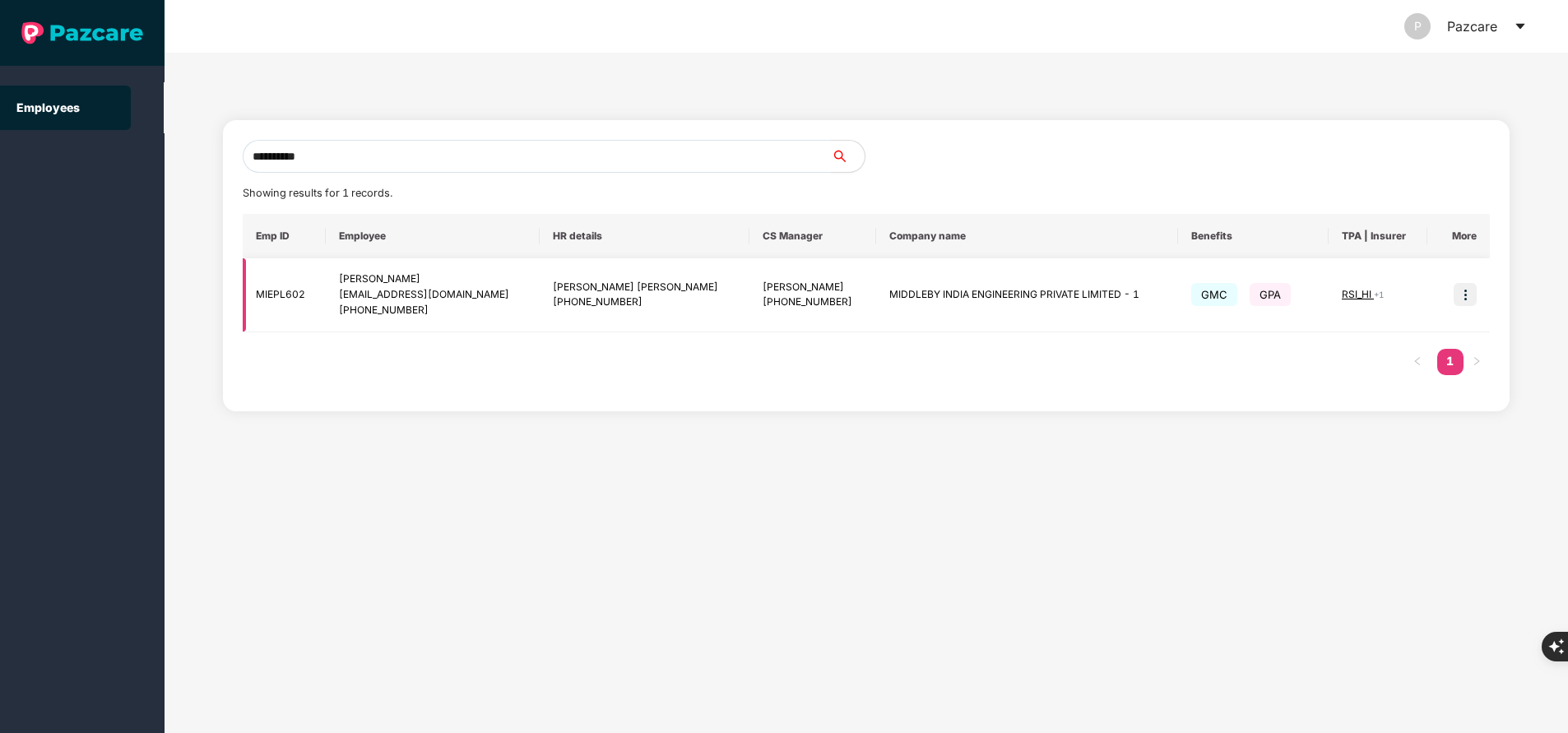
click at [1463, 297] on img at bounding box center [1465, 295] width 23 height 23
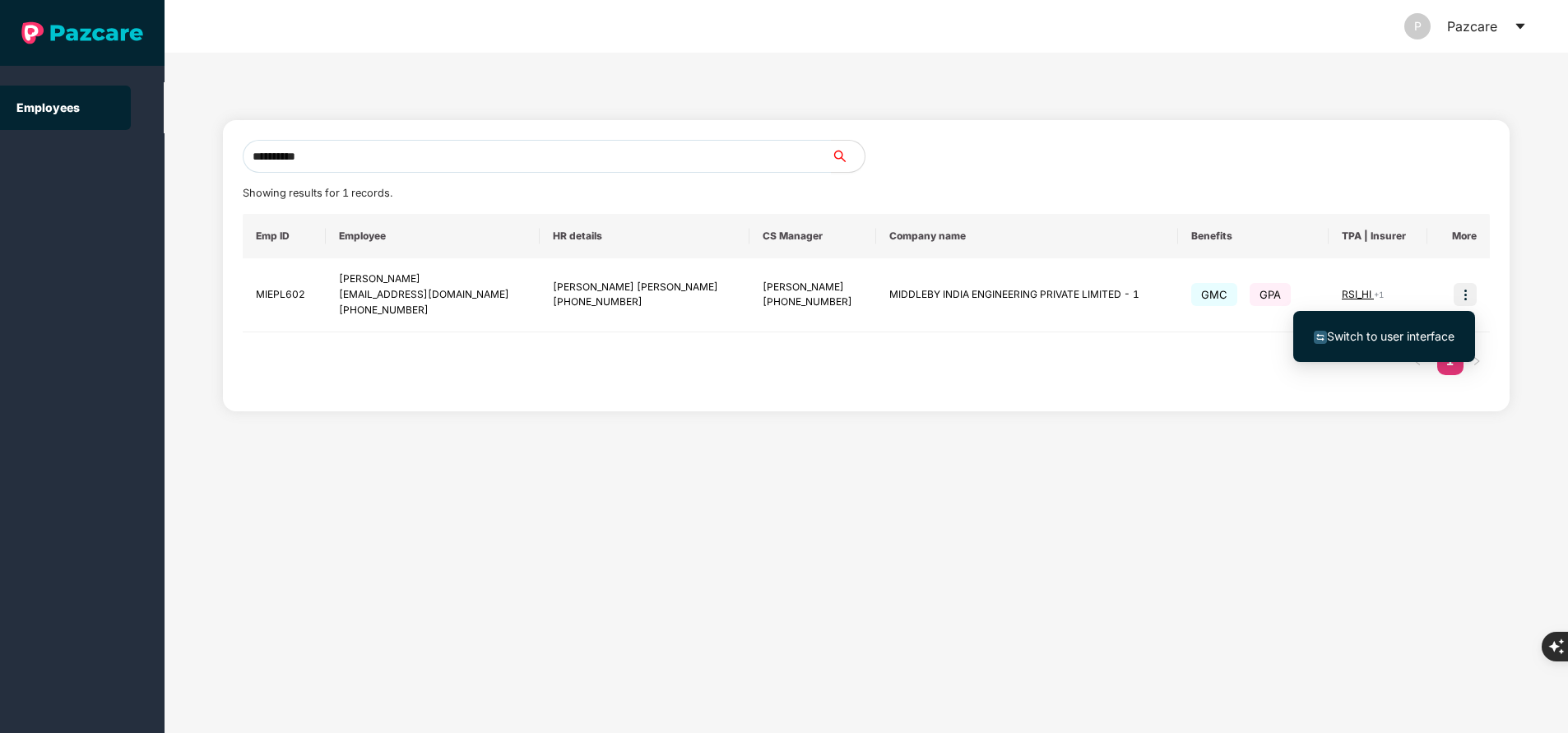
click at [1407, 335] on span "Switch to user interface" at bounding box center [1390, 336] width 128 height 14
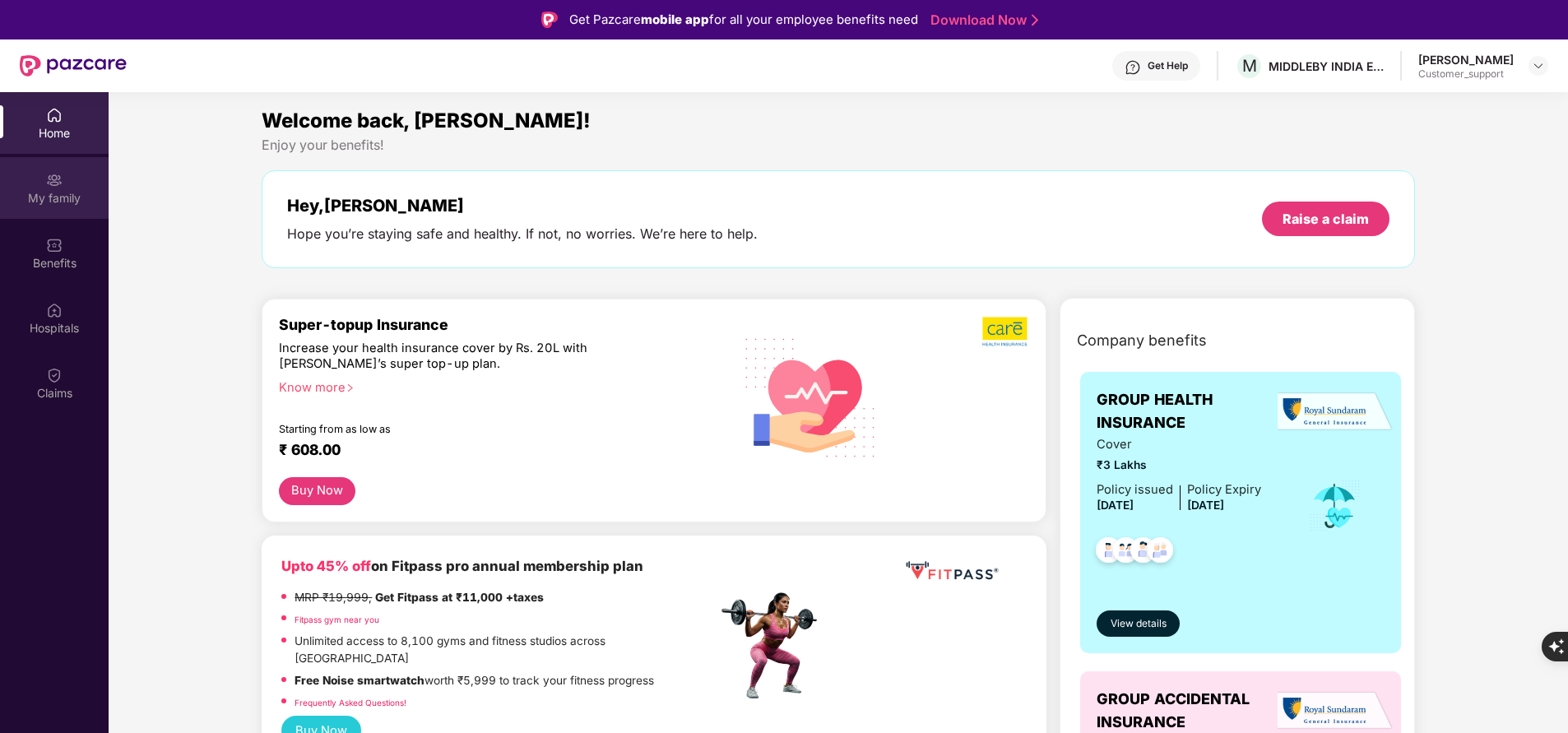
click at [56, 201] on div "My family" at bounding box center [54, 198] width 108 height 16
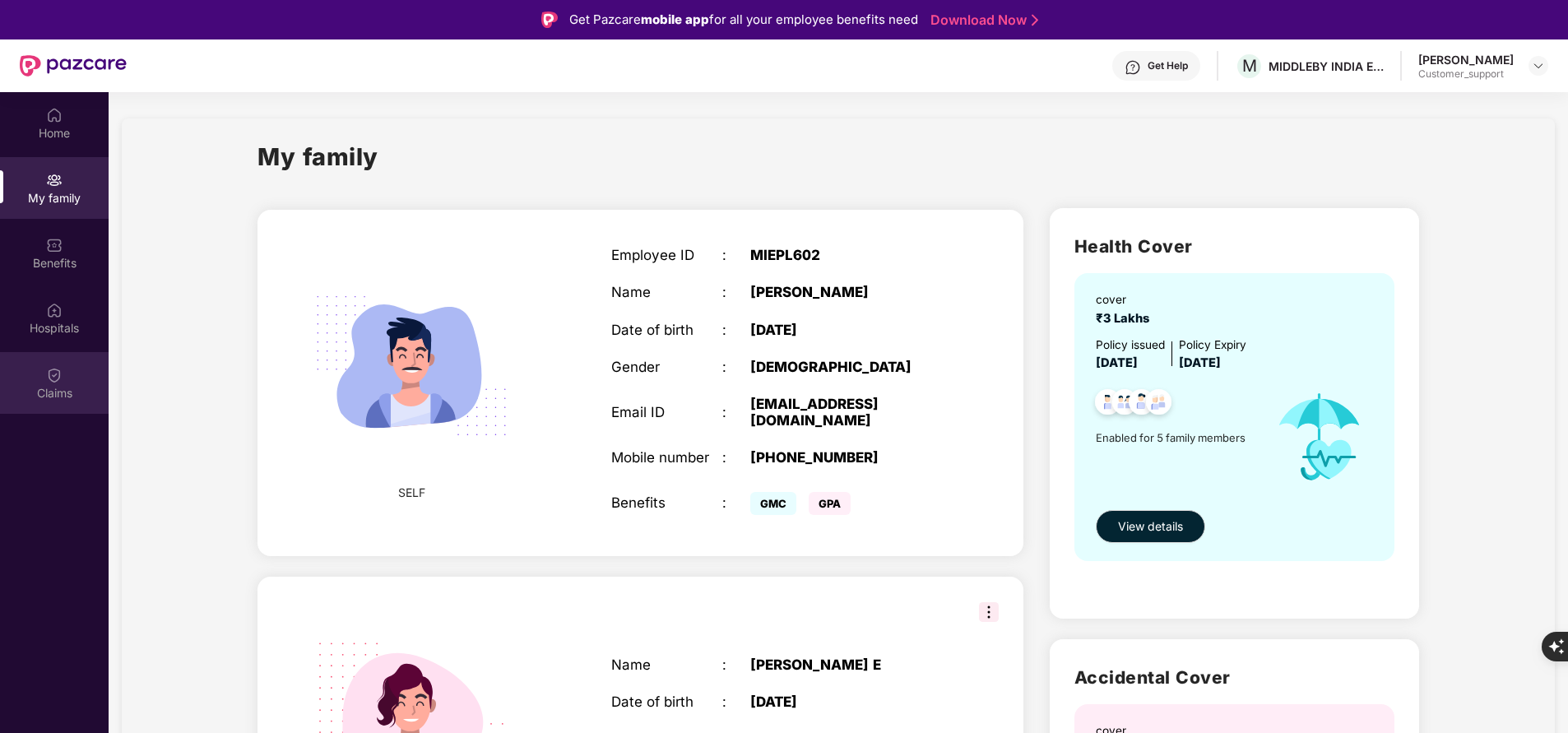
click at [72, 371] on div "Claims" at bounding box center [54, 383] width 108 height 62
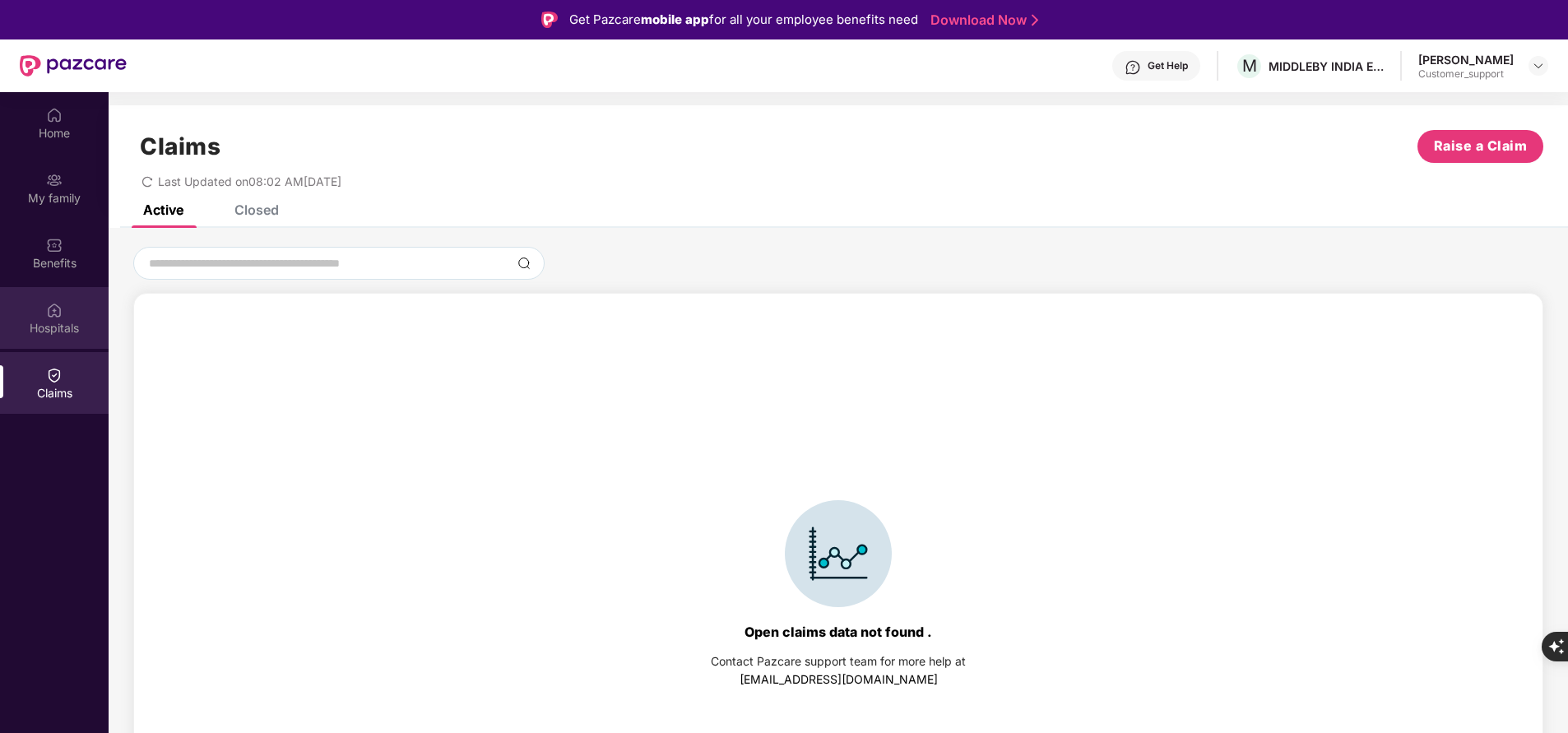
click at [72, 331] on div "Hospitals" at bounding box center [54, 328] width 108 height 16
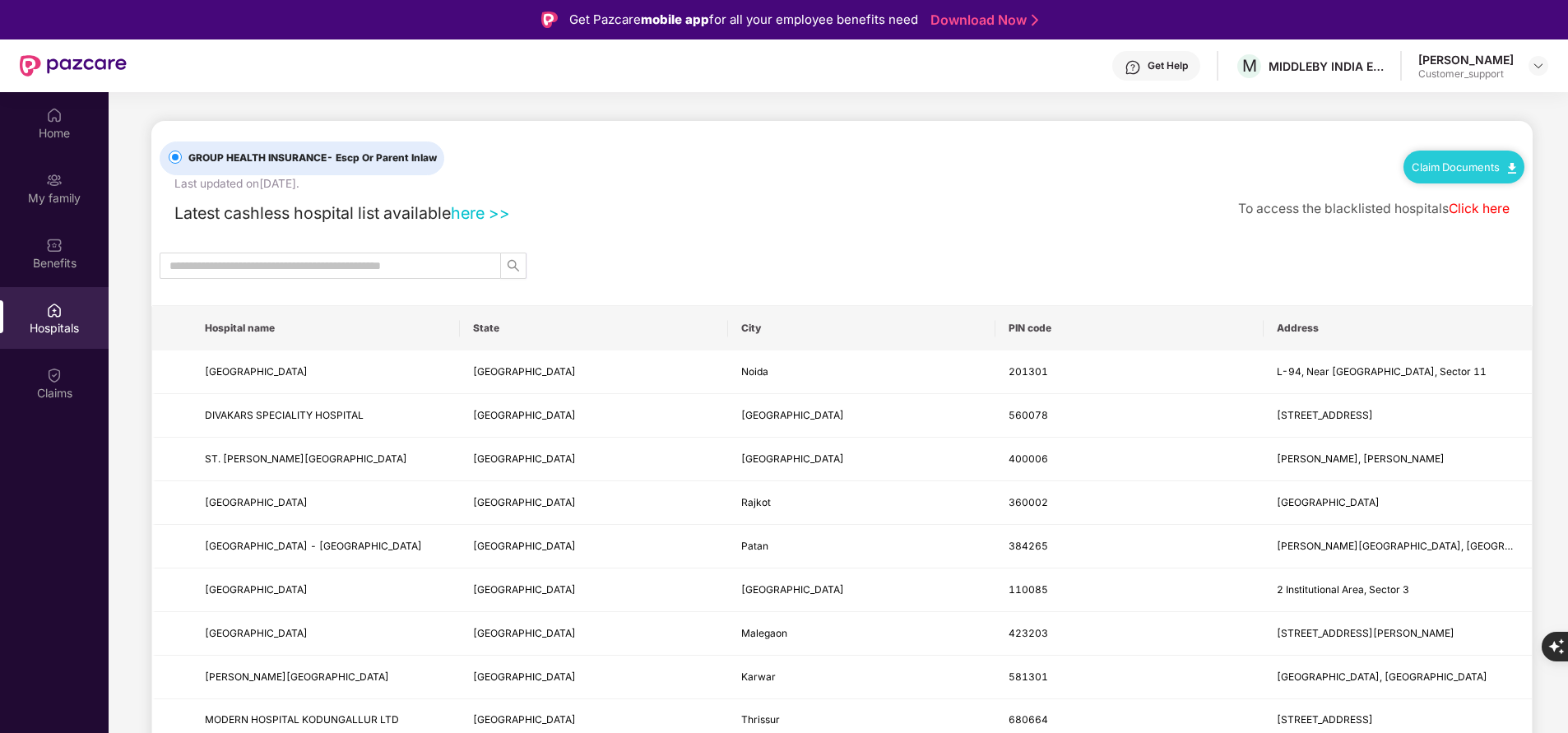
scroll to position [15, 0]
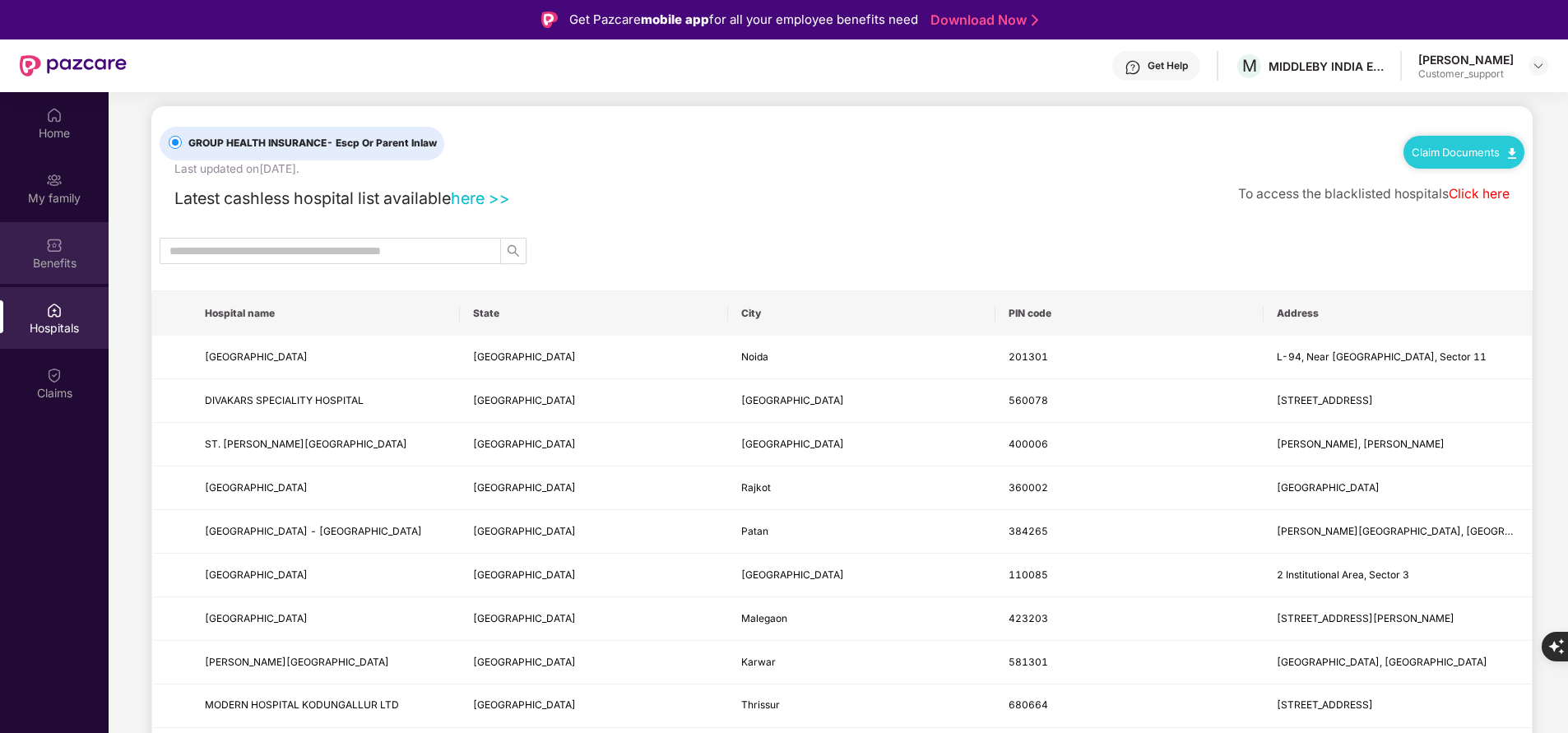
click at [73, 270] on div "Benefits" at bounding box center [54, 263] width 108 height 16
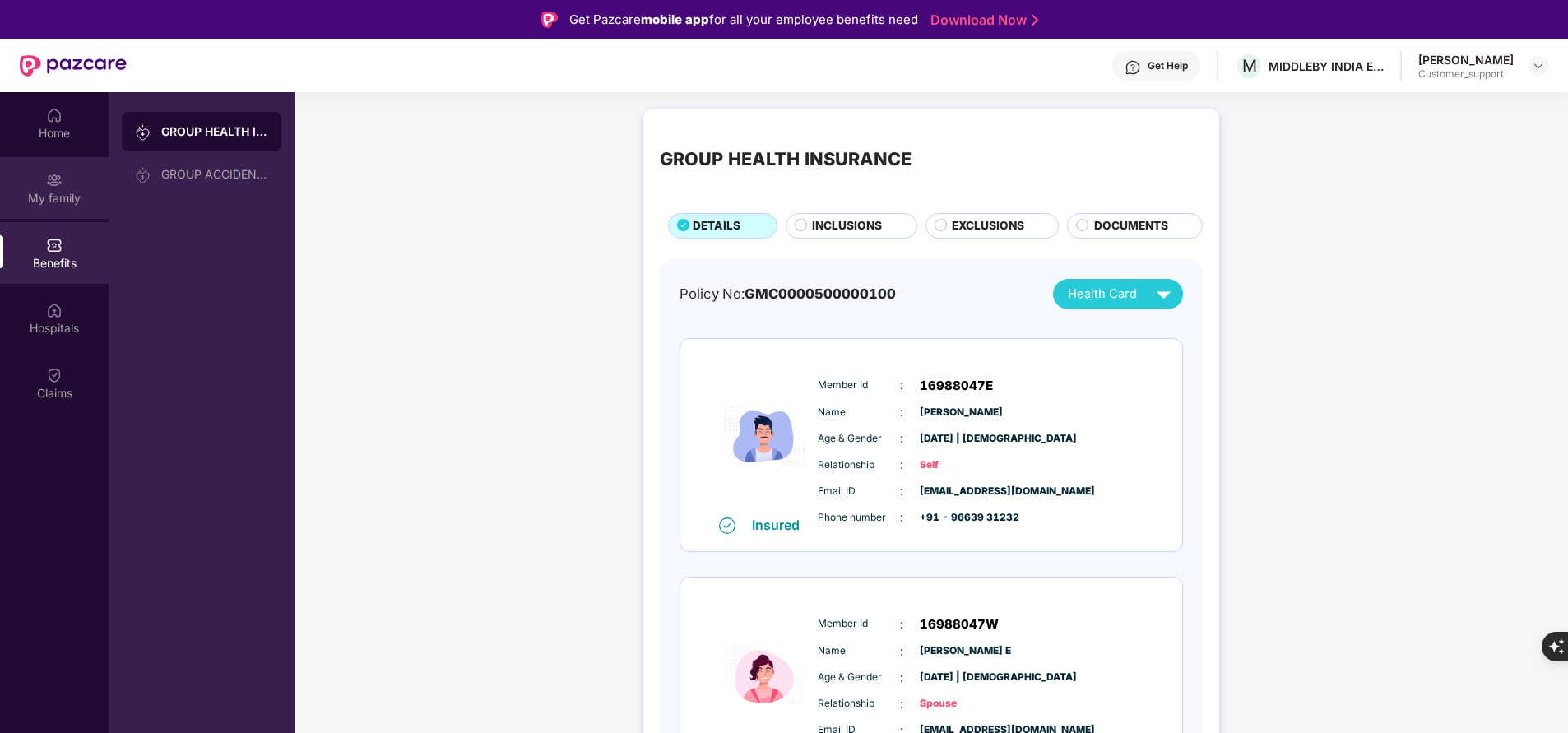
click at [77, 186] on div "My family" at bounding box center [54, 188] width 108 height 62
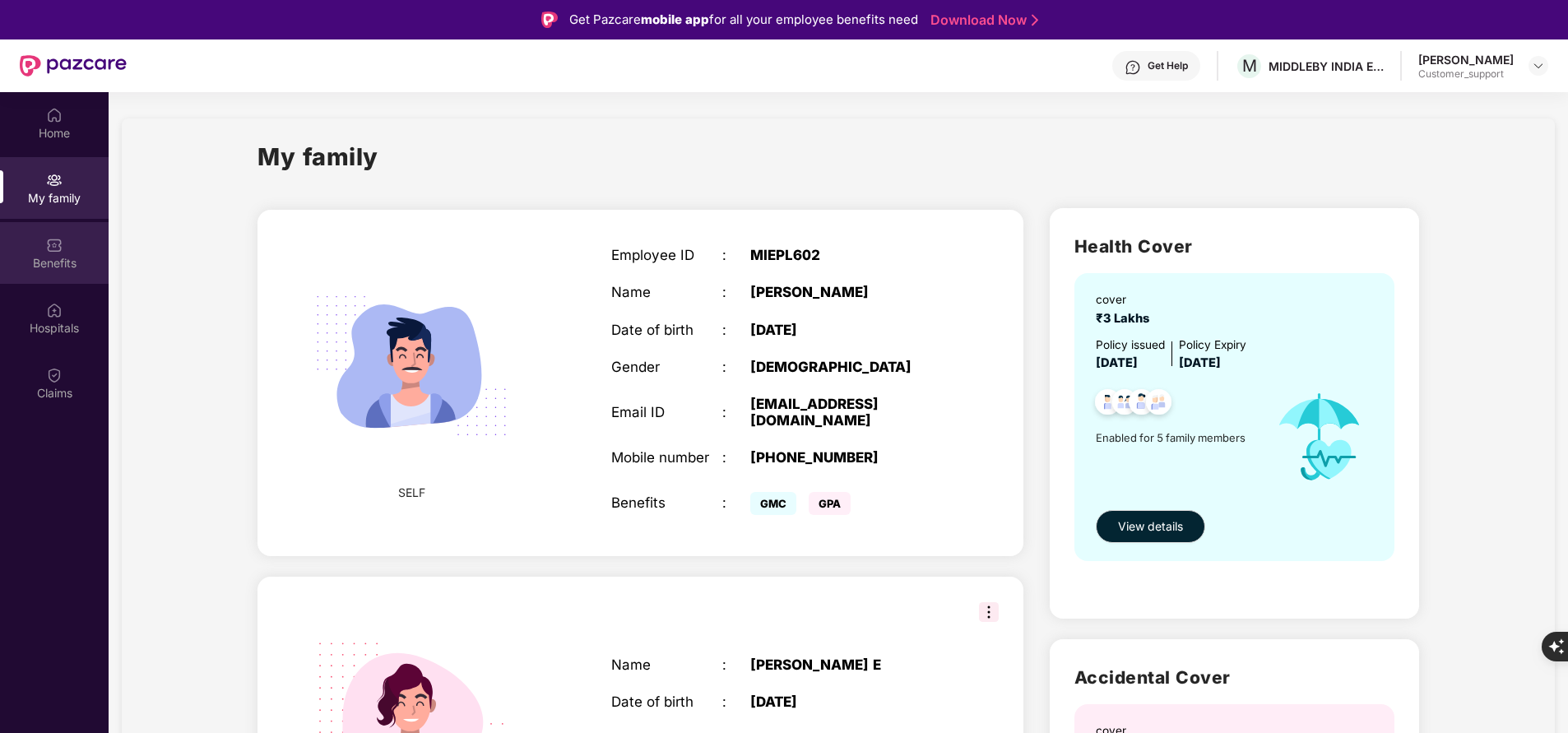
click at [68, 255] on div "Benefits" at bounding box center [54, 263] width 108 height 16
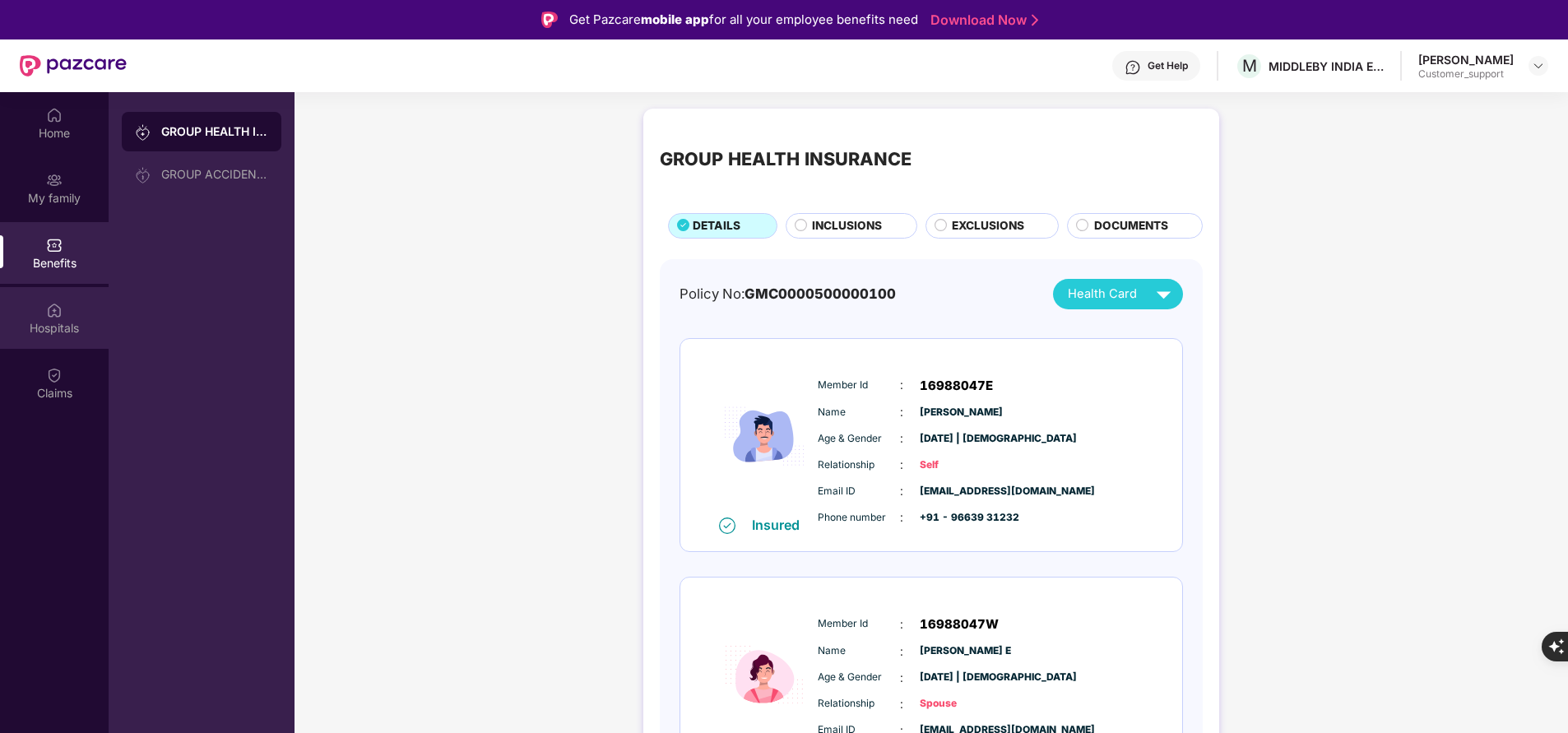
click at [56, 321] on div "Hospitals" at bounding box center [54, 328] width 108 height 16
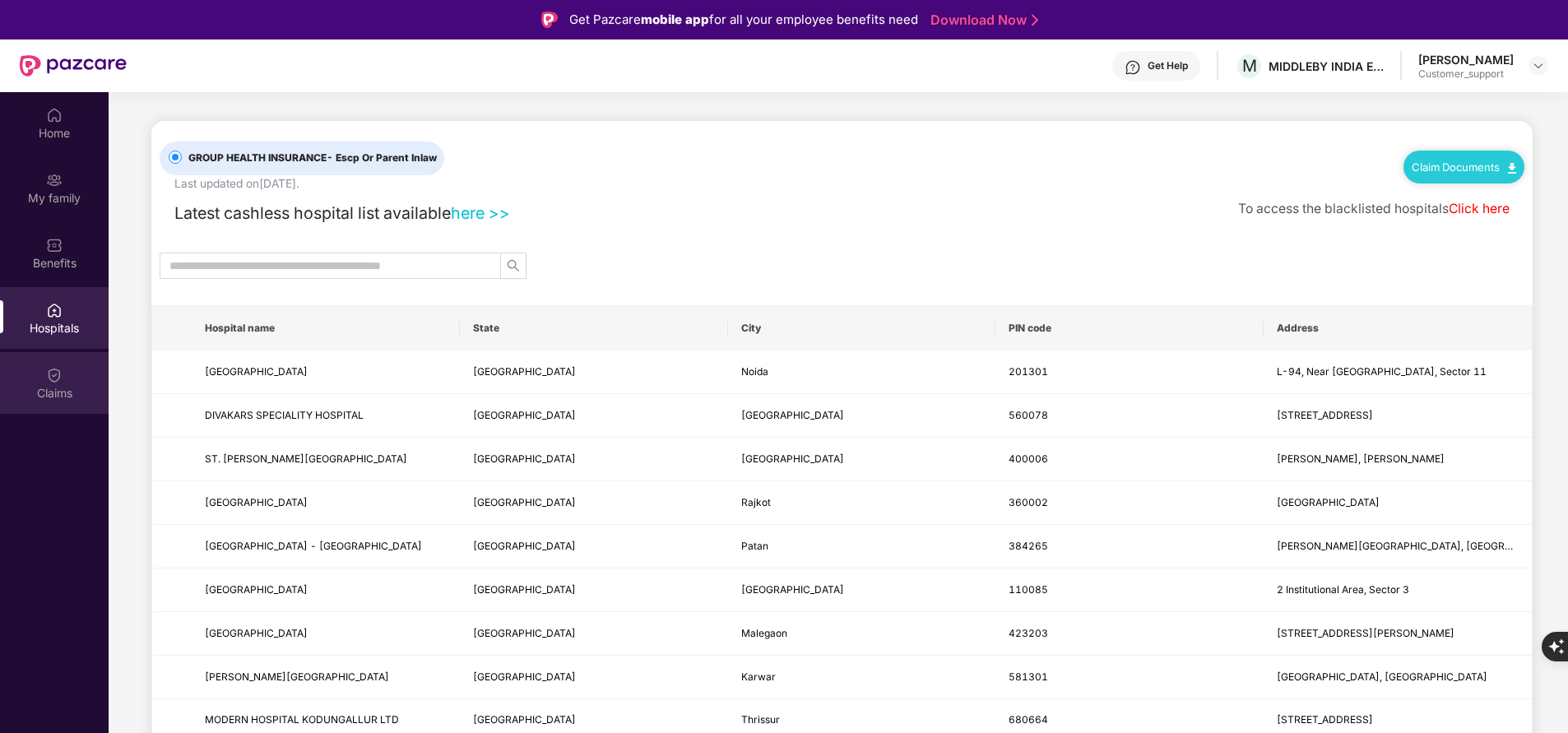
click at [65, 388] on div "Claims" at bounding box center [54, 393] width 108 height 16
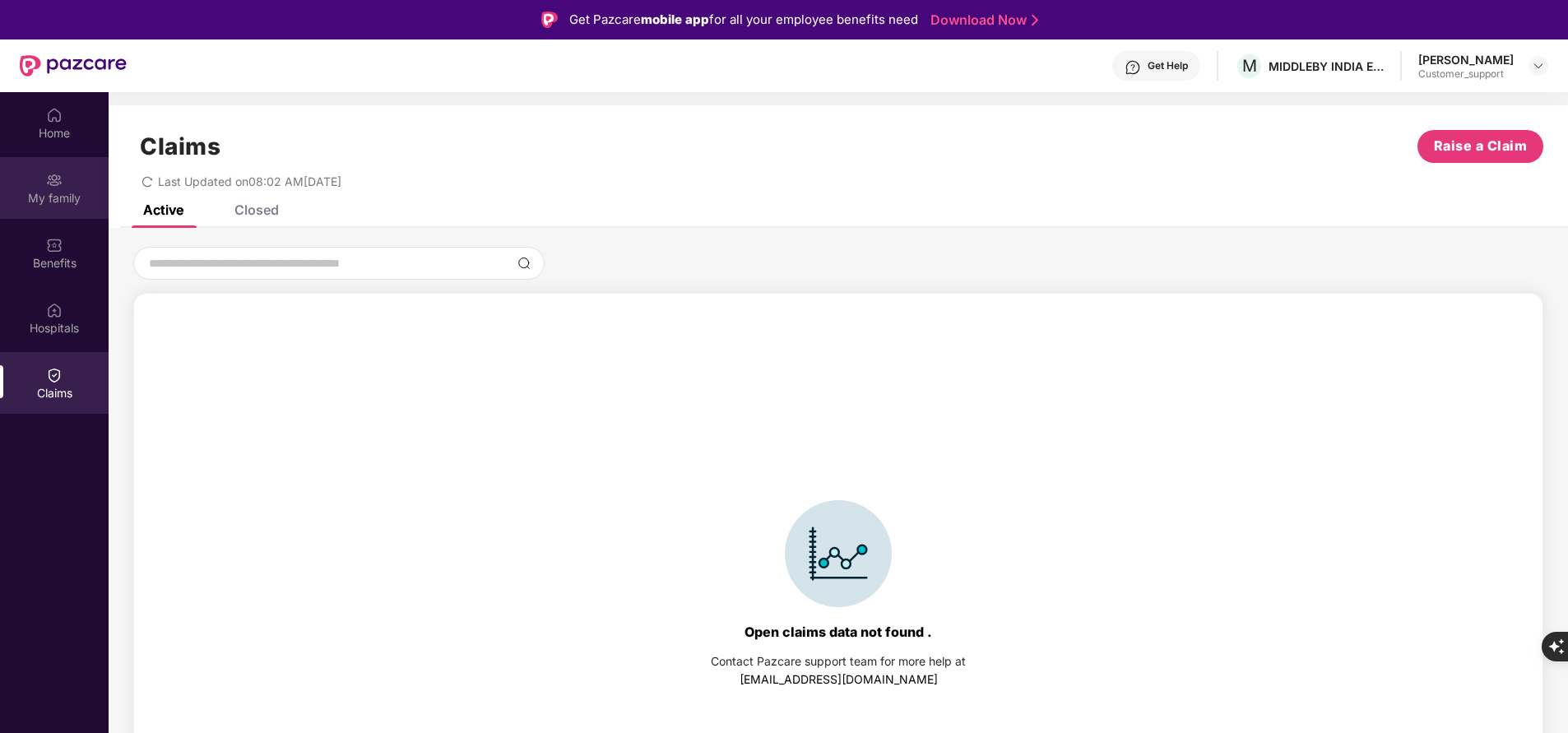
click at [69, 172] on div "My family" at bounding box center [54, 188] width 108 height 62
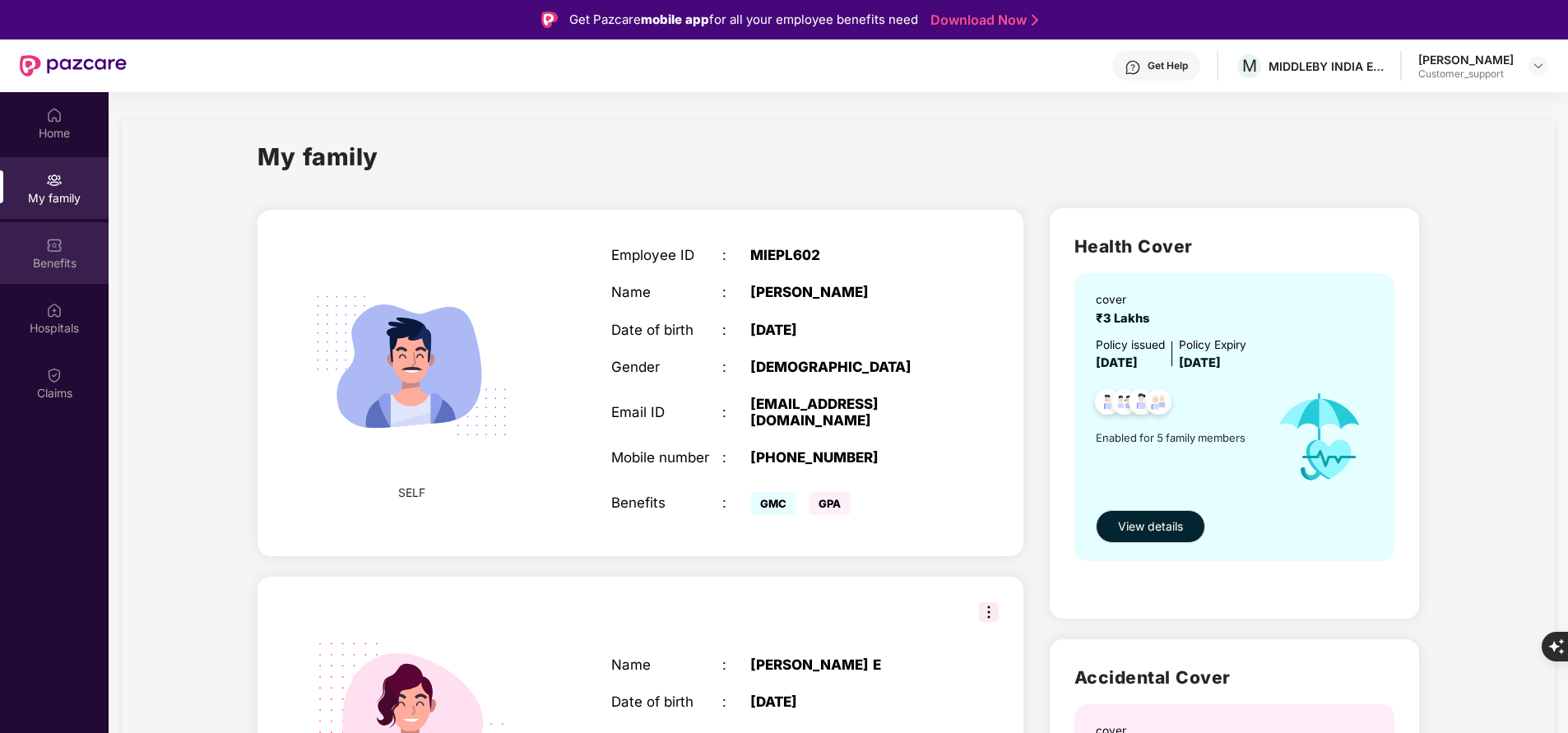
click at [39, 251] on div "Benefits" at bounding box center [54, 252] width 108 height 62
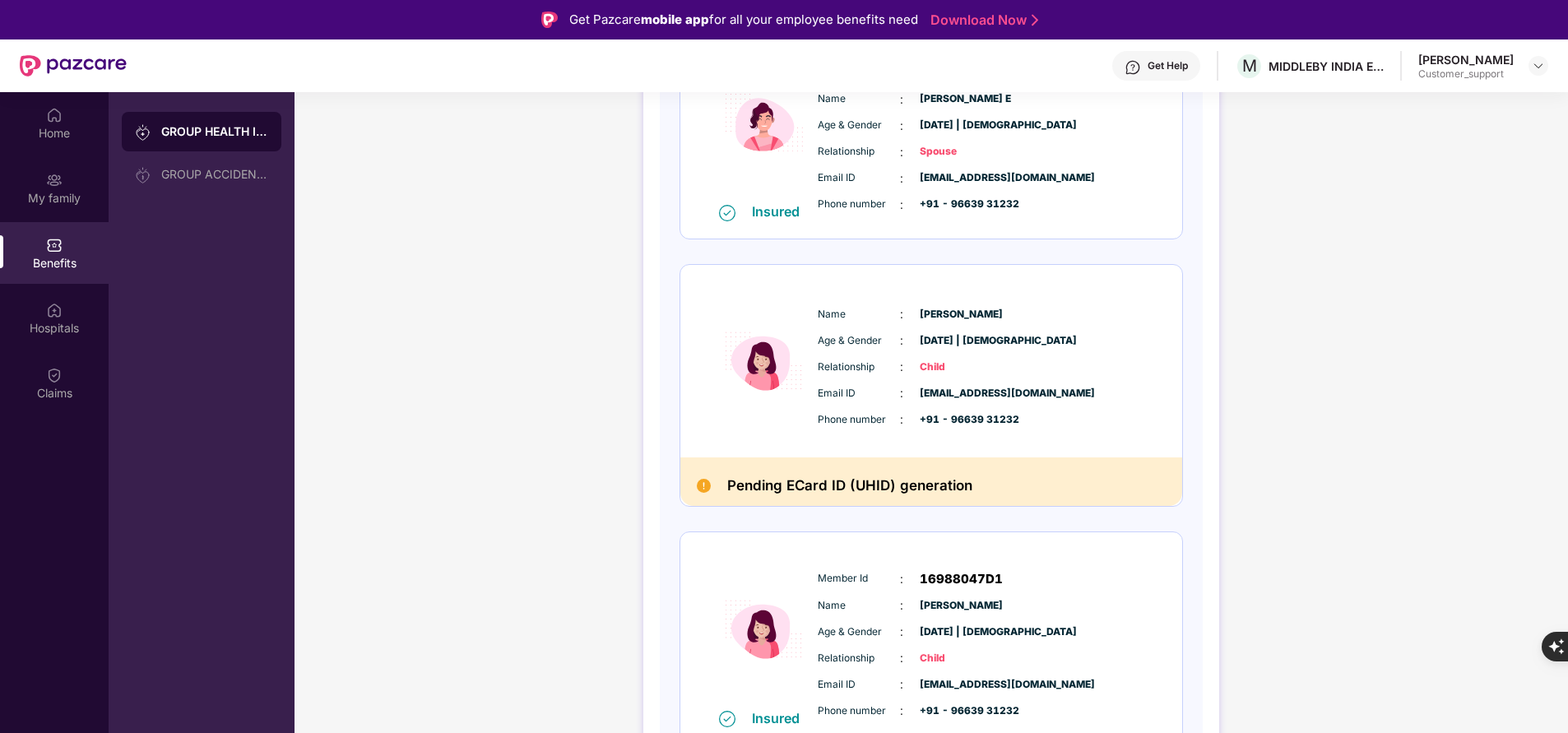
scroll to position [558, 0]
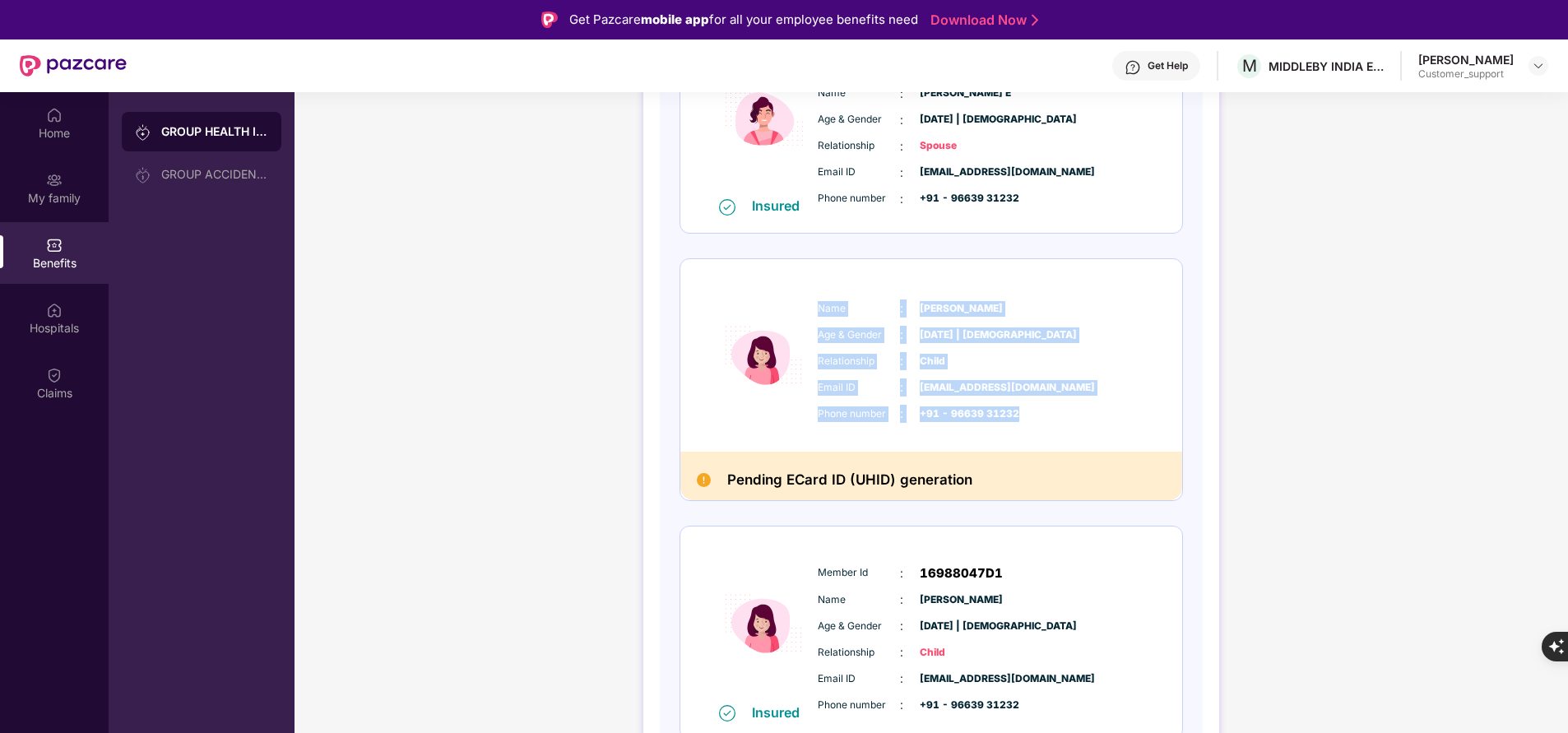
drag, startPoint x: 815, startPoint y: 299, endPoint x: 1130, endPoint y: 439, distance: 344.7
click at [1130, 439] on div "Name : Yeshmita Harsha Age & Gender : 18 May 2022 | Female Relationship : Child…" at bounding box center [931, 355] width 502 height 192
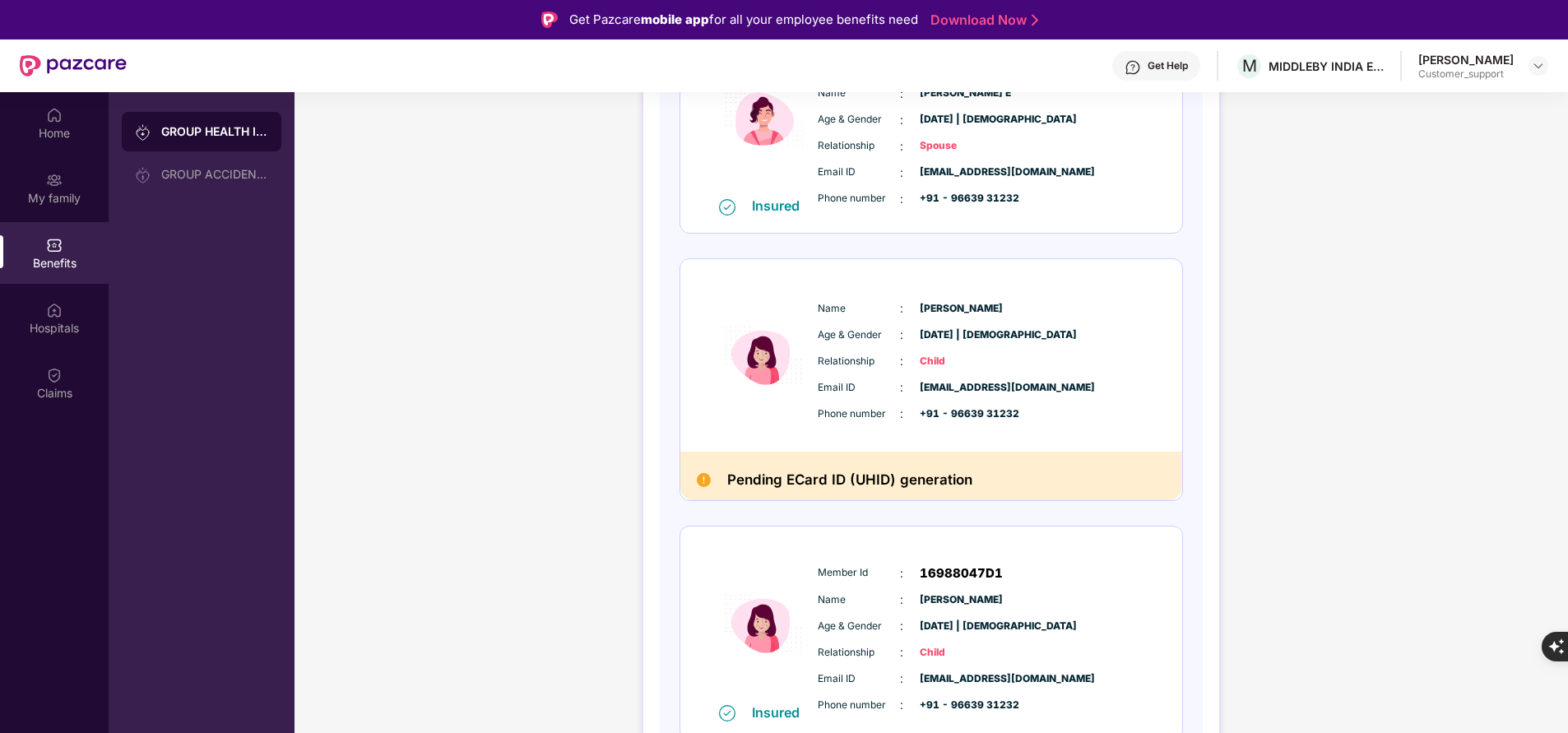
click at [842, 305] on span "Name" at bounding box center [859, 308] width 82 height 15
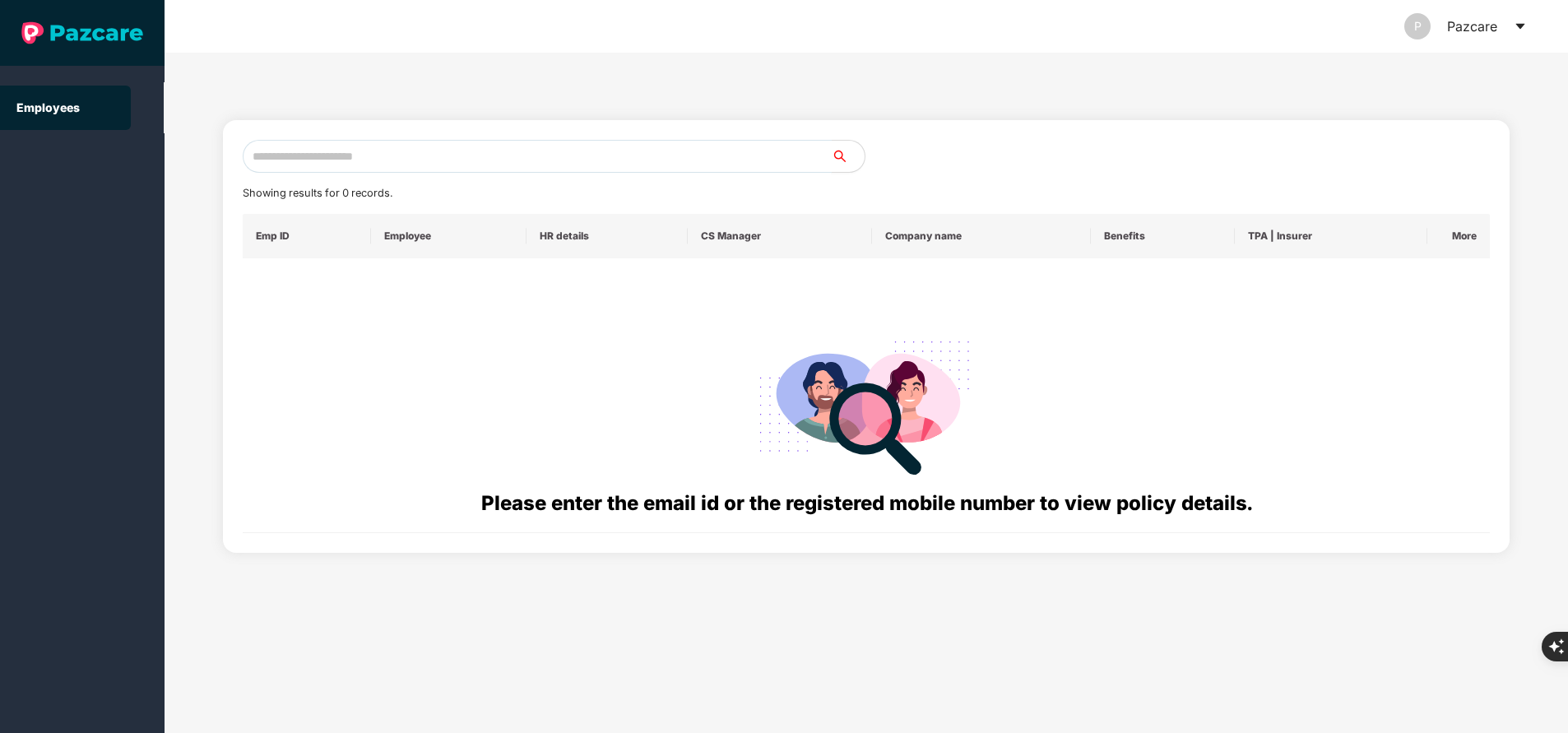
click at [333, 162] on input "text" at bounding box center [536, 156] width 589 height 33
paste input "**********"
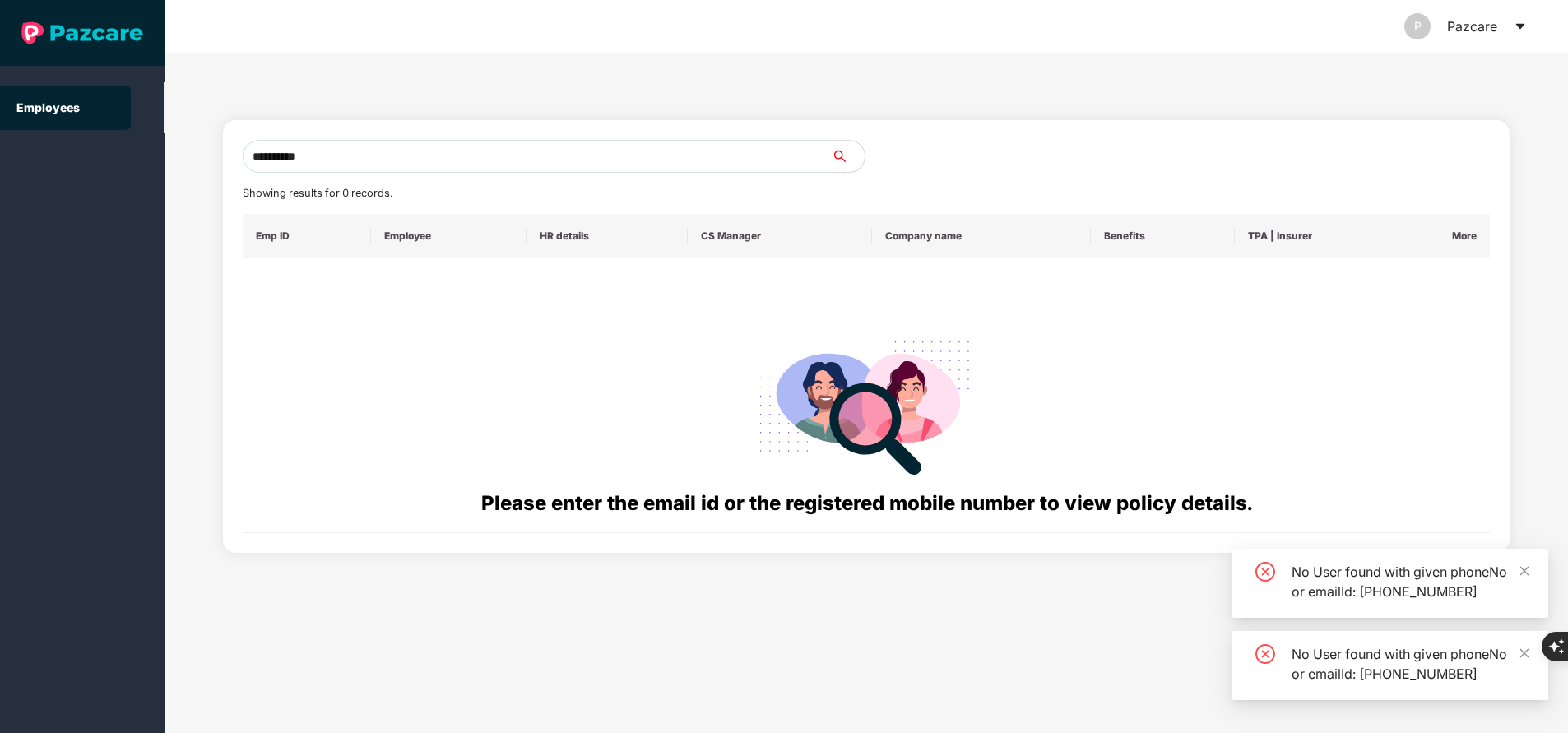
click at [388, 159] on input "**********" at bounding box center [536, 156] width 589 height 33
type input "*"
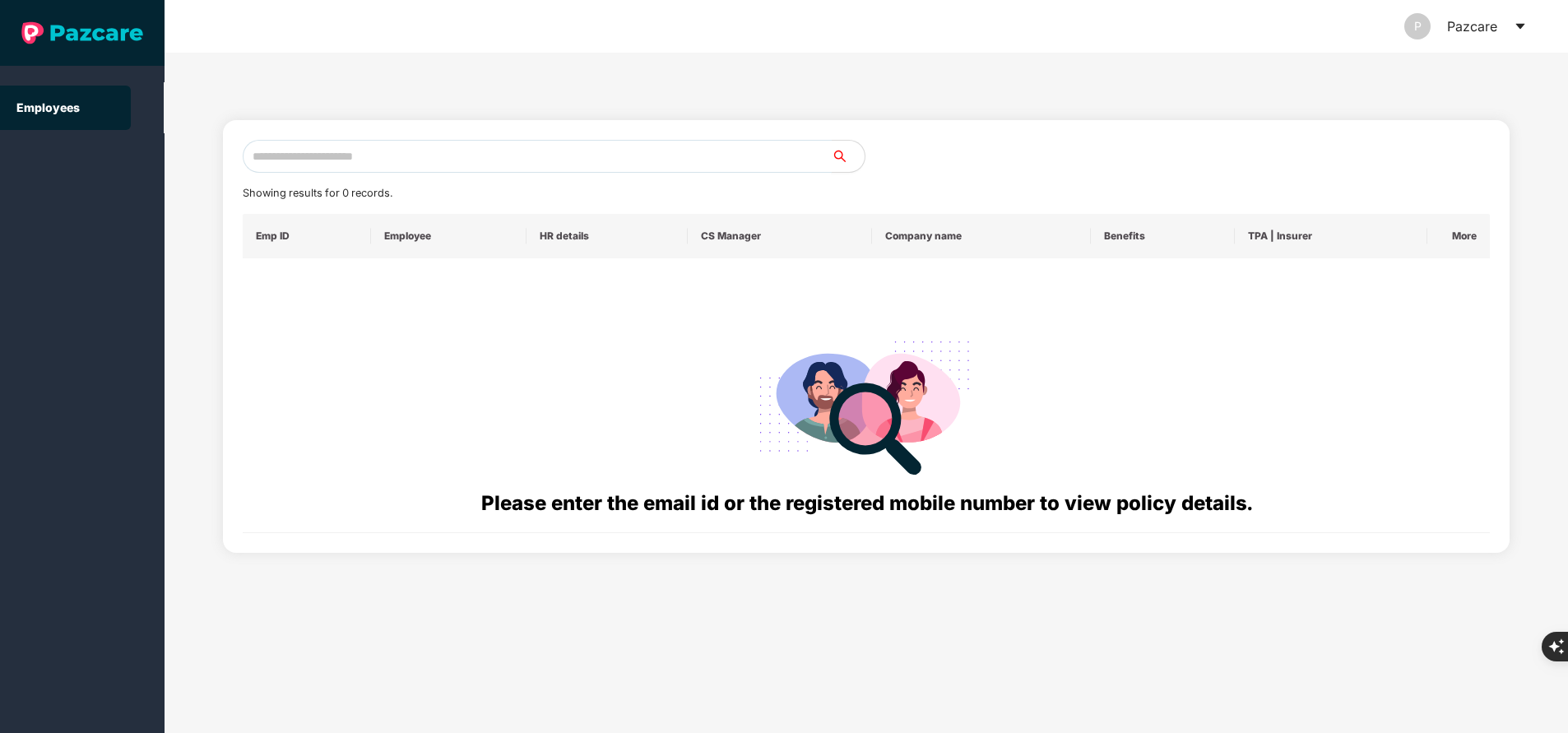
type input "*"
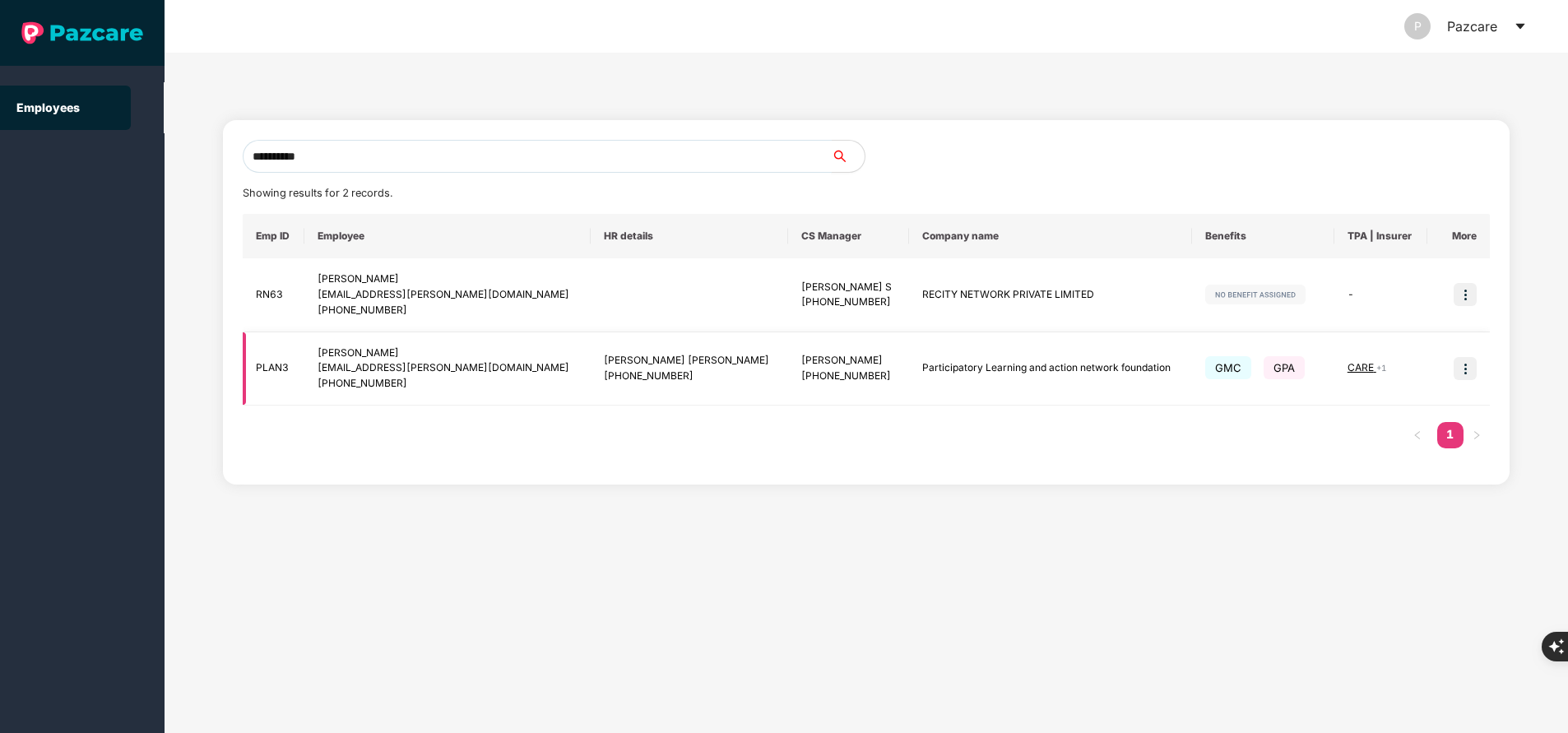
type input "**********"
click at [1347, 365] on span "CARE" at bounding box center [1361, 367] width 29 height 13
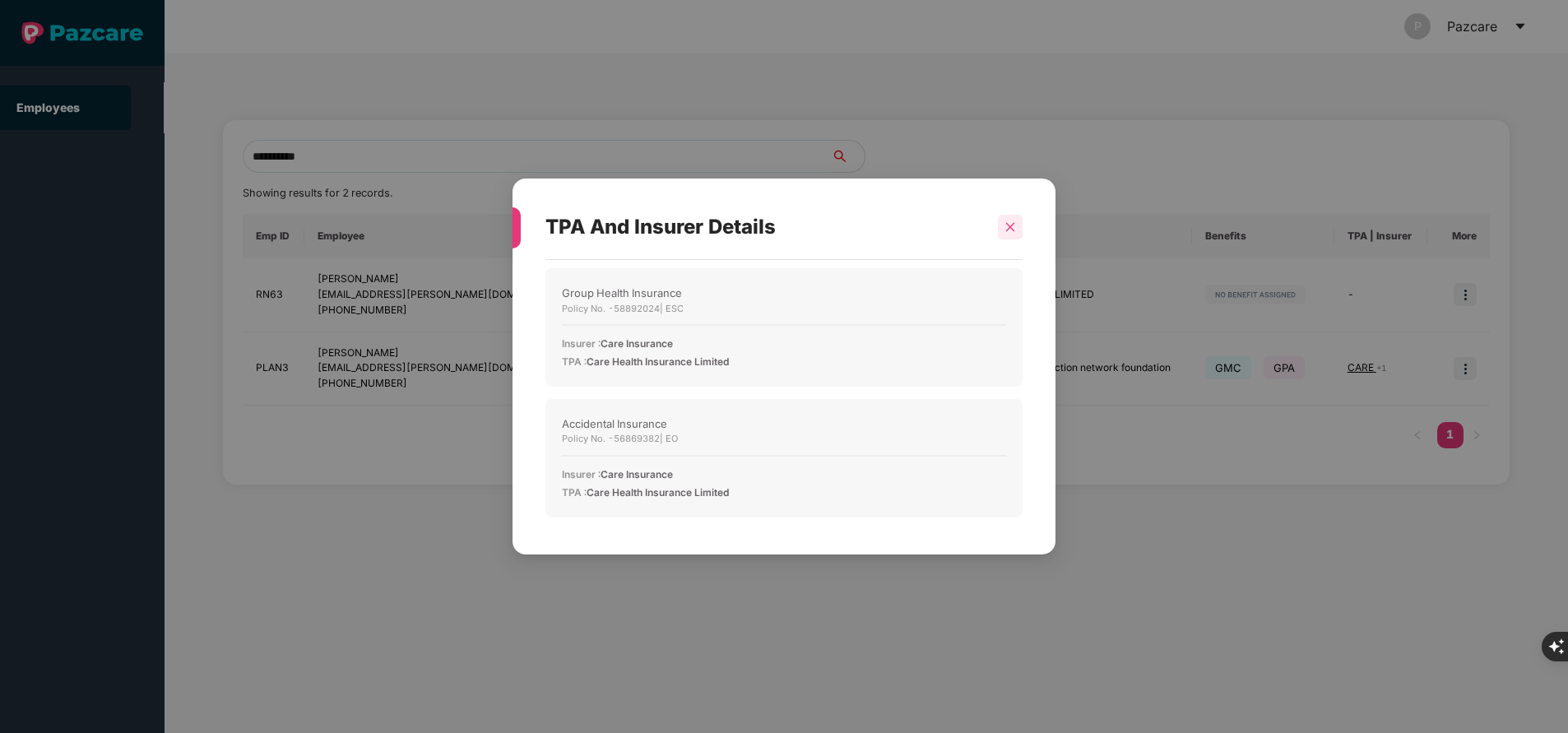
click at [1017, 223] on div at bounding box center [1010, 227] width 25 height 25
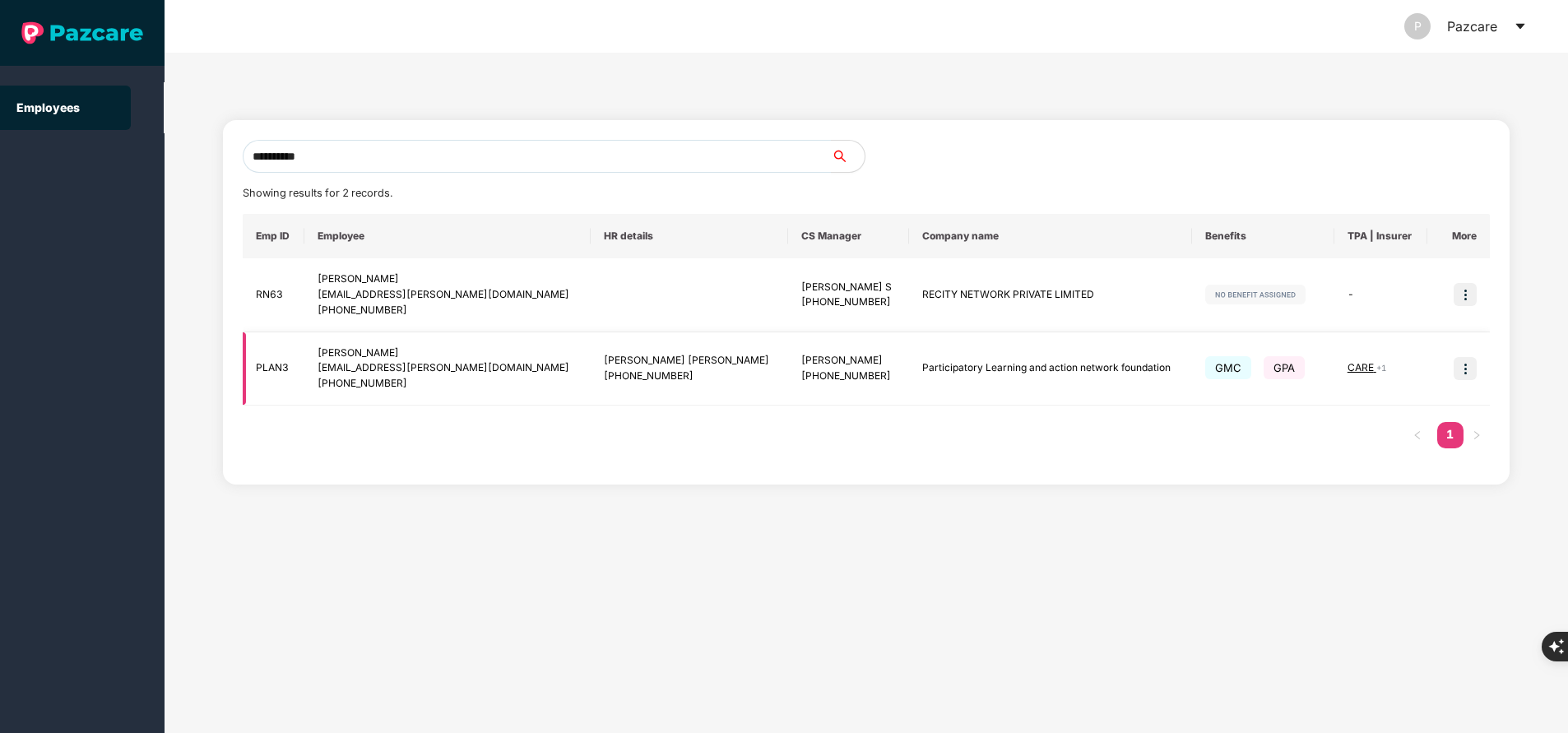
click at [1468, 374] on img at bounding box center [1465, 368] width 23 height 23
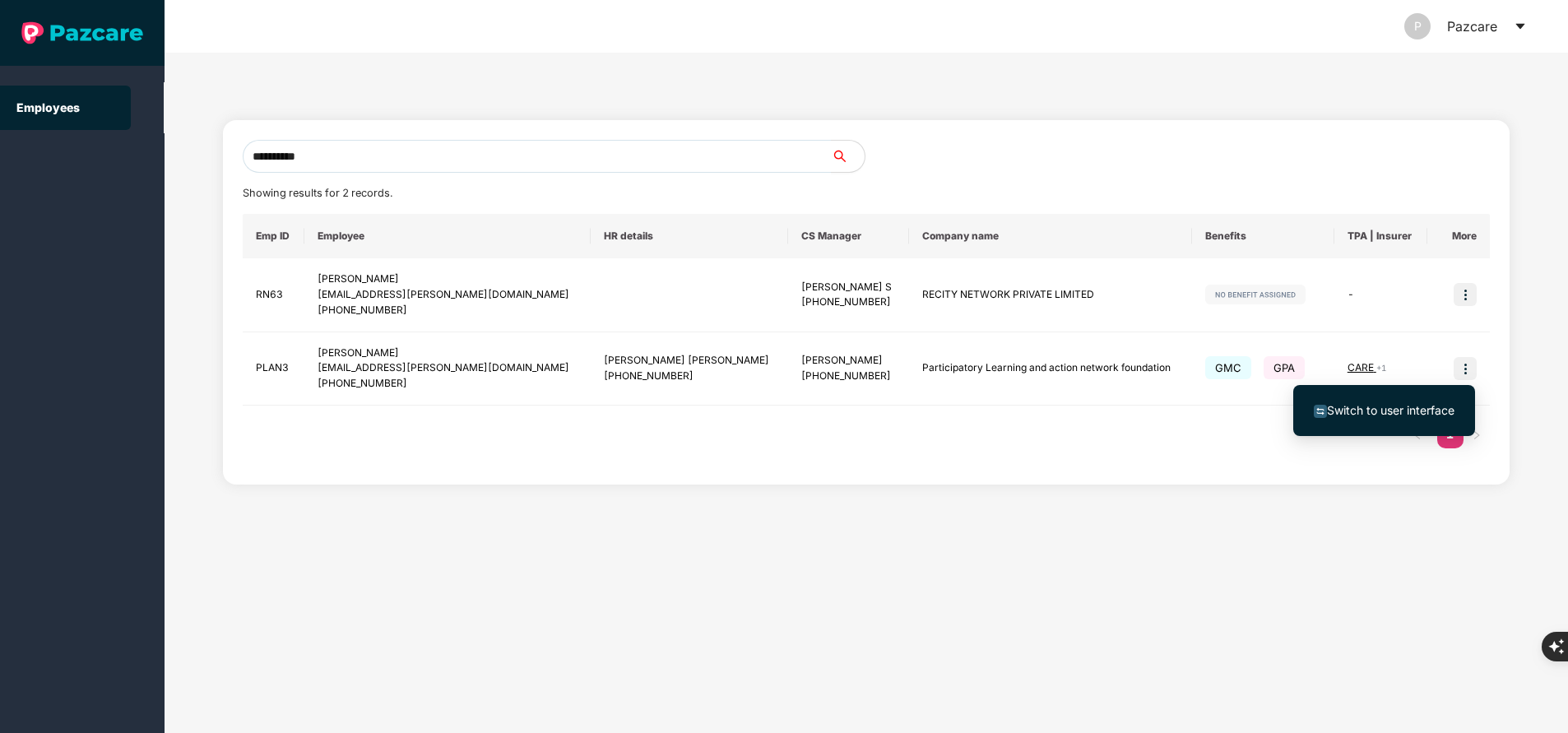
click at [1362, 418] on span "Switch to user interface" at bounding box center [1383, 410] width 140 height 18
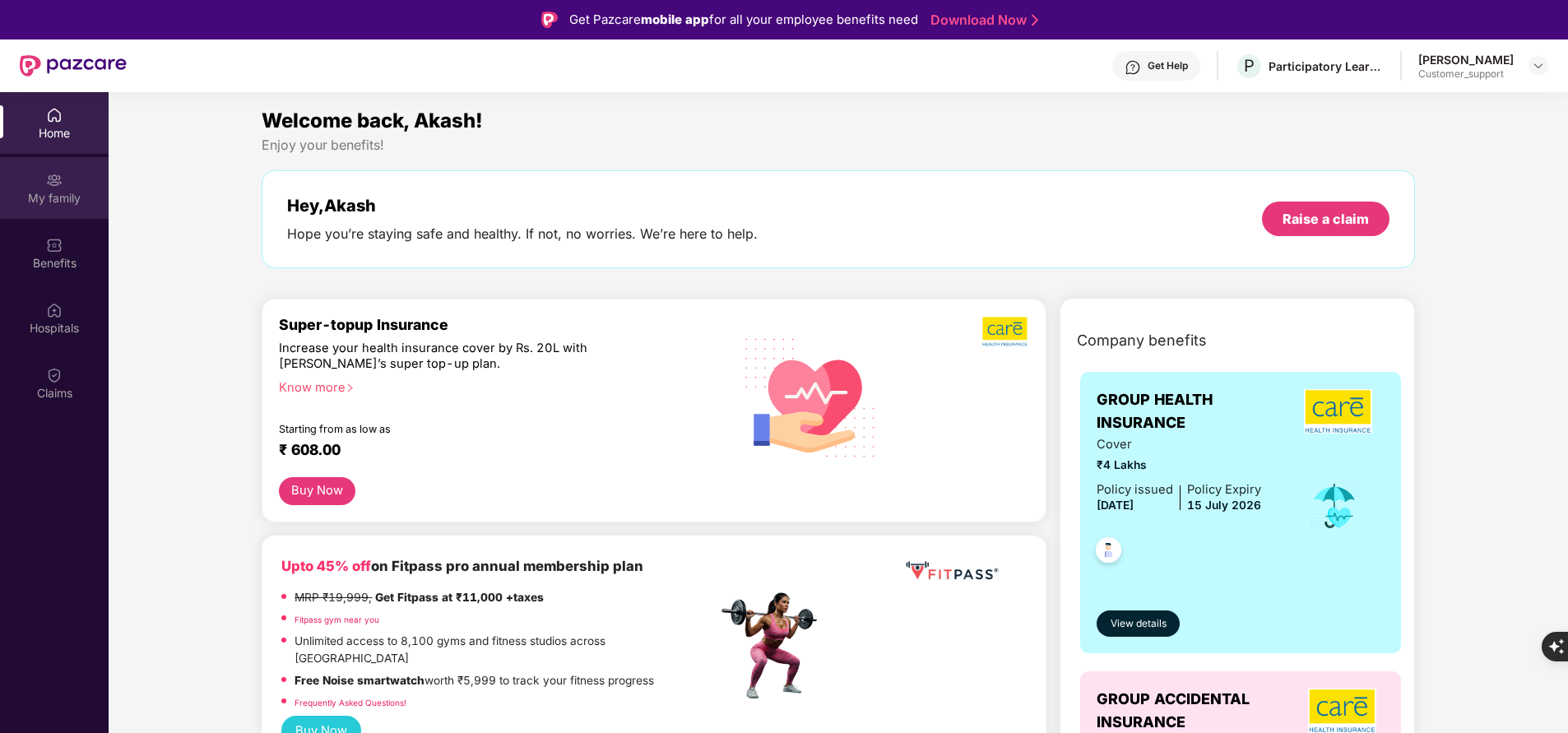
click at [59, 191] on div "My family" at bounding box center [54, 198] width 108 height 16
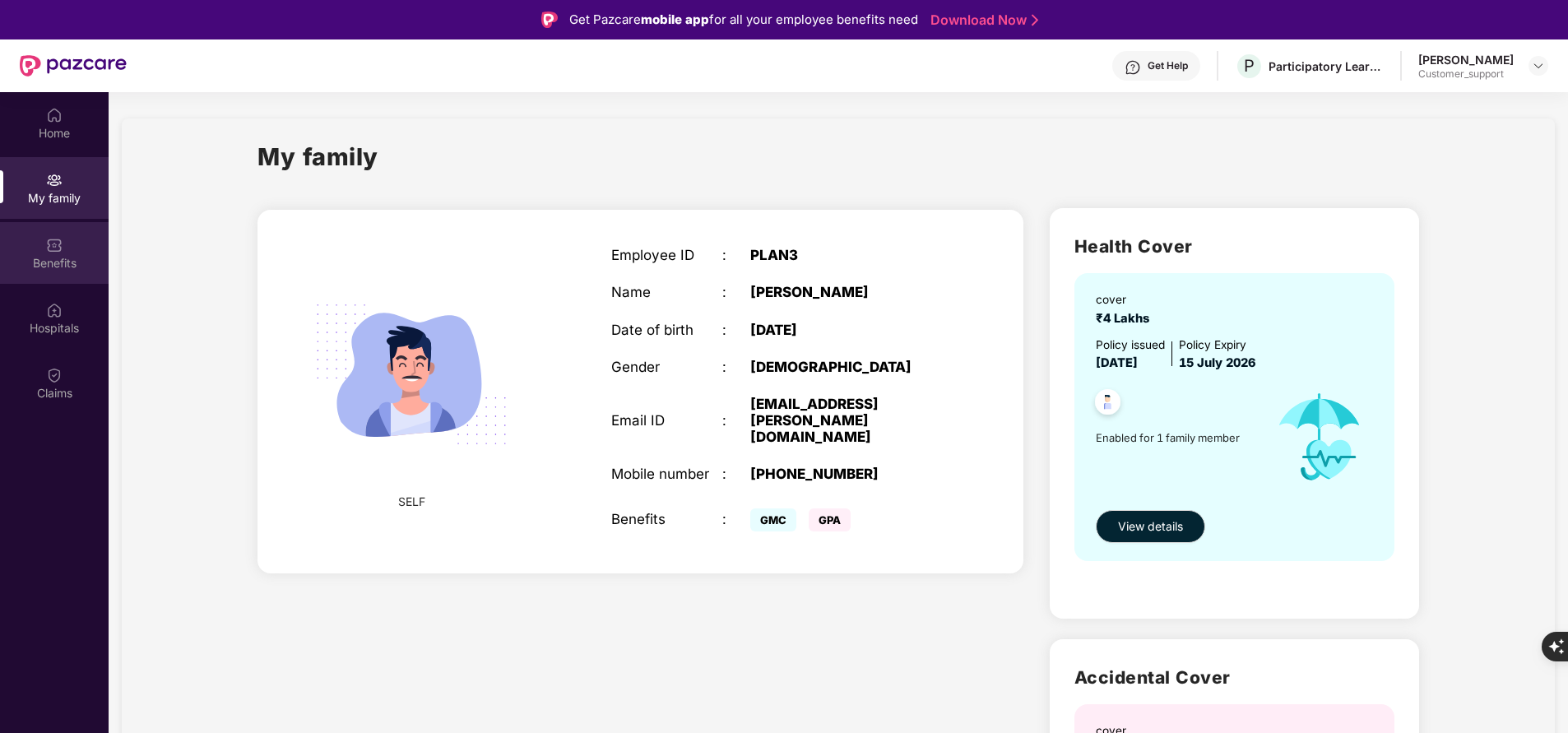
click at [46, 263] on div "Benefits" at bounding box center [54, 263] width 108 height 16
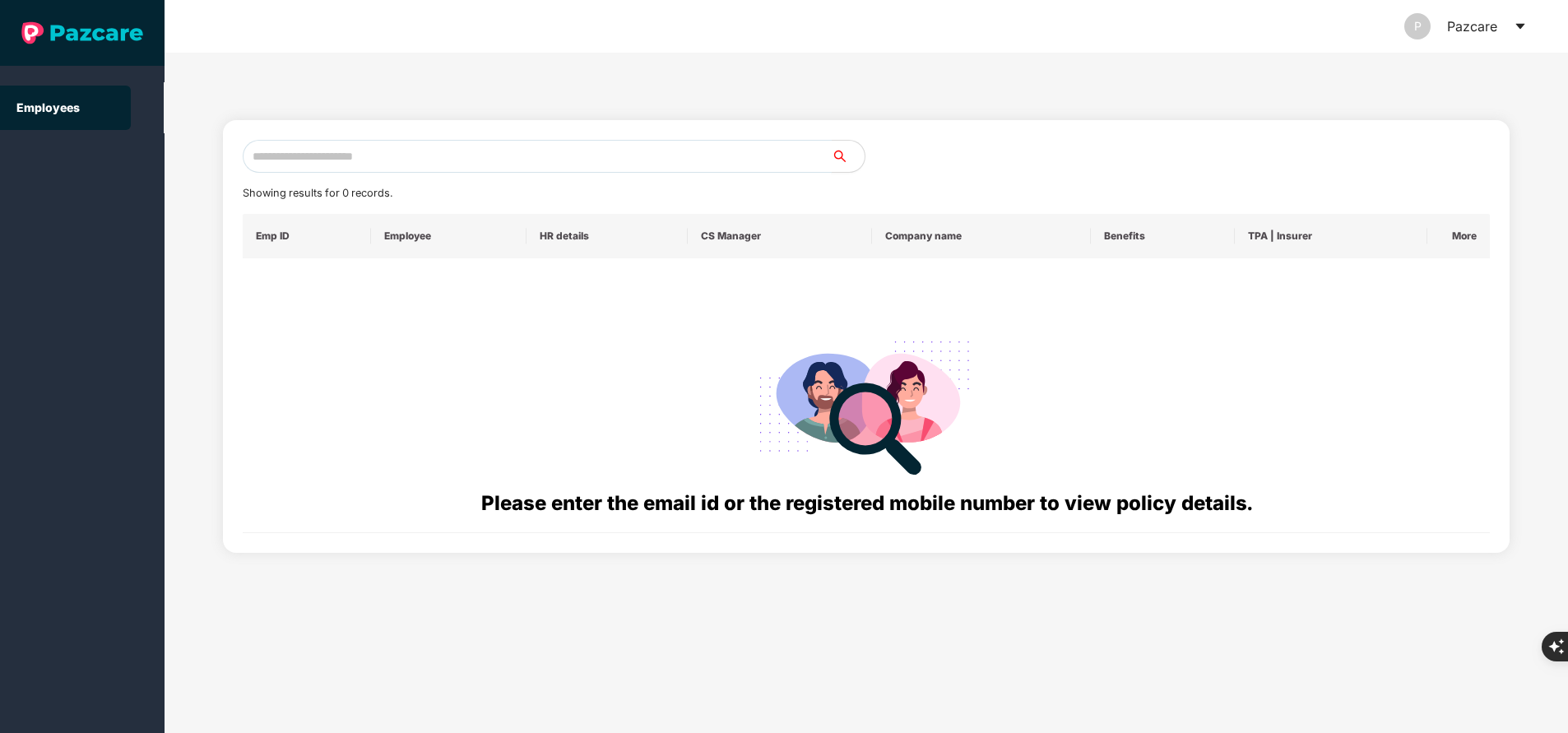
click at [478, 157] on input "text" at bounding box center [536, 156] width 589 height 33
paste input "**********"
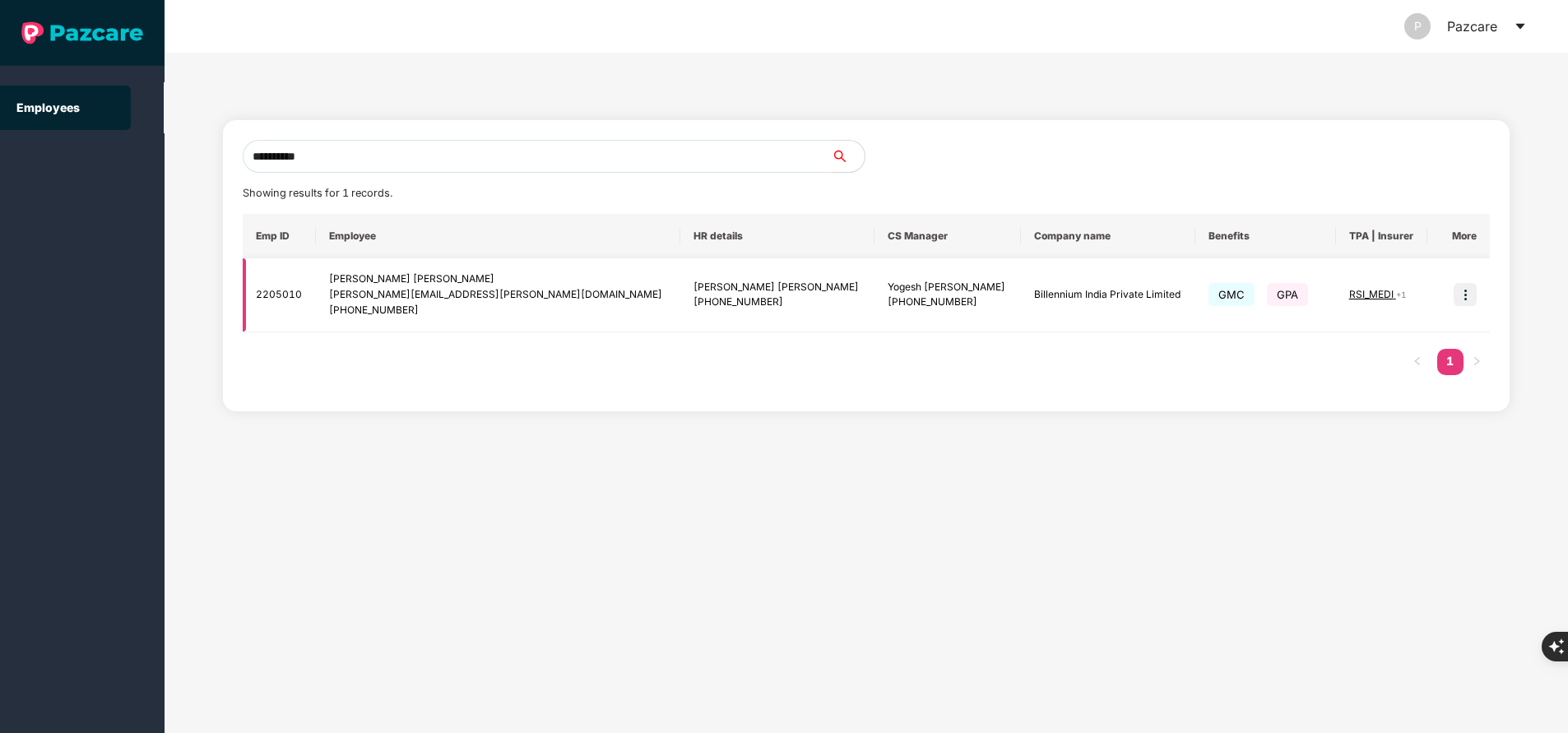
type input "**********"
click at [1466, 293] on img at bounding box center [1465, 295] width 23 height 23
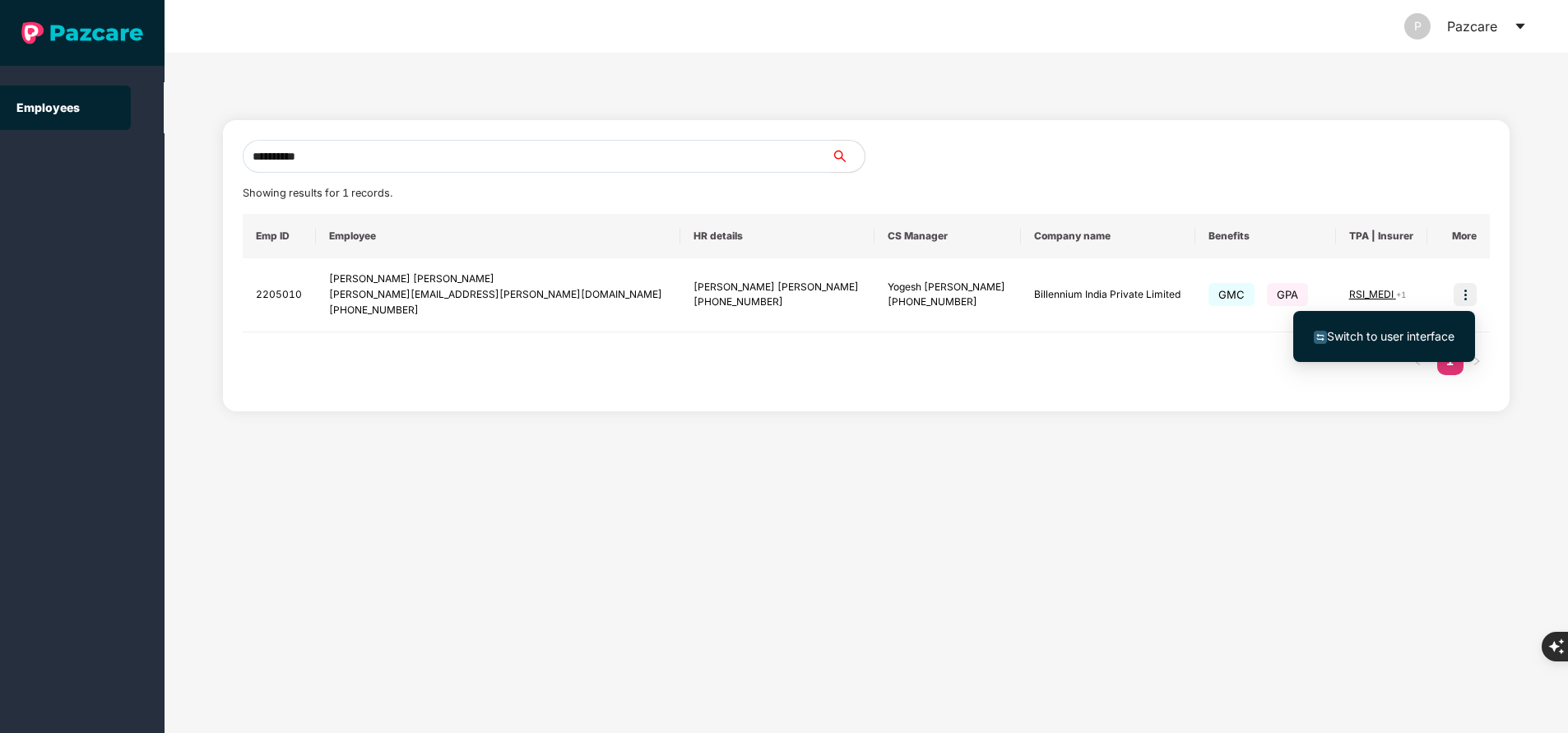
click at [1398, 336] on span "Switch to user interface" at bounding box center [1390, 336] width 128 height 14
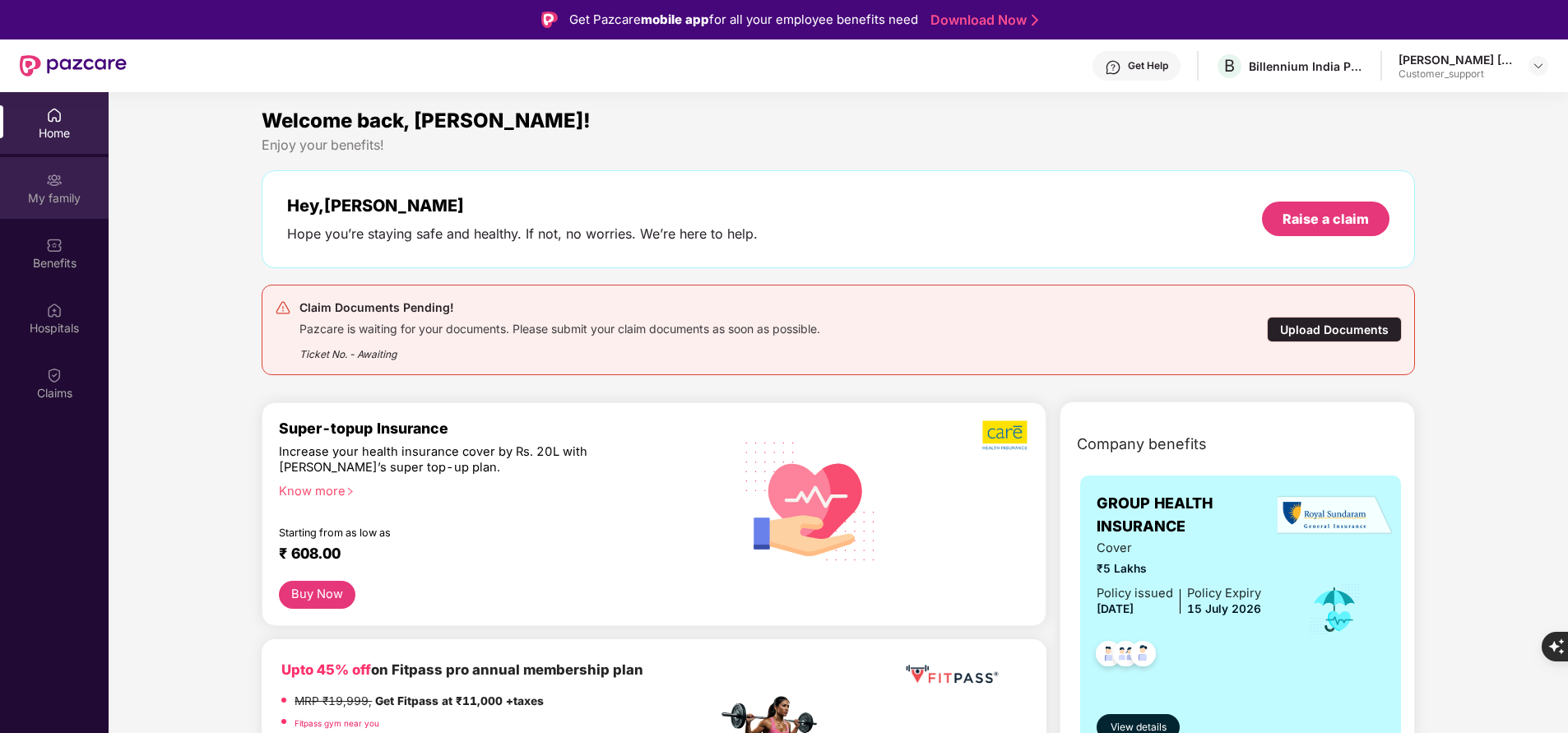
click at [46, 186] on img at bounding box center [55, 180] width 16 height 16
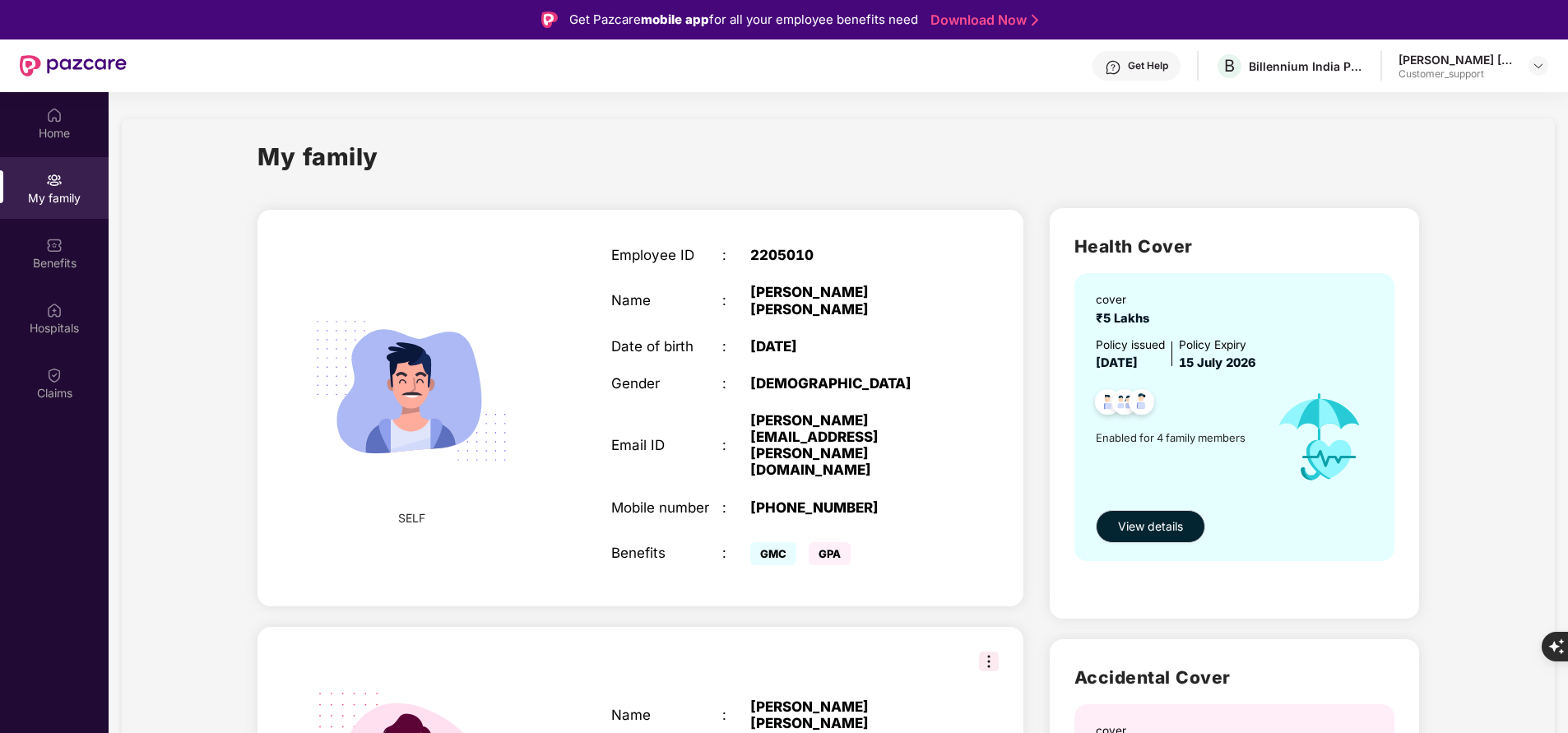
scroll to position [279, 0]
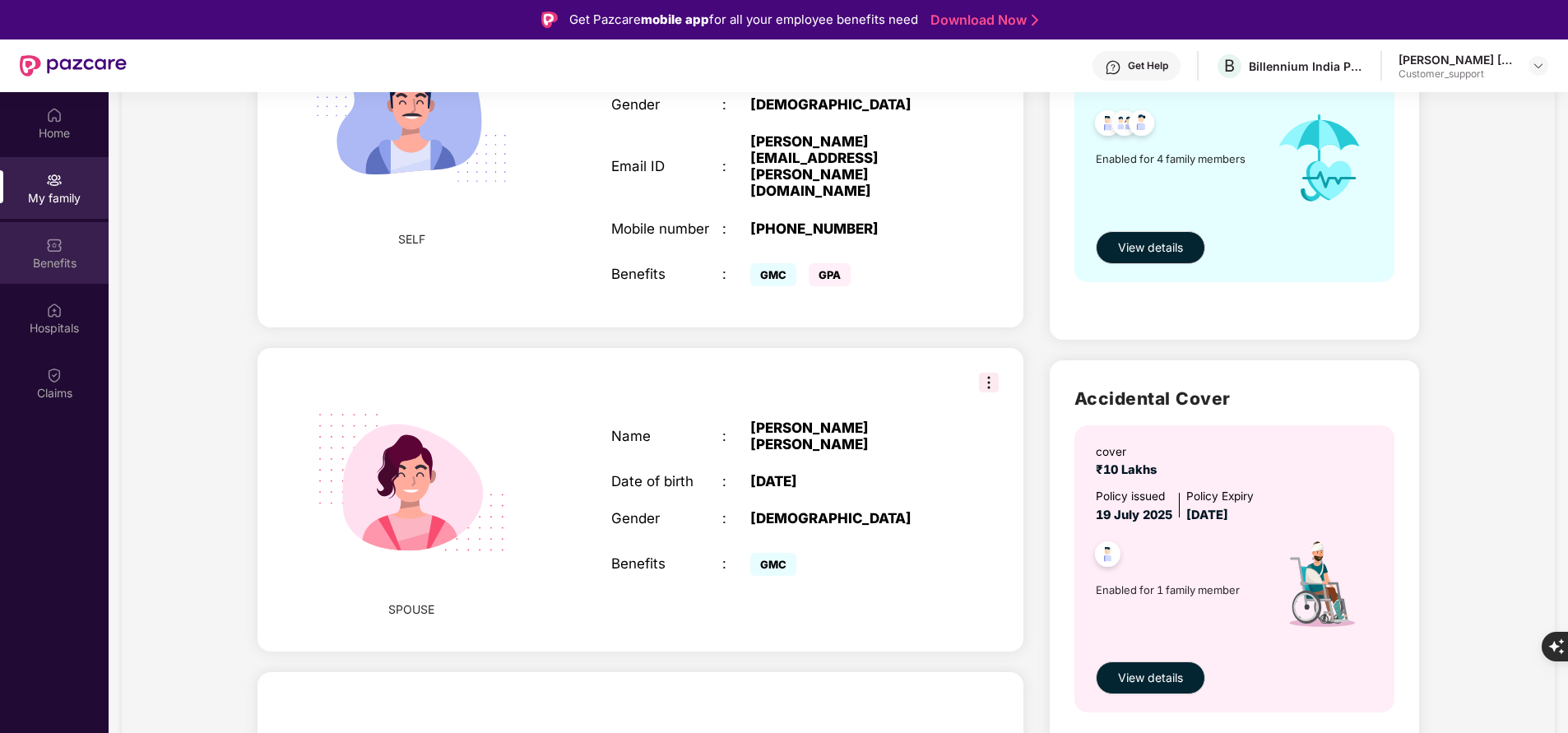
click at [77, 261] on div "Benefits" at bounding box center [54, 263] width 108 height 16
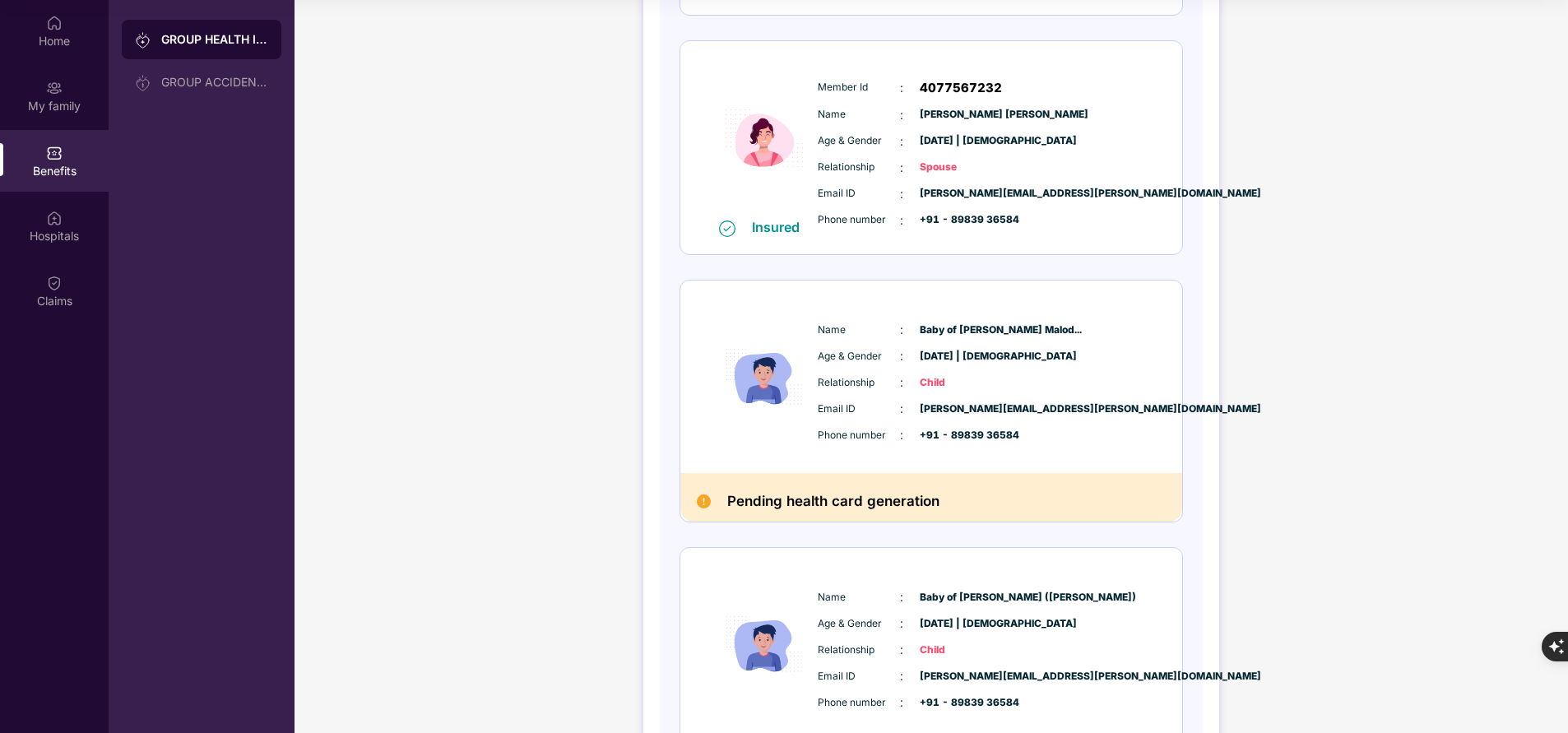
scroll to position [449, 0]
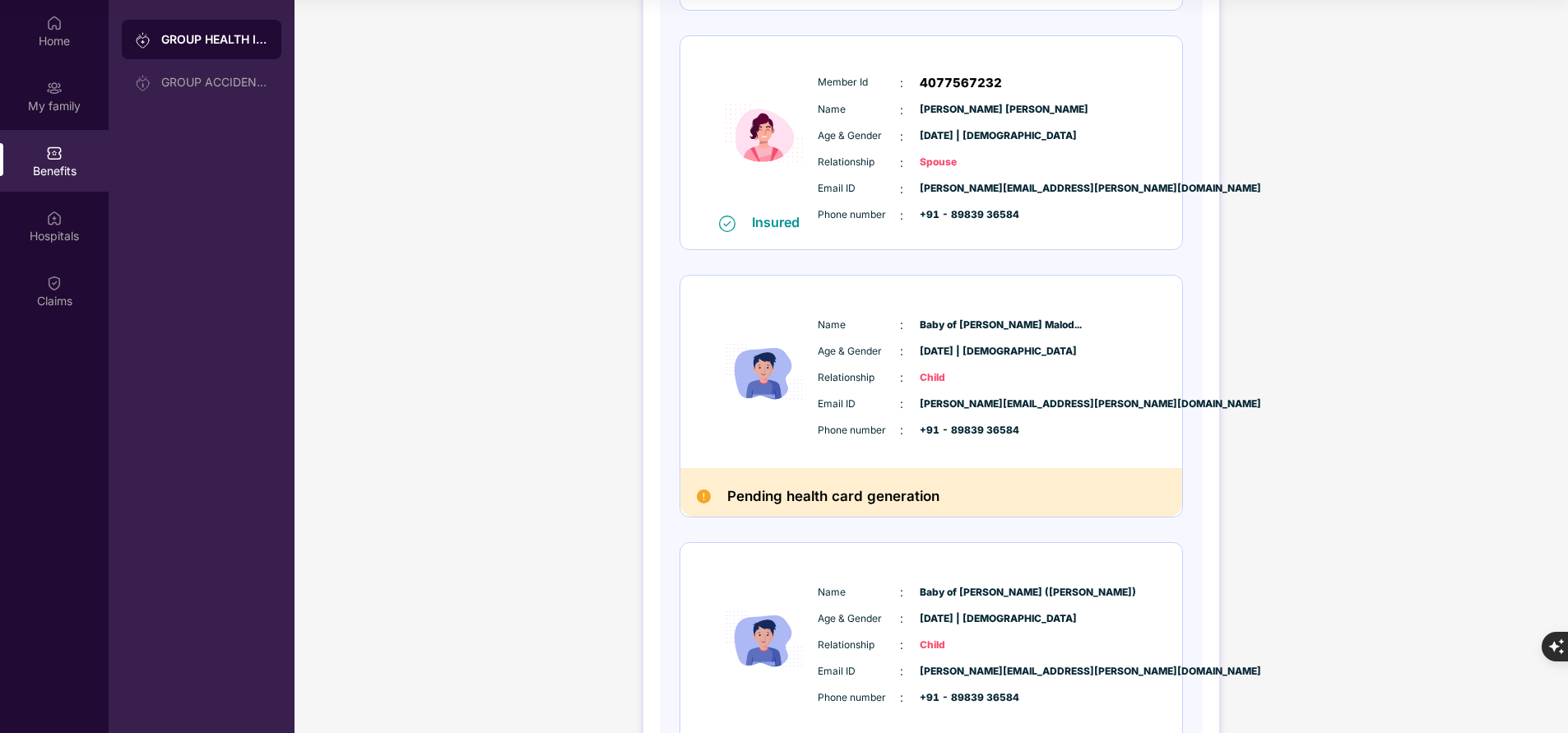
click at [928, 678] on span "prajwal.rayate@billennium.com" at bounding box center [961, 671] width 82 height 15
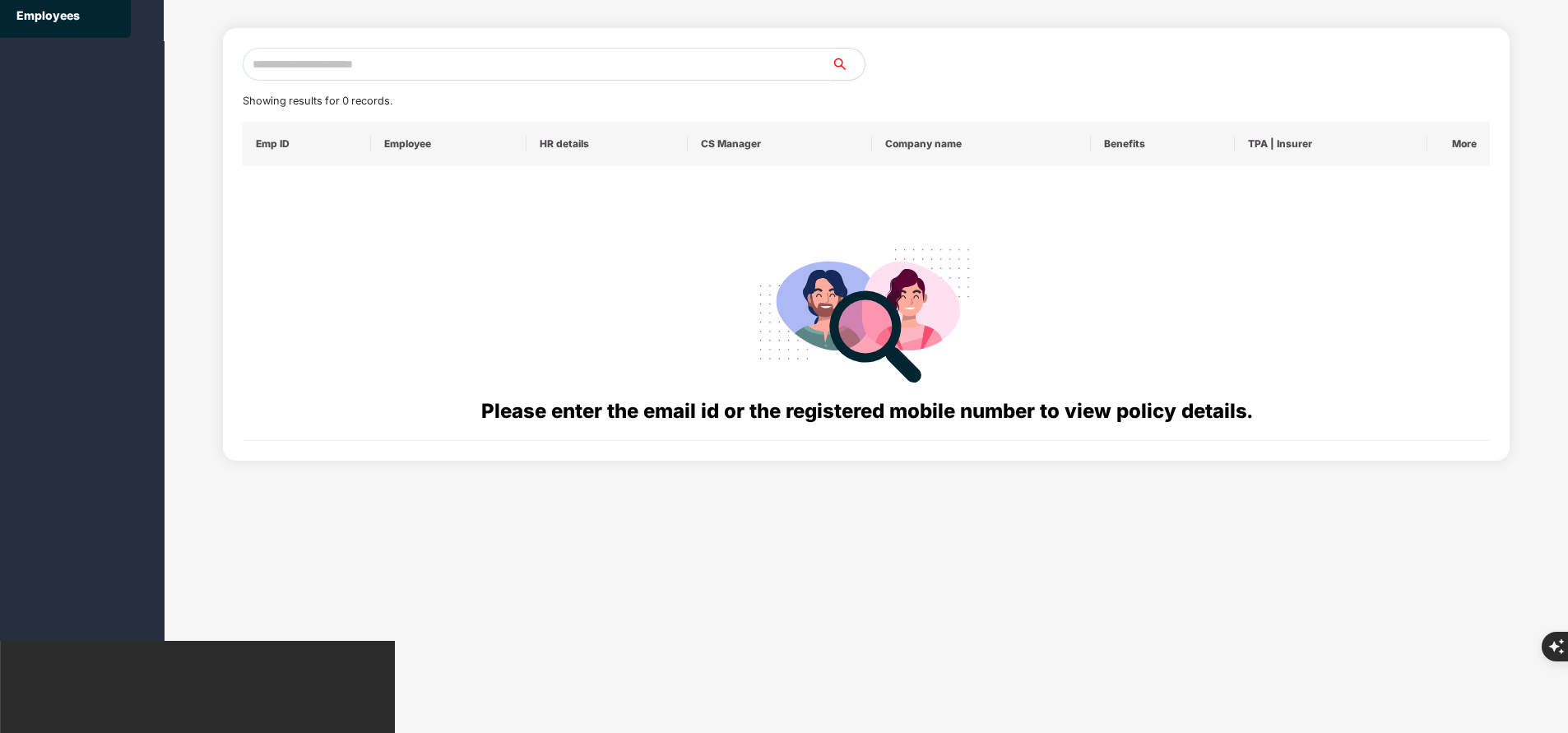
scroll to position [0, 0]
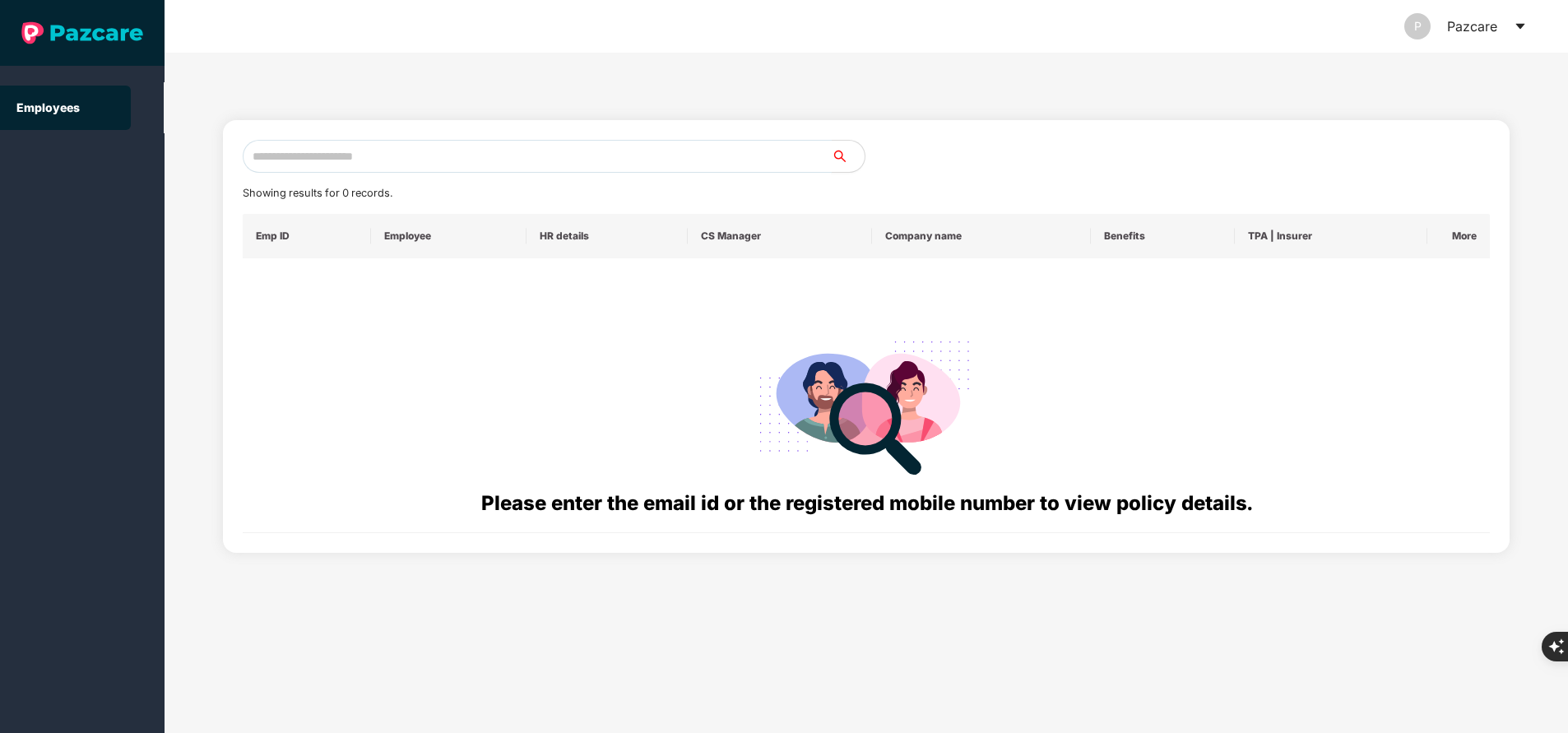
click at [474, 141] on input "text" at bounding box center [536, 156] width 589 height 33
paste input "**********"
type input "**********"
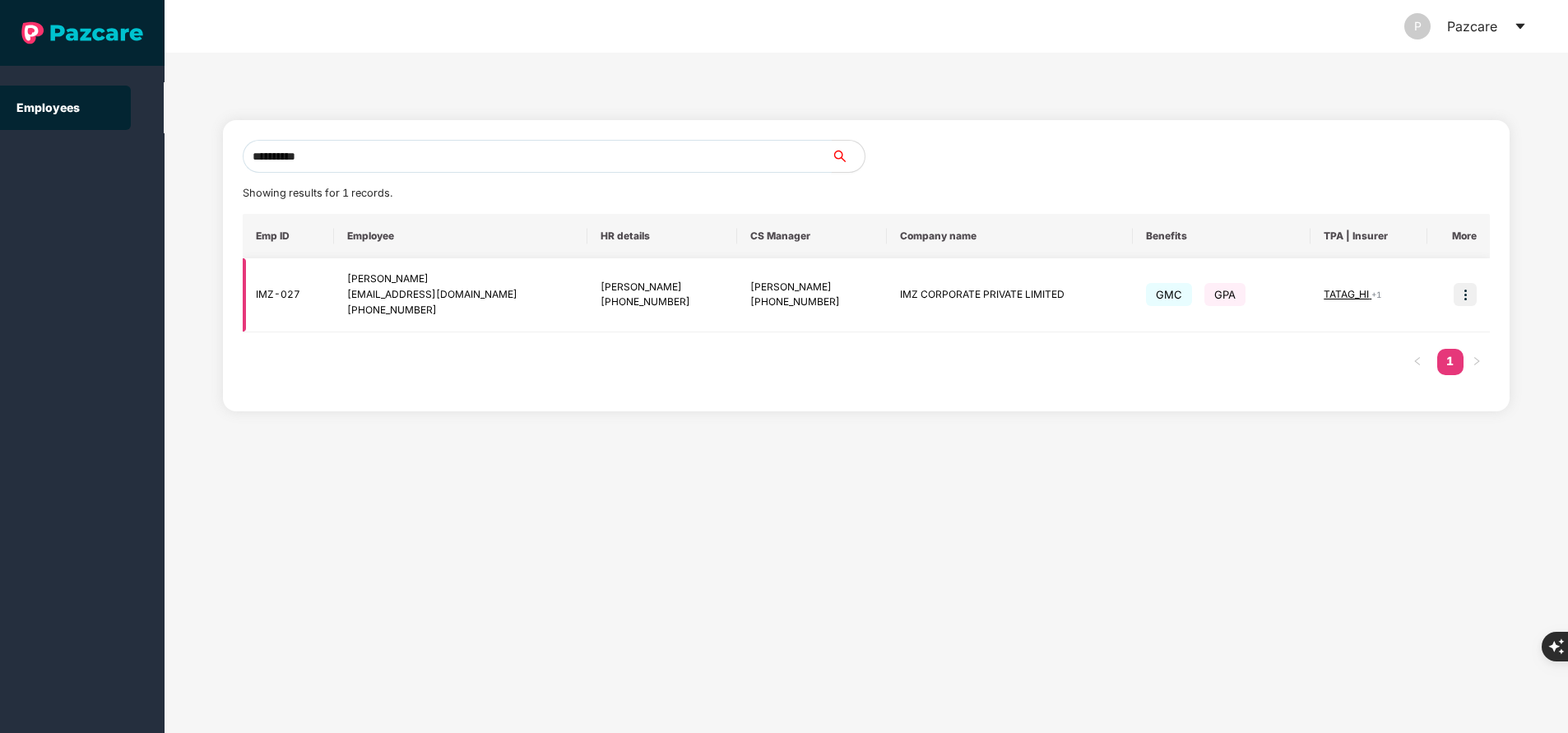
type input "**********"
click at [1468, 292] on img at bounding box center [1465, 295] width 23 height 23
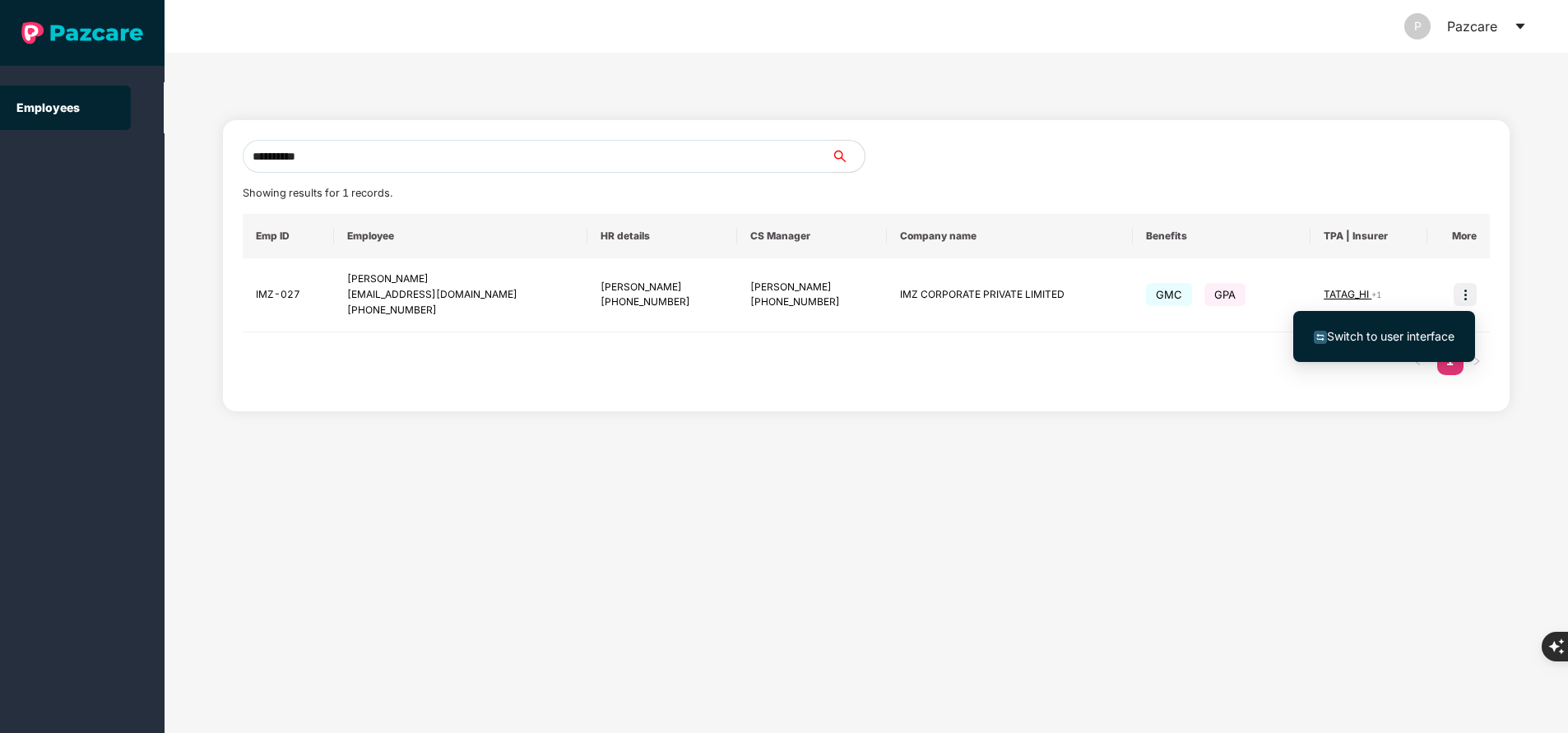
click at [1415, 336] on span "Switch to user interface" at bounding box center [1390, 336] width 128 height 14
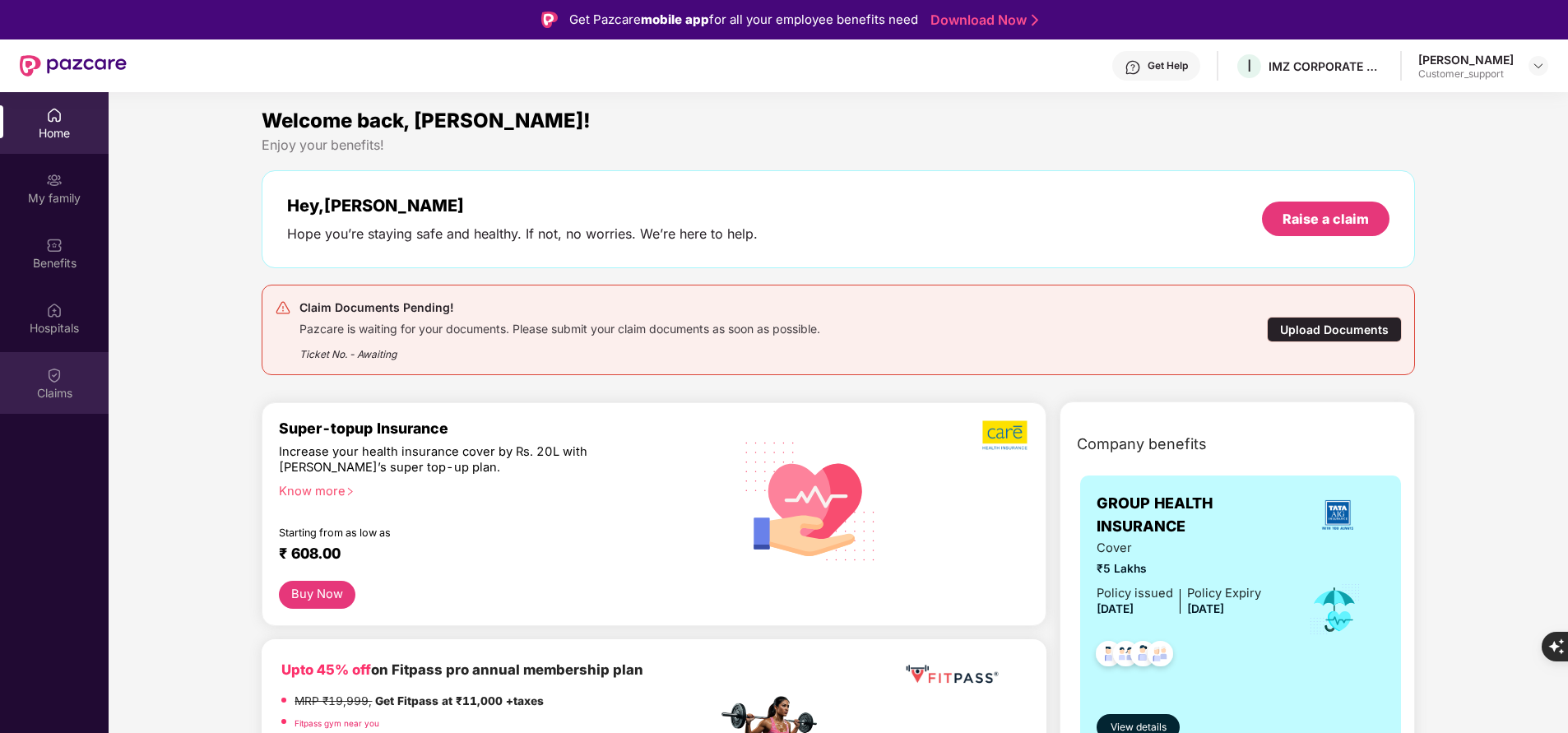
click at [38, 398] on div "Claims" at bounding box center [54, 393] width 108 height 16
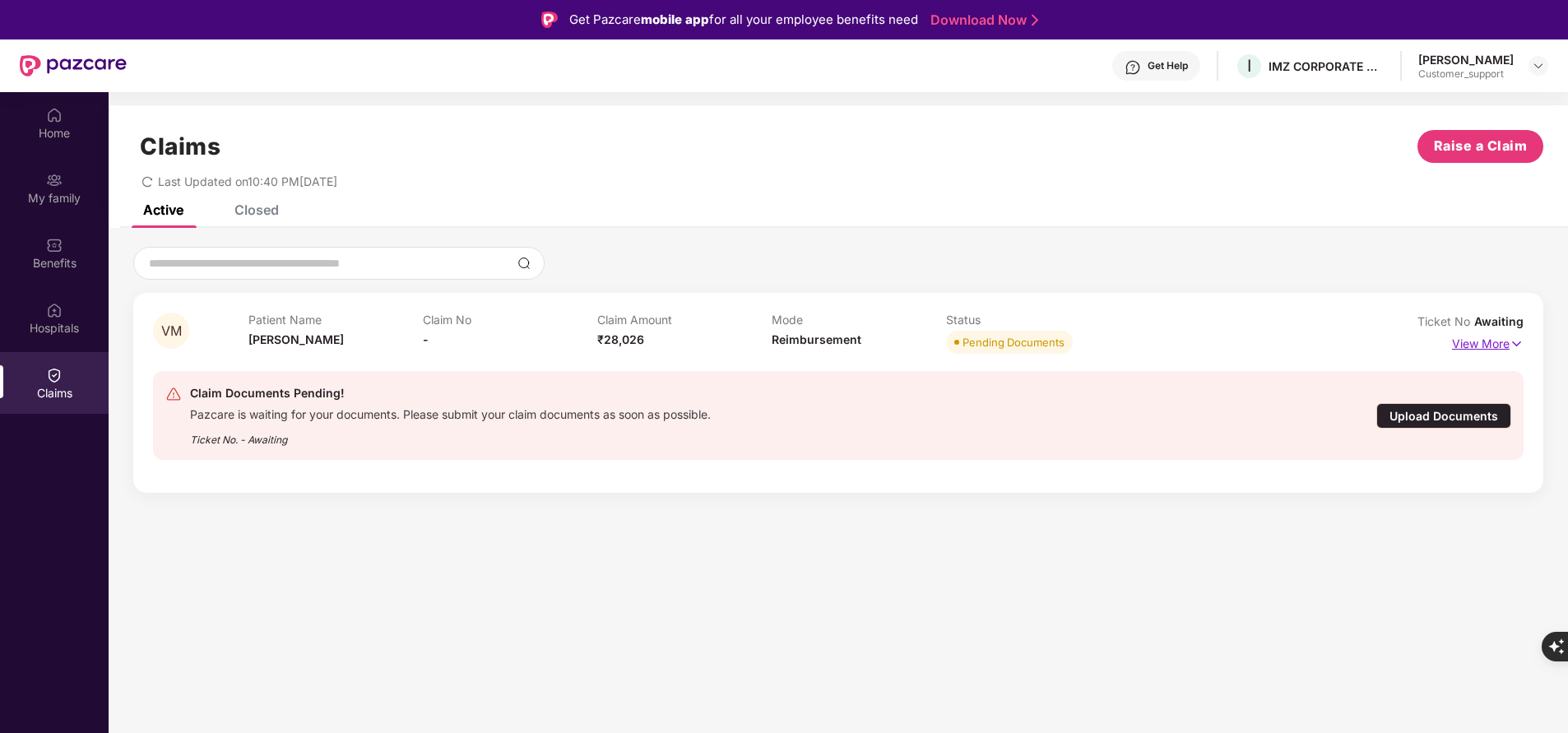
click at [1469, 351] on p "View More" at bounding box center [1488, 341] width 72 height 22
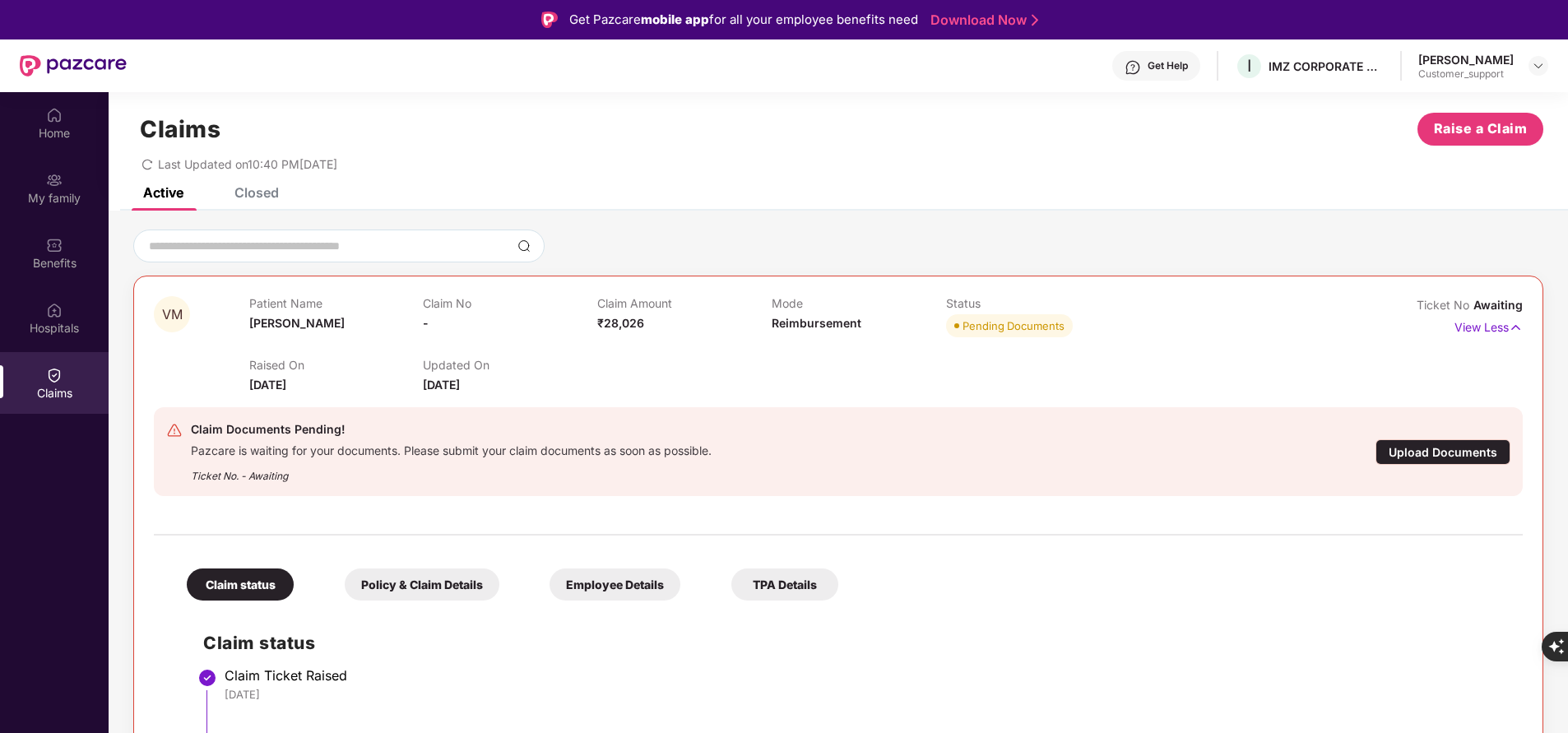
scroll to position [92, 0]
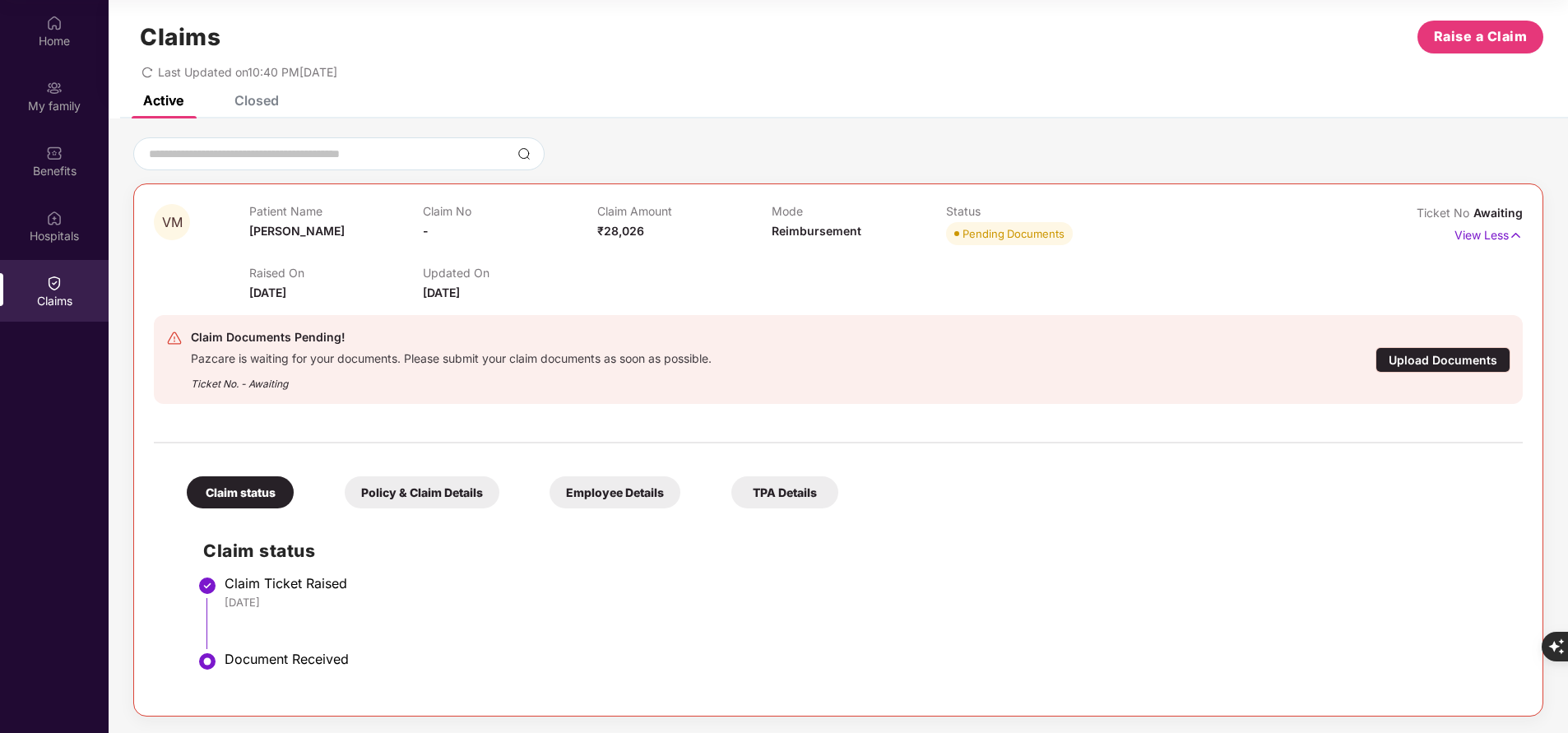
click at [1451, 365] on div "Upload Documents" at bounding box center [1442, 359] width 135 height 26
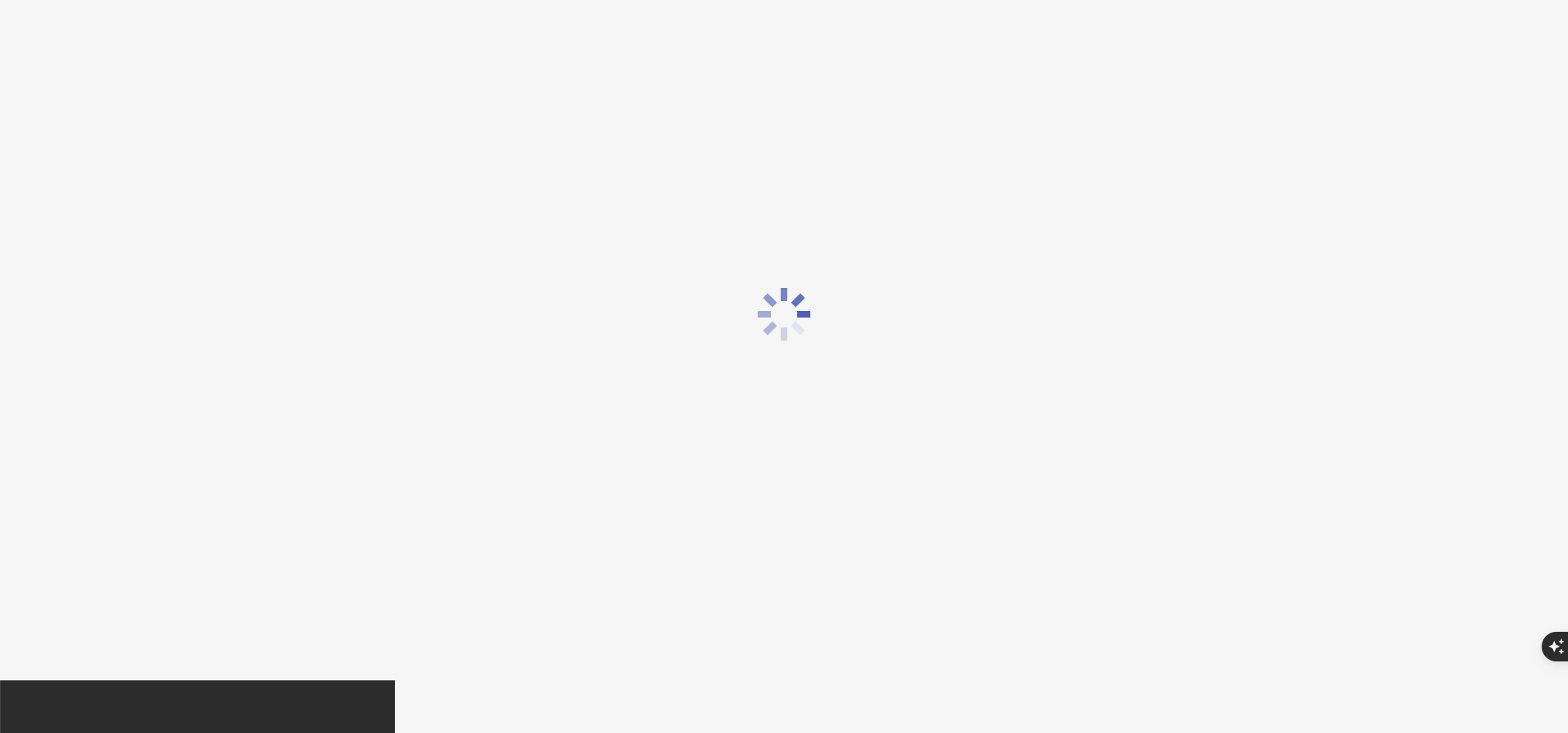
scroll to position [39, 0]
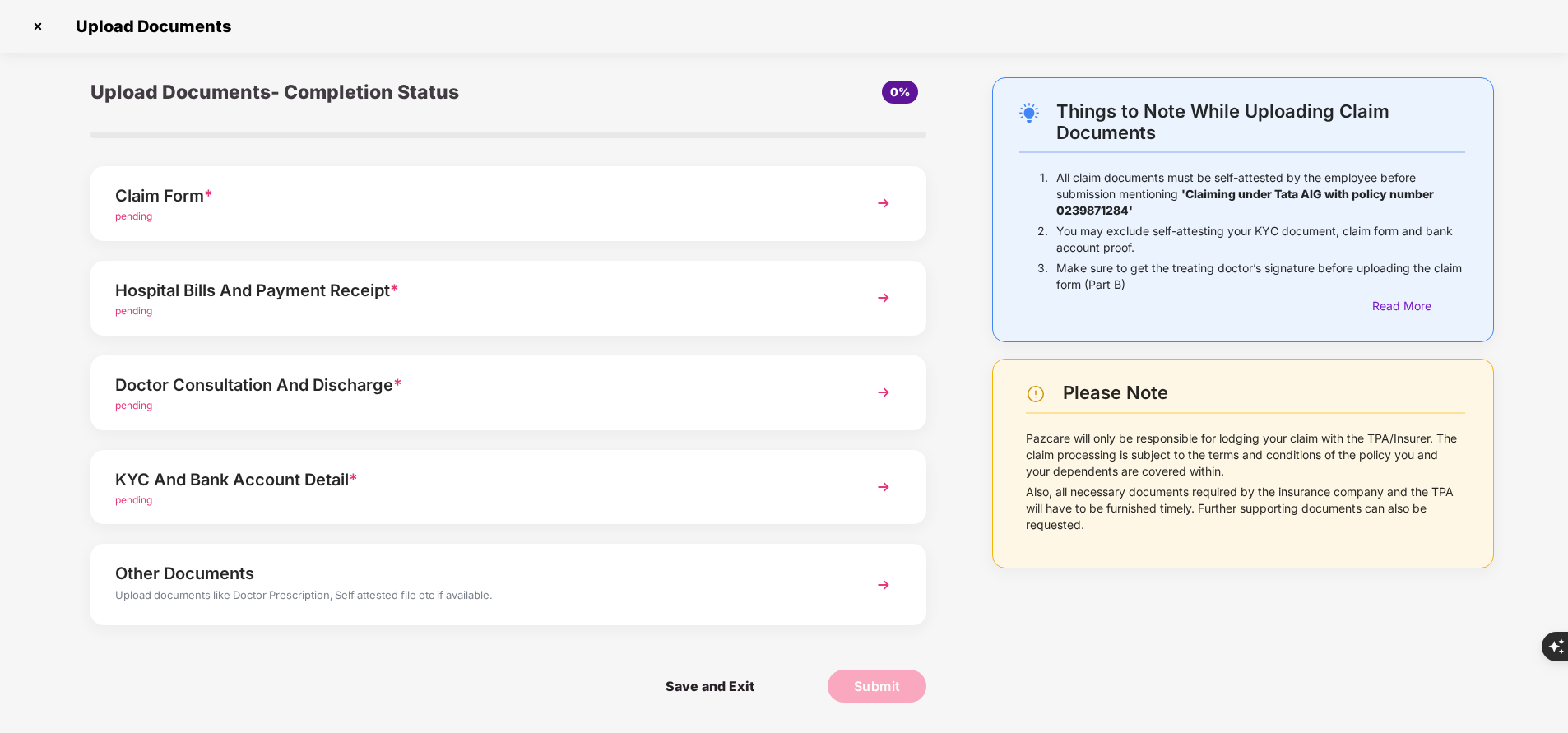
click at [614, 220] on div "pending" at bounding box center [476, 216] width 721 height 15
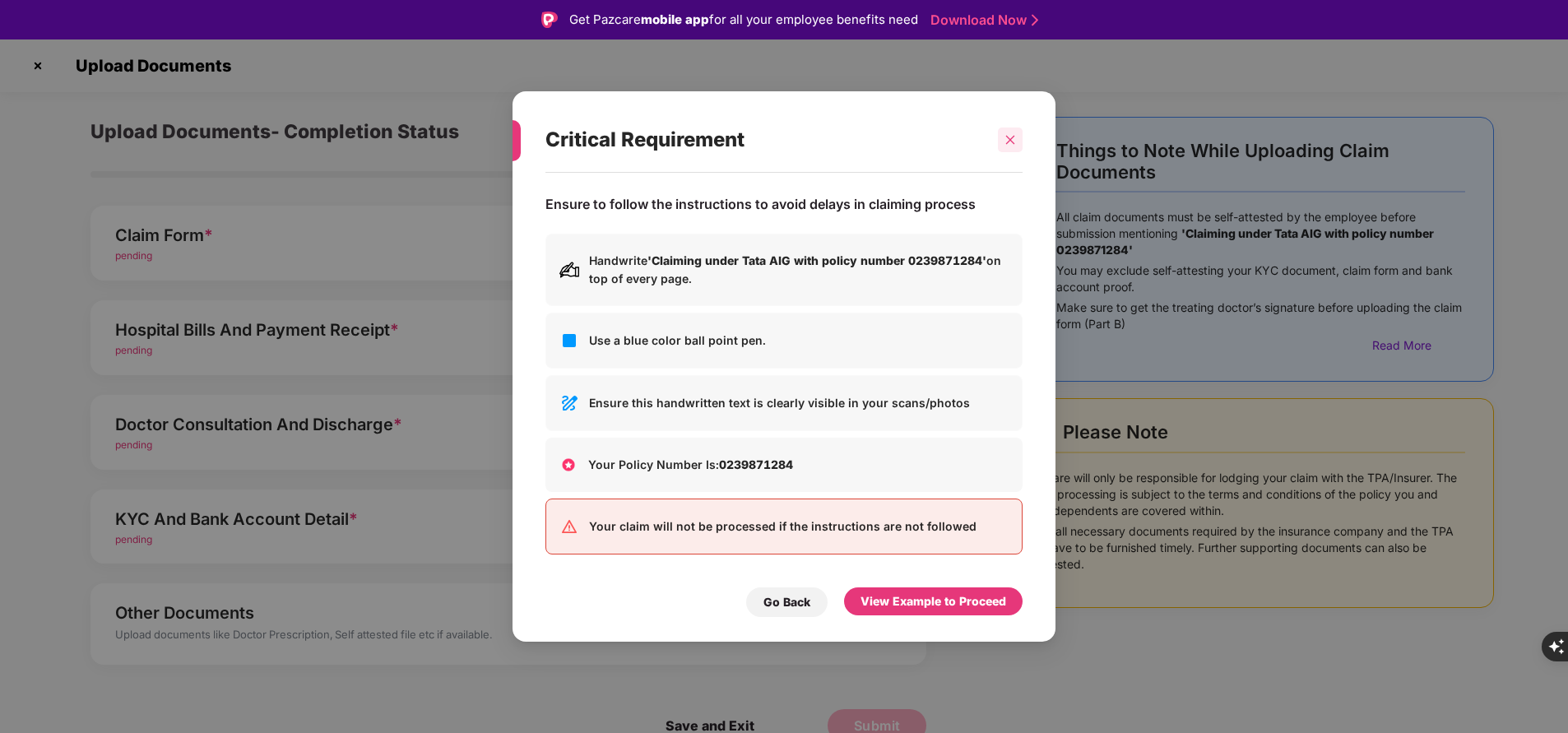
click at [1015, 134] on icon "close" at bounding box center [1009, 139] width 12 height 12
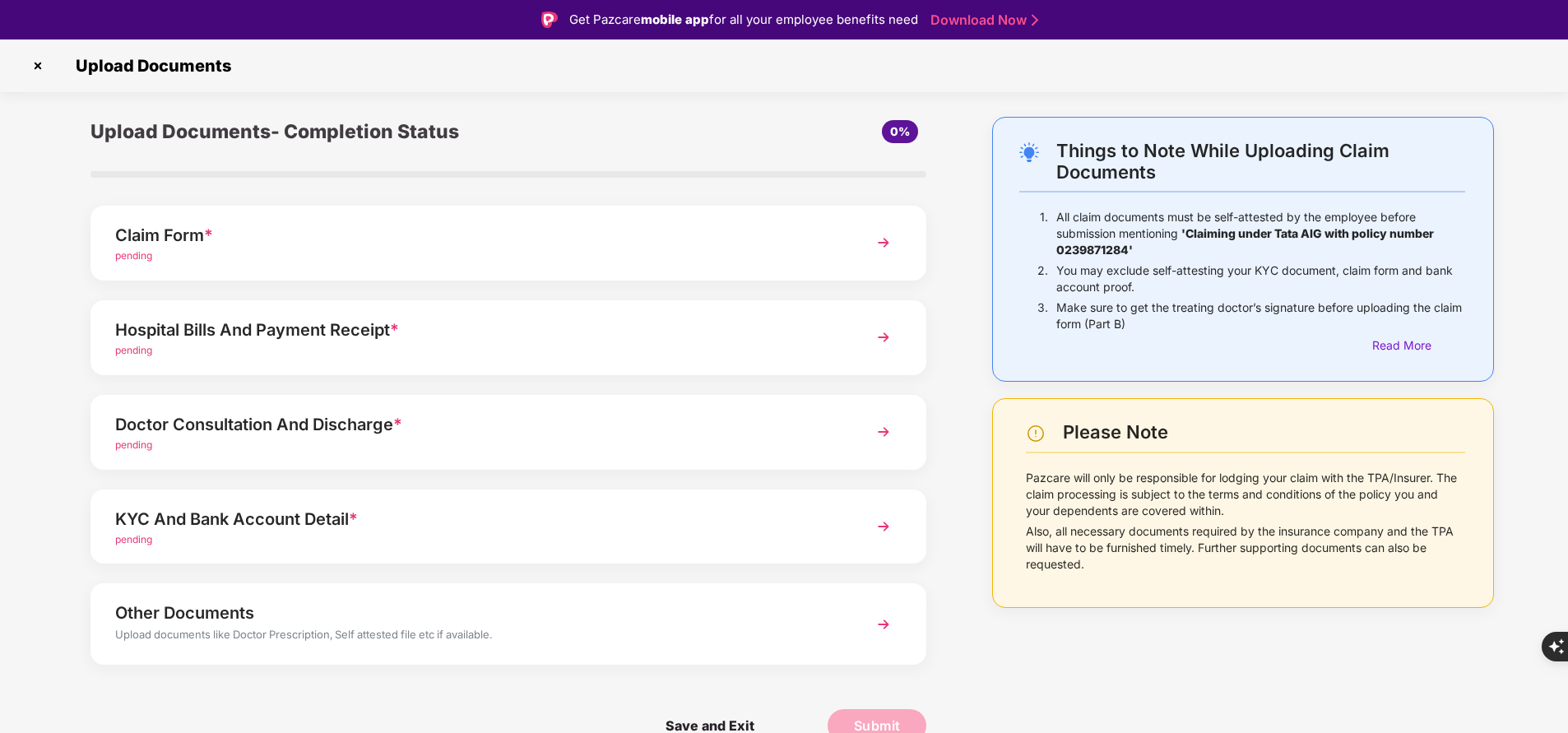
click at [22, 65] on div "Upload Documents" at bounding box center [784, 65] width 1568 height 53
click at [31, 65] on img at bounding box center [38, 65] width 26 height 26
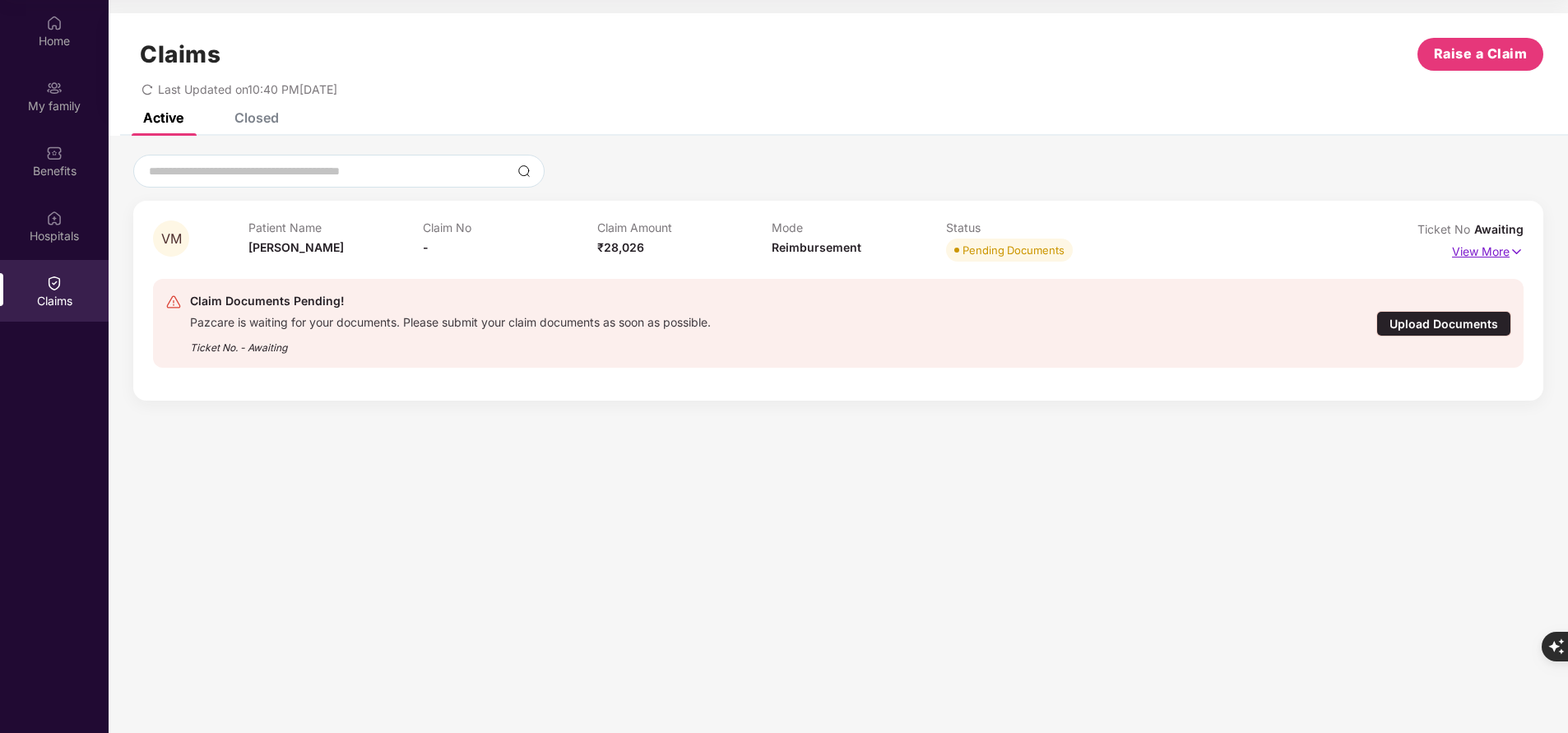
click at [1480, 257] on p "View More" at bounding box center [1488, 249] width 72 height 22
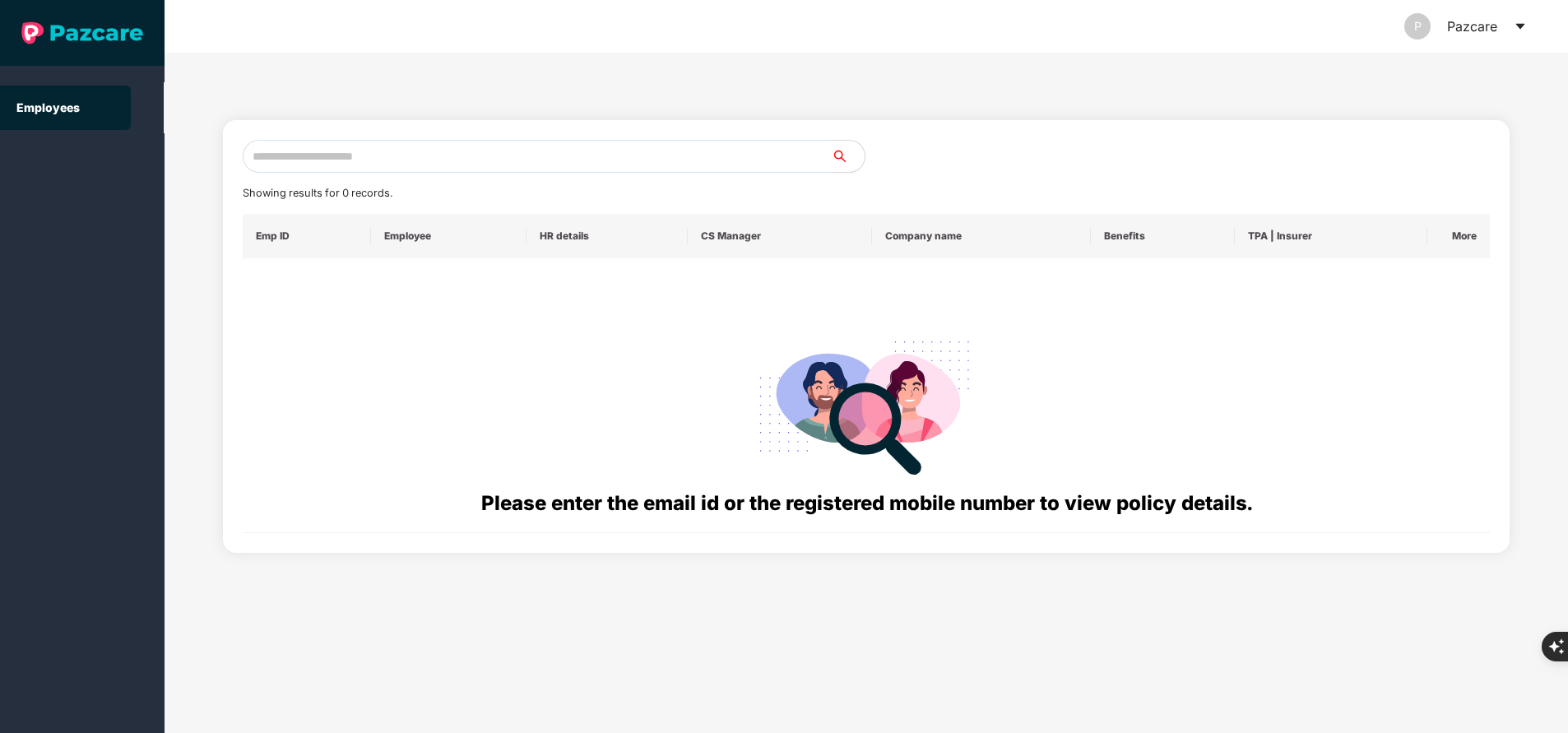
click at [482, 168] on input "text" at bounding box center [536, 156] width 589 height 33
paste input "**********"
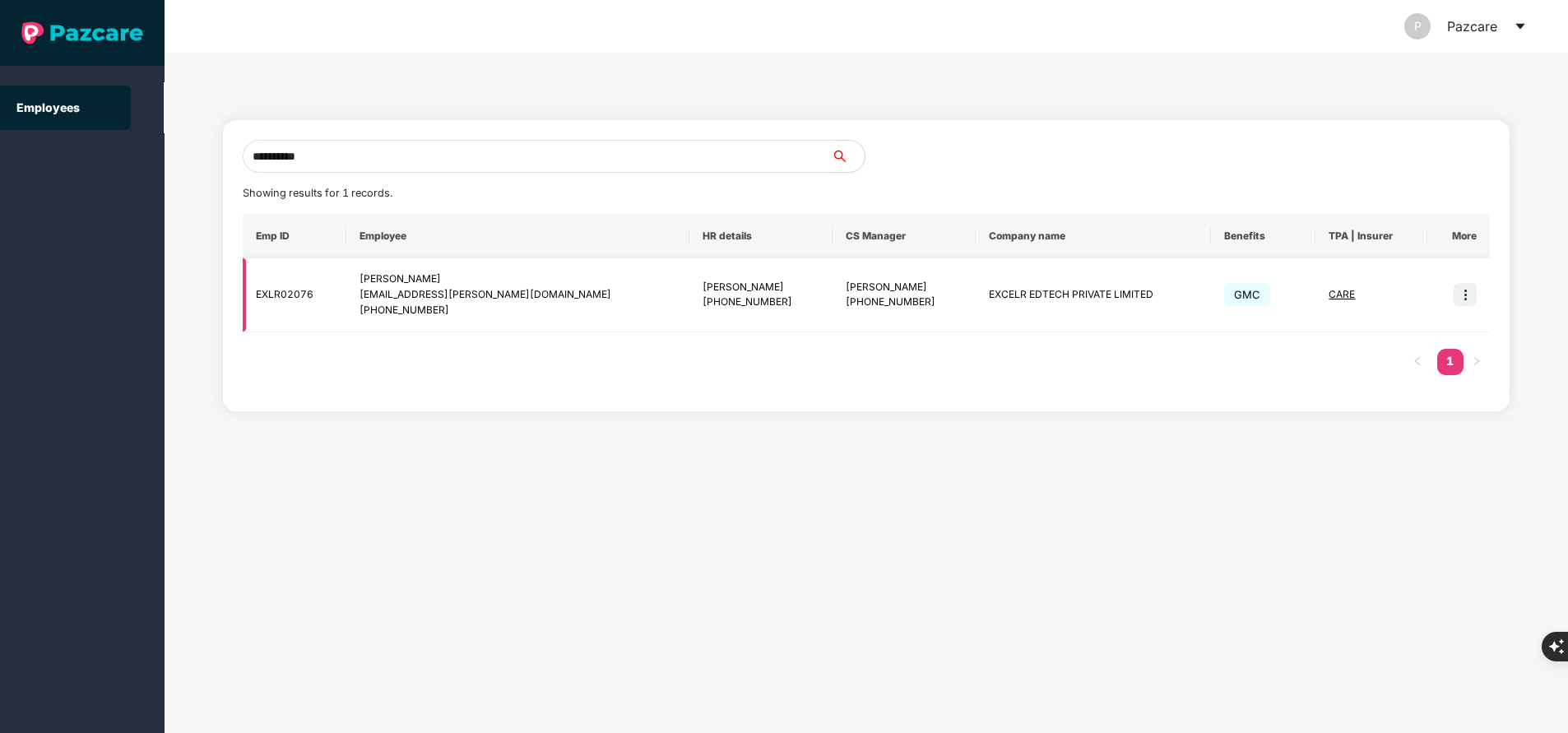
type input "**********"
click at [1454, 285] on img at bounding box center [1465, 295] width 23 height 23
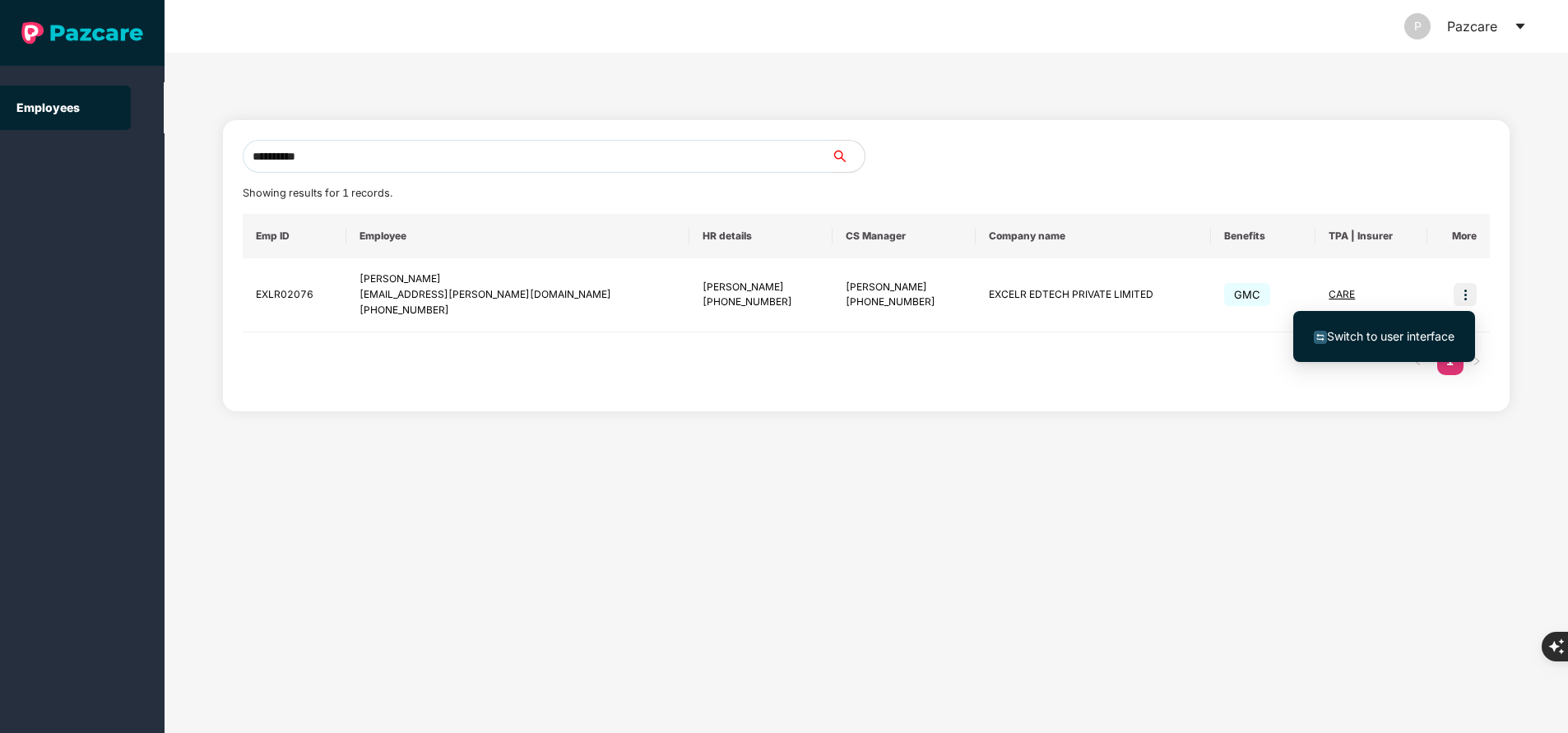
click at [1415, 329] on span "Switch to user interface" at bounding box center [1390, 336] width 128 height 14
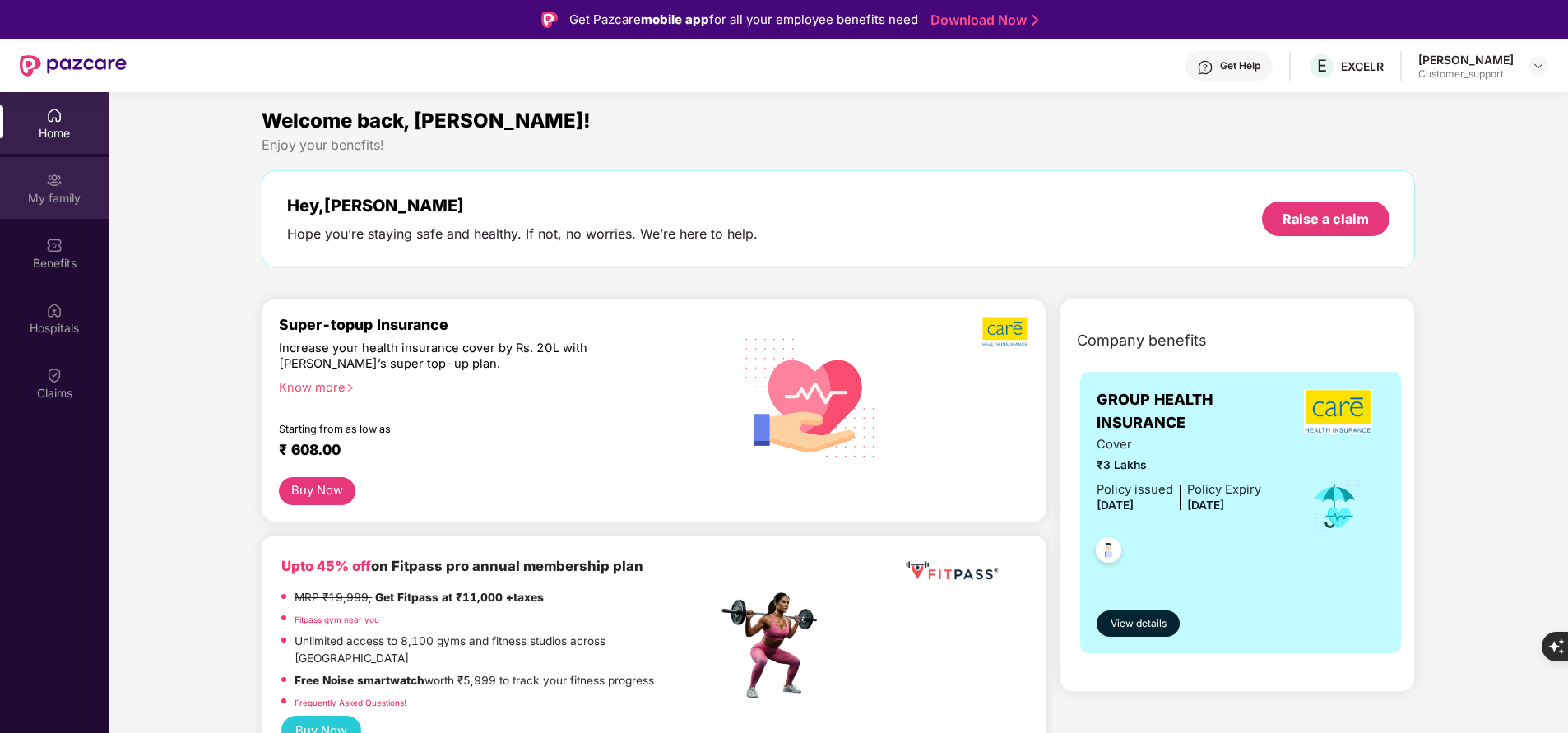
click at [67, 200] on div "My family" at bounding box center [54, 198] width 108 height 16
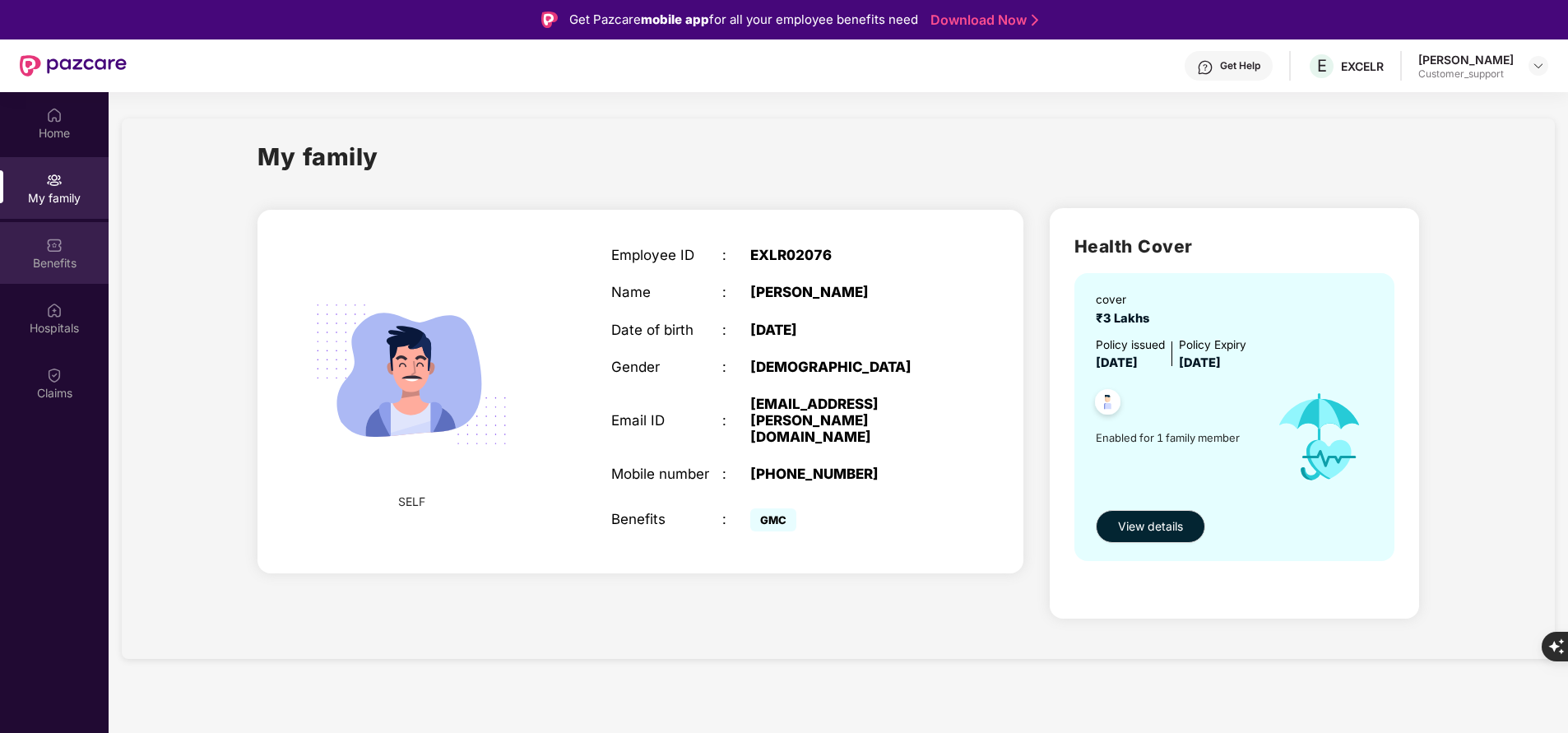
click at [66, 271] on div "Benefits" at bounding box center [54, 263] width 108 height 16
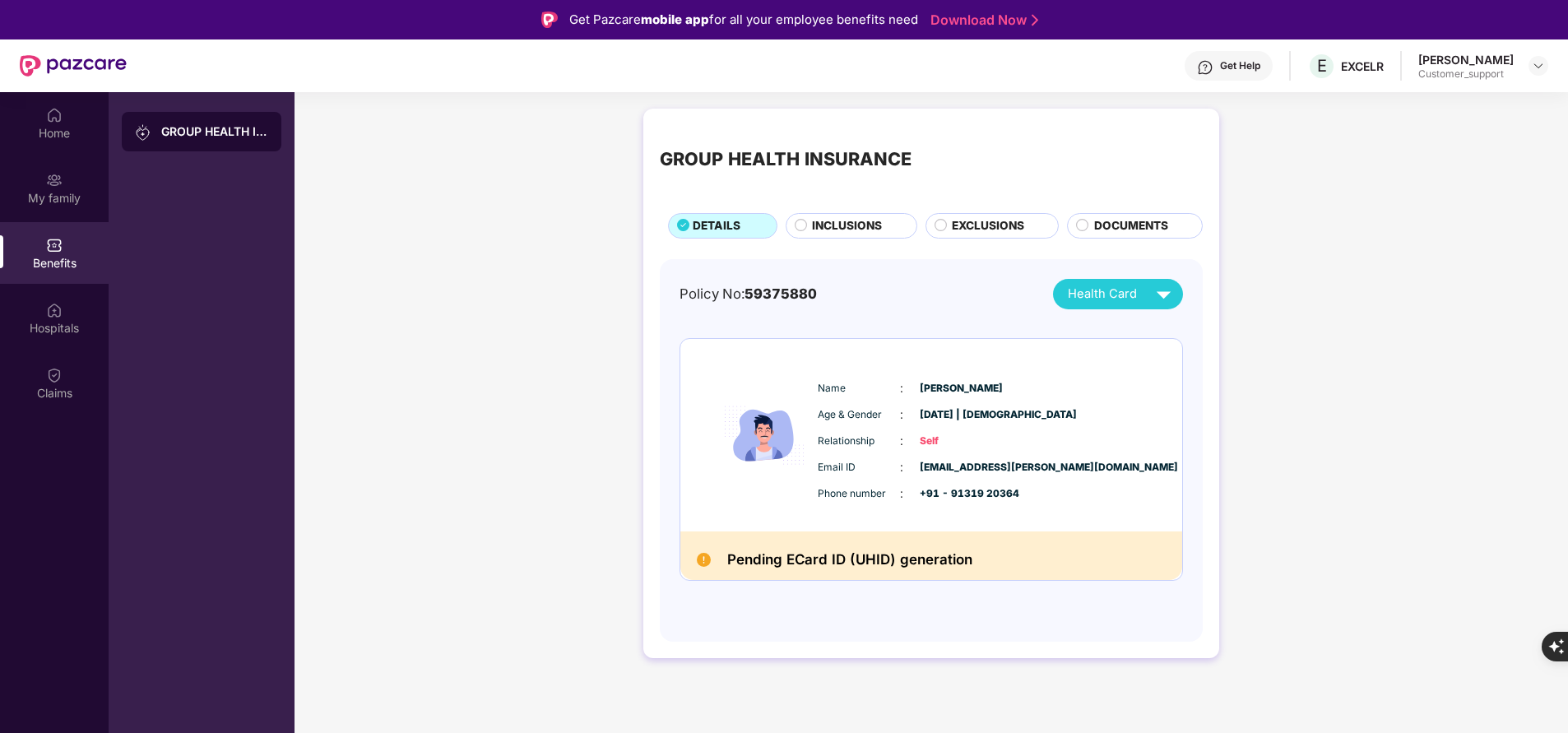
click at [827, 230] on span "INCLUSIONS" at bounding box center [847, 225] width 70 height 17
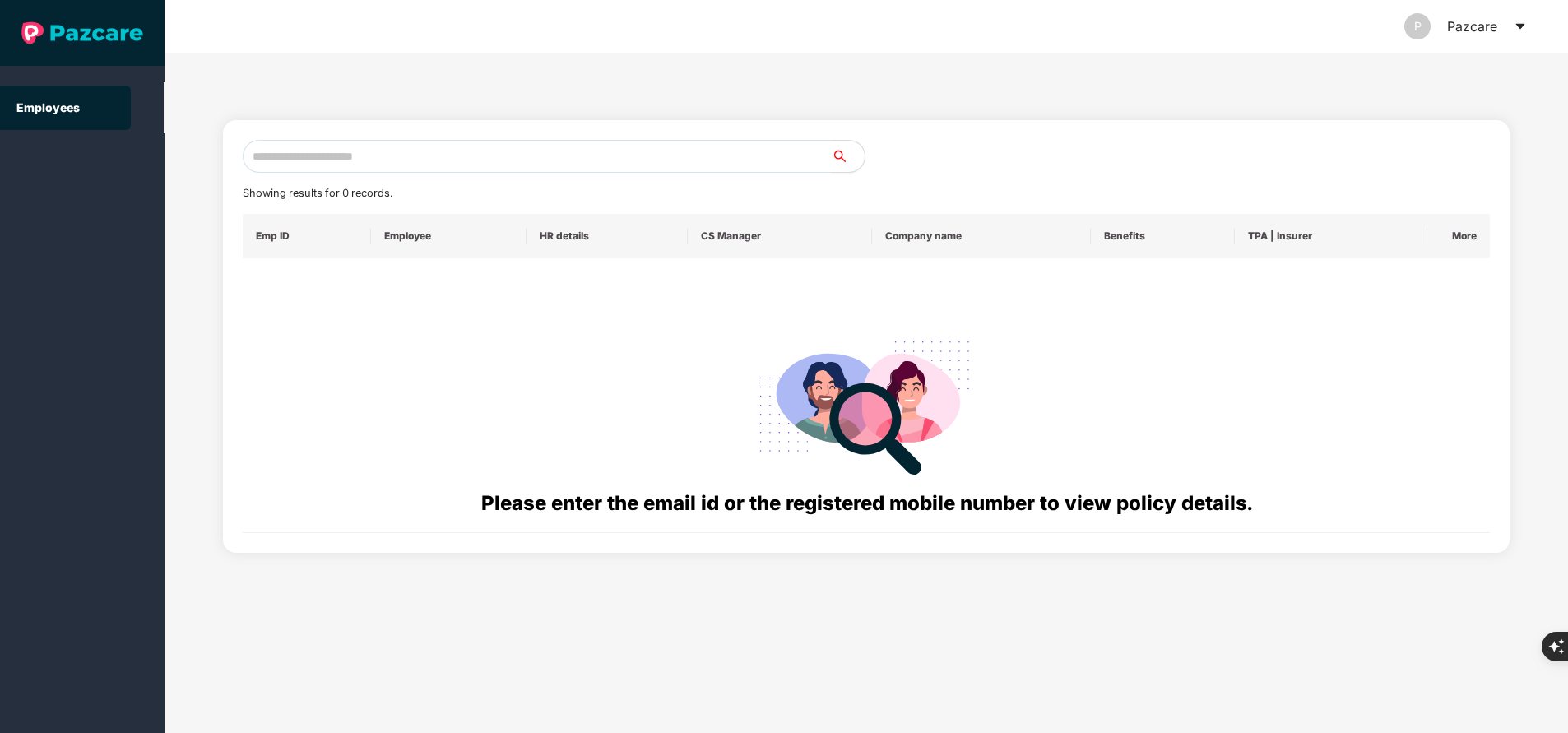
click at [463, 167] on input "text" at bounding box center [536, 156] width 589 height 33
paste input "**********"
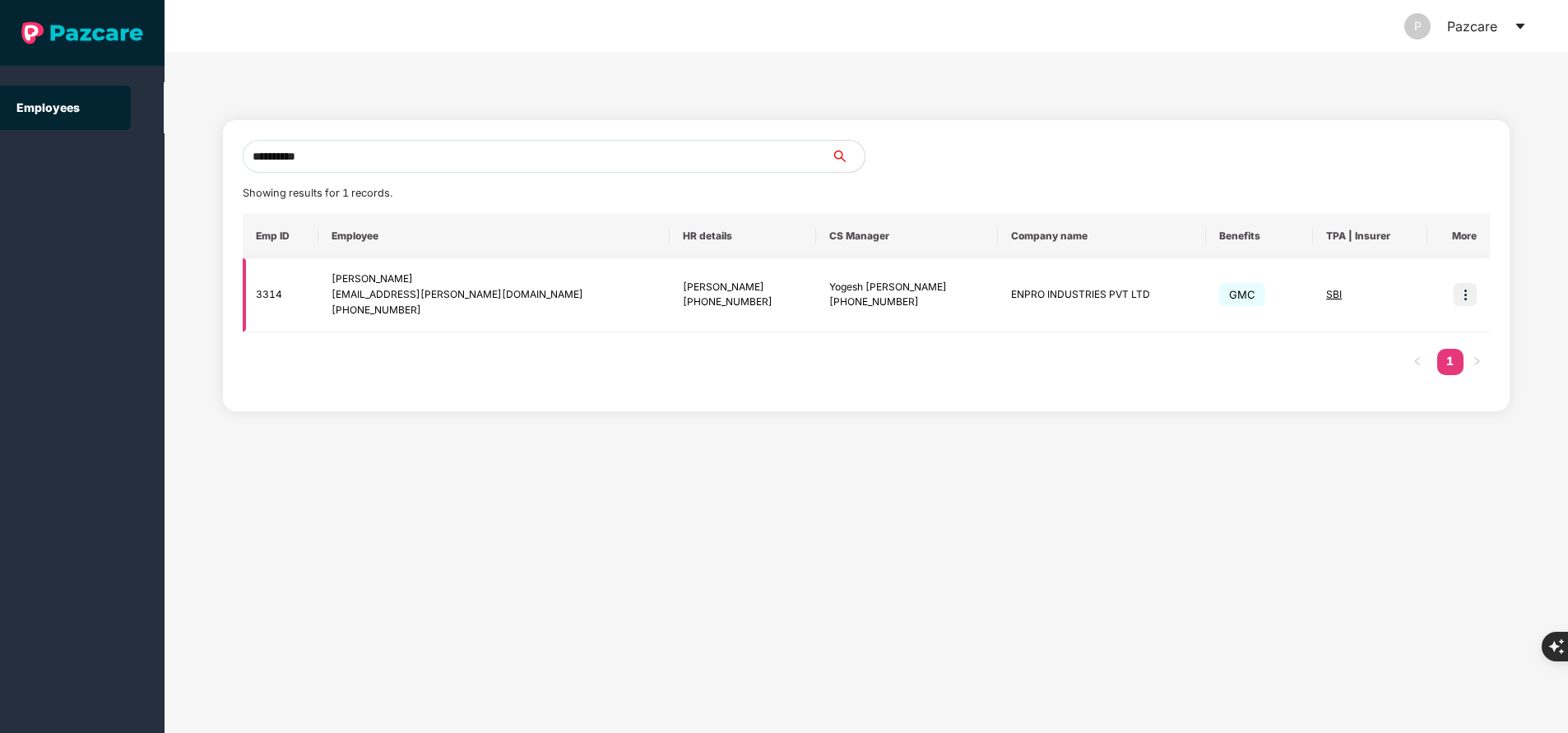
type input "**********"
click at [1471, 288] on img at bounding box center [1465, 295] width 23 height 23
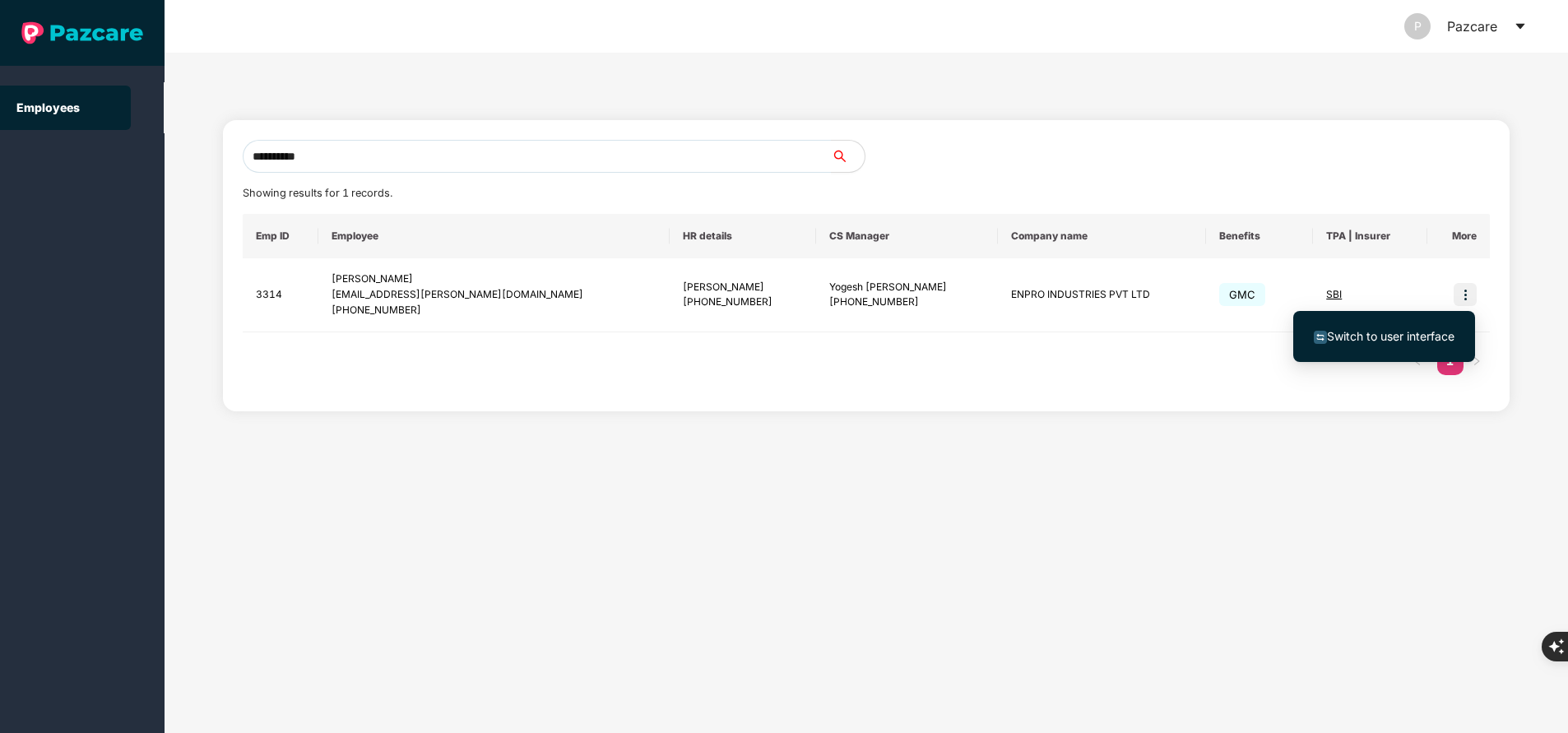
click at [1416, 336] on span "Switch to user interface" at bounding box center [1390, 336] width 128 height 14
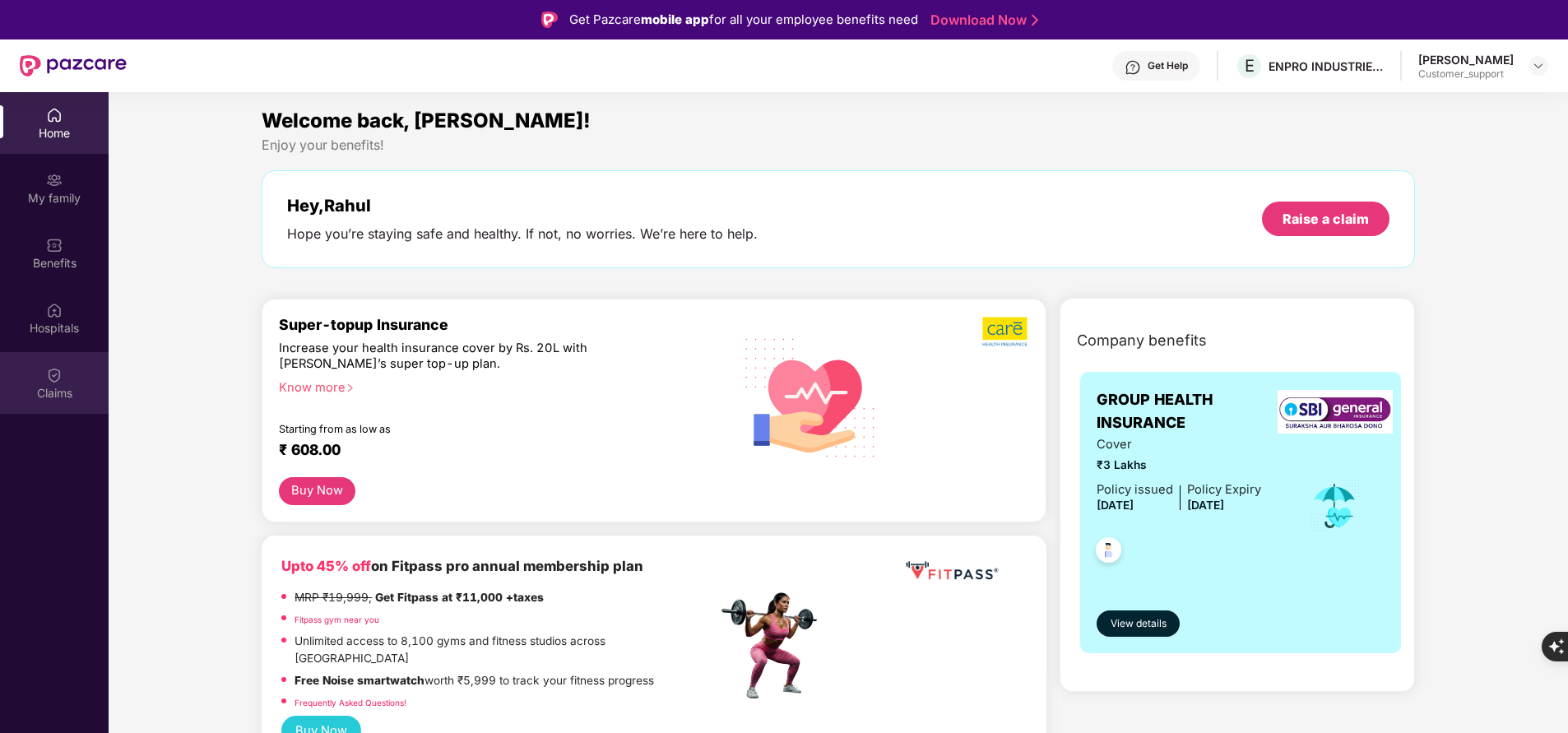
click at [70, 395] on div "Claims" at bounding box center [54, 393] width 108 height 16
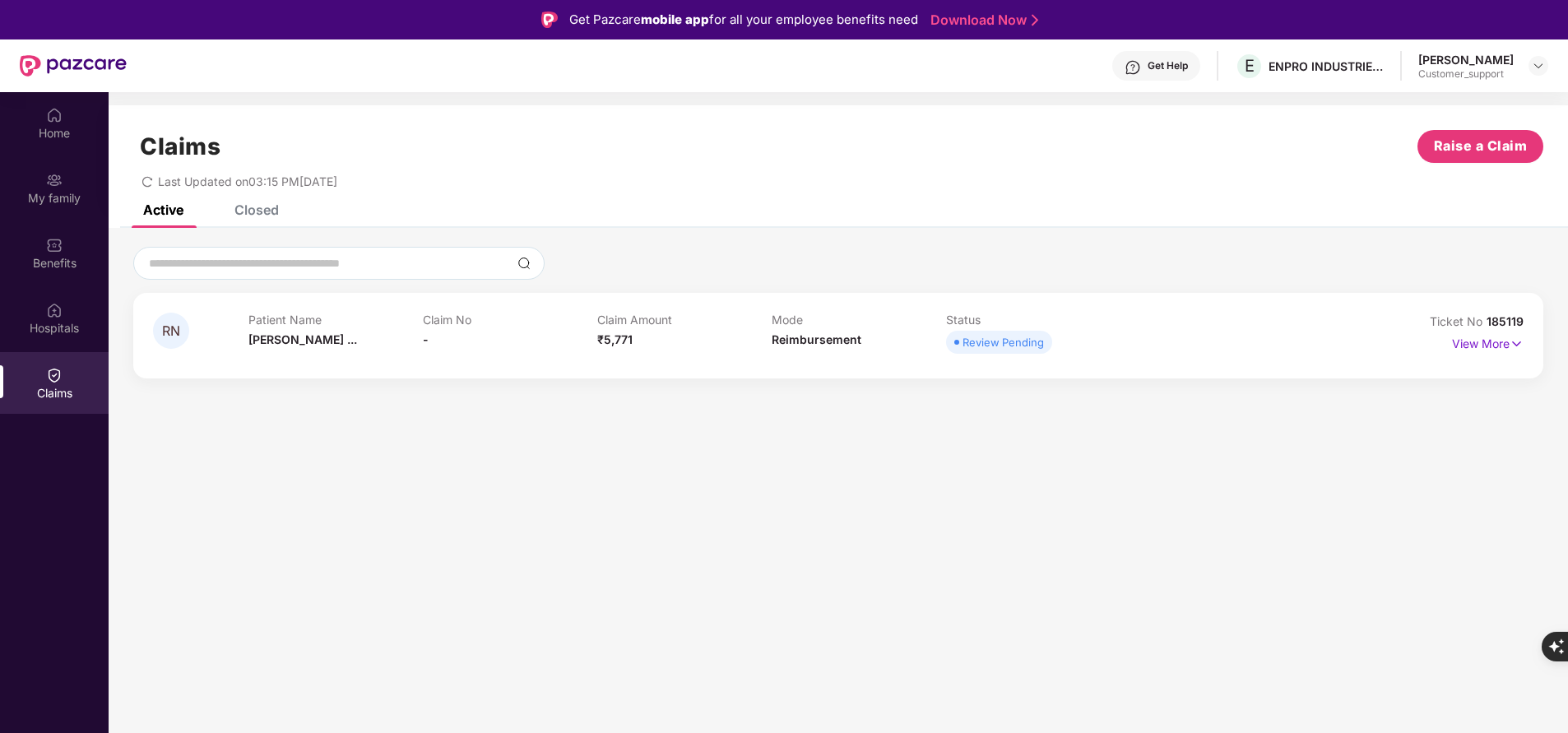
click at [1492, 309] on div "RN Patient Name Rahul Namdev ... Claim No - Claim Amount ₹5,771 Mode Reimbursem…" at bounding box center [838, 336] width 1410 height 86
click at [59, 122] on img at bounding box center [55, 115] width 16 height 16
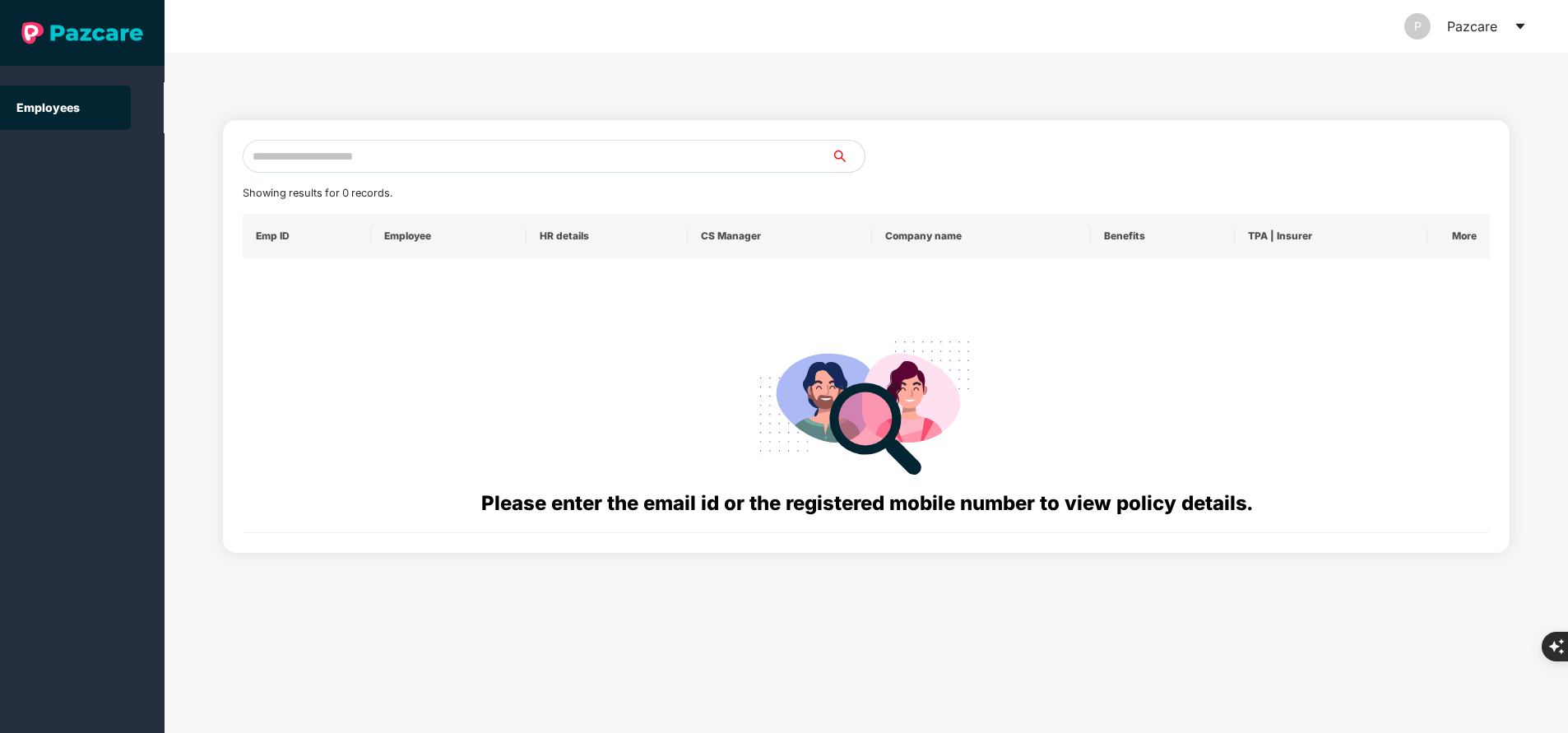
click at [601, 168] on input "text" at bounding box center [536, 156] width 589 height 33
paste input "**********"
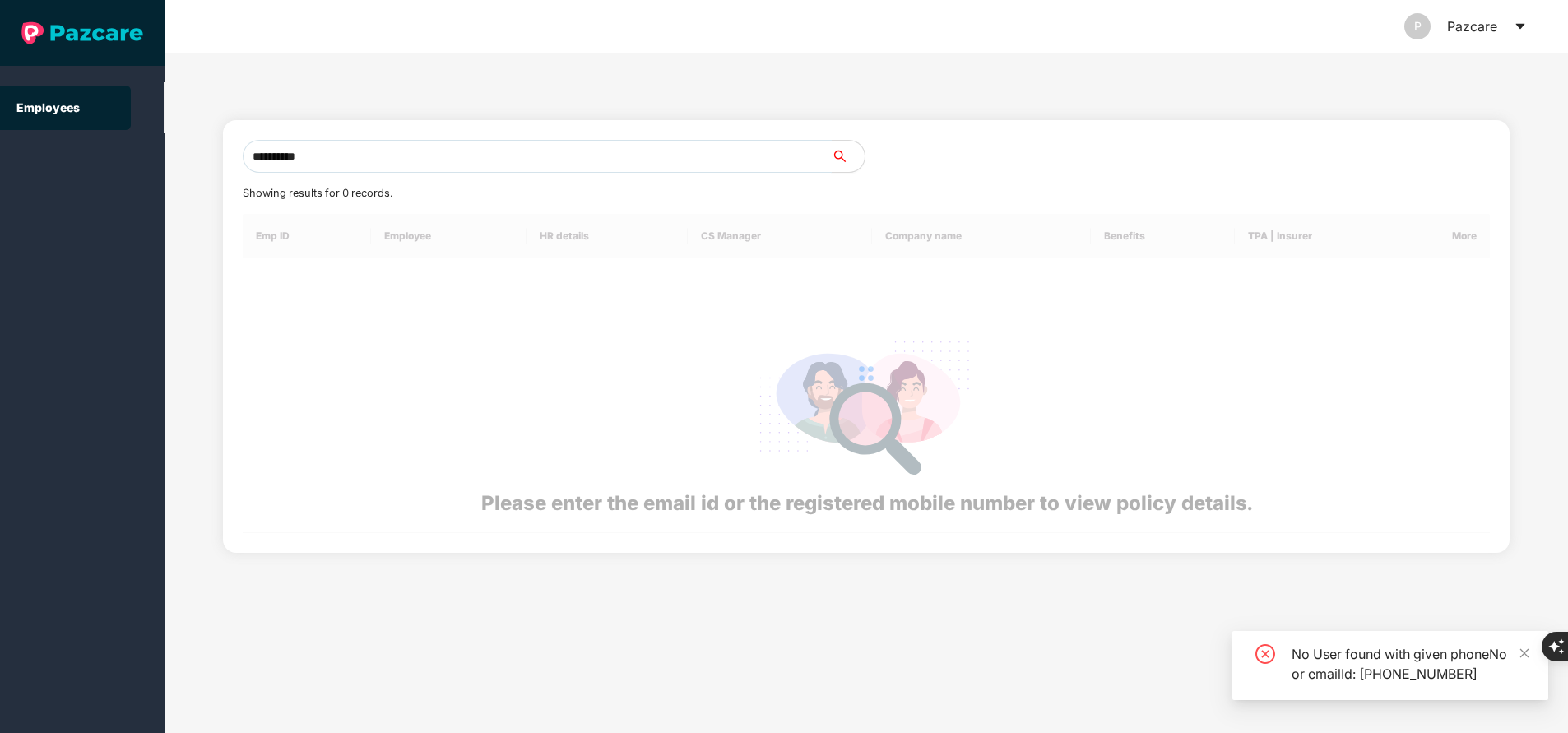
click at [603, 152] on input "**********" at bounding box center [536, 156] width 589 height 33
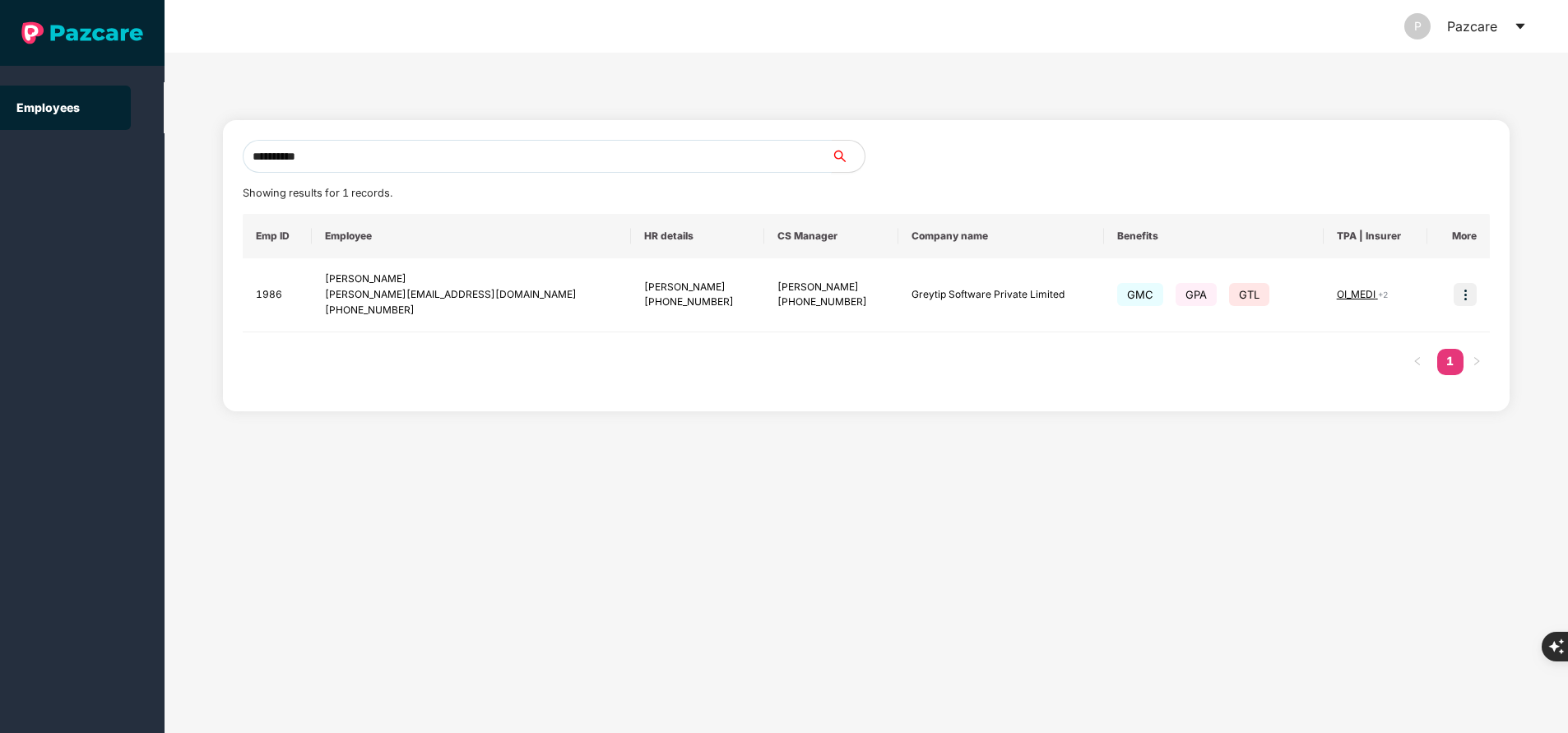
click at [450, 149] on input "**********" at bounding box center [536, 156] width 589 height 33
type input "**********"
click at [1472, 292] on img at bounding box center [1465, 295] width 23 height 23
click at [1410, 333] on span "Switch to user interface" at bounding box center [1390, 336] width 128 height 14
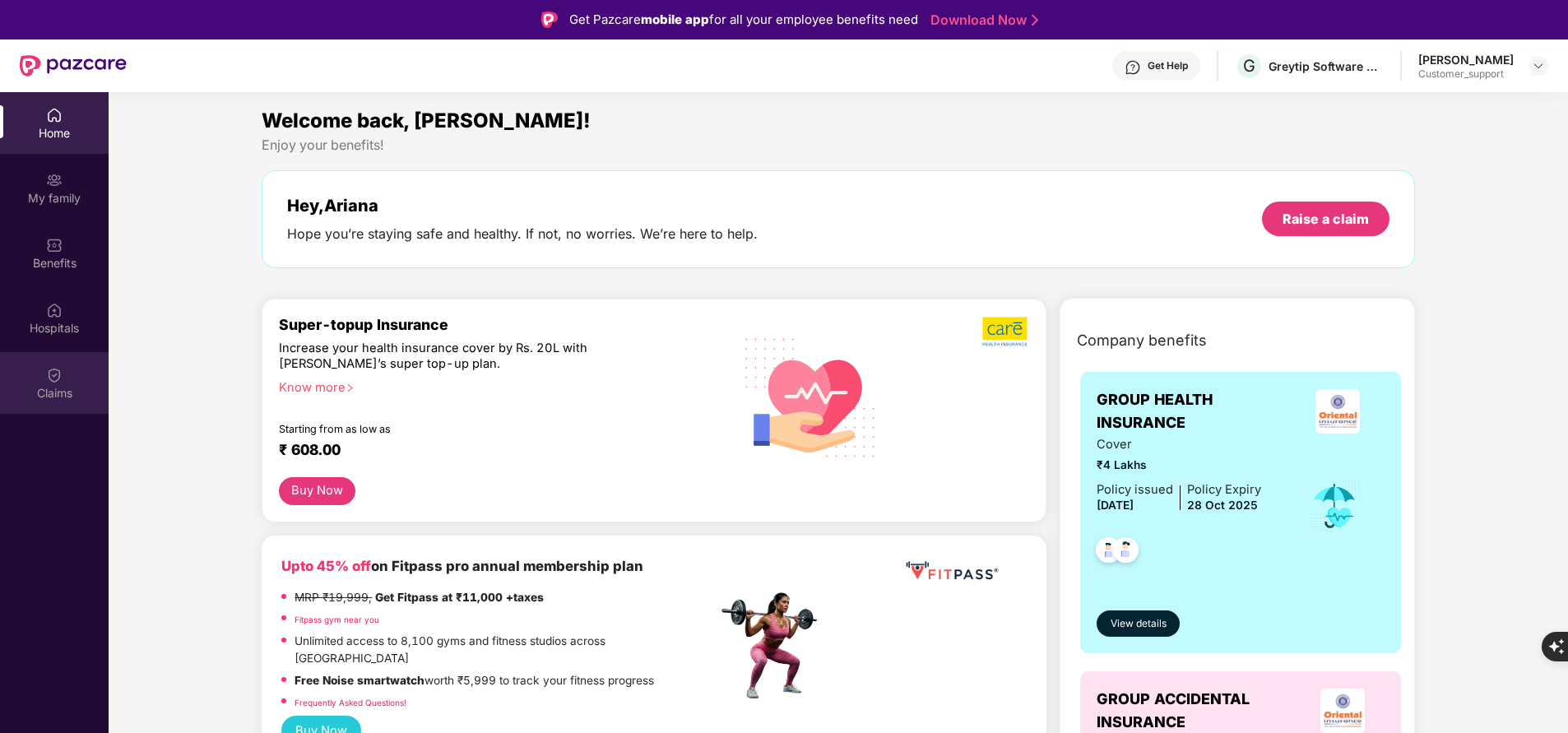
click at [46, 388] on div "Claims" at bounding box center [54, 393] width 108 height 16
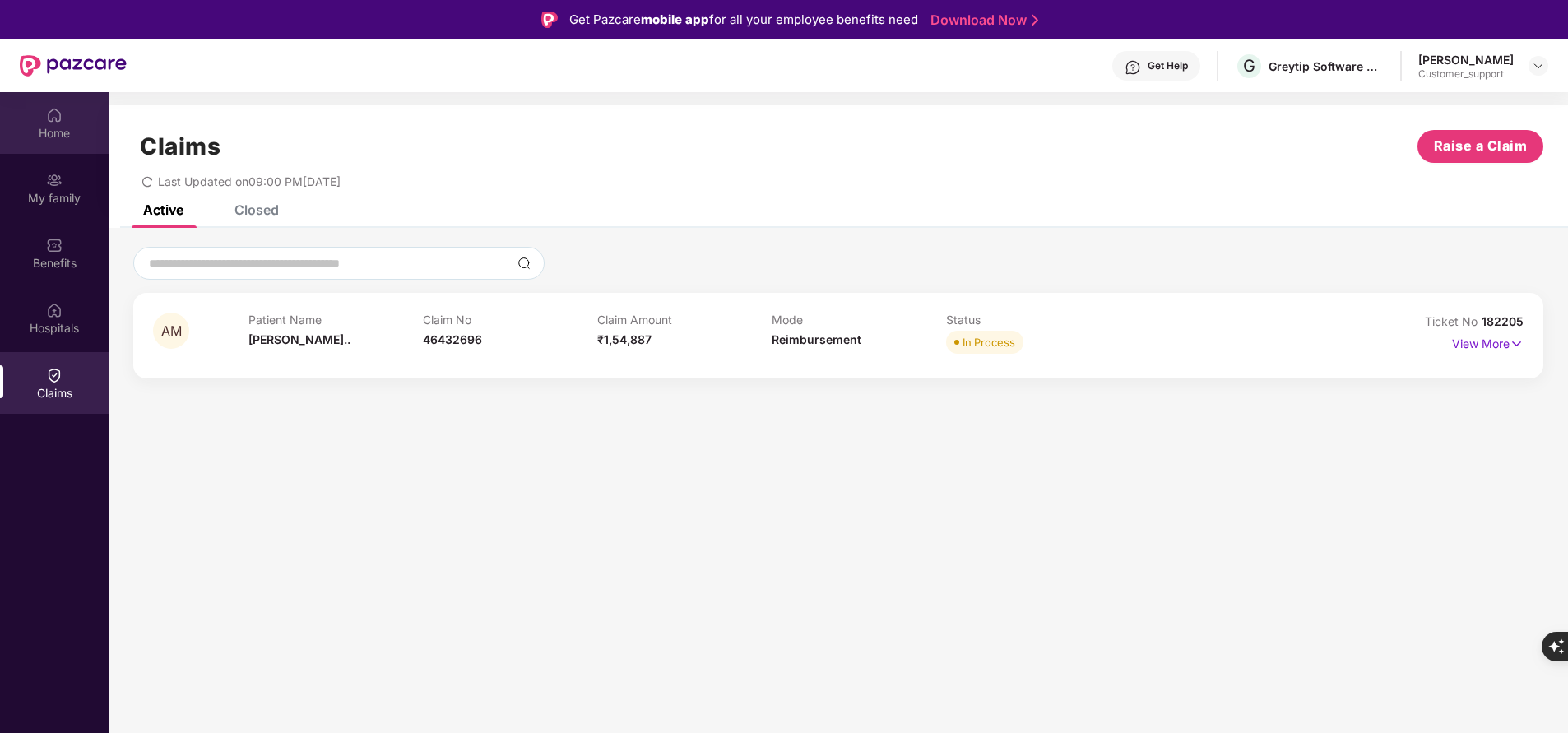
click at [61, 118] on img at bounding box center [55, 115] width 16 height 16
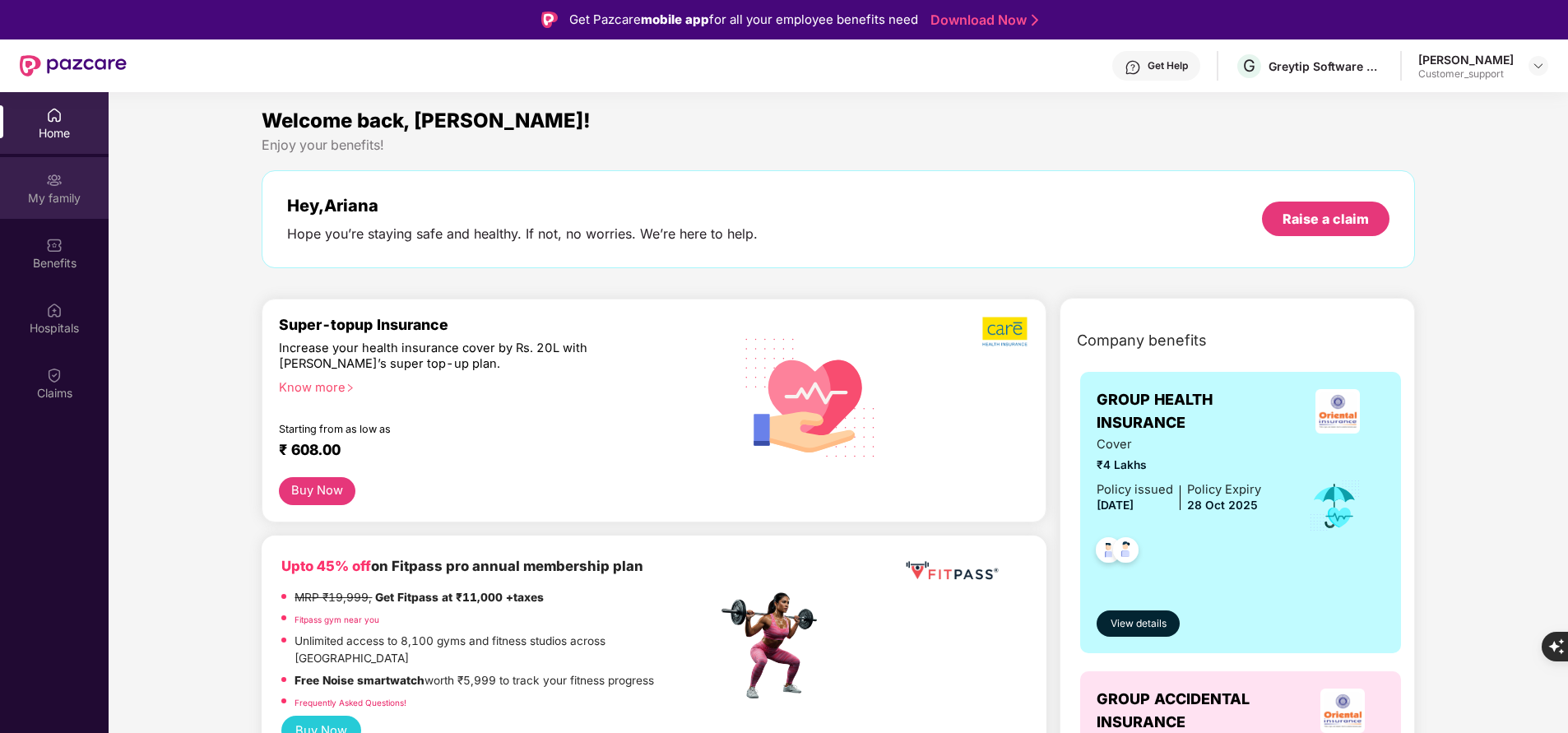
click at [51, 172] on img at bounding box center [55, 180] width 16 height 16
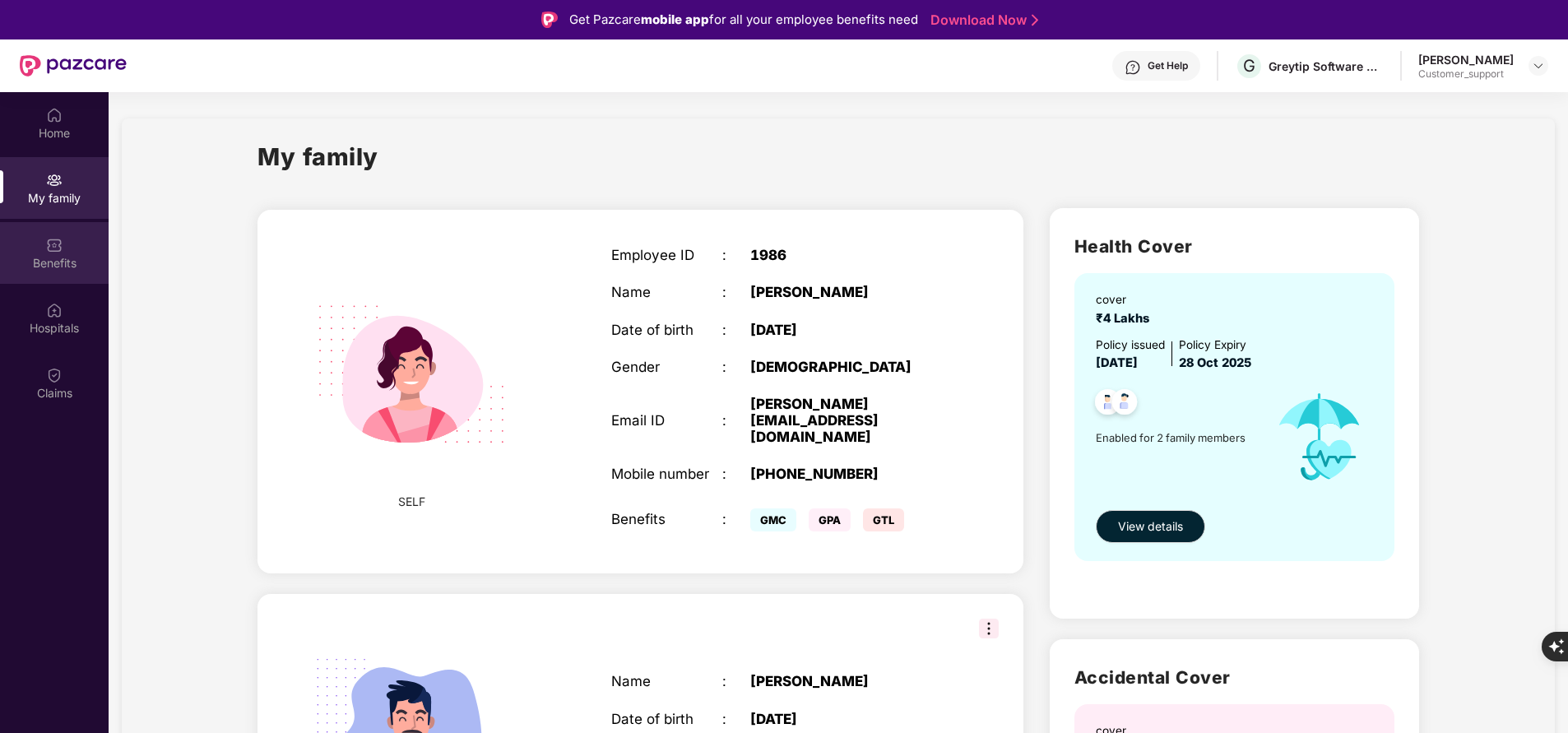
click at [68, 252] on div "Benefits" at bounding box center [54, 252] width 108 height 62
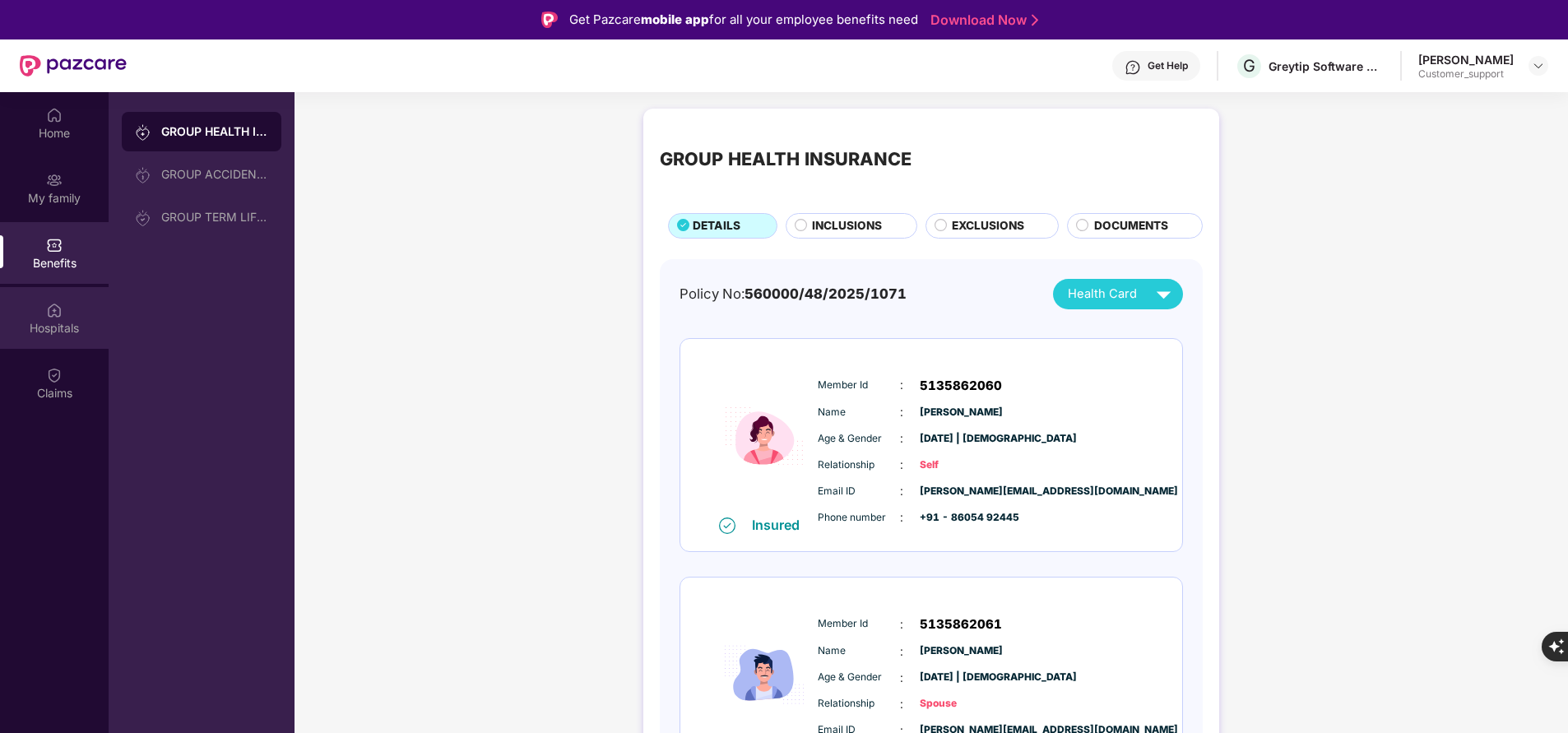
click at [63, 329] on div "Hospitals" at bounding box center [54, 328] width 108 height 16
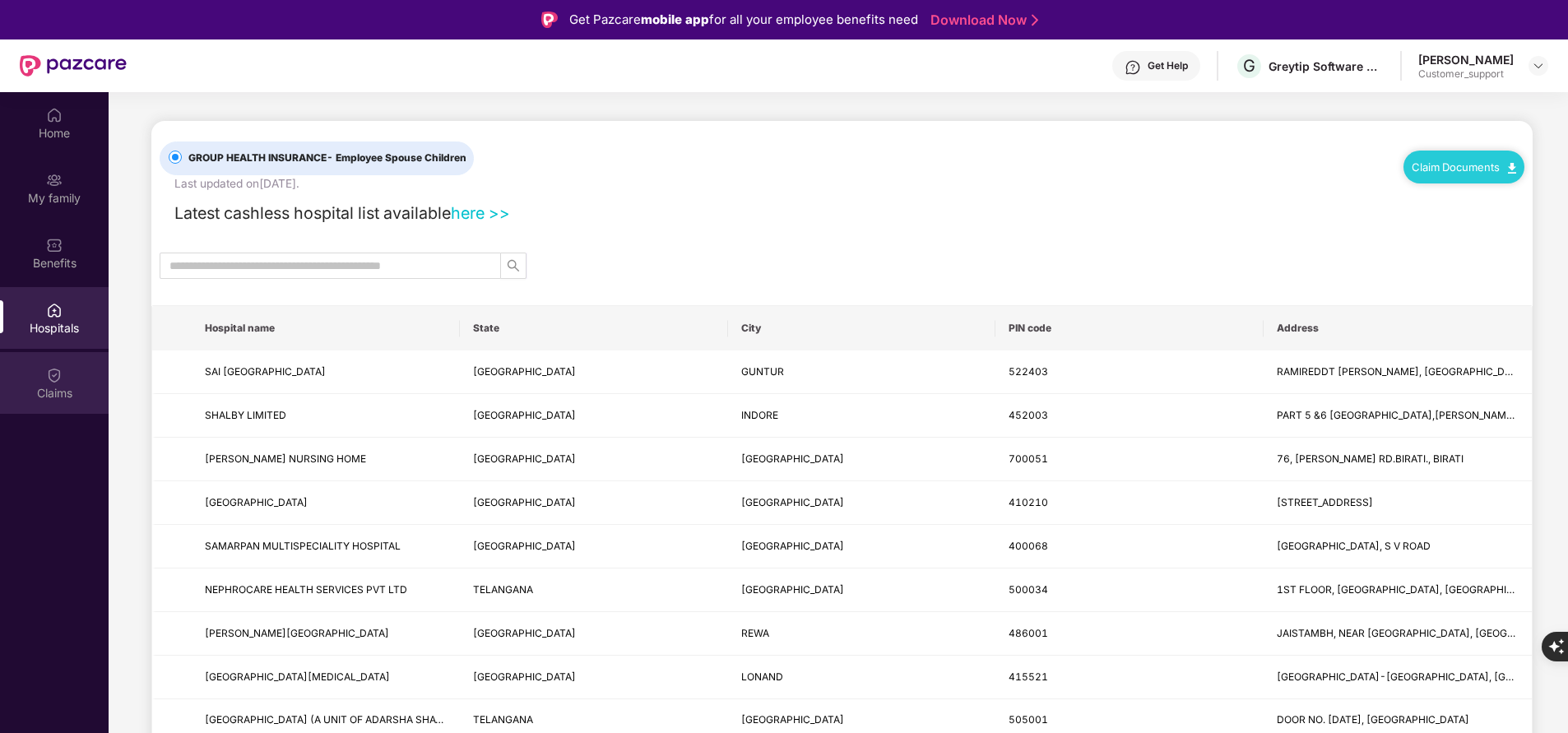
click at [55, 389] on div "Claims" at bounding box center [54, 393] width 108 height 16
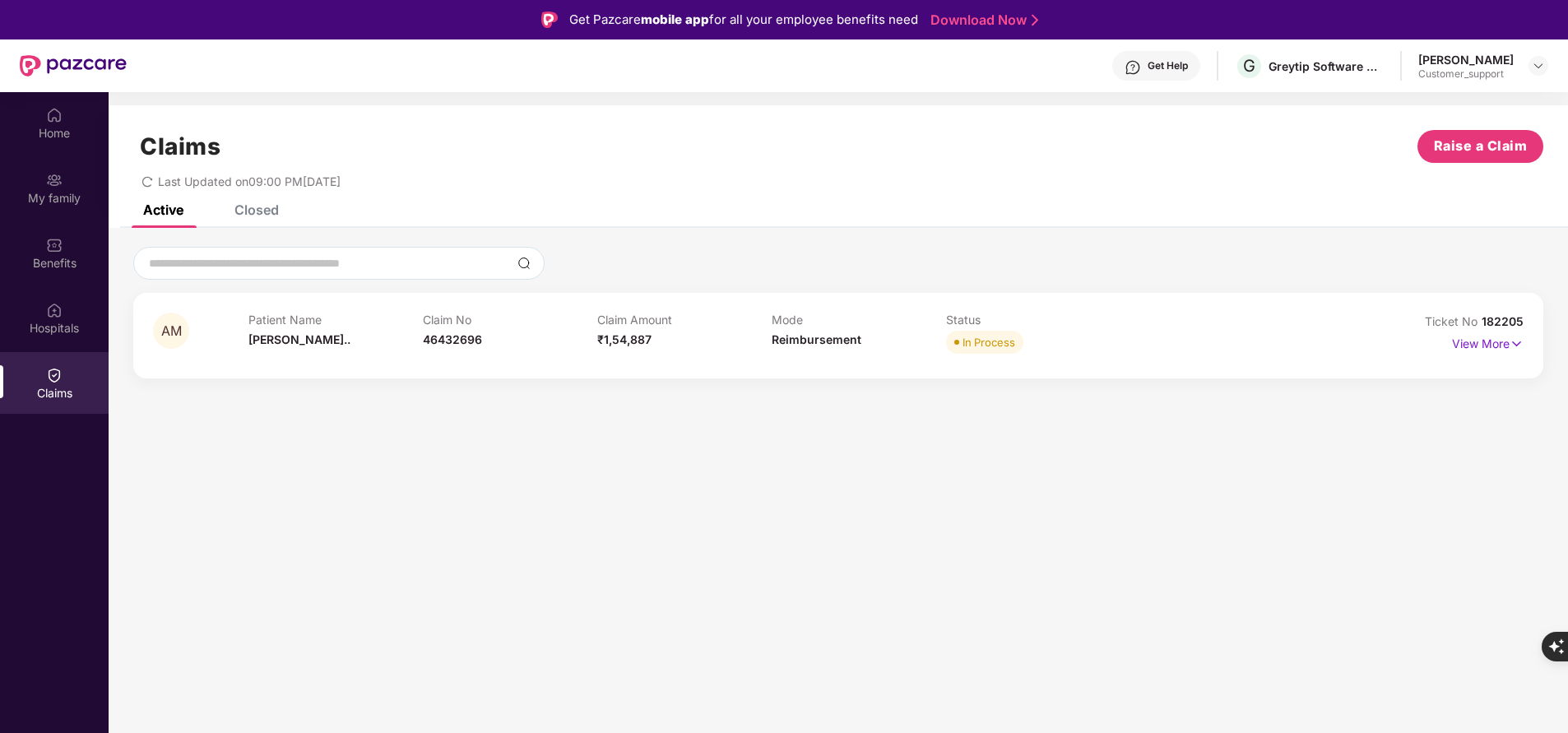
click at [1510, 321] on span "182205" at bounding box center [1502, 321] width 42 height 14
click at [44, 326] on div "Hospitals" at bounding box center [54, 328] width 108 height 16
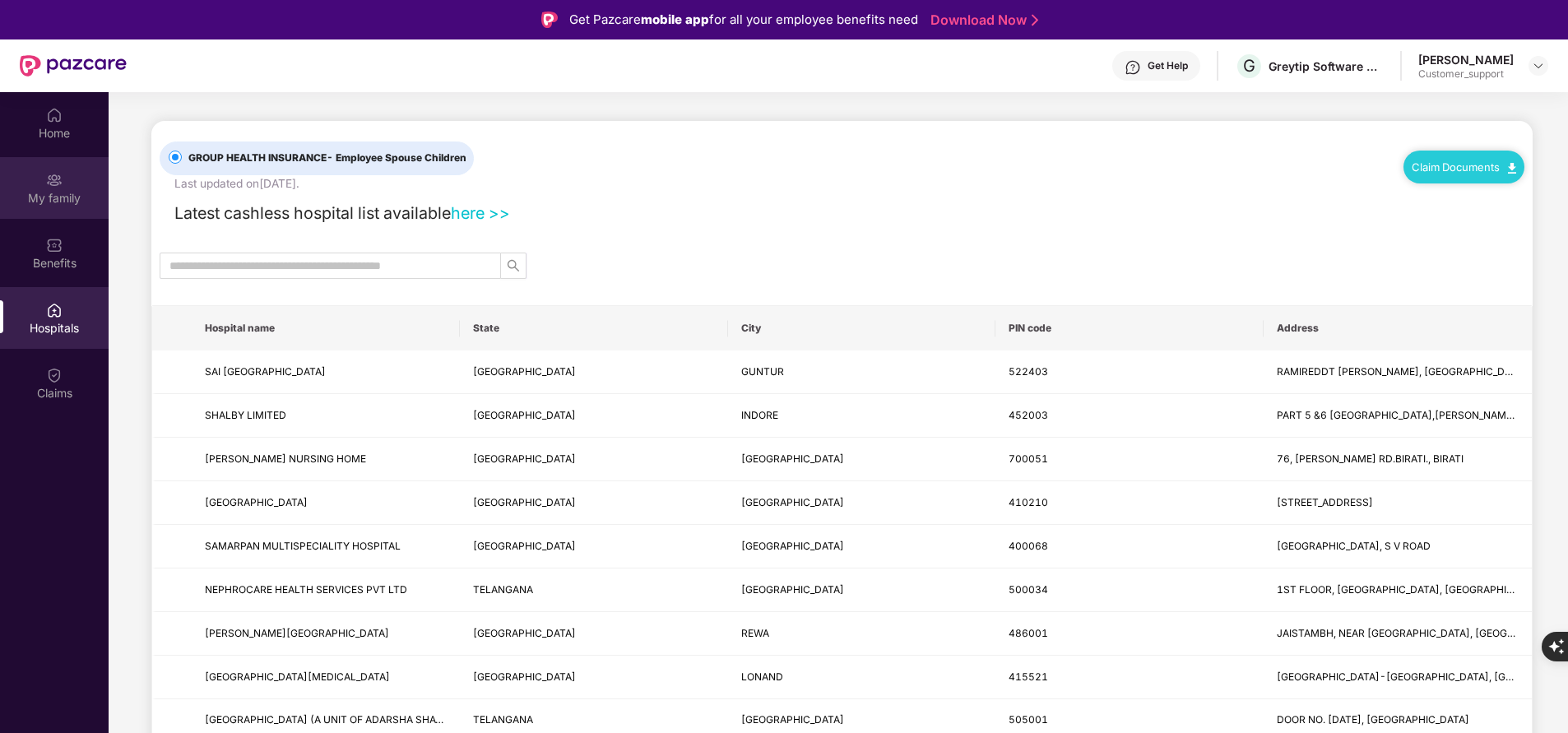
click at [58, 174] on img at bounding box center [55, 180] width 16 height 16
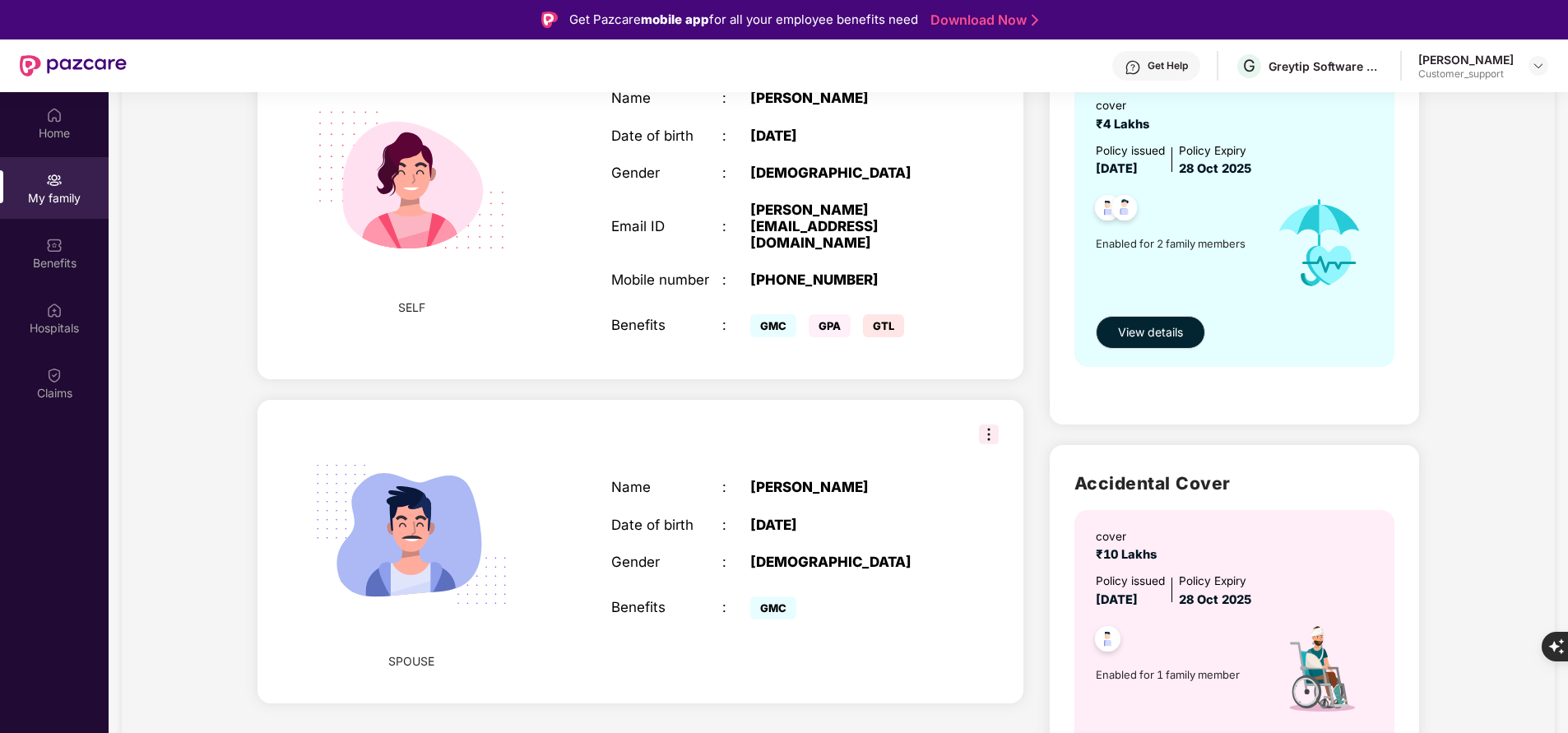
scroll to position [188, 0]
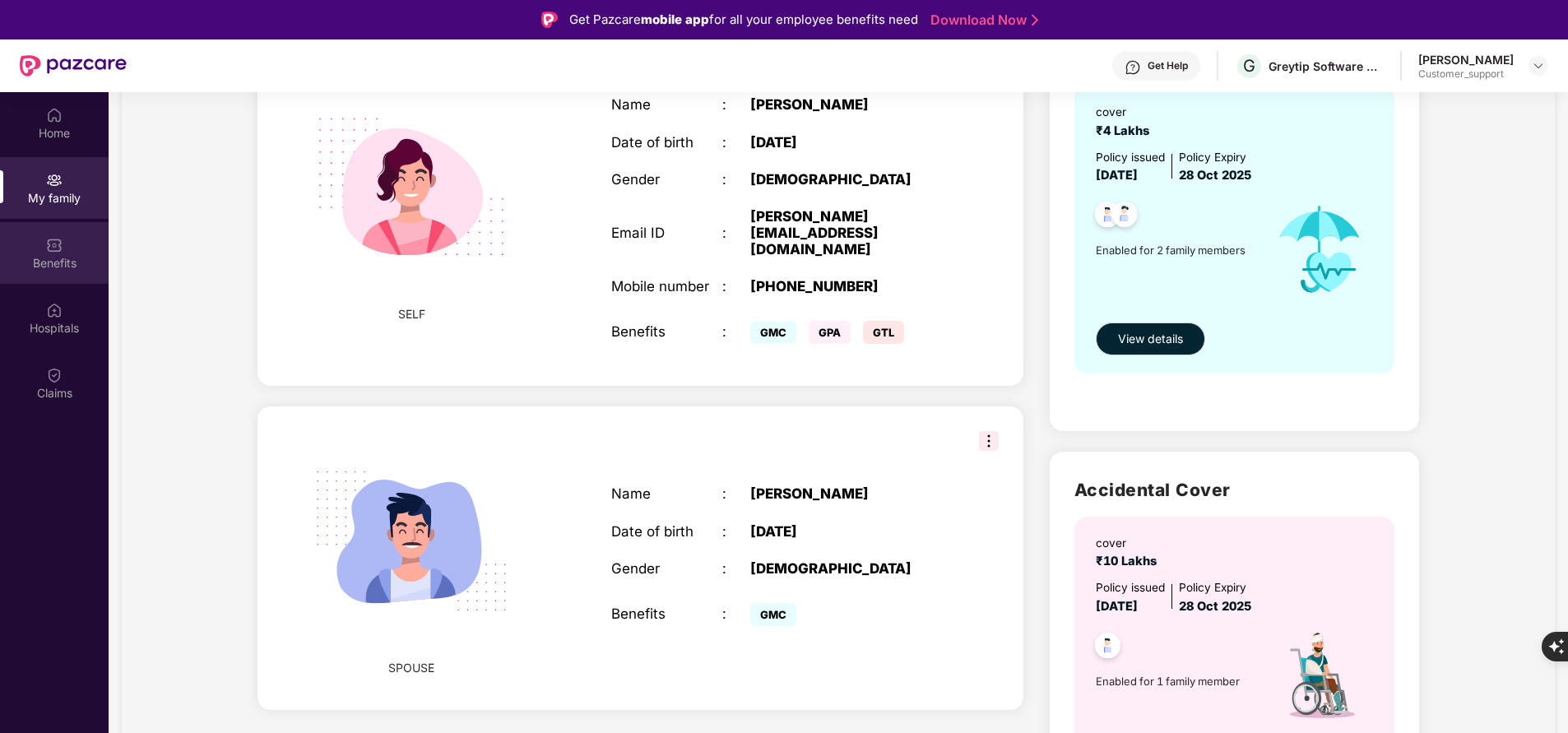
click at [33, 245] on div "Benefits" at bounding box center [54, 252] width 108 height 62
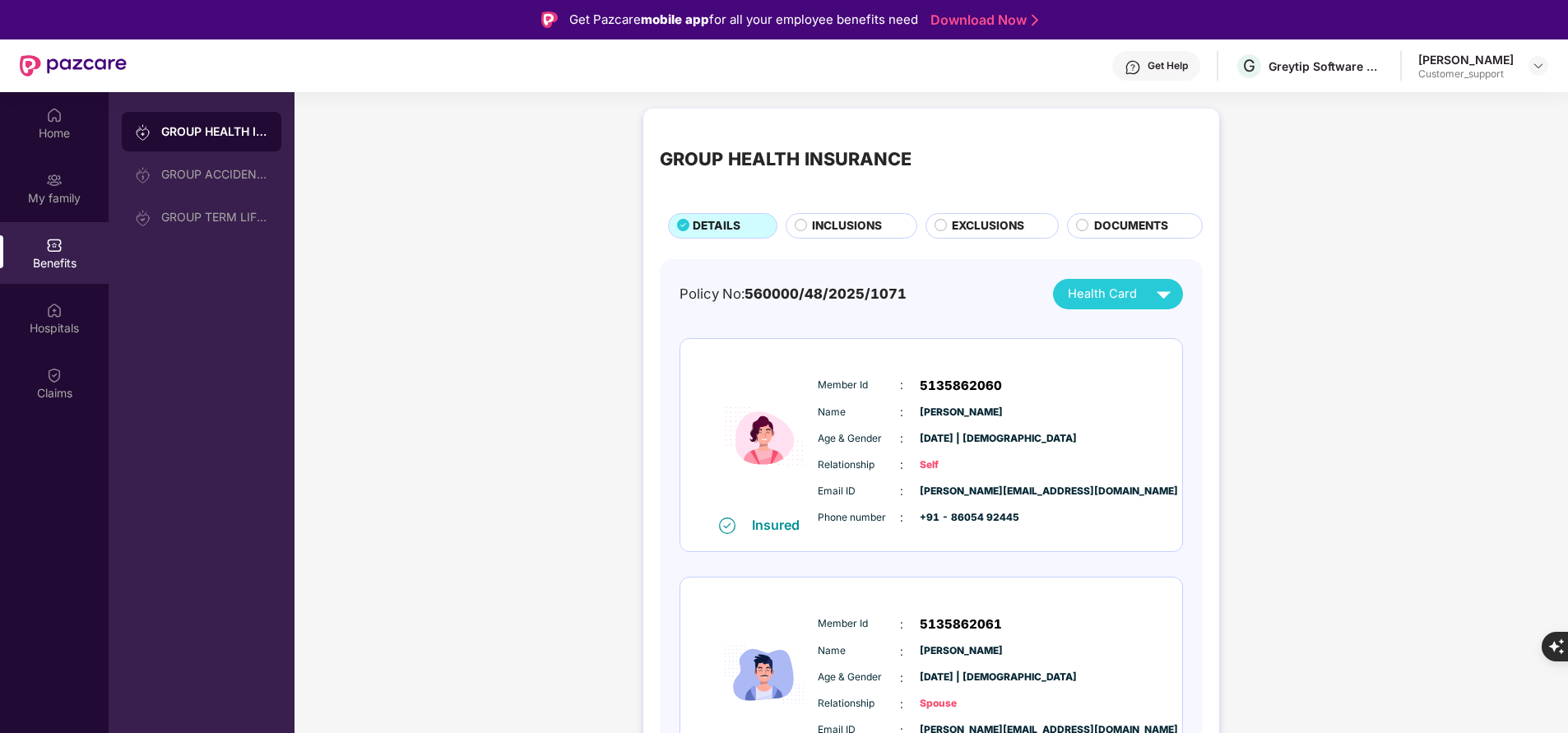
scroll to position [2, 0]
click at [829, 227] on span "INCLUSIONS" at bounding box center [847, 223] width 70 height 17
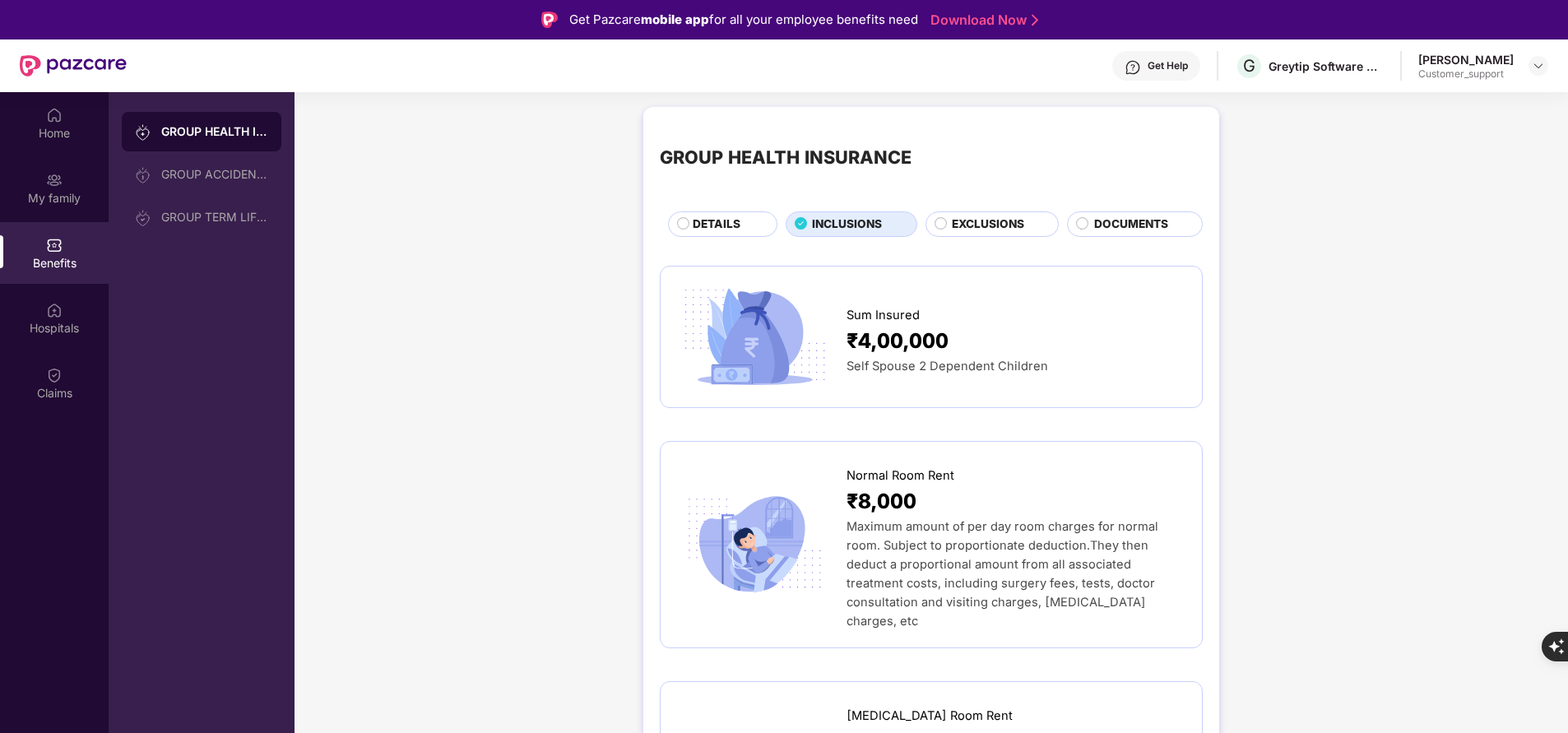
click at [746, 196] on div "GROUP HEALTH INSURANCE DETAILS INCLUSIONS EXCLUSIONS DOCUMENTS" at bounding box center [931, 180] width 543 height 114
click at [728, 218] on span "DETAILS" at bounding box center [716, 223] width 47 height 17
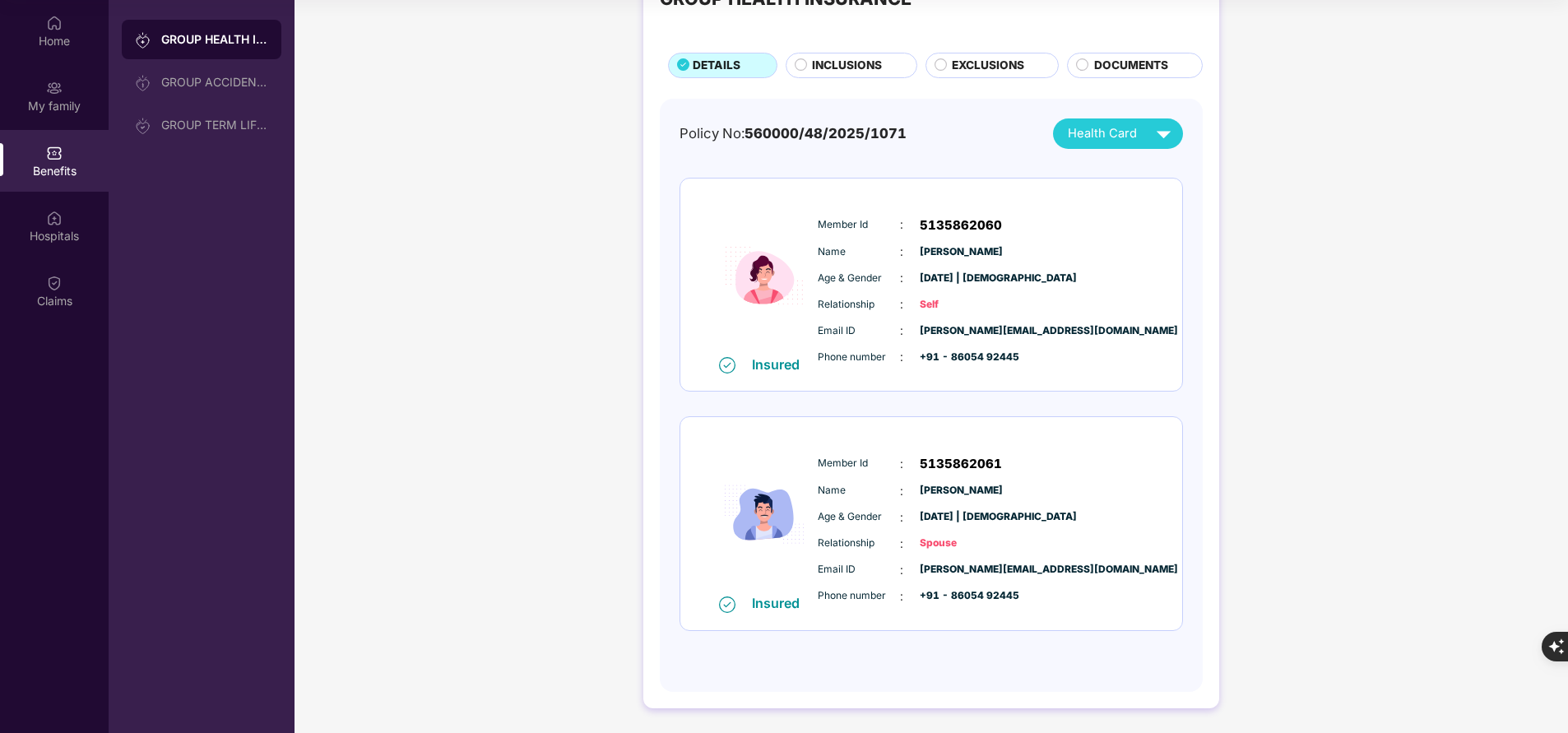
scroll to position [0, 0]
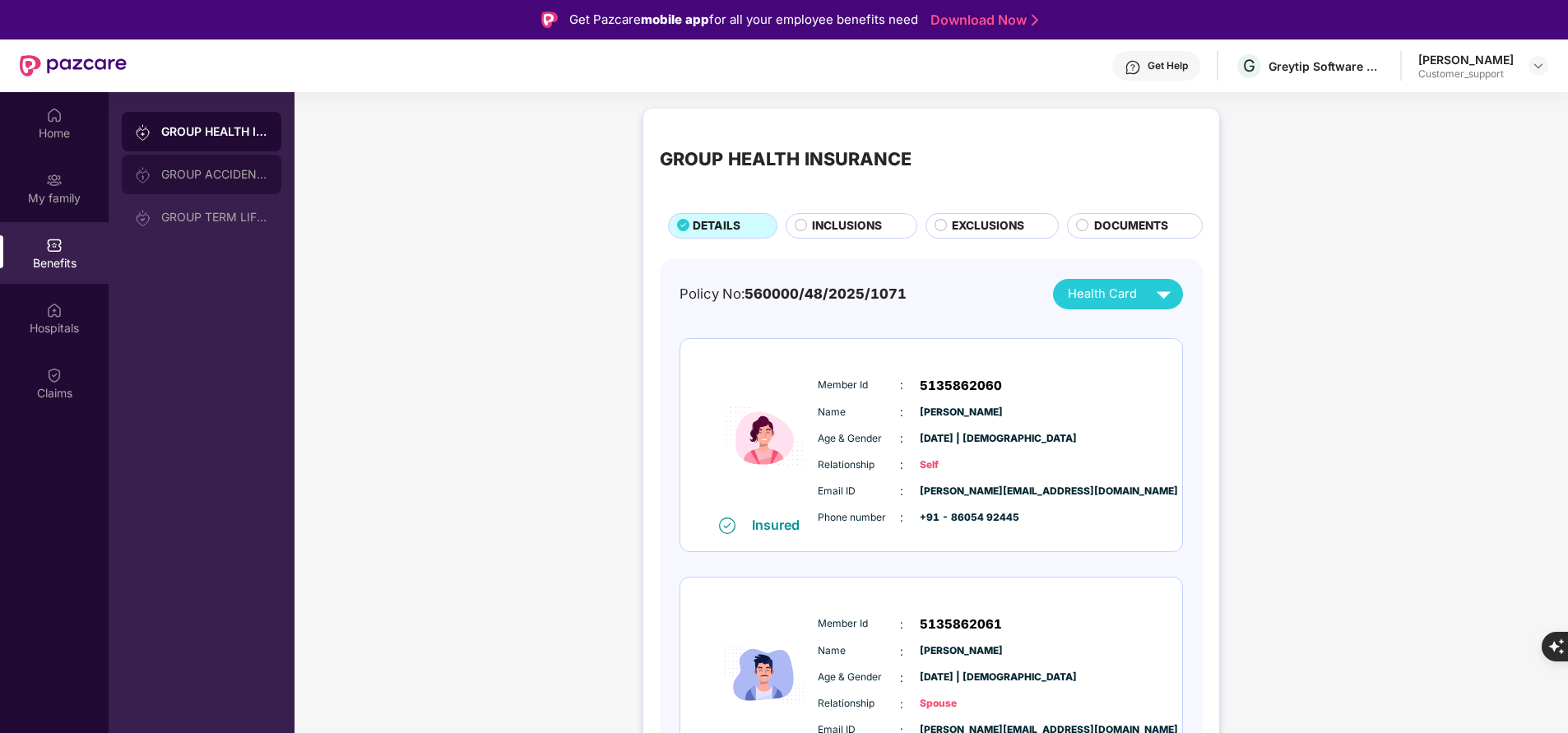
click at [170, 174] on div "GROUP ACCIDENTAL INSURANCE" at bounding box center [215, 174] width 107 height 13
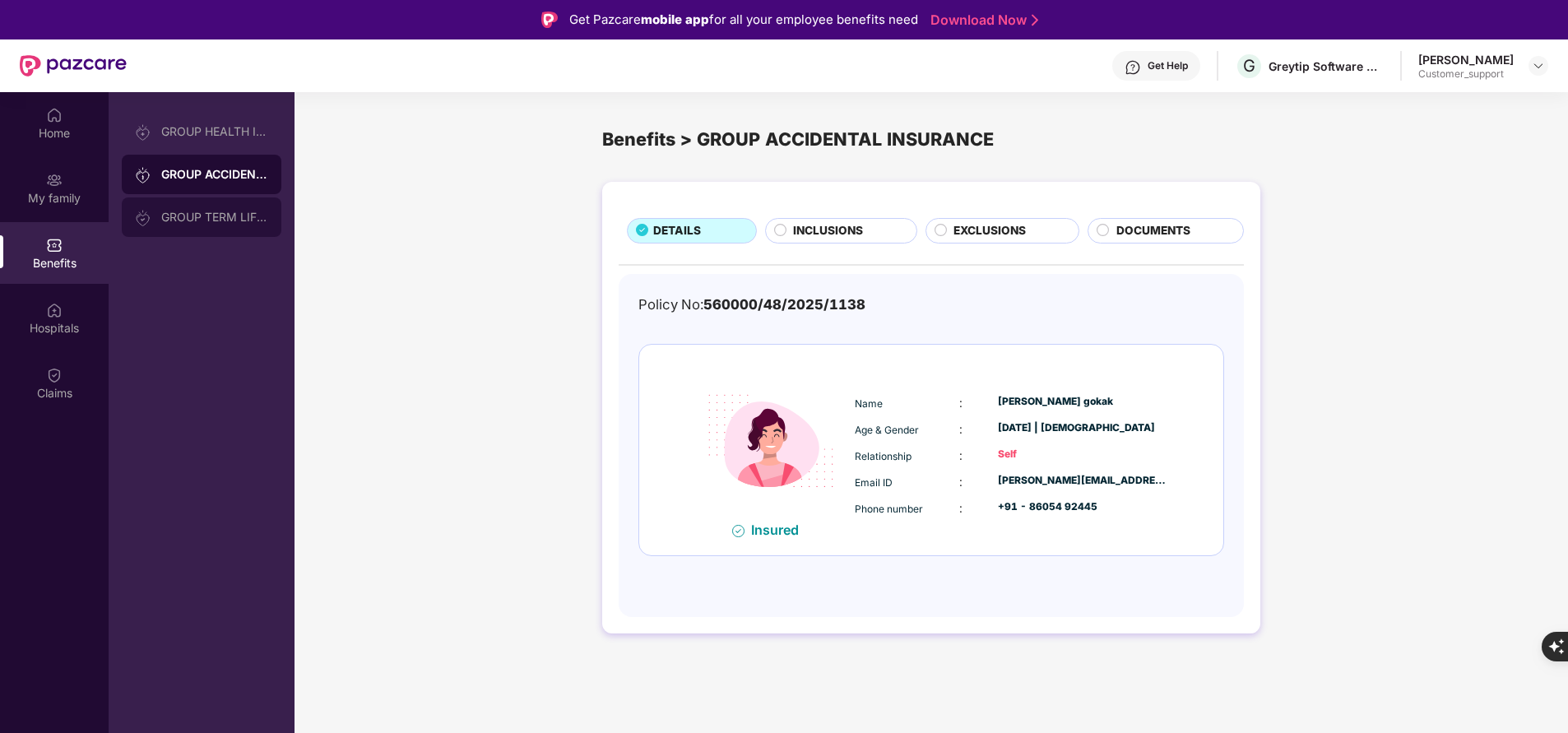
click at [187, 223] on div "GROUP TERM LIFE INSURANCE" at bounding box center [215, 217] width 107 height 13
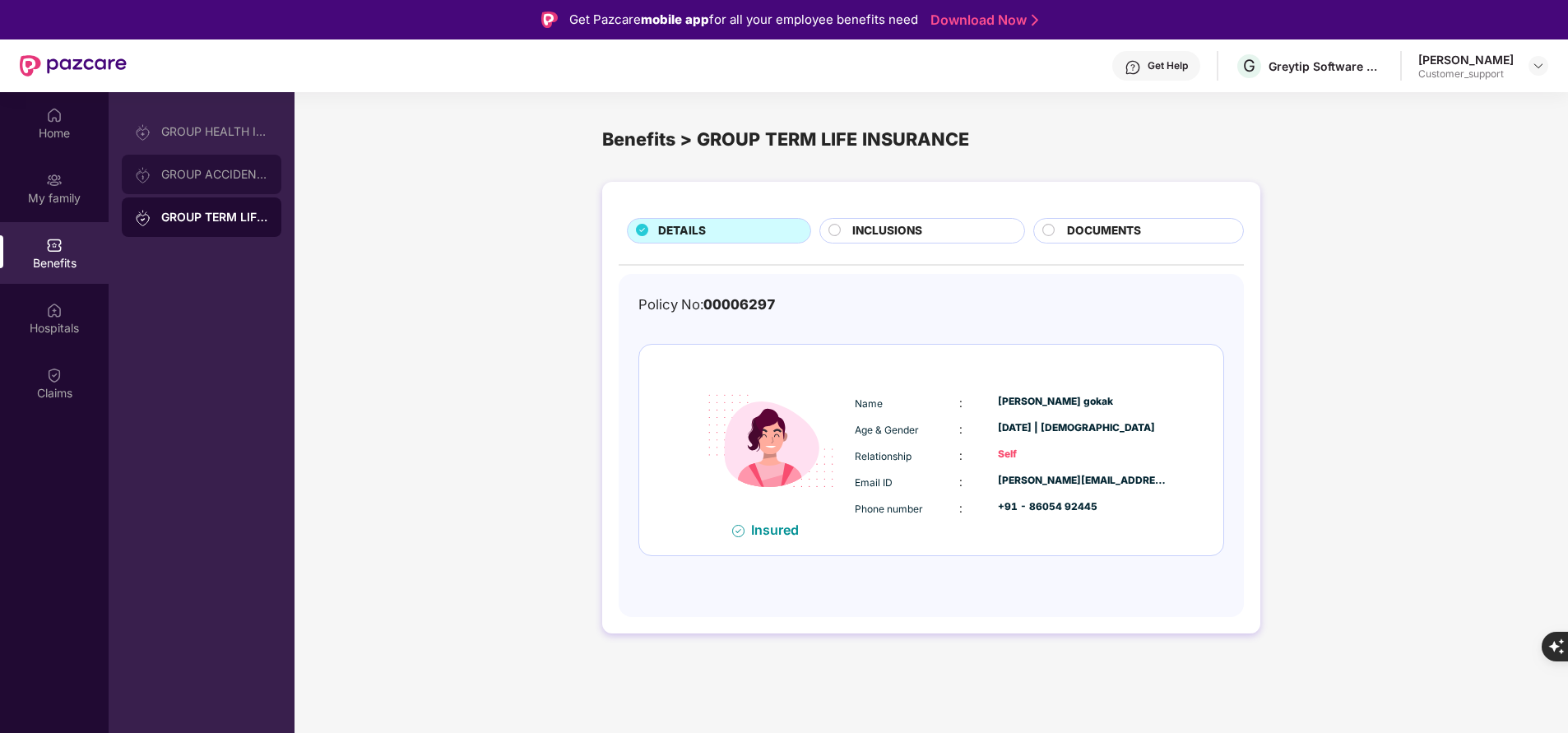
click at [153, 182] on div at bounding box center [148, 174] width 26 height 18
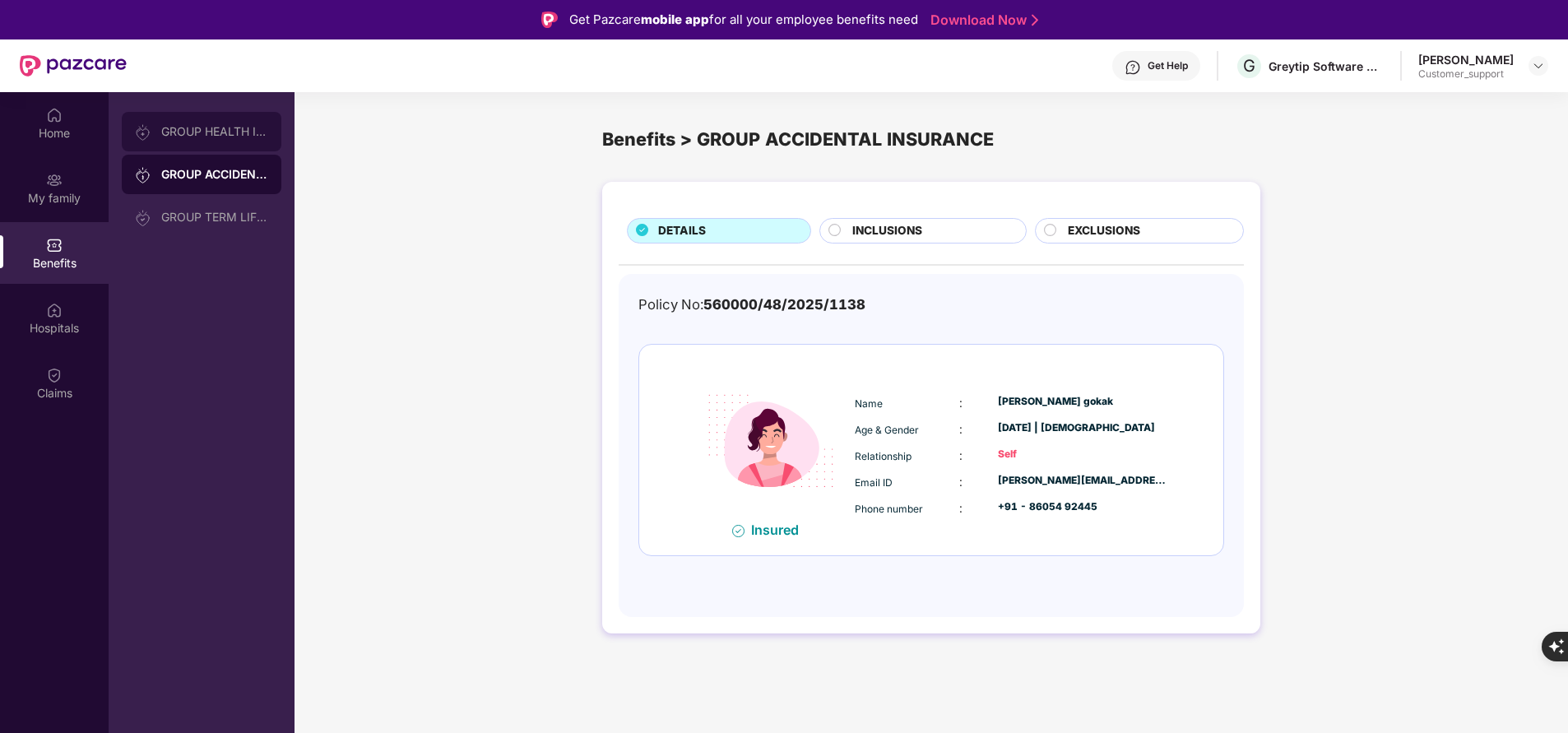
click at [187, 131] on div "GROUP HEALTH INSURANCE" at bounding box center [215, 131] width 107 height 13
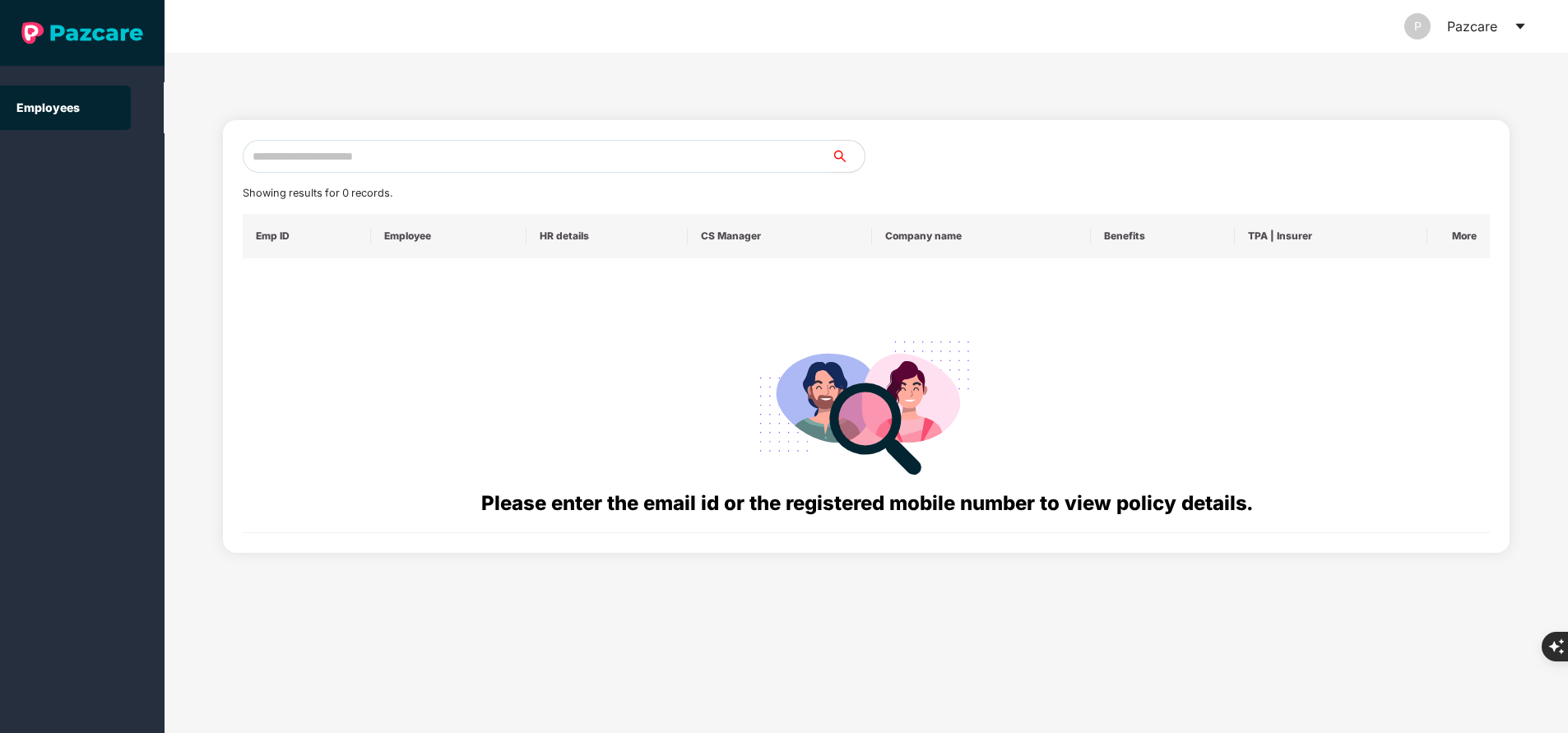
click at [409, 159] on input "text" at bounding box center [536, 156] width 589 height 33
paste input "**********"
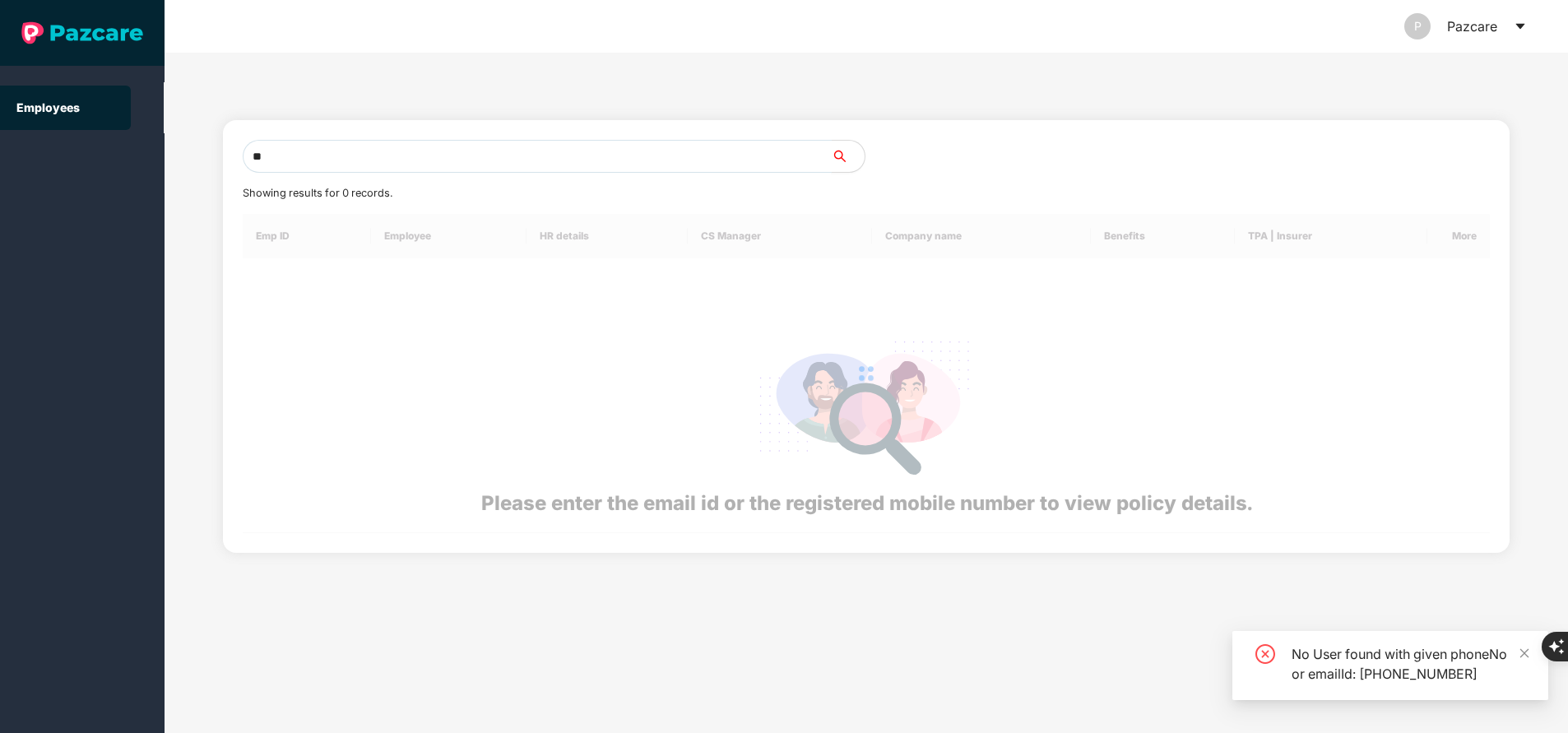
type input "*"
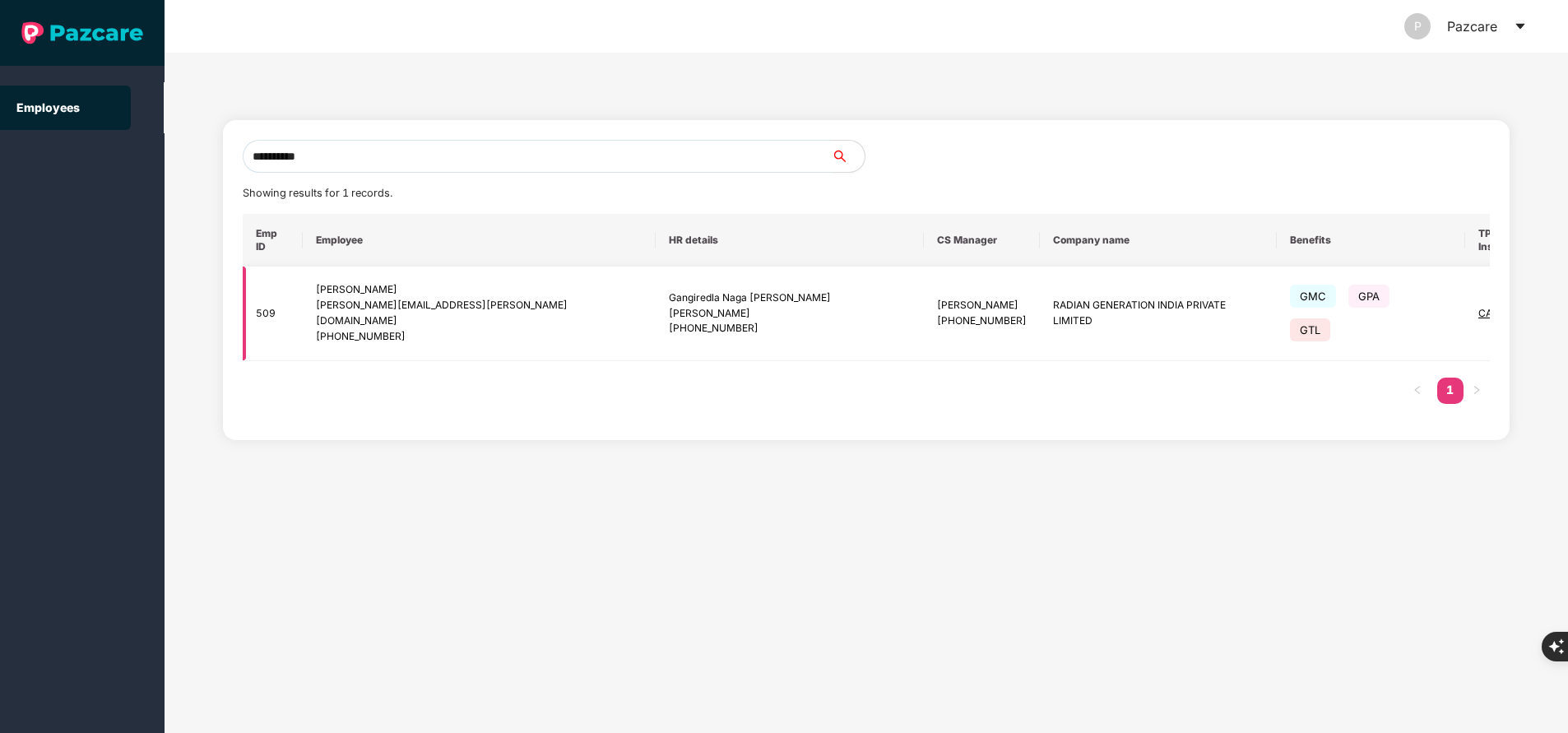
type input "**********"
click at [1478, 306] on div "CARE + 2" at bounding box center [1509, 313] width 63 height 15
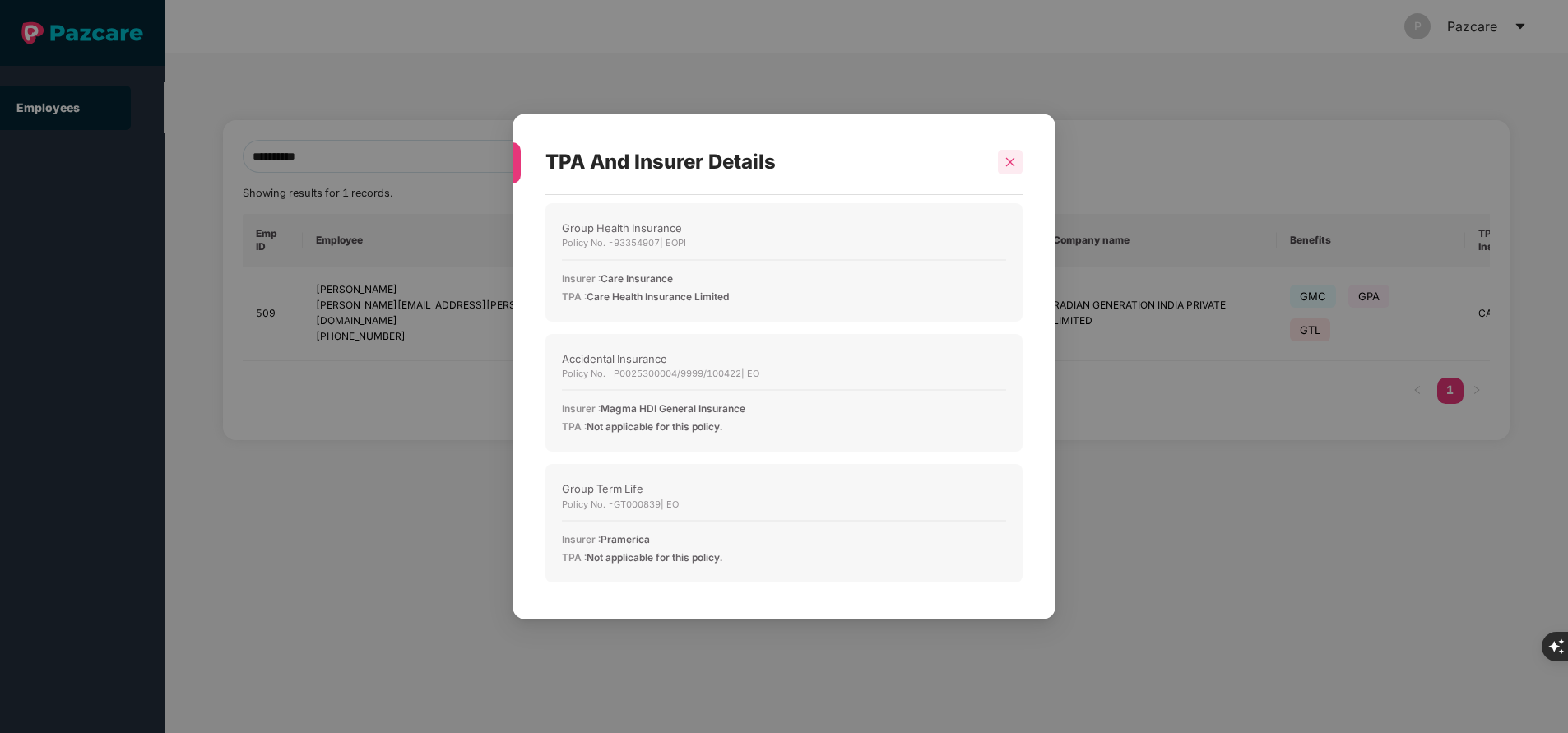
click at [1011, 167] on icon "close" at bounding box center [1009, 162] width 12 height 12
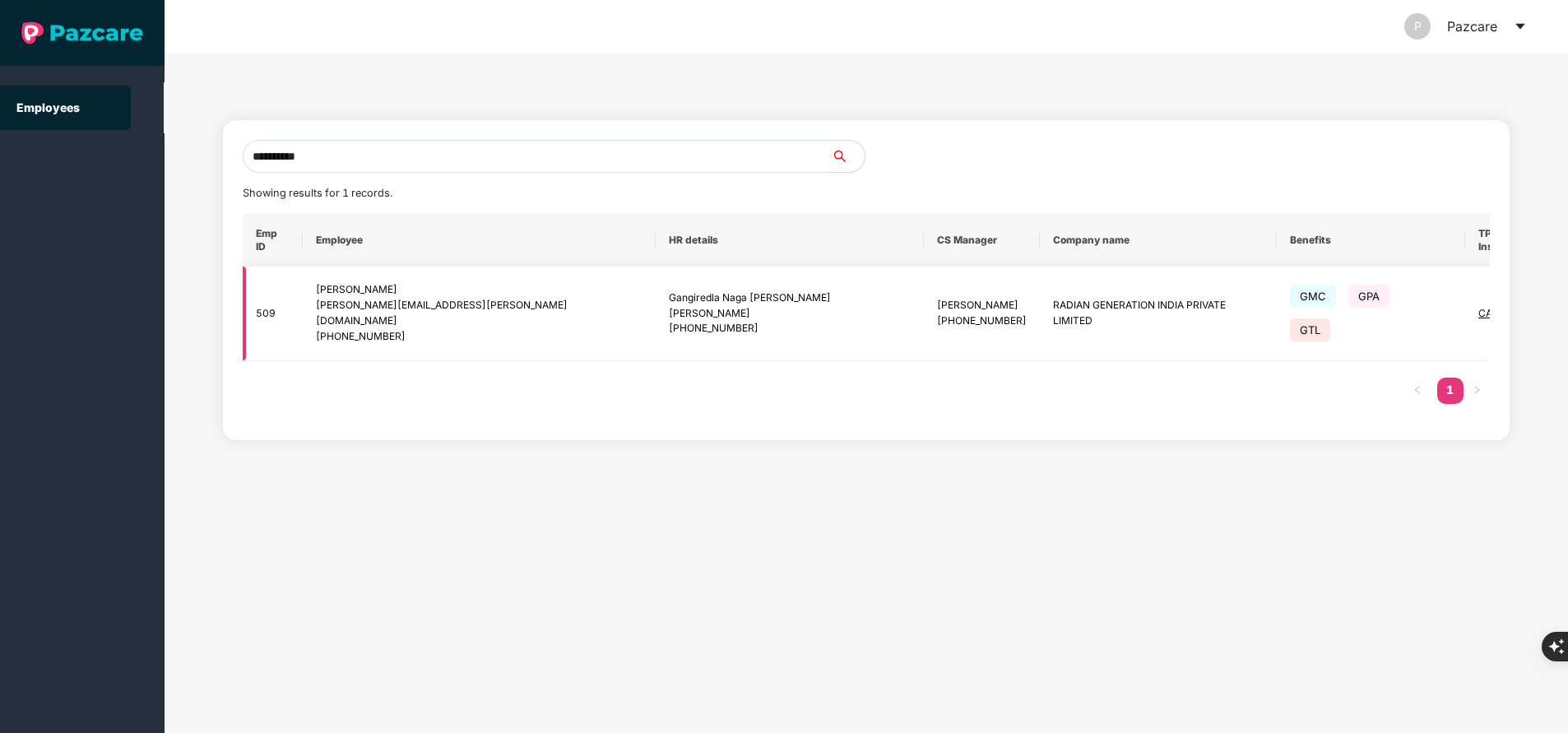
click at [1567, 302] on img at bounding box center [1599, 314] width 23 height 23
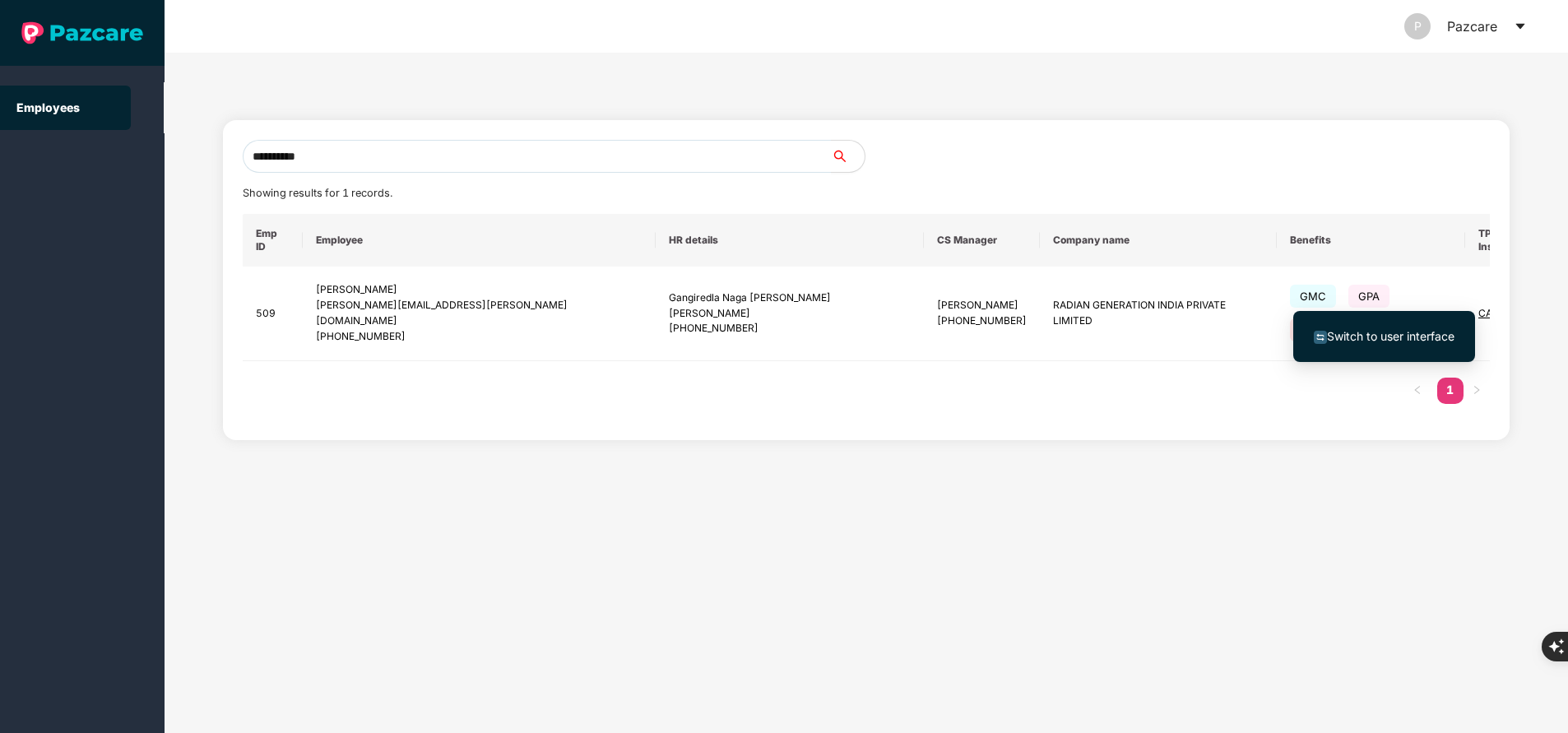
click at [1334, 336] on span "Switch to user interface" at bounding box center [1390, 336] width 128 height 14
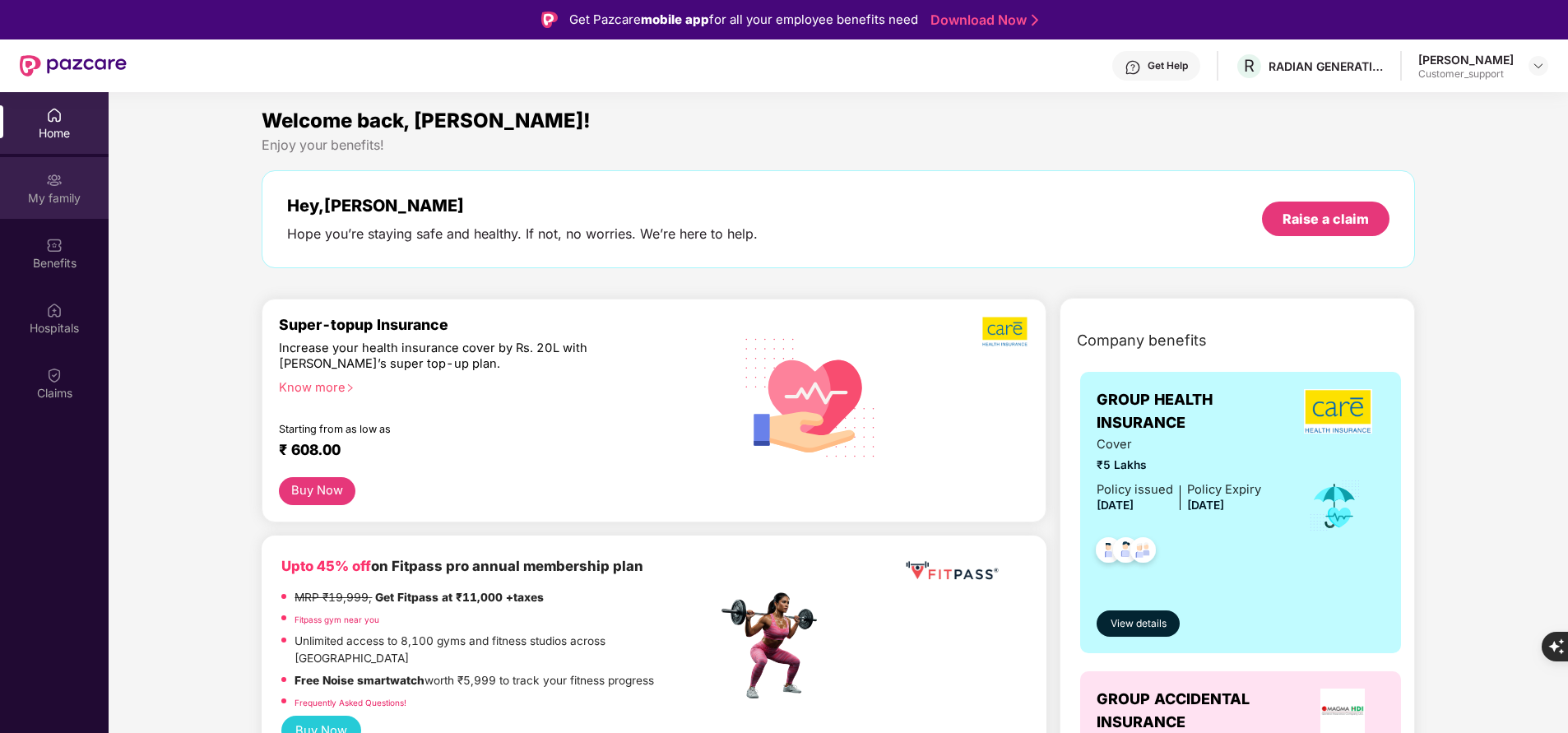
click at [60, 197] on div "My family" at bounding box center [54, 198] width 108 height 16
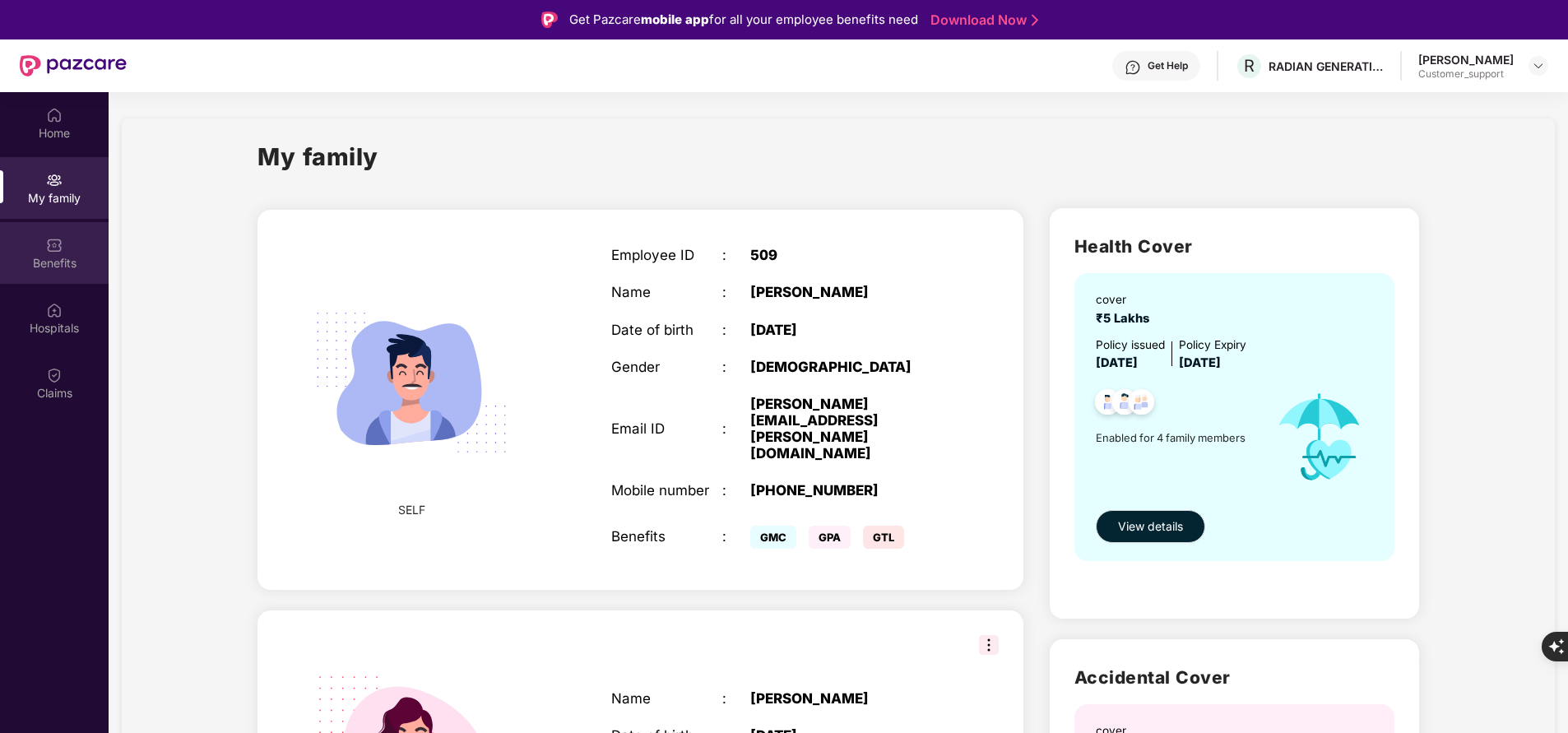
click at [53, 256] on div "Benefits" at bounding box center [54, 263] width 108 height 16
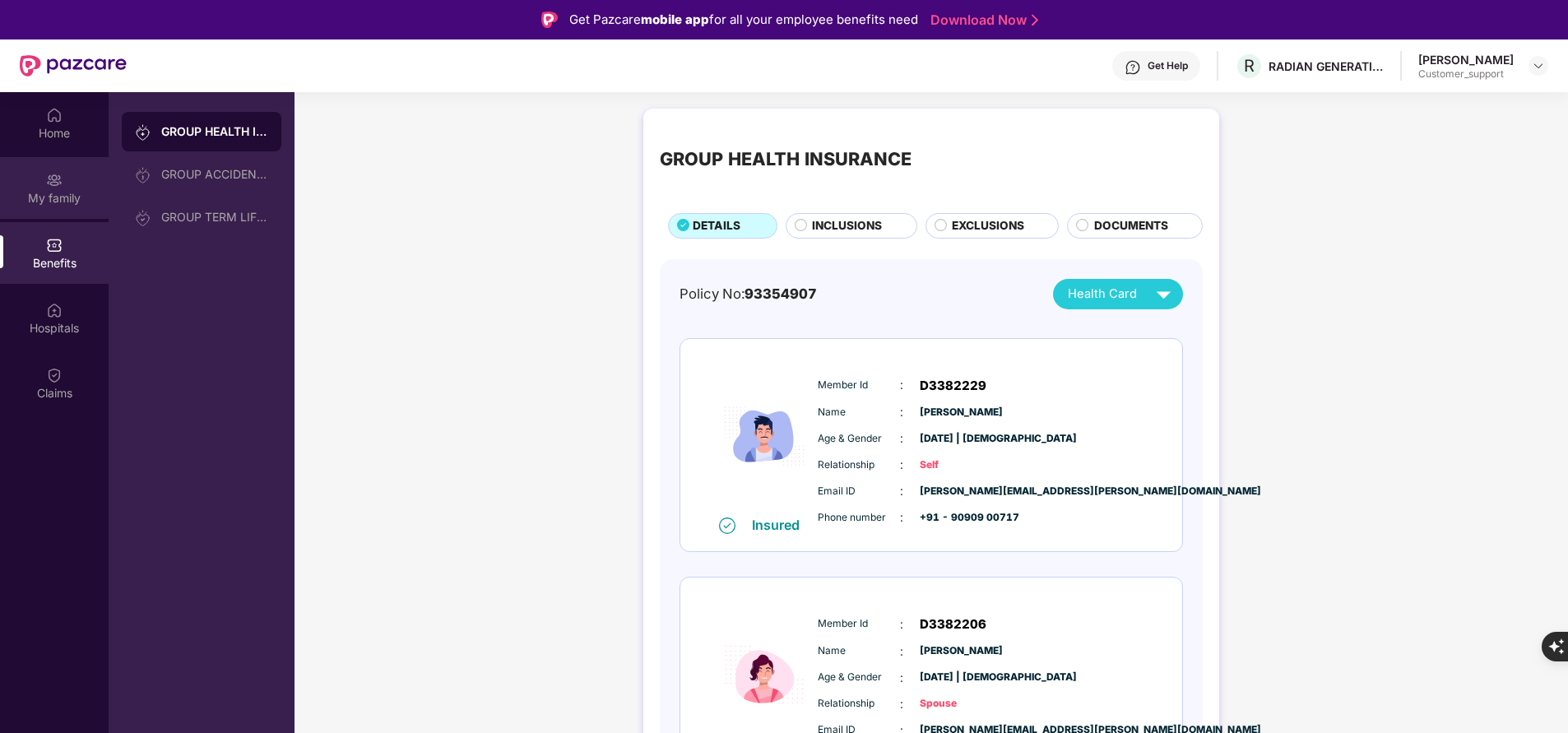
click at [60, 190] on div "My family" at bounding box center [54, 198] width 108 height 16
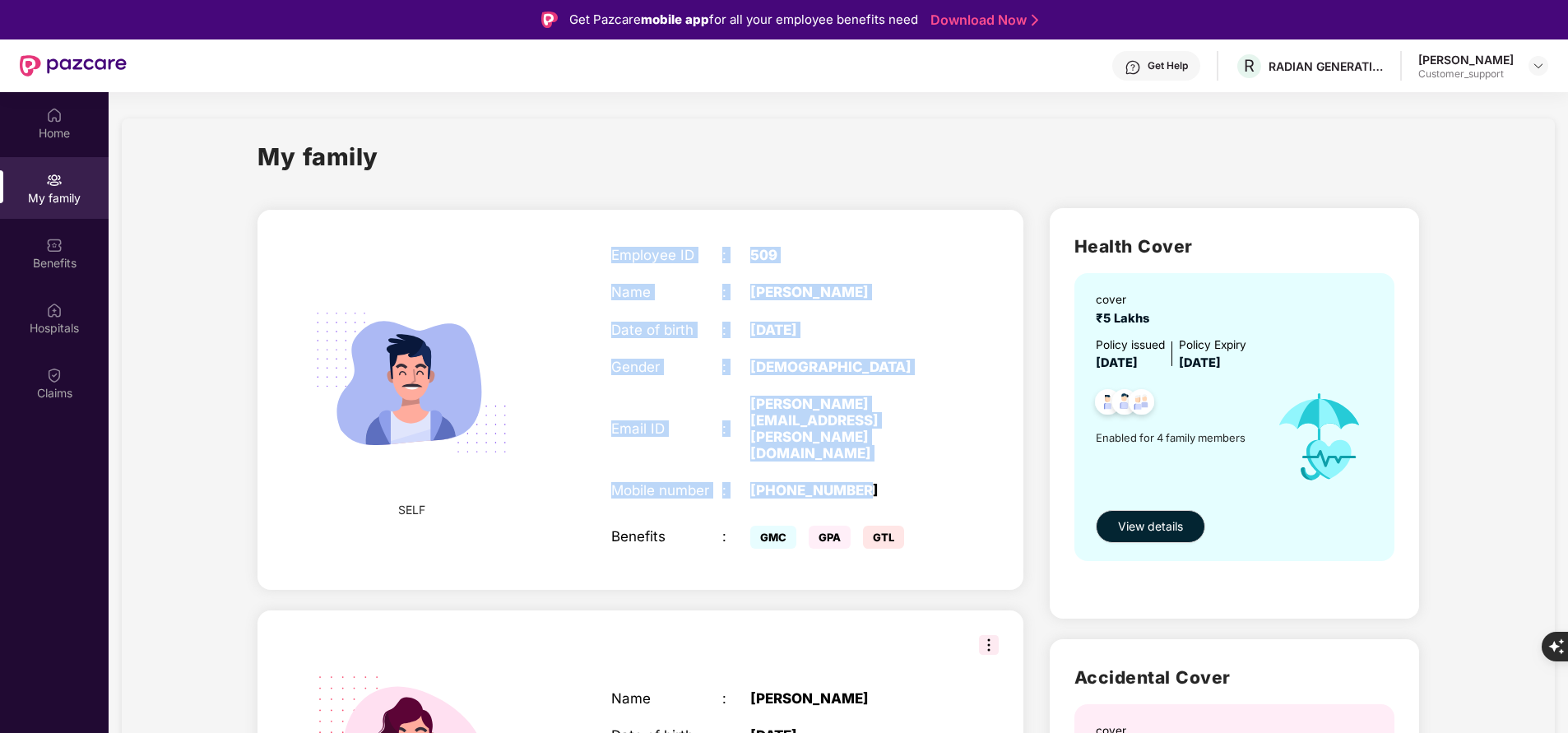
drag, startPoint x: 604, startPoint y: 252, endPoint x: 905, endPoint y: 442, distance: 356.0
click at [905, 442] on div "Employee ID : 509 Name : [PERSON_NAME] [PERSON_NAME] of birth : [DEMOGRAPHIC_DA…" at bounding box center [777, 399] width 366 height 346
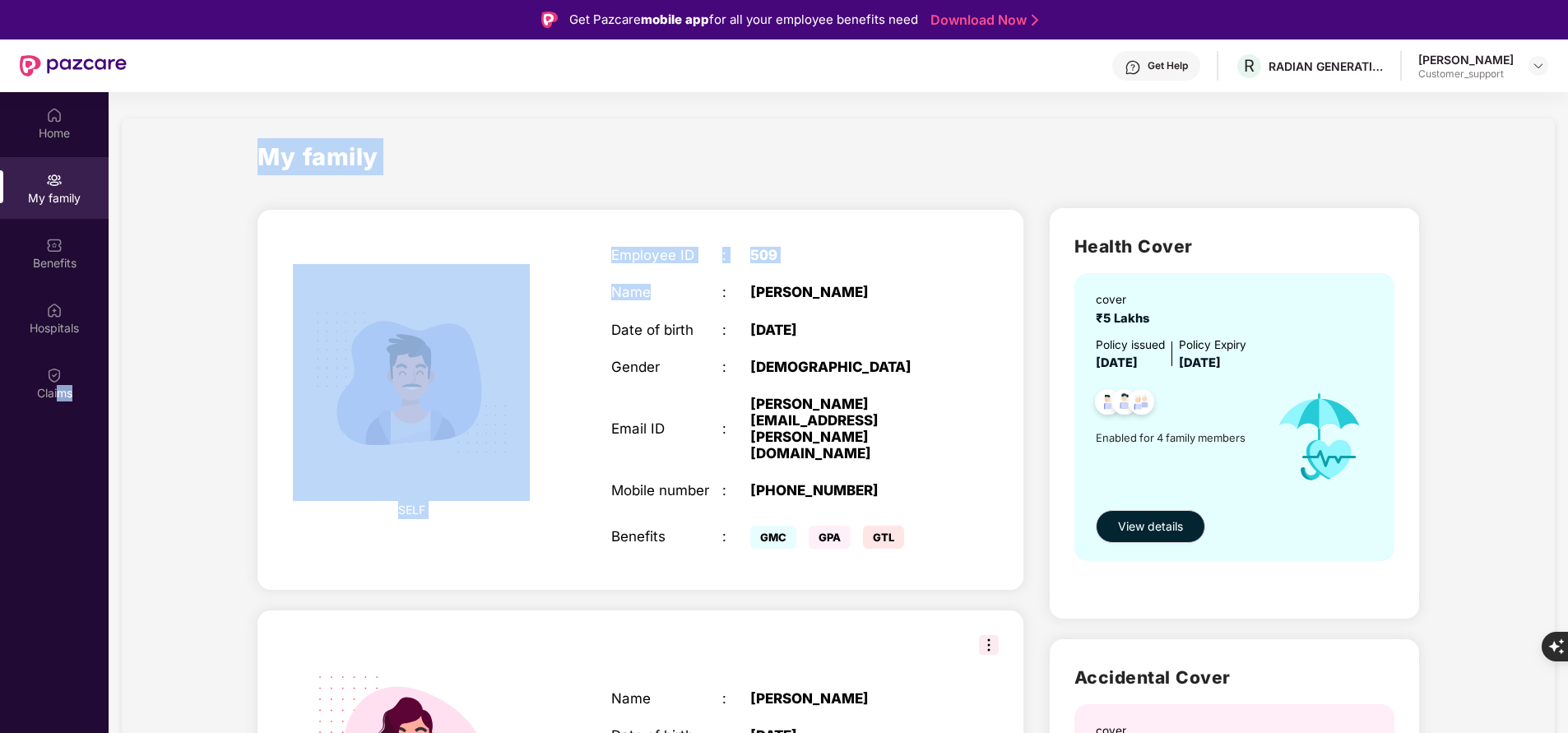
drag, startPoint x: 56, startPoint y: 539, endPoint x: 674, endPoint y: 271, distance: 673.6
click at [674, 271] on div "Home My family Benefits Hospitals Claims My family SELF Employee ID : 509 Name …" at bounding box center [784, 459] width 1568 height 733
click at [674, 271] on div "Employee ID : 509 Name : [PERSON_NAME] [PERSON_NAME] of birth : [DEMOGRAPHIC_DA…" at bounding box center [777, 399] width 366 height 346
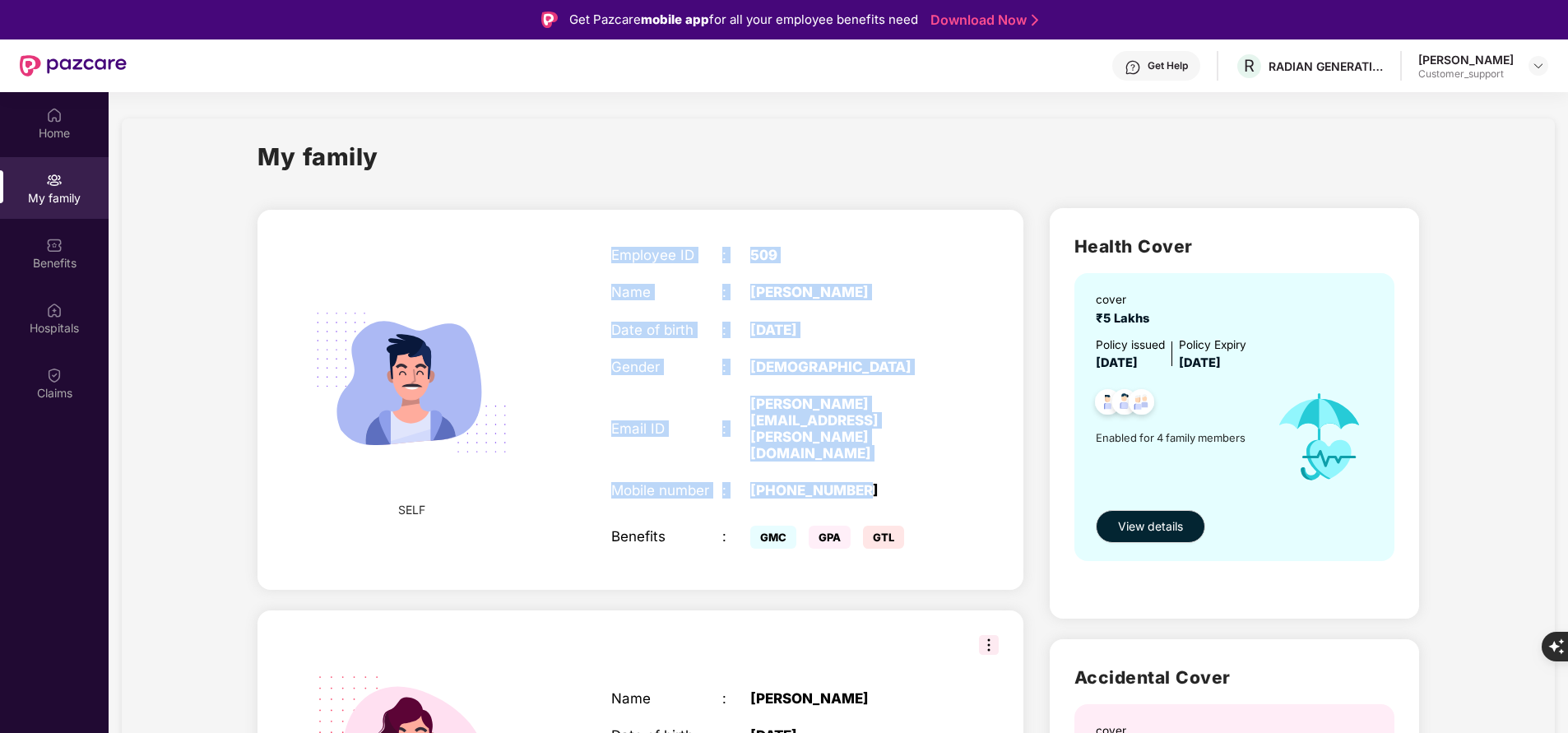
drag, startPoint x: 611, startPoint y: 250, endPoint x: 914, endPoint y: 433, distance: 354.0
click at [914, 433] on div "Employee ID : 509 Name : [PERSON_NAME] [PERSON_NAME] of birth : [DEMOGRAPHIC_DA…" at bounding box center [777, 399] width 366 height 346
copy div "Employee ID : 509 Name : [PERSON_NAME] [PERSON_NAME] of birth : [DEMOGRAPHIC_DA…"
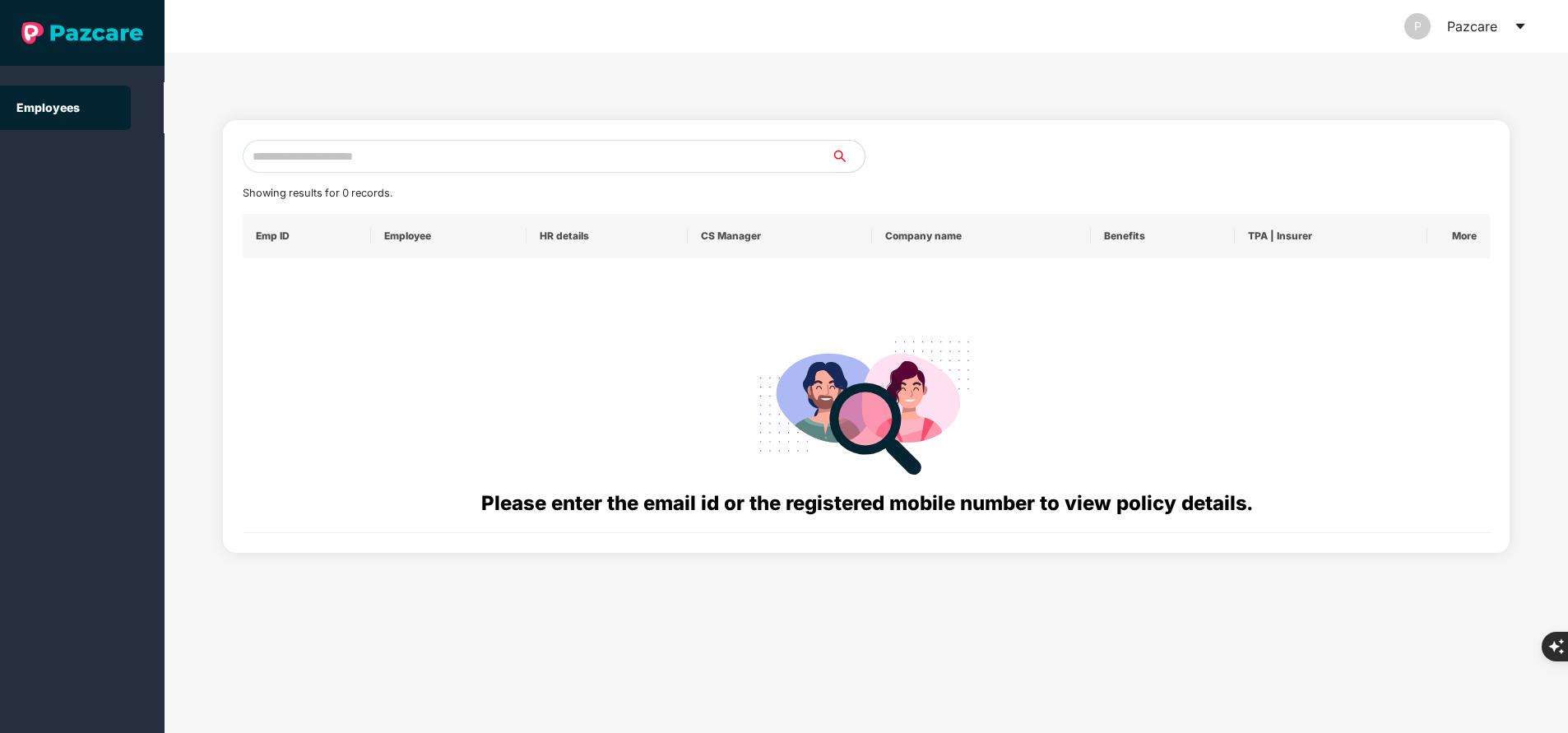
click at [434, 153] on input "text" at bounding box center [536, 156] width 589 height 33
paste input "**********"
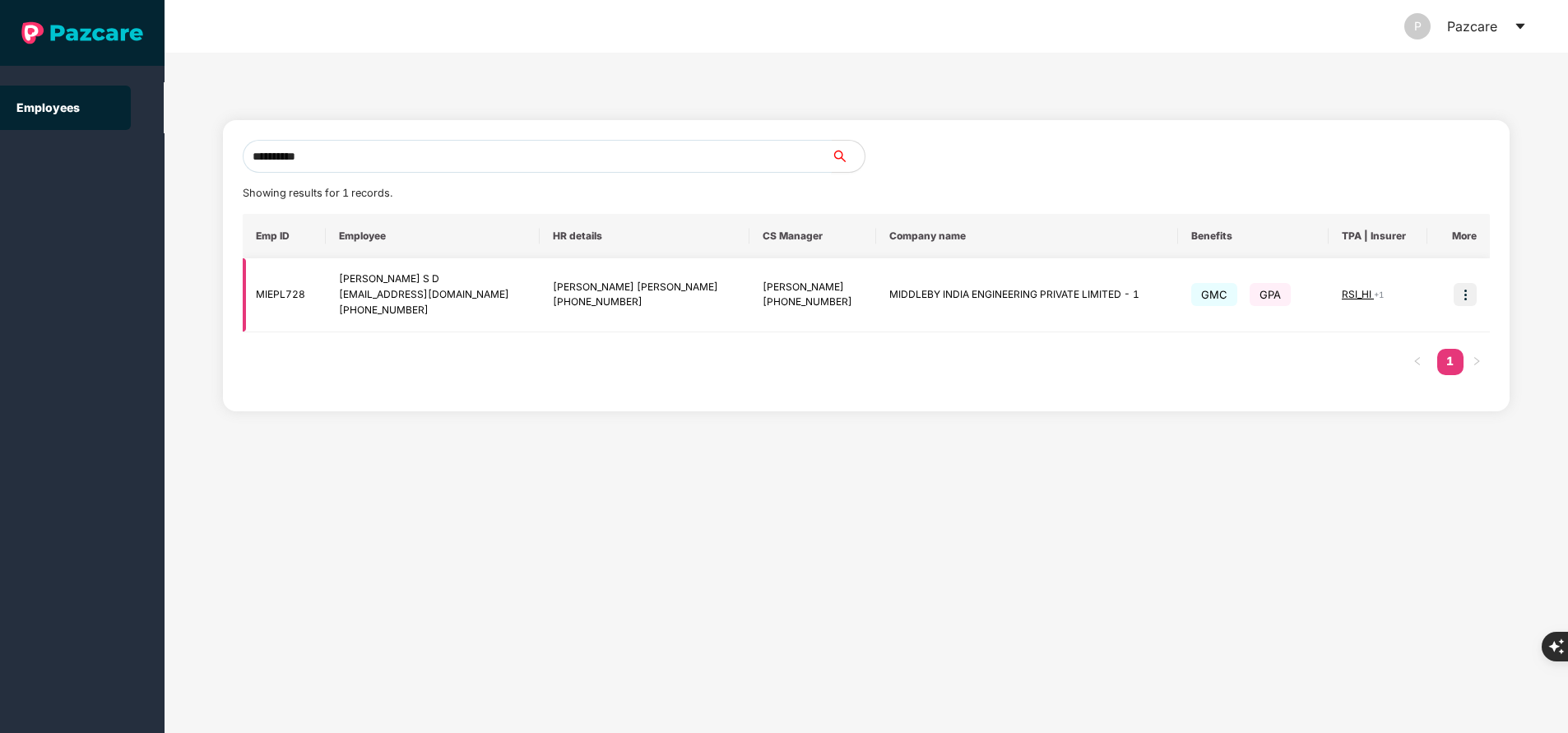
type input "**********"
click at [1464, 299] on img at bounding box center [1465, 295] width 23 height 23
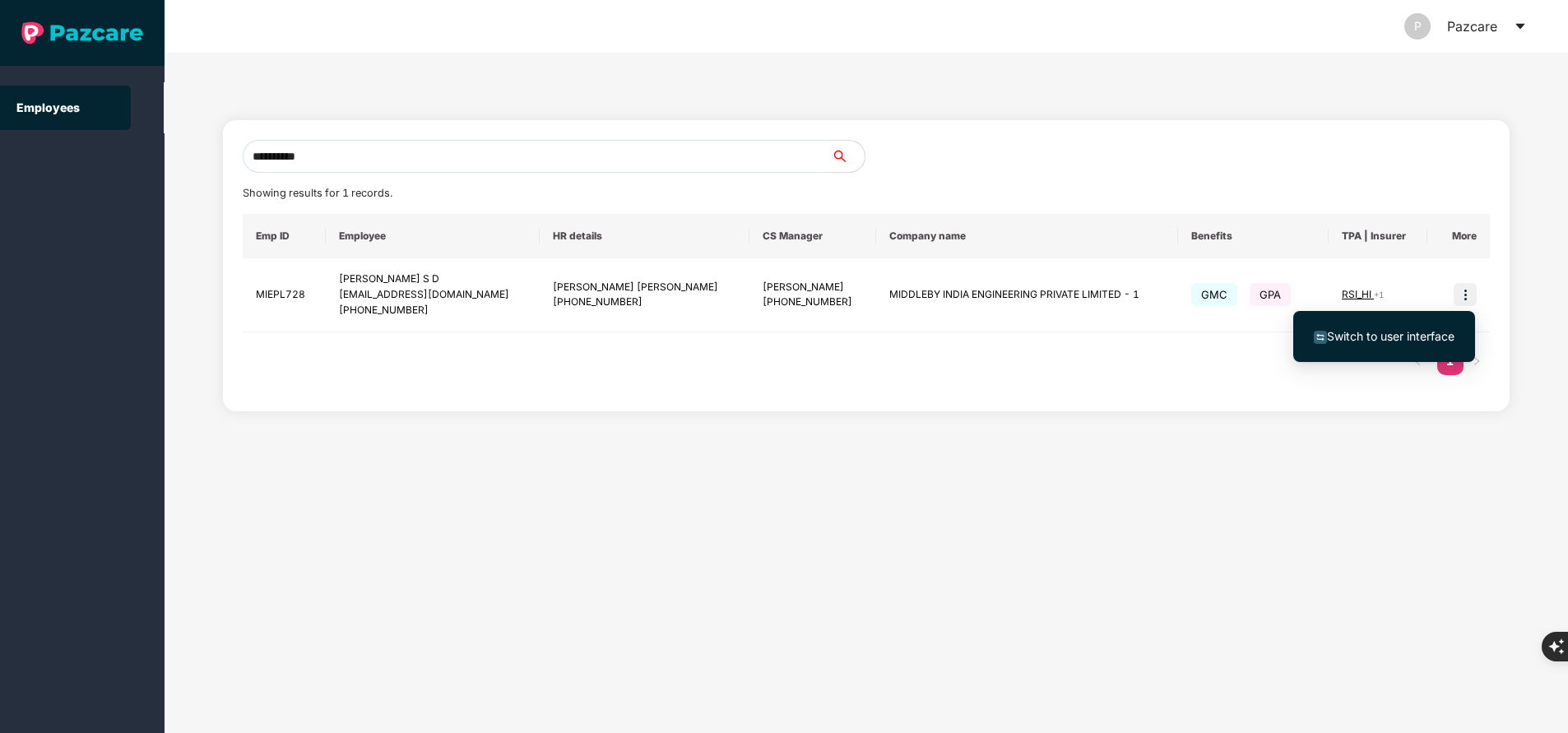
click at [1408, 338] on span "Switch to user interface" at bounding box center [1390, 336] width 128 height 14
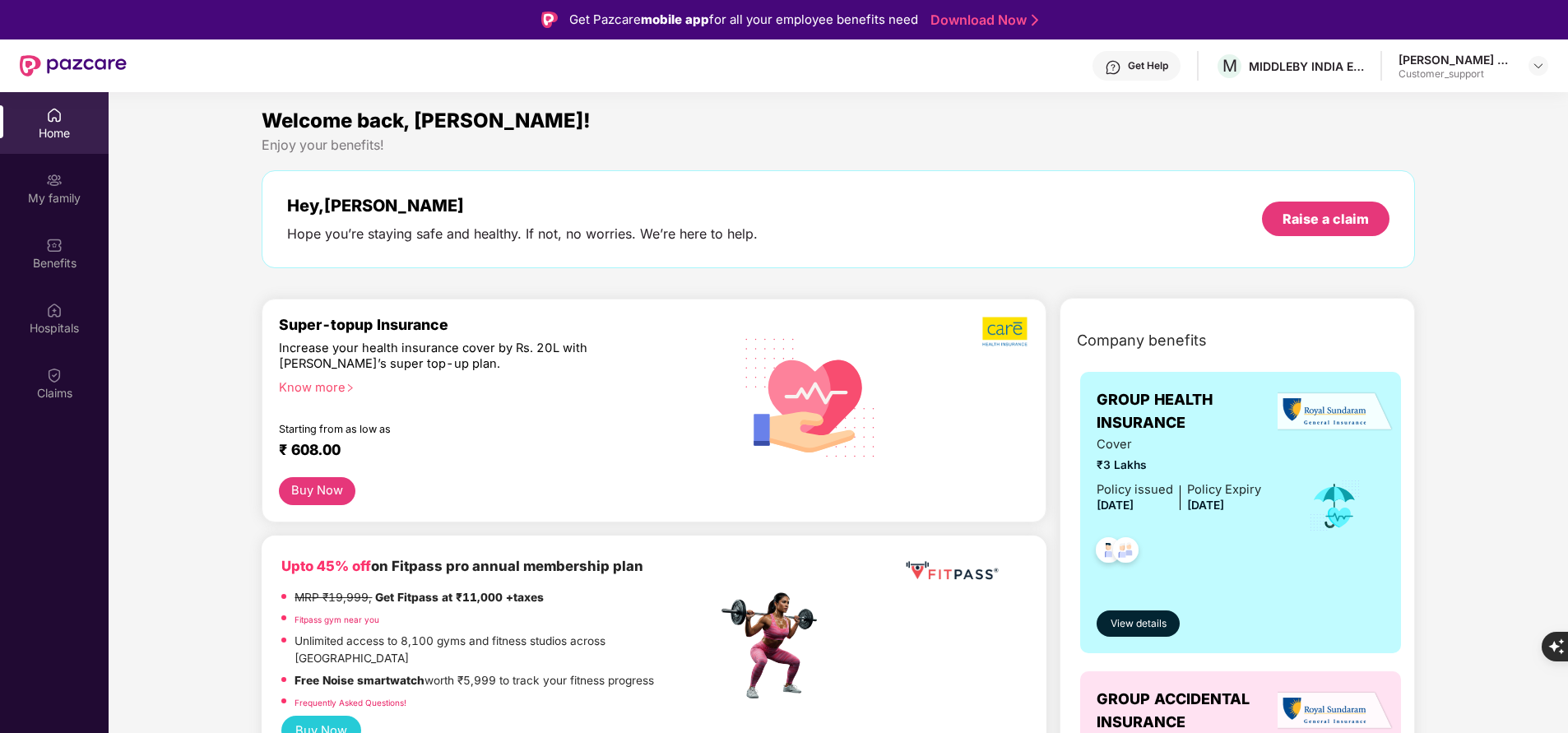
click at [61, 193] on div "My family" at bounding box center [54, 198] width 108 height 16
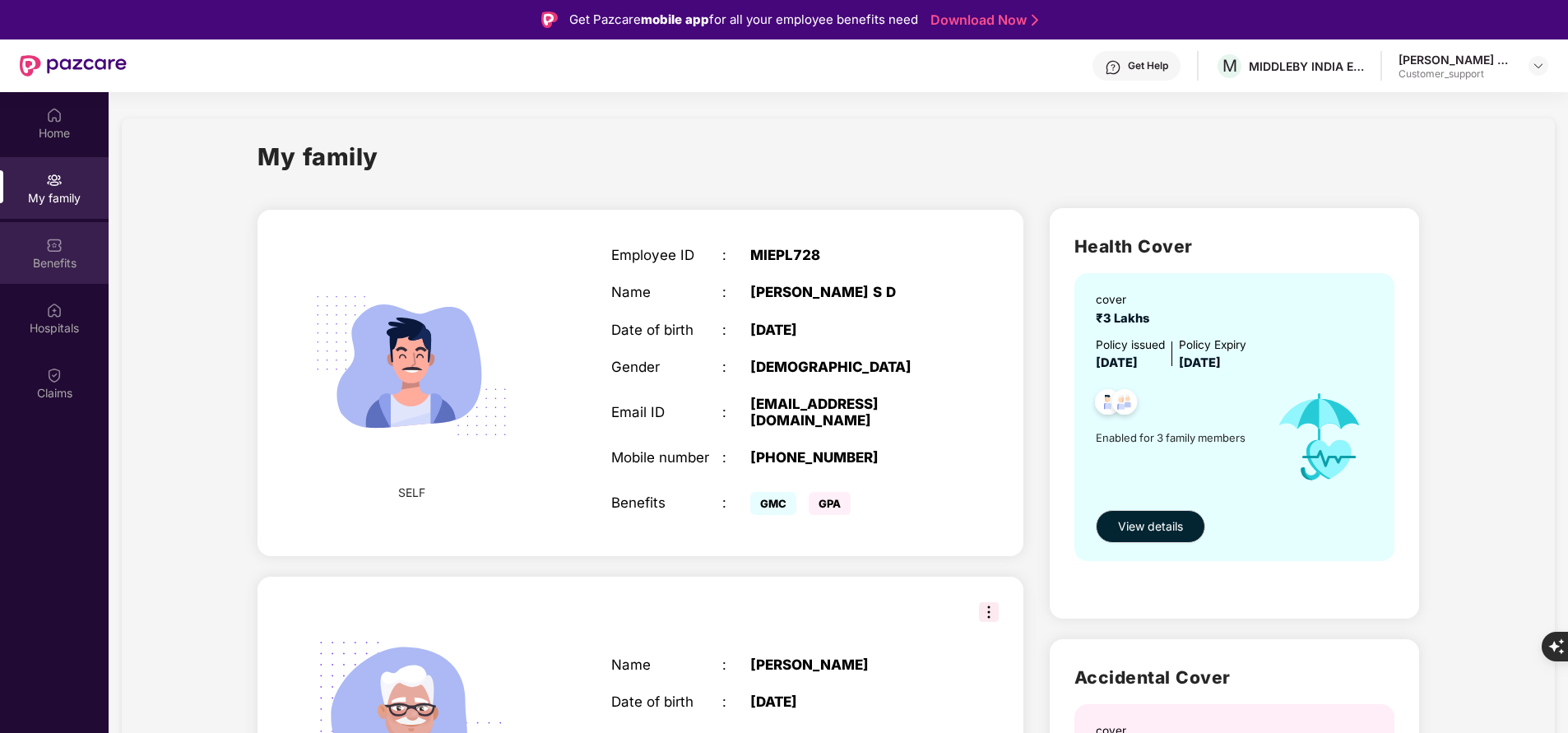
click at [65, 265] on div "Benefits" at bounding box center [54, 263] width 108 height 16
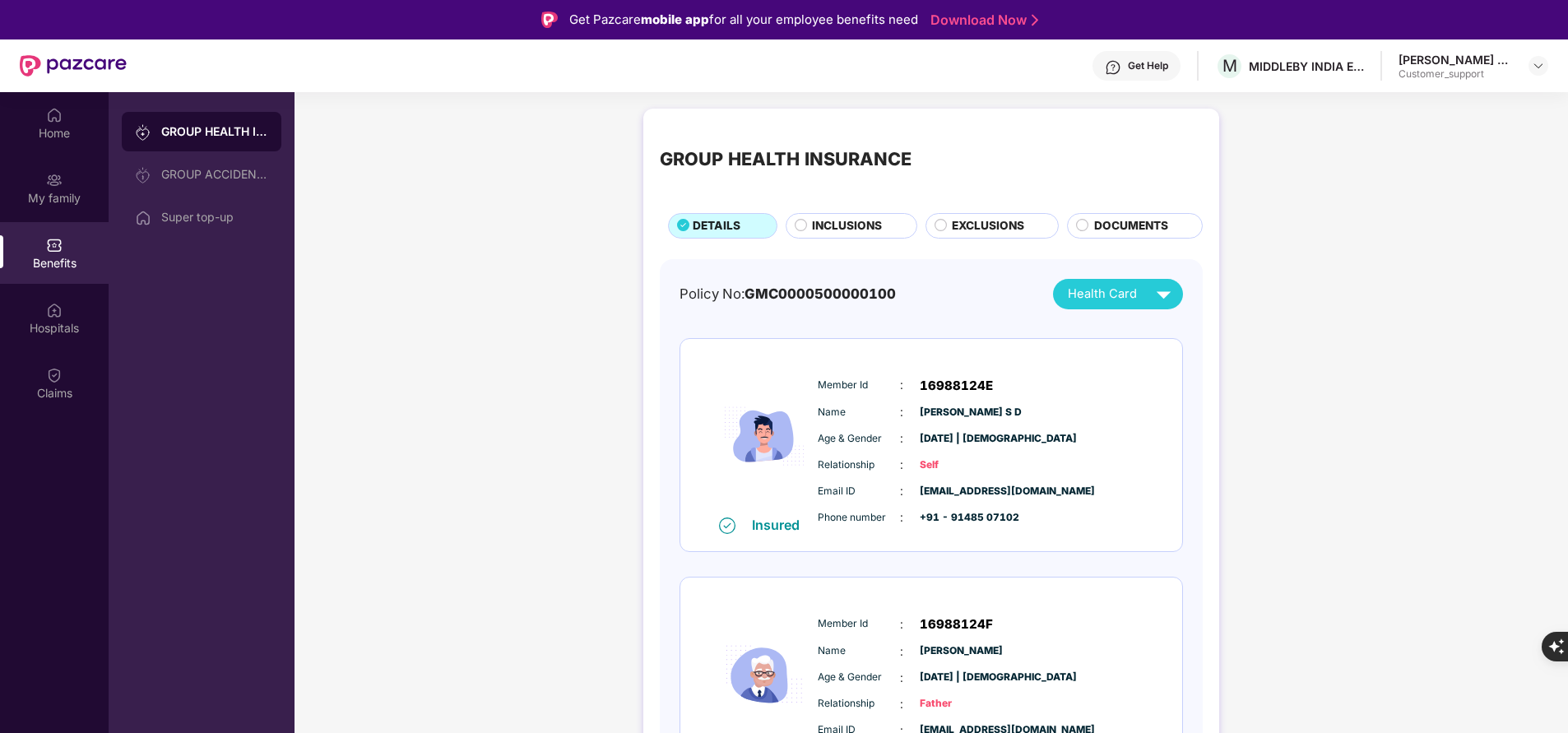
scroll to position [108, 0]
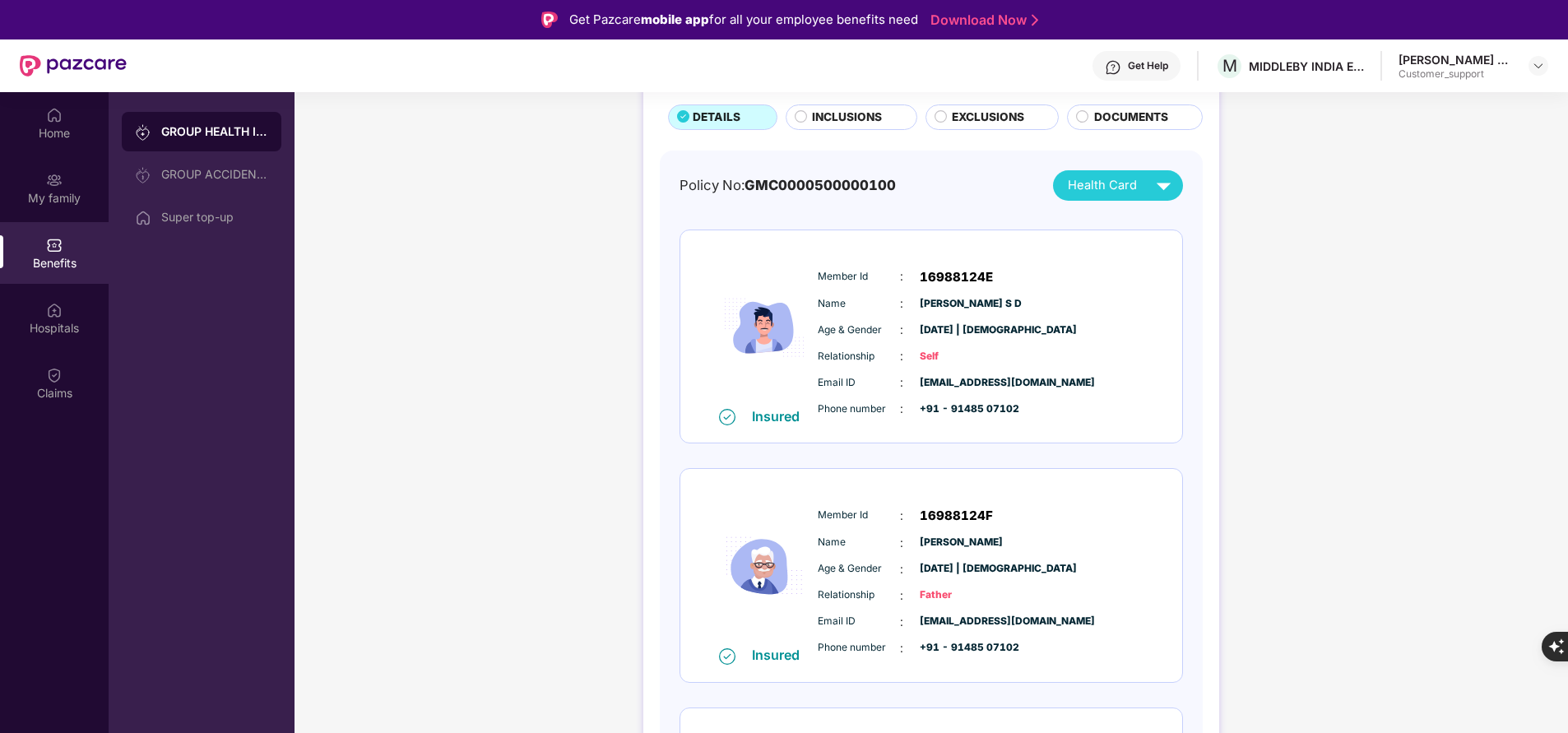
click at [860, 122] on span "INCLUSIONS" at bounding box center [847, 116] width 70 height 17
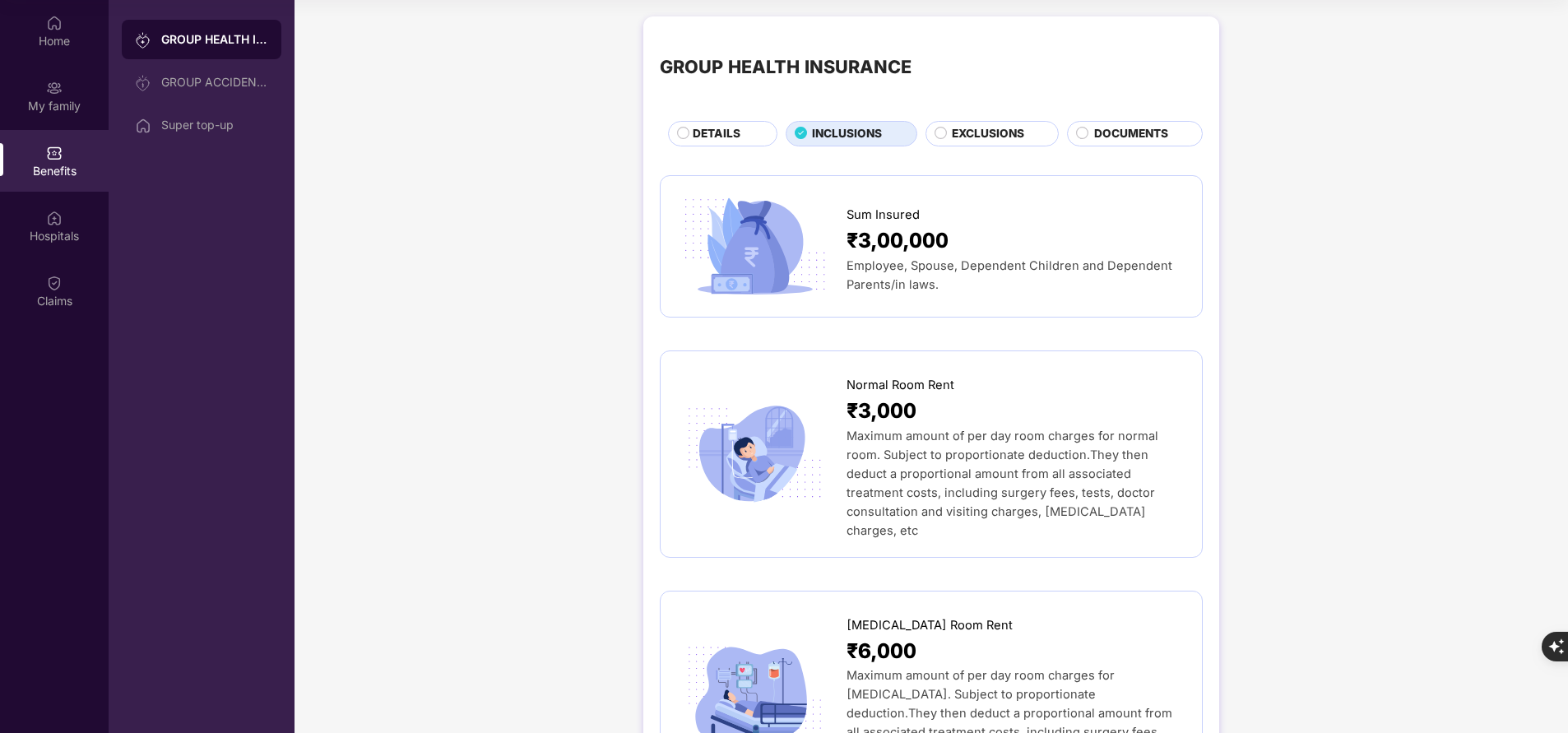
scroll to position [0, 0]
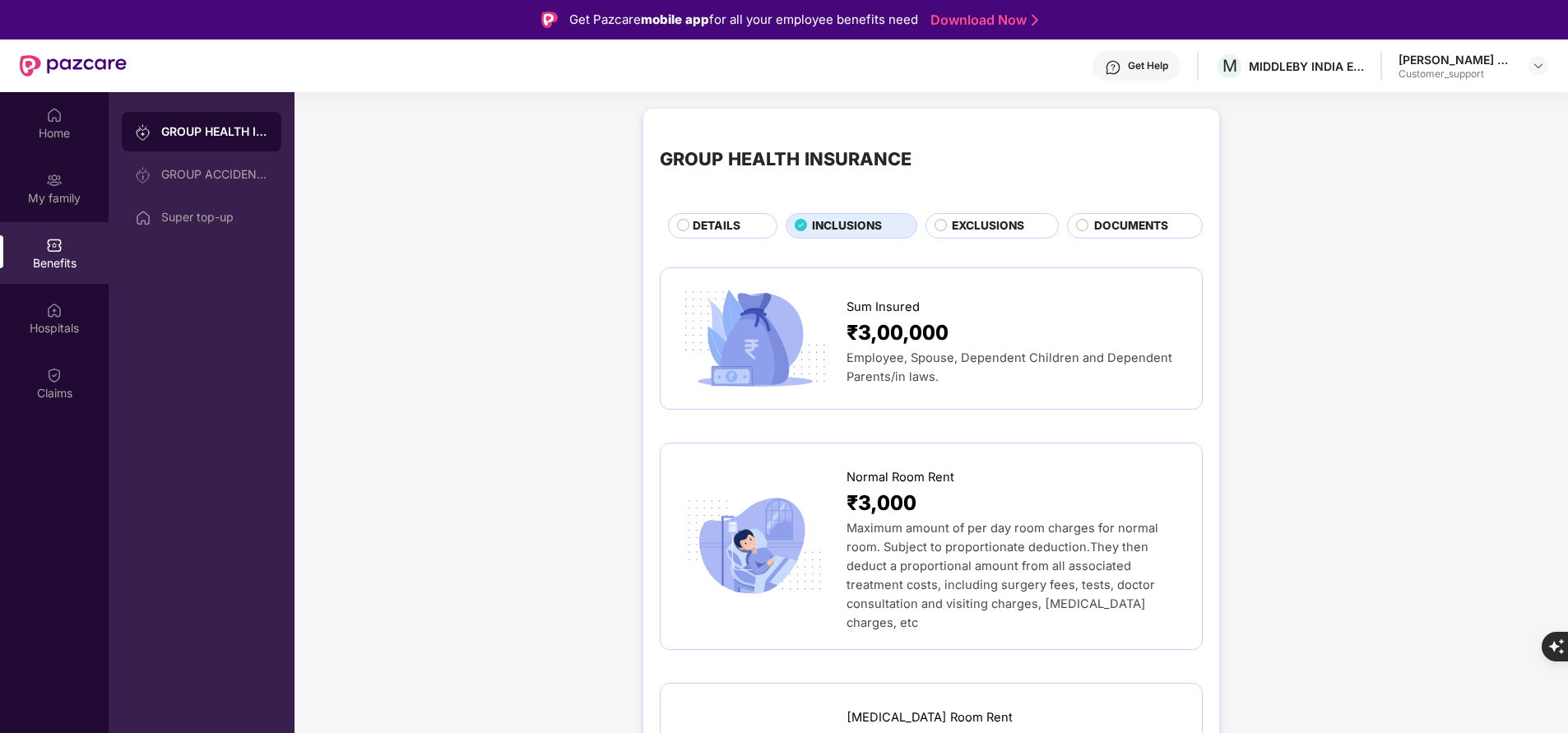
click at [738, 226] on span "DETAILS" at bounding box center [716, 225] width 47 height 17
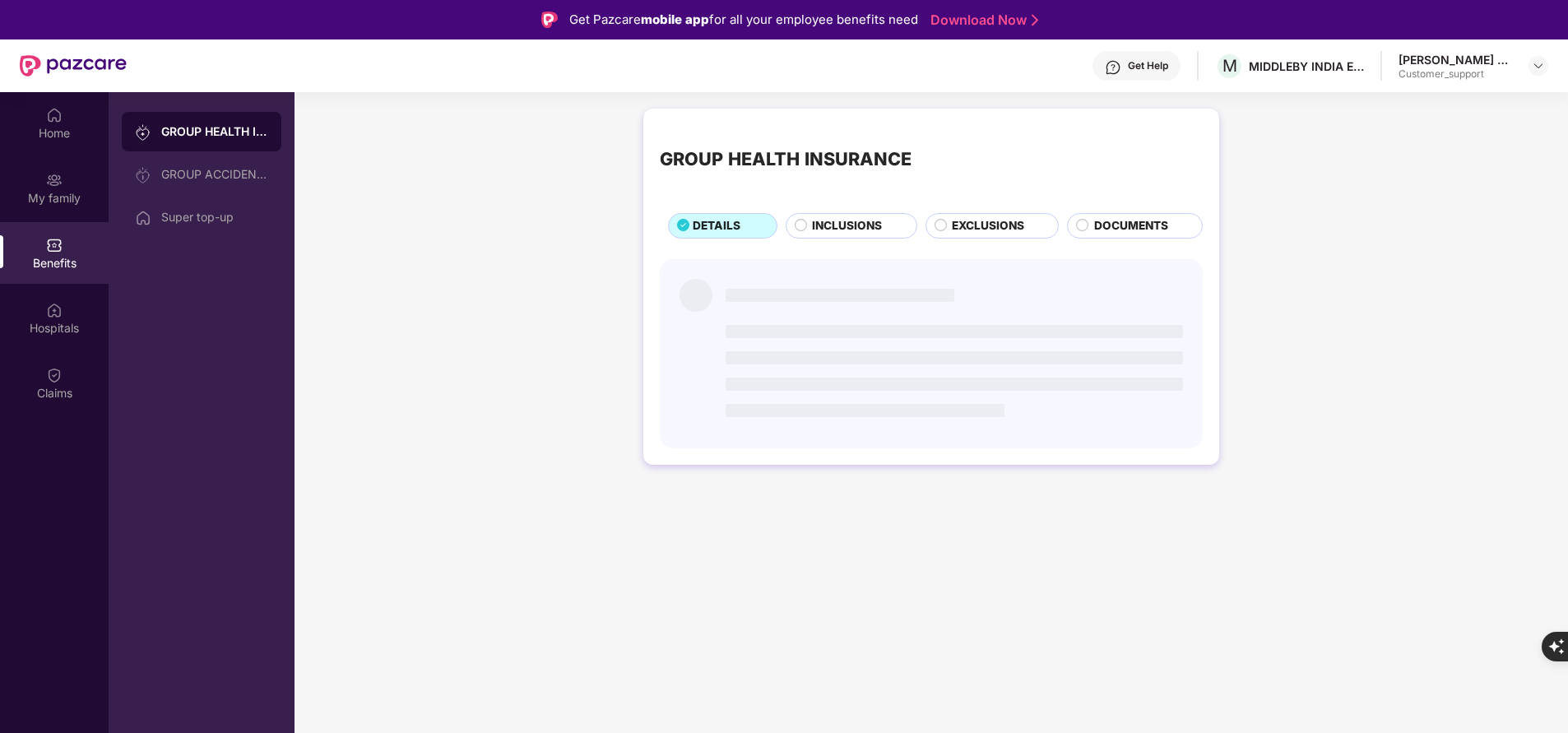
click at [816, 226] on span "INCLUSIONS" at bounding box center [847, 225] width 70 height 17
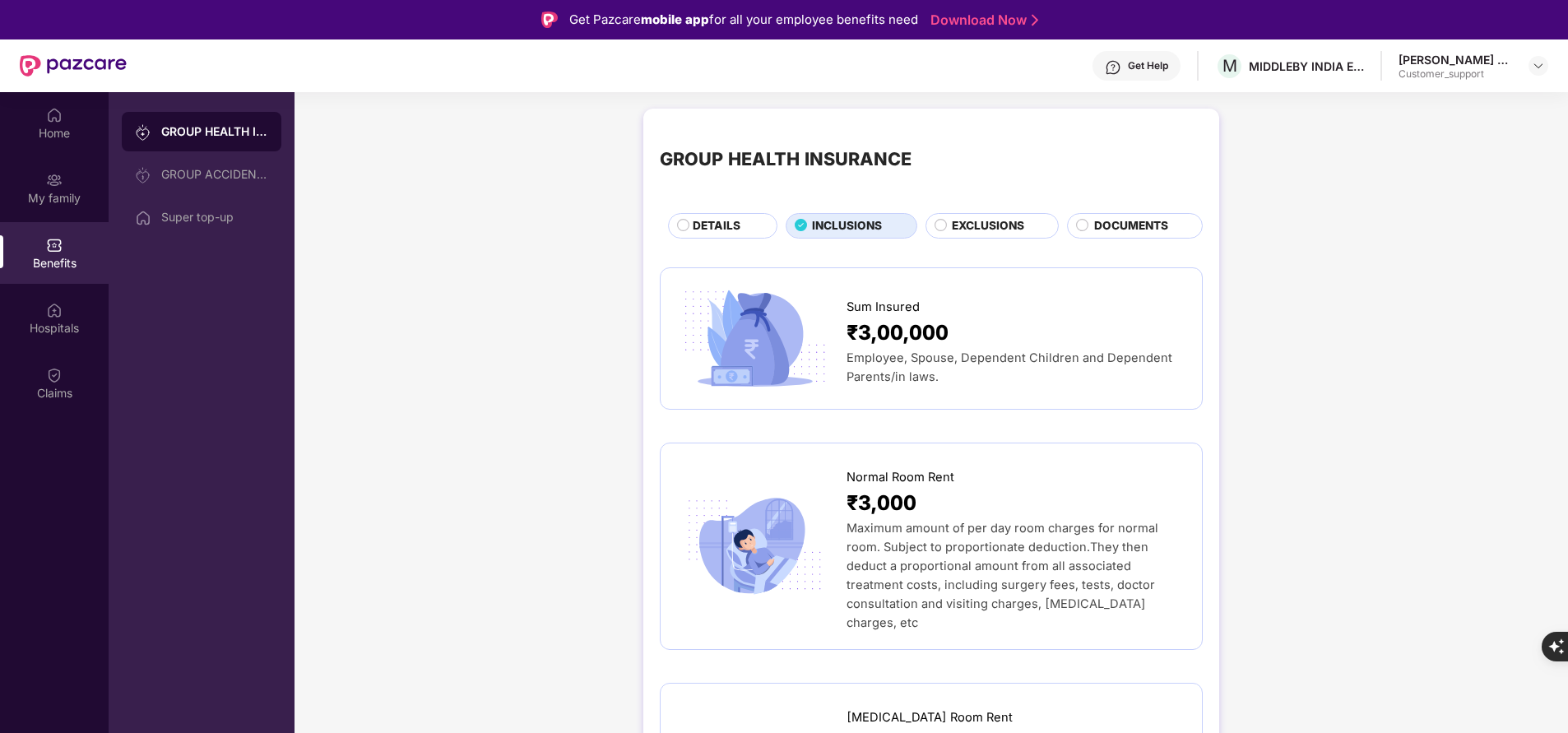
click at [1003, 225] on span "EXCLUSIONS" at bounding box center [988, 225] width 72 height 17
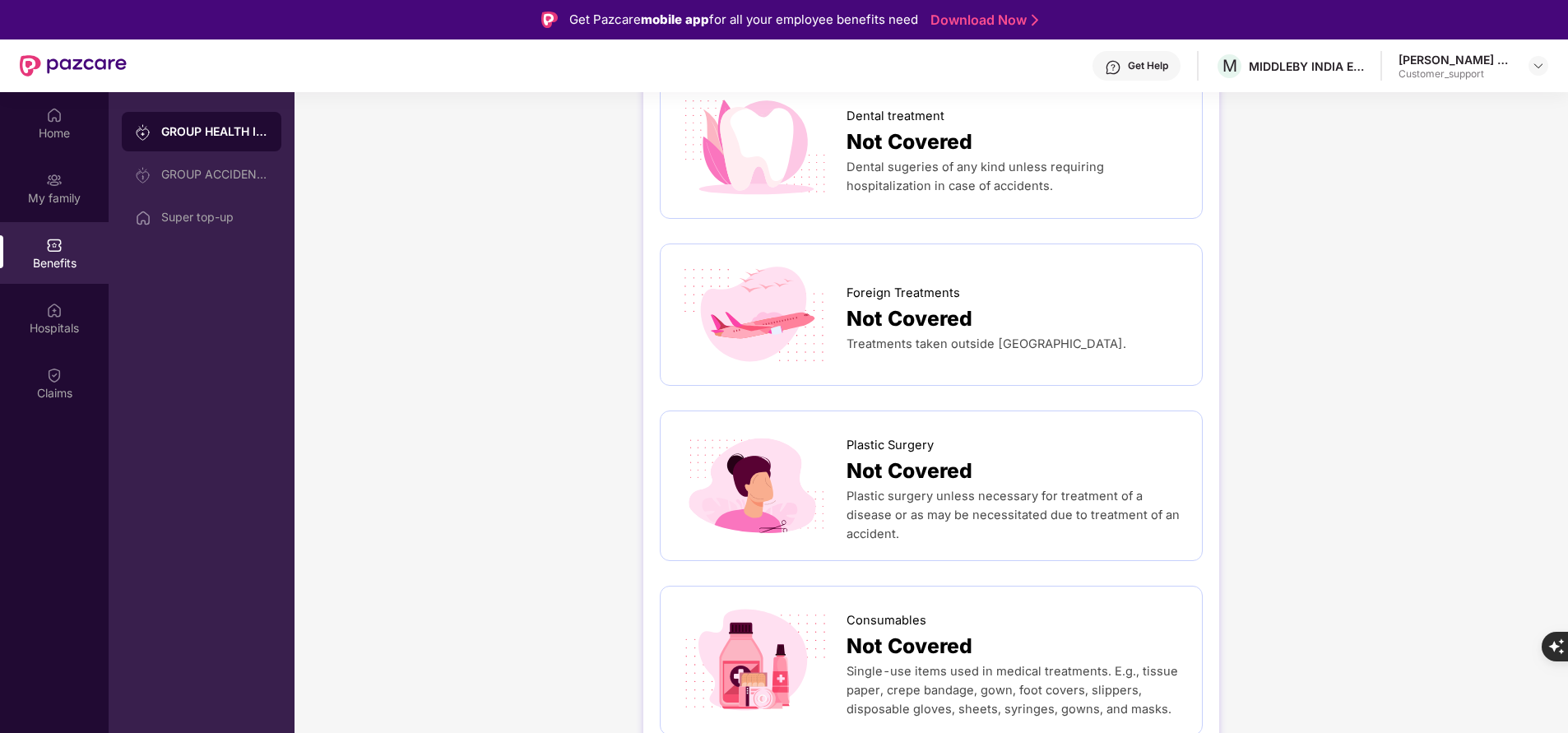
scroll to position [830, 0]
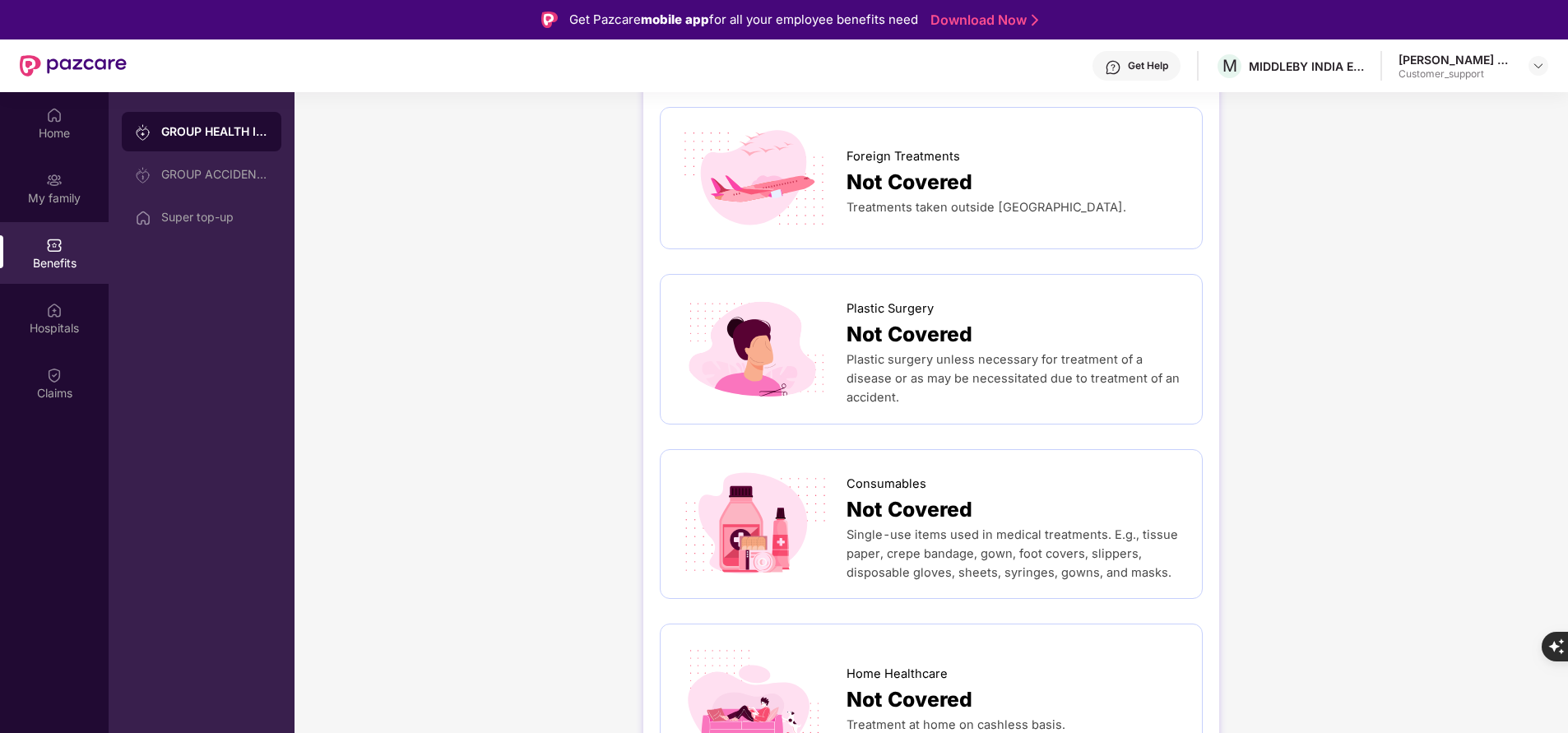
click at [80, 567] on div "Home My family Benefits Hospitals Claims" at bounding box center [54, 459] width 108 height 733
click at [310, 171] on div "GROUP HEALTH INSURANCE DETAILS INCLUSIONS EXCLUSIONS DOCUMENTS OPD Not Covered …" at bounding box center [931, 51] width 1273 height 1562
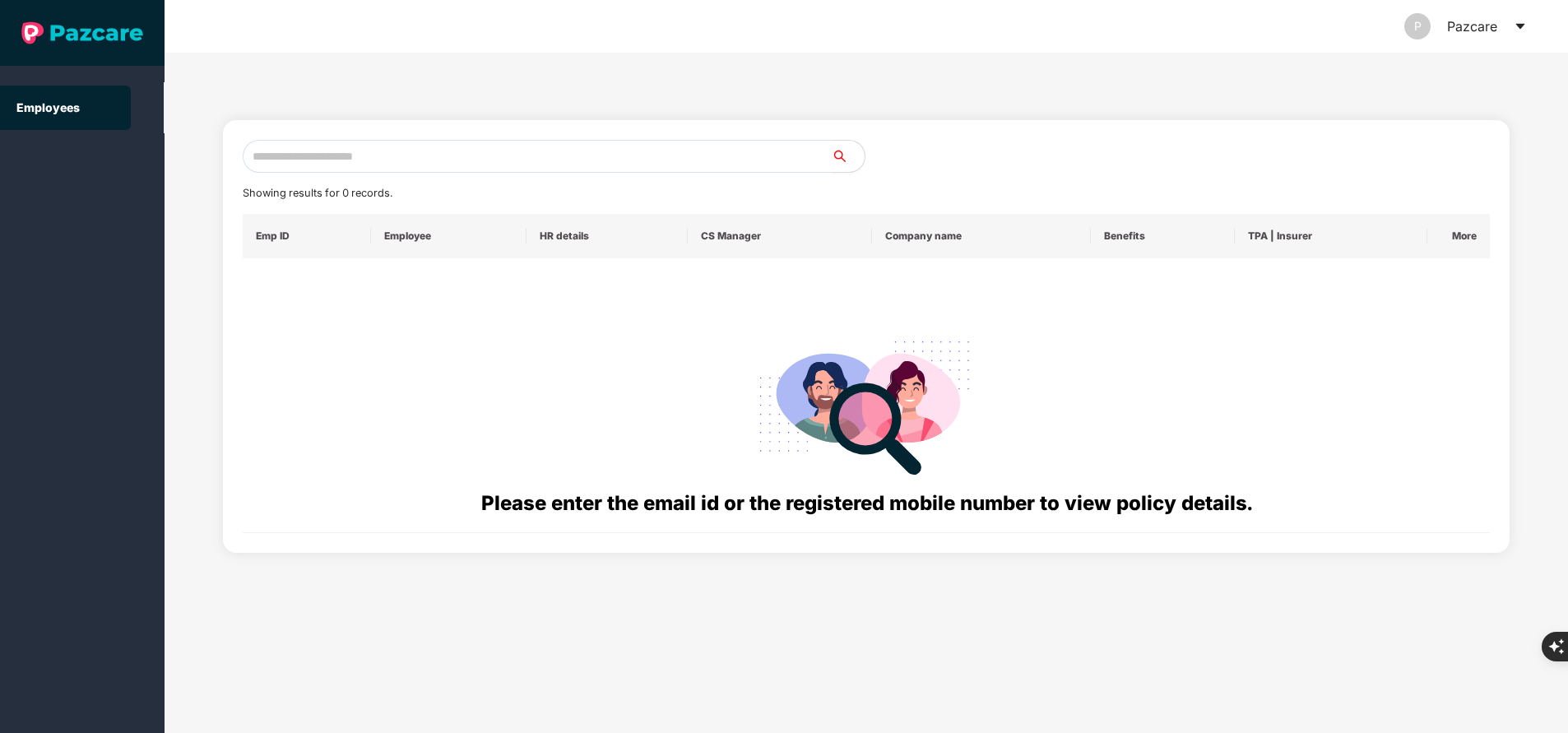
click at [409, 164] on input "text" at bounding box center [536, 156] width 589 height 33
paste input "**********"
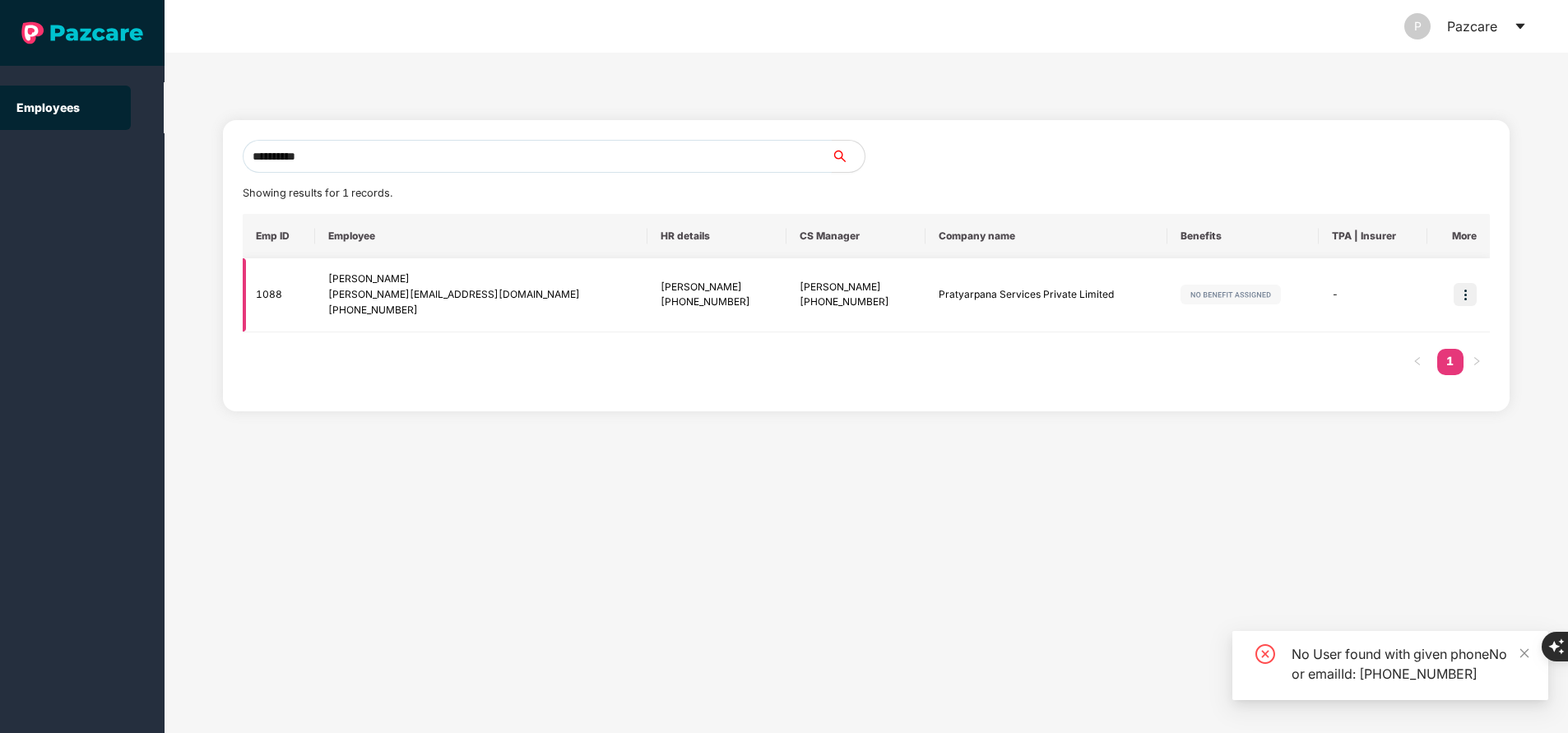
type input "**********"
click at [1469, 297] on img at bounding box center [1465, 295] width 23 height 23
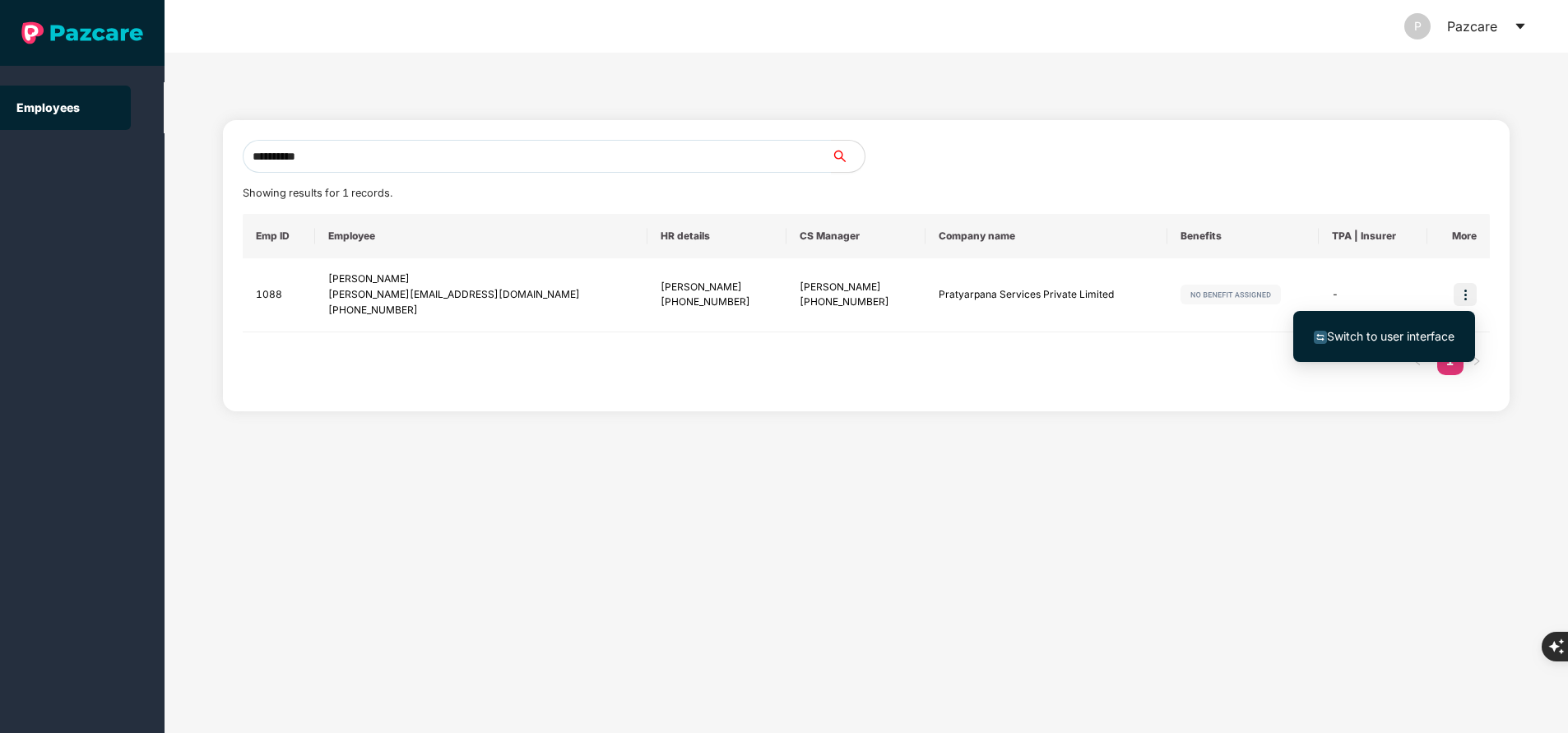
click at [1374, 334] on span "Switch to user interface" at bounding box center [1390, 336] width 128 height 14
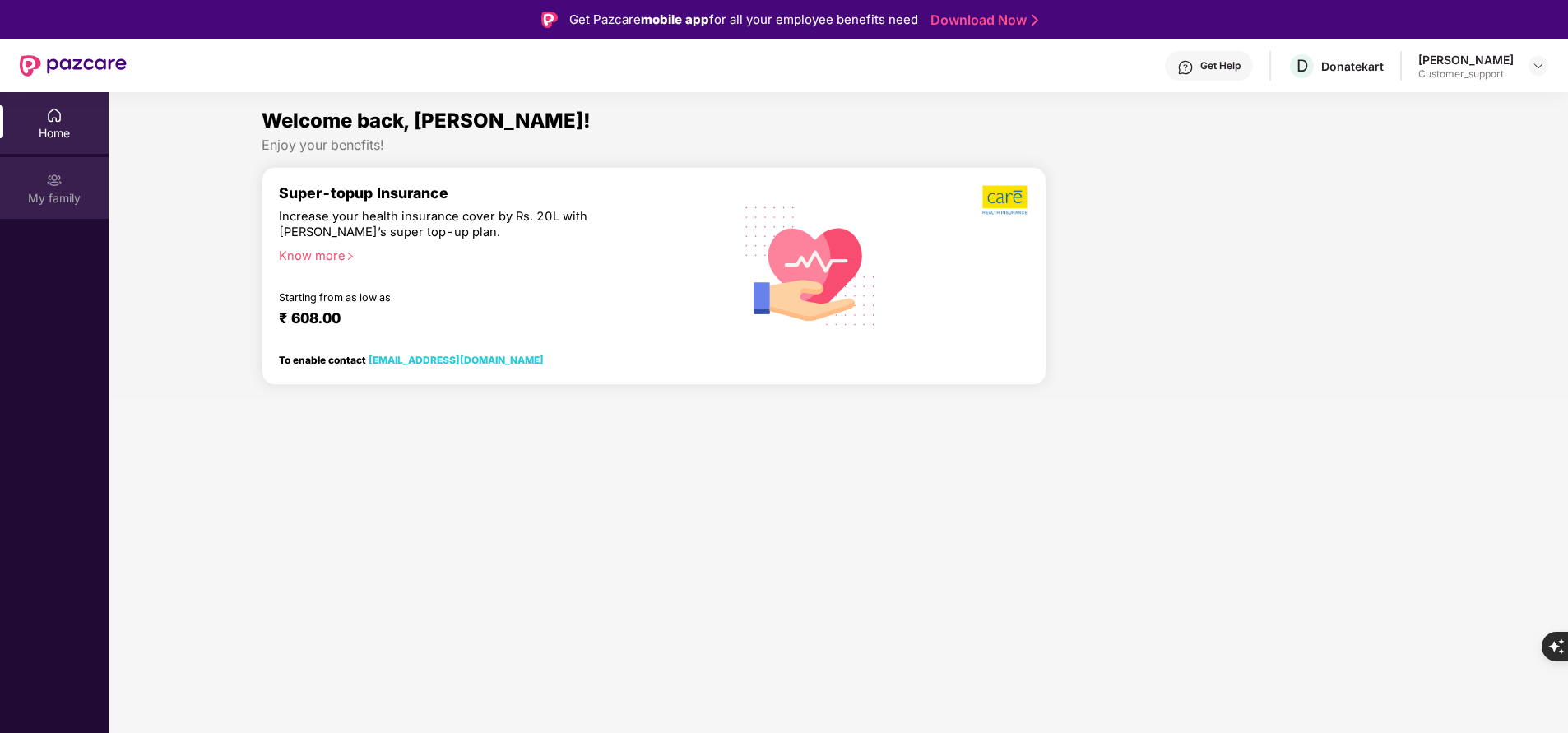
click at [56, 178] on img at bounding box center [55, 180] width 16 height 16
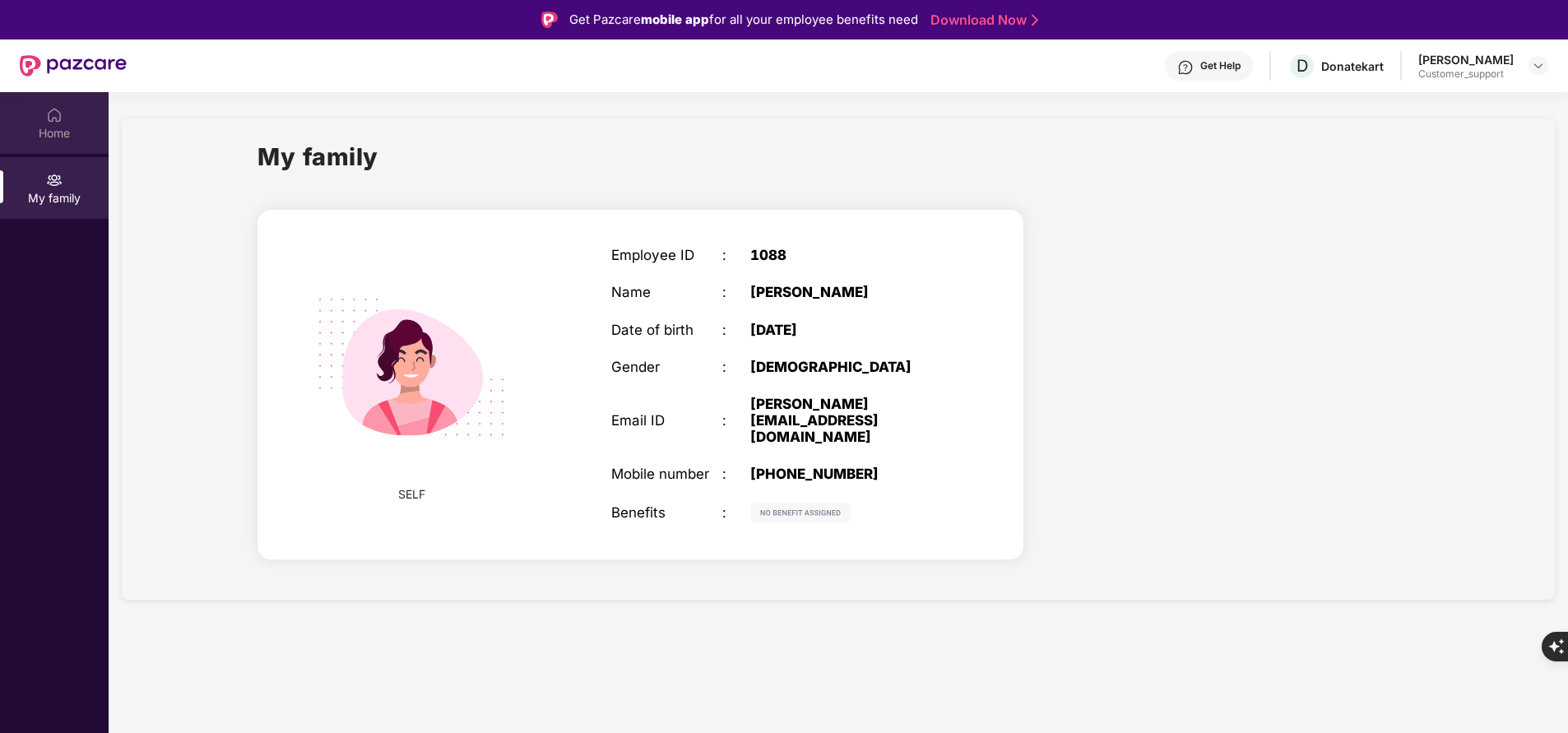
click at [63, 135] on div "Home" at bounding box center [54, 133] width 108 height 16
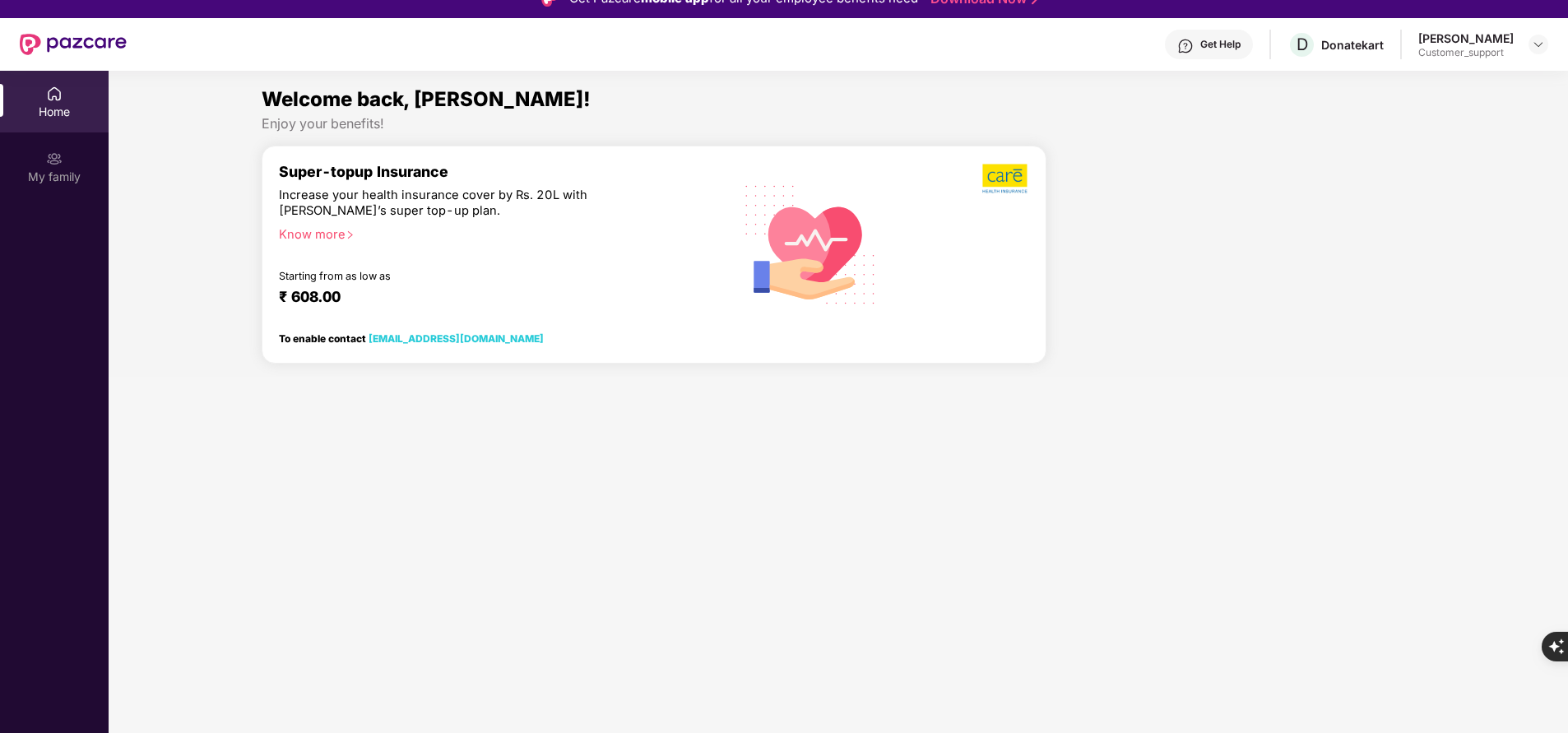
scroll to position [0, 0]
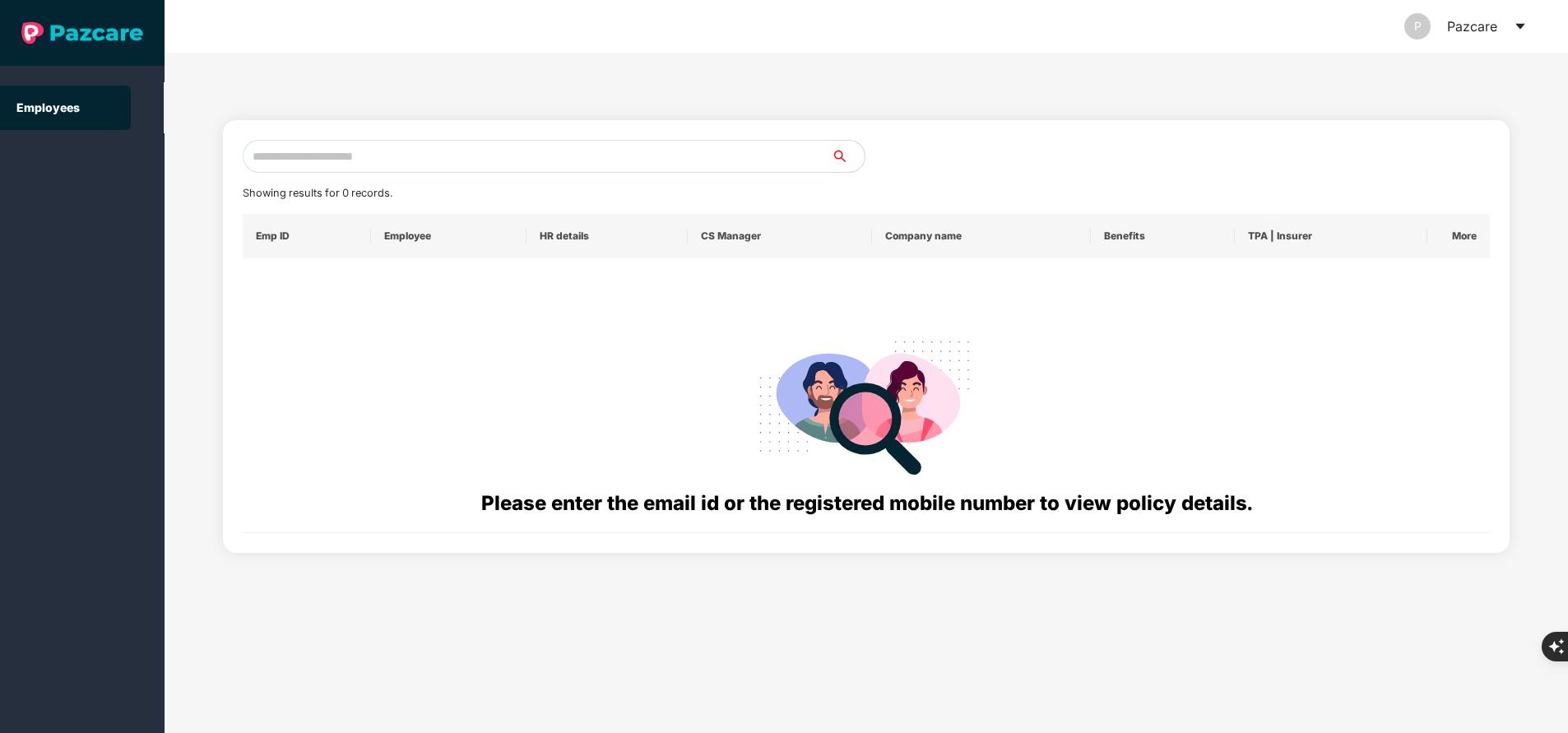
click at [448, 148] on input "text" at bounding box center [536, 156] width 589 height 33
paste input "**********"
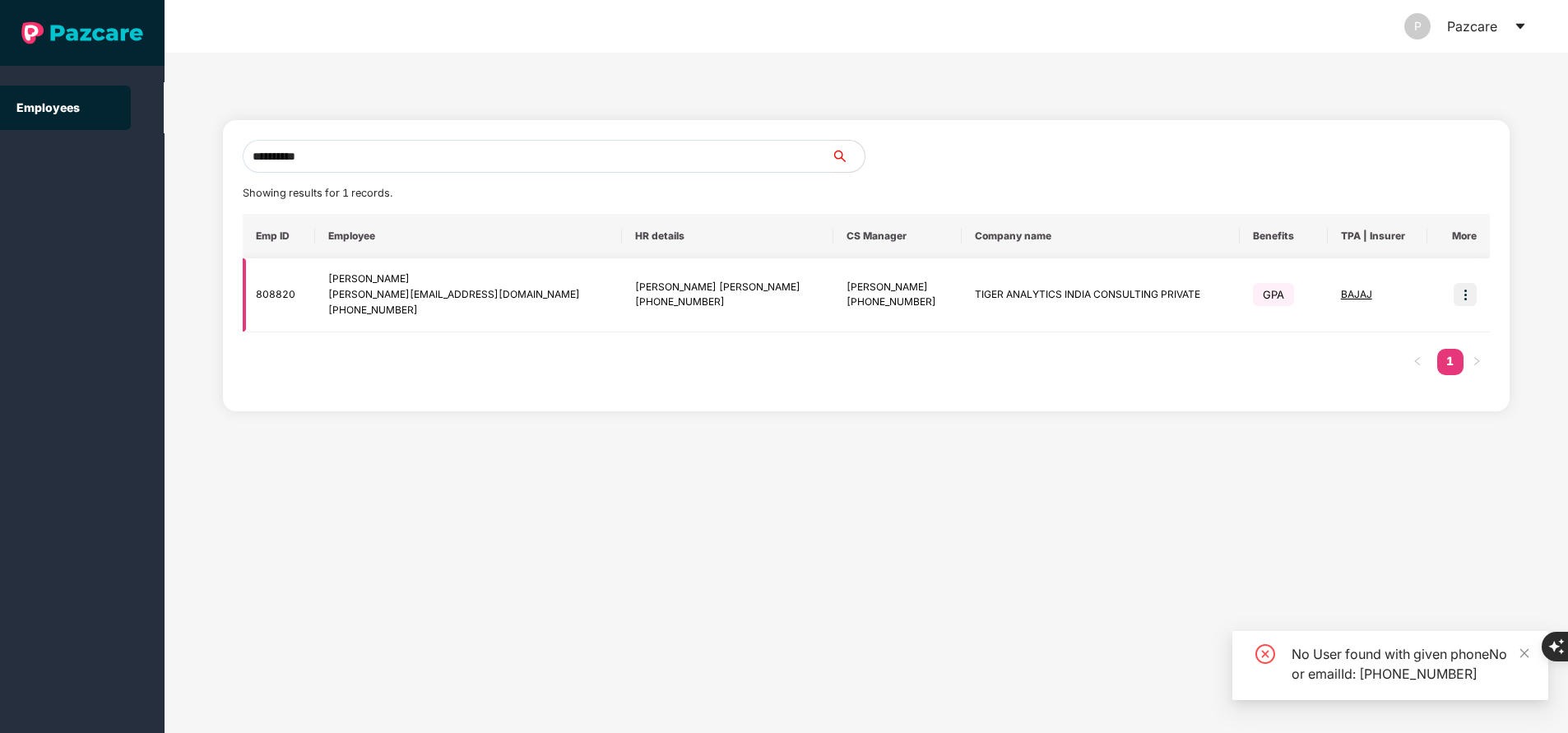
type input "**********"
click at [1465, 299] on img at bounding box center [1465, 295] width 23 height 23
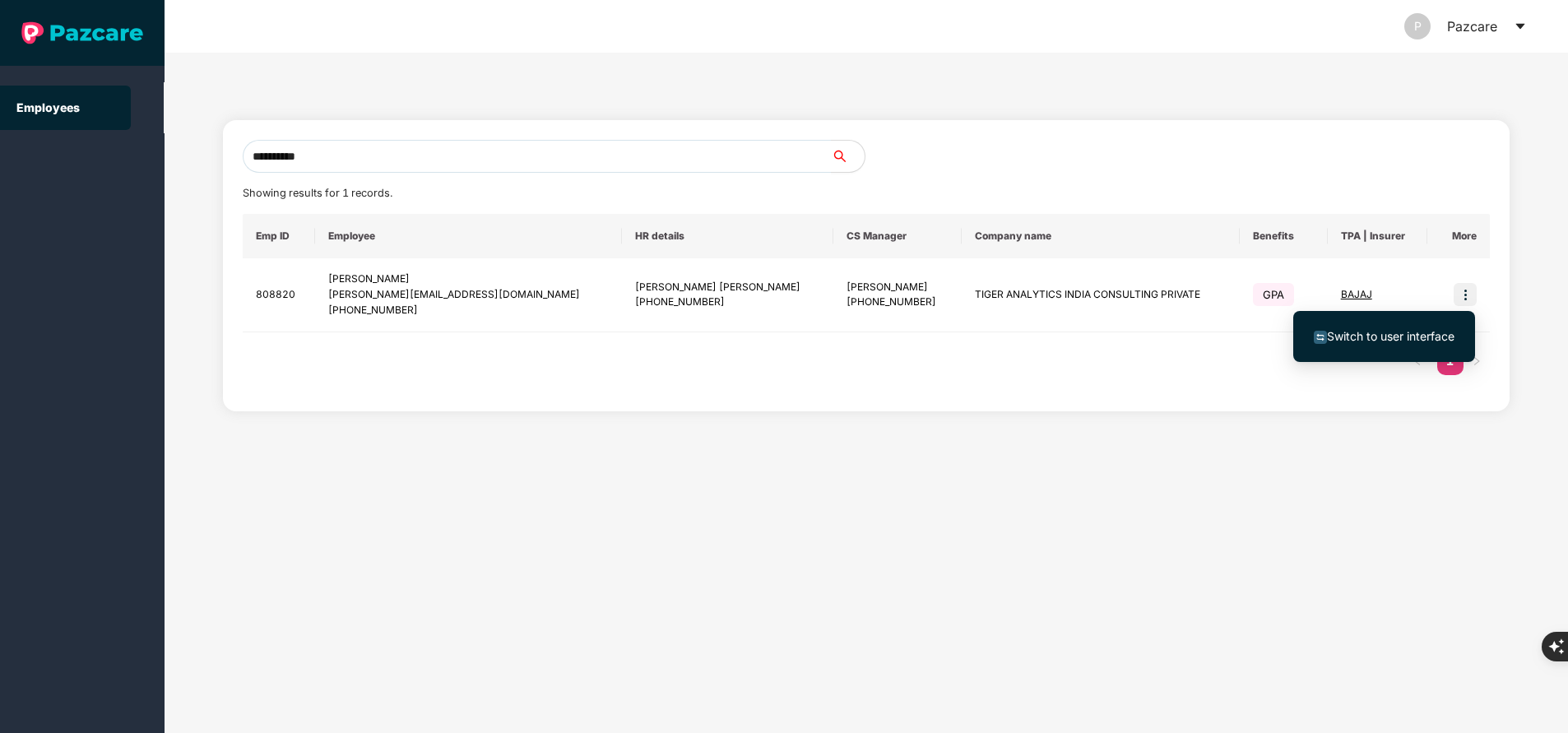
click at [1368, 347] on li "Switch to user interface" at bounding box center [1383, 336] width 181 height 35
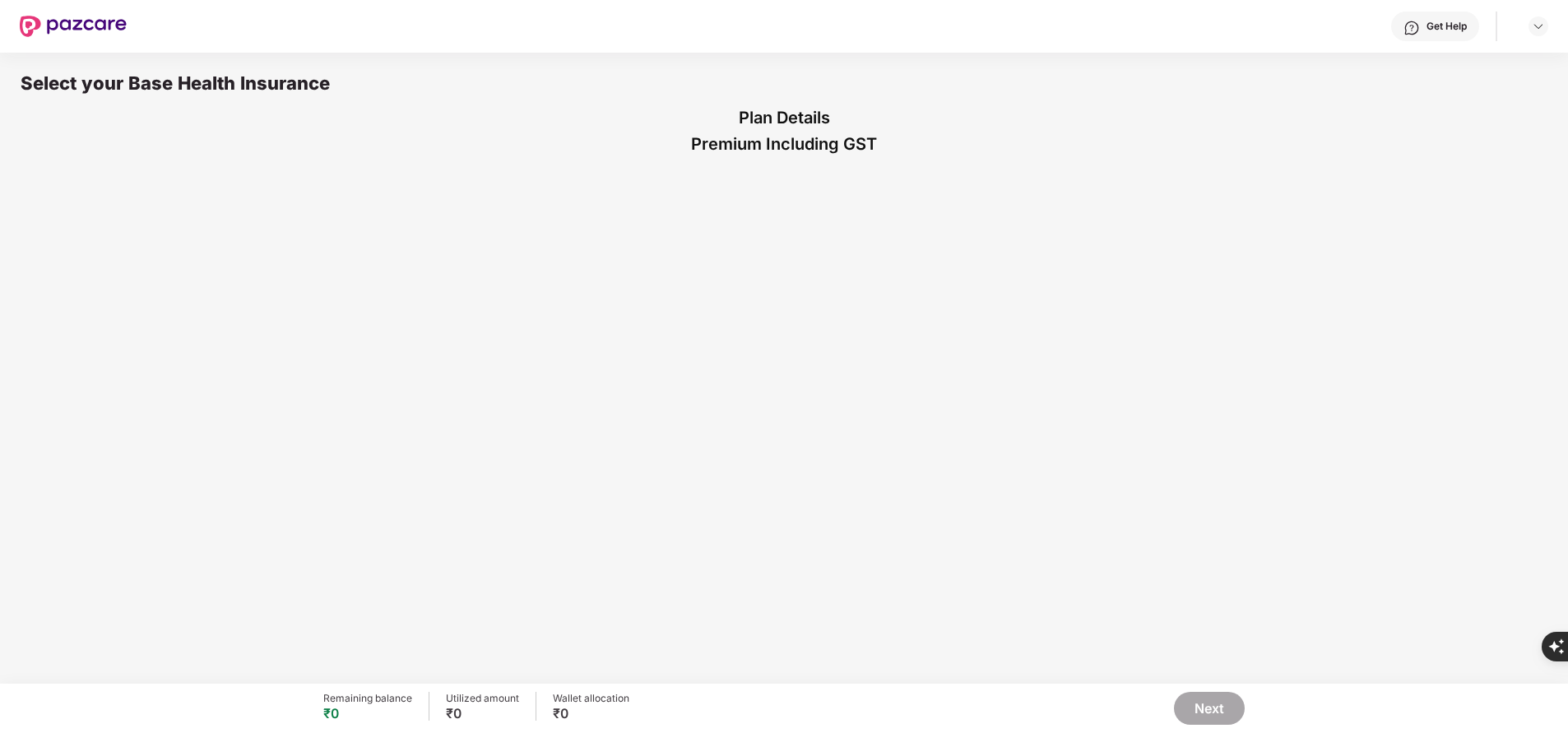
click at [919, 590] on div "Select your Base Health Insurance Plan Details Premium Including GST" at bounding box center [784, 366] width 1568 height 631
click at [733, 510] on div "Select your Base Health Insurance Plan Details Premium Including GST" at bounding box center [784, 366] width 1568 height 631
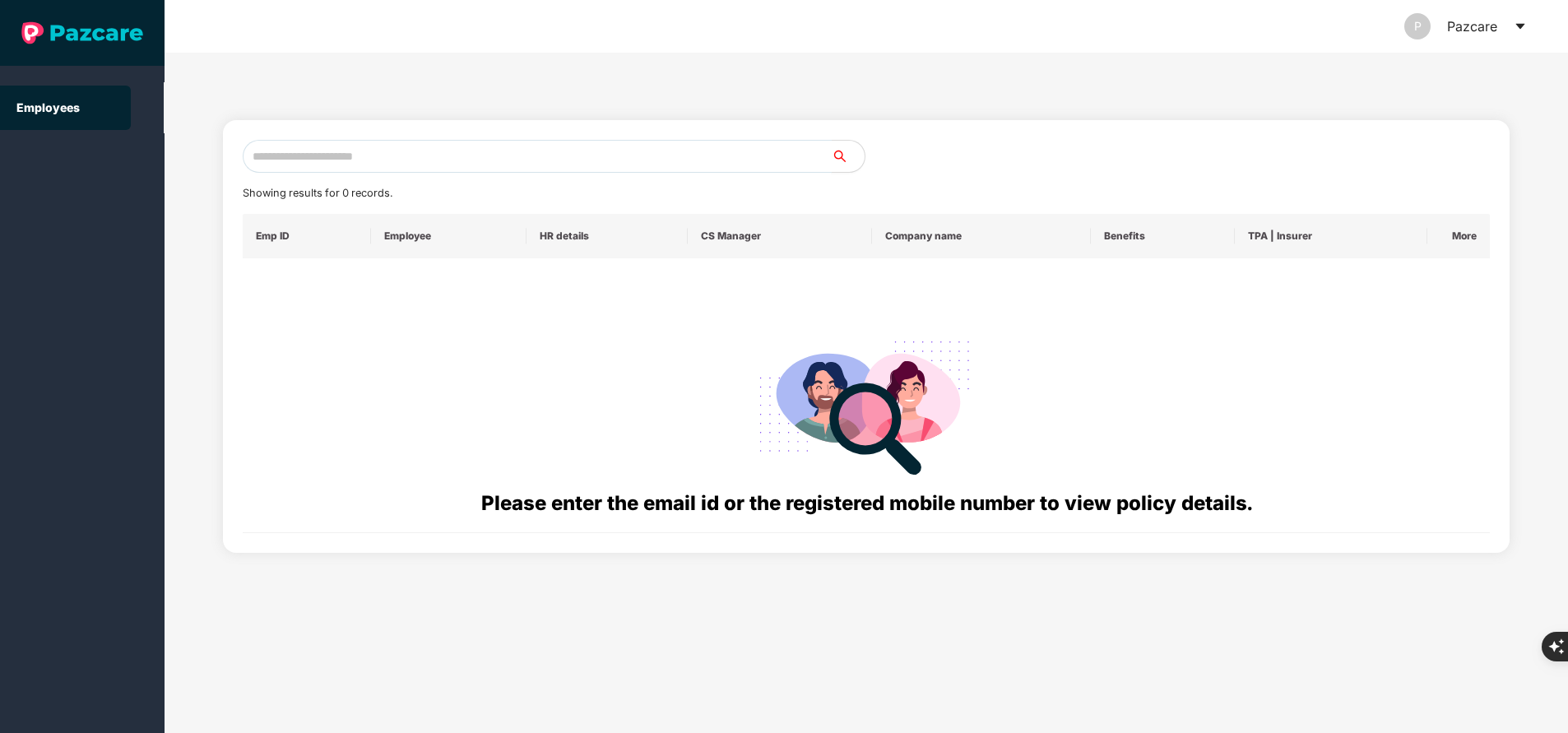
click at [365, 158] on input "text" at bounding box center [536, 156] width 589 height 33
paste input "**********"
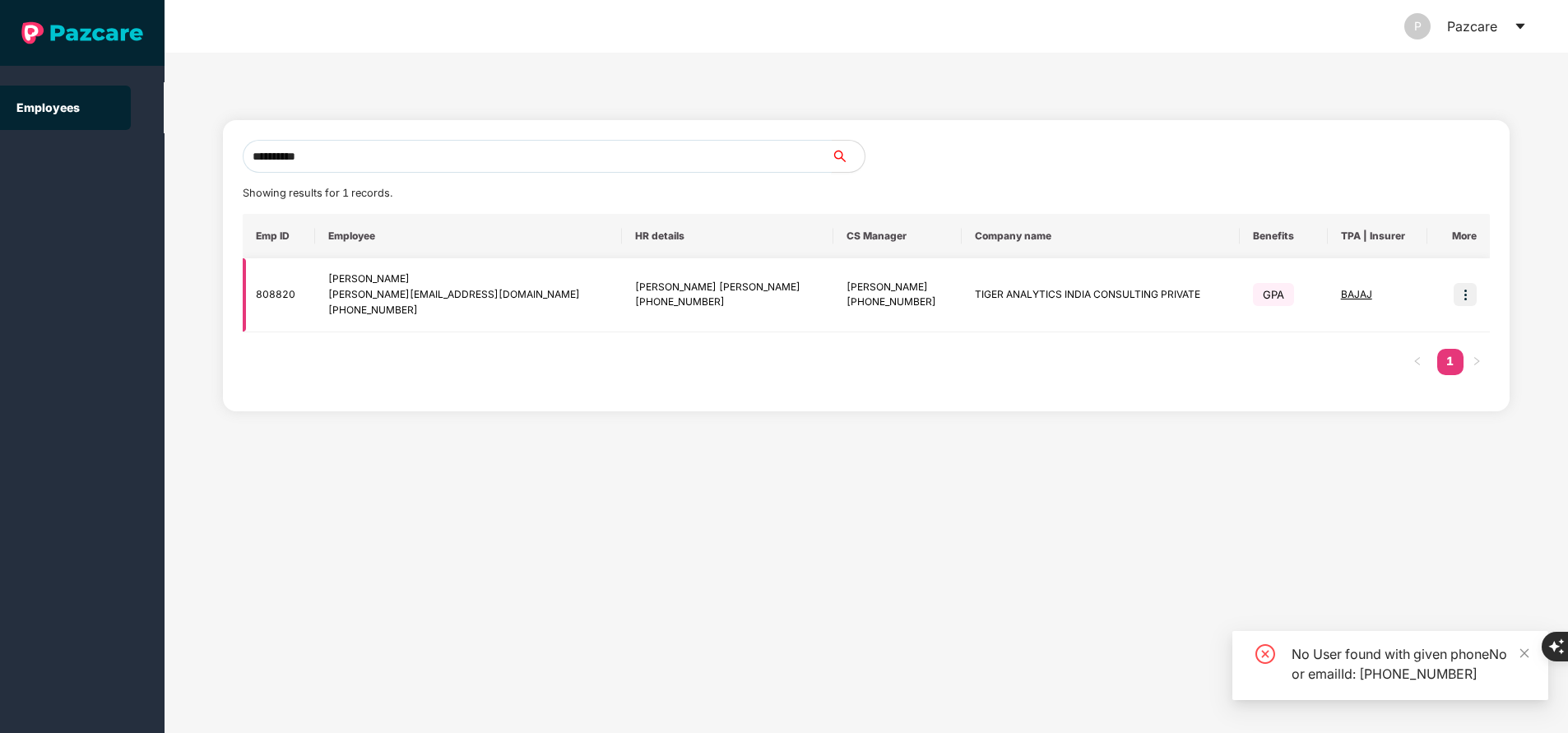
type input "**********"
click at [1467, 293] on img at bounding box center [1465, 295] width 23 height 23
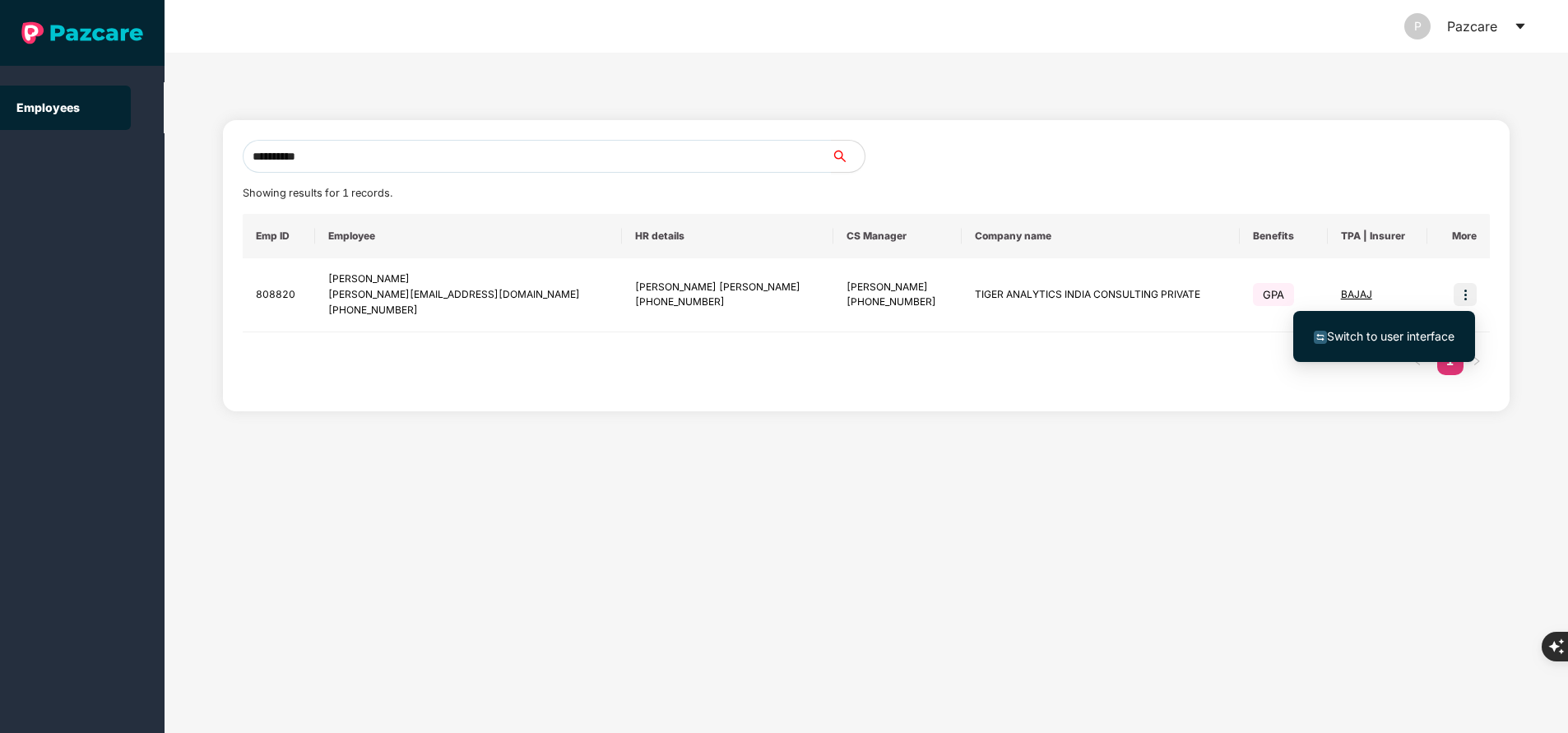
click at [1422, 327] on span "Switch to user interface" at bounding box center [1383, 336] width 140 height 18
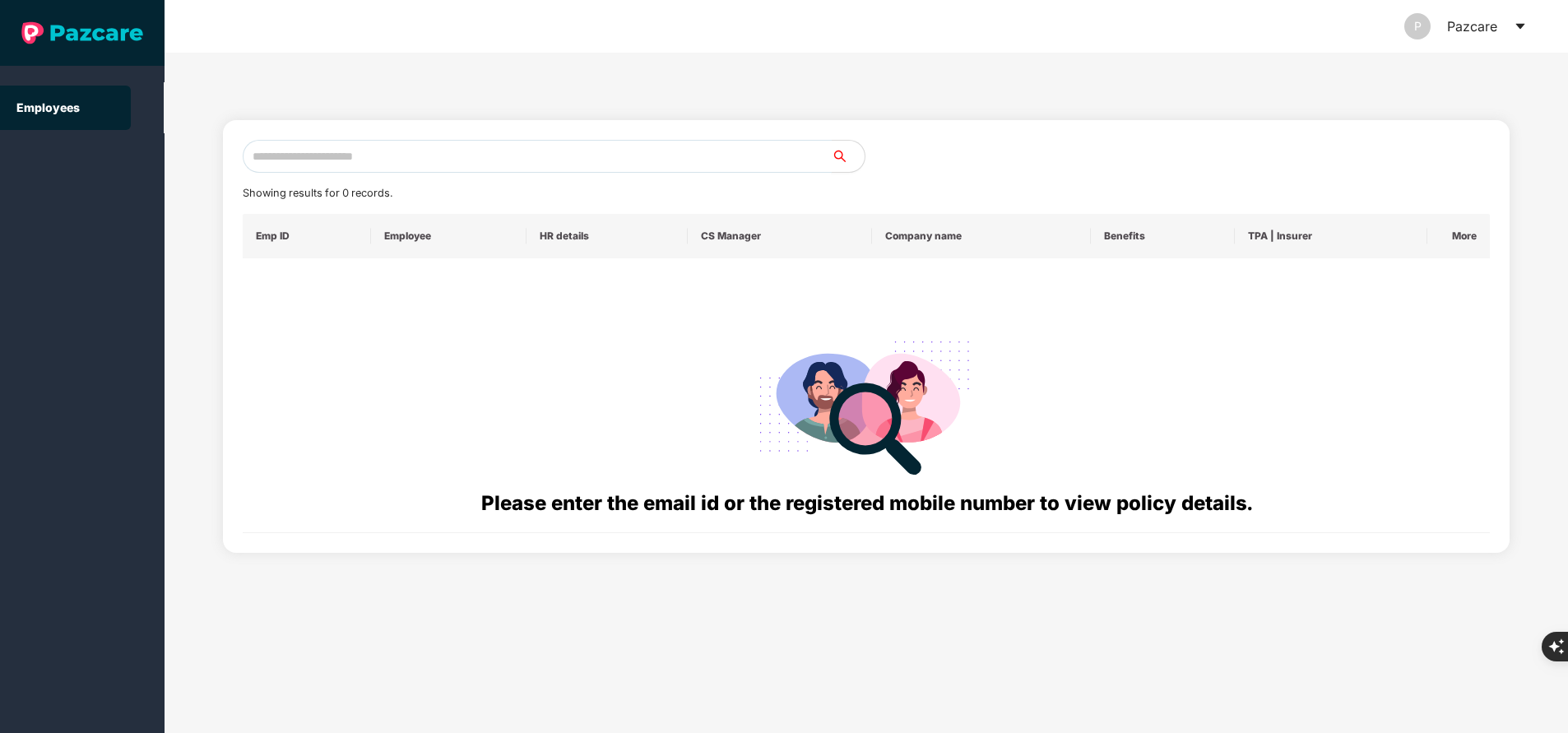
click at [343, 163] on input "text" at bounding box center [536, 156] width 589 height 33
paste input "**********"
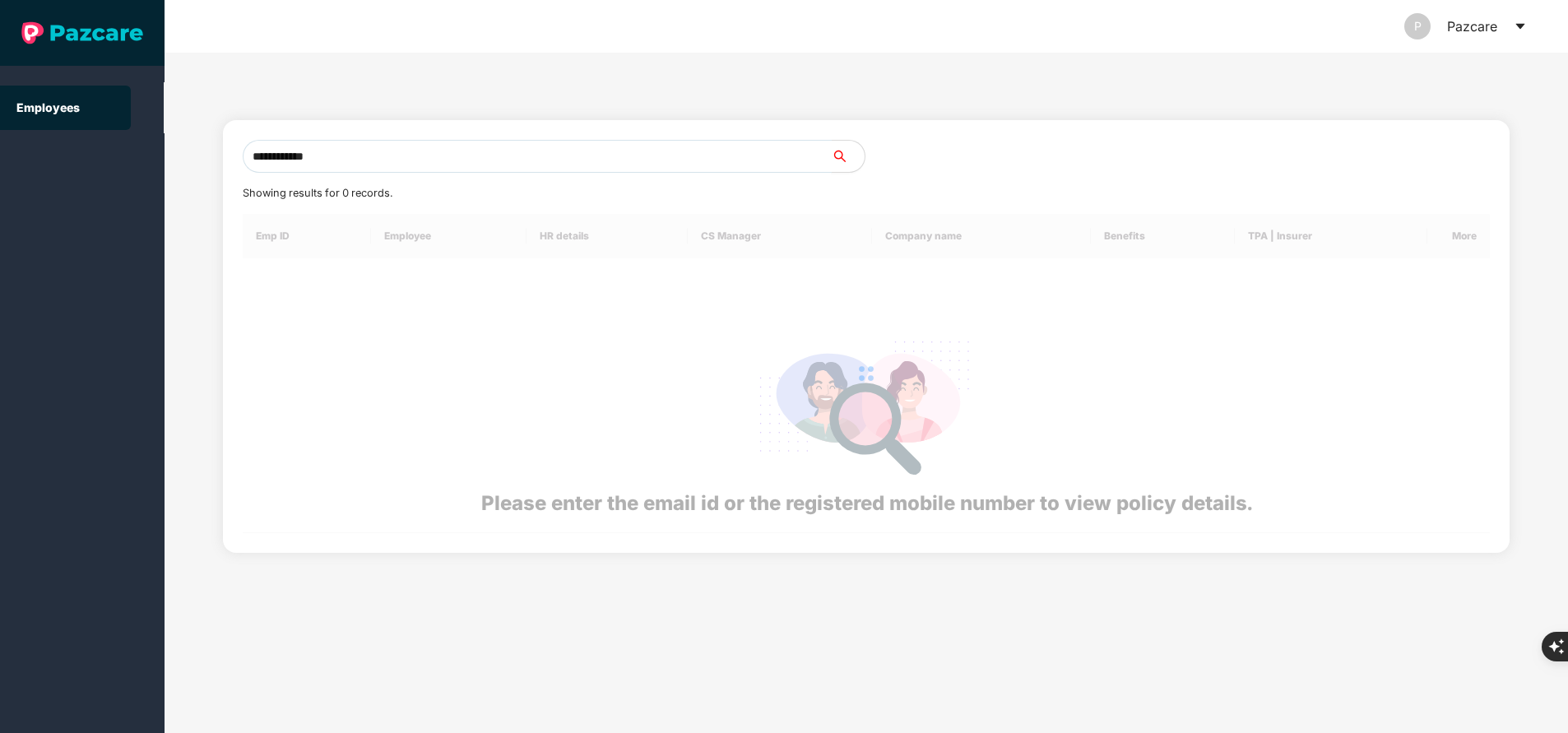
click at [343, 163] on input "**********" at bounding box center [536, 156] width 589 height 33
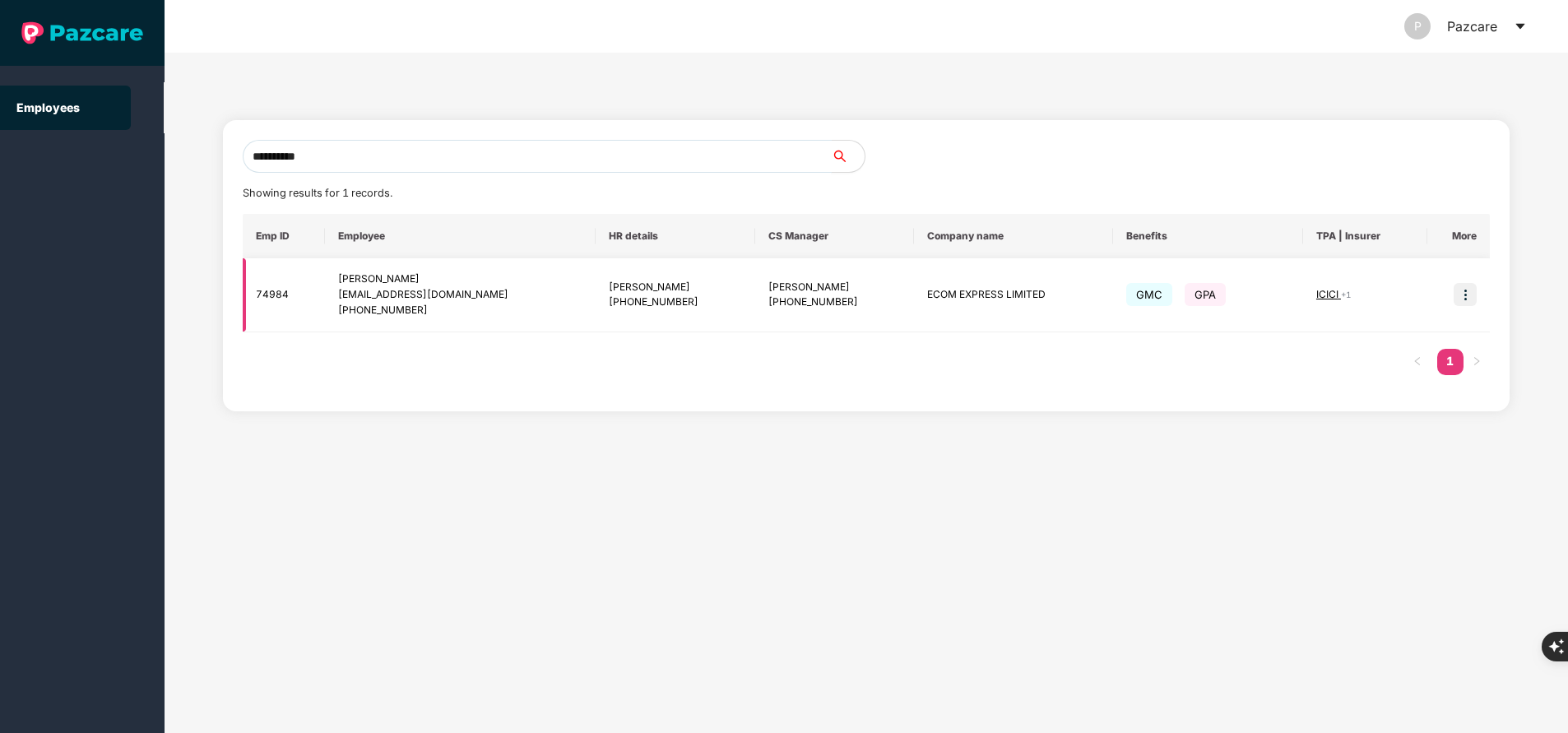
type input "**********"
click at [1466, 291] on img at bounding box center [1465, 295] width 23 height 23
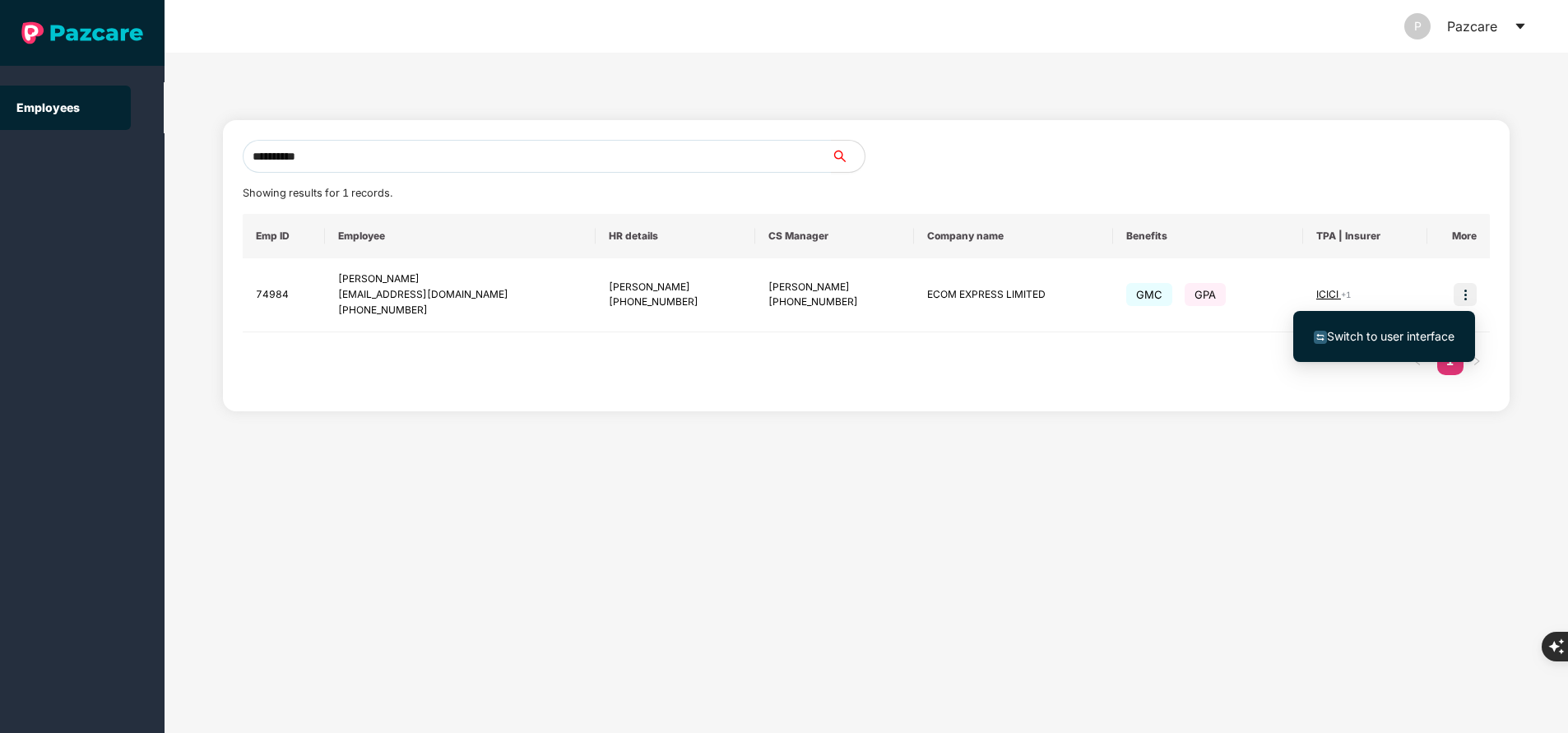
click at [1379, 333] on span "Switch to user interface" at bounding box center [1390, 336] width 128 height 14
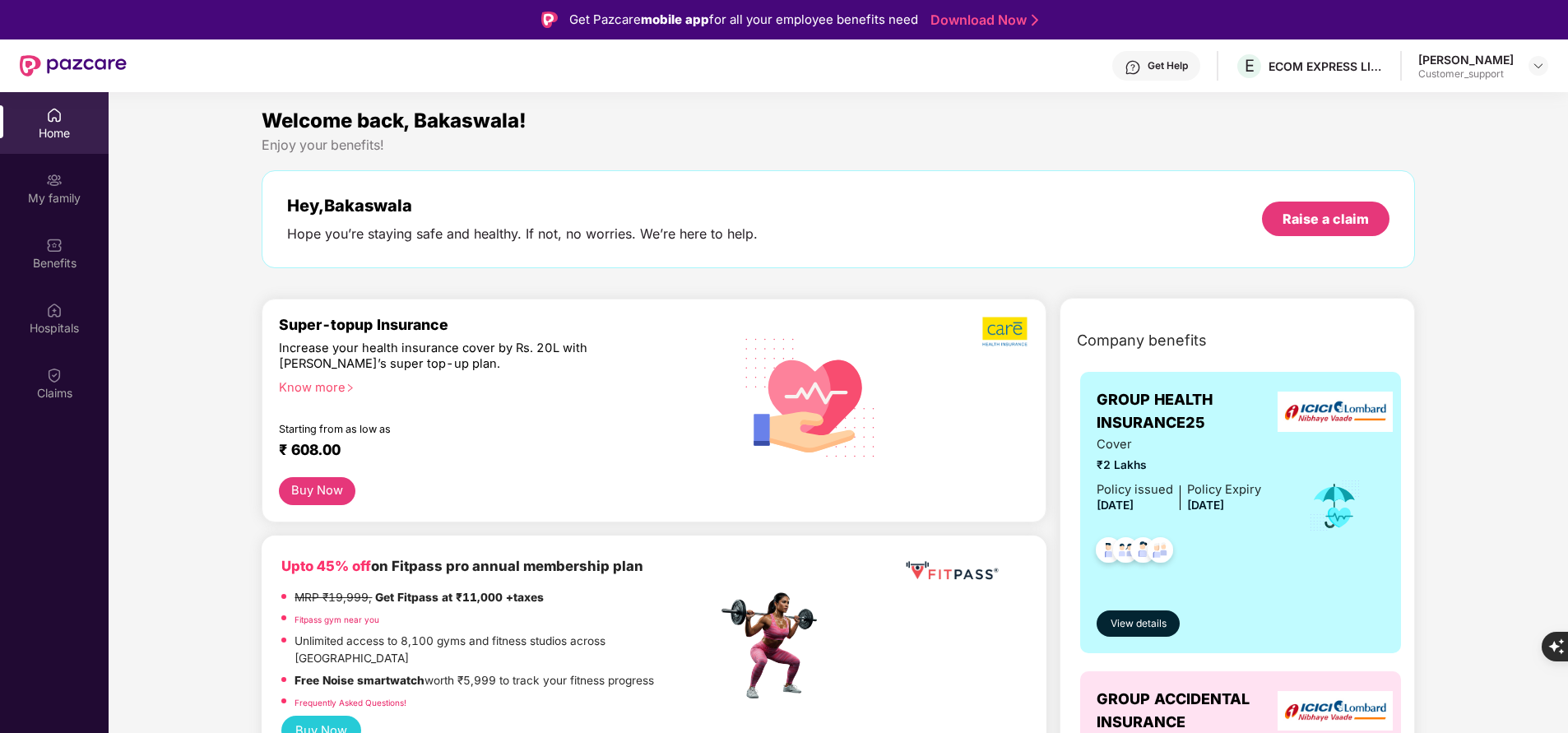
click at [68, 189] on div "My family" at bounding box center [54, 188] width 108 height 62
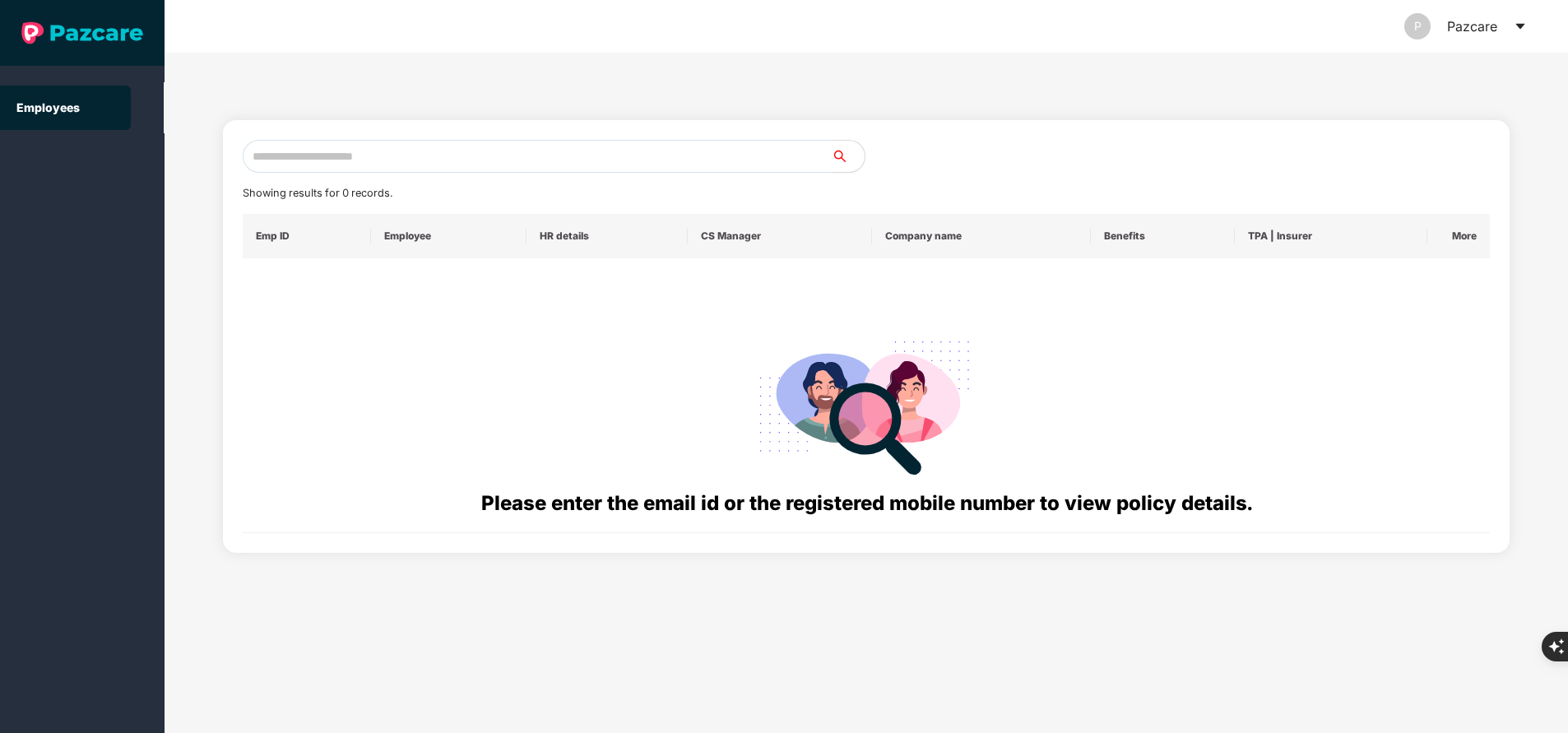
click at [341, 149] on input "text" at bounding box center [536, 156] width 589 height 33
paste input "**********"
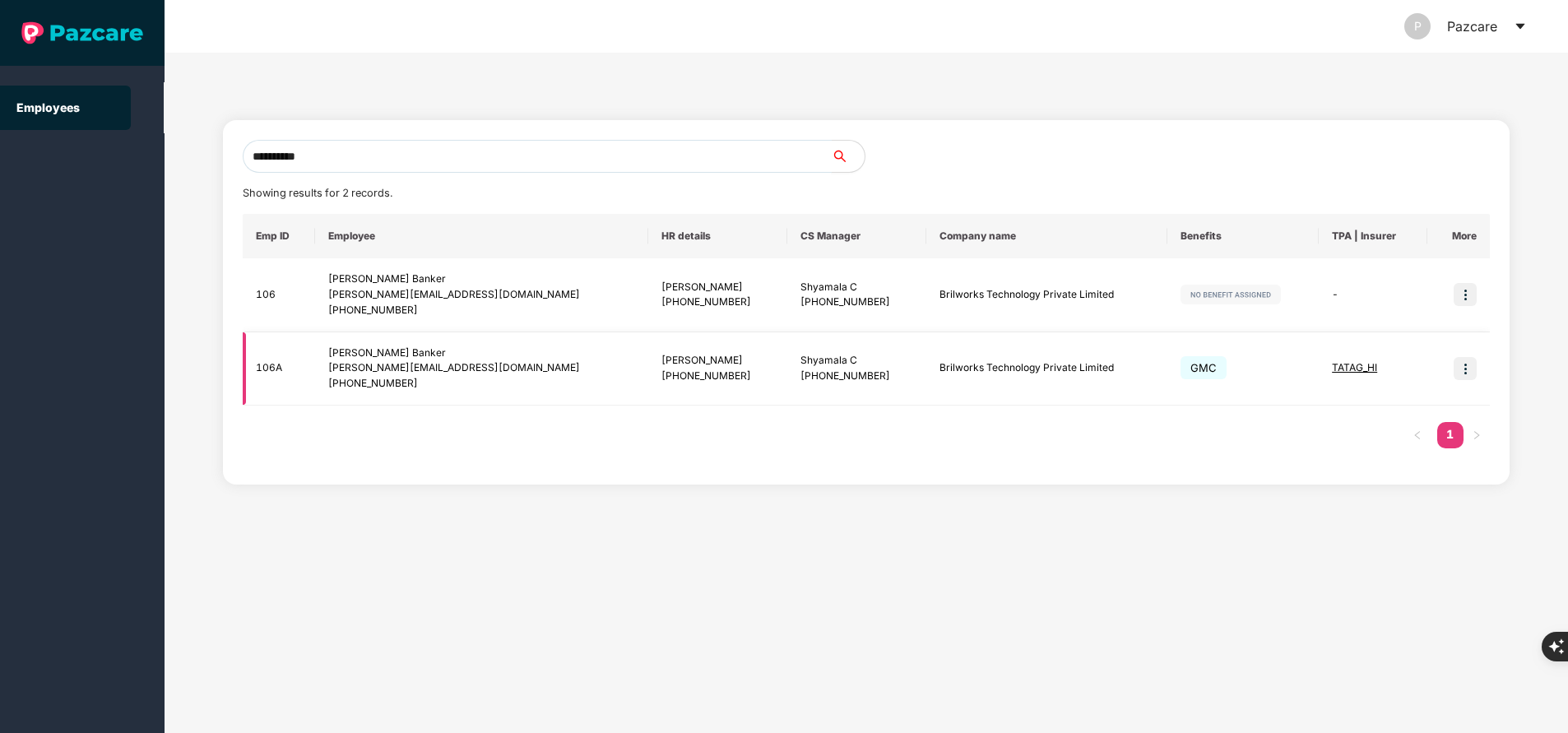
type input "**********"
click at [1465, 375] on img at bounding box center [1465, 368] width 23 height 23
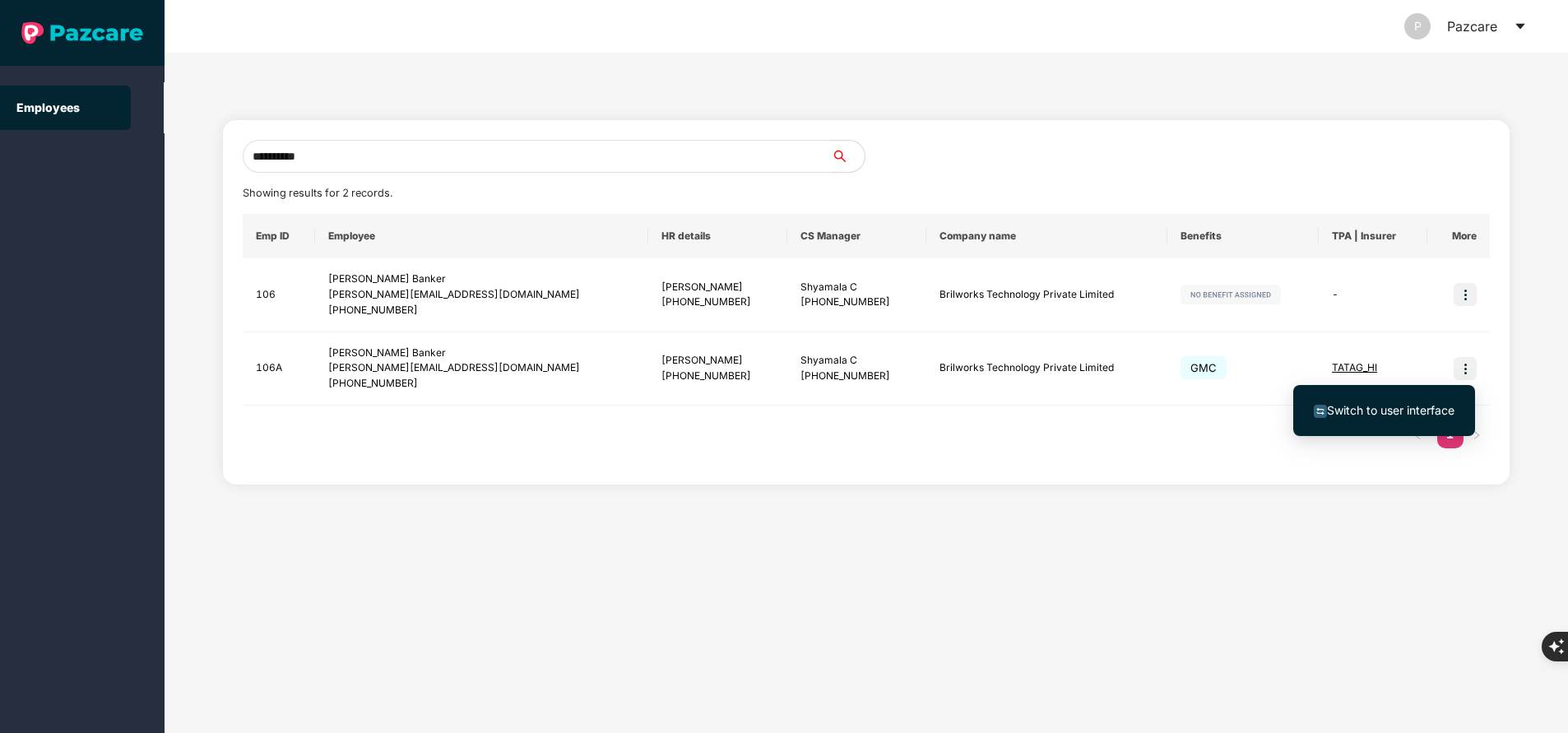
click at [1406, 412] on span "Switch to user interface" at bounding box center [1390, 410] width 128 height 14
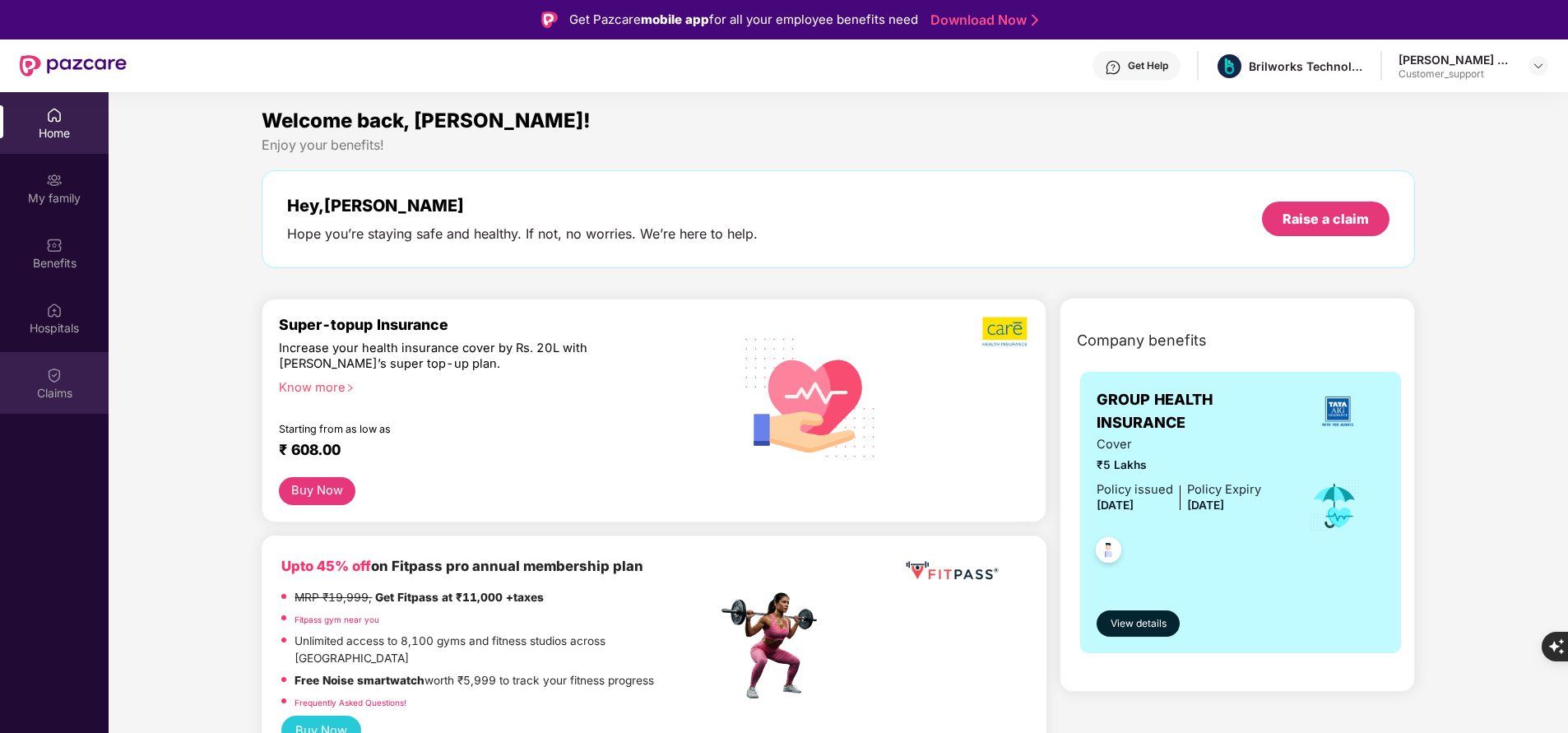
click at [65, 376] on div "Claims" at bounding box center [54, 383] width 108 height 62
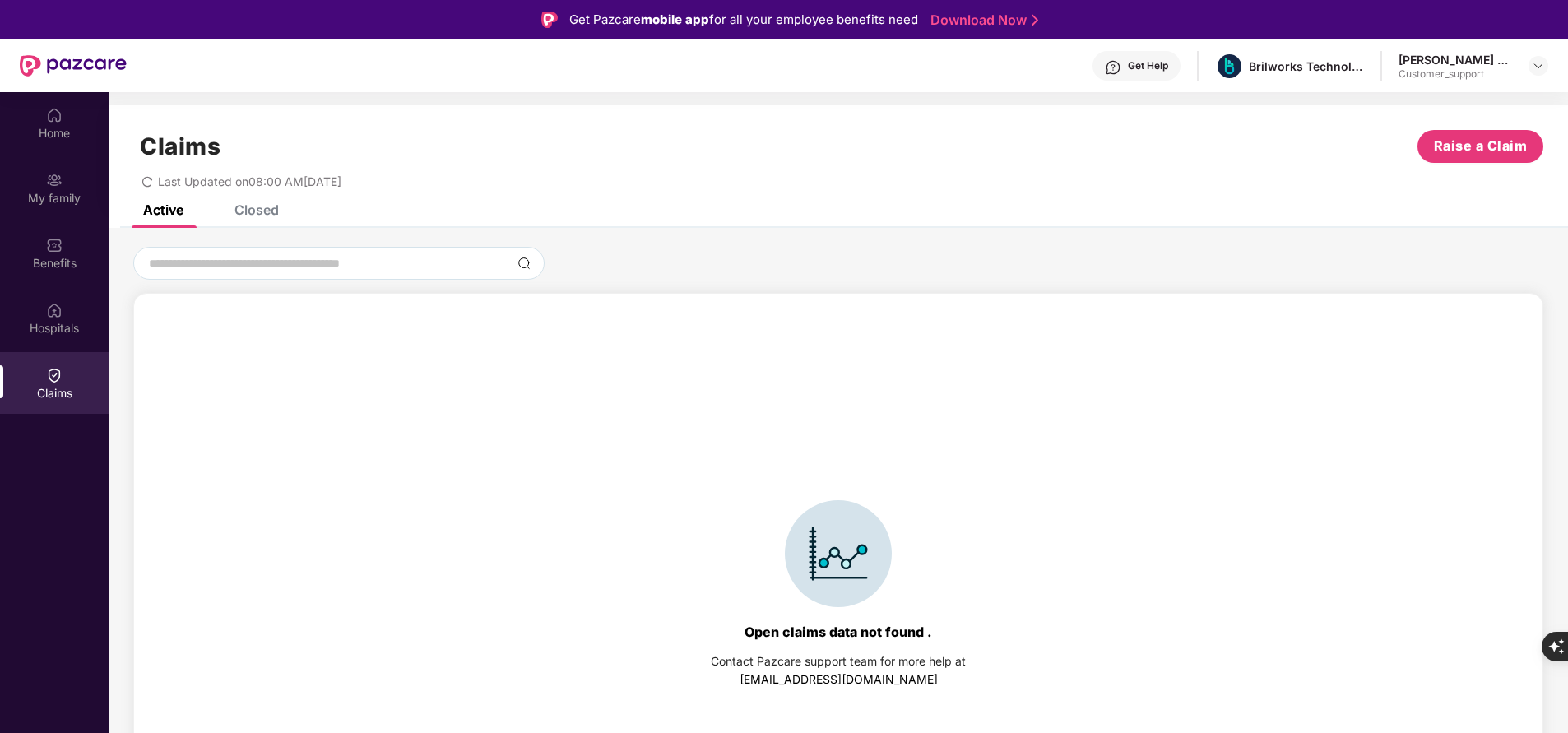
click at [252, 206] on div "Closed" at bounding box center [257, 209] width 45 height 16
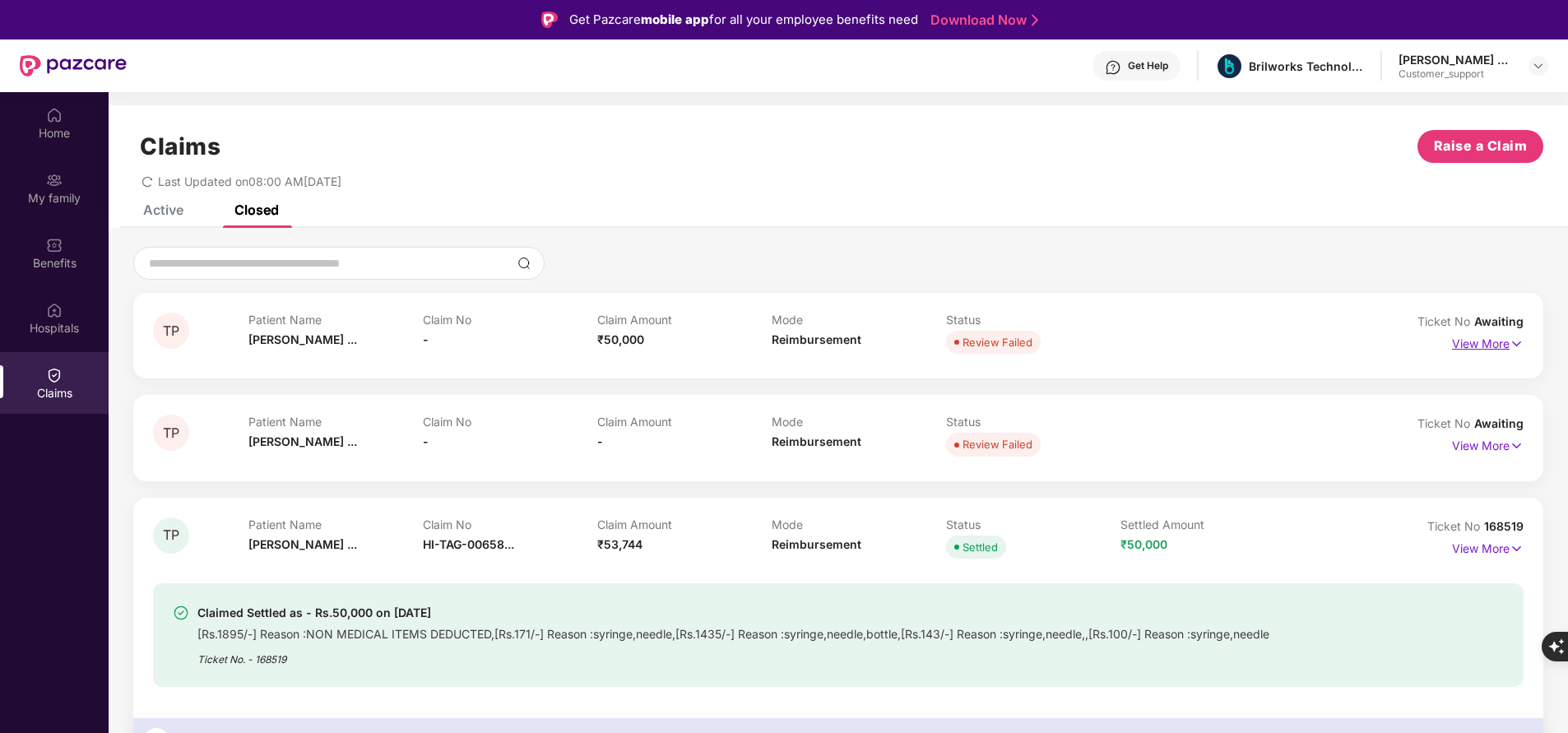
click at [1479, 345] on p "View More" at bounding box center [1488, 341] width 72 height 22
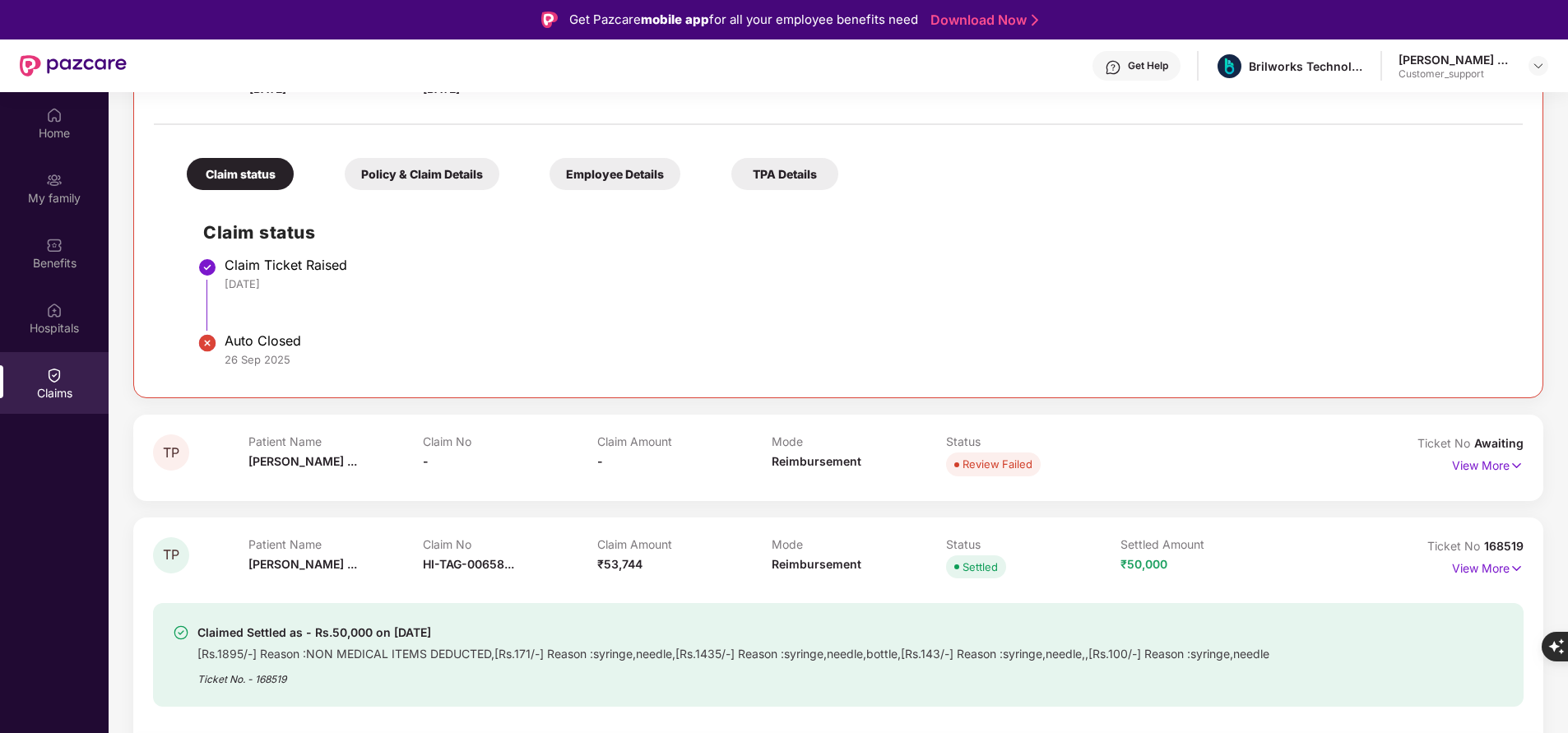
scroll to position [316, 0]
click at [1454, 470] on p "View More" at bounding box center [1488, 460] width 72 height 22
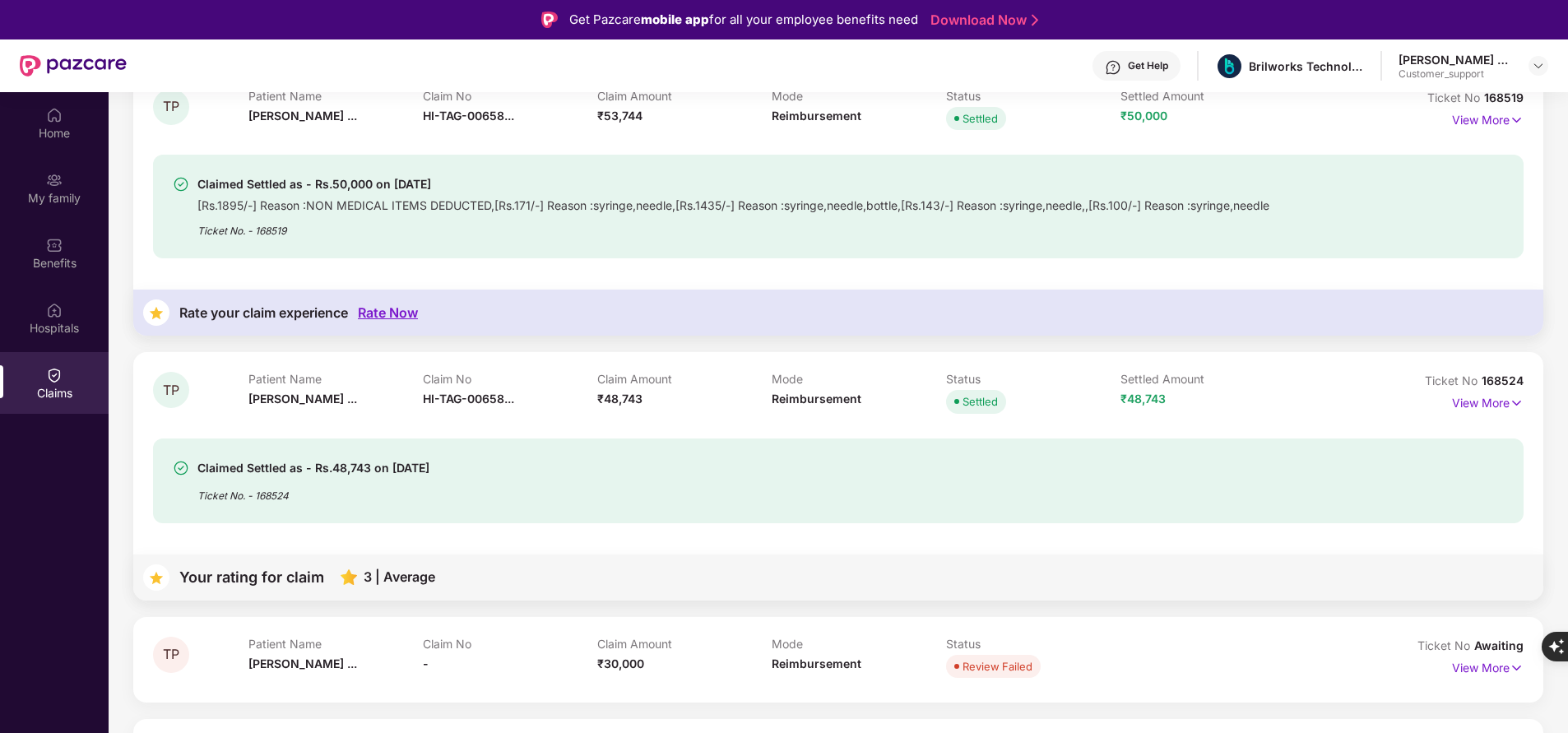
scroll to position [1096, 0]
click at [578, 253] on div "Claimed Settled as - Rs.50,000 on [DATE] [Rs.1895/-] Reason :NON MEDICAL ITEMS …" at bounding box center [838, 206] width 1370 height 104
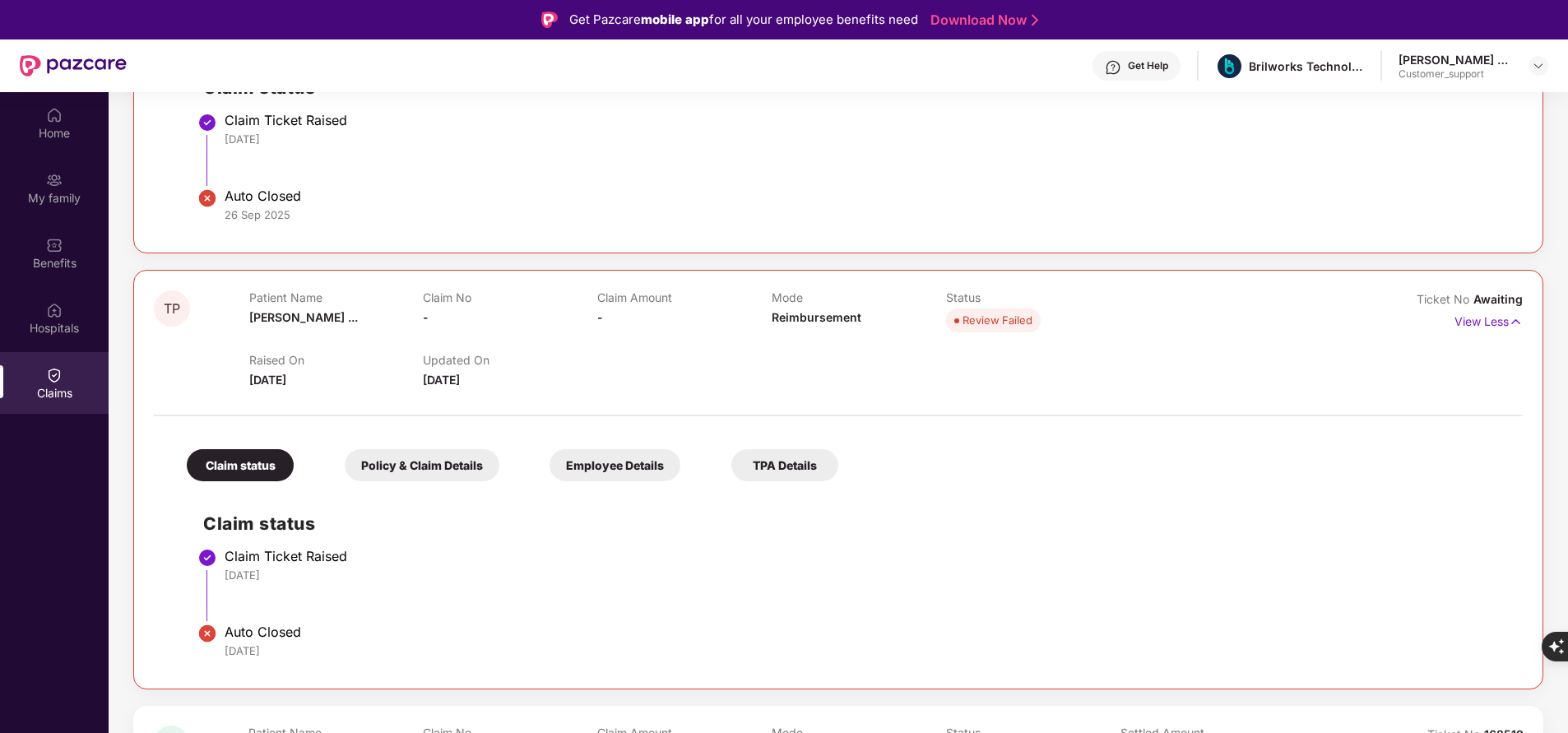
scroll to position [311, 0]
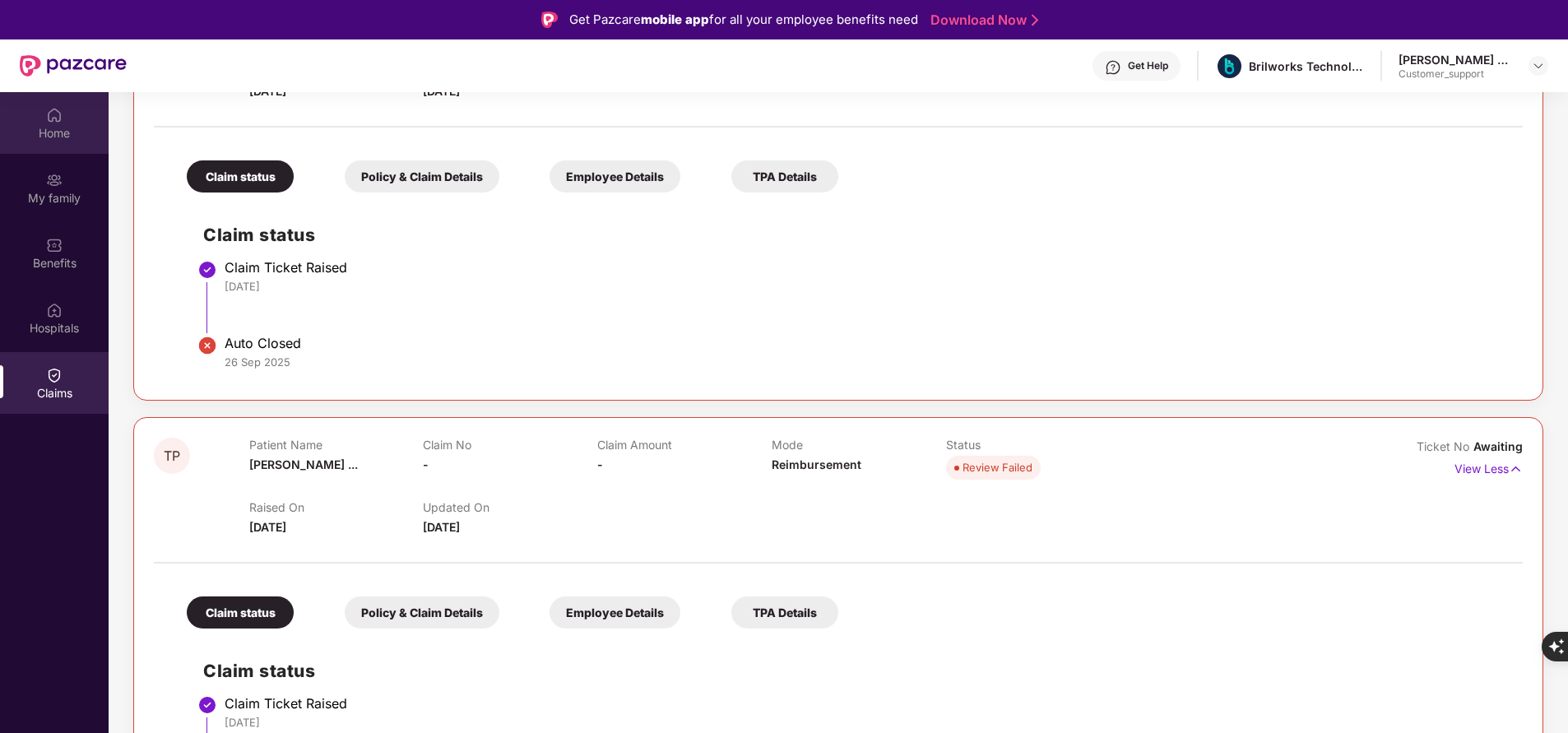
click at [68, 139] on div "Home" at bounding box center [54, 133] width 108 height 16
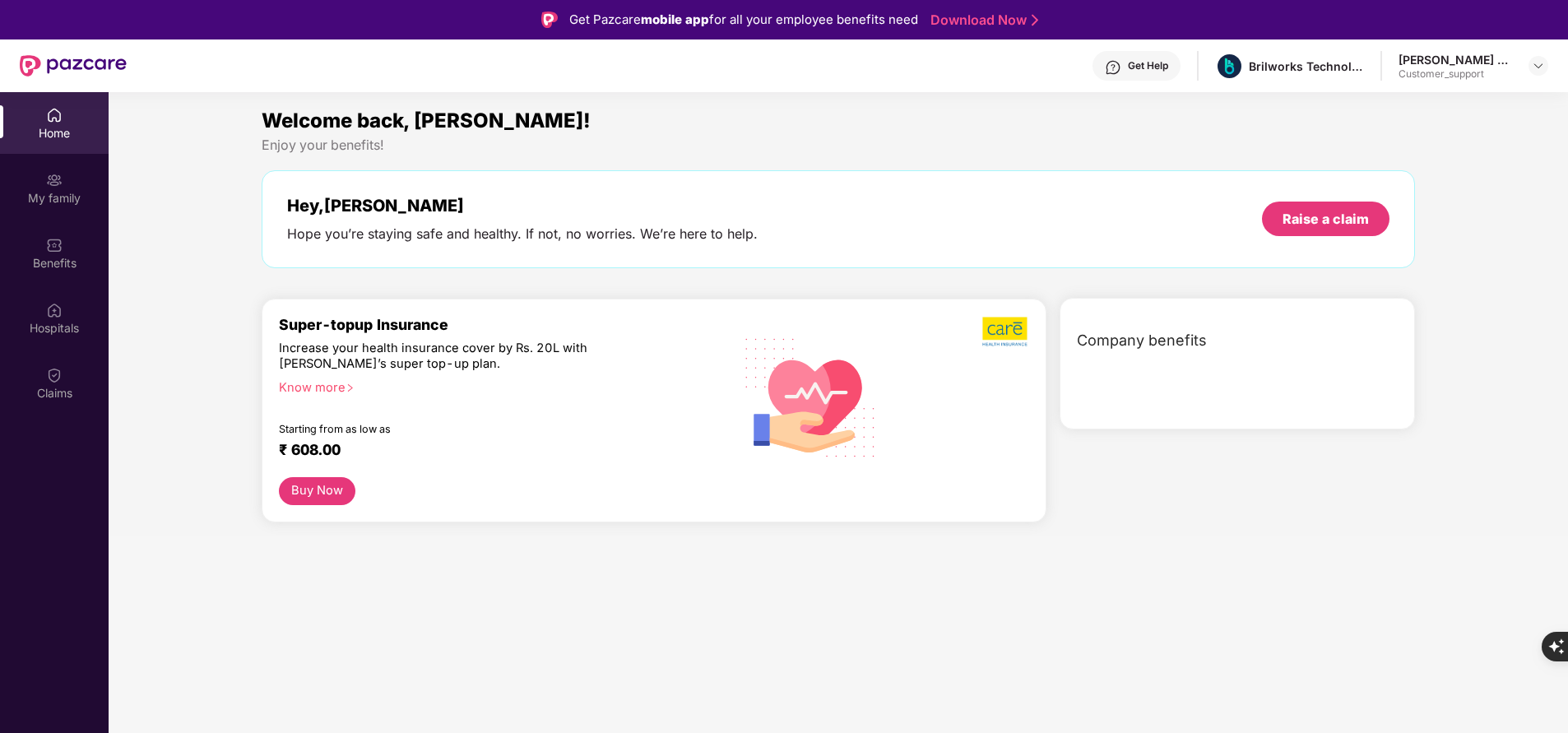
scroll to position [0, 0]
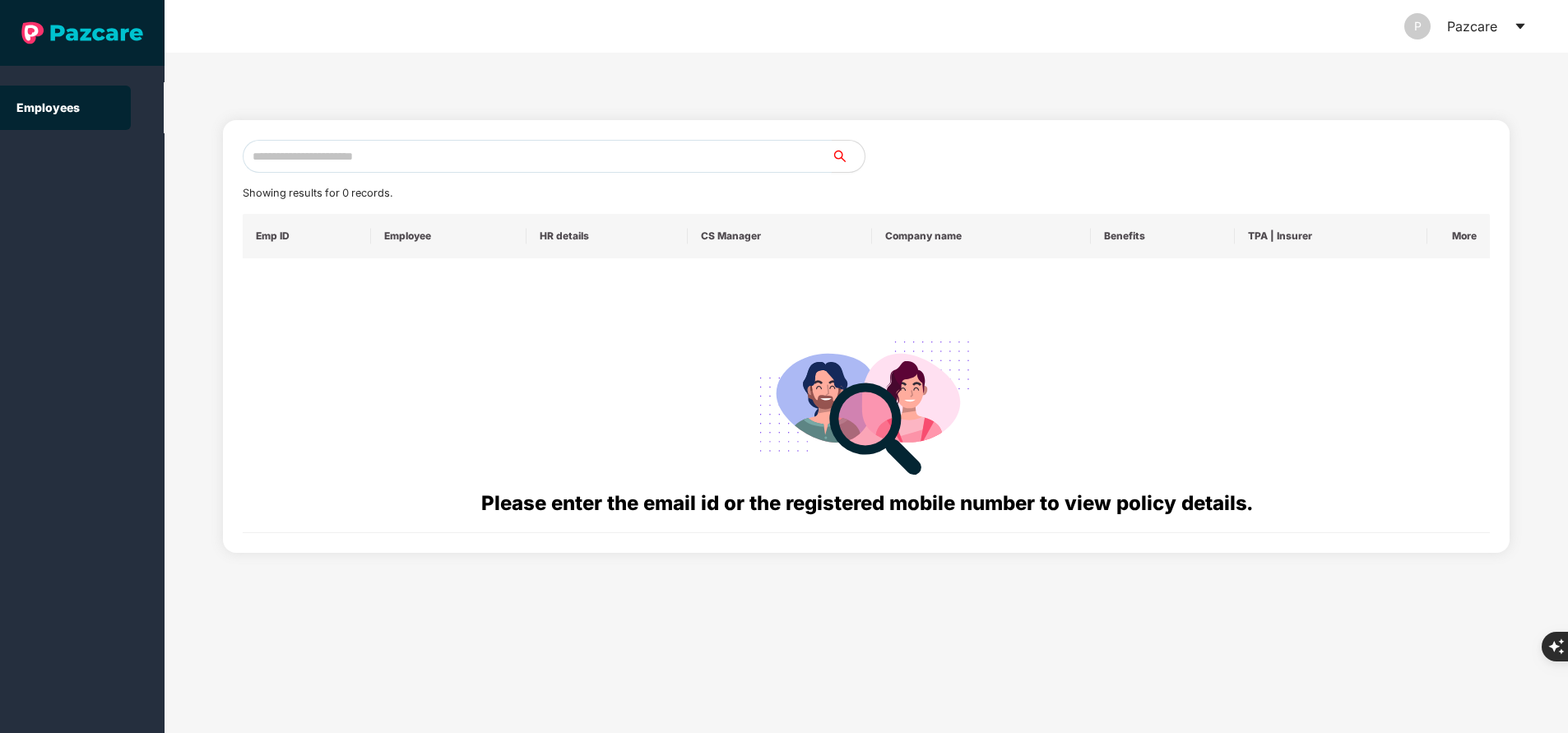
click at [525, 156] on input "text" at bounding box center [536, 156] width 589 height 33
paste input "**********"
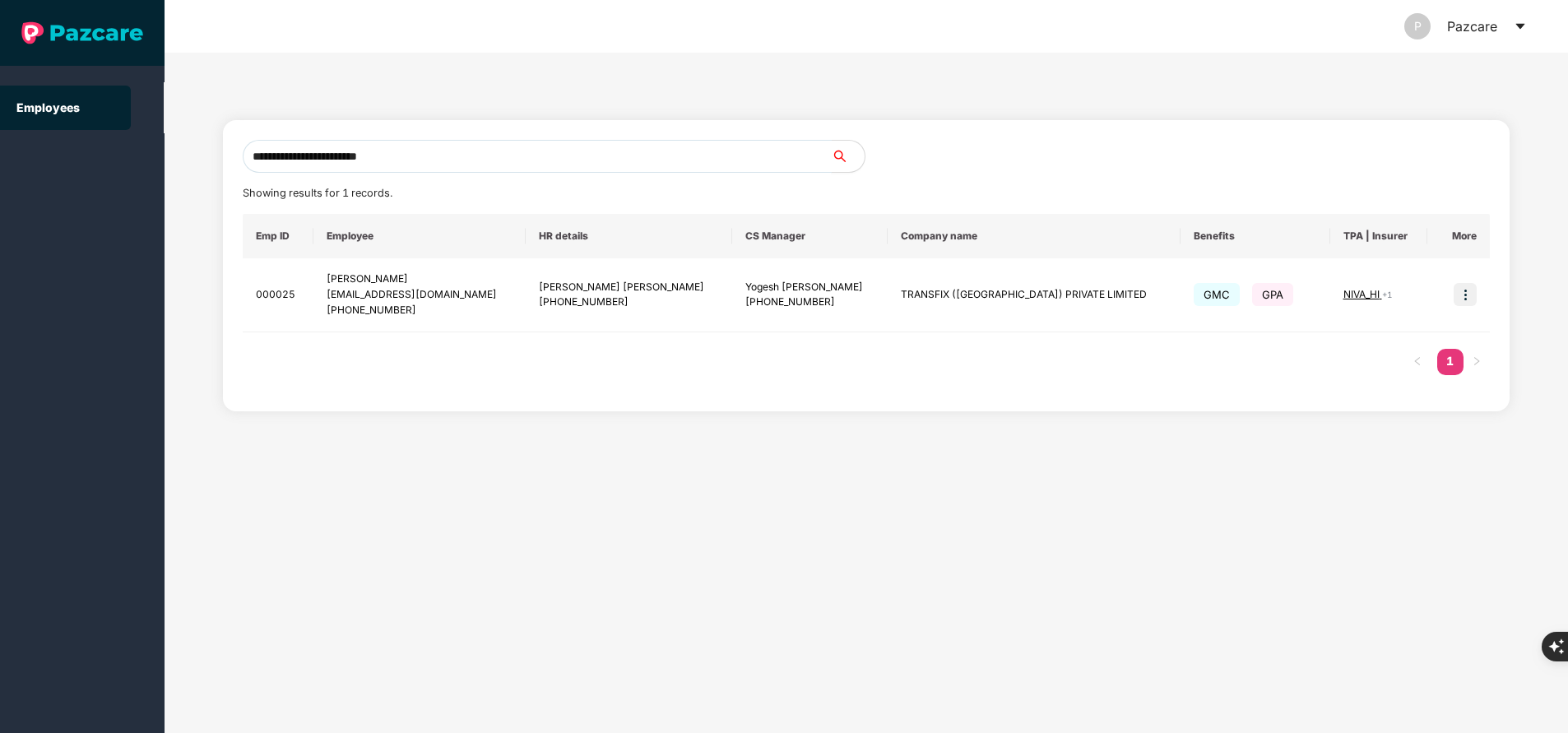
type input "**********"
paste input "**********"
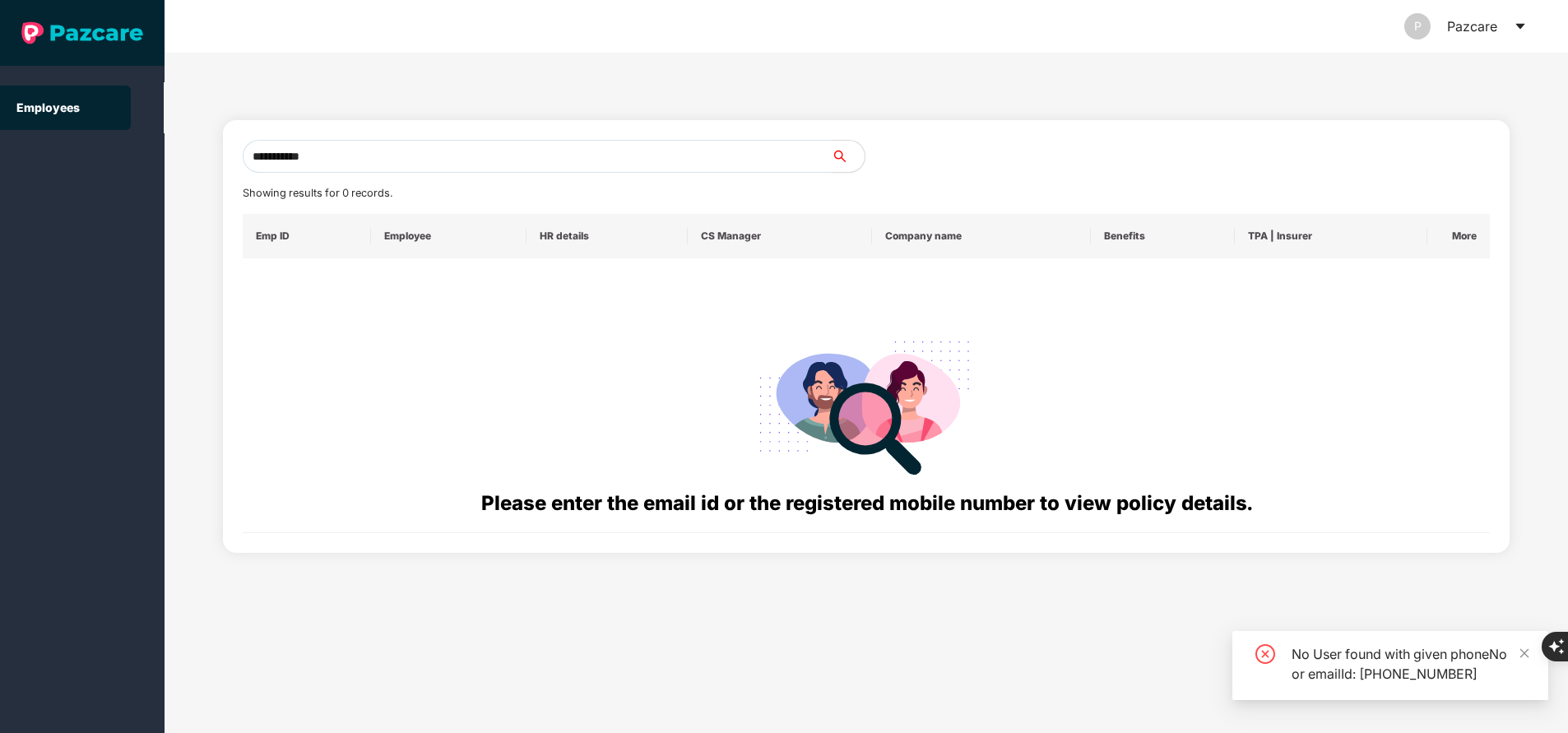
type input "**********"
click at [471, 148] on input "**********" at bounding box center [536, 156] width 589 height 33
click at [471, 149] on input "text" at bounding box center [536, 156] width 589 height 33
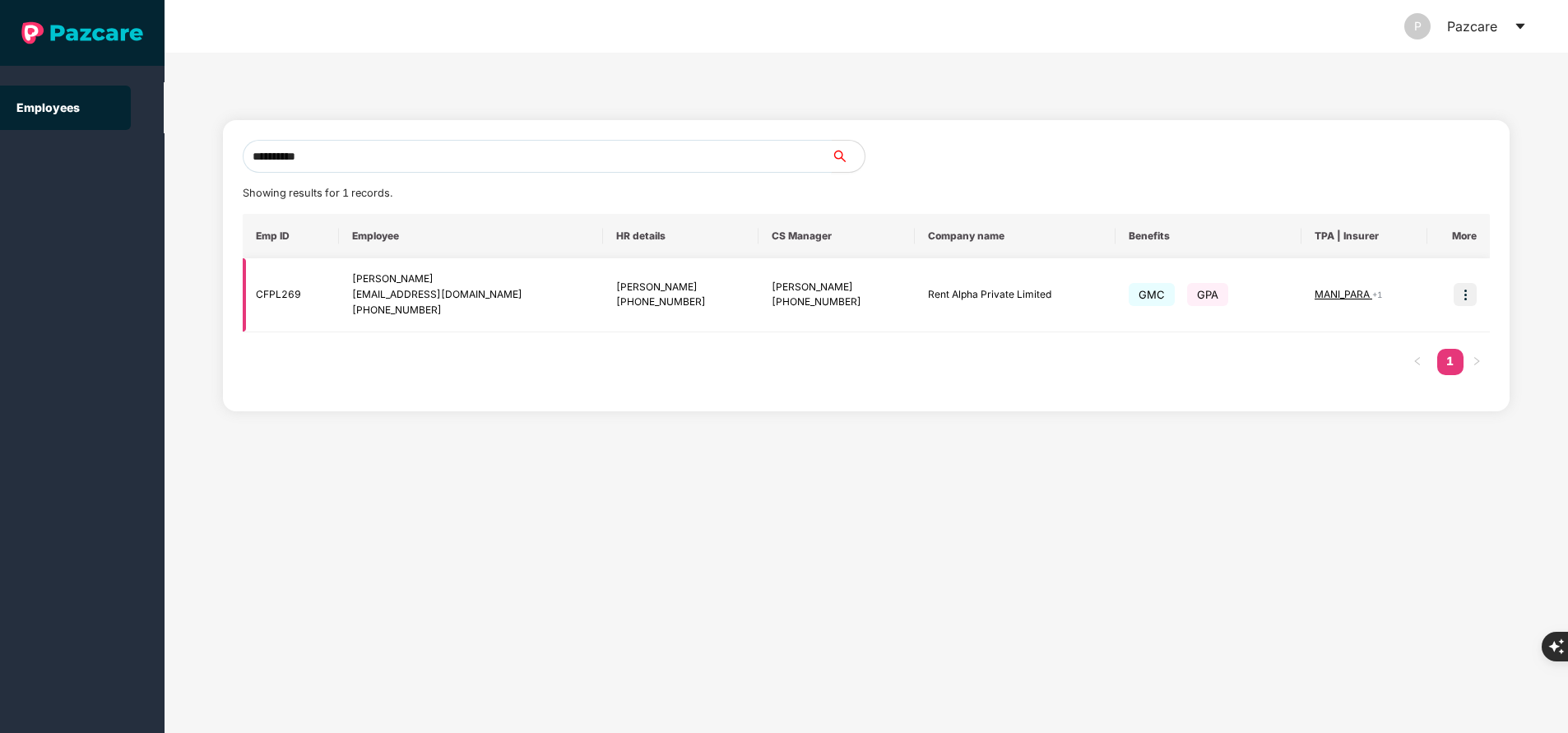
type input "**********"
click at [1466, 283] on img at bounding box center [1465, 295] width 23 height 23
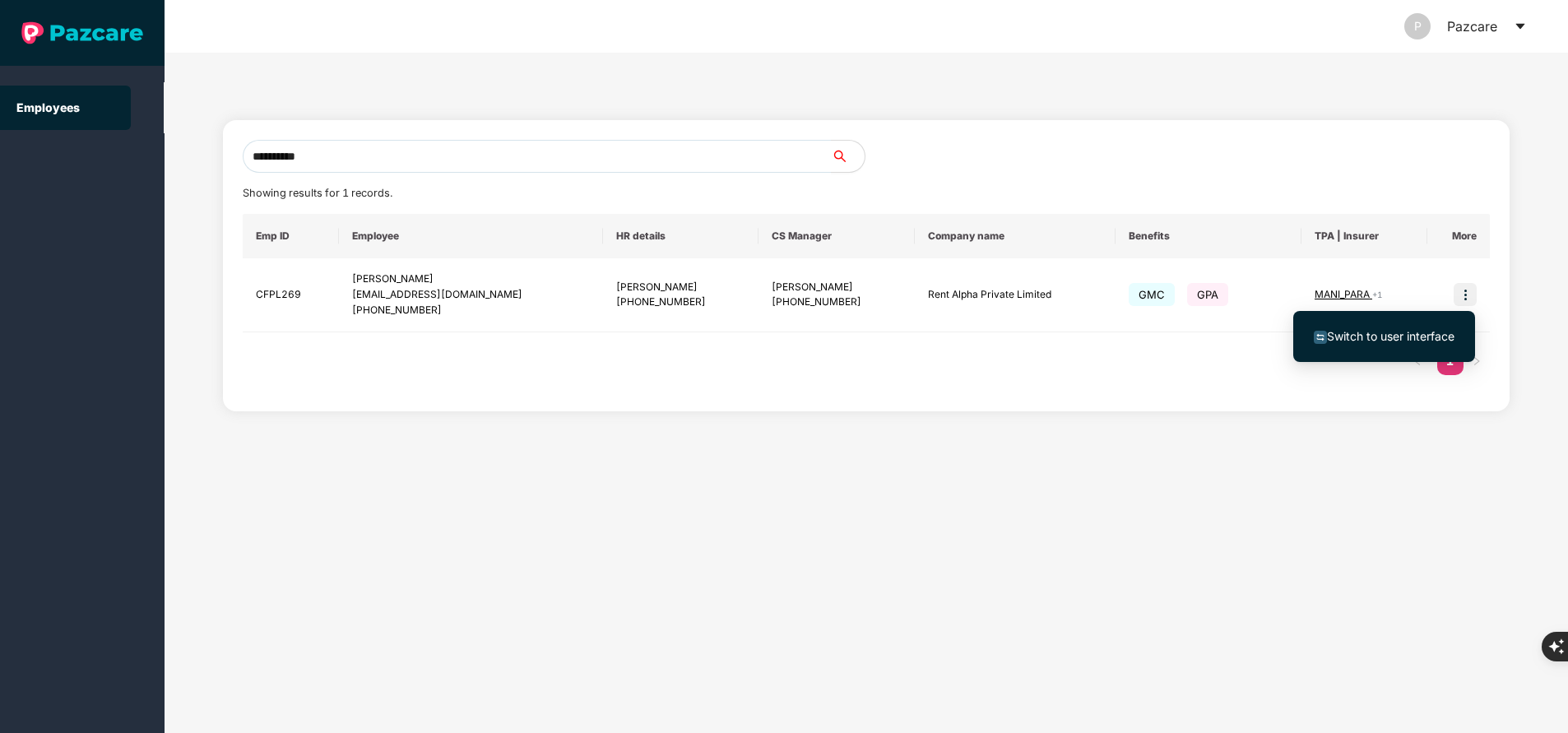
click at [1385, 336] on span "Switch to user interface" at bounding box center [1390, 336] width 128 height 14
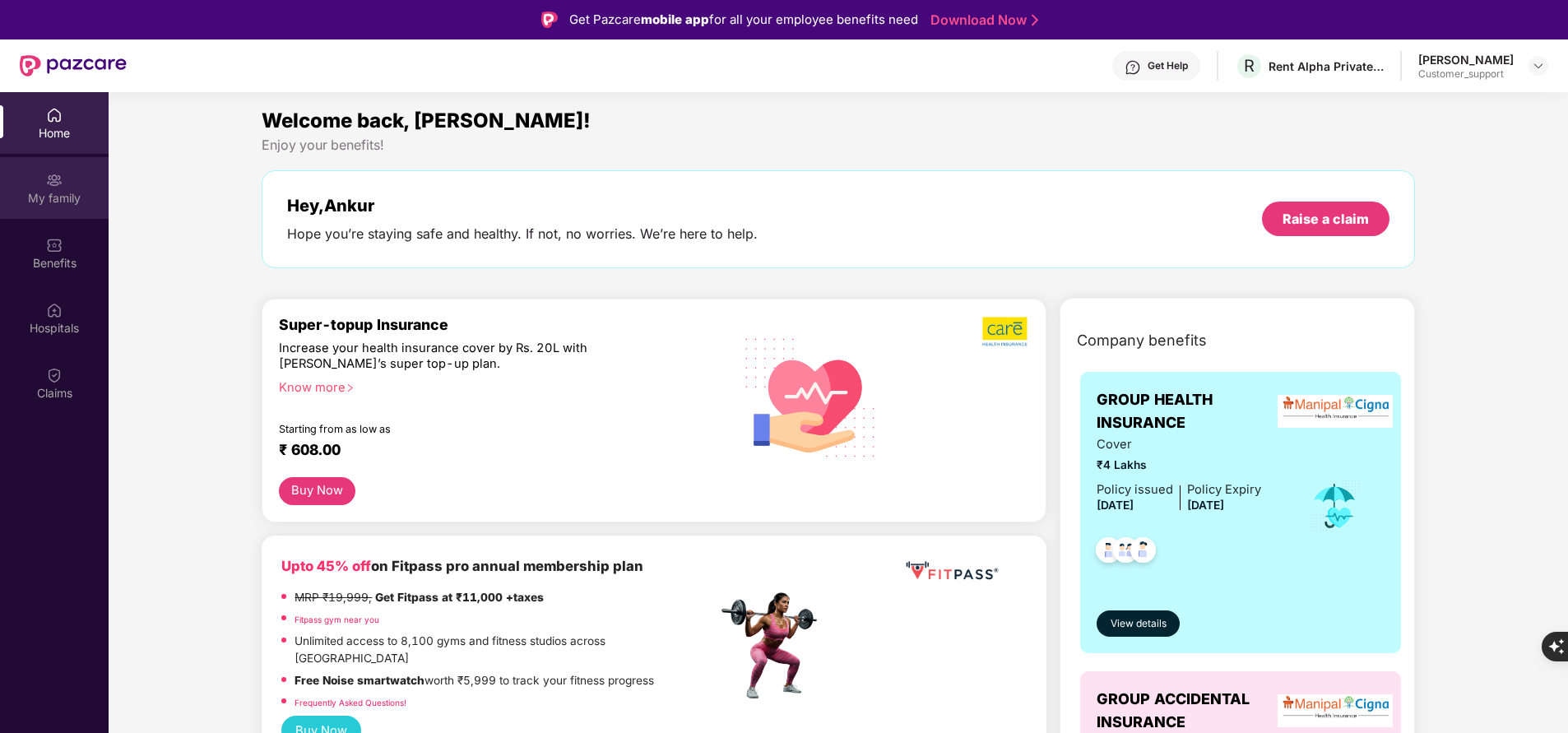
click at [39, 180] on div "My family" at bounding box center [54, 188] width 108 height 62
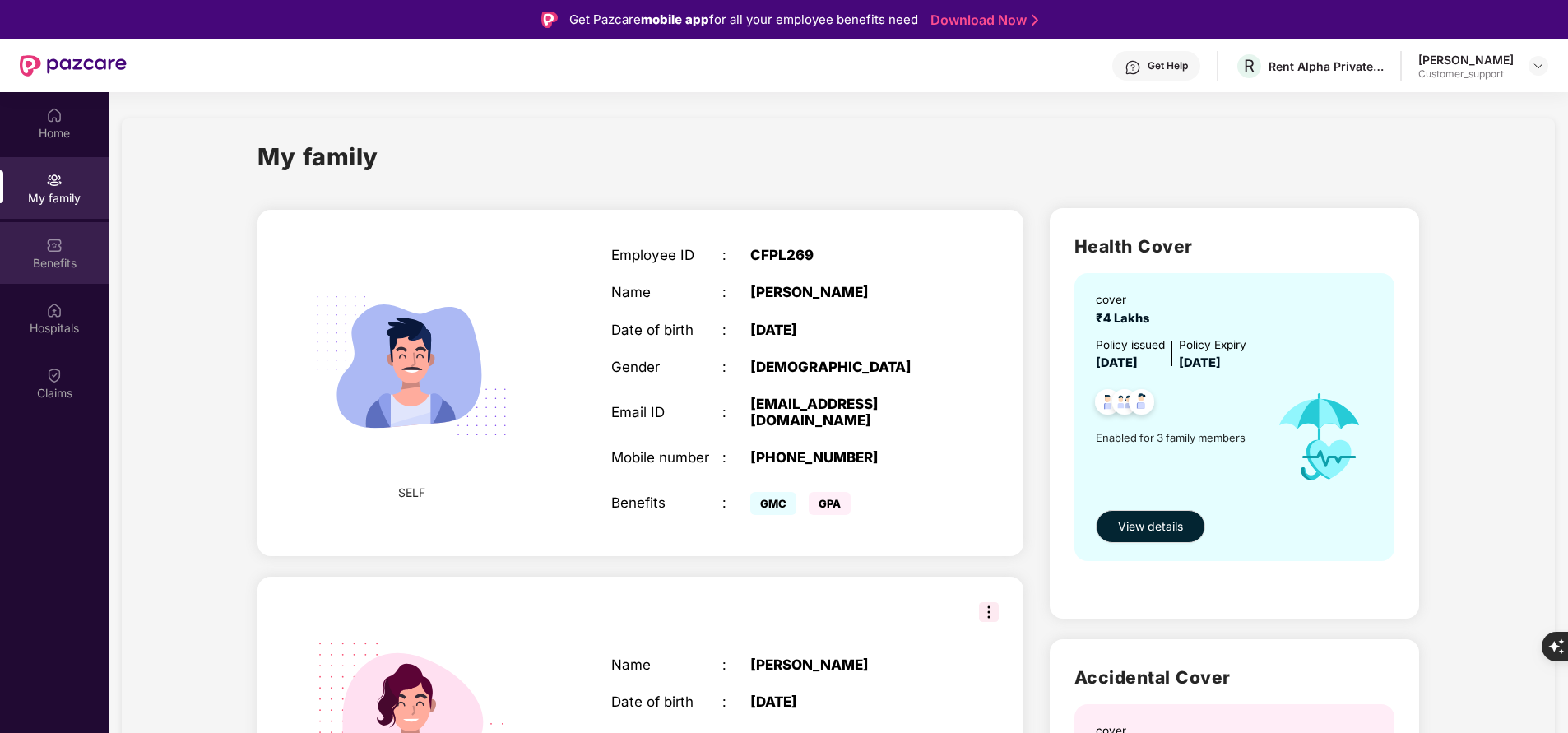
click at [52, 242] on img at bounding box center [55, 245] width 16 height 16
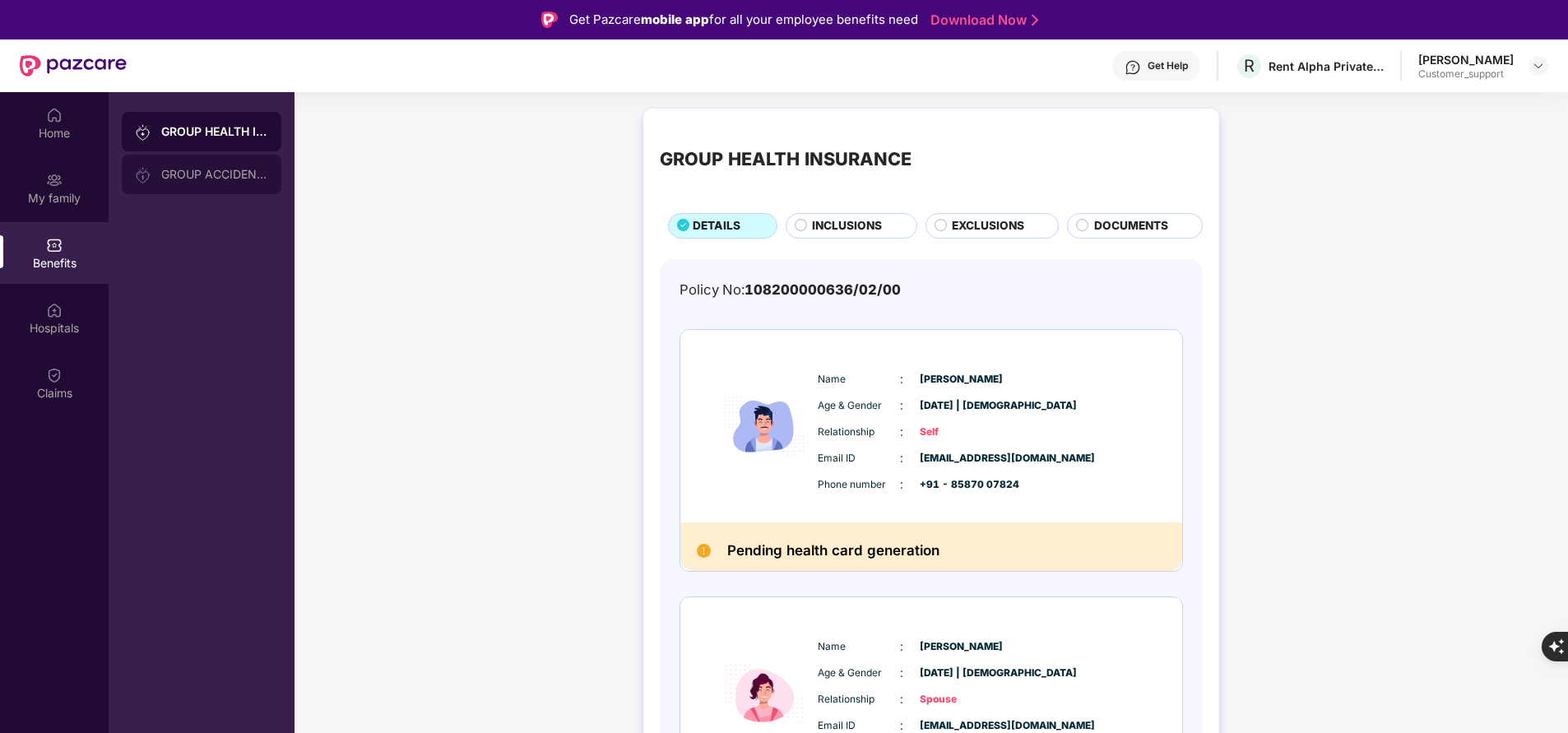
click at [241, 182] on div "GROUP ACCIDENTAL INSURANCE" at bounding box center [201, 174] width 159 height 39
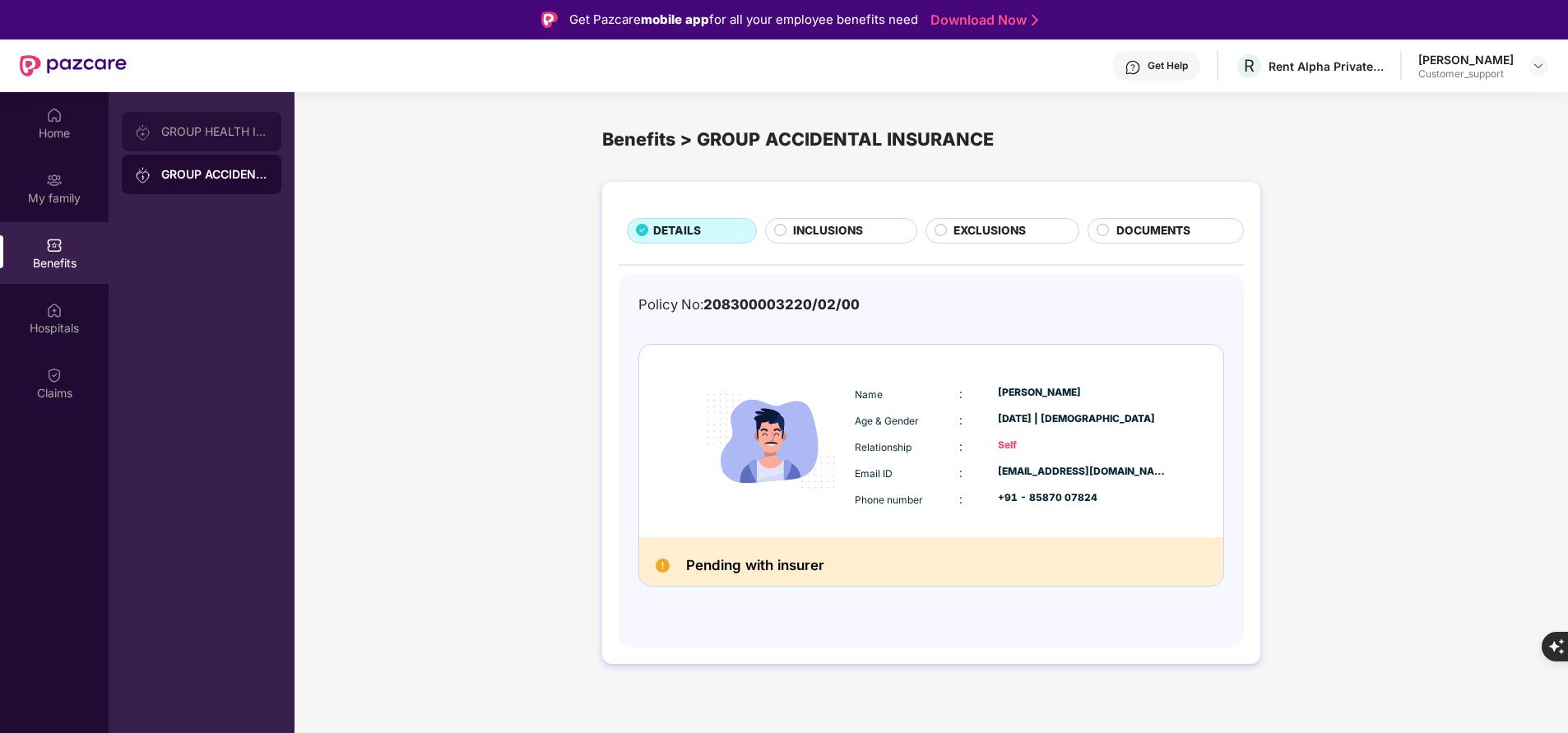
click at [207, 128] on div "GROUP HEALTH INSURANCE" at bounding box center [215, 131] width 107 height 13
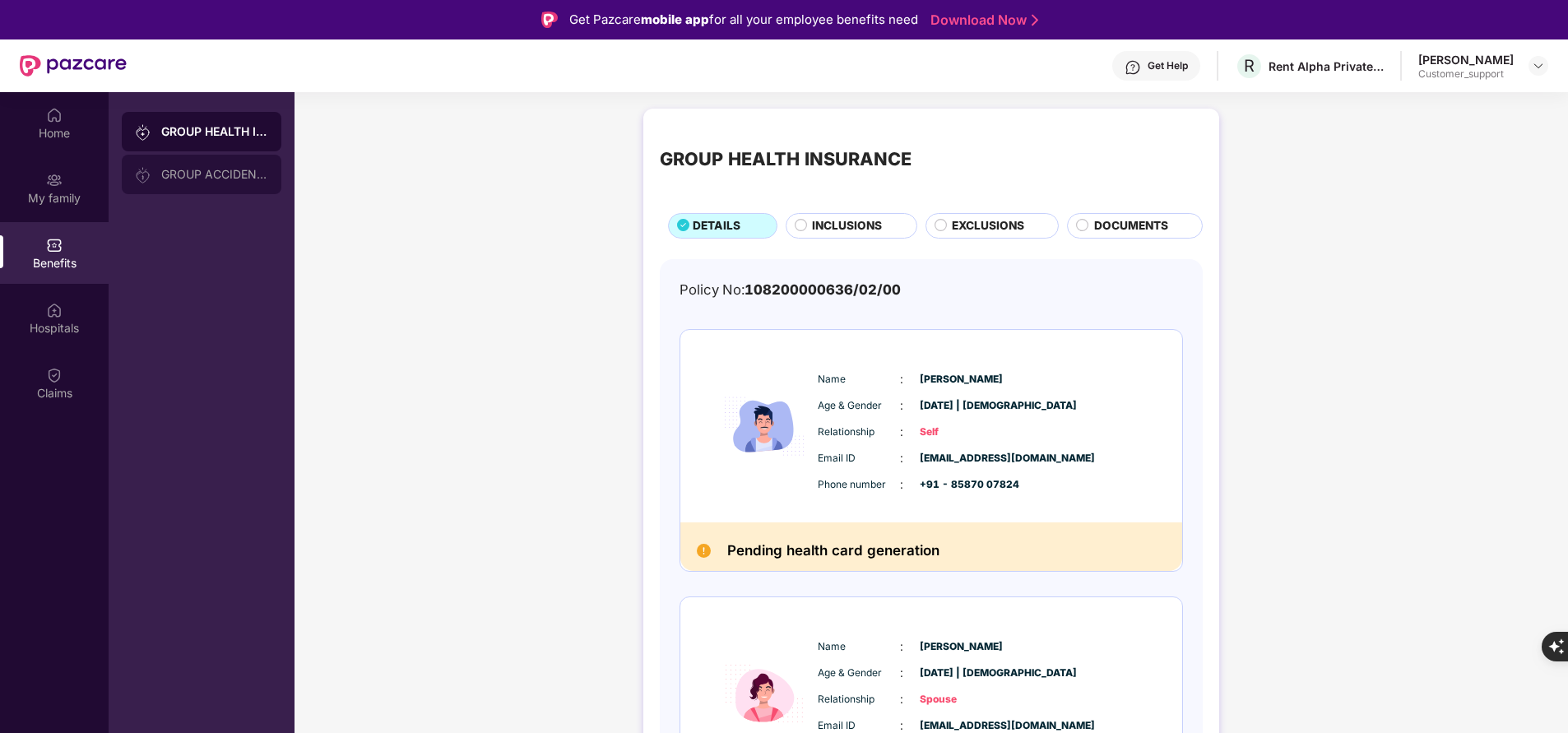
click at [203, 173] on div "GROUP ACCIDENTAL INSURANCE" at bounding box center [215, 174] width 107 height 13
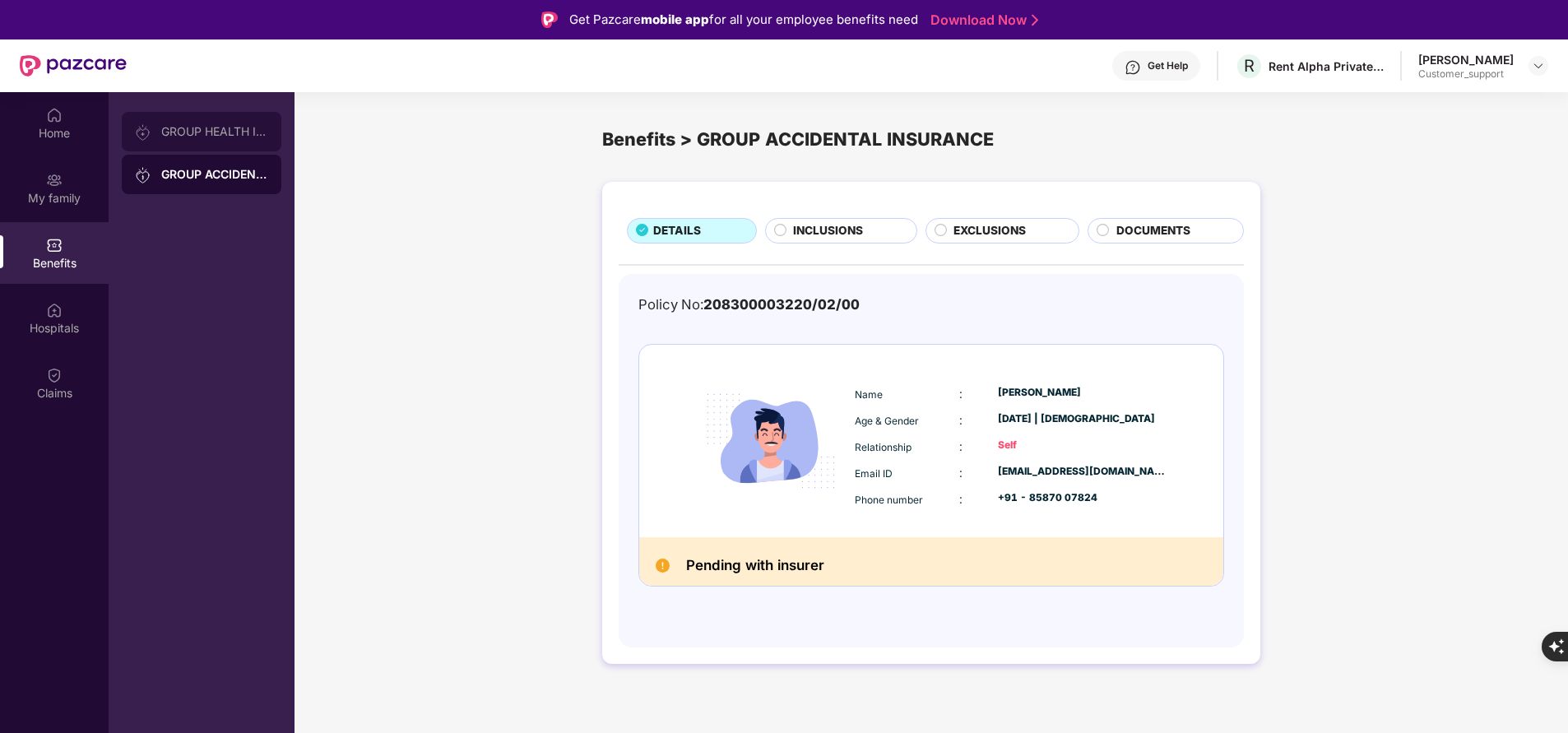
click at [200, 137] on div "GROUP HEALTH INSURANCE" at bounding box center [215, 131] width 107 height 13
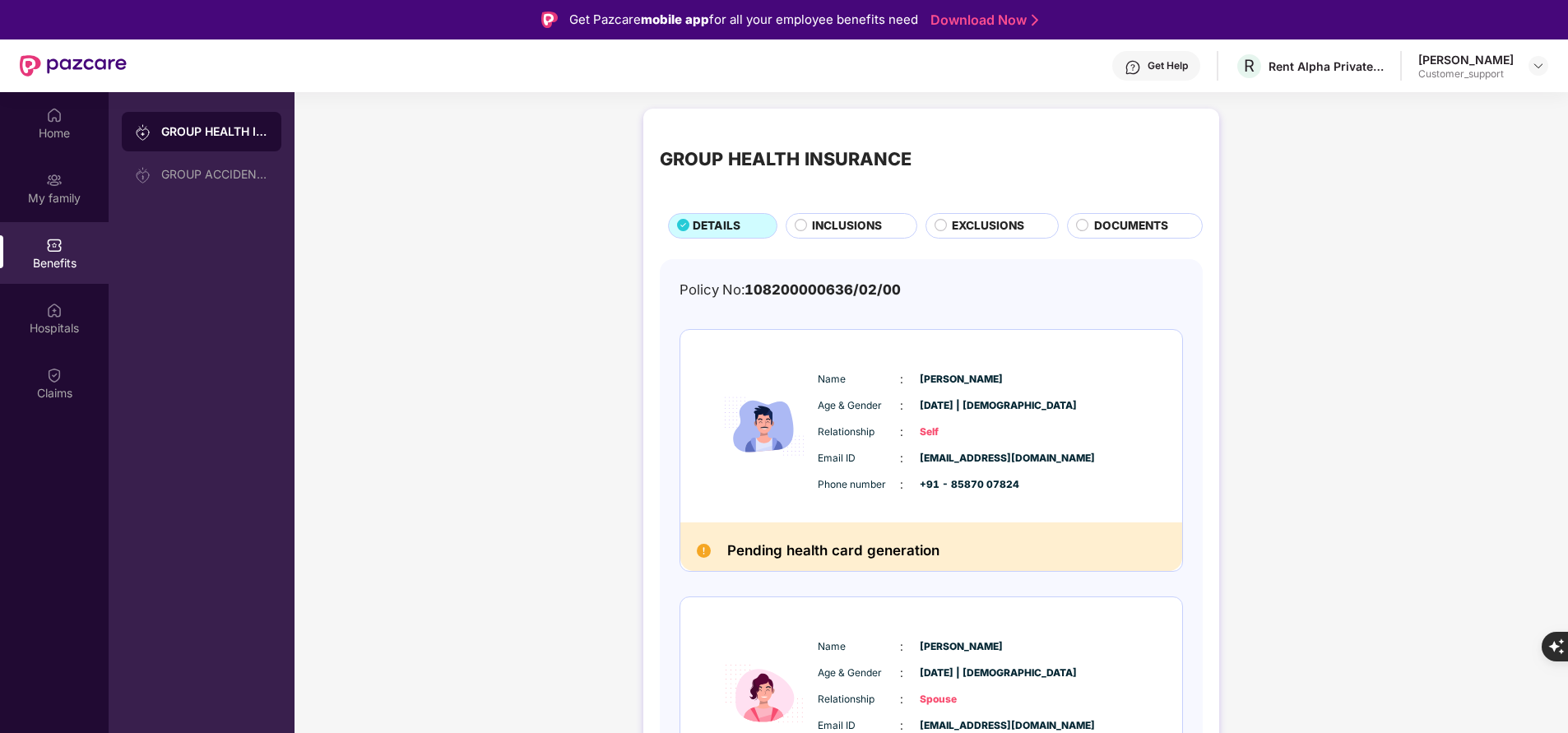
click at [851, 239] on div "GROUP HEALTH INSURANCE DETAILS INCLUSIONS EXCLUSIONS DOCUMENTS Policy No: 10820…" at bounding box center [932, 645] width 576 height 1075
click at [853, 229] on span "INCLUSIONS" at bounding box center [847, 225] width 70 height 17
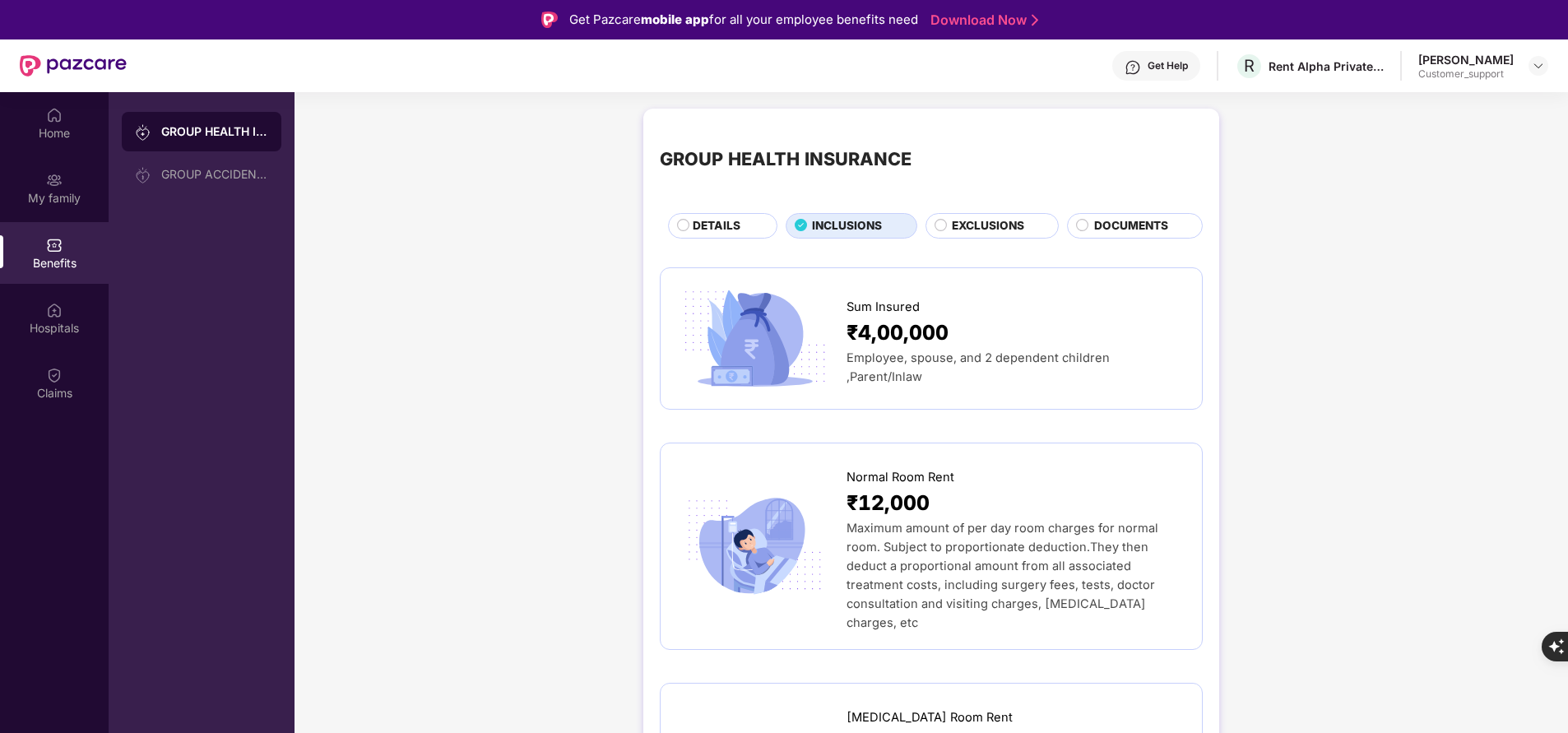
click at [732, 227] on span "DETAILS" at bounding box center [716, 225] width 47 height 17
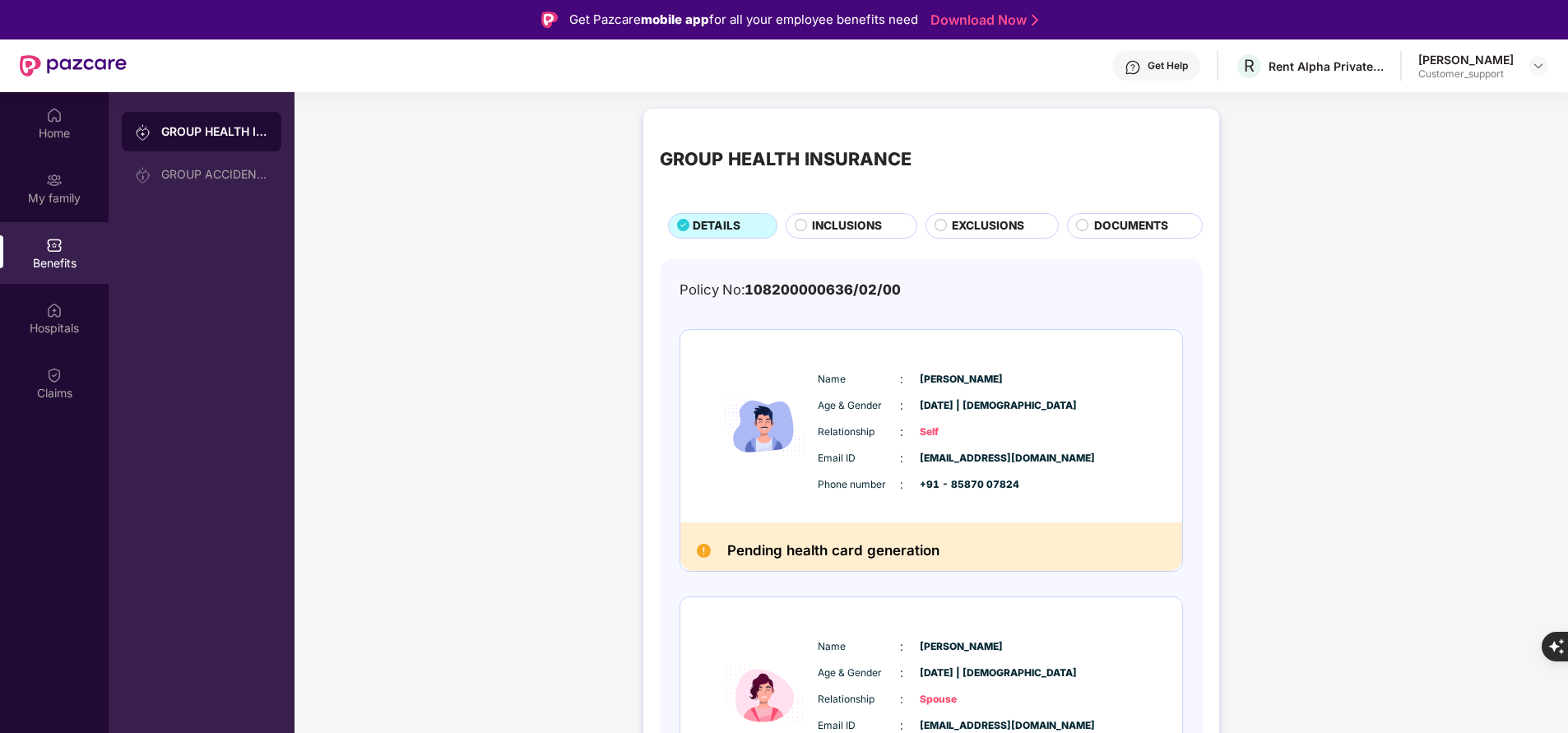
click at [47, 536] on div "Home My family Benefits Hospitals Claims" at bounding box center [54, 459] width 108 height 733
click at [86, 189] on div "My family" at bounding box center [54, 188] width 108 height 62
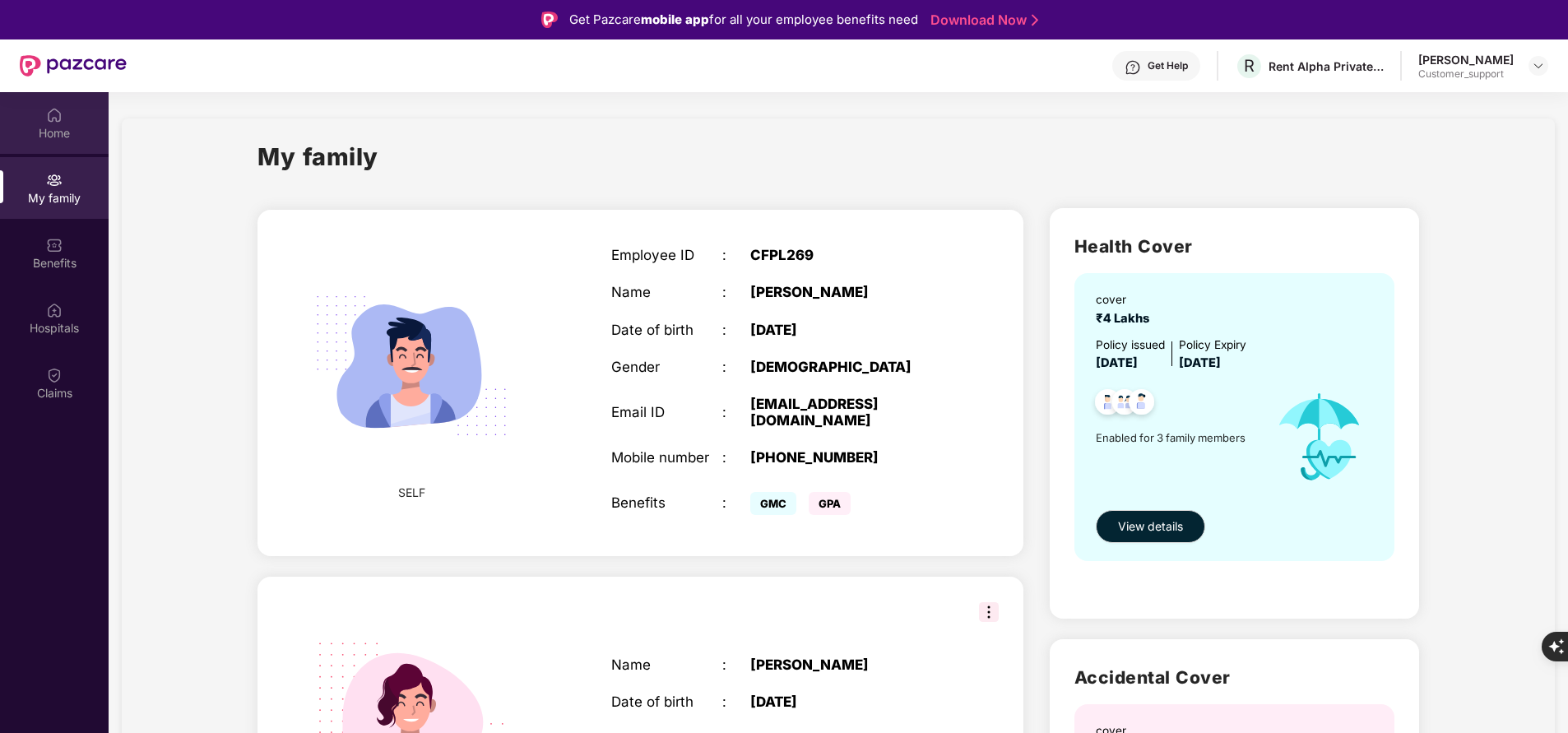
click at [54, 148] on div "Home" at bounding box center [54, 122] width 108 height 62
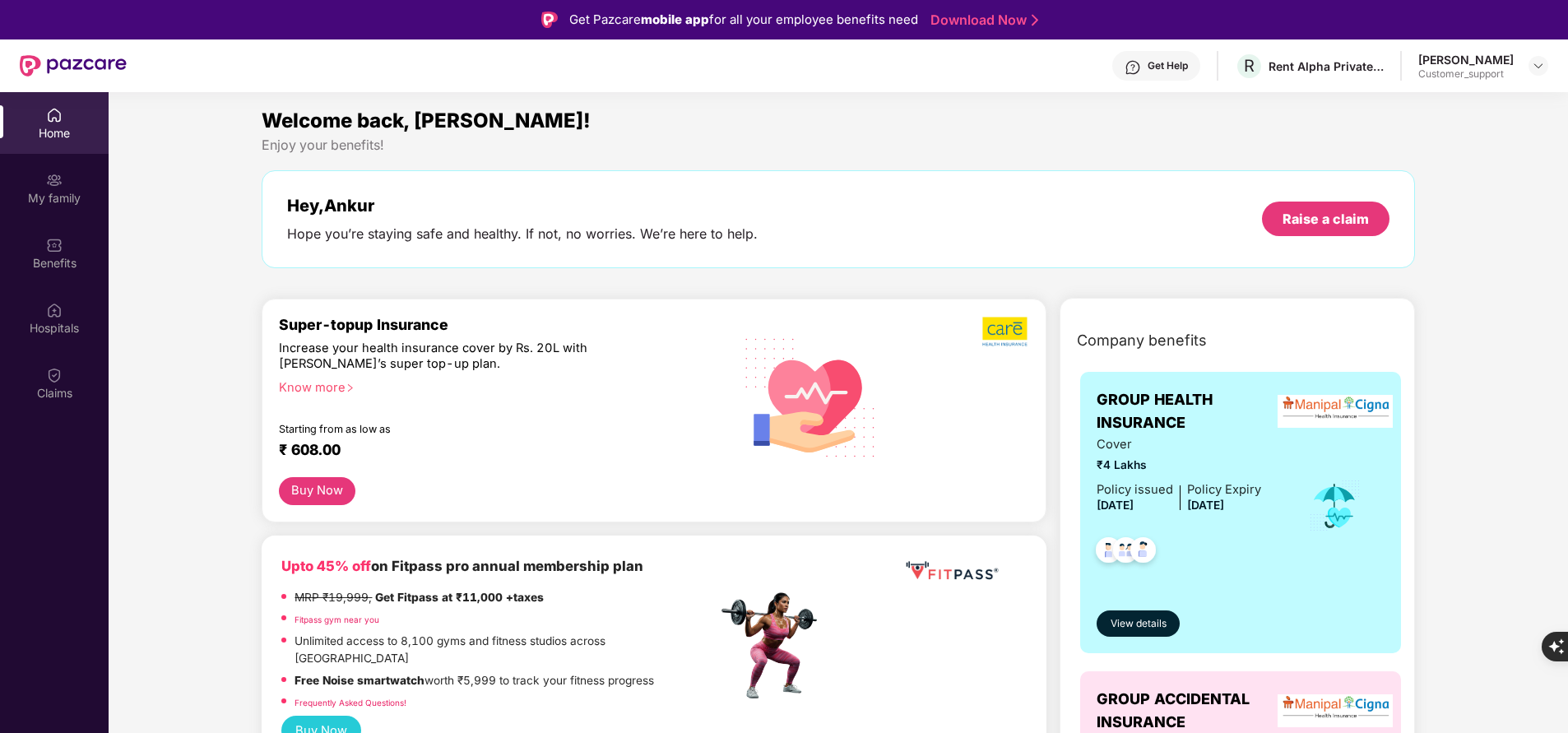
click at [330, 389] on div "Know more" at bounding box center [493, 385] width 427 height 12
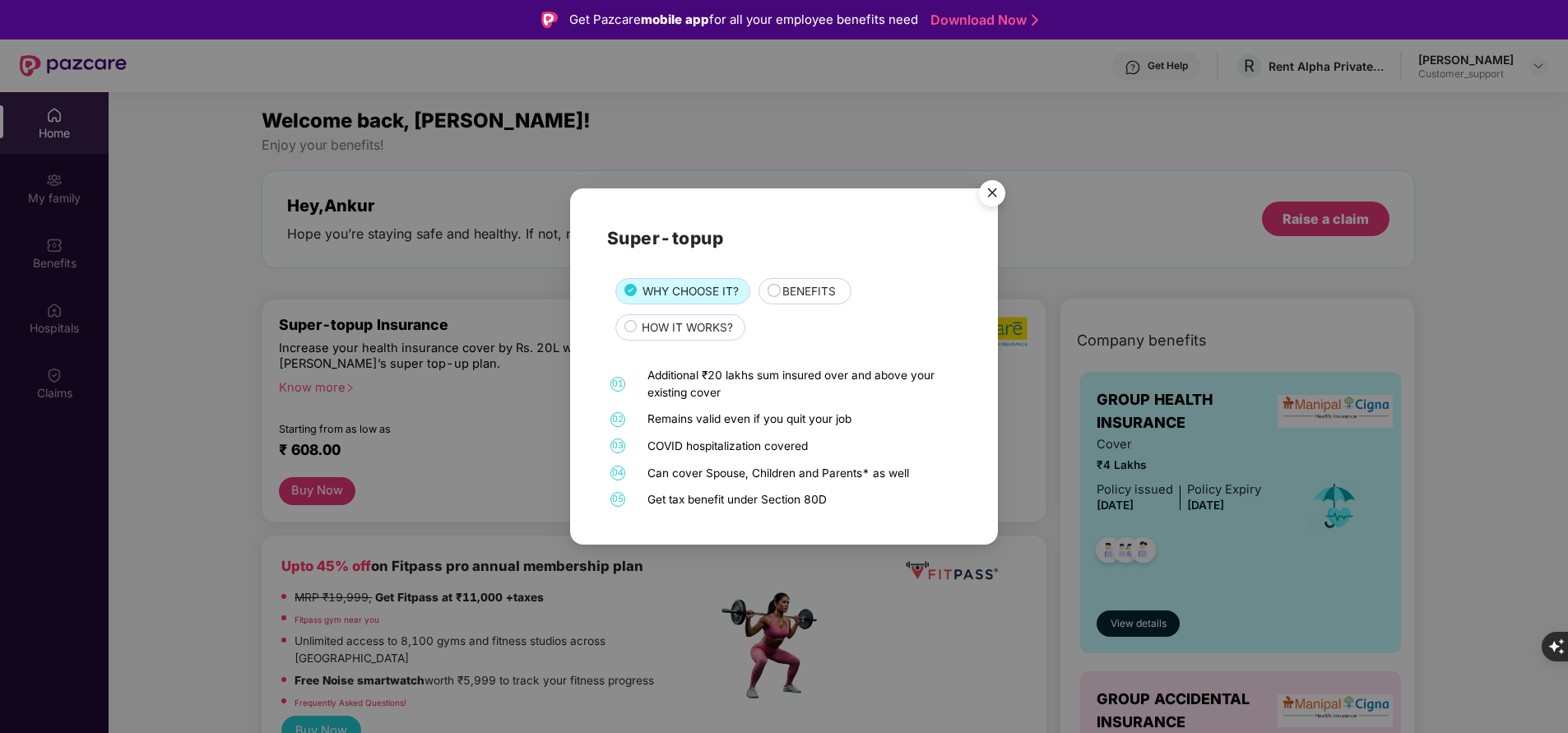
scroll to position [92, 0]
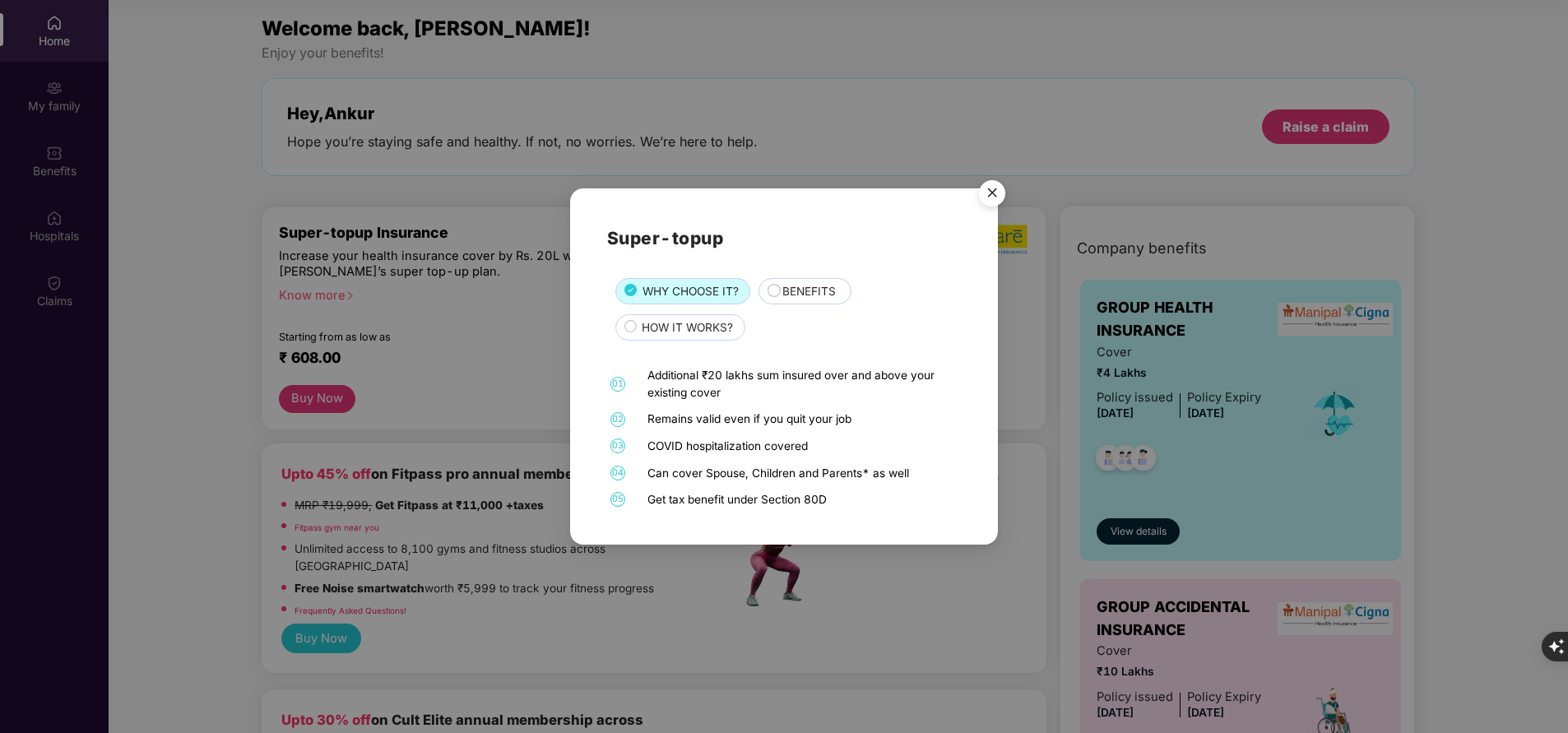
click at [829, 276] on div "Super-topup WHY CHOOSE IT? BENEFITS HOW IT WORKS? 01 Additional ₹20 lakhs sum i…" at bounding box center [784, 366] width 355 height 283
click at [821, 291] on span "BENEFITS" at bounding box center [809, 291] width 54 height 17
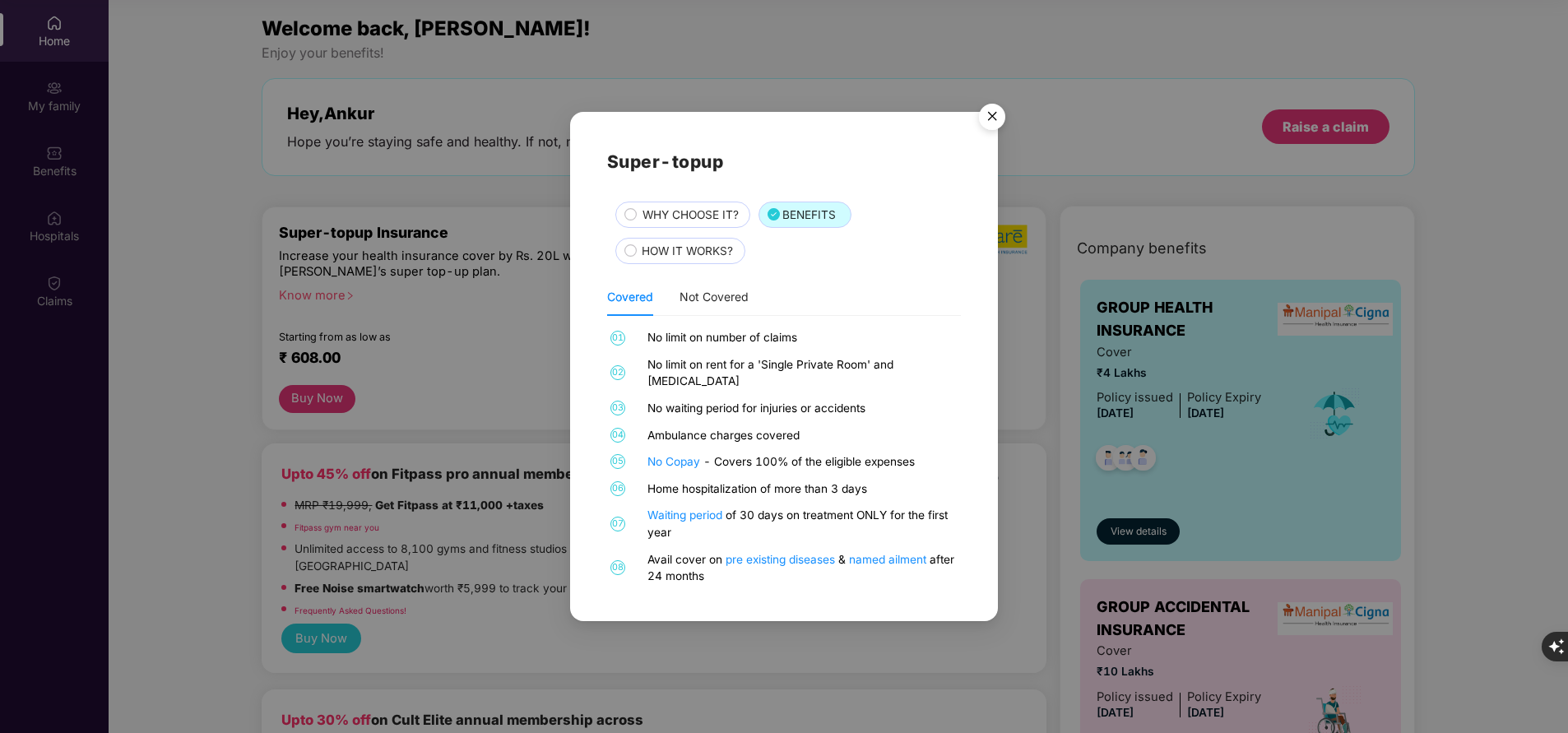
click at [998, 140] on img "Close" at bounding box center [992, 120] width 46 height 46
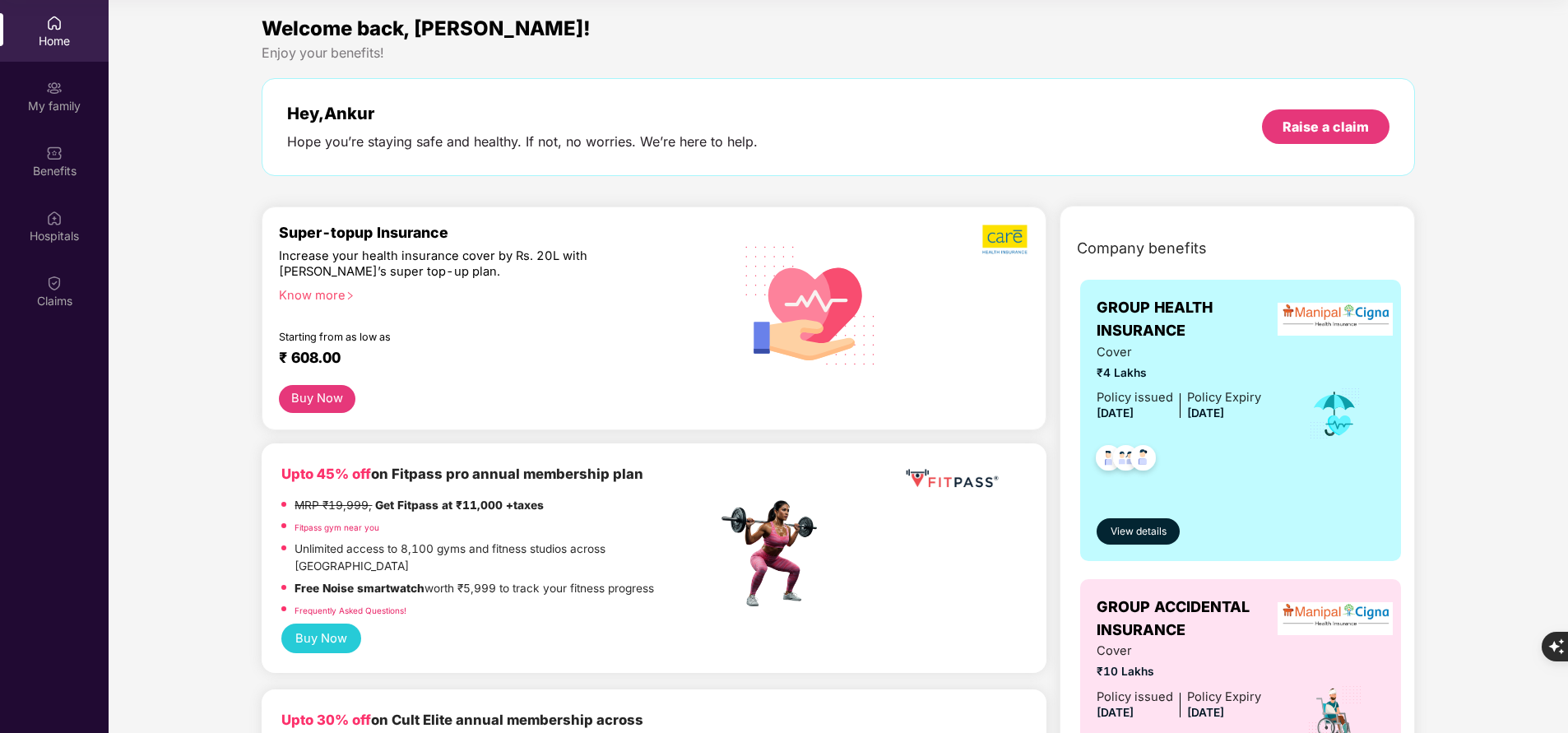
click at [329, 298] on div "Know more" at bounding box center [493, 293] width 427 height 12
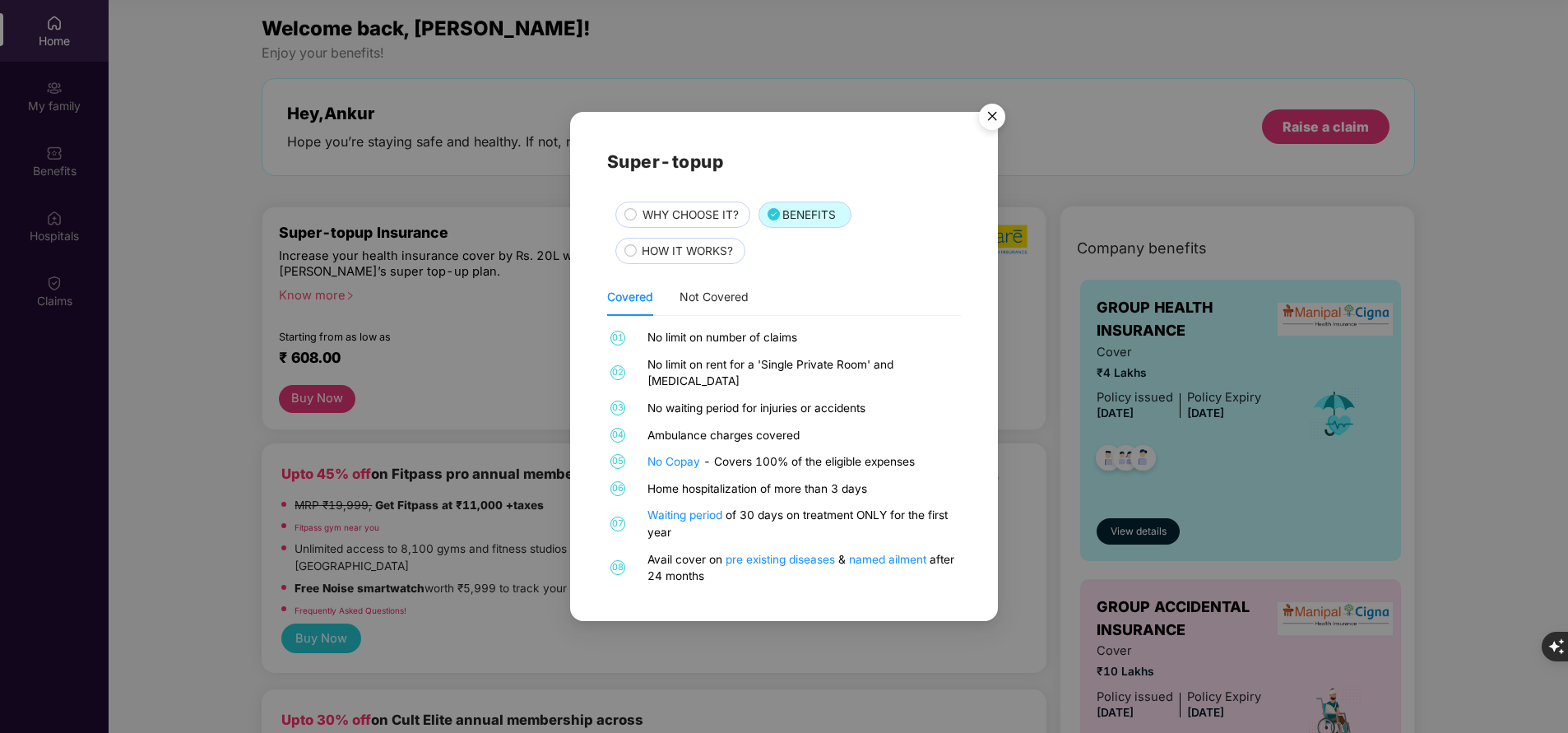
click at [648, 217] on span "WHY CHOOSE IT?" at bounding box center [691, 215] width 97 height 17
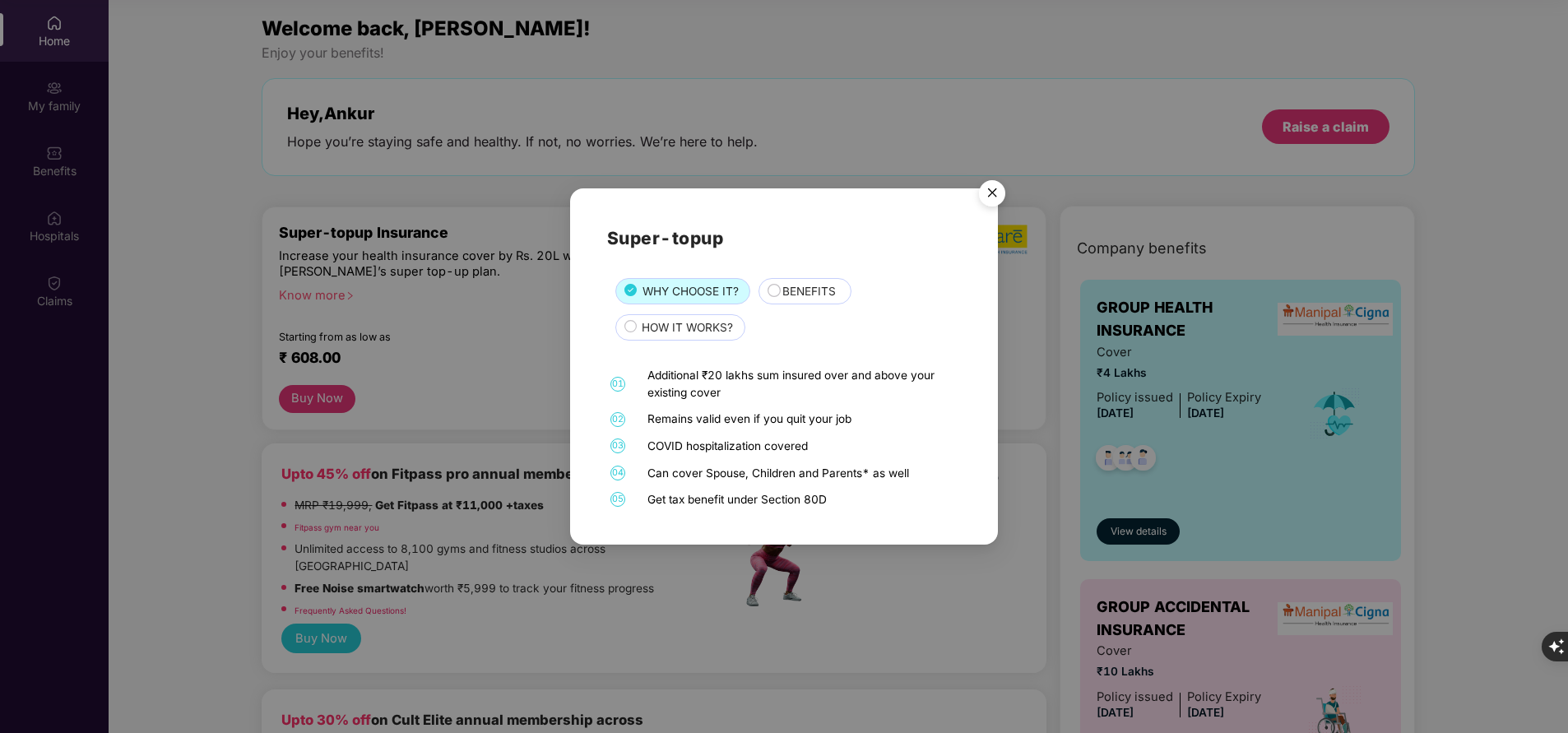
click at [805, 294] on span "BENEFITS" at bounding box center [809, 291] width 54 height 17
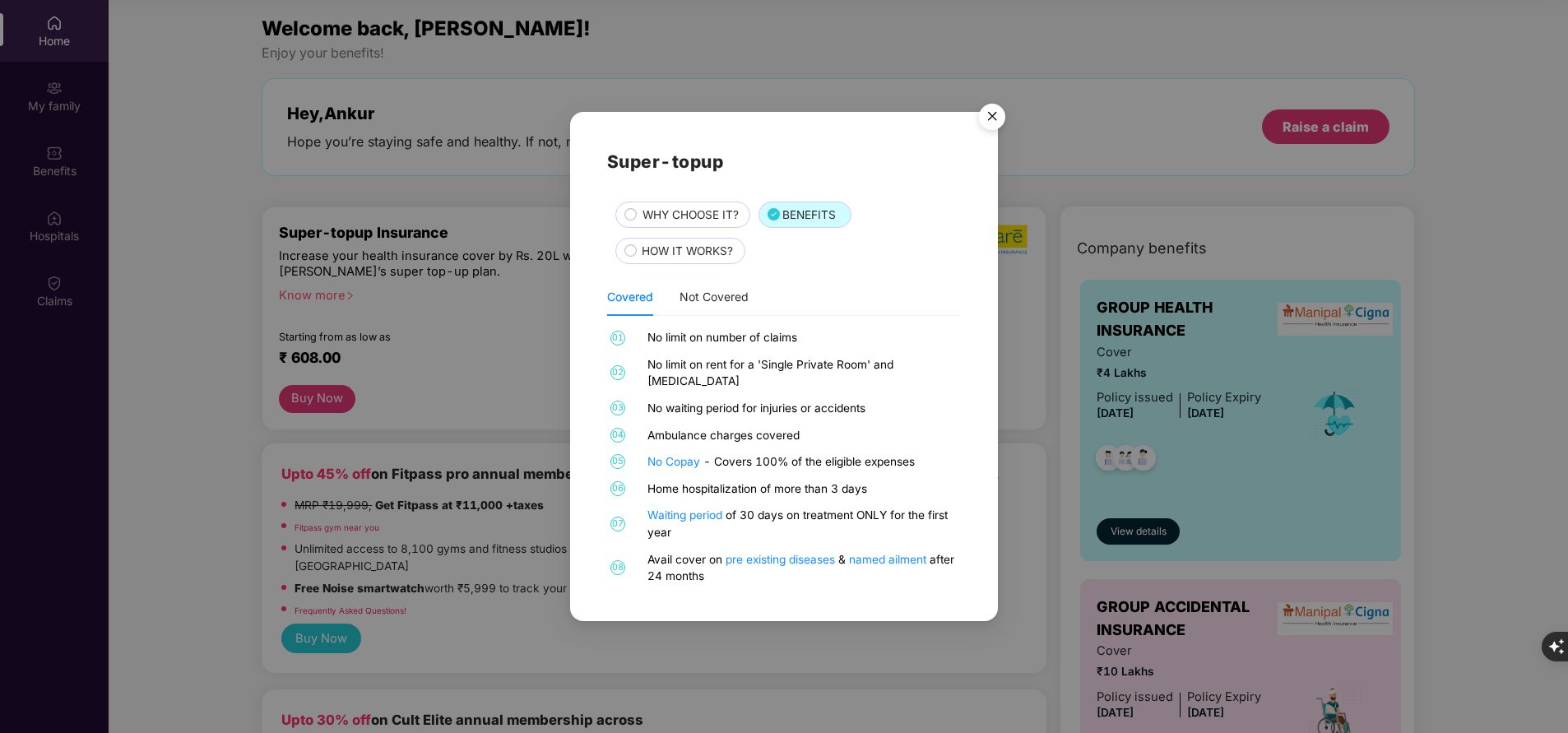
click at [996, 128] on img "Close" at bounding box center [992, 120] width 46 height 46
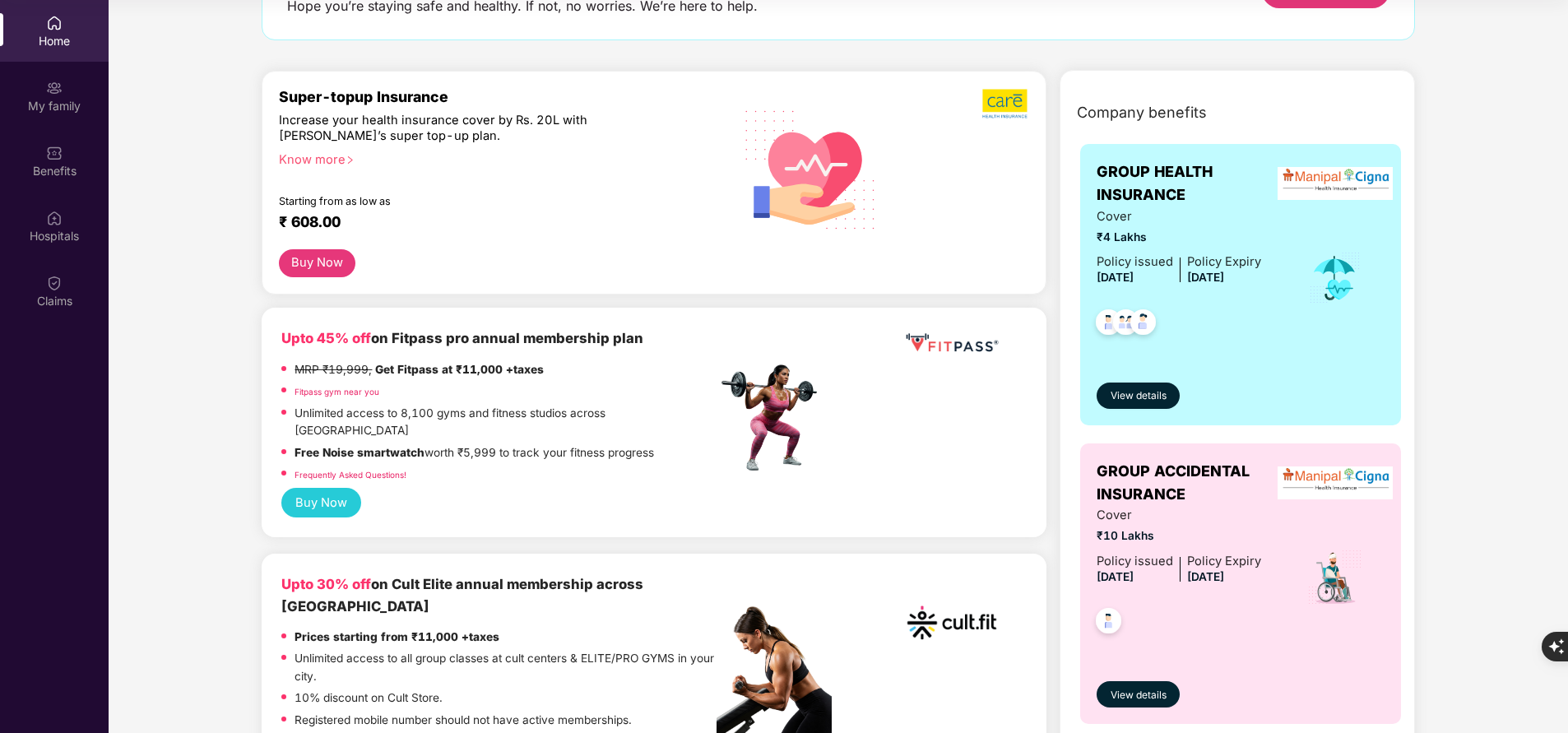
scroll to position [131, 0]
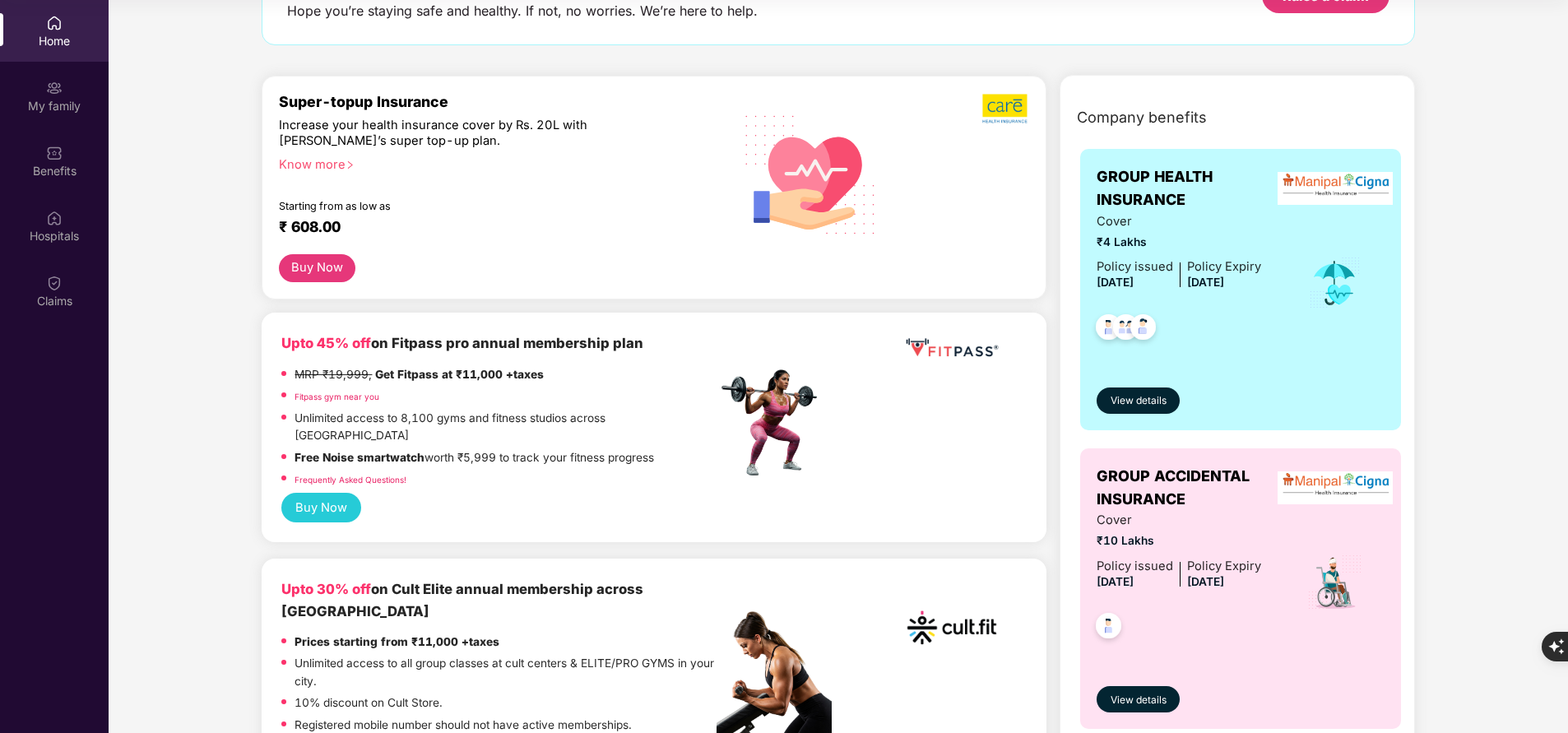
click at [336, 169] on div "Know more" at bounding box center [493, 163] width 427 height 12
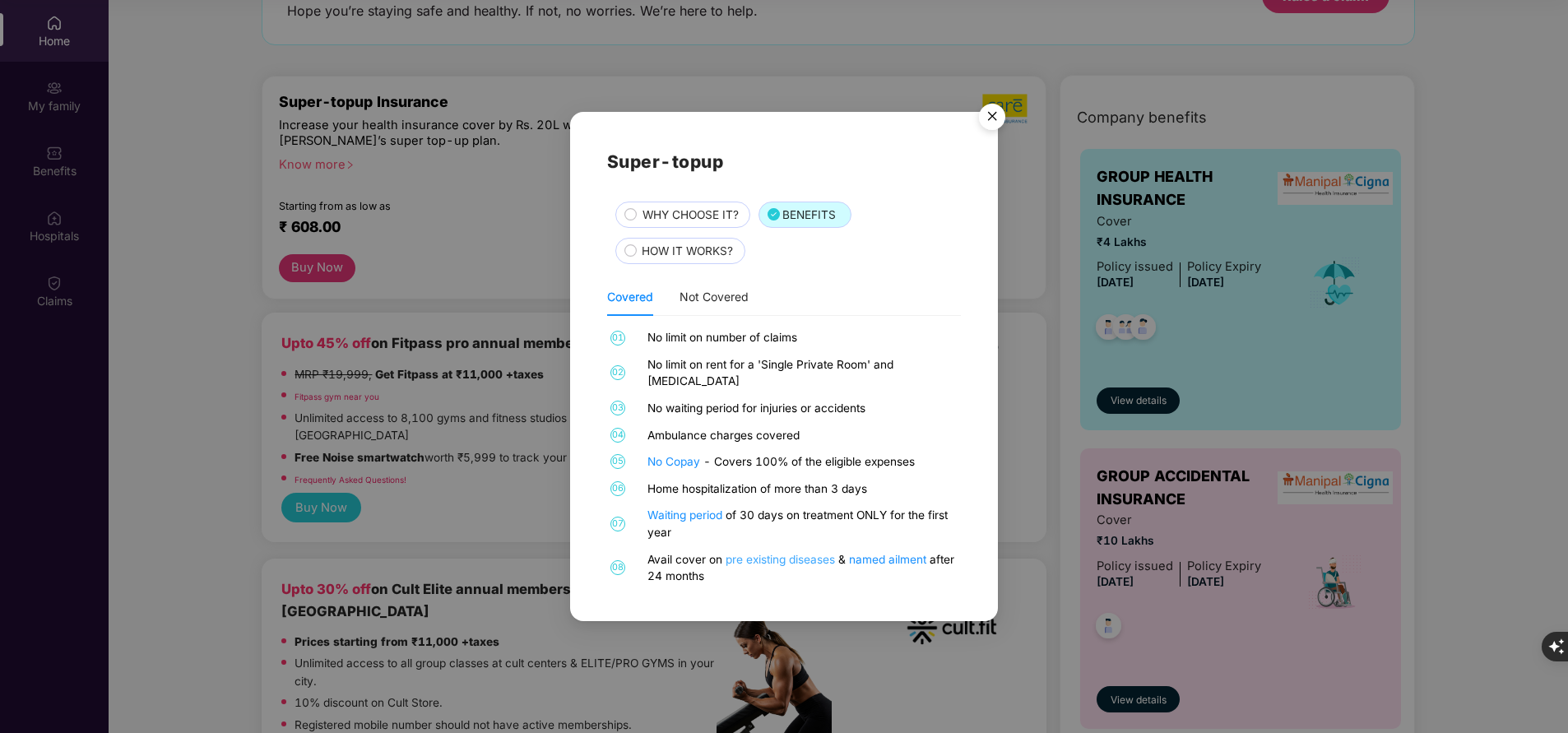
click at [806, 552] on link "pre existing diseases" at bounding box center [782, 559] width 113 height 13
click at [998, 118] on img "Close" at bounding box center [992, 120] width 46 height 46
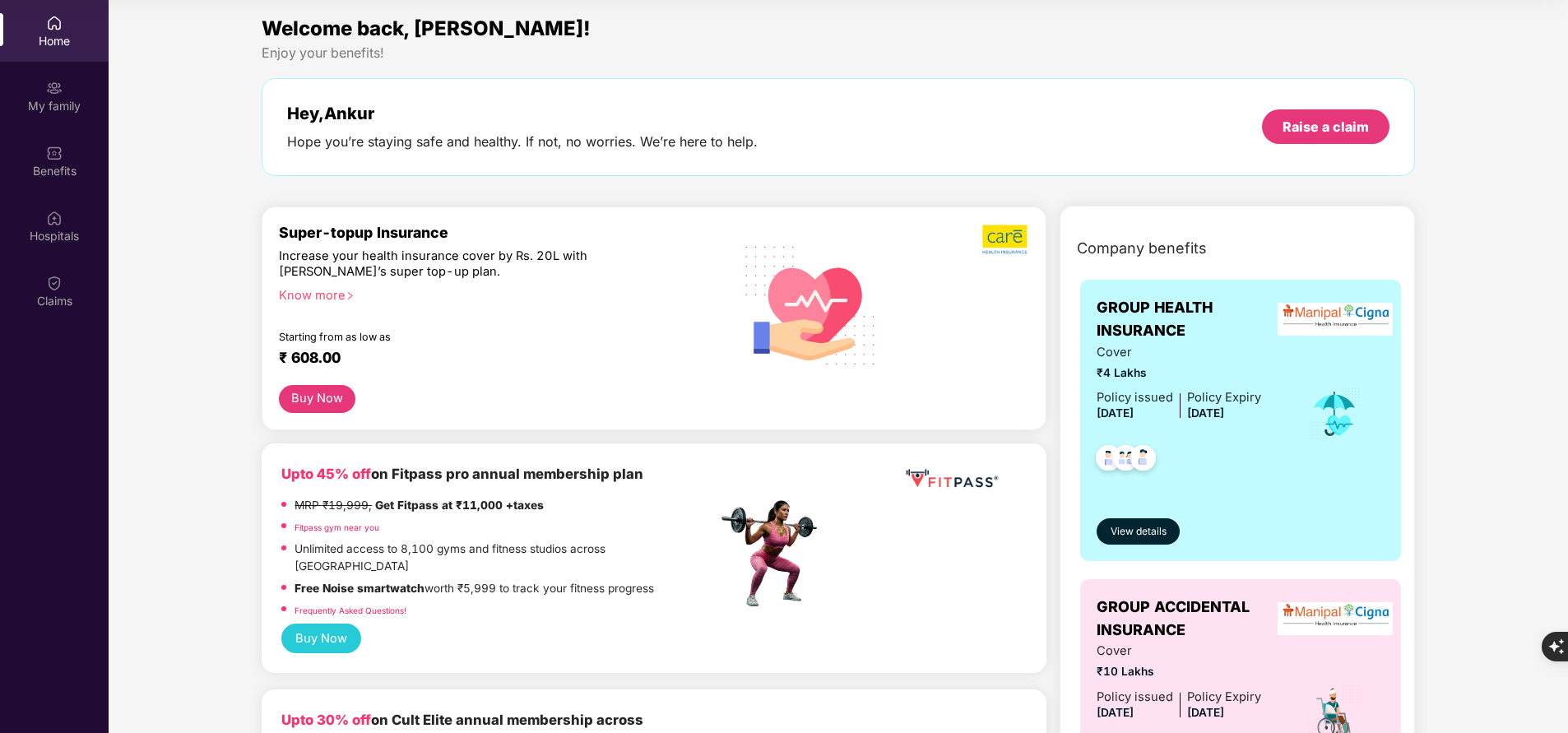
scroll to position [0, 0]
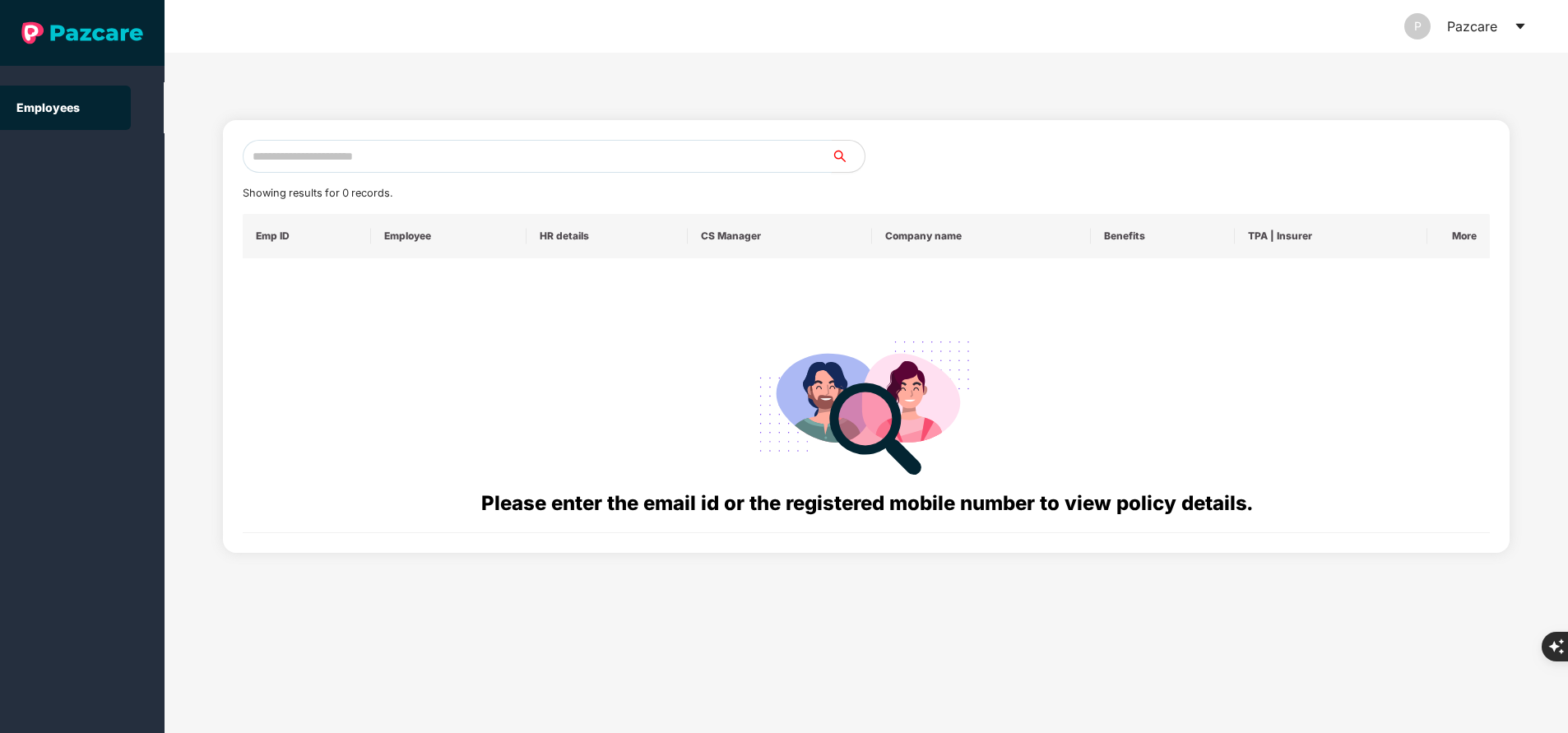
click at [434, 156] on input "text" at bounding box center [536, 156] width 589 height 33
paste input "**********"
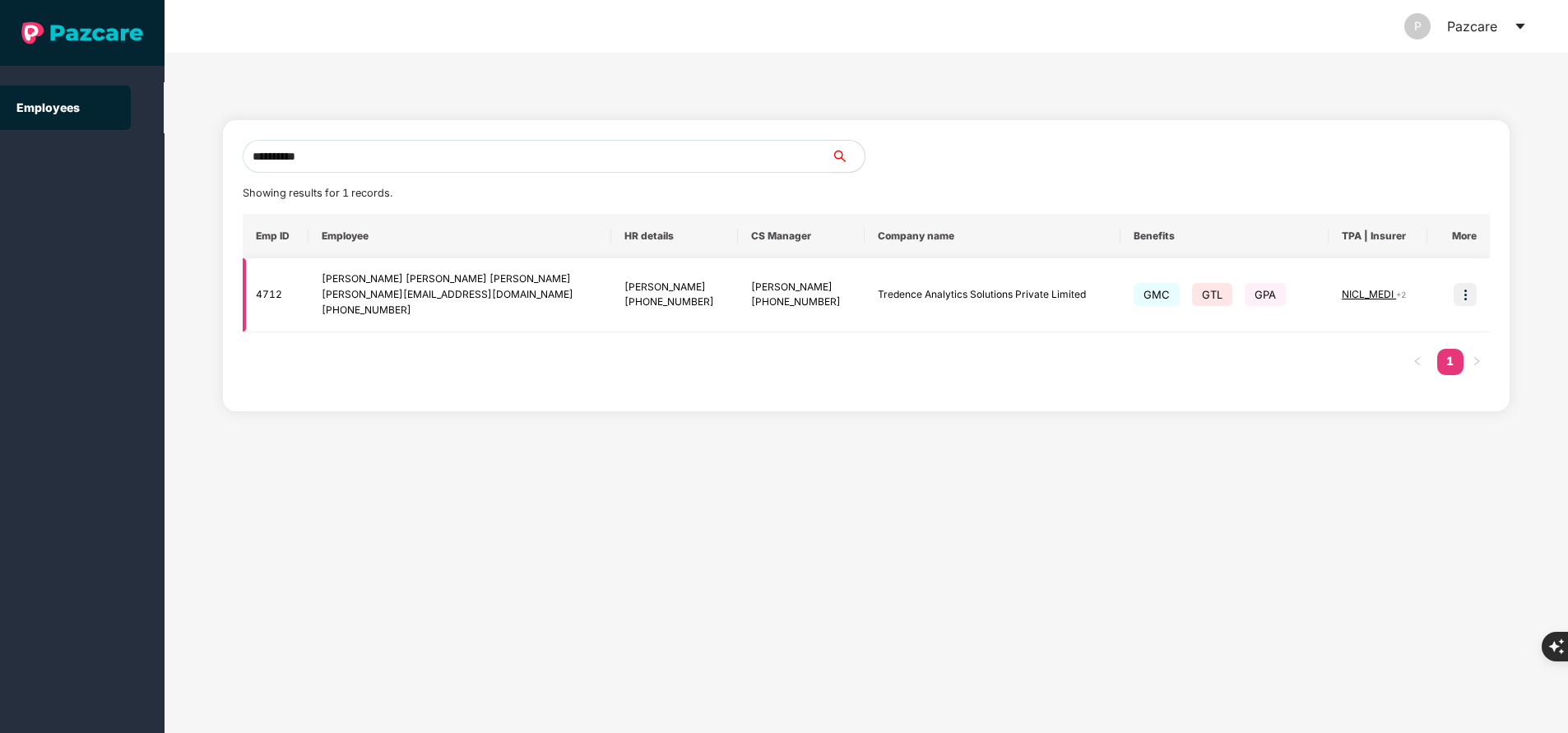
type input "**********"
click at [1468, 295] on img at bounding box center [1465, 295] width 23 height 23
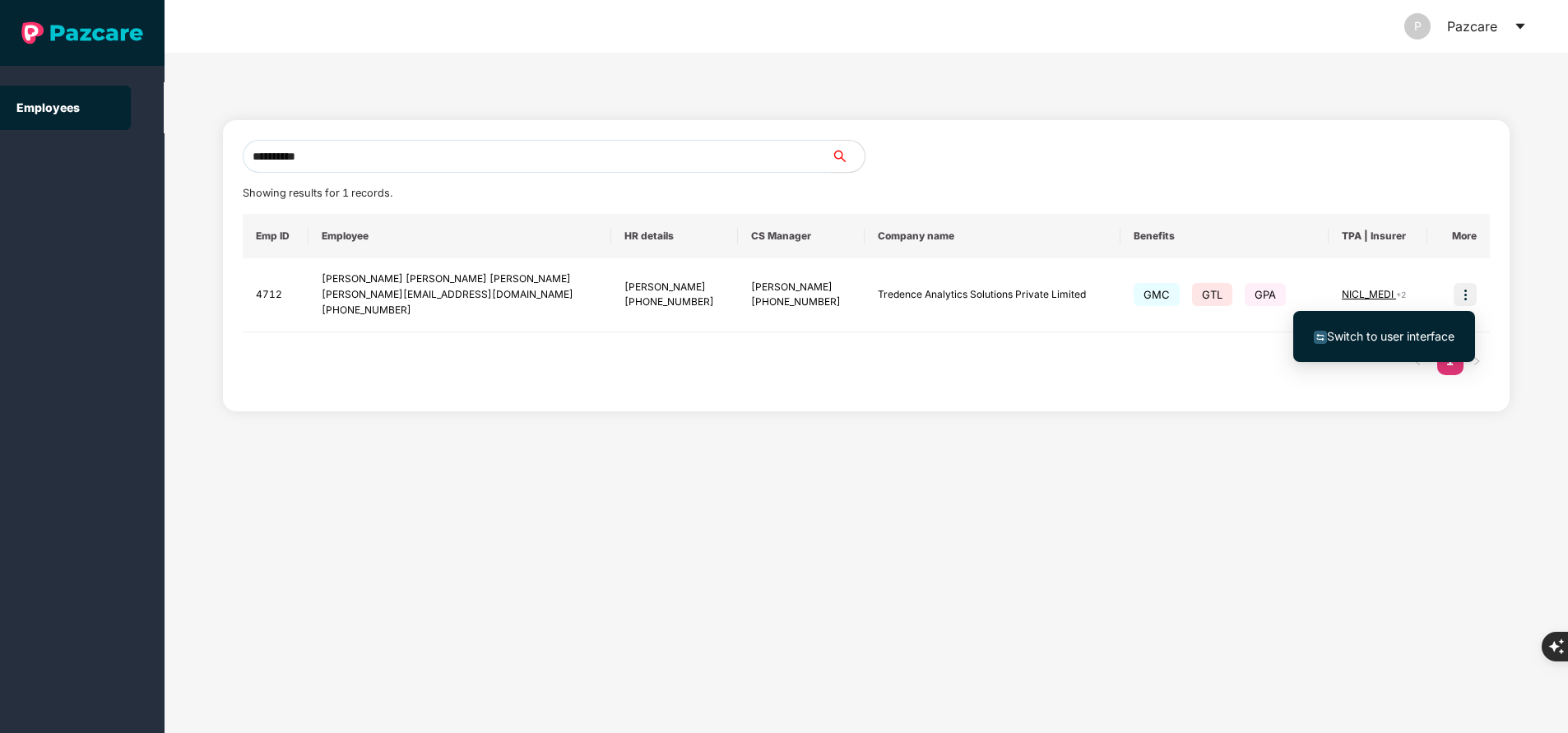
click at [1387, 335] on span "Switch to user interface" at bounding box center [1390, 336] width 128 height 14
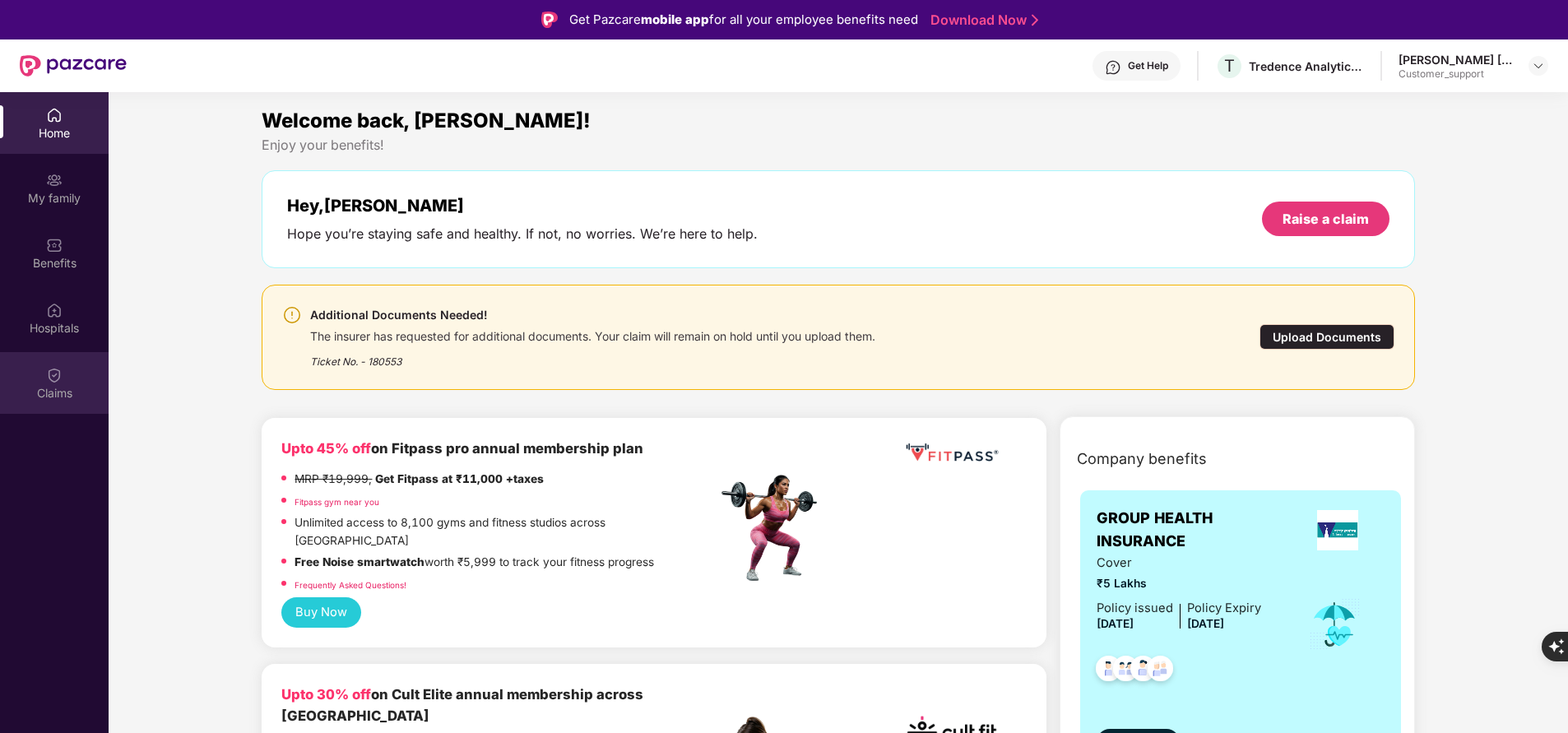
click at [49, 397] on div "Claims" at bounding box center [54, 393] width 108 height 16
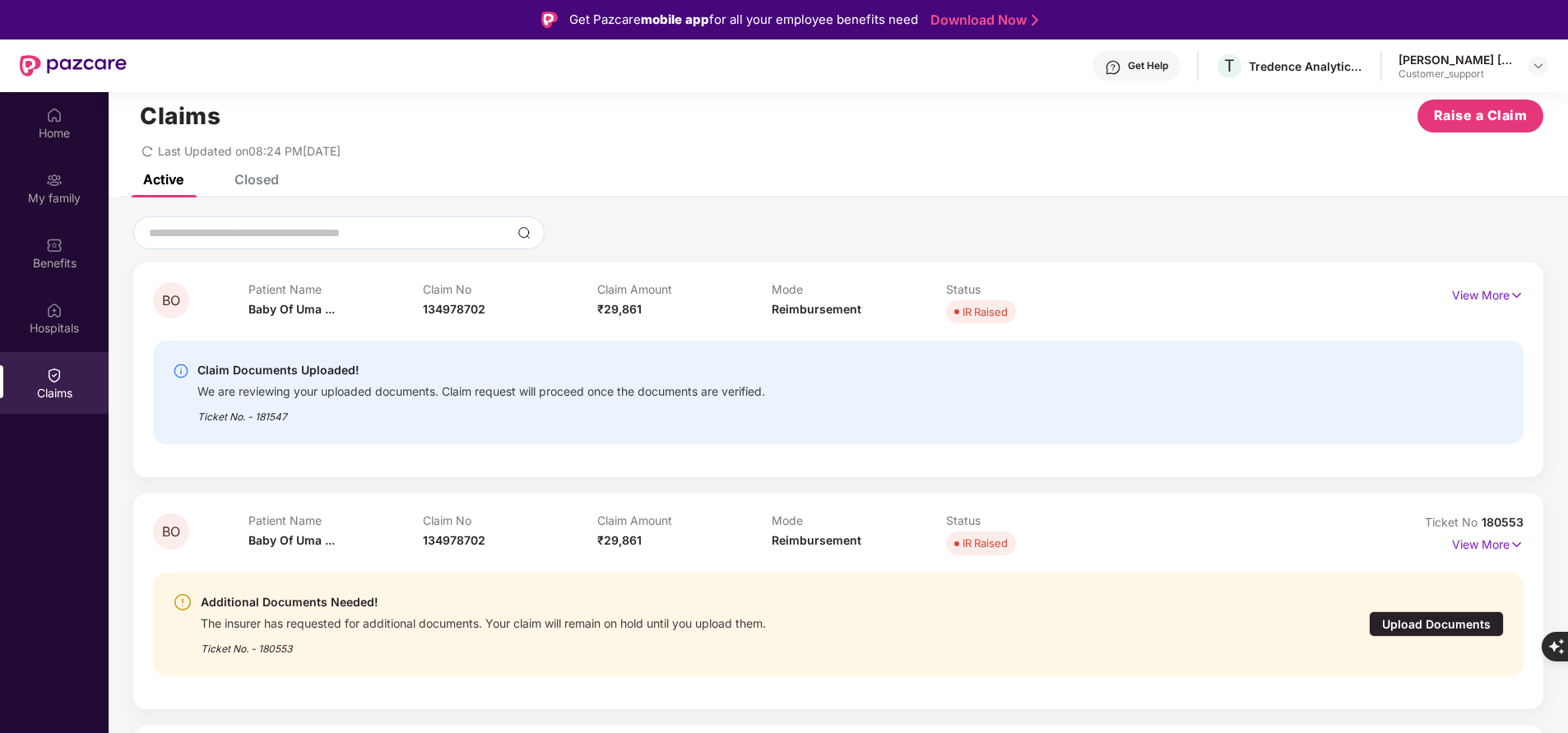
scroll to position [32, 0]
click at [1468, 545] on p "View More" at bounding box center [1488, 541] width 72 height 22
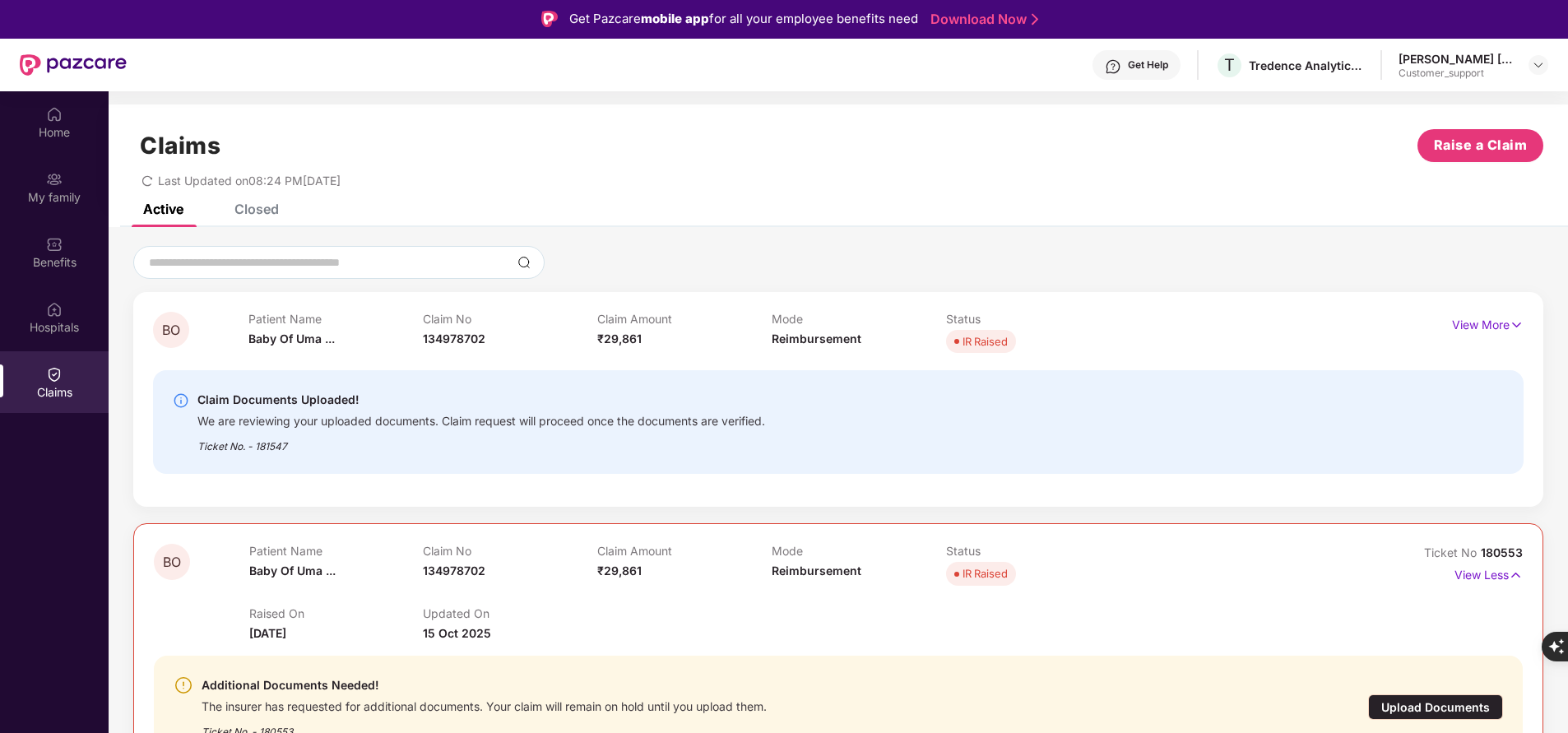
scroll to position [4, 0]
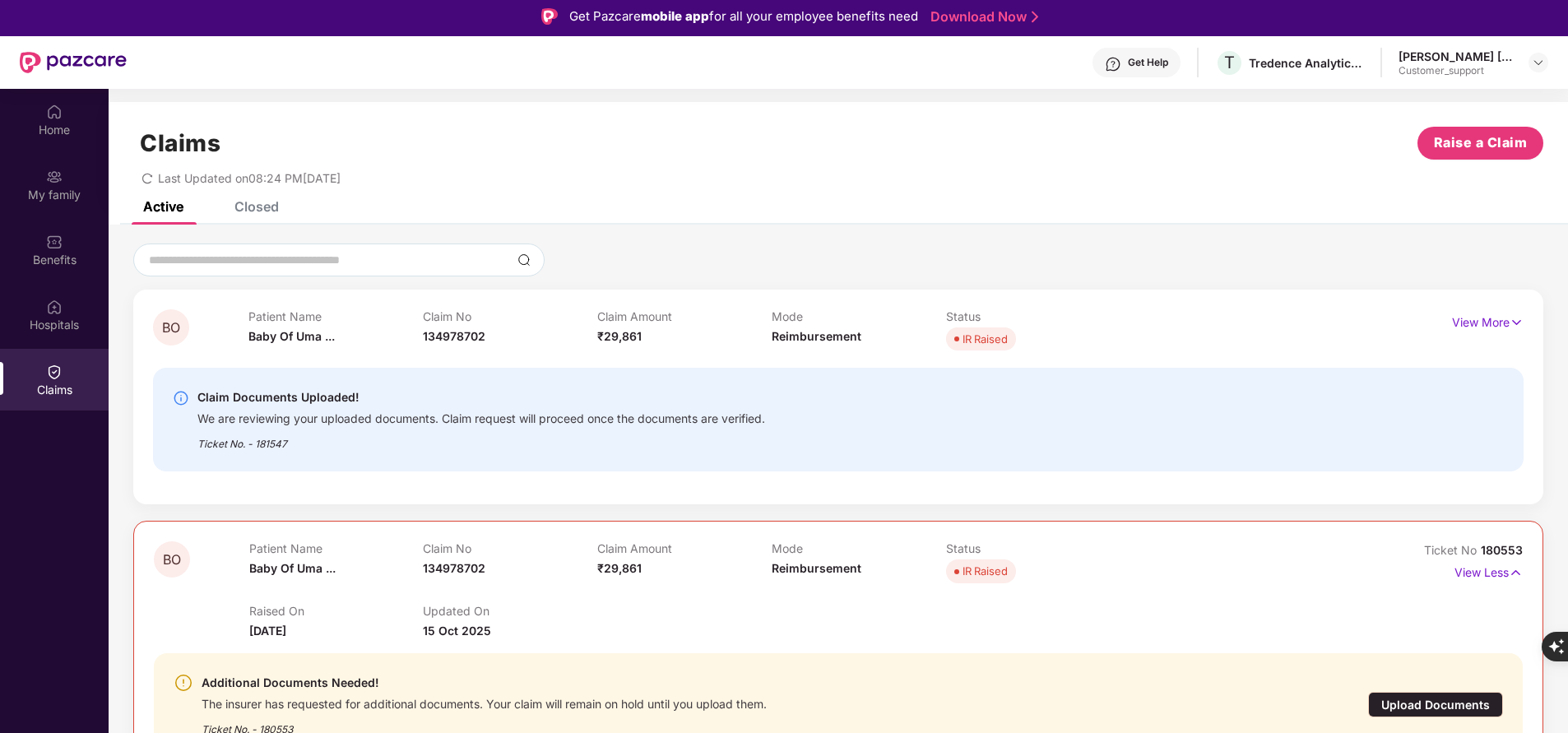
click at [1493, 548] on span "180553" at bounding box center [1501, 550] width 42 height 14
copy div "No 180553"
drag, startPoint x: 1472, startPoint y: 545, endPoint x: 1538, endPoint y: 550, distance: 66.2
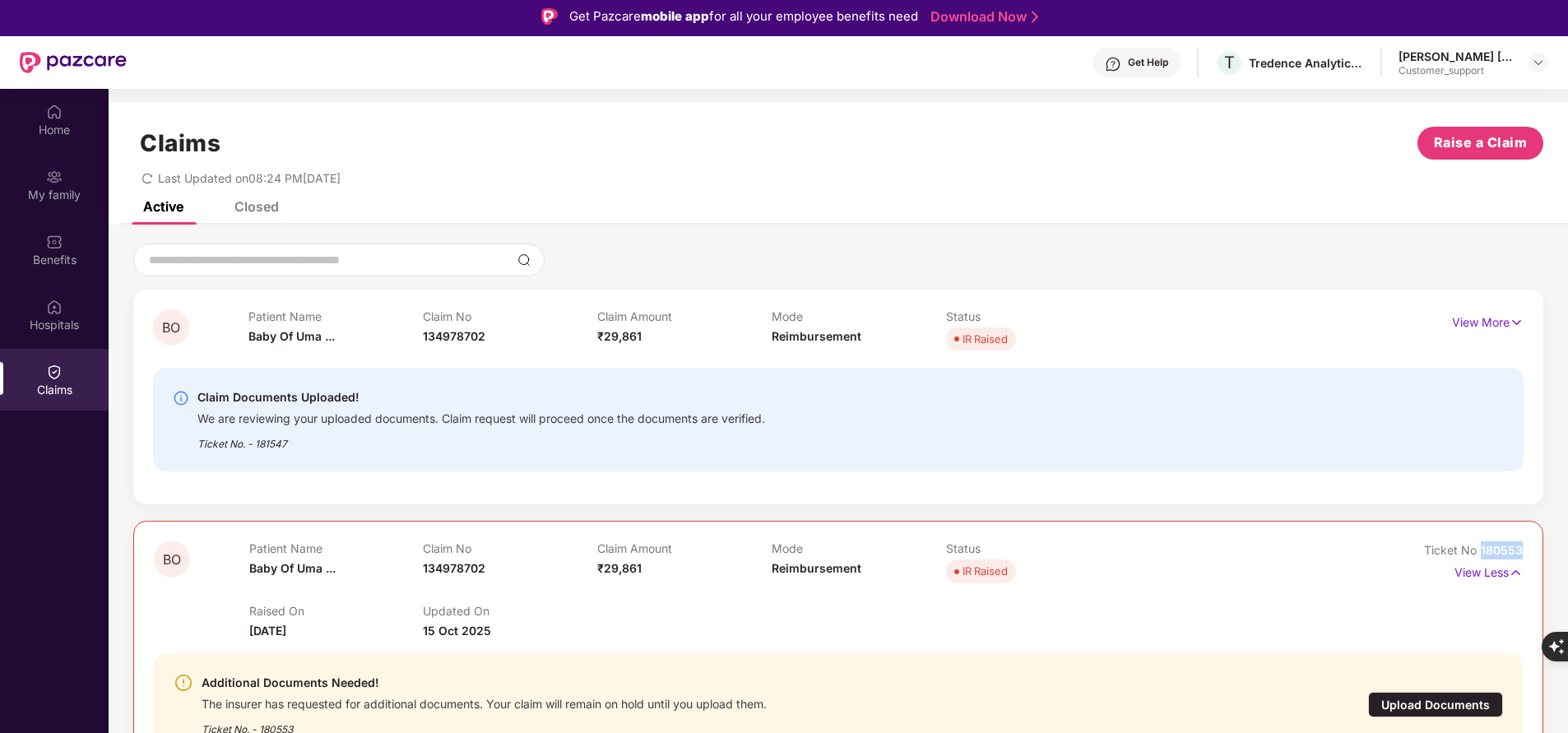
copy span "180553"
click at [94, 551] on div "Home My family Benefits Hospitals Claims" at bounding box center [54, 455] width 108 height 733
click at [273, 445] on div "Ticket No. - 181547" at bounding box center [481, 439] width 568 height 26
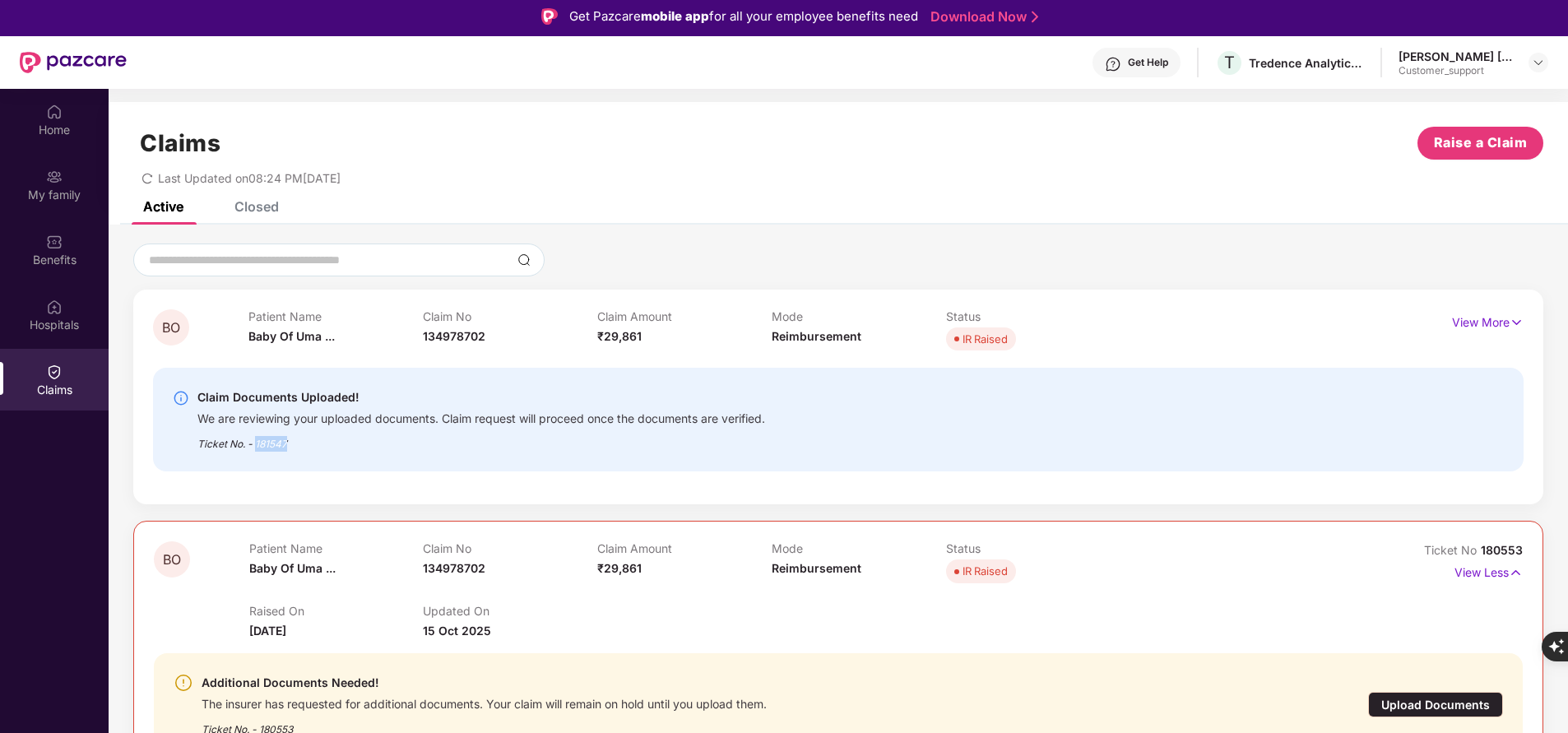
copy div "181547"
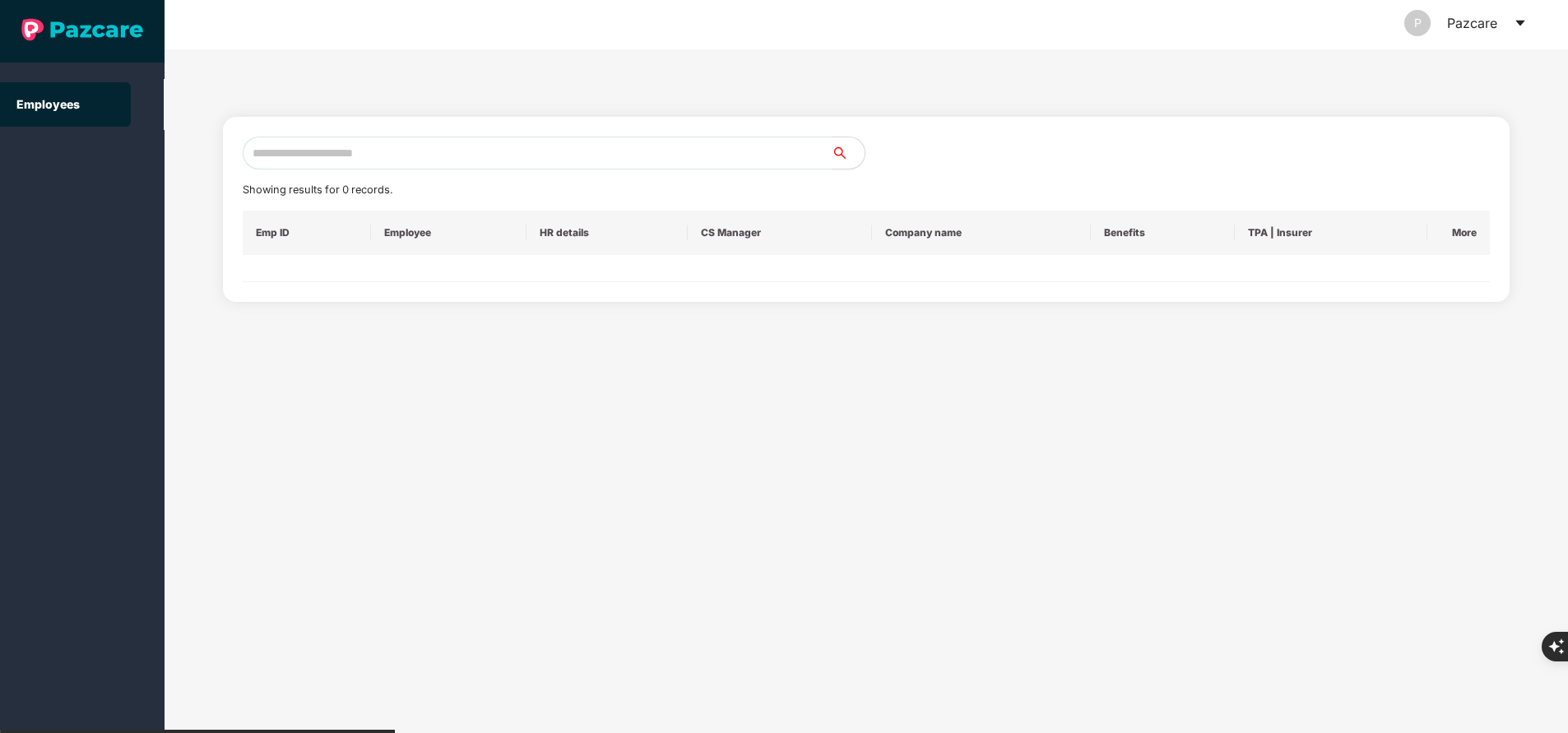
scroll to position [0, 0]
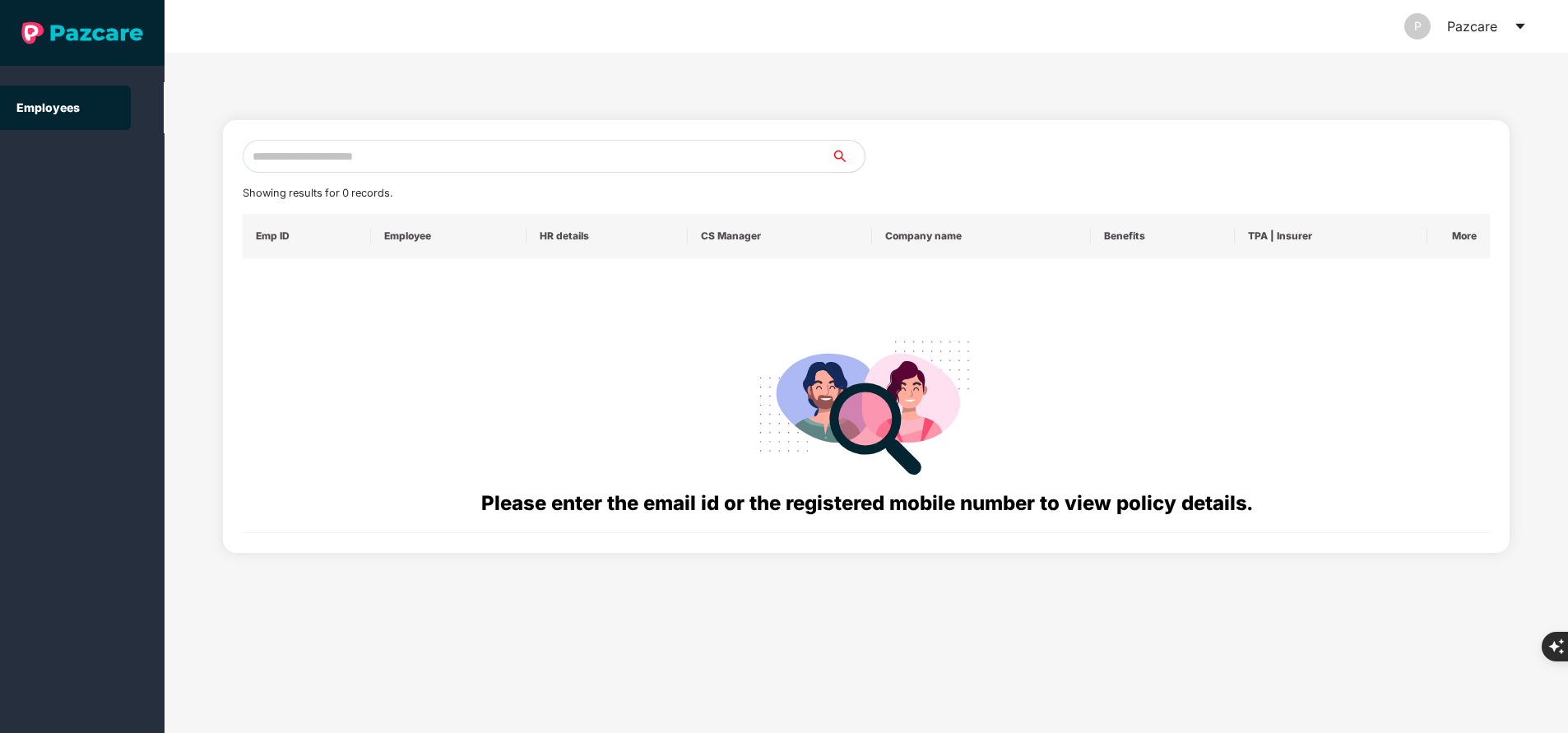
click at [476, 153] on input "text" at bounding box center [536, 156] width 589 height 33
paste input "**********"
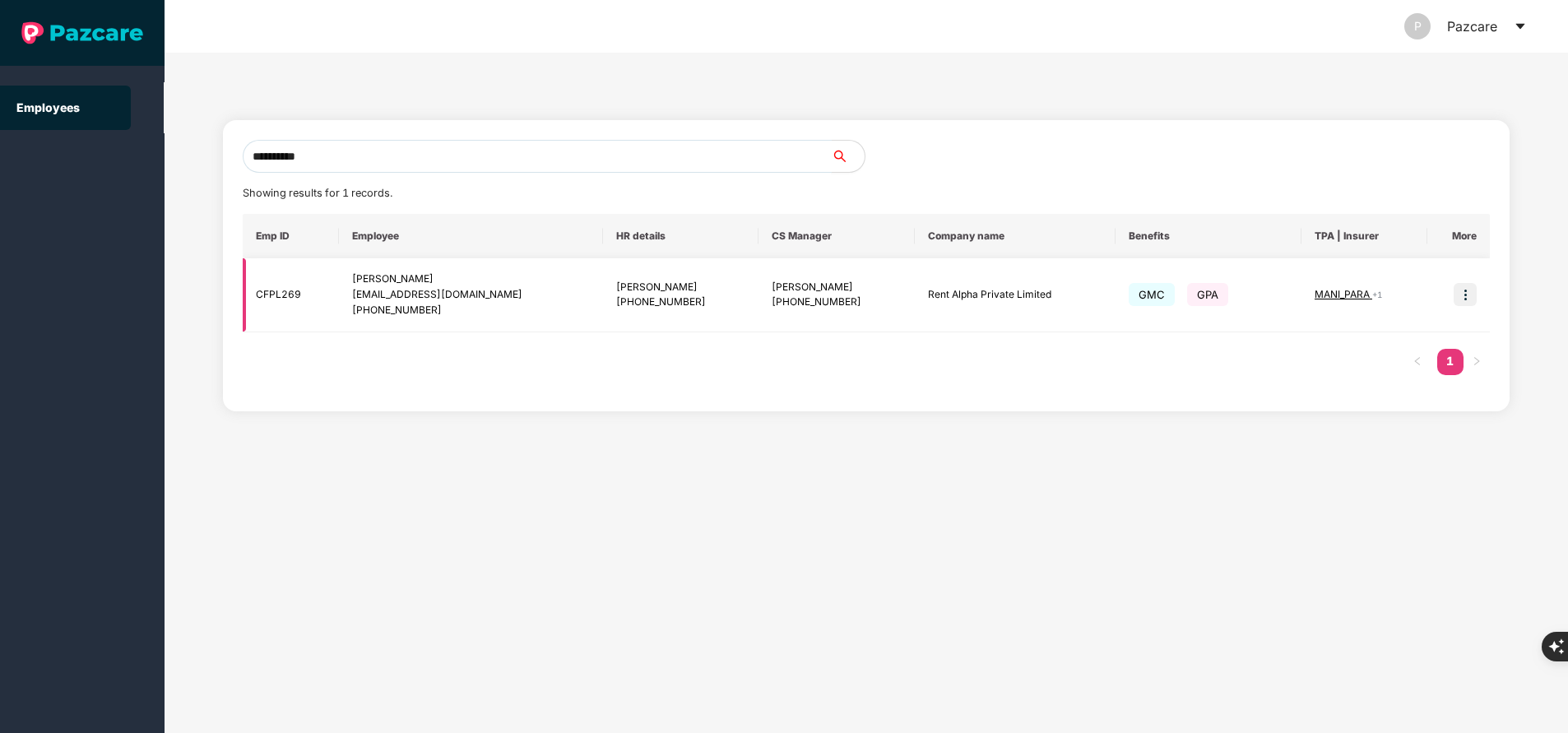
type input "**********"
click at [1471, 299] on img at bounding box center [1465, 295] width 23 height 23
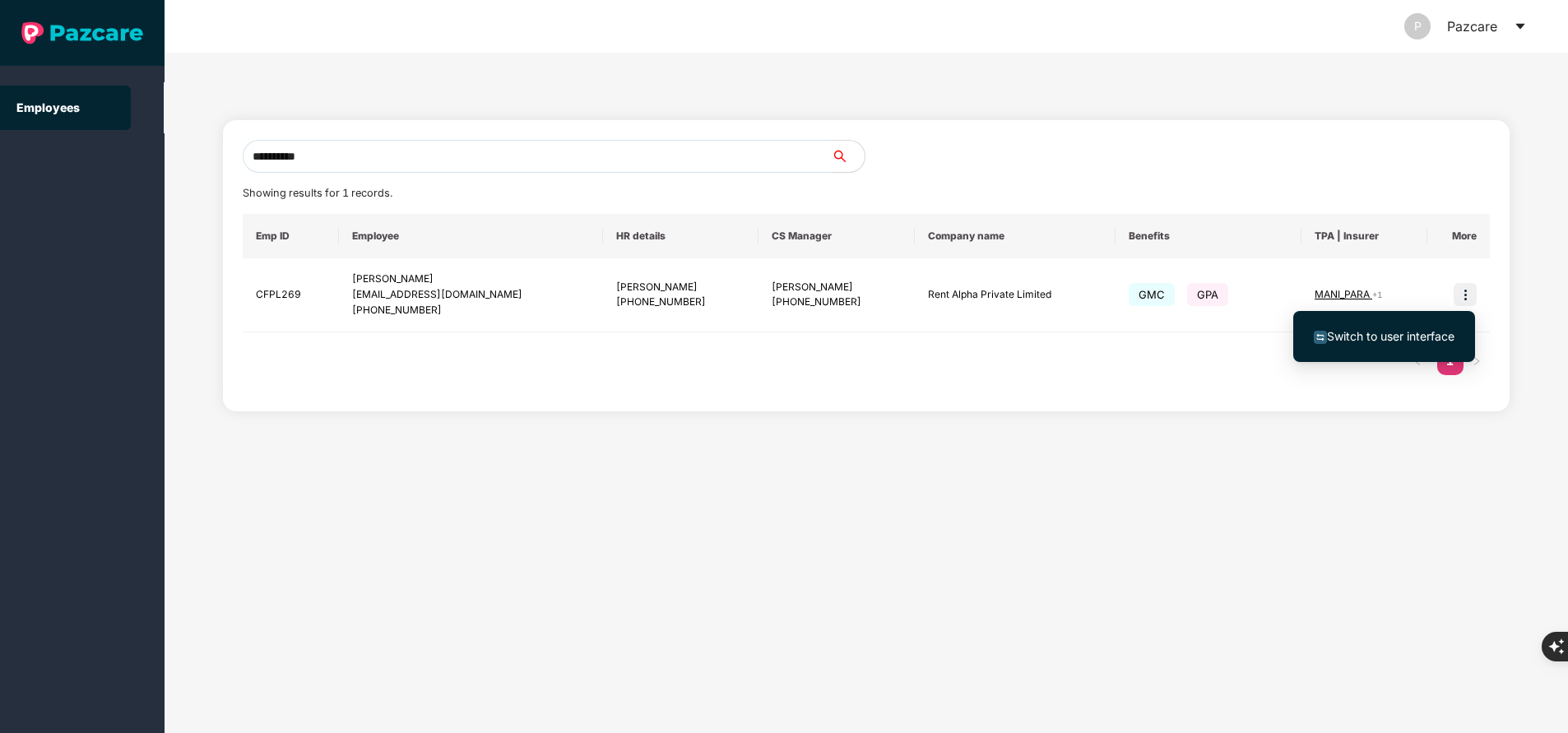
click at [1403, 337] on span "Switch to user interface" at bounding box center [1390, 336] width 128 height 14
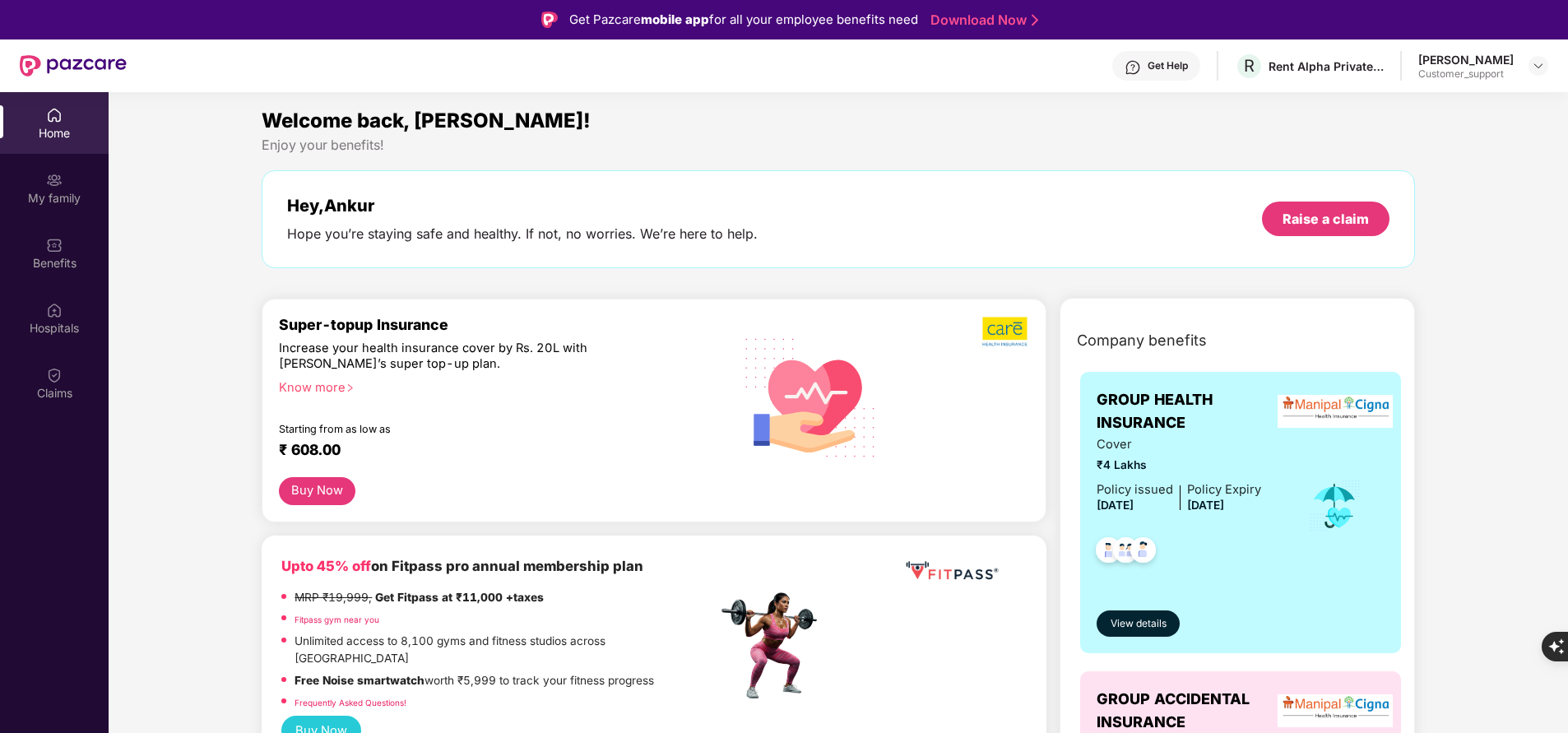
click at [337, 489] on button "Buy Now" at bounding box center [316, 492] width 76 height 29
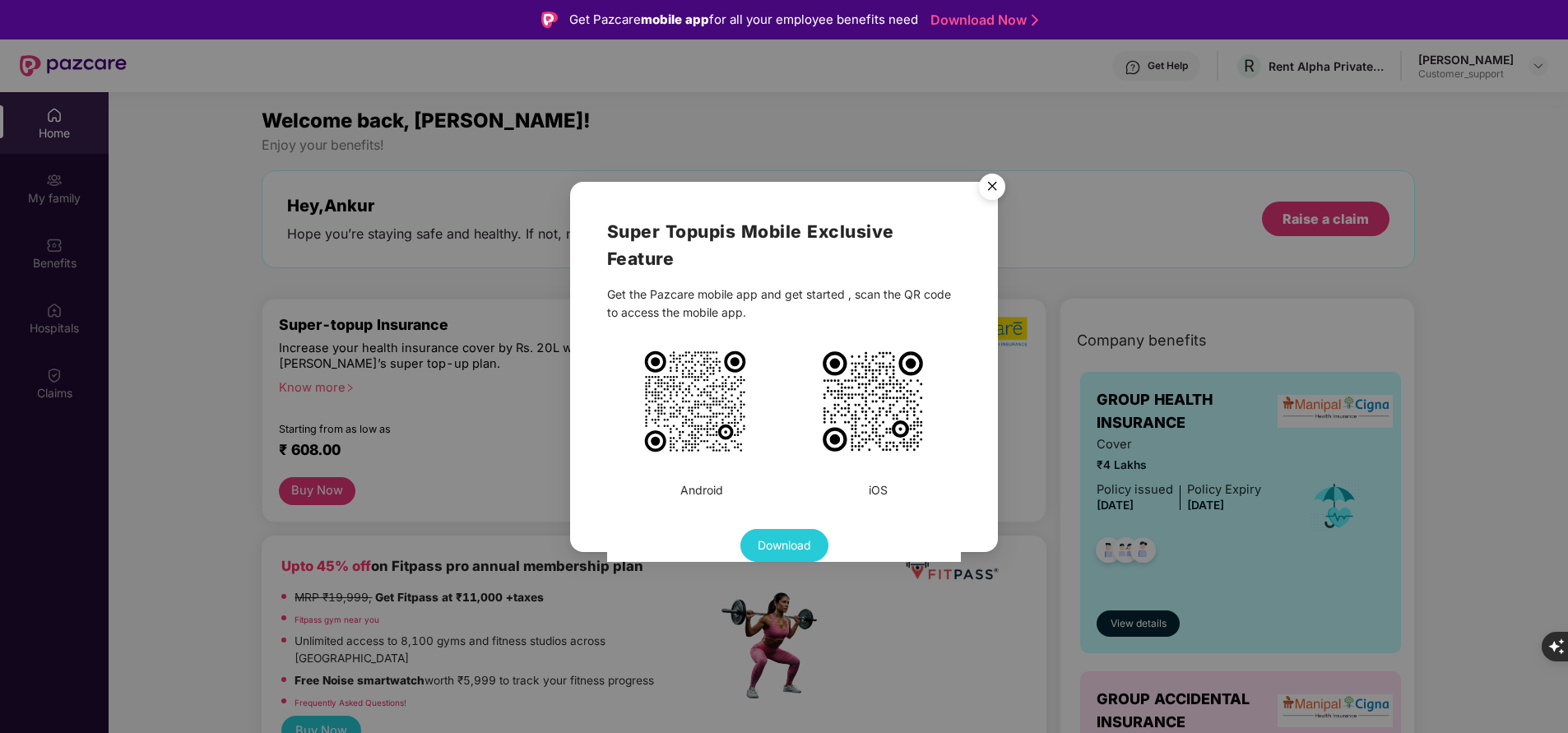
click at [1000, 189] on img "Close" at bounding box center [992, 190] width 46 height 46
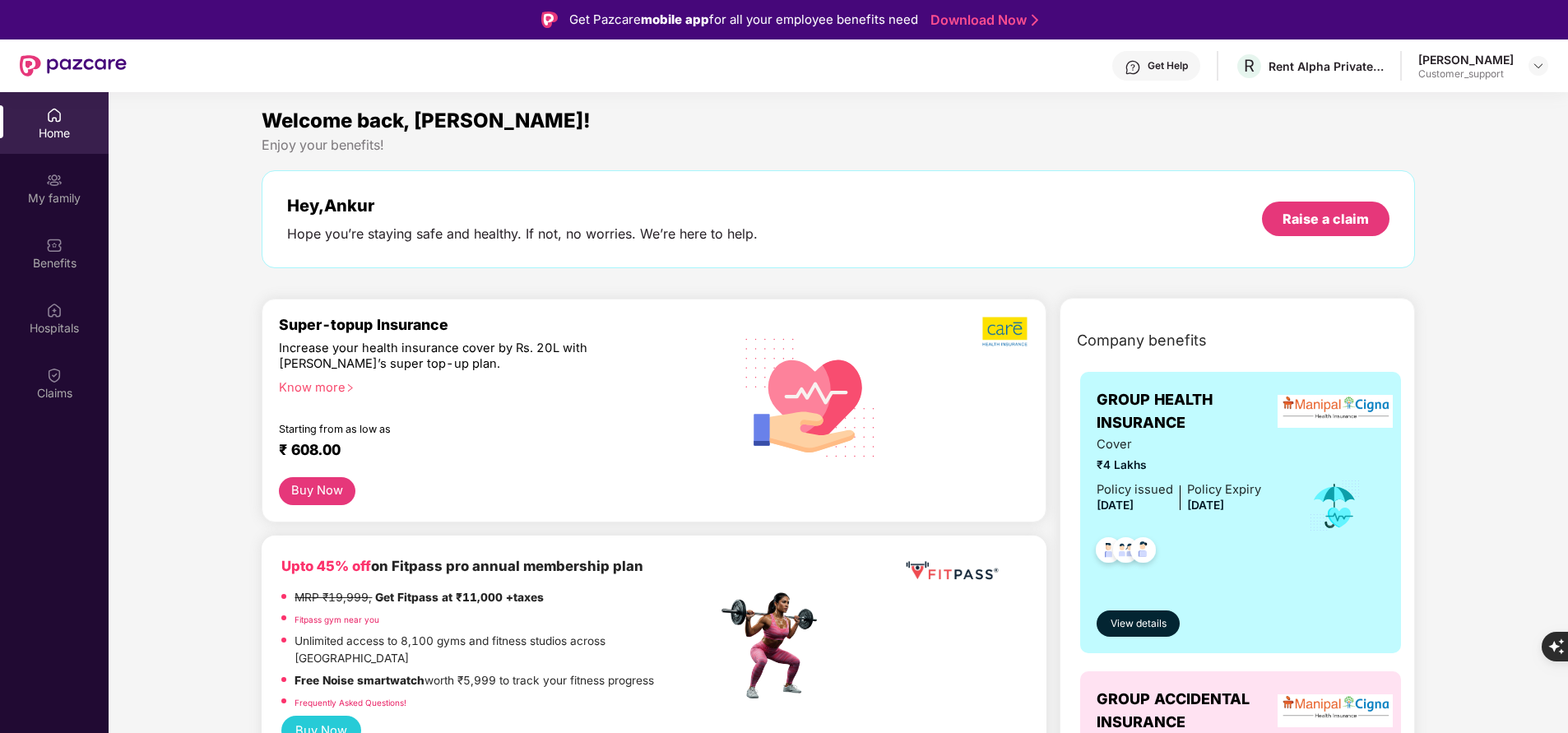
click at [308, 386] on div "Know more" at bounding box center [493, 385] width 427 height 12
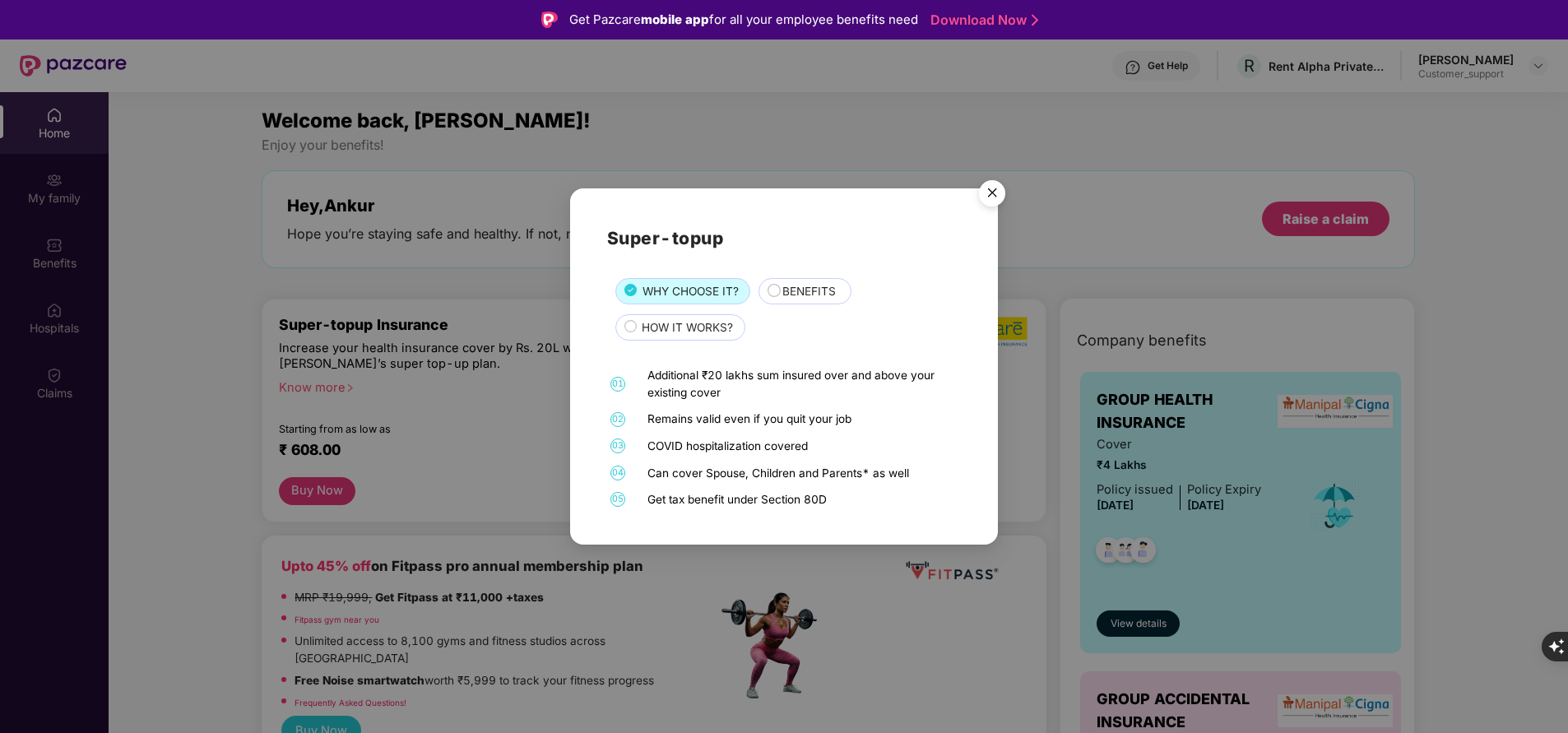
click at [816, 289] on span "BENEFITS" at bounding box center [809, 291] width 54 height 17
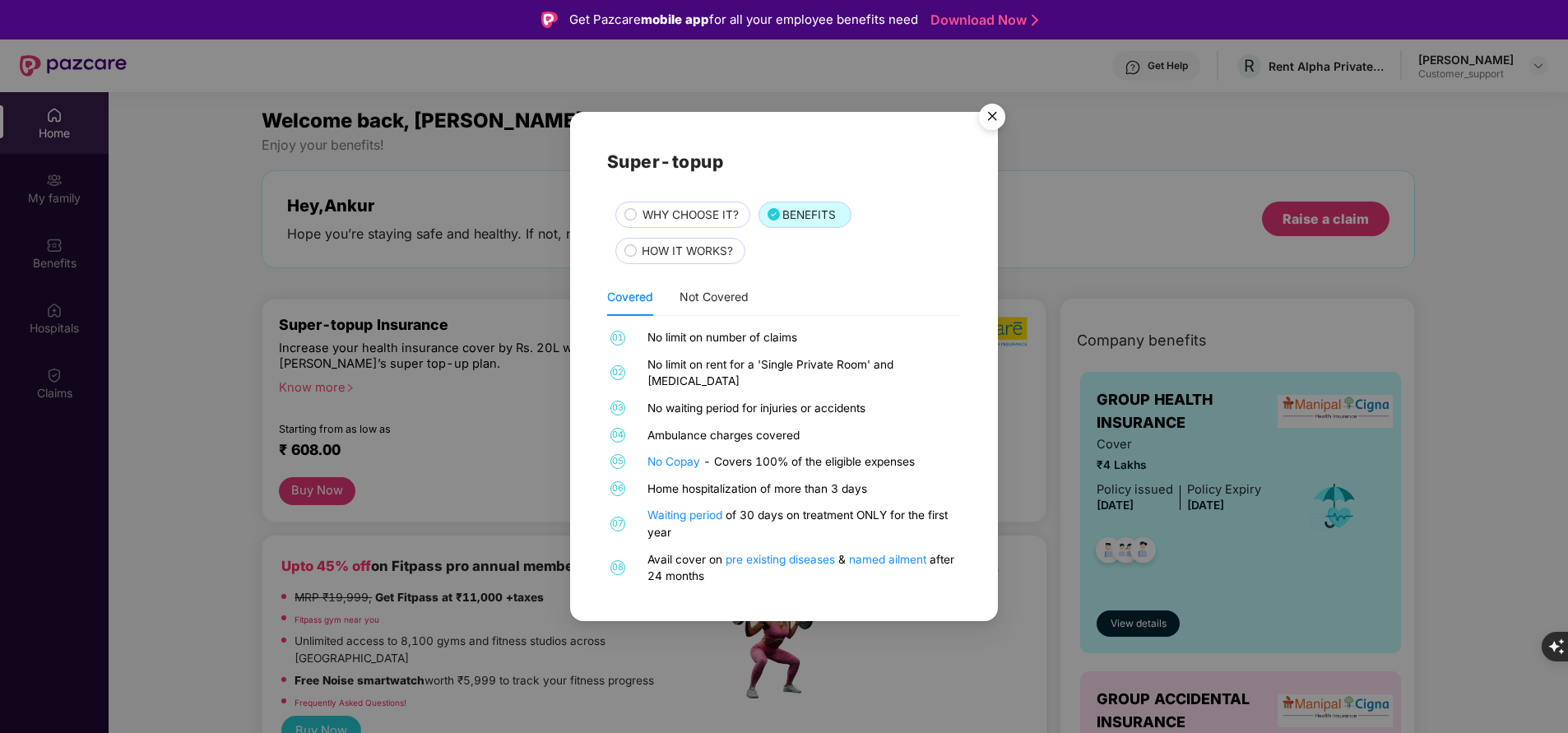
scroll to position [79, 0]
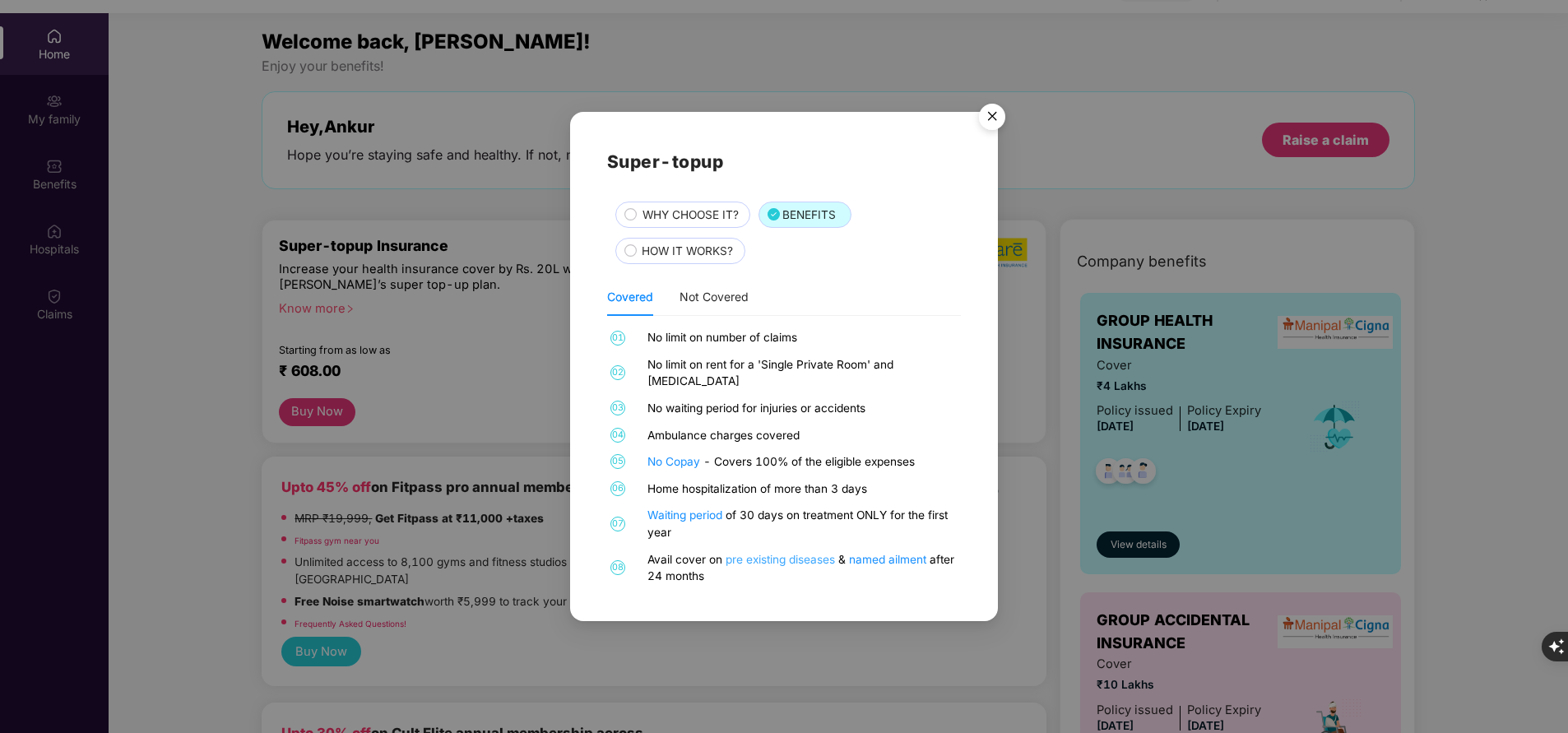
click at [761, 552] on link "pre existing diseases" at bounding box center [782, 559] width 113 height 13
click at [1000, 126] on img "Close" at bounding box center [992, 120] width 46 height 46
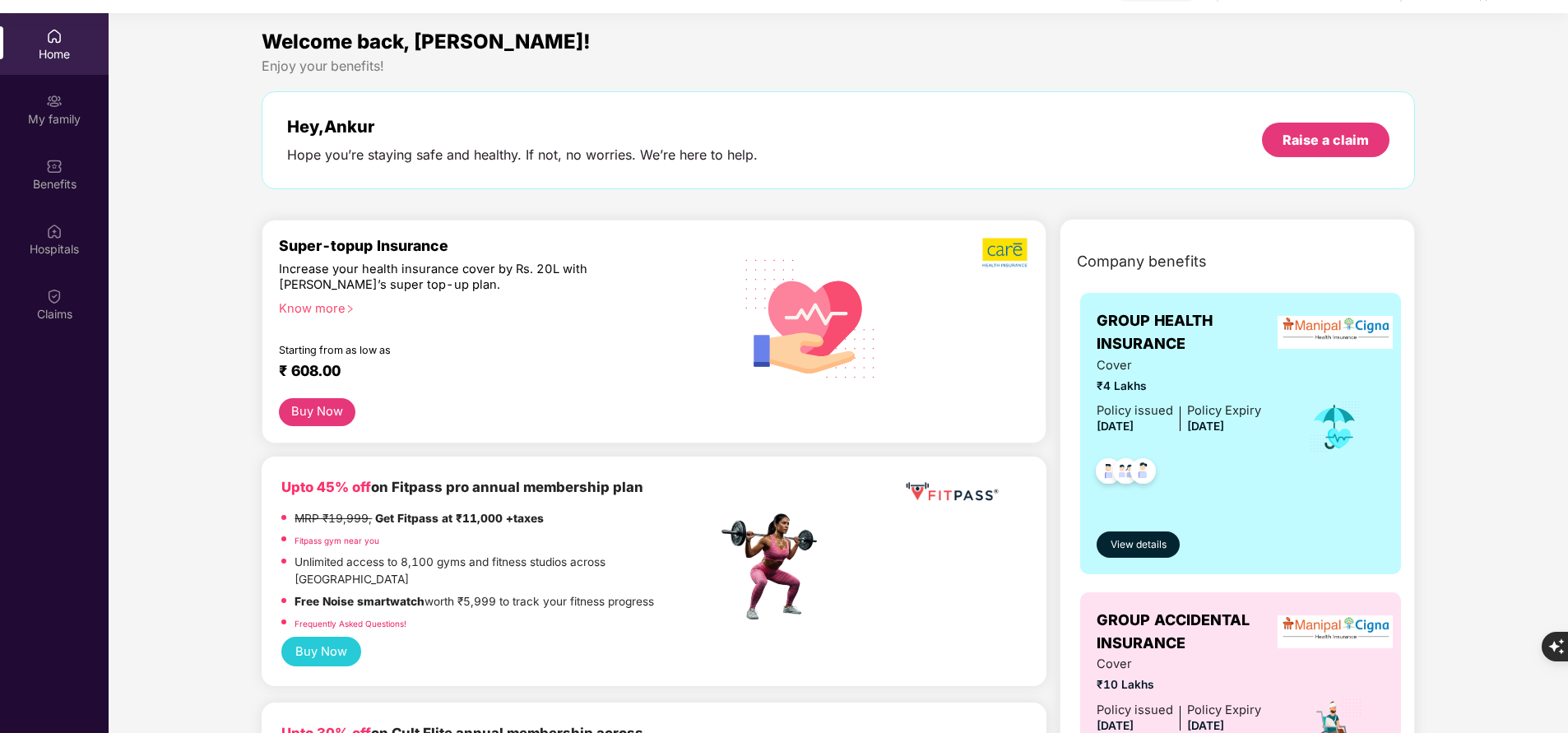
scroll to position [0, 0]
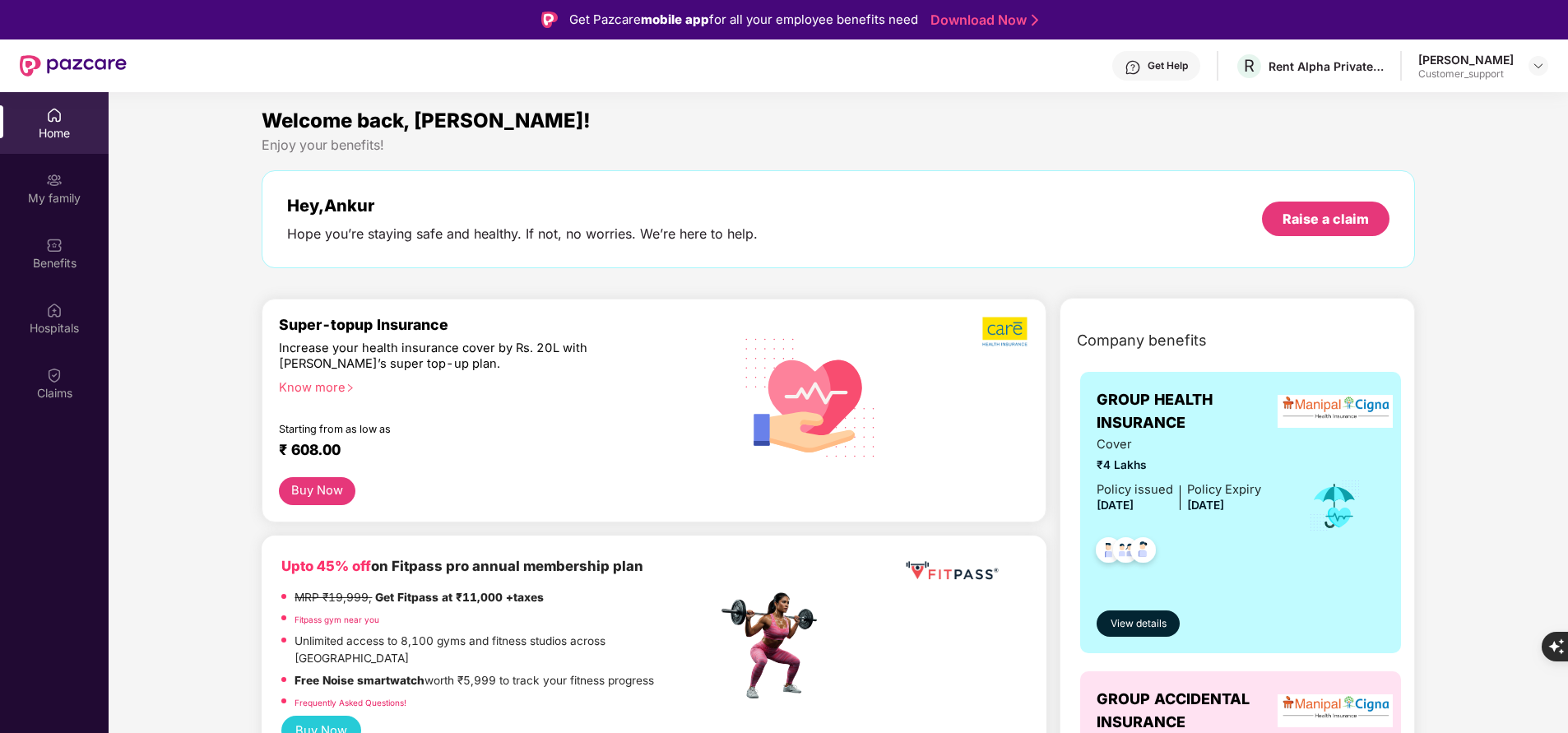
click at [1184, 63] on div "Get Help" at bounding box center [1168, 65] width 40 height 13
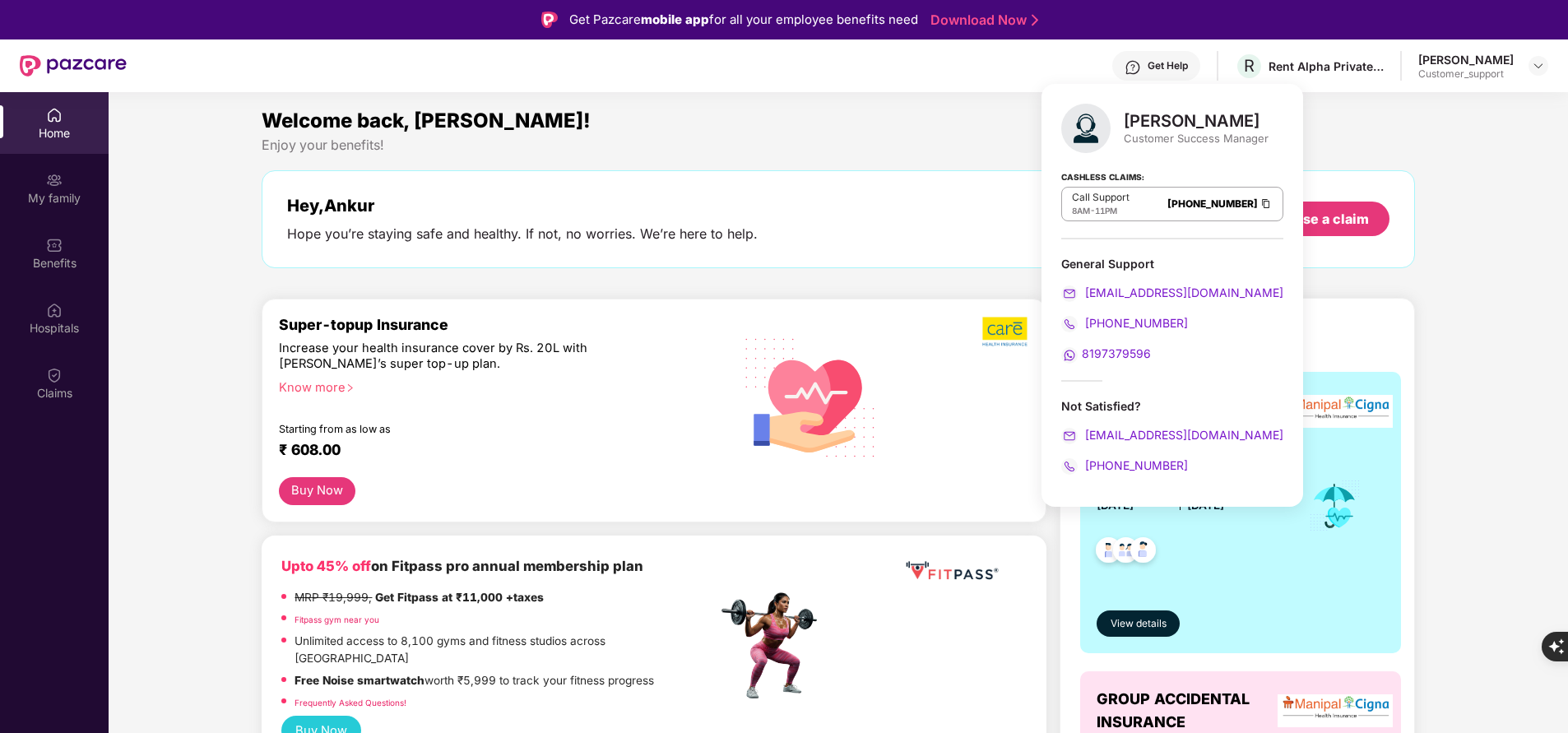
click at [854, 156] on div "Welcome back, [PERSON_NAME]! Enjoy your benefits! Hey, [PERSON_NAME] Hope you’r…" at bounding box center [838, 195] width 1166 height 180
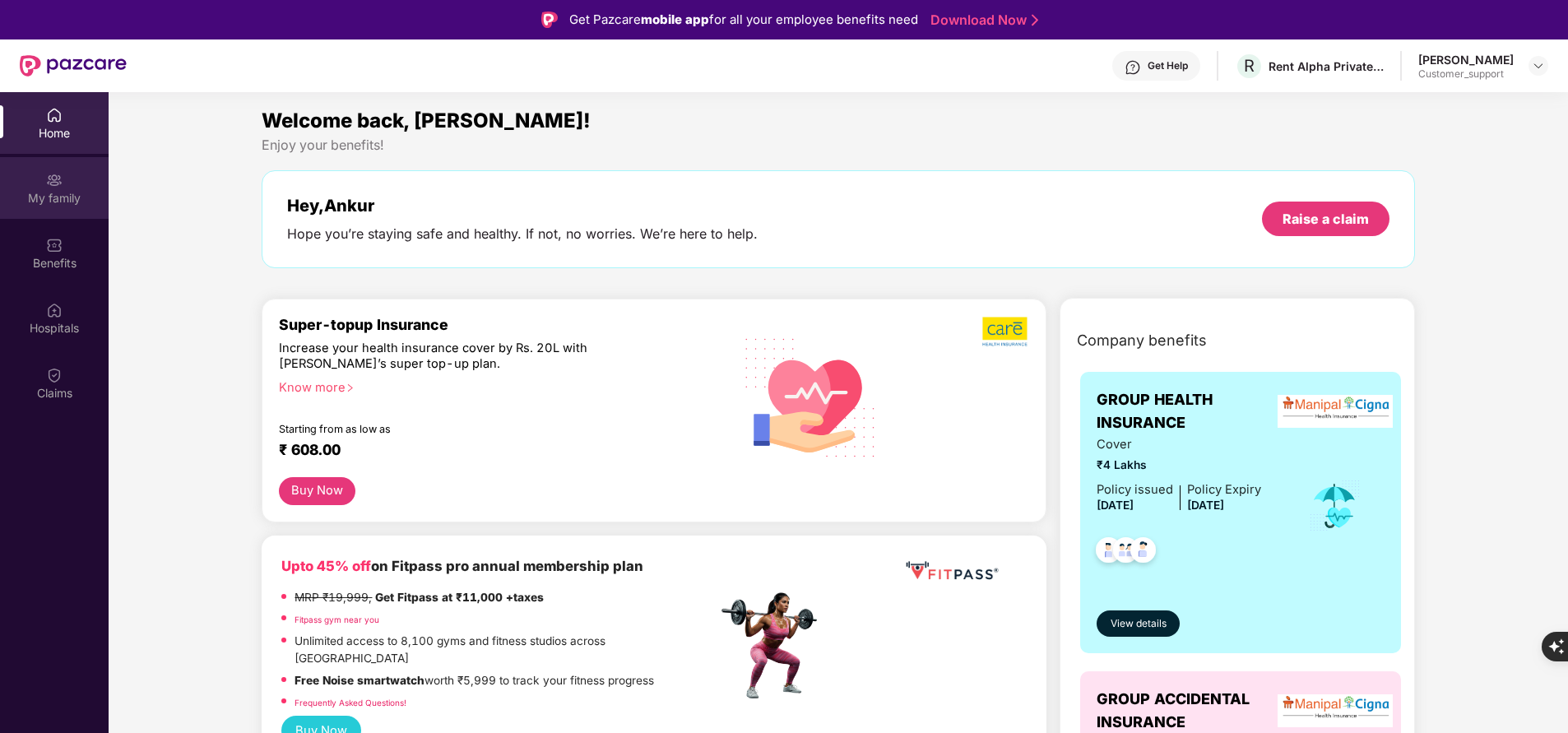
click at [45, 214] on div "My family" at bounding box center [54, 188] width 108 height 62
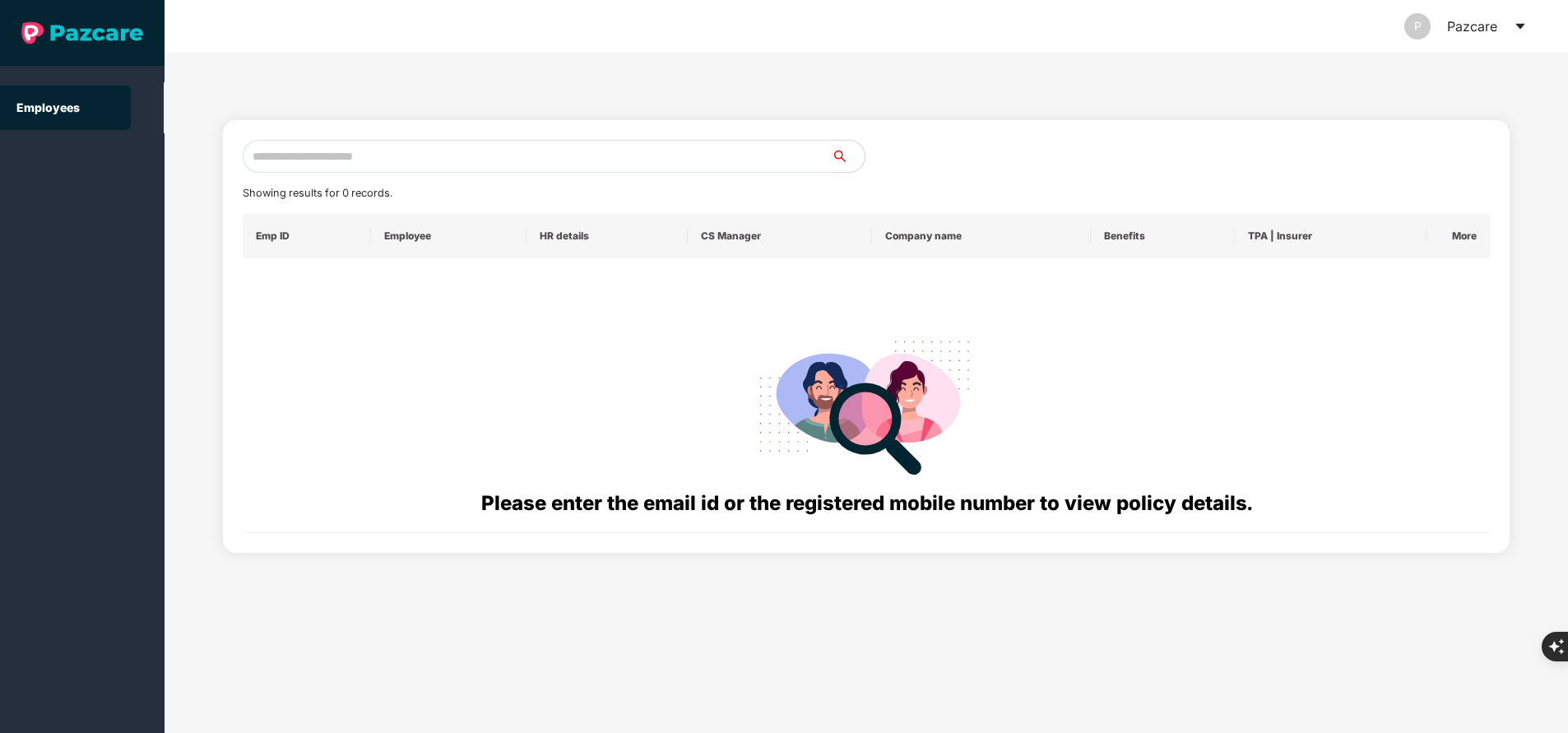
click at [534, 159] on input "text" at bounding box center [536, 156] width 589 height 33
paste input "**********"
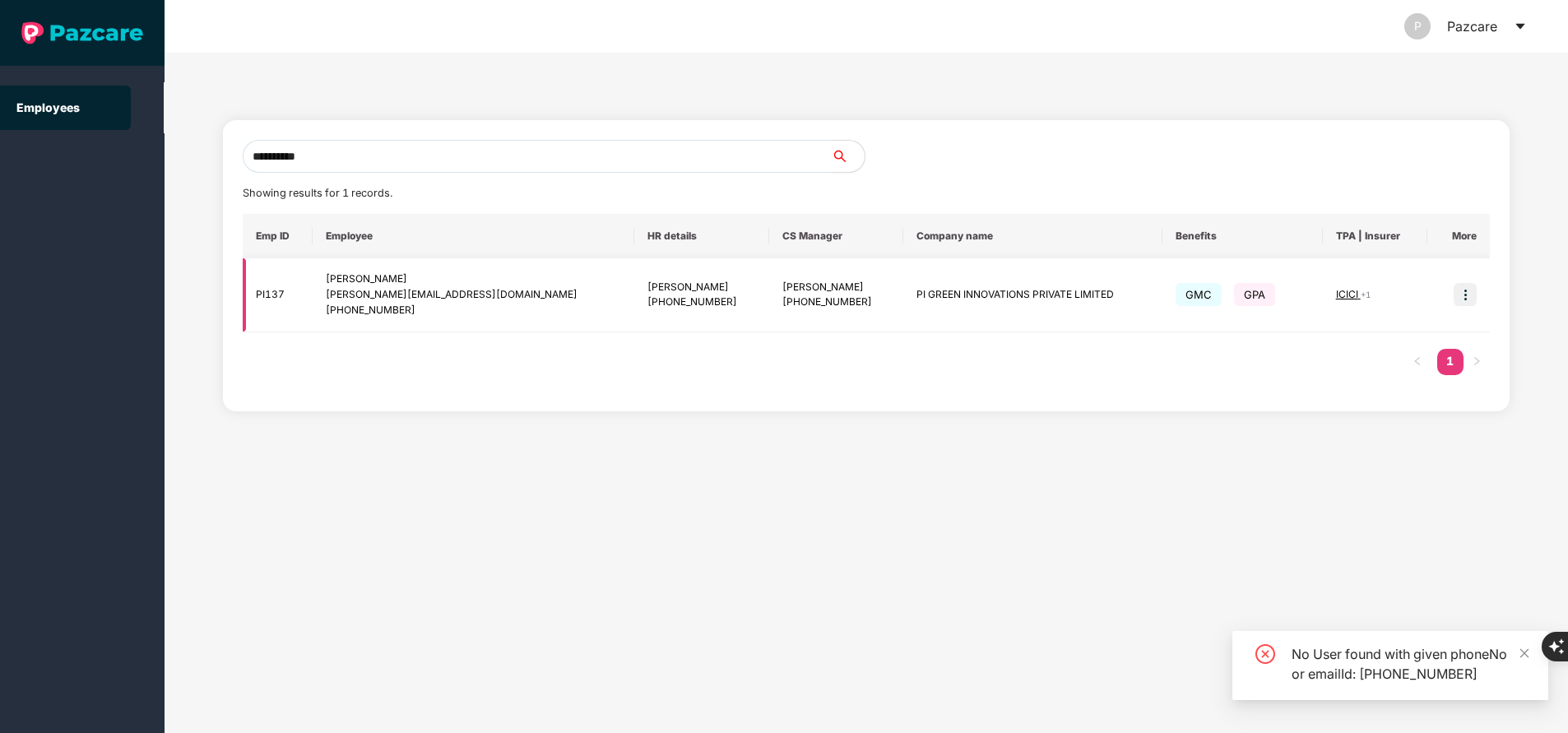
type input "**********"
click at [1460, 299] on img at bounding box center [1465, 295] width 23 height 23
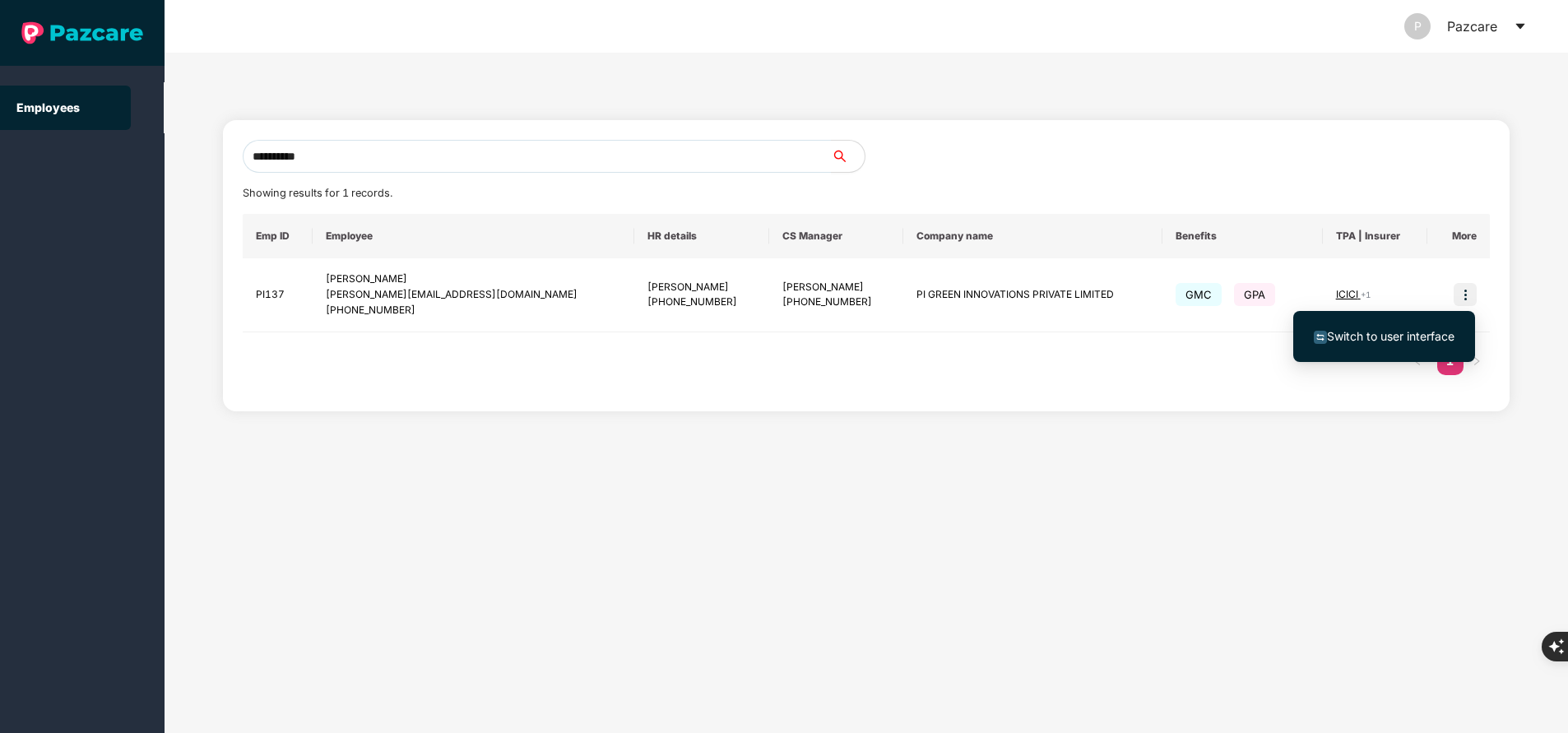
click at [1423, 333] on span "Switch to user interface" at bounding box center [1390, 336] width 128 height 14
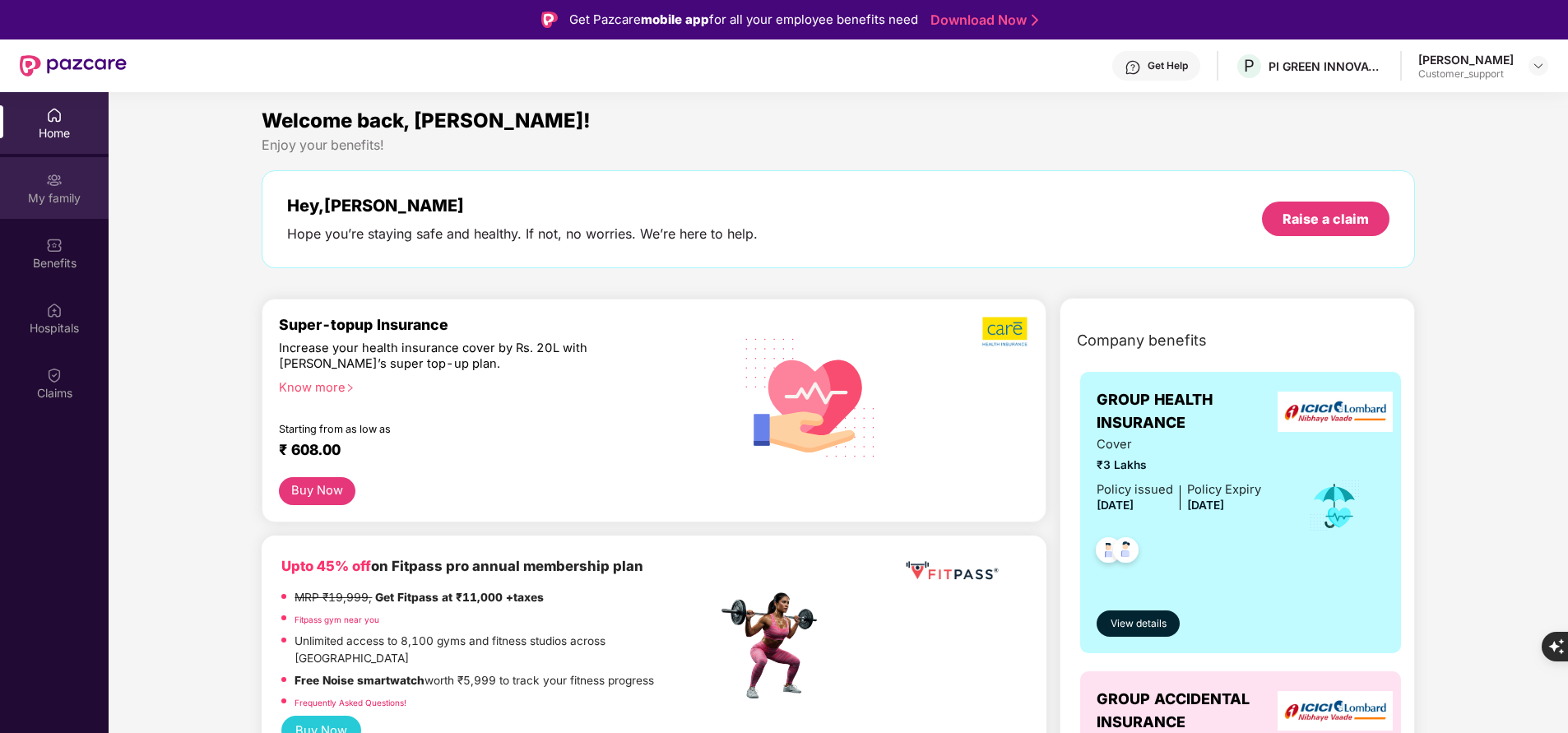
click at [61, 208] on div "My family" at bounding box center [54, 188] width 108 height 62
